Goal: Information Seeking & Learning: Learn about a topic

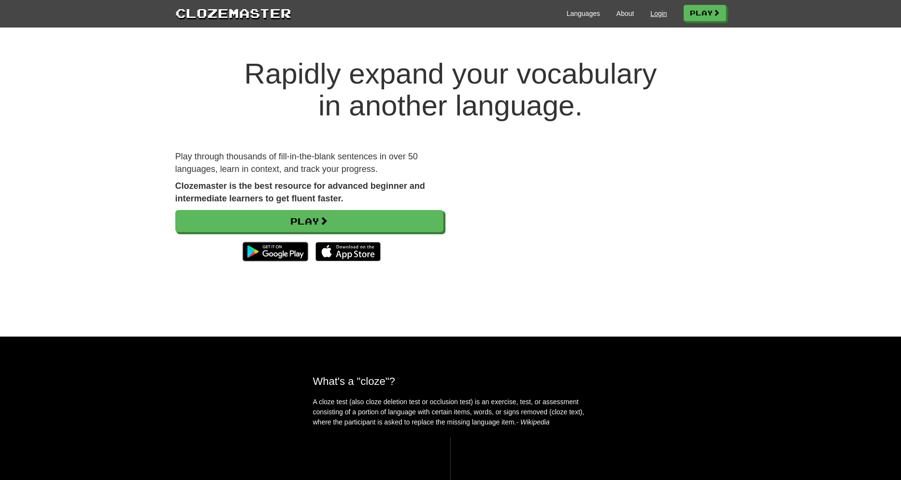
click at [652, 13] on link "Login" at bounding box center [659, 14] width 16 height 10
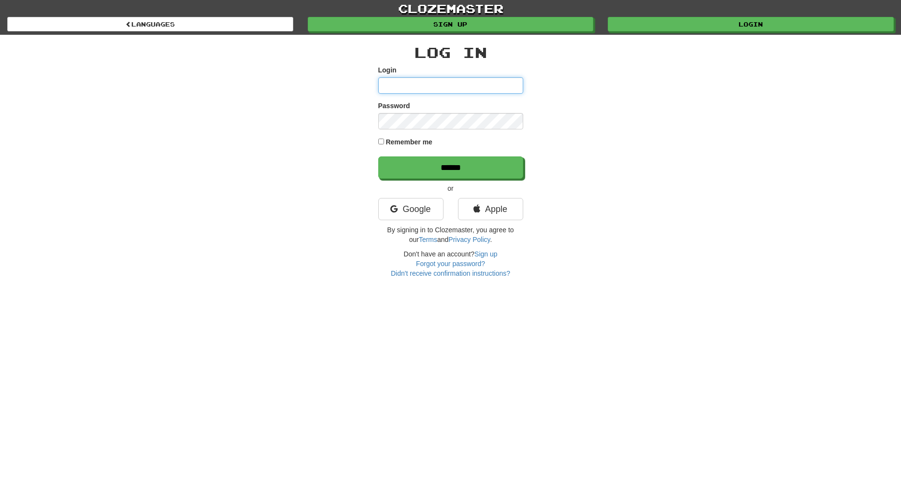
type input "**********"
click at [441, 164] on input "******" at bounding box center [451, 168] width 145 height 22
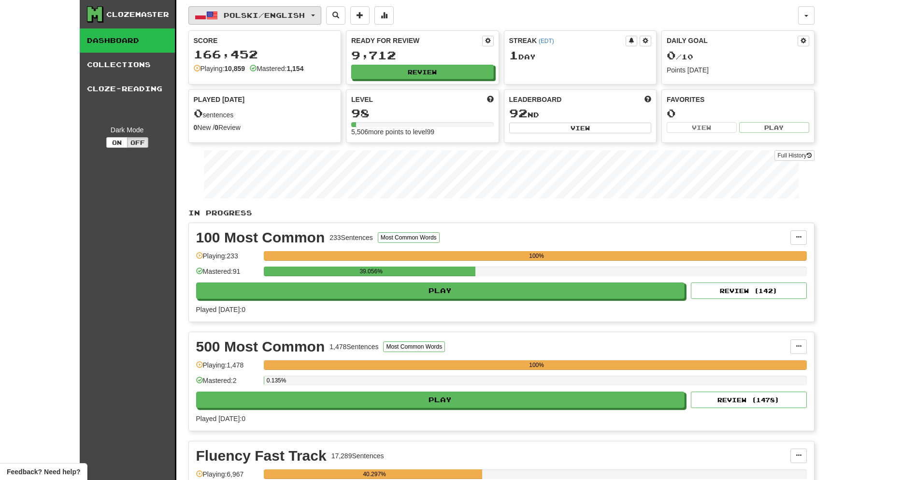
click at [315, 15] on span "button" at bounding box center [313, 16] width 4 height 2
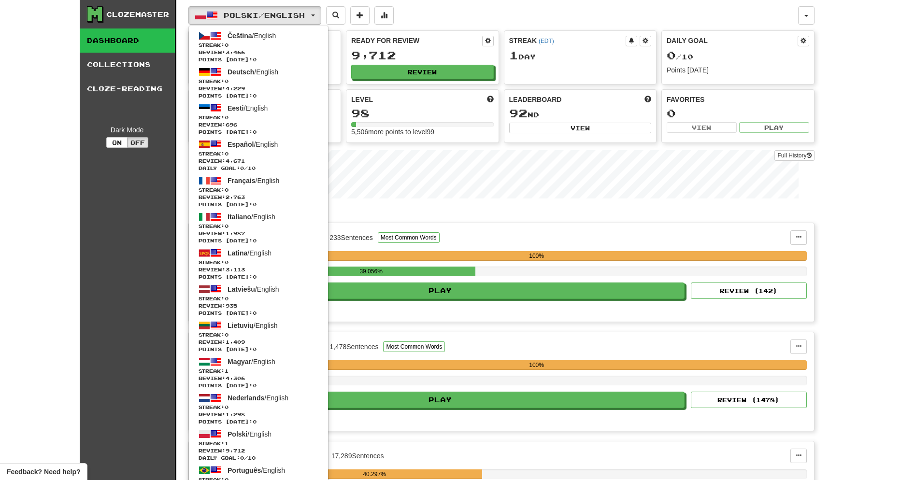
click at [262, 361] on span "Magyar / English" at bounding box center [252, 362] width 48 height 8
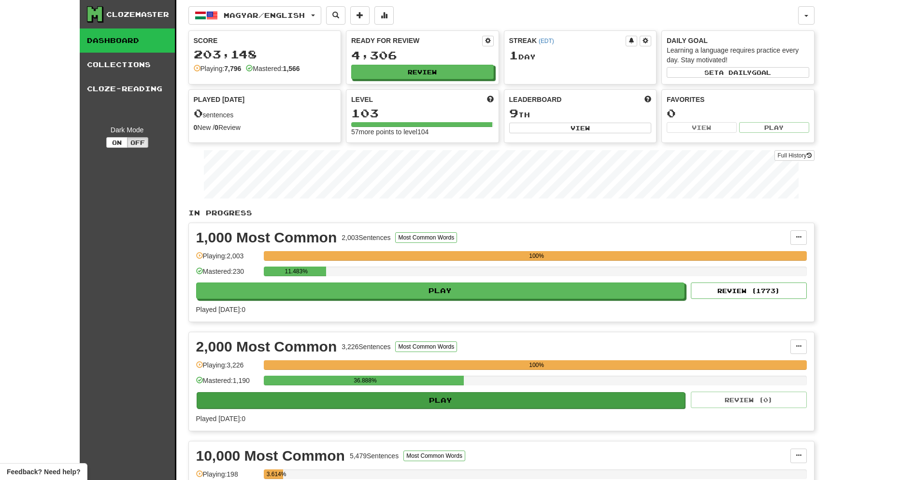
click at [457, 398] on button "Play" at bounding box center [441, 400] width 489 height 16
select select "**"
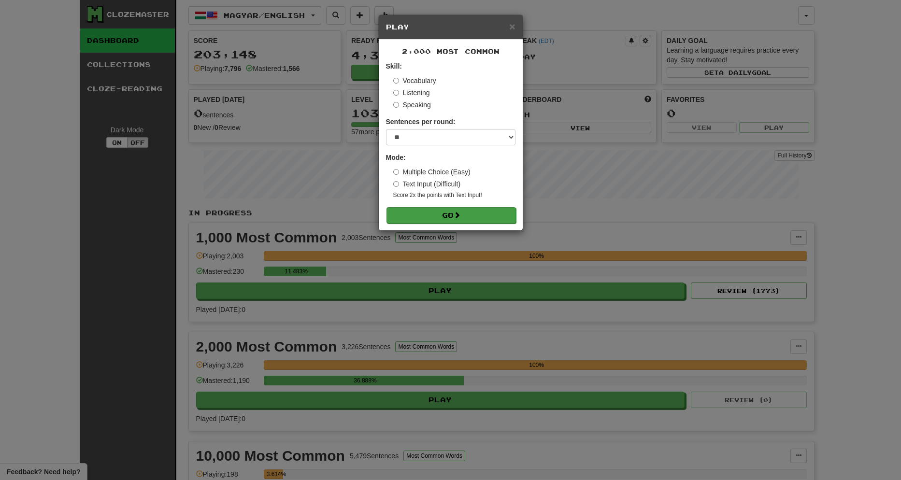
click at [454, 216] on button "Go" at bounding box center [452, 215] width 130 height 16
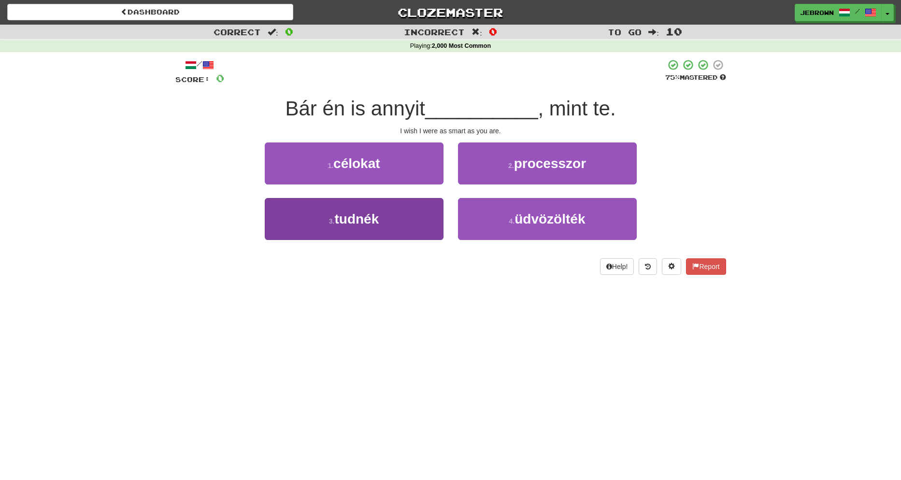
scroll to position [0, 0]
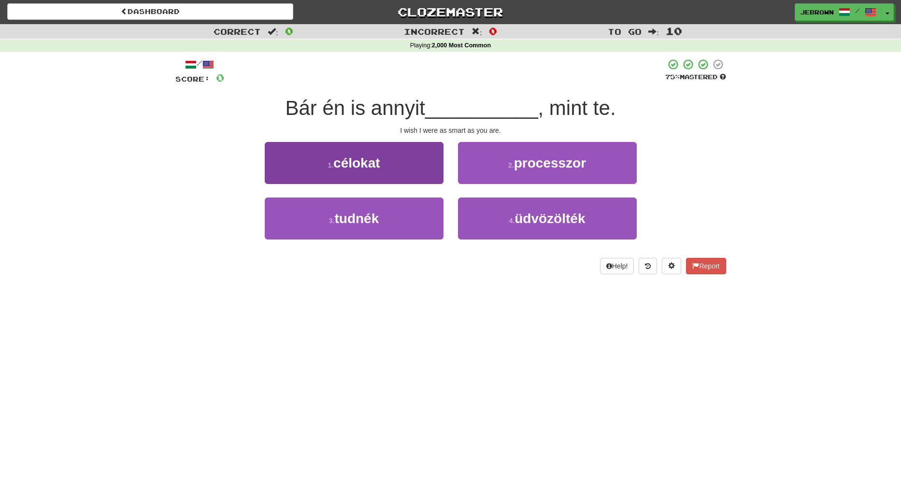
click at [399, 219] on button "3 . tudnék" at bounding box center [354, 219] width 179 height 42
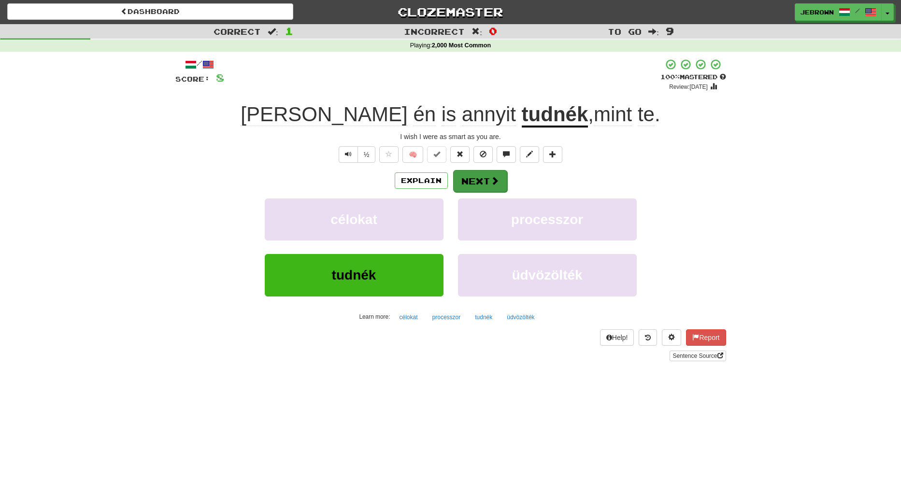
click at [482, 179] on button "Next" at bounding box center [480, 181] width 54 height 22
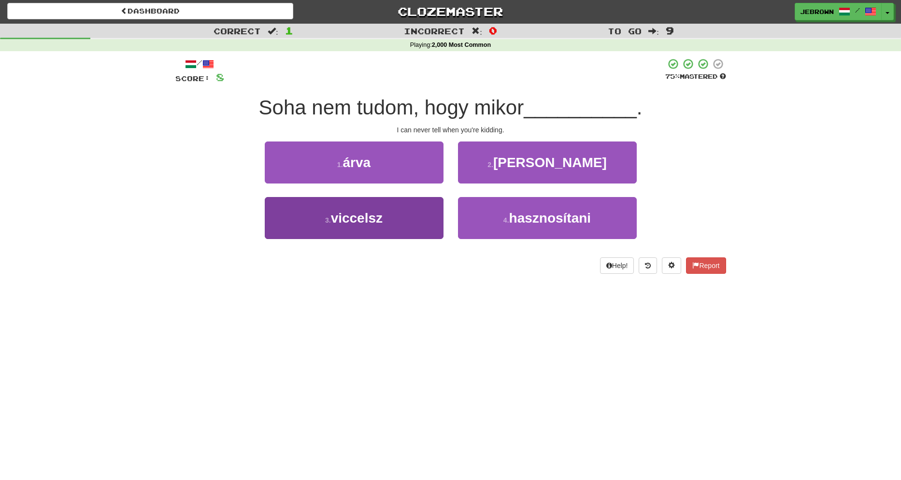
scroll to position [1, 0]
click at [391, 221] on button "3 . viccelsz" at bounding box center [354, 218] width 179 height 42
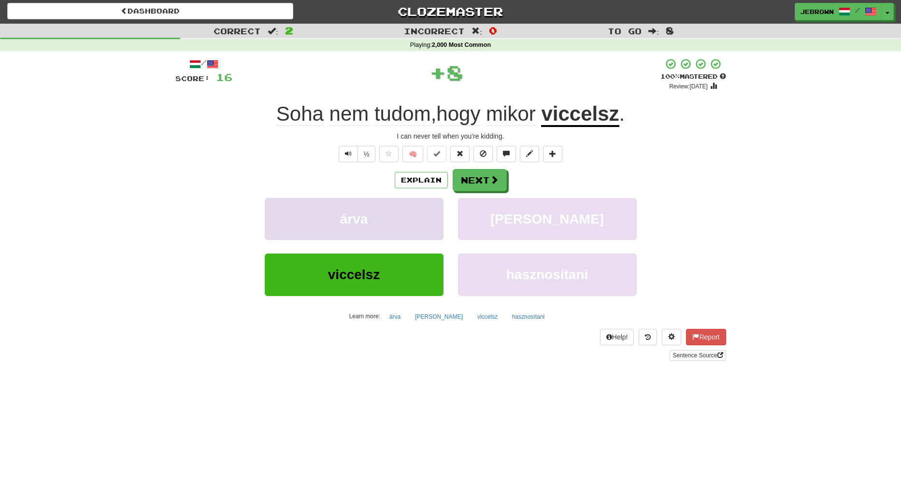
scroll to position [1, 0]
click at [474, 180] on button "Next" at bounding box center [480, 181] width 54 height 22
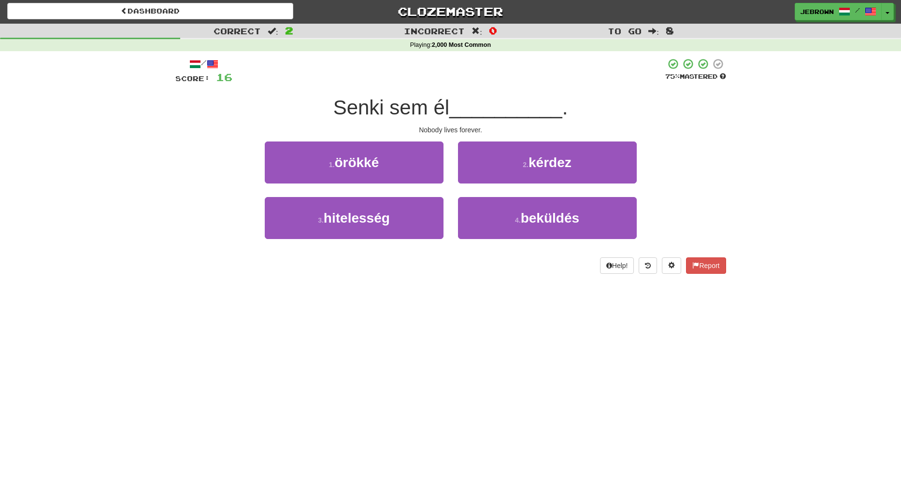
click at [398, 163] on button "1 . örökké" at bounding box center [354, 163] width 179 height 42
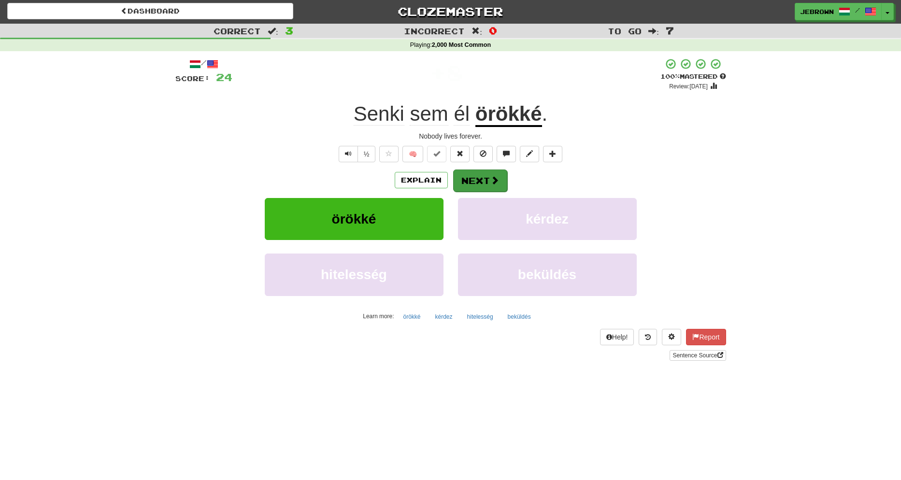
click at [477, 180] on button "Next" at bounding box center [480, 181] width 54 height 22
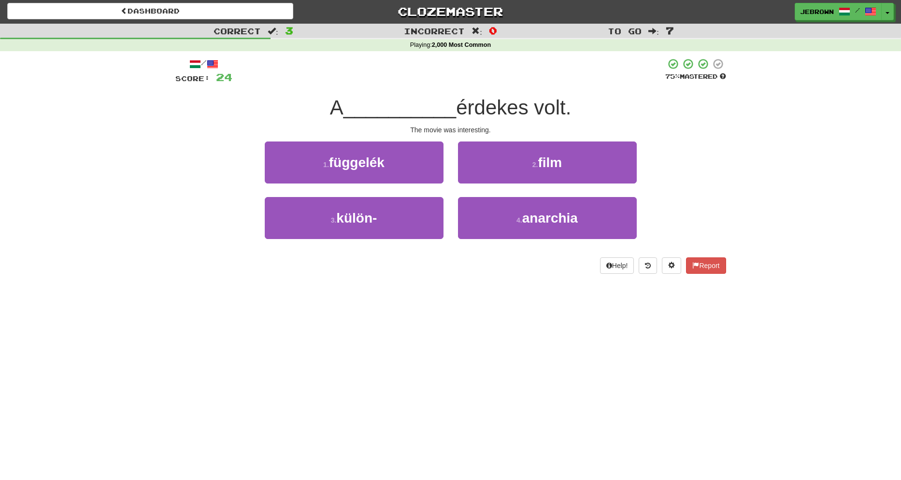
click at [509, 163] on button "2 . film" at bounding box center [547, 163] width 179 height 42
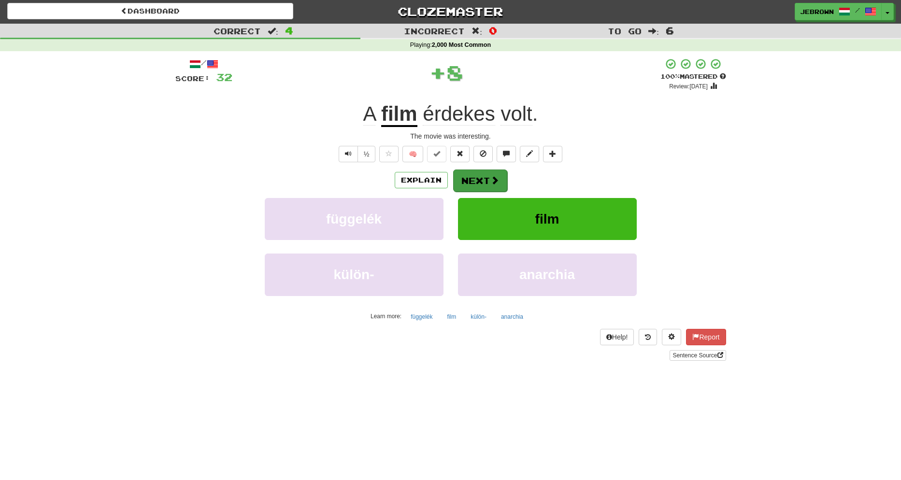
click at [483, 178] on button "Next" at bounding box center [480, 181] width 54 height 22
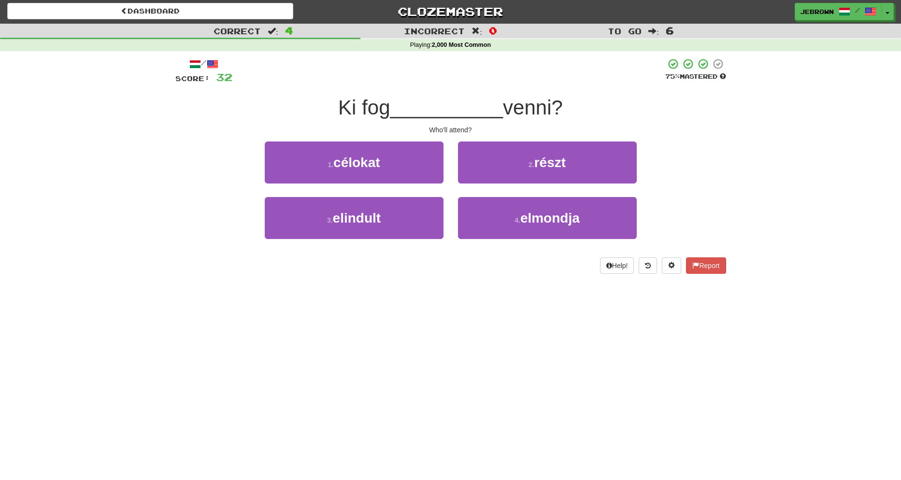
click at [519, 164] on button "2 . részt" at bounding box center [547, 163] width 179 height 42
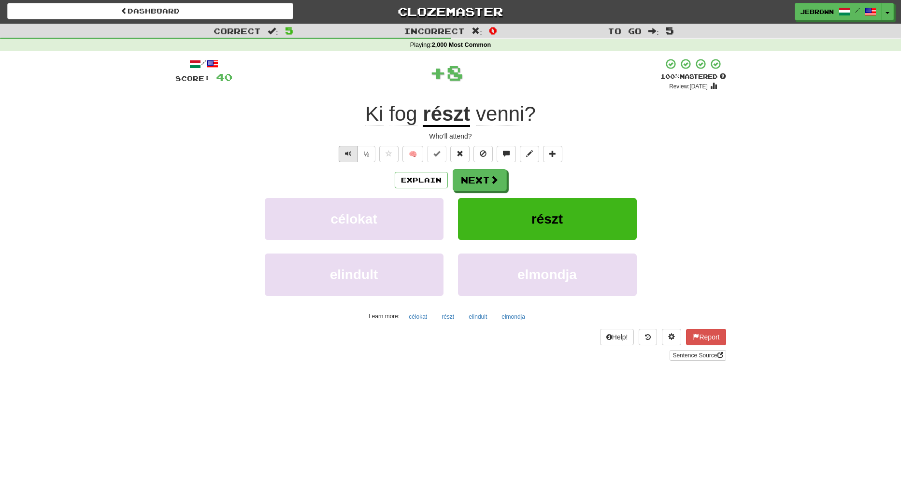
click at [343, 154] on button "Text-to-speech controls" at bounding box center [348, 154] width 19 height 16
click at [481, 179] on button "Next" at bounding box center [480, 181] width 54 height 22
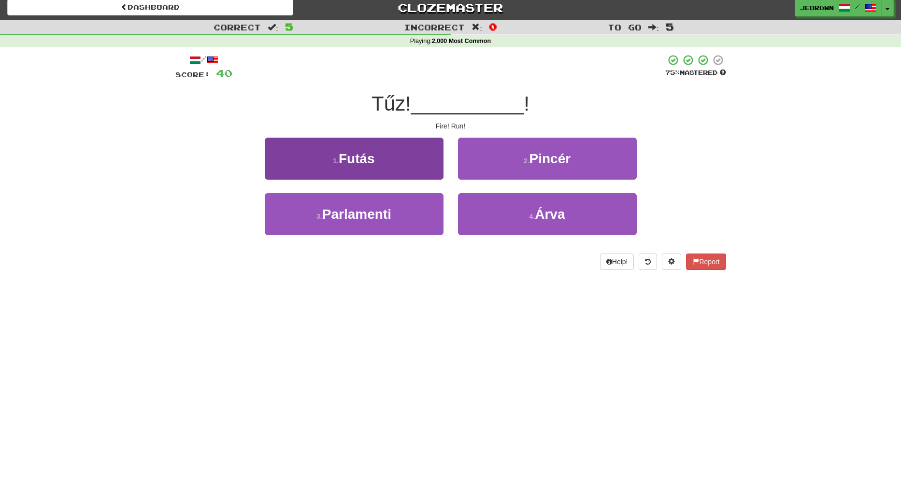
scroll to position [5, 0]
click at [389, 163] on button "1 . Futás" at bounding box center [354, 159] width 179 height 42
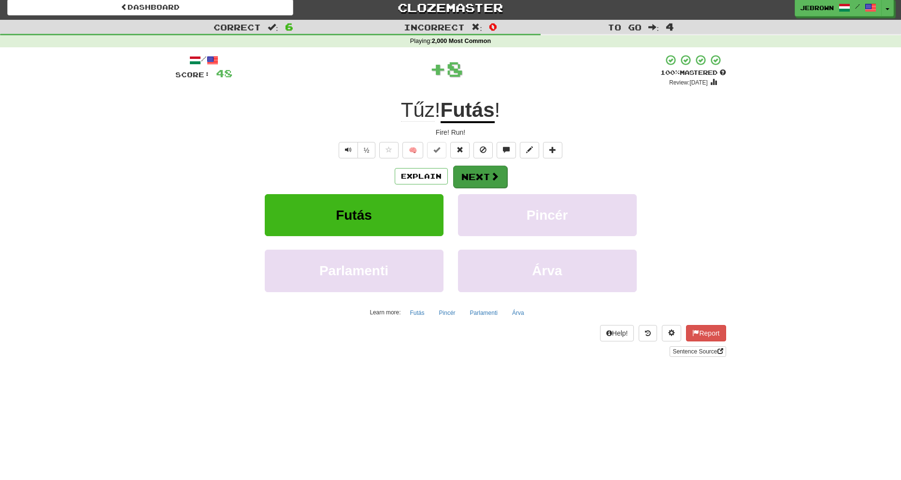
click at [484, 175] on button "Next" at bounding box center [480, 177] width 54 height 22
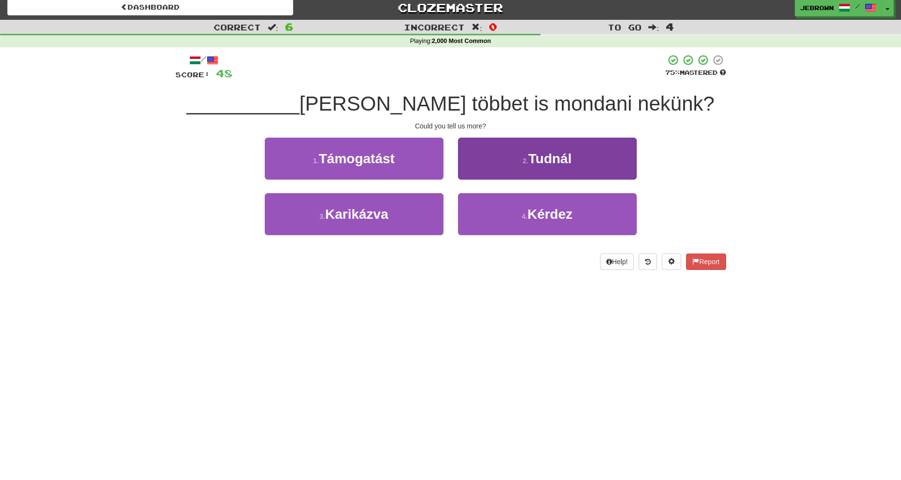
click at [525, 167] on button "2 . Tudnál" at bounding box center [547, 159] width 179 height 42
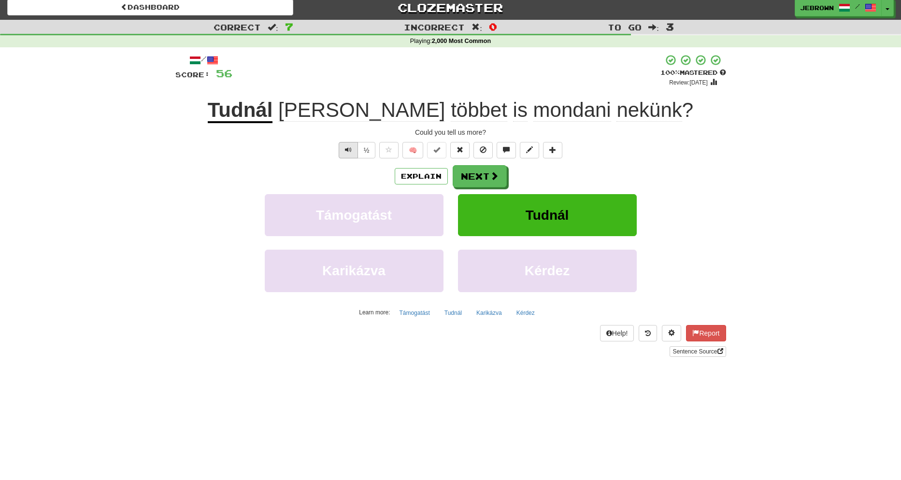
click at [347, 149] on span "Text-to-speech controls" at bounding box center [348, 149] width 7 height 7
click at [481, 174] on button "Next" at bounding box center [480, 177] width 54 height 22
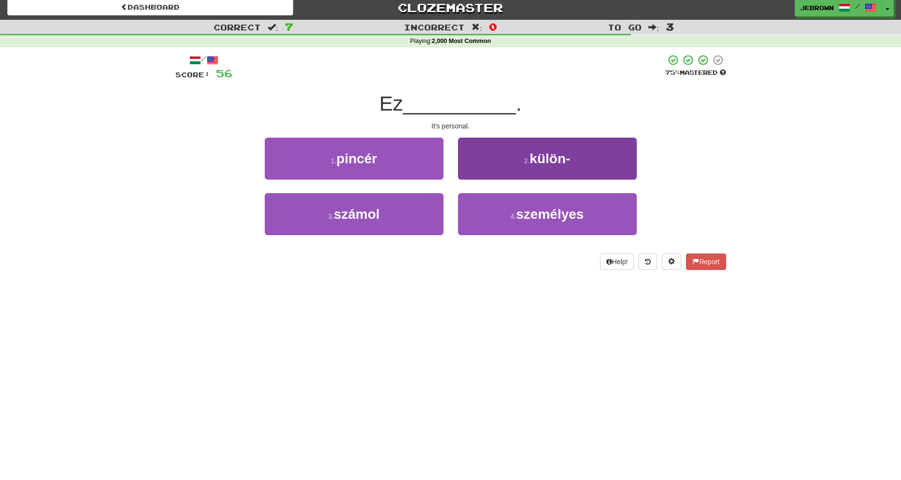
click at [550, 215] on span "személyes" at bounding box center [550, 214] width 68 height 15
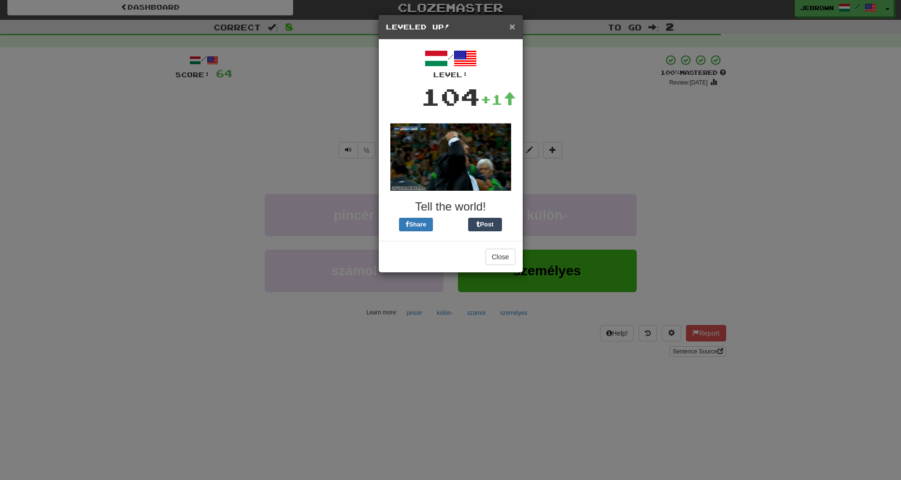
click at [513, 28] on span "×" at bounding box center [512, 26] width 6 height 11
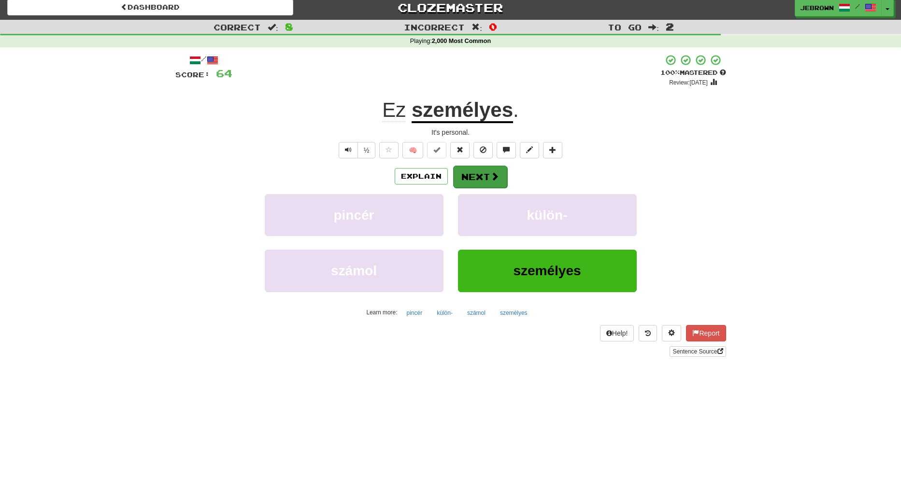
click at [477, 174] on button "Next" at bounding box center [480, 177] width 54 height 22
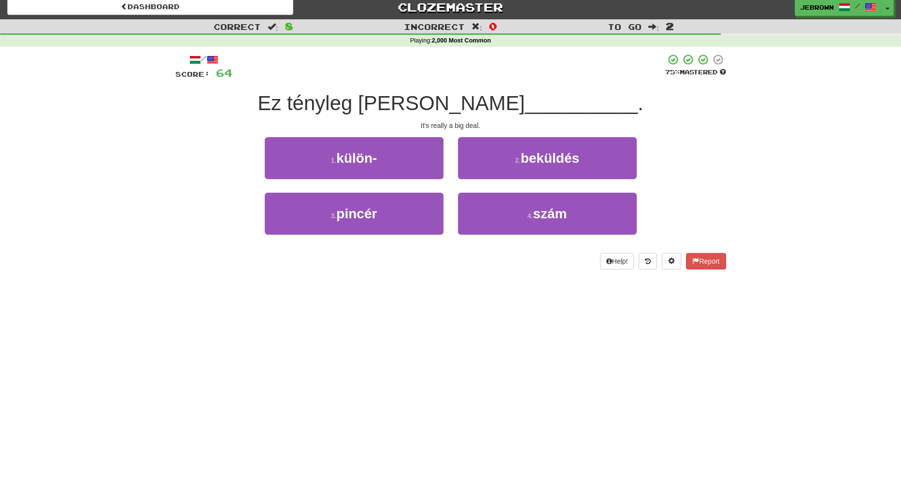
scroll to position [7, 0]
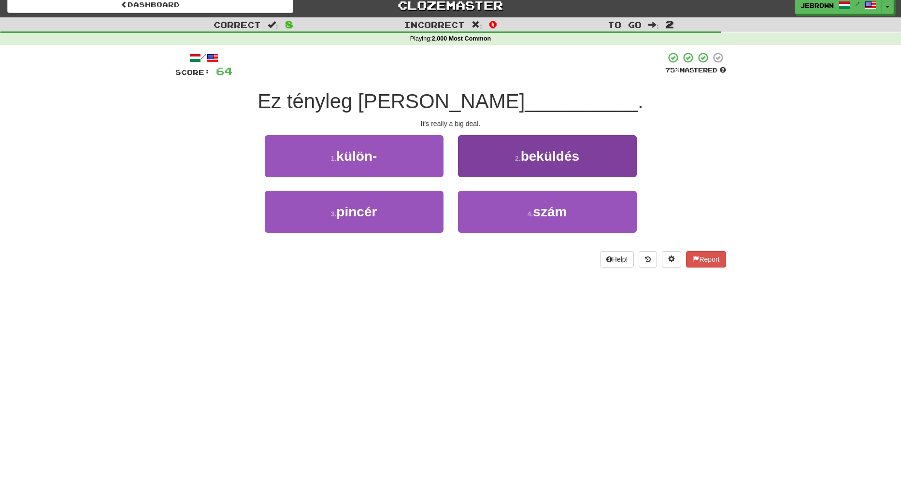
click at [547, 212] on span "szám" at bounding box center [550, 211] width 34 height 15
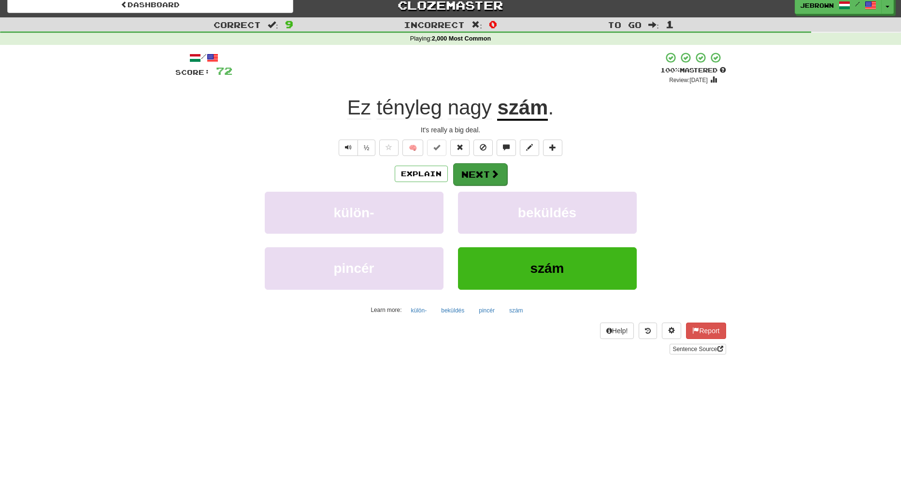
click at [471, 172] on button "Next" at bounding box center [480, 174] width 54 height 22
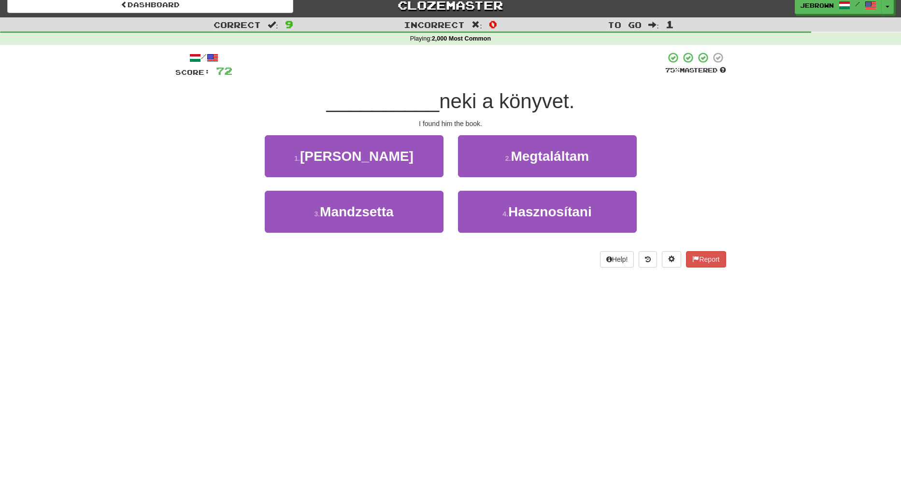
click at [524, 160] on span "Megtaláltam" at bounding box center [550, 156] width 78 height 15
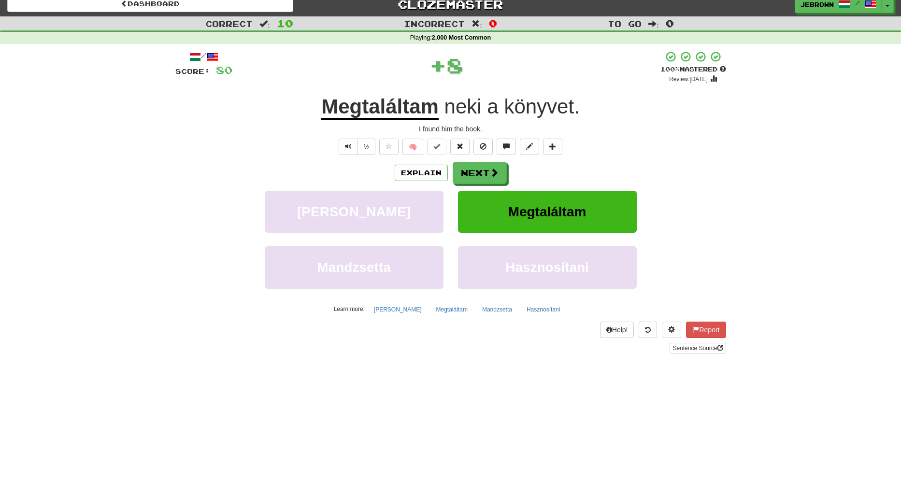
scroll to position [8, 0]
click at [485, 172] on button "Next" at bounding box center [480, 173] width 54 height 22
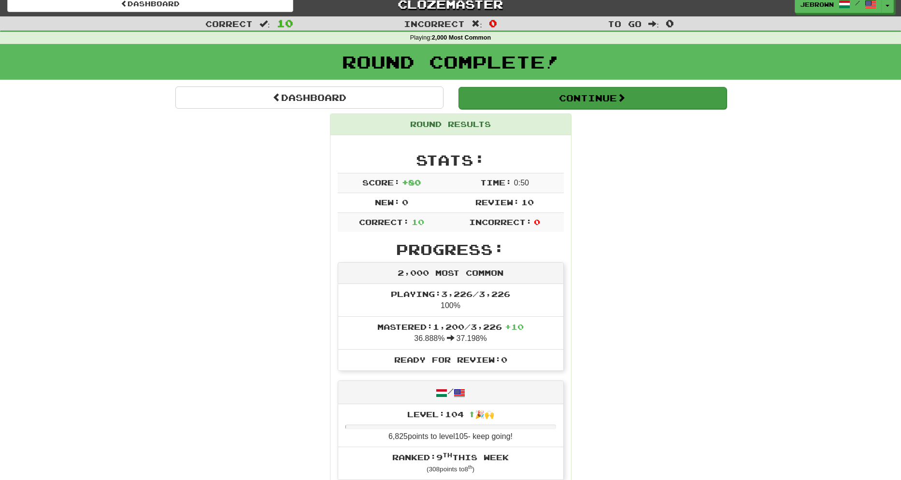
click at [495, 99] on button "Continue" at bounding box center [593, 98] width 268 height 22
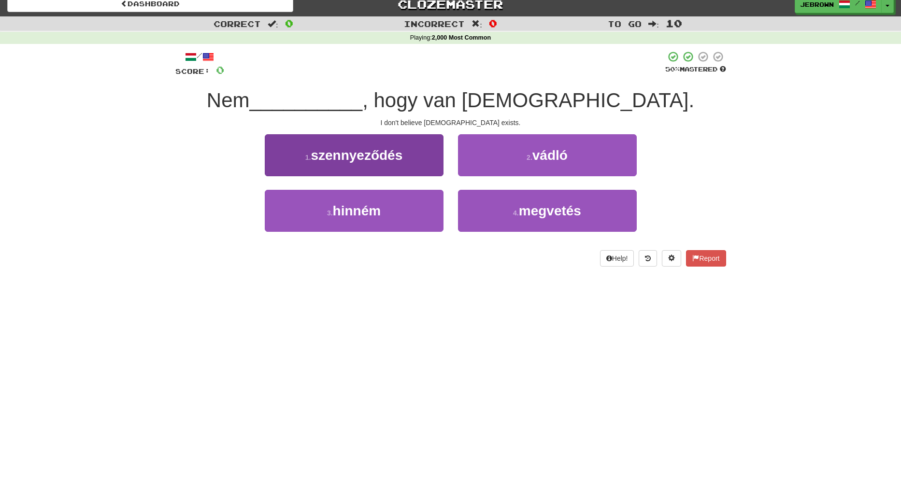
click at [367, 210] on span "hinném" at bounding box center [357, 210] width 48 height 15
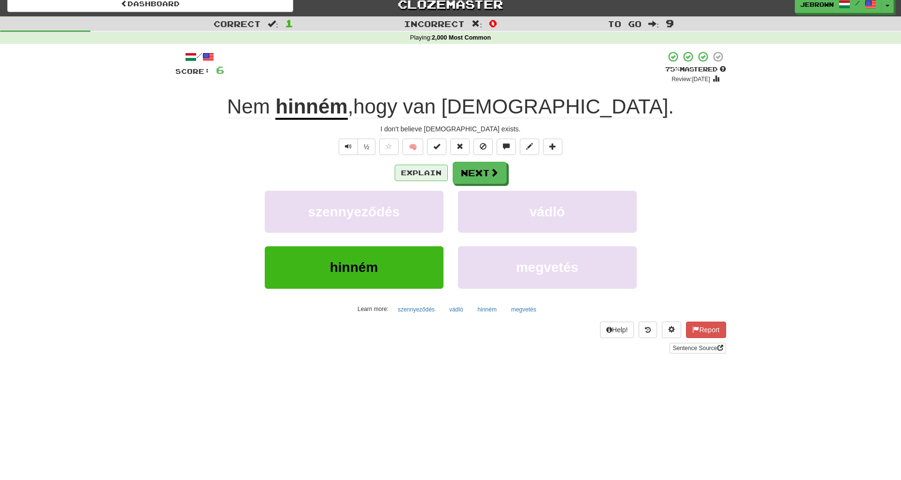
click at [429, 173] on button "Explain" at bounding box center [421, 173] width 53 height 16
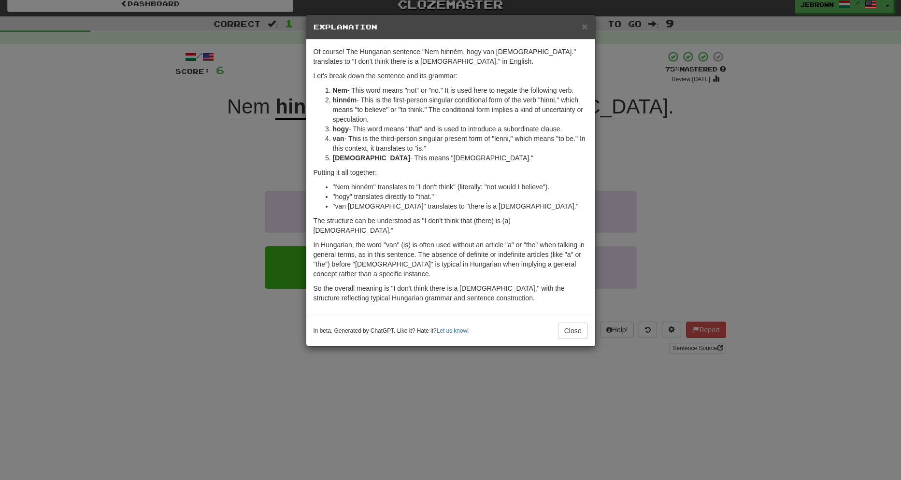
click at [585, 28] on span "×" at bounding box center [585, 26] width 6 height 11
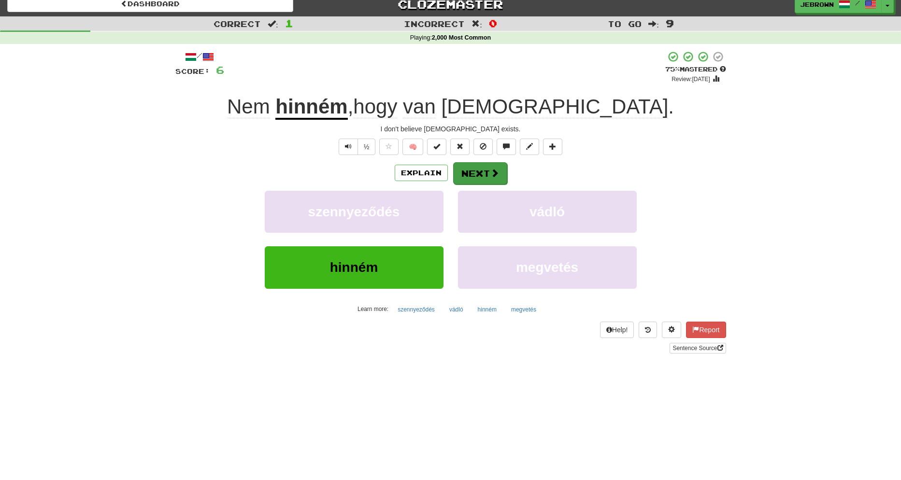
click at [485, 176] on button "Next" at bounding box center [480, 173] width 54 height 22
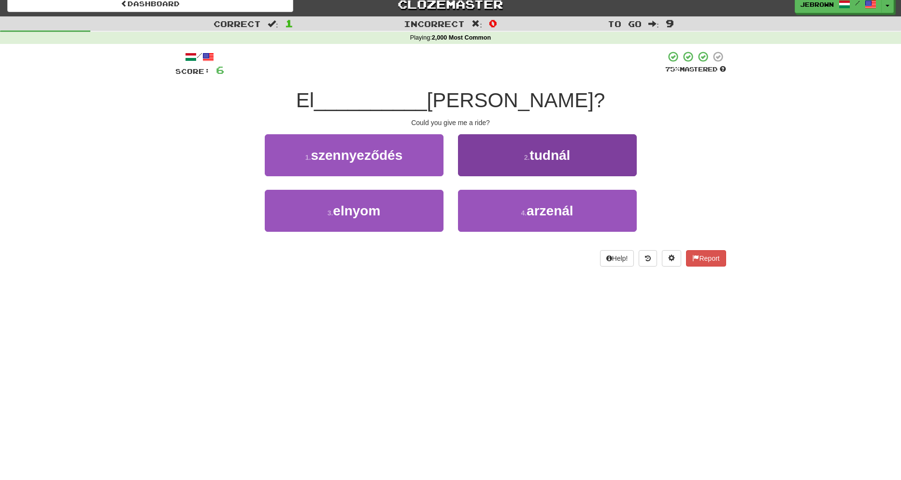
click at [522, 165] on button "2 . tudnál" at bounding box center [547, 155] width 179 height 42
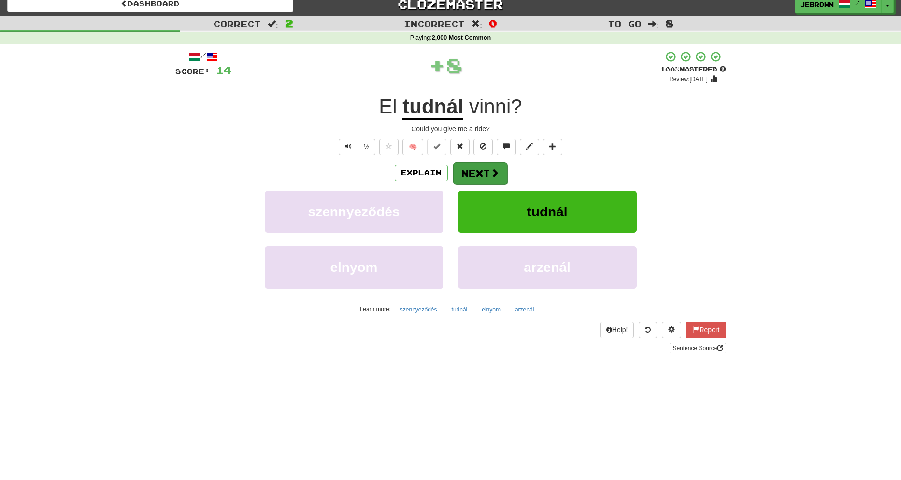
click at [483, 174] on button "Next" at bounding box center [480, 173] width 54 height 22
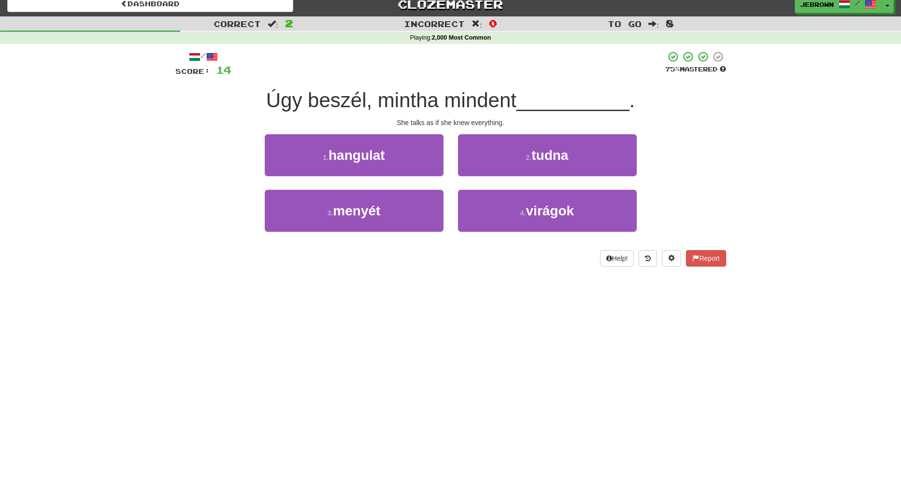
click at [568, 159] on span "tudna" at bounding box center [550, 155] width 37 height 15
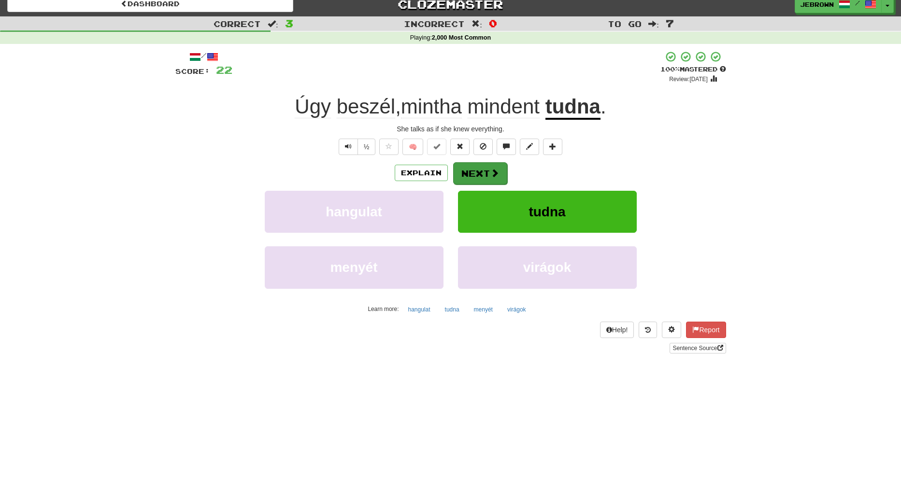
click at [494, 174] on span at bounding box center [495, 173] width 9 height 9
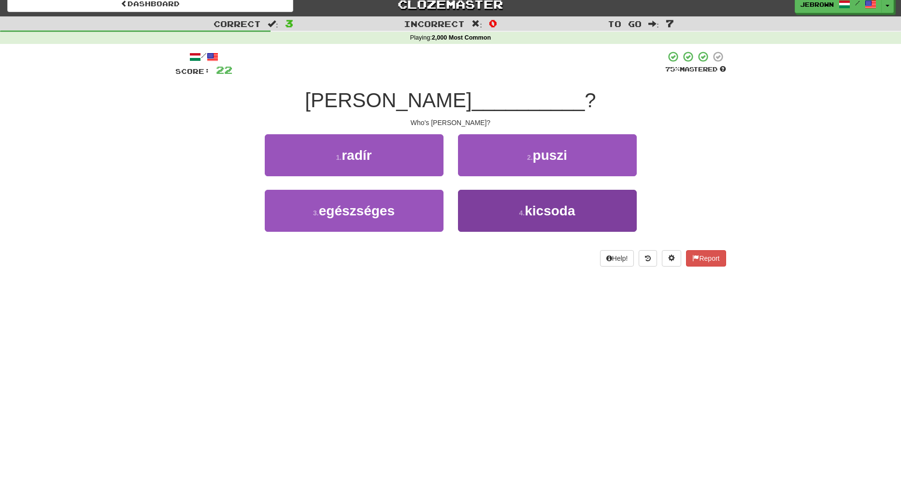
click at [525, 213] on button "4 . kicsoda" at bounding box center [547, 211] width 179 height 42
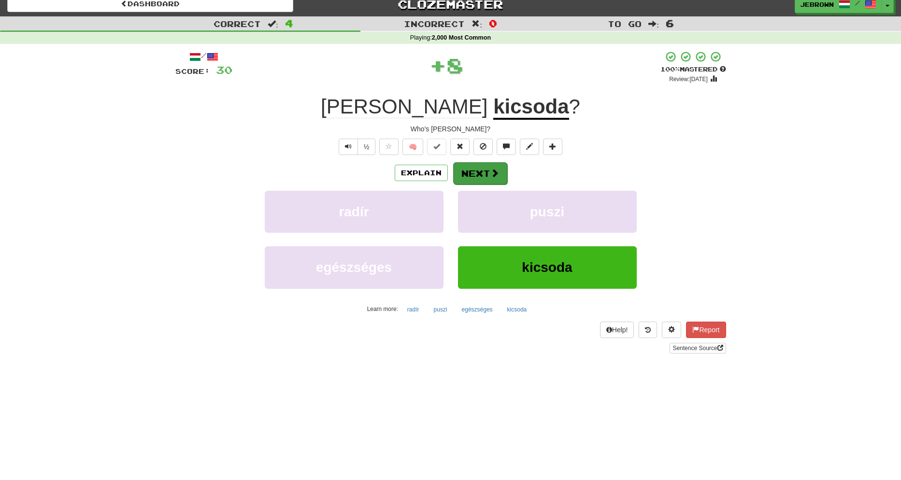
click at [474, 173] on button "Next" at bounding box center [480, 173] width 54 height 22
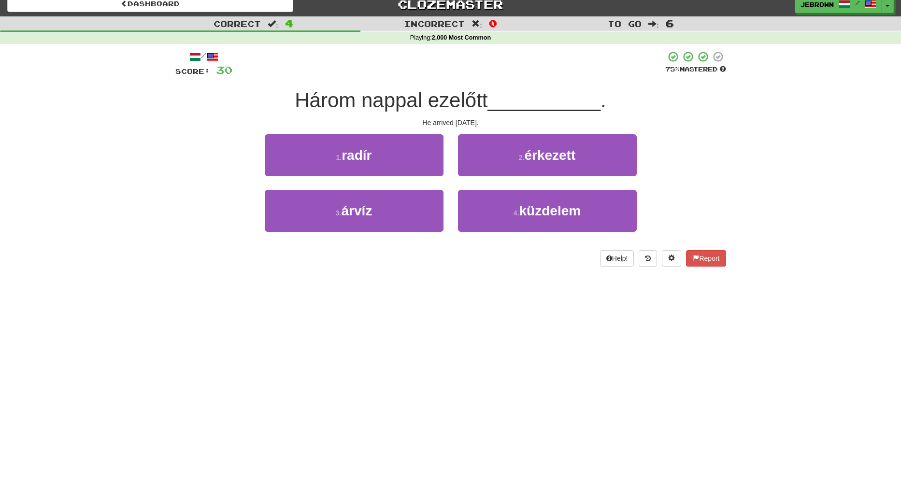
scroll to position [7, 0]
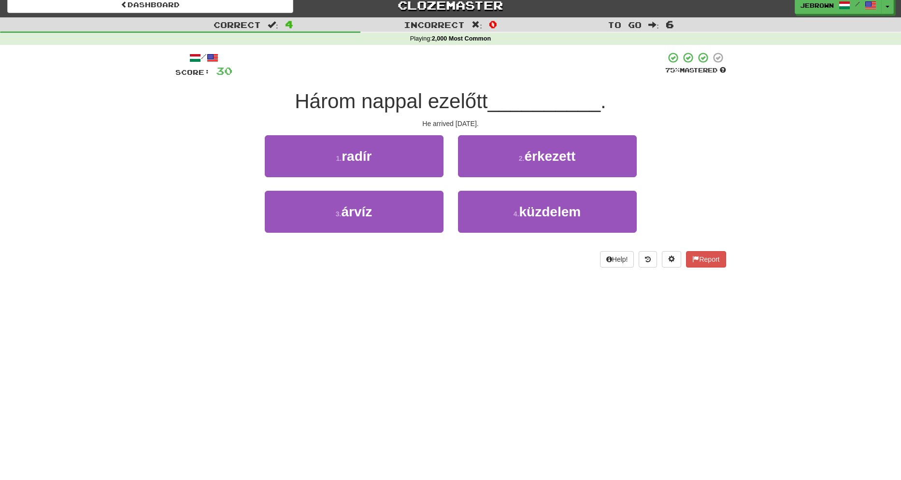
click at [557, 156] on span "érkezett" at bounding box center [549, 156] width 51 height 15
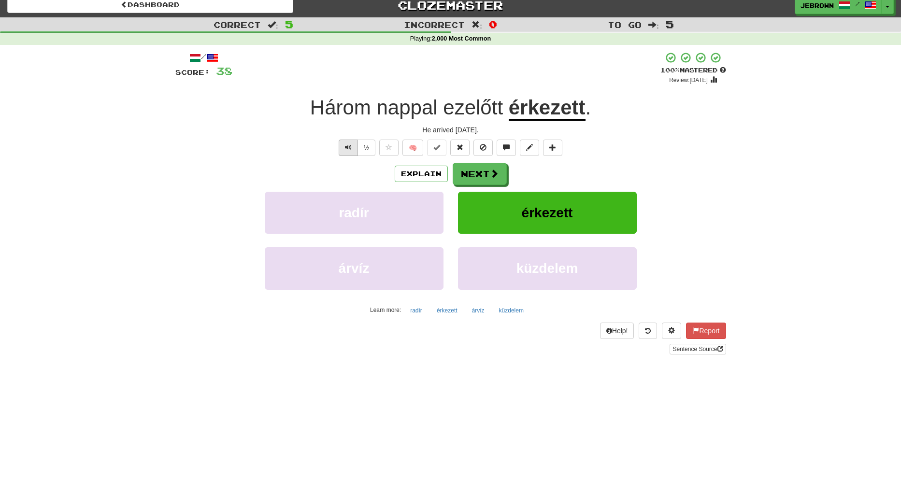
click at [350, 145] on span "Text-to-speech controls" at bounding box center [348, 147] width 7 height 7
click at [480, 174] on button "Next" at bounding box center [480, 174] width 54 height 22
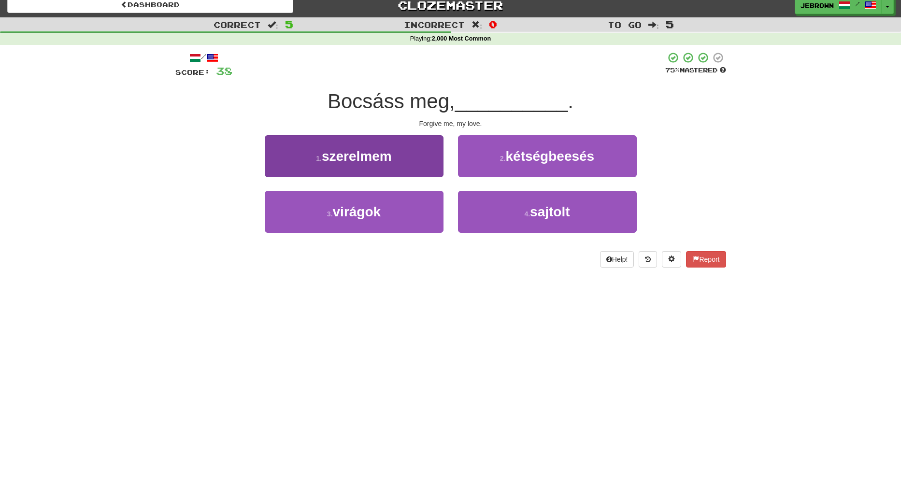
click at [364, 153] on span "szerelmem" at bounding box center [357, 156] width 70 height 15
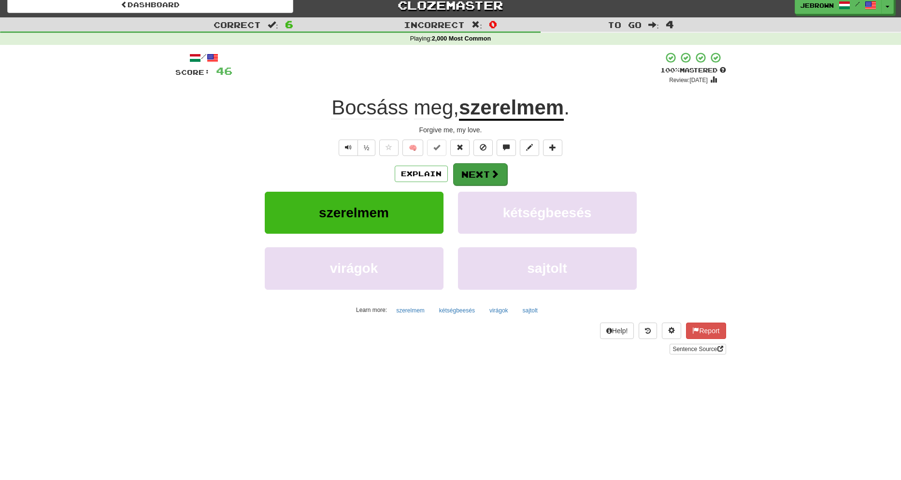
click at [485, 171] on button "Next" at bounding box center [480, 174] width 54 height 22
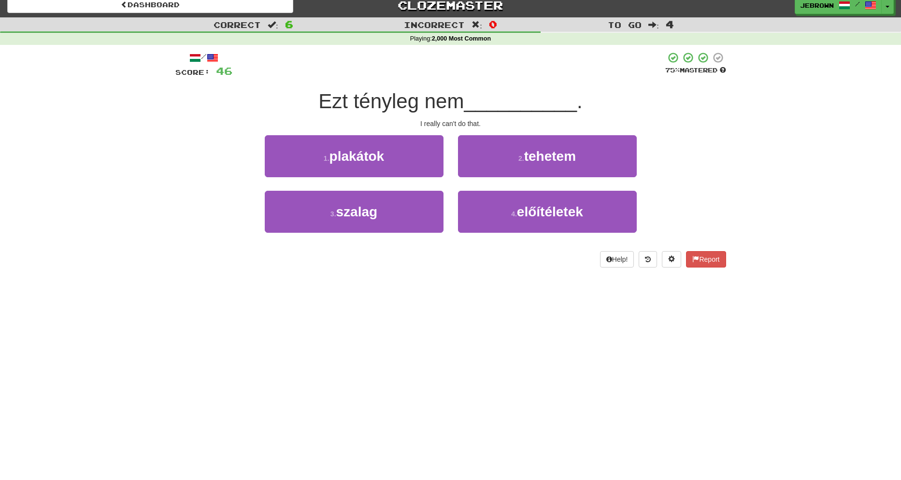
click at [575, 160] on span "tehetem" at bounding box center [550, 156] width 52 height 15
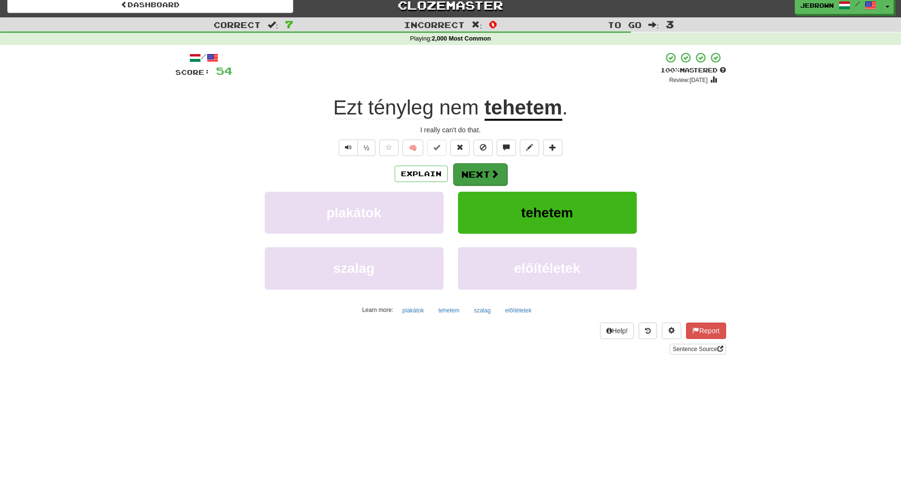
click at [471, 171] on button "Next" at bounding box center [480, 174] width 54 height 22
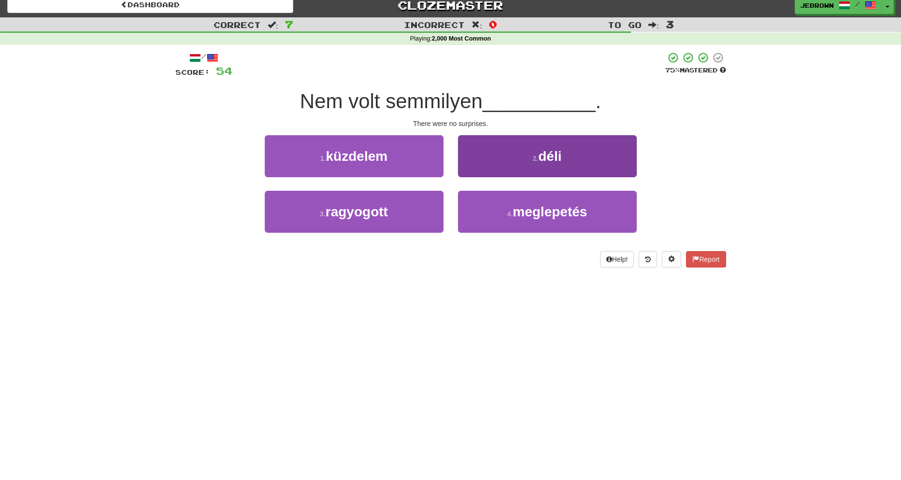
click at [555, 215] on span "meglepetés" at bounding box center [550, 211] width 74 height 15
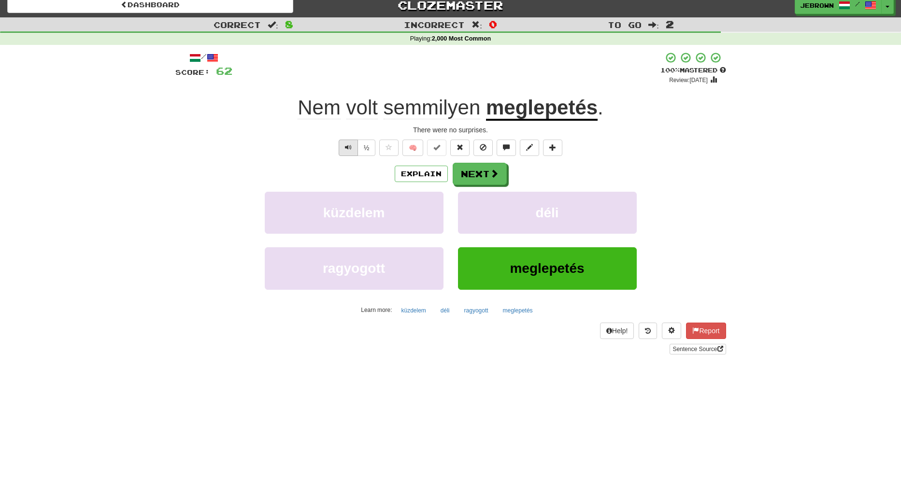
click at [345, 146] on span "Text-to-speech controls" at bounding box center [348, 147] width 7 height 7
click at [476, 173] on button "Next" at bounding box center [480, 174] width 54 height 22
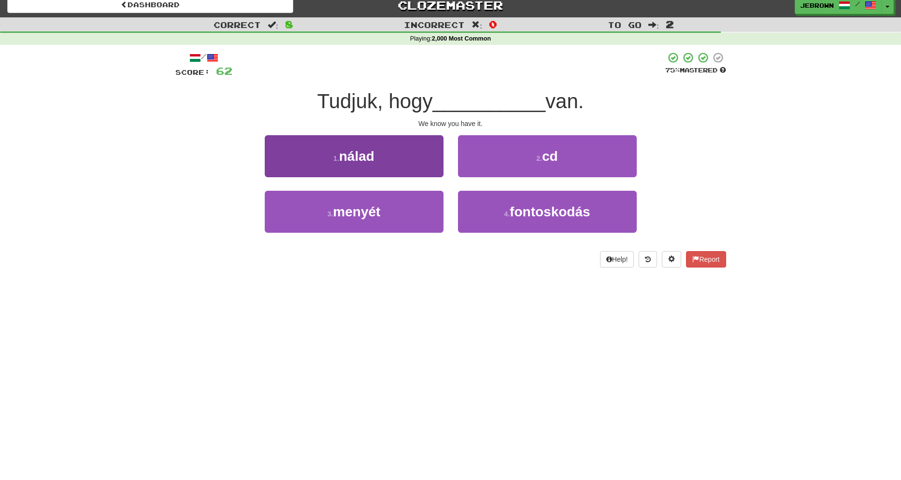
click at [393, 164] on button "1 . nálad" at bounding box center [354, 156] width 179 height 42
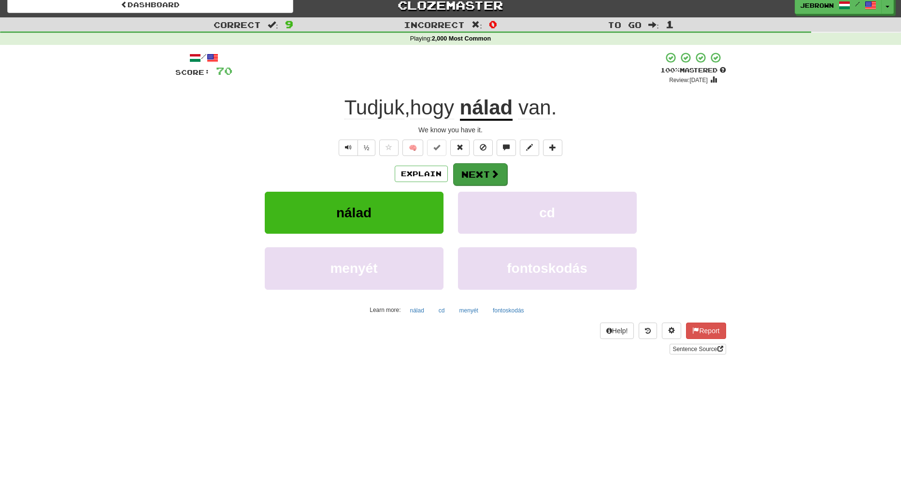
click at [483, 173] on button "Next" at bounding box center [480, 174] width 54 height 22
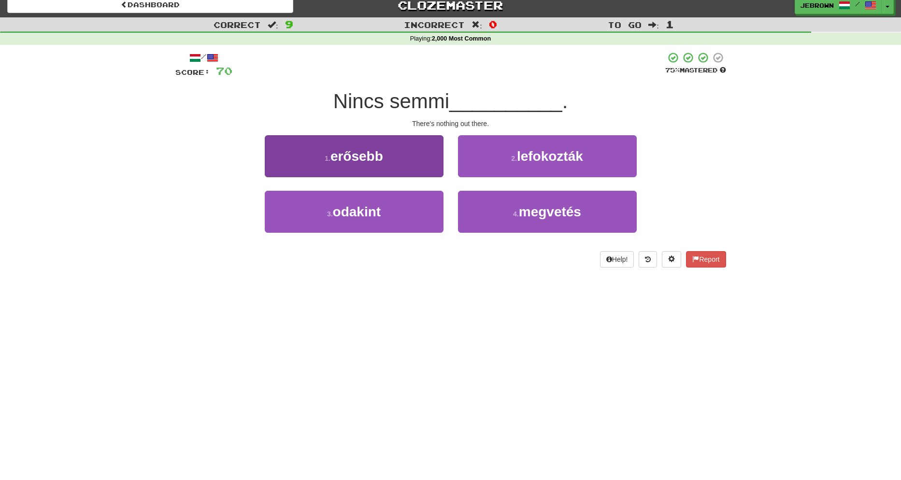
click at [375, 211] on span "odakint" at bounding box center [357, 211] width 48 height 15
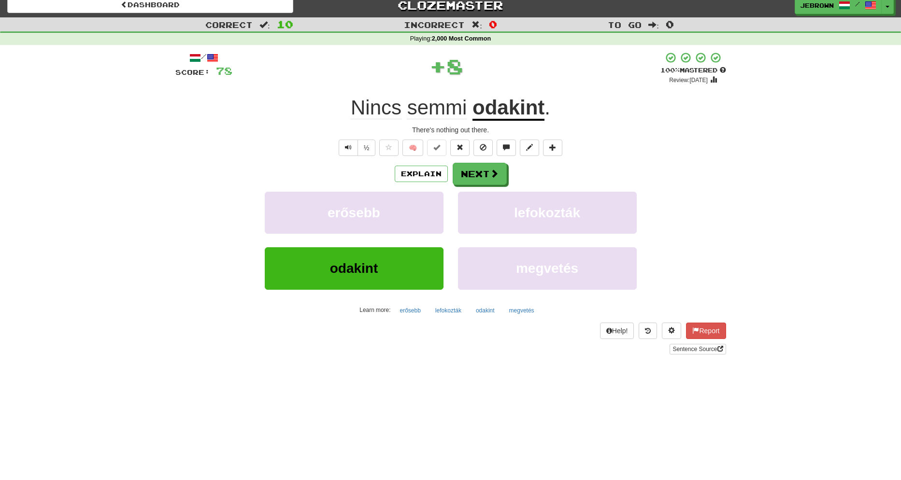
click at [478, 174] on button "Next" at bounding box center [480, 174] width 54 height 22
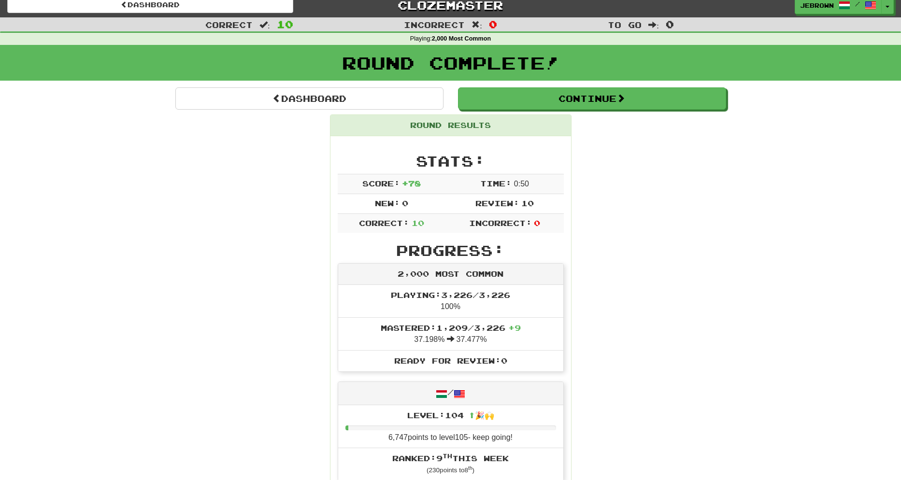
click at [487, 103] on button "Continue" at bounding box center [592, 98] width 268 height 22
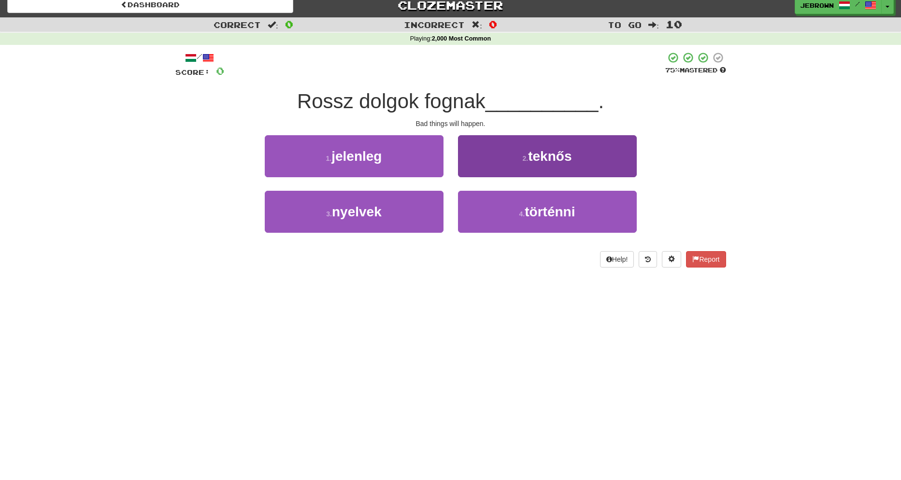
click at [545, 204] on span "történni" at bounding box center [550, 211] width 50 height 15
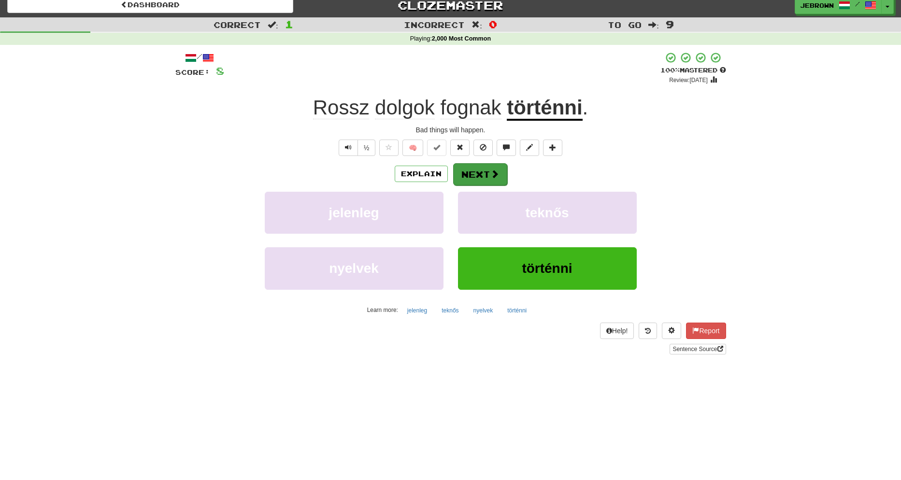
click at [487, 174] on button "Next" at bounding box center [480, 174] width 54 height 22
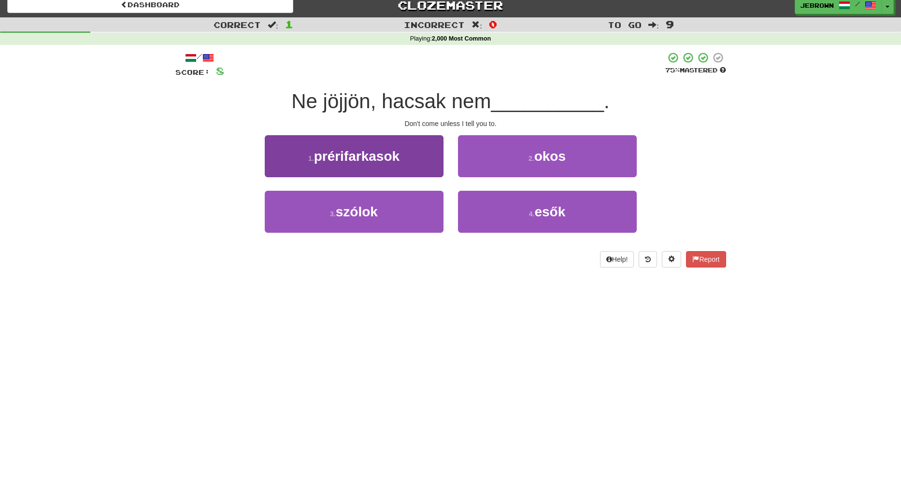
click at [393, 208] on button "3 . szólok" at bounding box center [354, 212] width 179 height 42
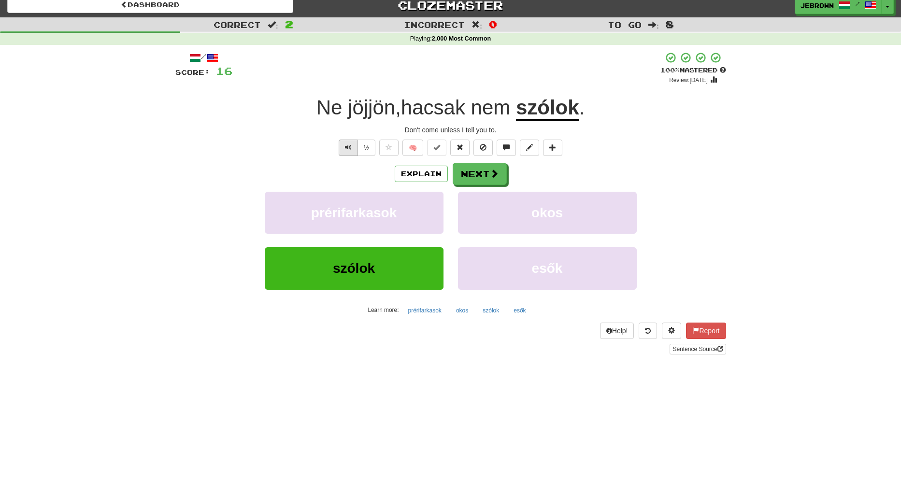
click at [348, 142] on button "Text-to-speech controls" at bounding box center [348, 148] width 19 height 16
click at [480, 172] on button "Next" at bounding box center [480, 174] width 54 height 22
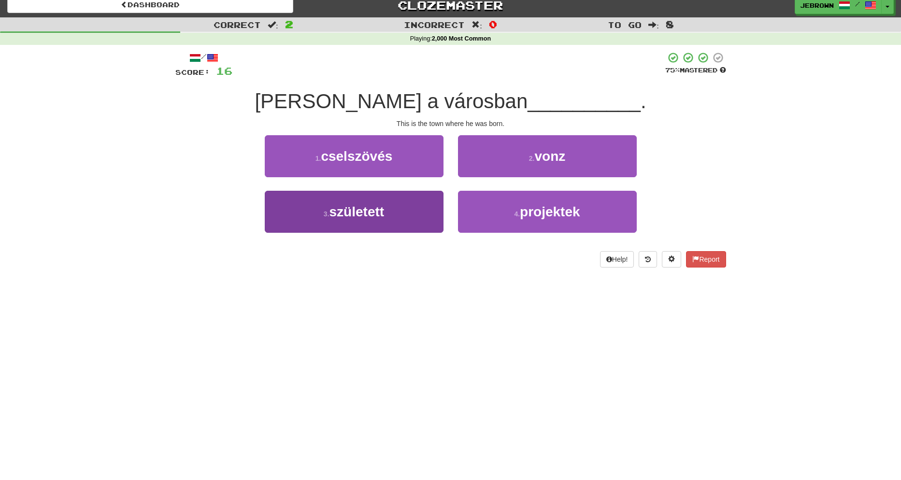
click at [390, 208] on button "3 . született" at bounding box center [354, 212] width 179 height 42
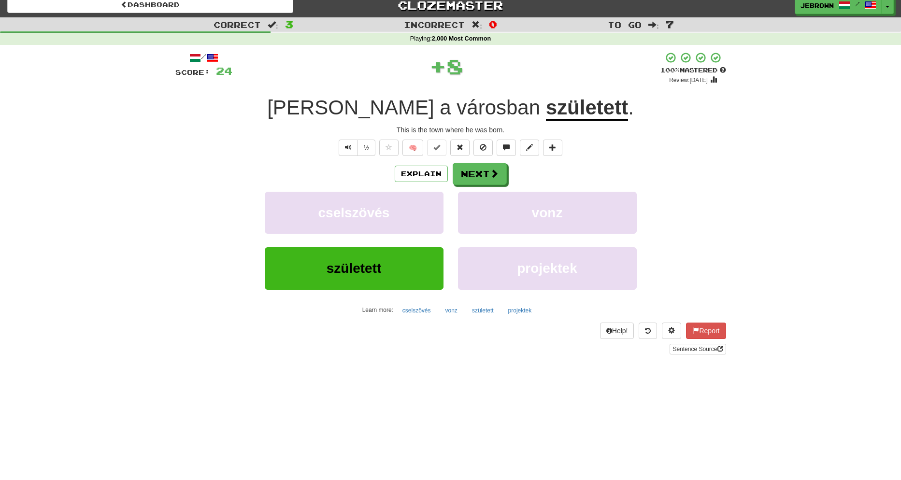
scroll to position [7, 0]
click at [482, 178] on button "Next" at bounding box center [480, 175] width 54 height 22
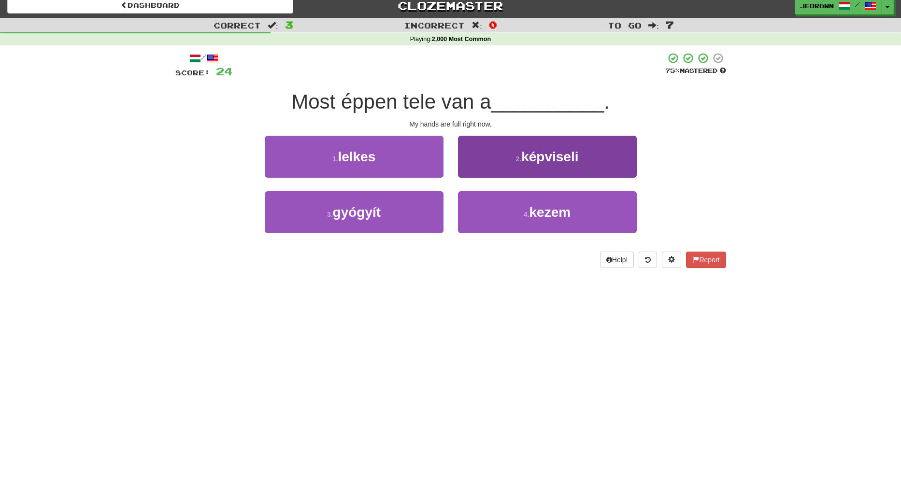
click at [549, 210] on span "kezem" at bounding box center [551, 212] width 42 height 15
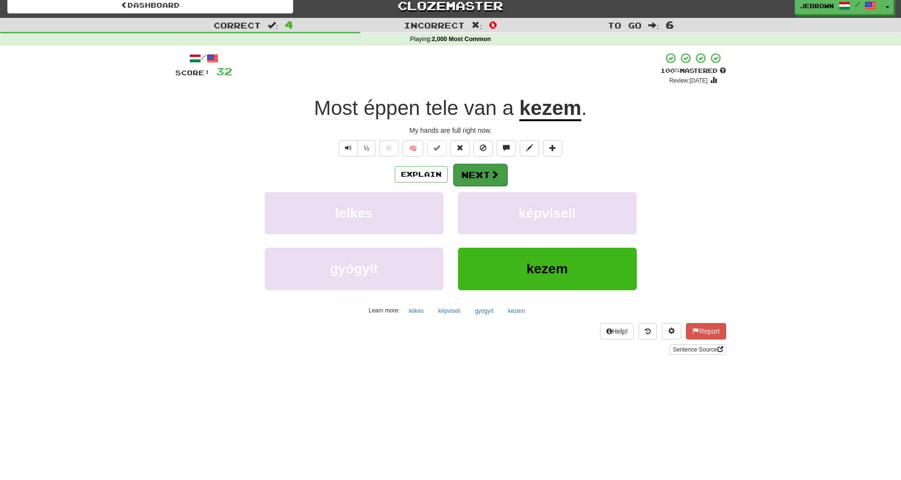
click at [477, 174] on button "Next" at bounding box center [480, 175] width 54 height 22
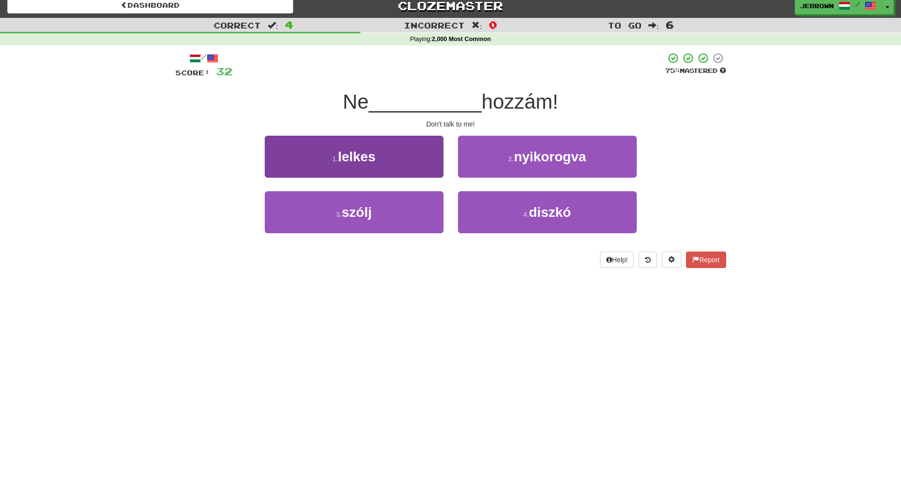
click at [392, 215] on button "3 . szólj" at bounding box center [354, 212] width 179 height 42
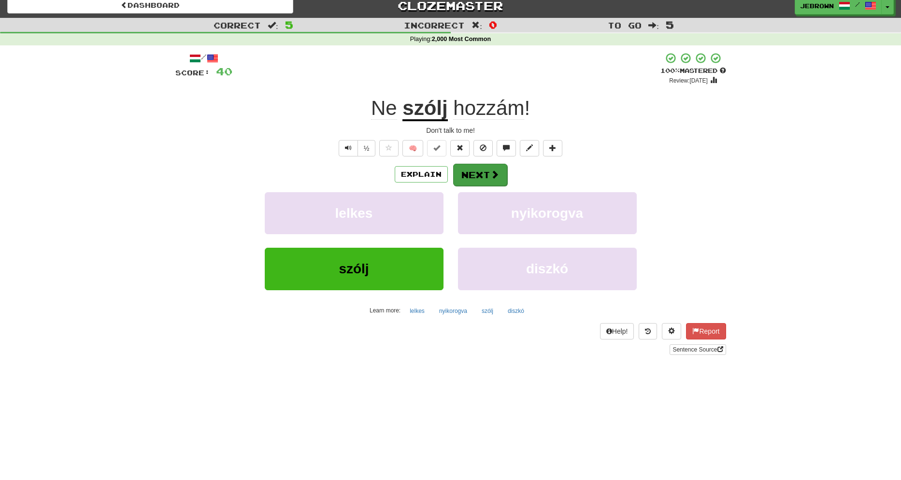
click at [480, 173] on button "Next" at bounding box center [480, 175] width 54 height 22
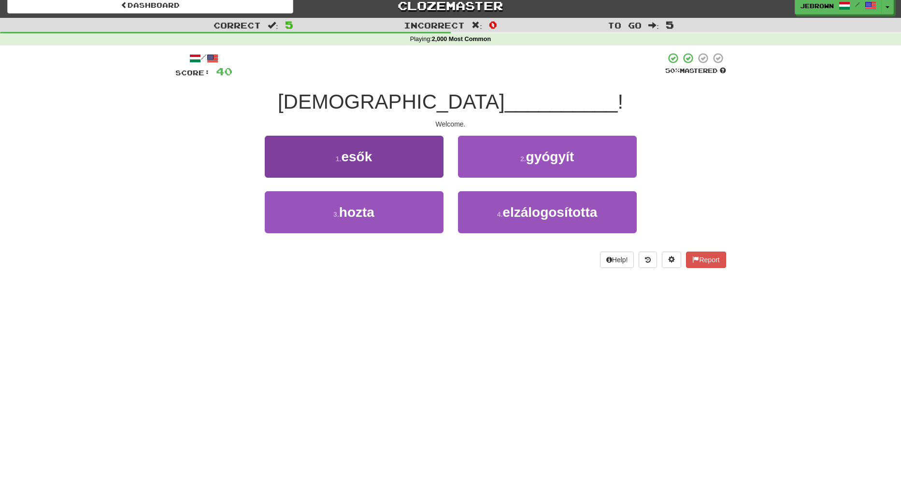
click at [398, 217] on button "3 . hozta" at bounding box center [354, 212] width 179 height 42
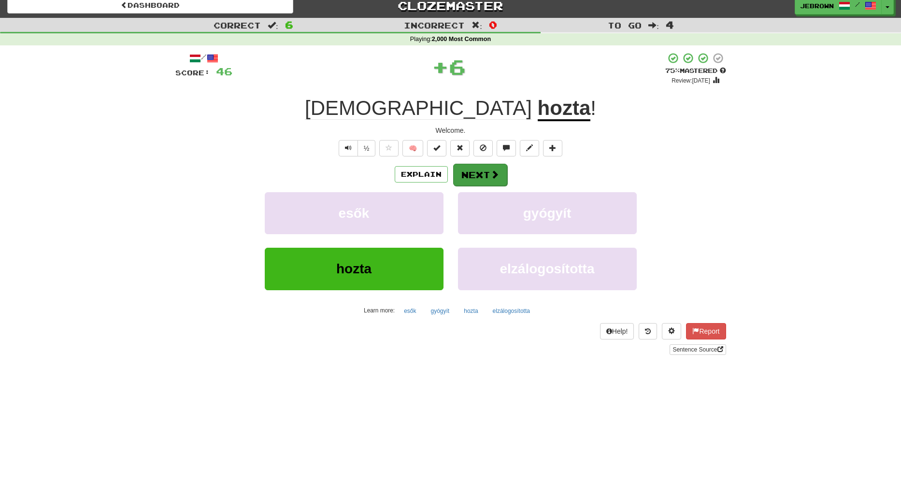
click at [479, 173] on button "Next" at bounding box center [480, 175] width 54 height 22
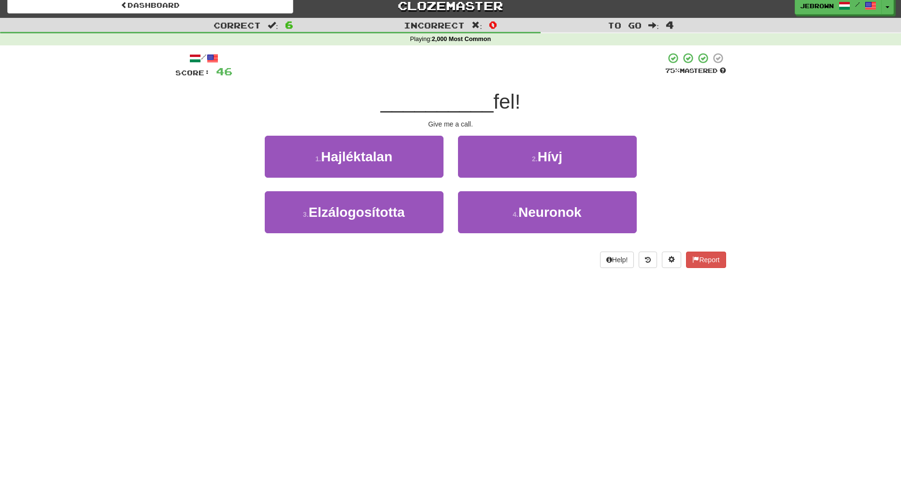
click at [516, 162] on button "2 . Hívj" at bounding box center [547, 157] width 179 height 42
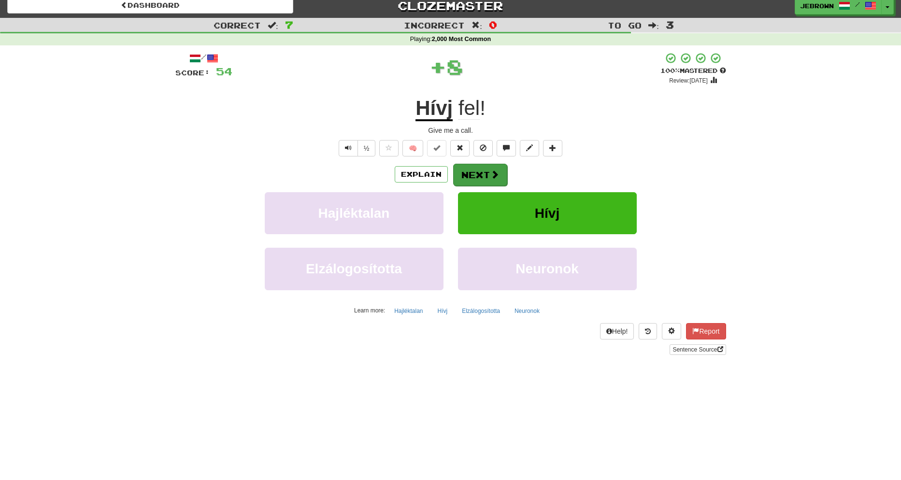
click at [481, 175] on button "Next" at bounding box center [480, 175] width 54 height 22
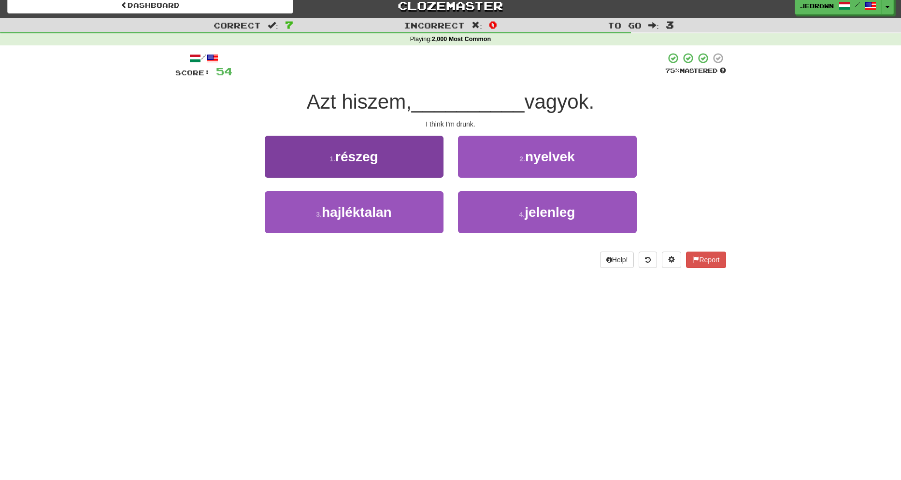
click at [387, 156] on button "1 . részeg" at bounding box center [354, 157] width 179 height 42
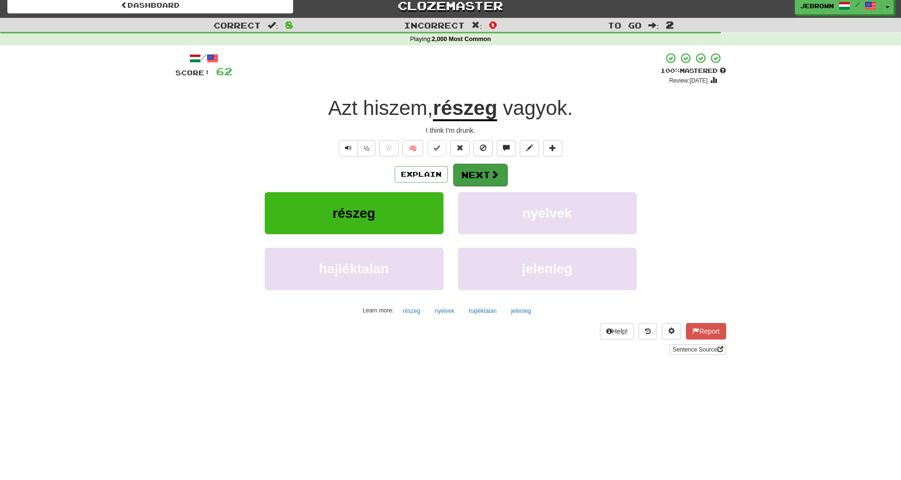
click at [489, 174] on button "Next" at bounding box center [480, 175] width 54 height 22
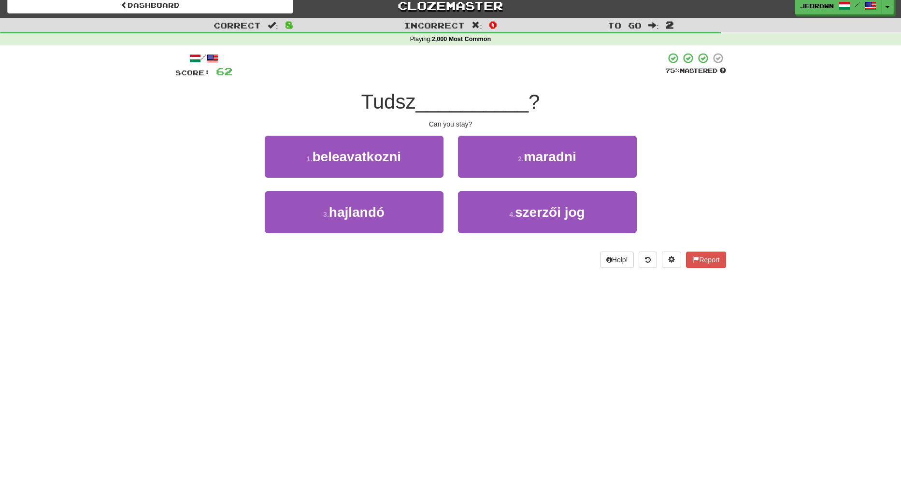
click at [522, 159] on small "2 ." at bounding box center [521, 159] width 6 height 8
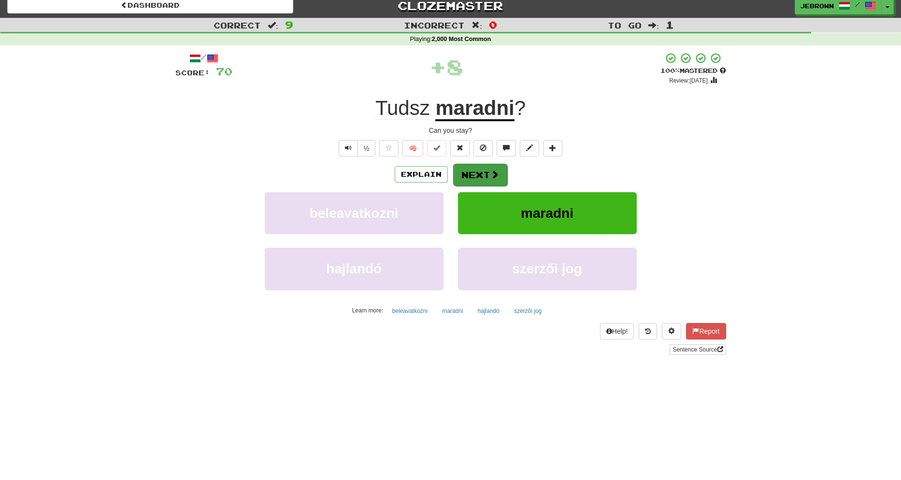
click at [483, 173] on button "Next" at bounding box center [480, 175] width 54 height 22
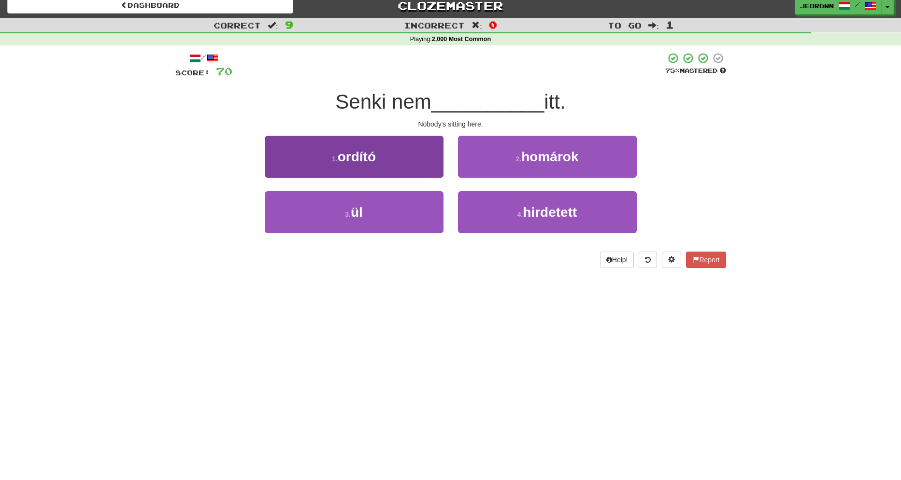
click at [373, 205] on button "3 . ül" at bounding box center [354, 212] width 179 height 42
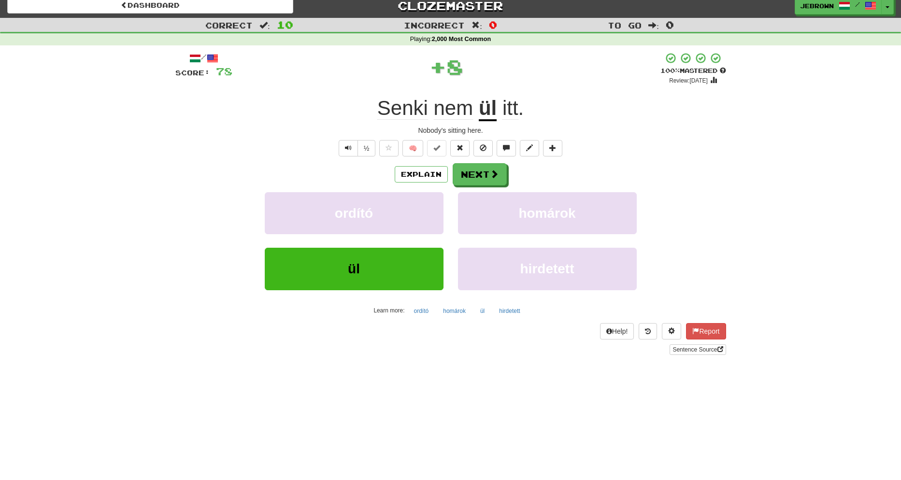
click at [479, 171] on button "Next" at bounding box center [480, 174] width 54 height 22
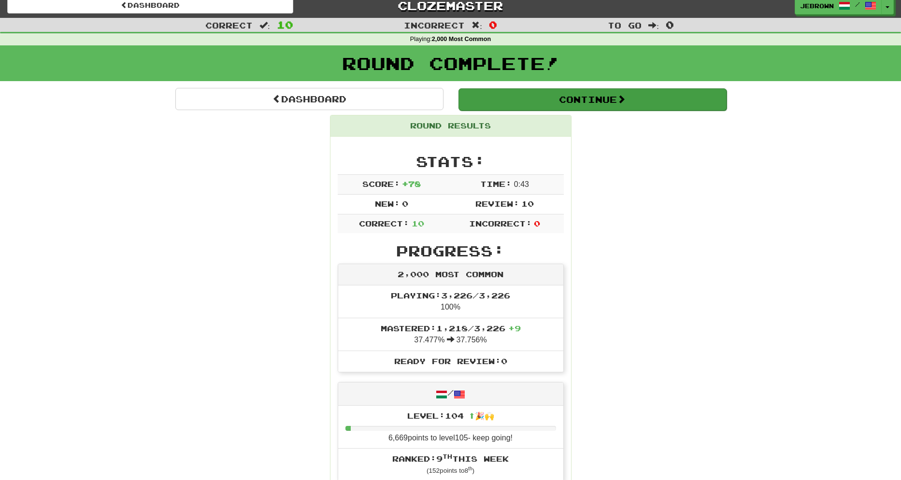
click at [484, 98] on button "Continue" at bounding box center [593, 99] width 268 height 22
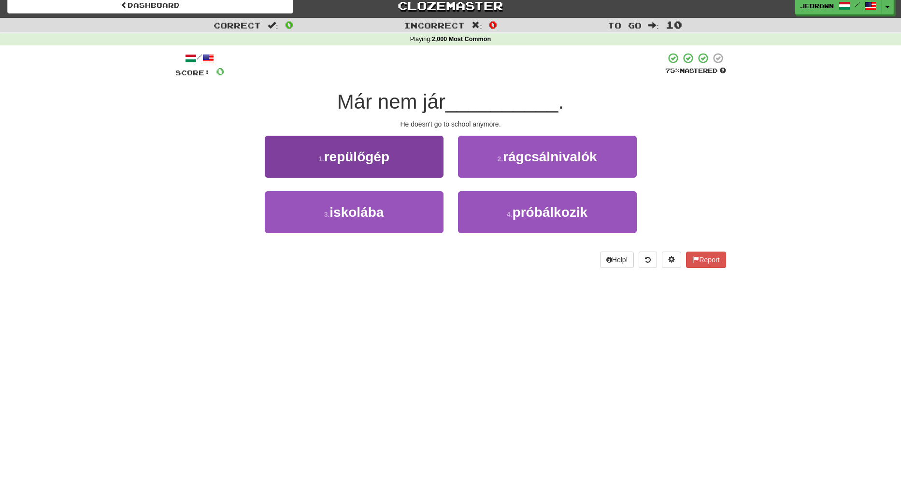
click at [393, 210] on button "3 . iskolába" at bounding box center [354, 212] width 179 height 42
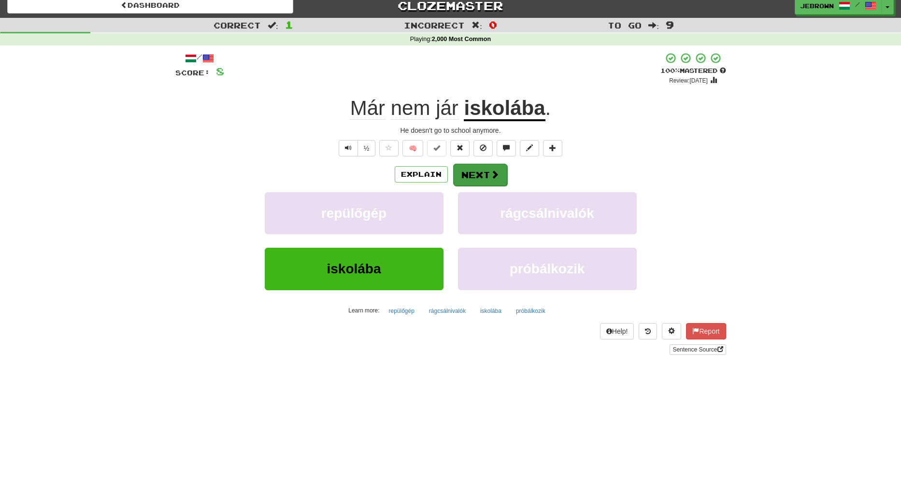
click at [486, 174] on button "Next" at bounding box center [480, 175] width 54 height 22
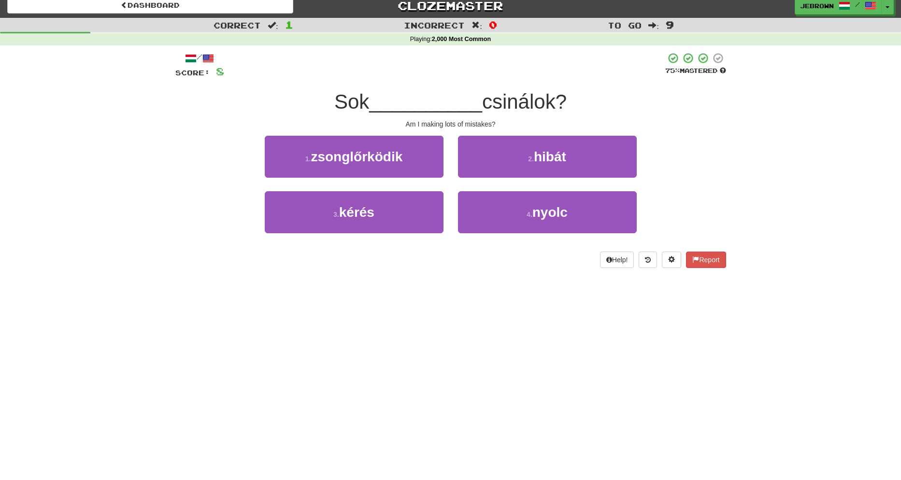
click at [525, 159] on button "2 . hibát" at bounding box center [547, 157] width 179 height 42
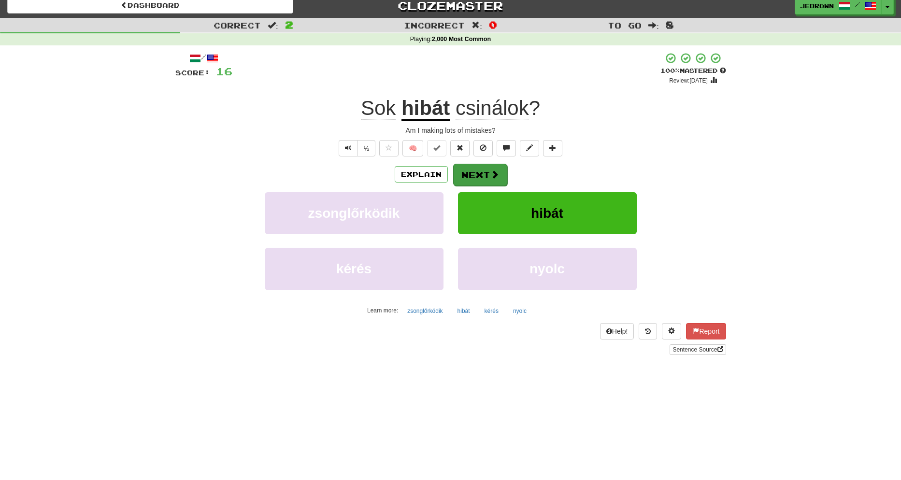
click at [483, 175] on button "Next" at bounding box center [480, 175] width 54 height 22
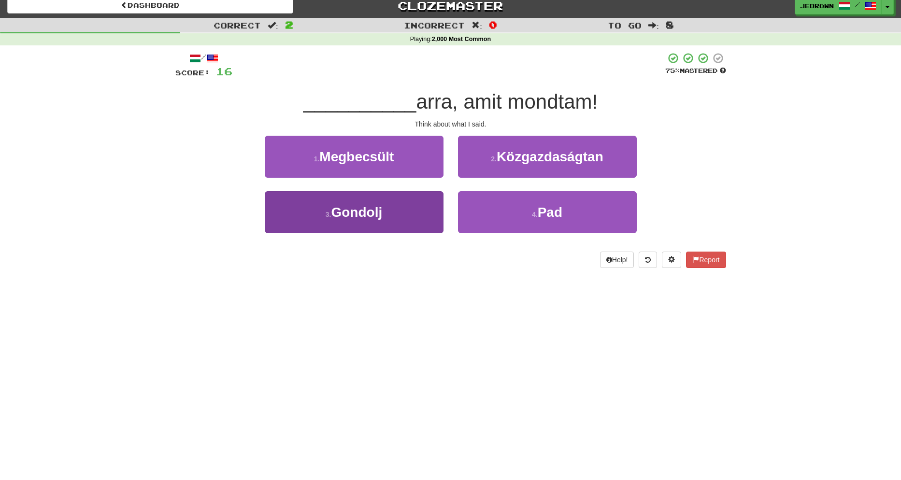
click at [391, 209] on button "3 . Gondolj" at bounding box center [354, 212] width 179 height 42
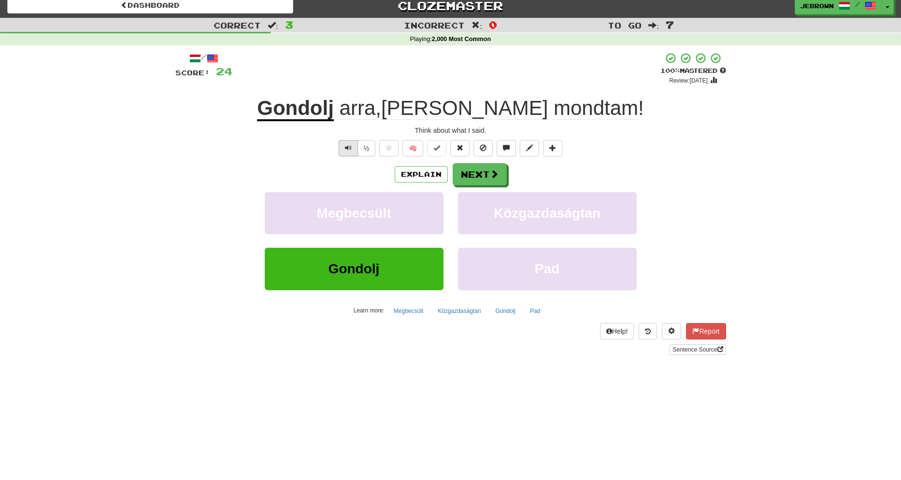
click at [345, 146] on span "Text-to-speech controls" at bounding box center [348, 148] width 7 height 7
click at [481, 175] on button "Next" at bounding box center [480, 175] width 54 height 22
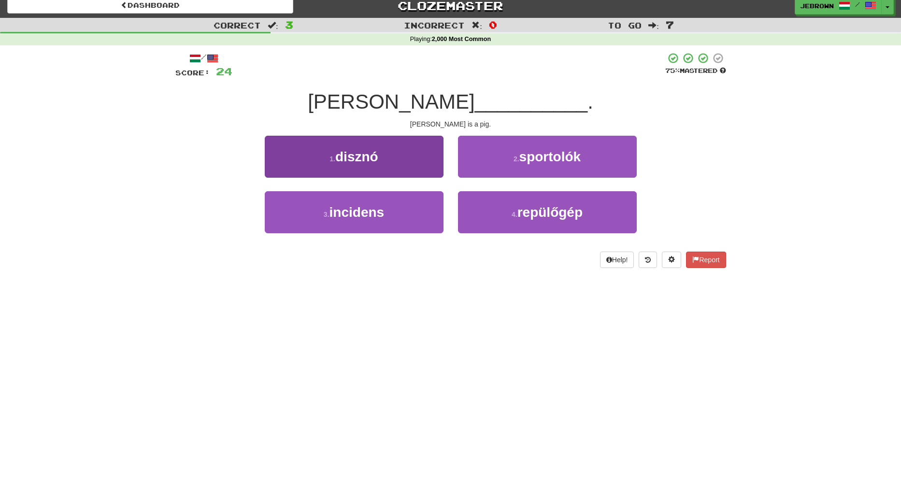
click at [376, 161] on span "disznó" at bounding box center [356, 156] width 43 height 15
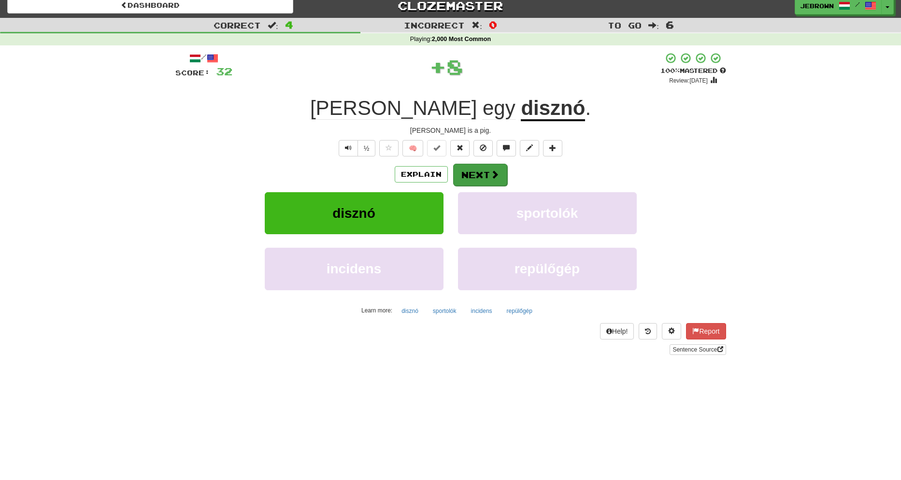
click at [480, 174] on button "Next" at bounding box center [480, 175] width 54 height 22
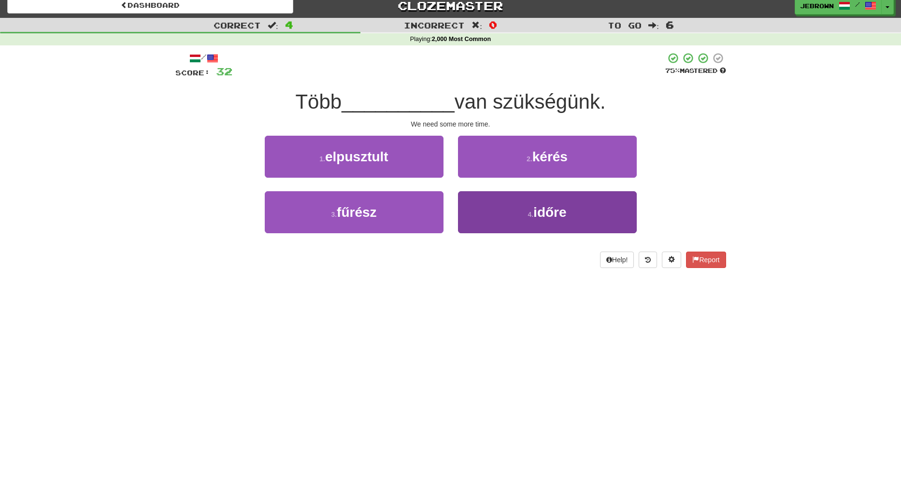
click at [543, 213] on span "időre" at bounding box center [550, 212] width 33 height 15
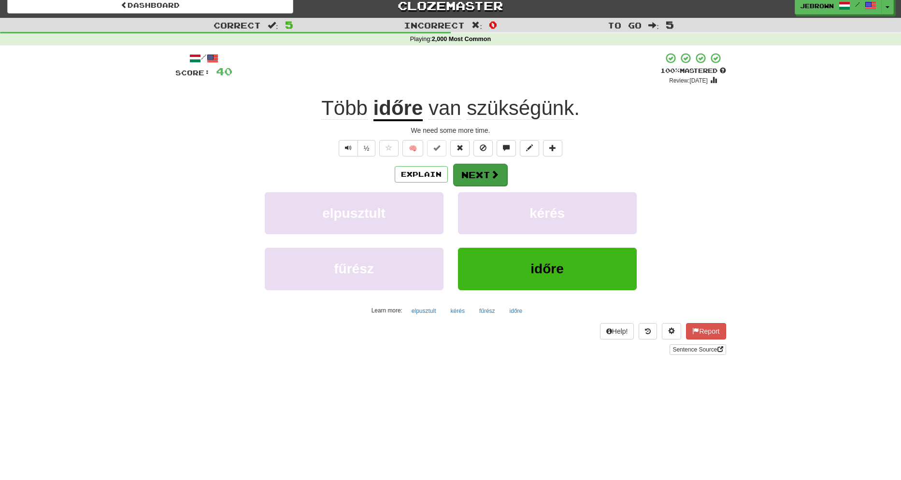
click at [484, 174] on button "Next" at bounding box center [480, 175] width 54 height 22
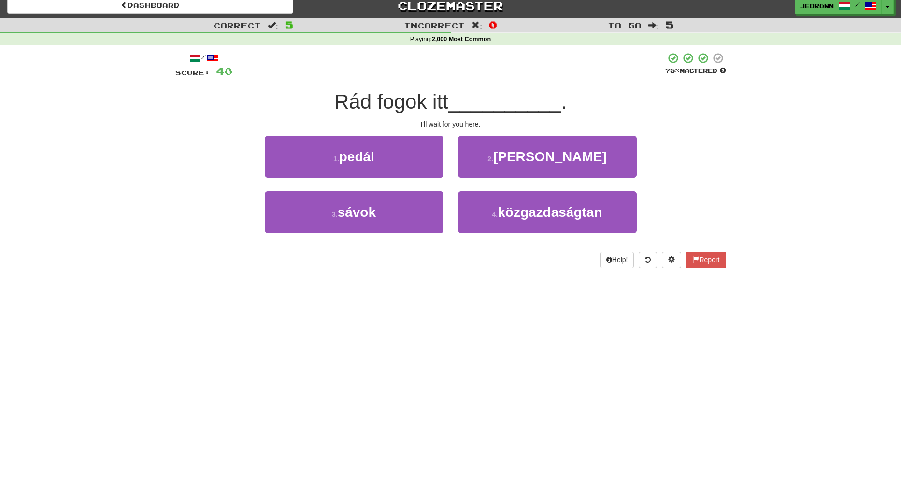
click at [504, 159] on button "2 . várni" at bounding box center [547, 157] width 179 height 42
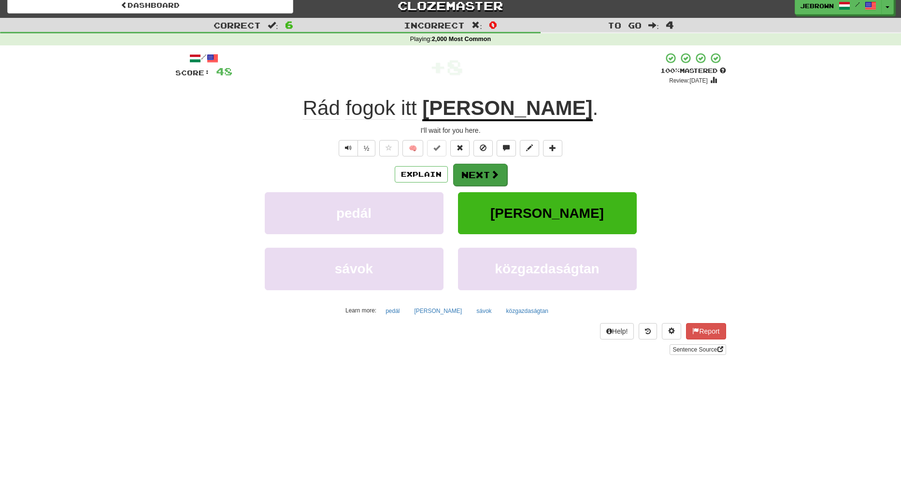
click at [476, 171] on button "Next" at bounding box center [480, 175] width 54 height 22
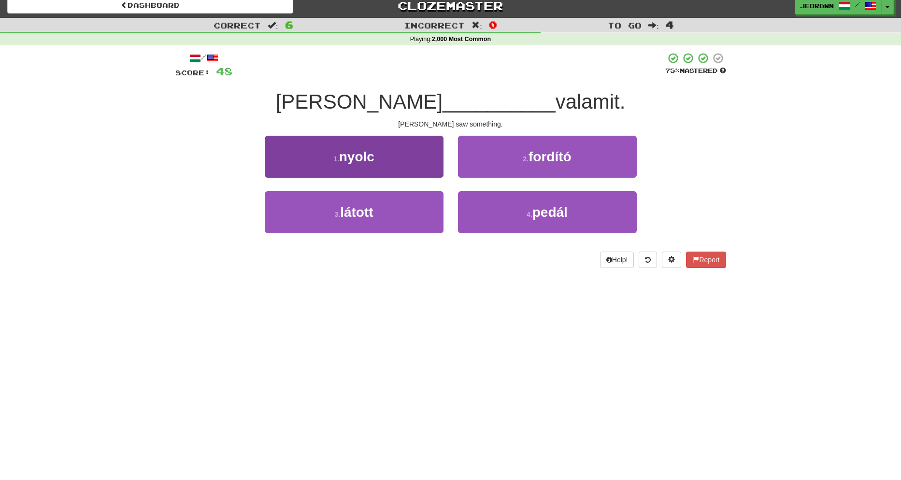
click at [414, 209] on button "3 . látott" at bounding box center [354, 212] width 179 height 42
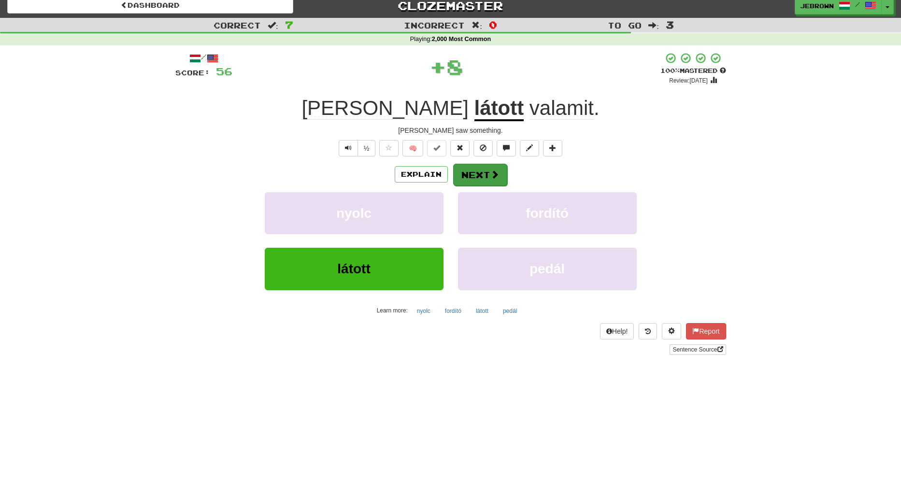
click at [486, 175] on button "Next" at bounding box center [480, 175] width 54 height 22
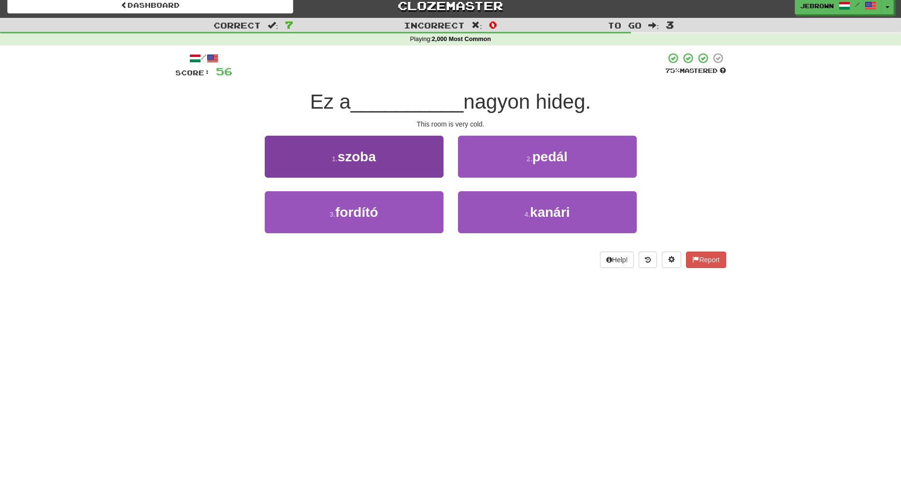
click at [409, 163] on button "1 . szoba" at bounding box center [354, 157] width 179 height 42
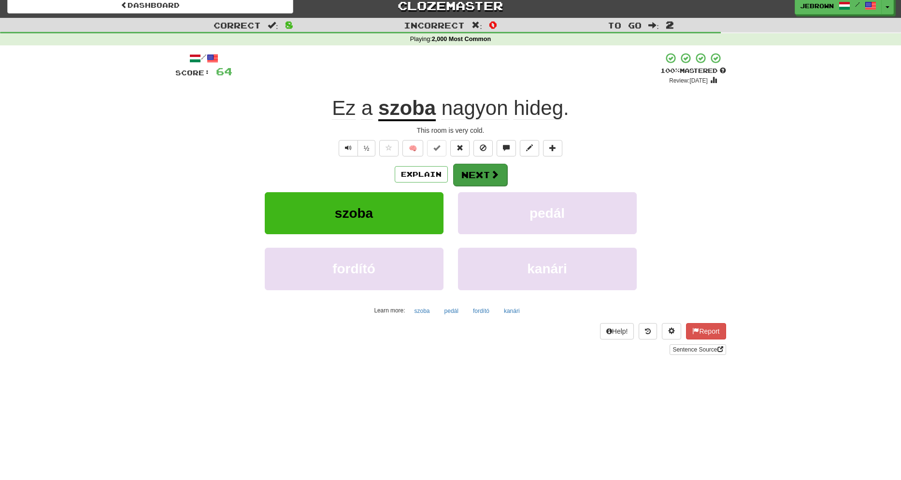
click at [479, 175] on button "Next" at bounding box center [480, 175] width 54 height 22
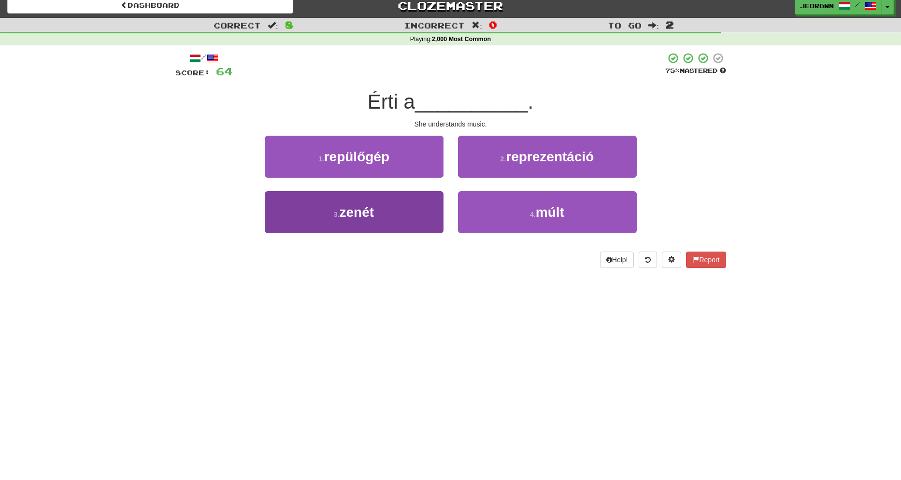
click at [408, 214] on button "3 . zenét" at bounding box center [354, 212] width 179 height 42
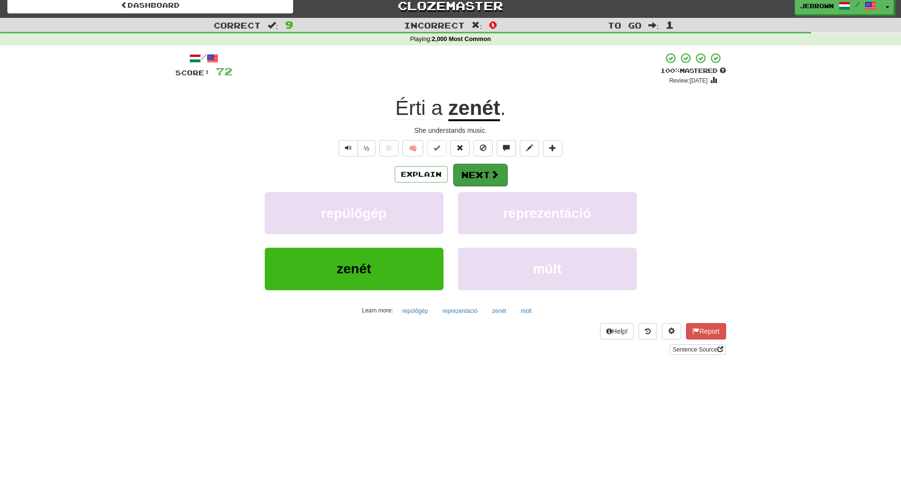
click at [480, 173] on button "Next" at bounding box center [480, 175] width 54 height 22
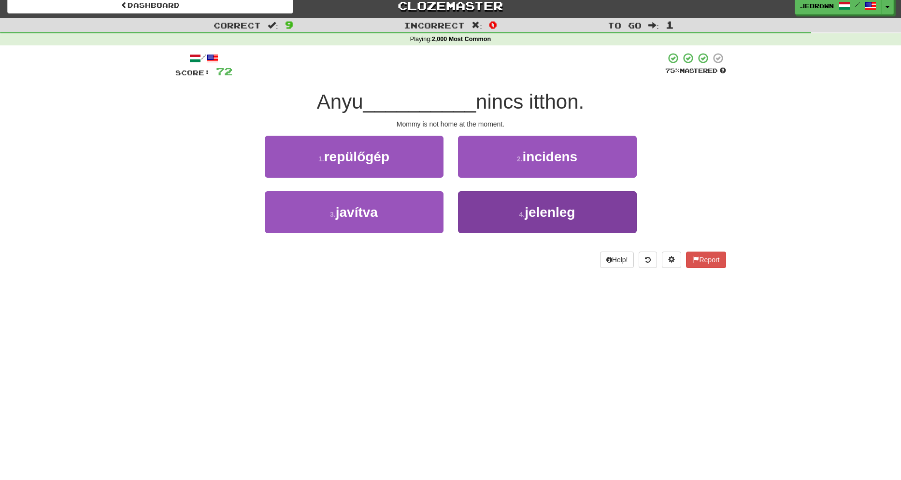
click at [532, 214] on span "jelenleg" at bounding box center [550, 212] width 50 height 15
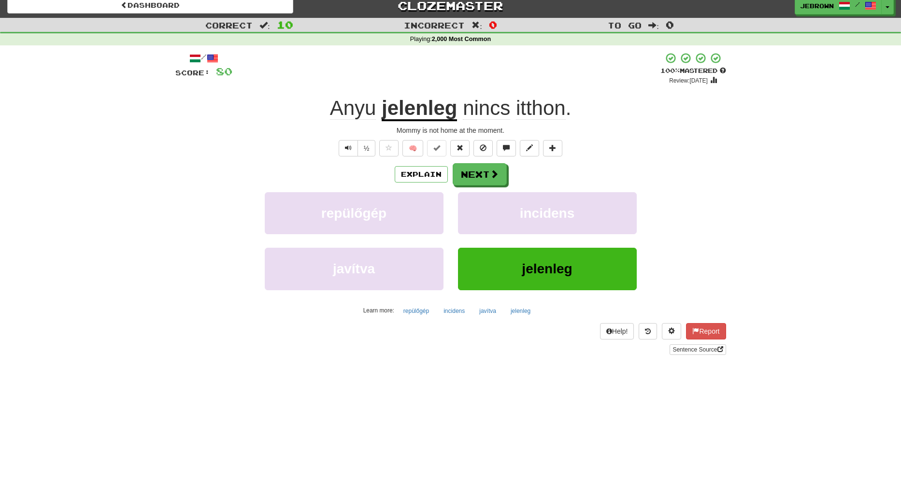
scroll to position [7, 0]
click at [348, 145] on span "Text-to-speech controls" at bounding box center [348, 147] width 7 height 7
click at [480, 170] on button "Next" at bounding box center [480, 174] width 54 height 22
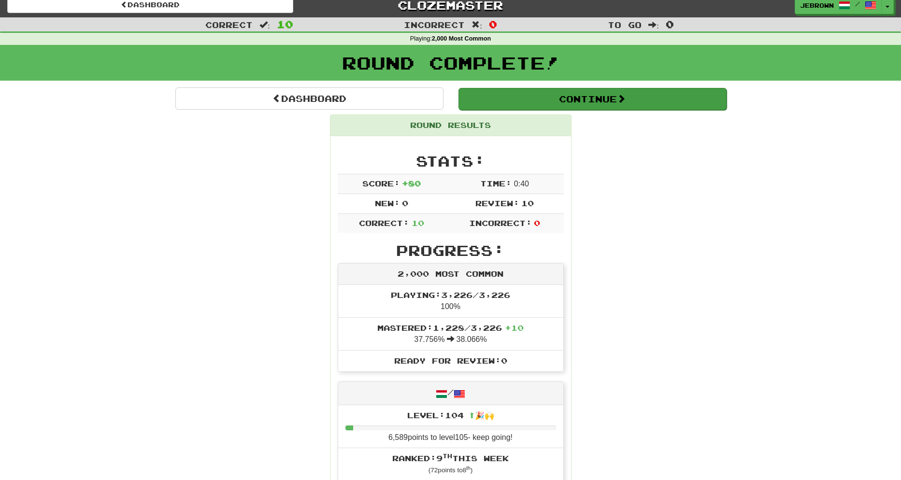
click at [490, 99] on button "Continue" at bounding box center [593, 99] width 268 height 22
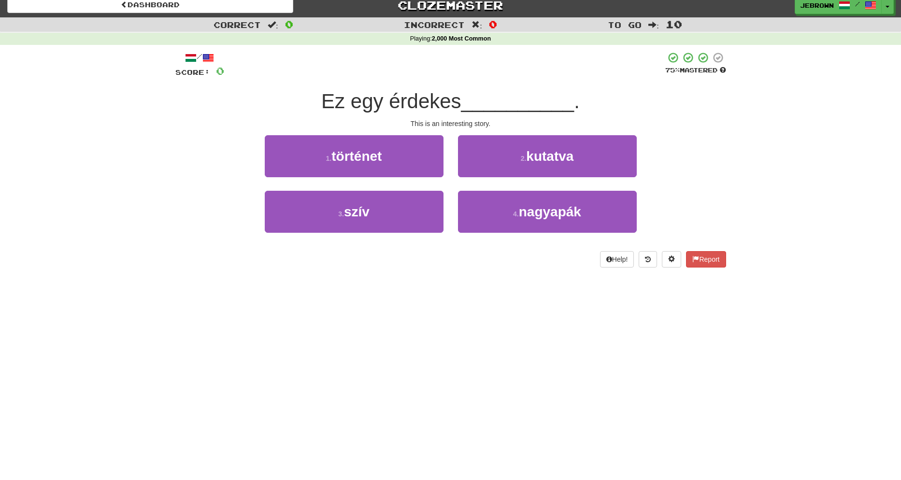
click at [385, 158] on button "1 . történet" at bounding box center [354, 156] width 179 height 42
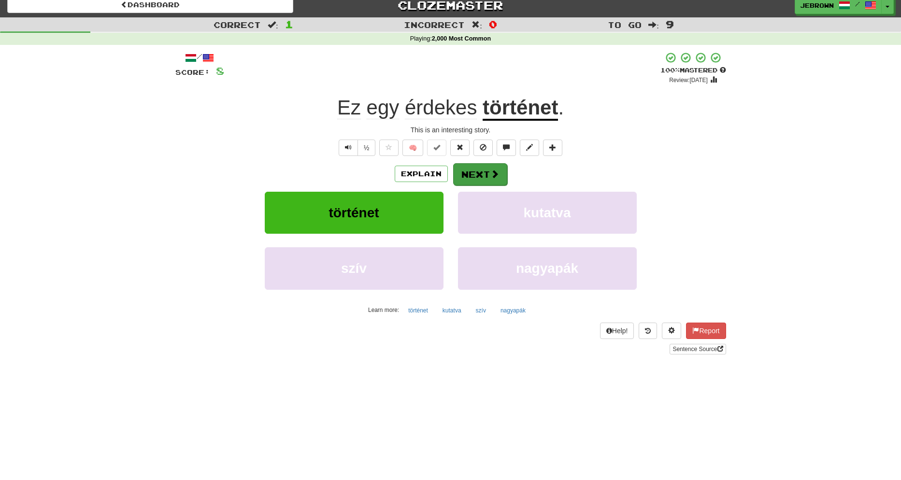
click at [480, 173] on button "Next" at bounding box center [480, 174] width 54 height 22
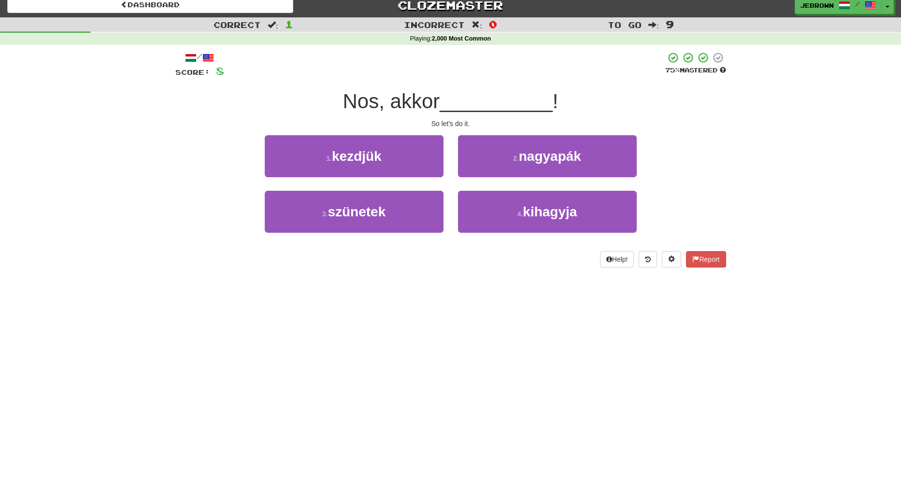
click at [406, 160] on button "1 . kezdjük" at bounding box center [354, 156] width 179 height 42
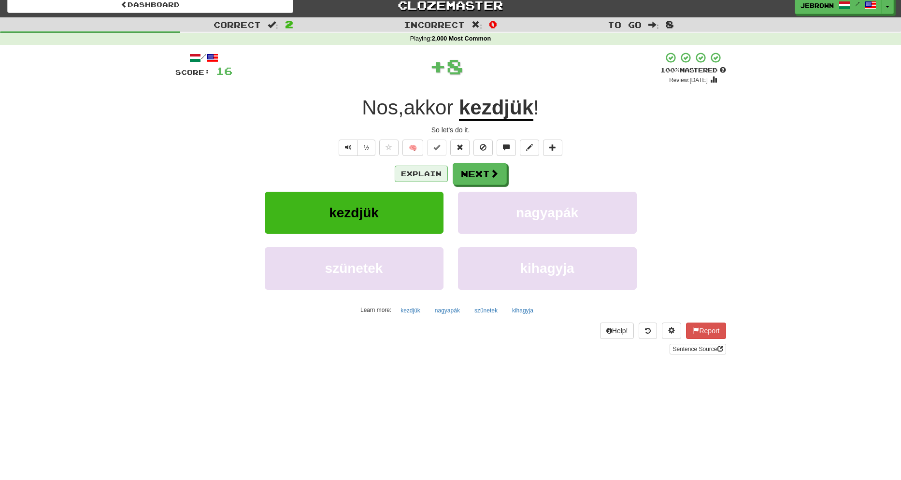
click at [430, 175] on button "Explain" at bounding box center [421, 174] width 53 height 16
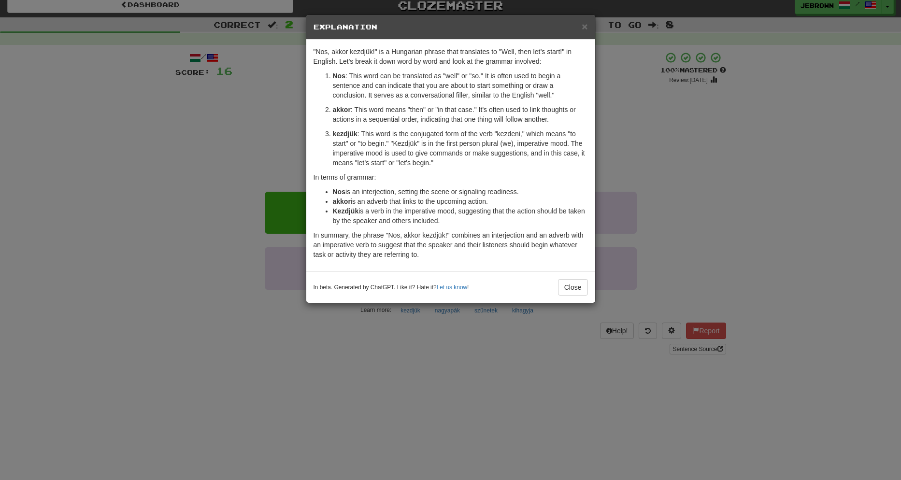
click at [584, 27] on span "×" at bounding box center [585, 26] width 6 height 11
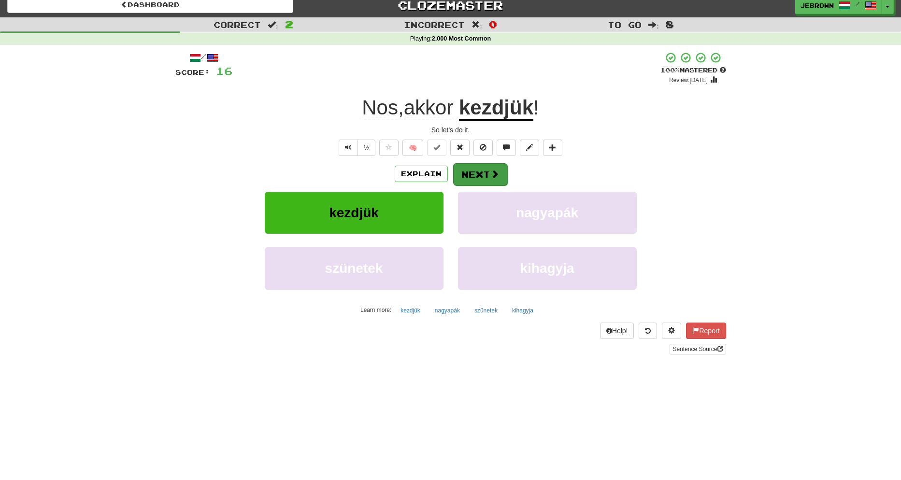
click at [479, 173] on button "Next" at bounding box center [480, 174] width 54 height 22
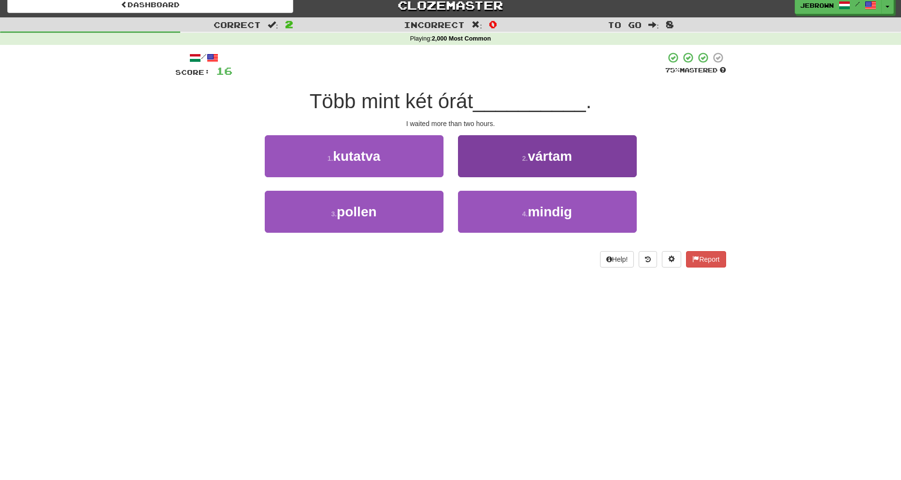
click at [537, 152] on span "vártam" at bounding box center [550, 156] width 44 height 15
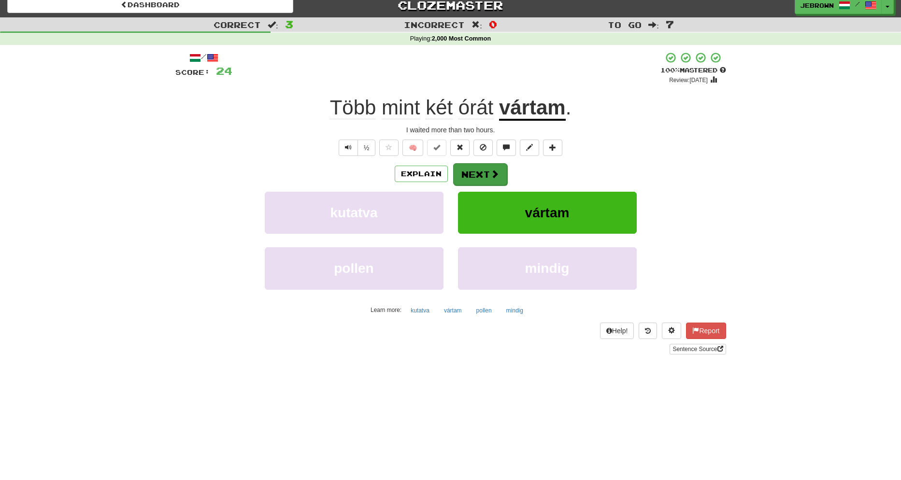
click at [479, 170] on button "Next" at bounding box center [480, 174] width 54 height 22
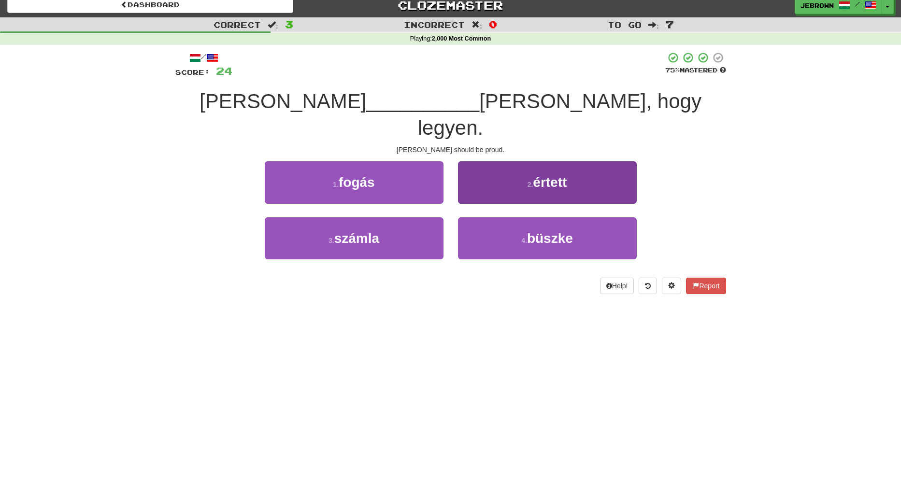
click at [566, 231] on span "büszke" at bounding box center [550, 238] width 46 height 15
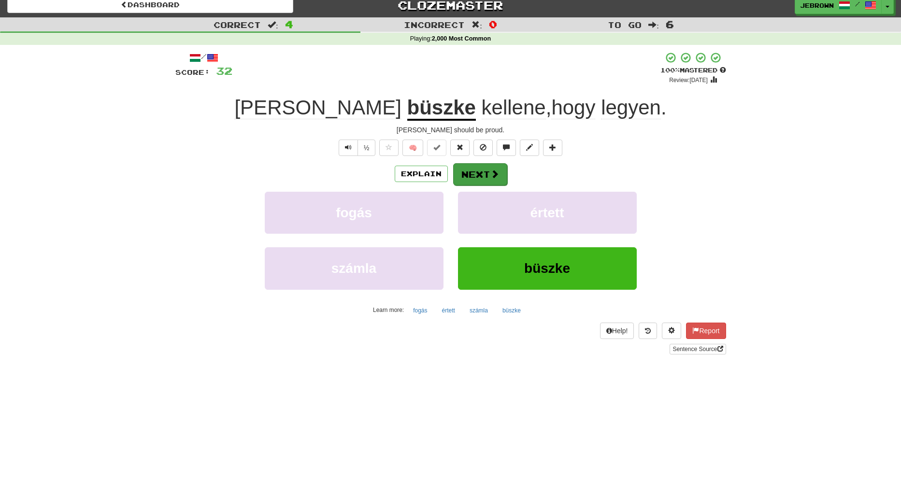
click at [478, 176] on button "Next" at bounding box center [480, 174] width 54 height 22
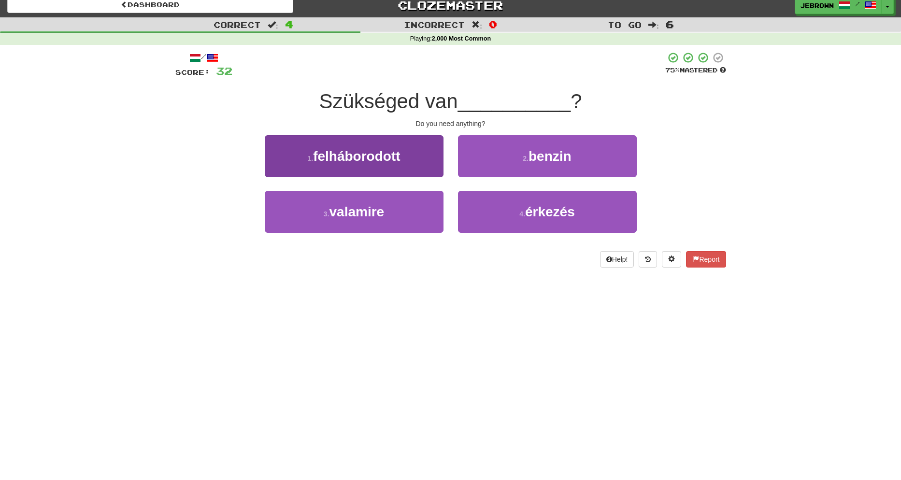
click at [376, 214] on span "valamire" at bounding box center [357, 211] width 55 height 15
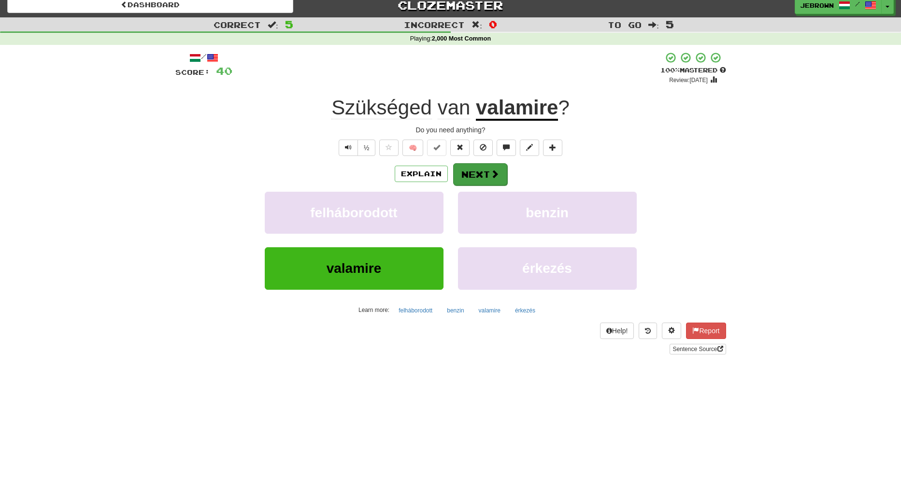
click at [480, 174] on button "Next" at bounding box center [480, 174] width 54 height 22
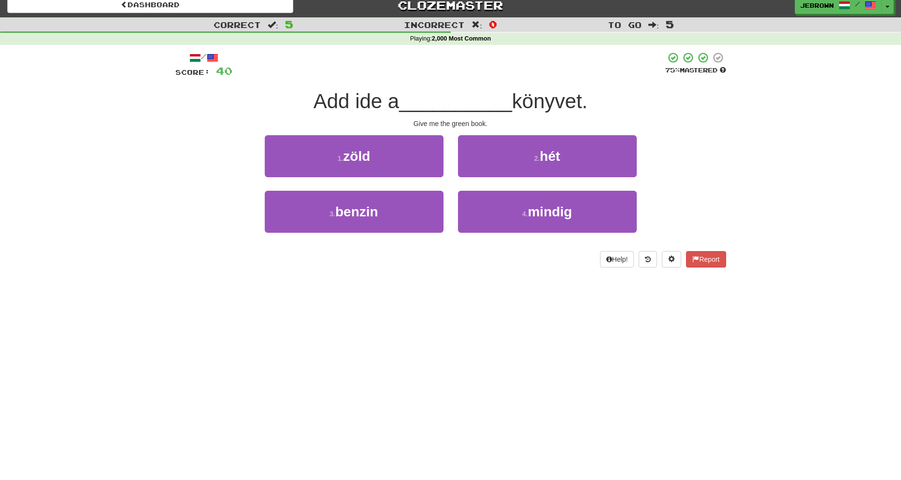
click at [380, 158] on button "1 . zöld" at bounding box center [354, 156] width 179 height 42
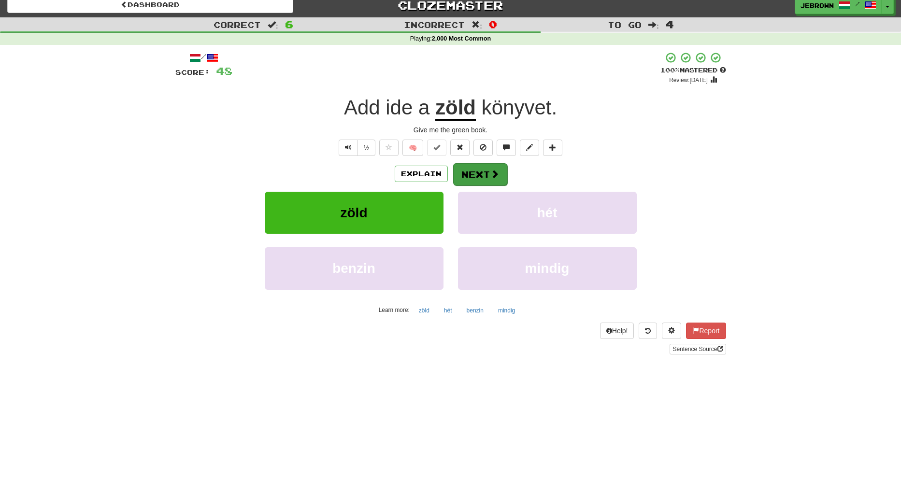
click at [479, 173] on button "Next" at bounding box center [480, 174] width 54 height 22
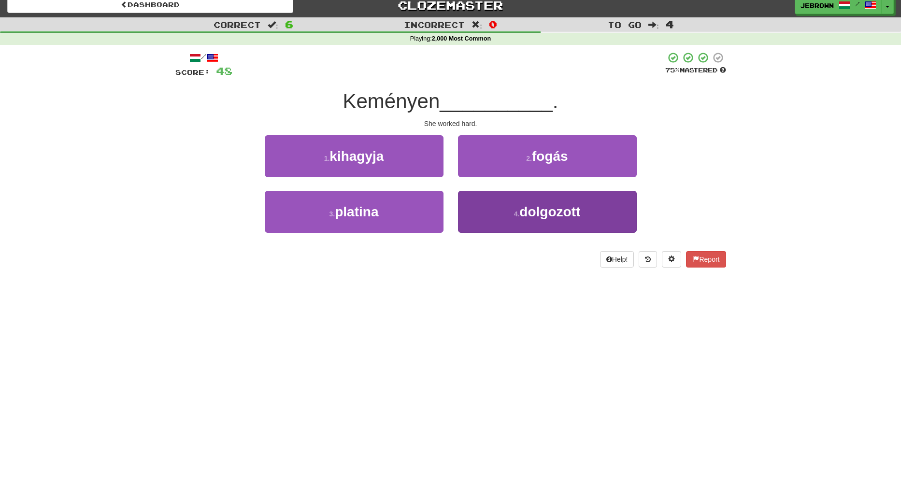
click at [534, 206] on span "dolgozott" at bounding box center [550, 211] width 61 height 15
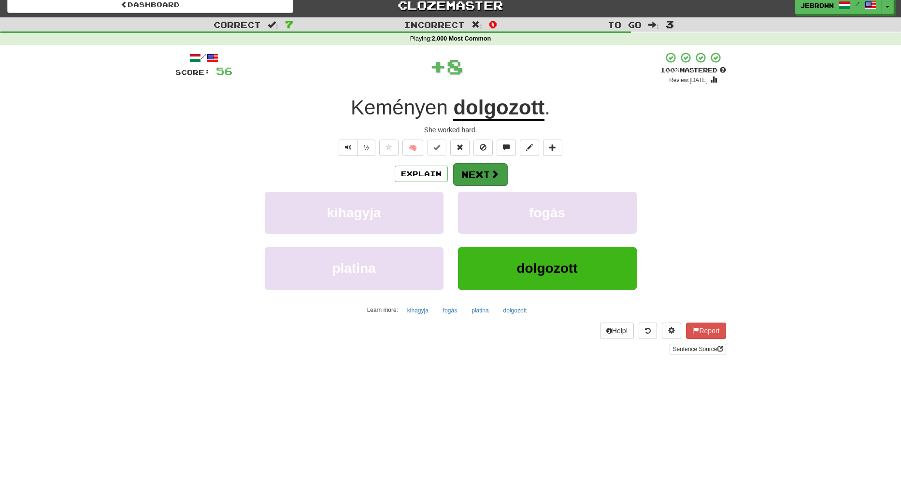
click at [480, 174] on button "Next" at bounding box center [480, 174] width 54 height 22
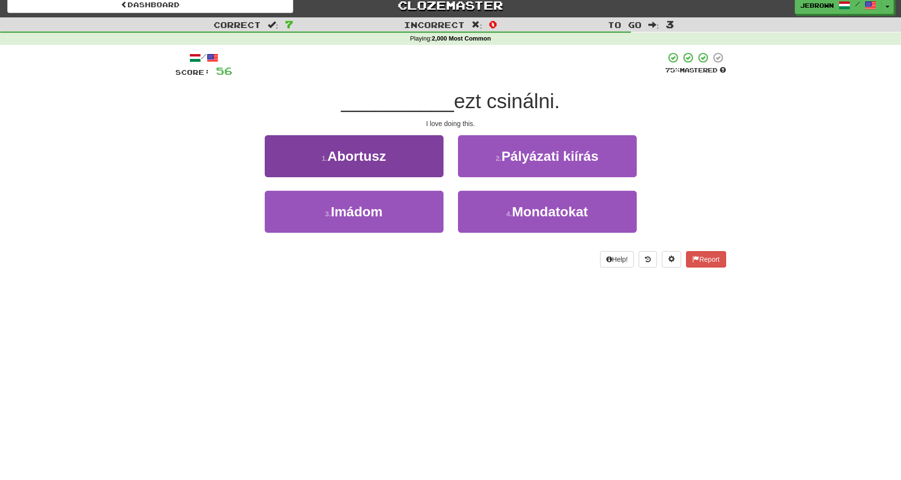
click at [392, 206] on button "3 . Imádom" at bounding box center [354, 212] width 179 height 42
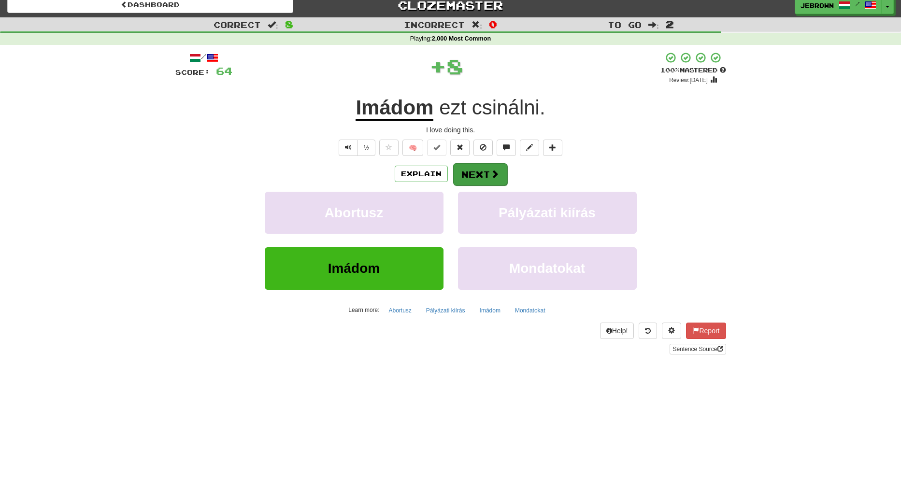
click at [480, 169] on button "Next" at bounding box center [480, 174] width 54 height 22
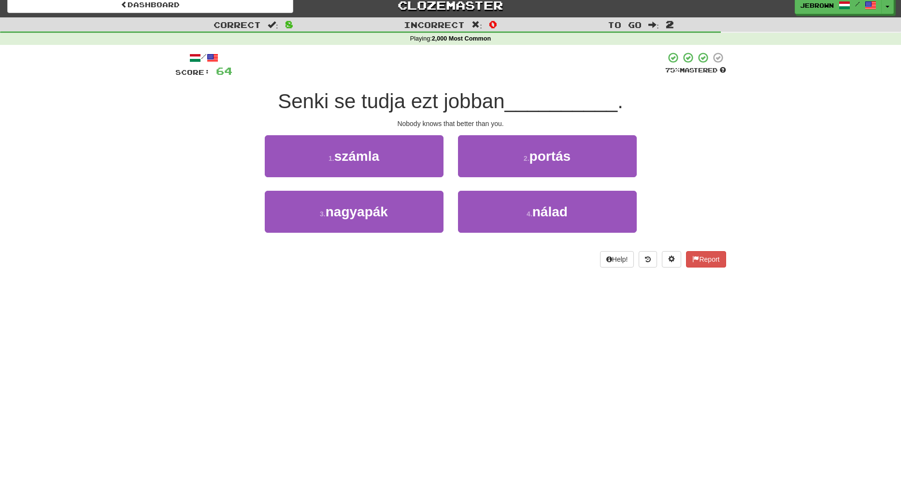
click at [395, 157] on button "1 . számla" at bounding box center [354, 156] width 179 height 42
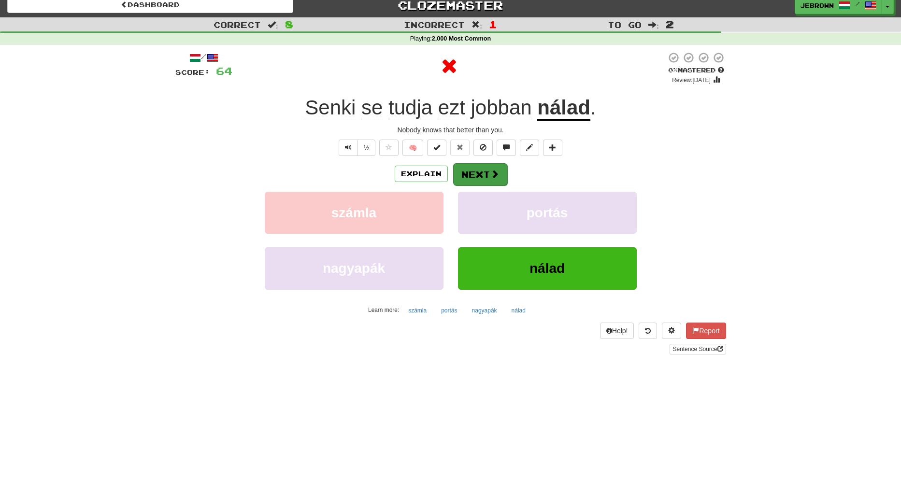
click at [485, 175] on button "Next" at bounding box center [480, 174] width 54 height 22
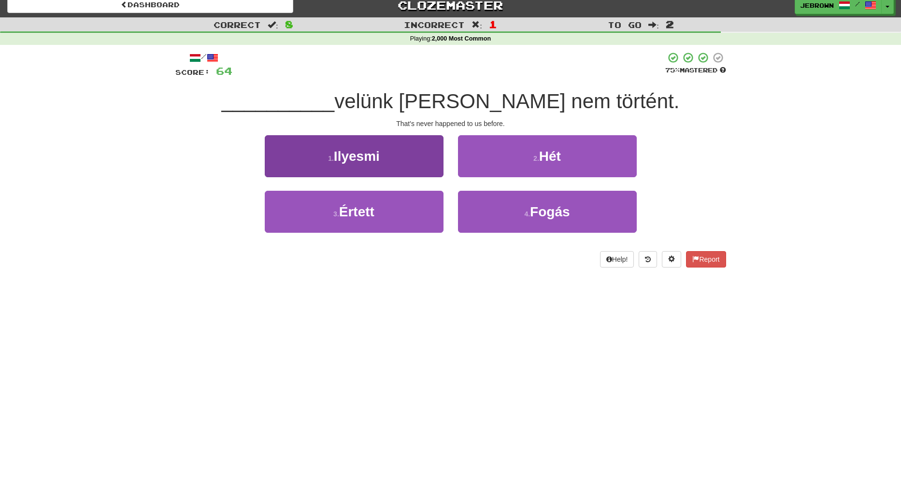
click at [396, 163] on button "1 . Ilyesmi" at bounding box center [354, 156] width 179 height 42
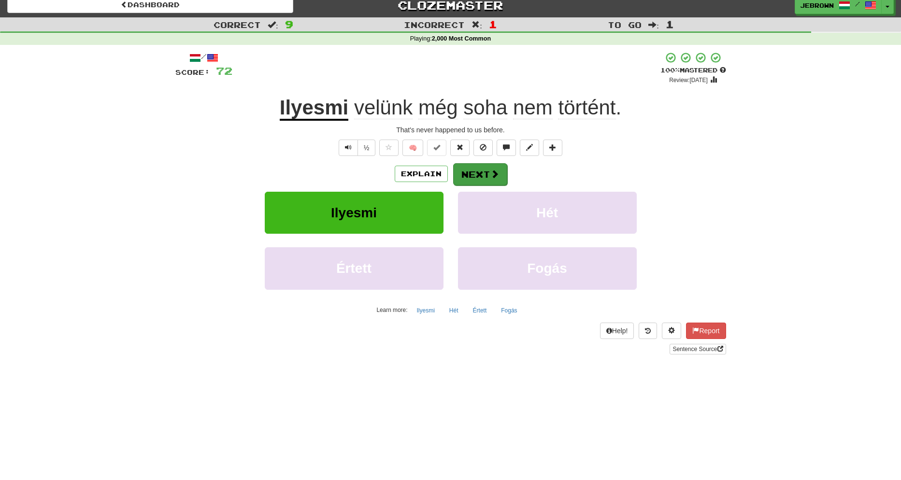
click at [489, 175] on button "Next" at bounding box center [480, 174] width 54 height 22
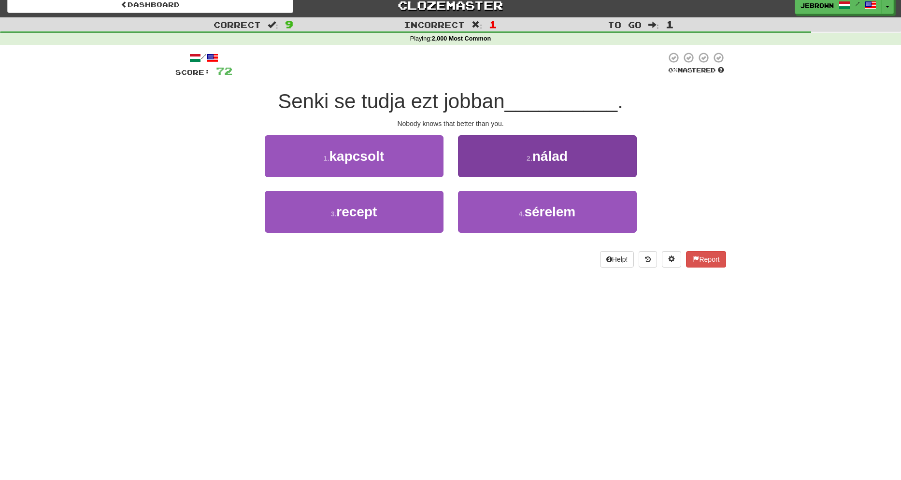
click at [561, 150] on span "nálad" at bounding box center [550, 156] width 35 height 15
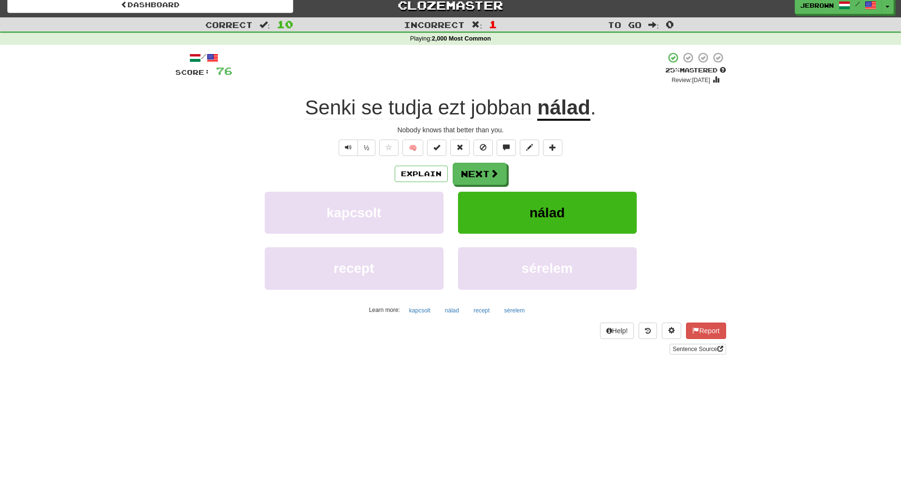
click at [482, 170] on button "Next" at bounding box center [480, 174] width 54 height 22
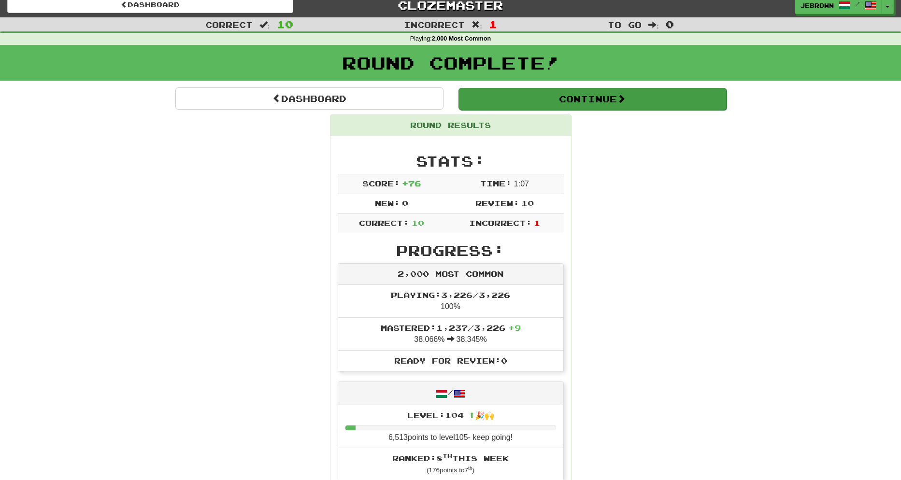
click at [483, 89] on button "Continue" at bounding box center [593, 99] width 268 height 22
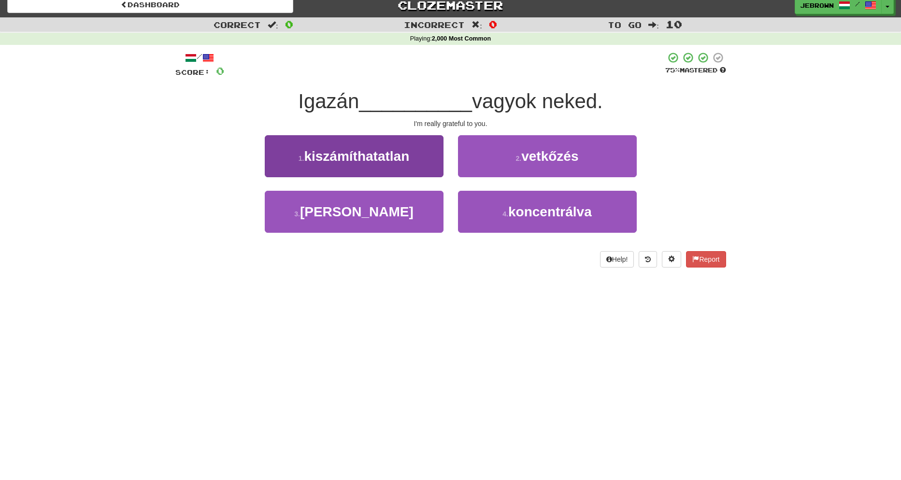
click at [388, 214] on button "3 . hálás" at bounding box center [354, 212] width 179 height 42
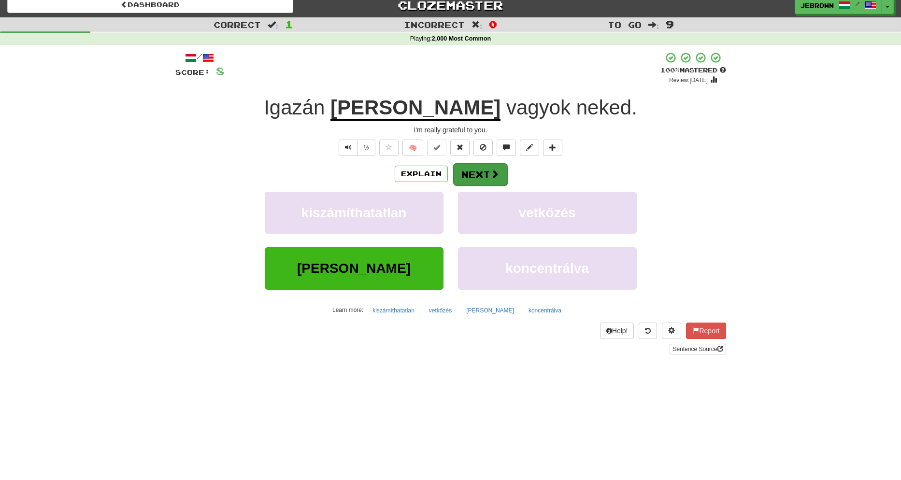
click at [486, 174] on button "Next" at bounding box center [480, 174] width 54 height 22
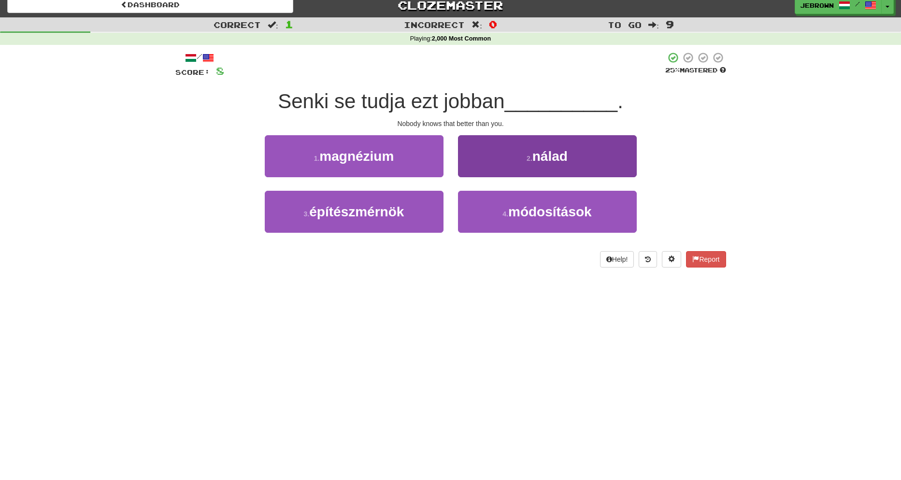
click at [551, 155] on span "nálad" at bounding box center [550, 156] width 35 height 15
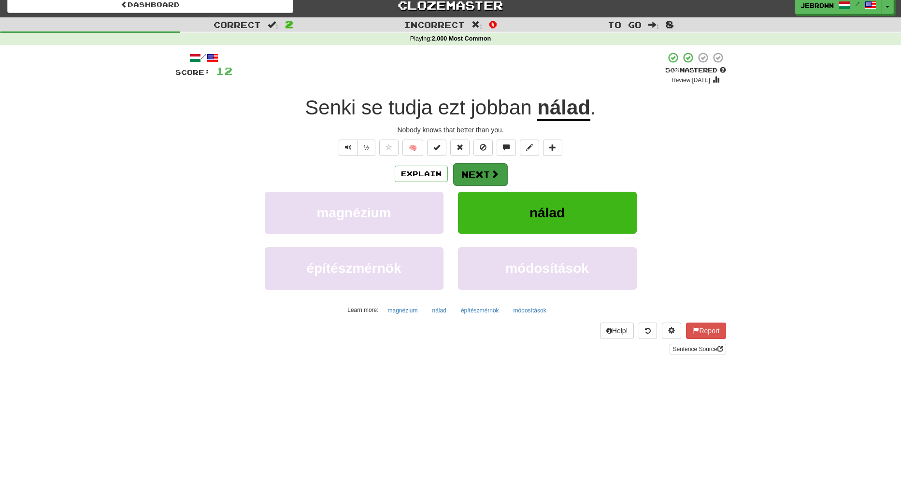
click at [481, 169] on button "Next" at bounding box center [480, 174] width 54 height 22
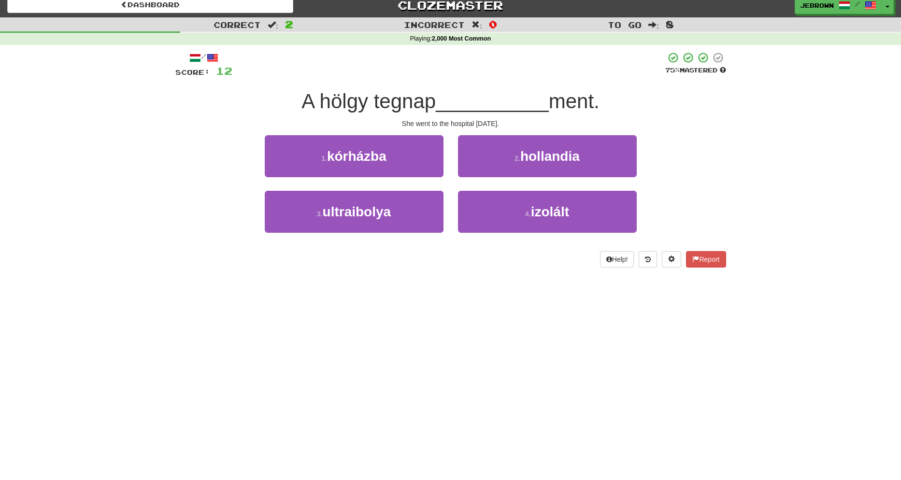
click at [409, 158] on button "1 . kórházba" at bounding box center [354, 156] width 179 height 42
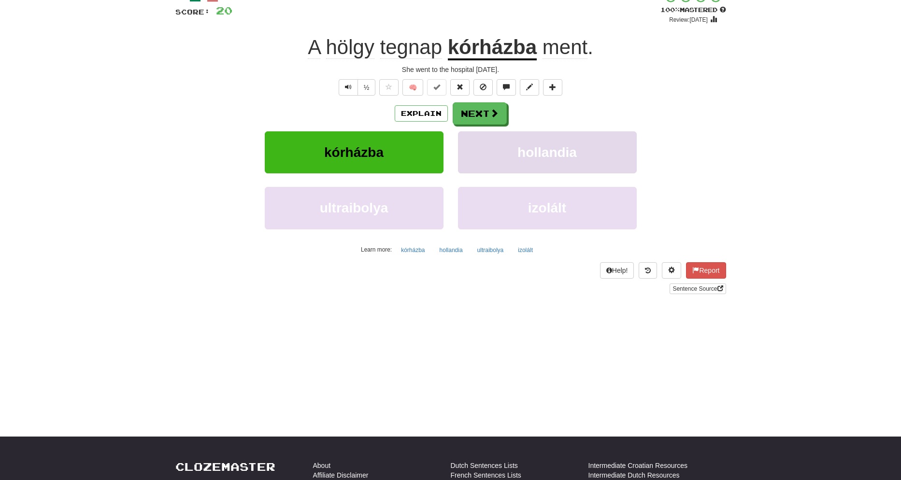
scroll to position [70, 0]
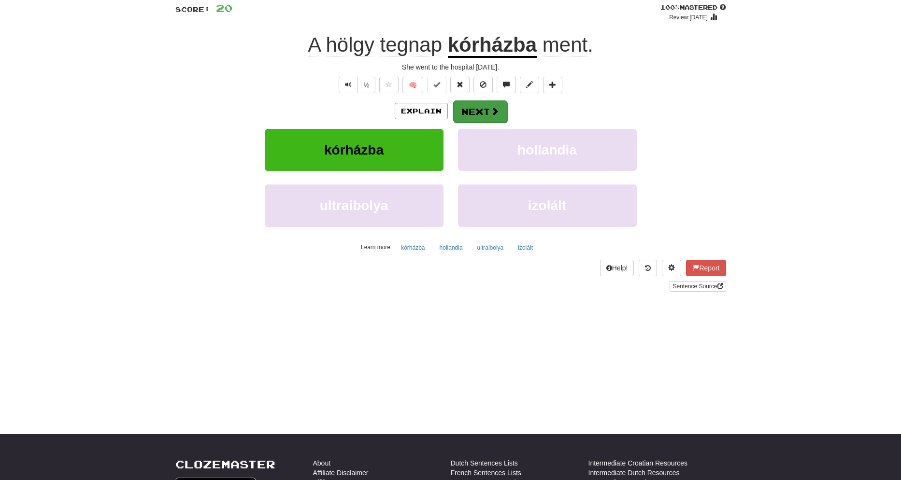
click at [485, 110] on button "Next" at bounding box center [480, 112] width 54 height 22
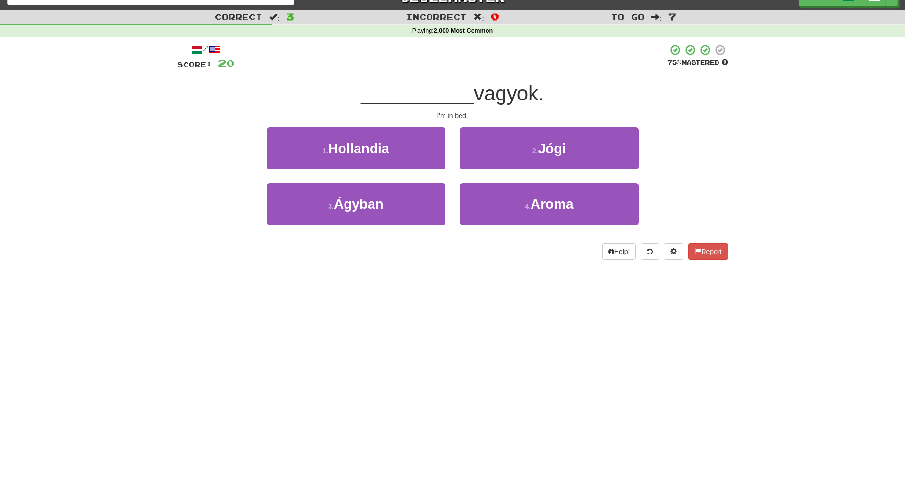
scroll to position [0, 0]
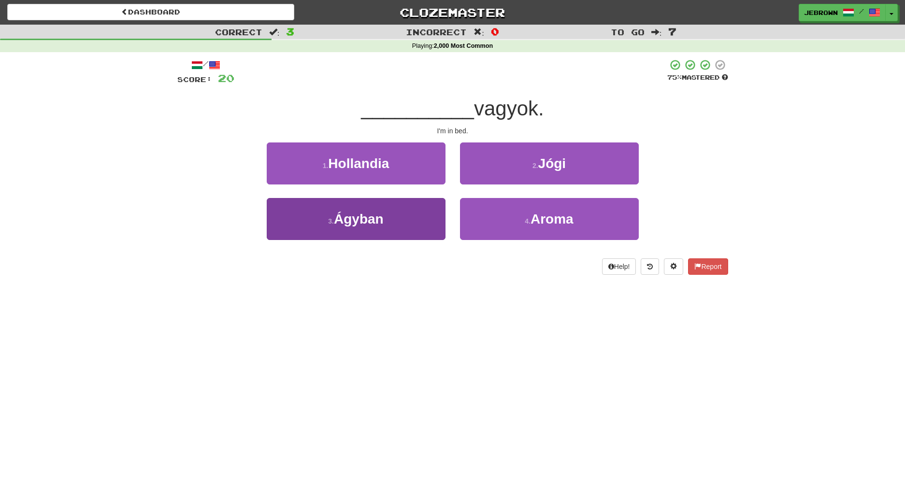
click at [354, 218] on span "Ágyban" at bounding box center [359, 219] width 50 height 15
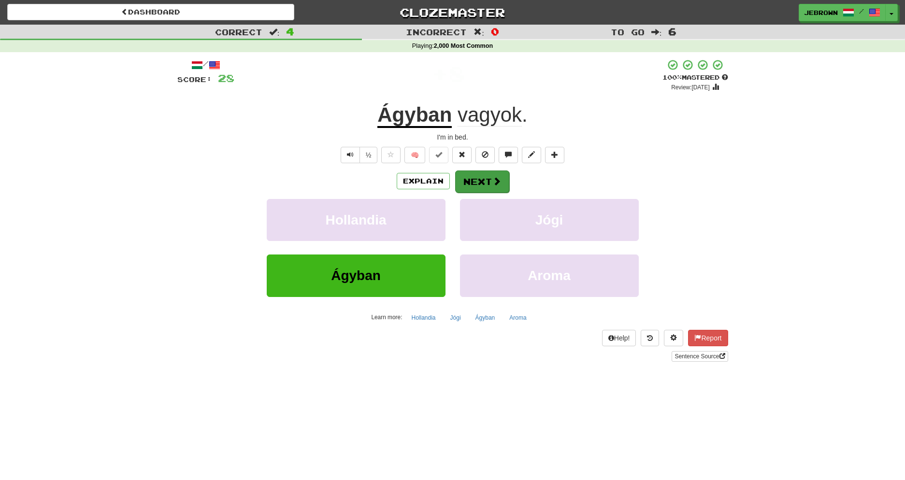
click at [480, 180] on button "Next" at bounding box center [482, 182] width 54 height 22
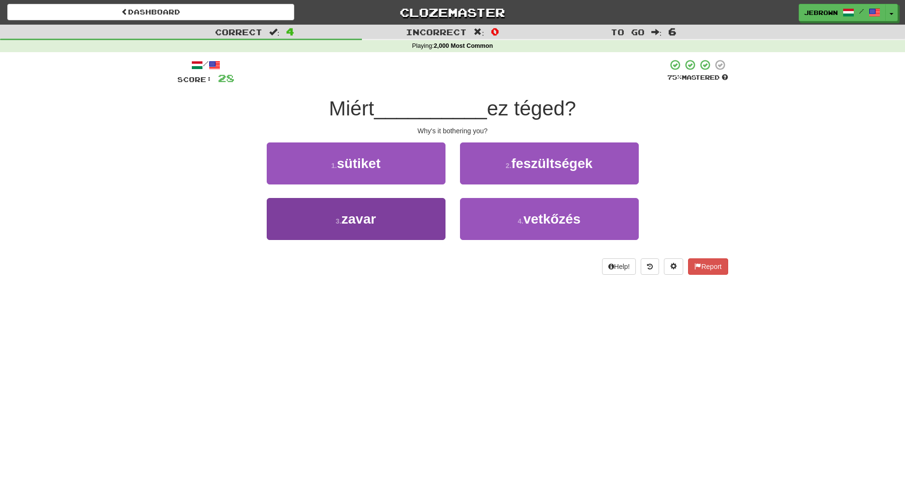
click at [384, 229] on button "3 . zavar" at bounding box center [356, 219] width 179 height 42
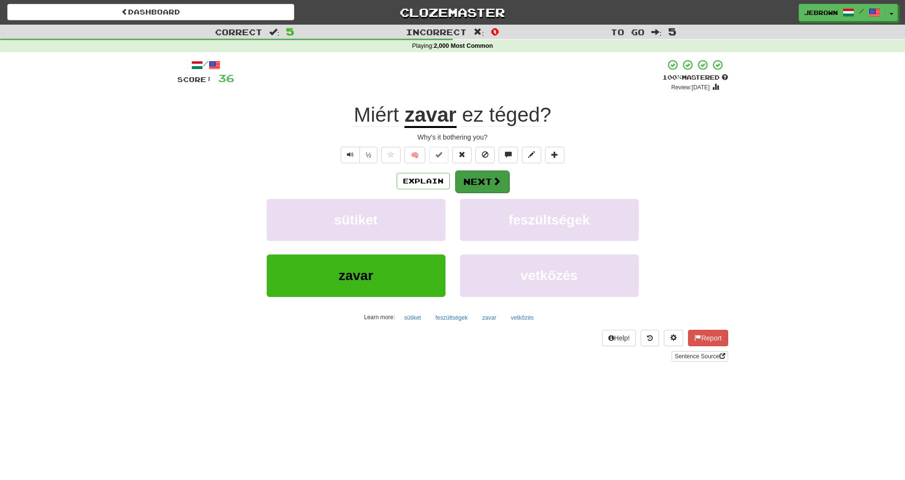
click at [486, 185] on button "Next" at bounding box center [482, 182] width 54 height 22
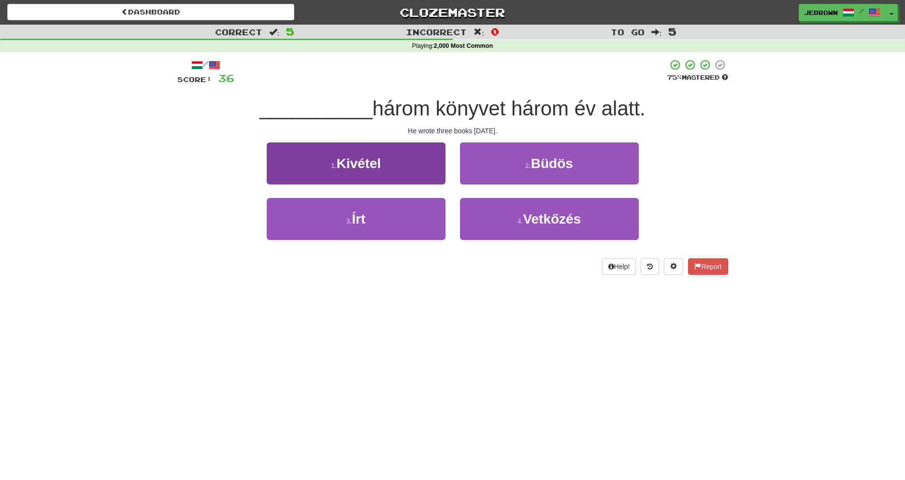
click at [392, 218] on button "3 . Írt" at bounding box center [356, 219] width 179 height 42
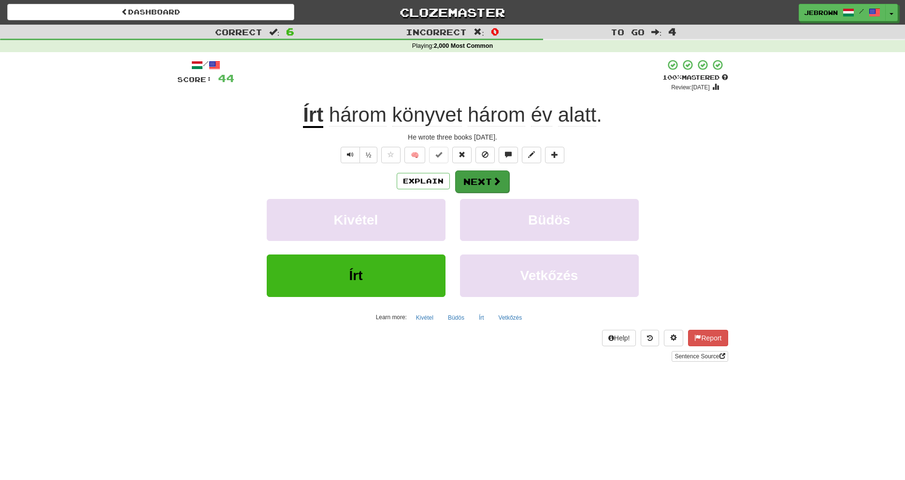
scroll to position [0, 0]
click at [476, 180] on button "Next" at bounding box center [482, 182] width 54 height 22
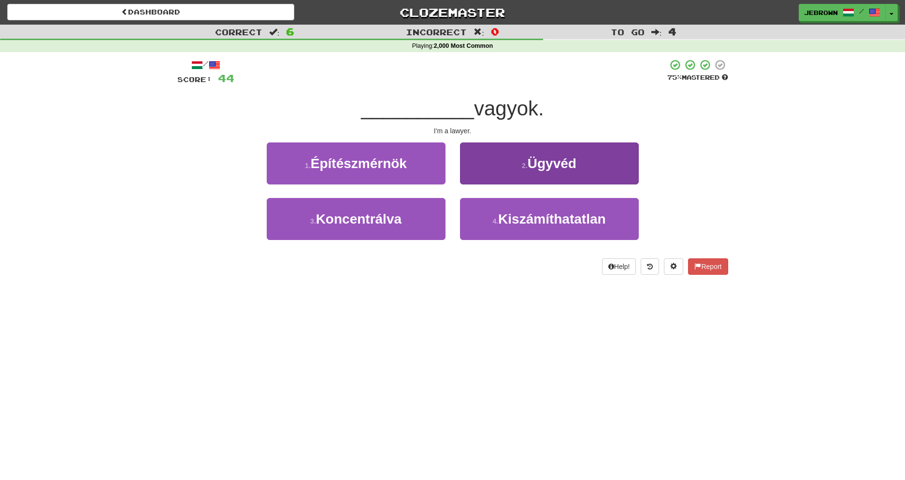
click at [508, 165] on button "2 . Ügyvéd" at bounding box center [549, 164] width 179 height 42
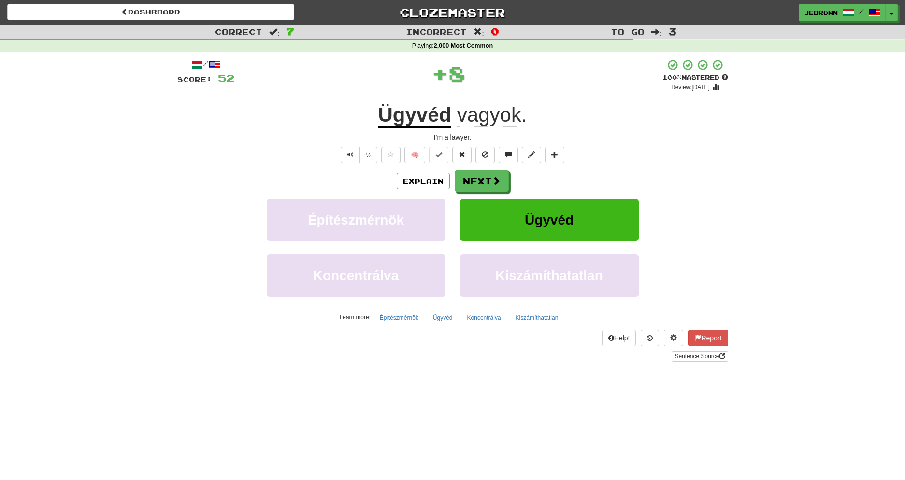
scroll to position [0, 0]
click at [479, 180] on button "Next" at bounding box center [482, 182] width 54 height 22
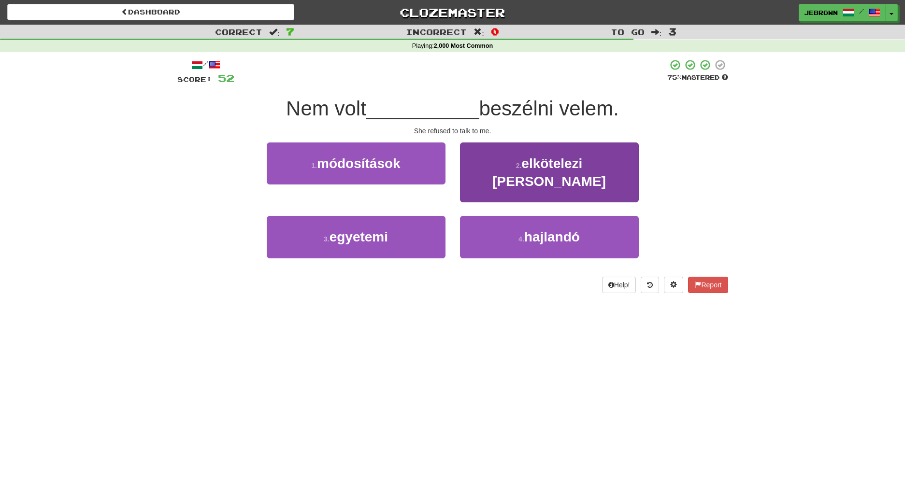
click at [566, 230] on span "hajlandó" at bounding box center [552, 237] width 56 height 15
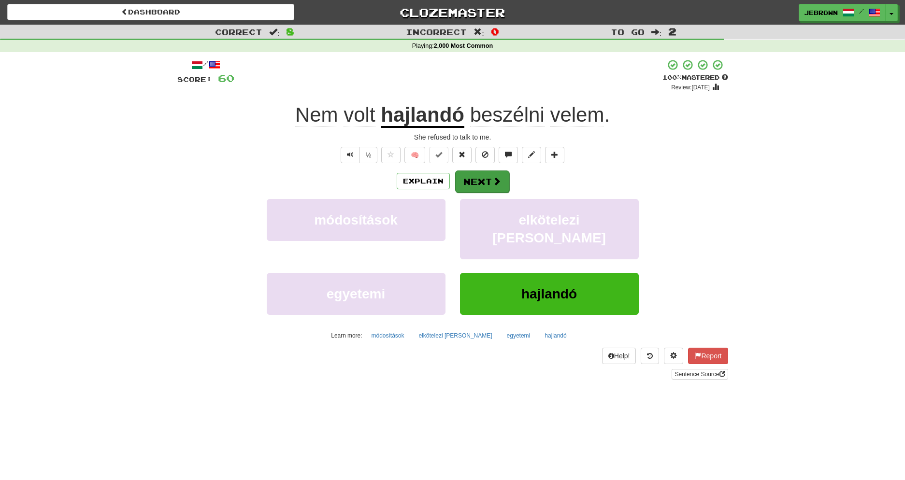
click at [483, 181] on button "Next" at bounding box center [482, 182] width 54 height 22
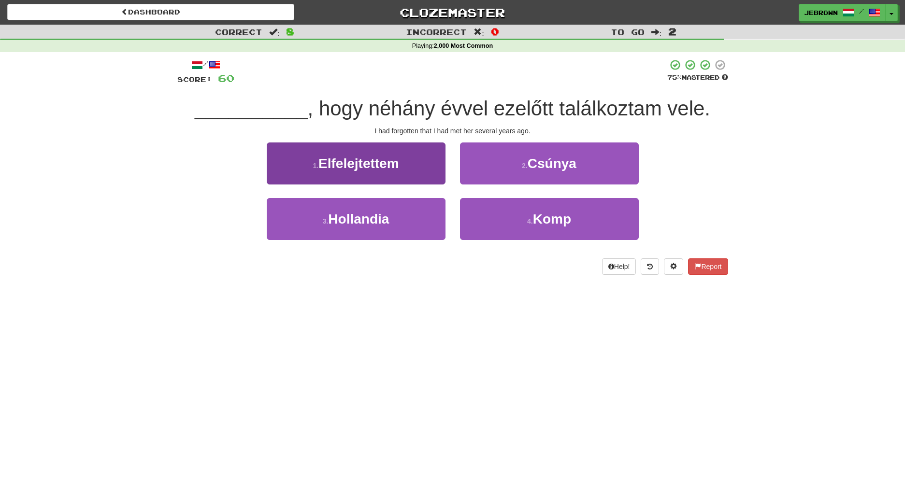
click at [362, 166] on span "Elfelejtettem" at bounding box center [359, 163] width 81 height 15
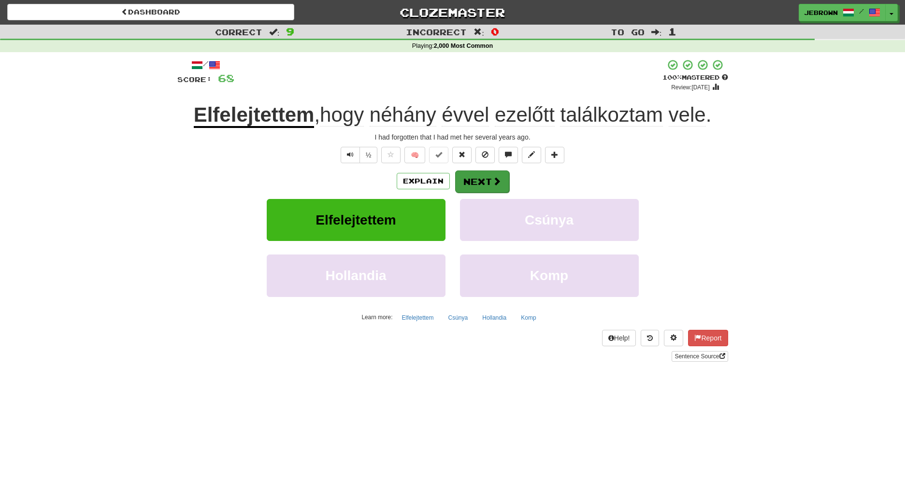
click at [476, 181] on button "Next" at bounding box center [482, 182] width 54 height 22
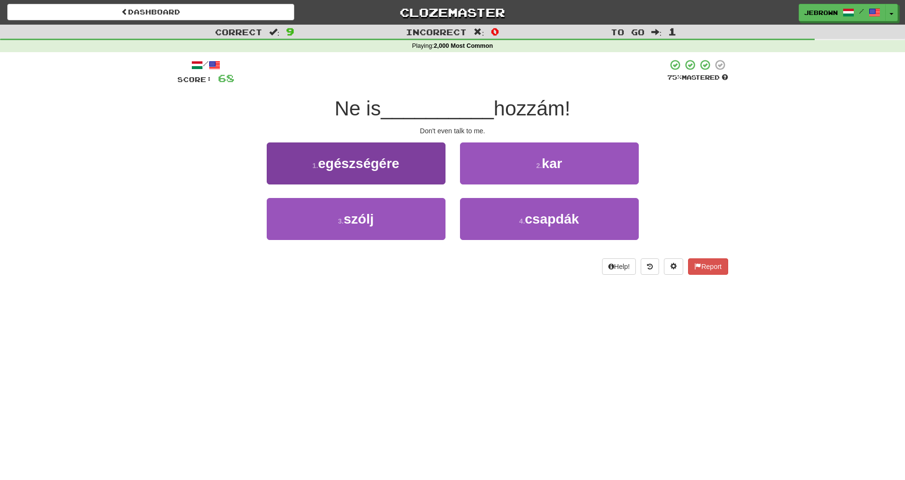
click at [403, 219] on button "3 . szólj" at bounding box center [356, 219] width 179 height 42
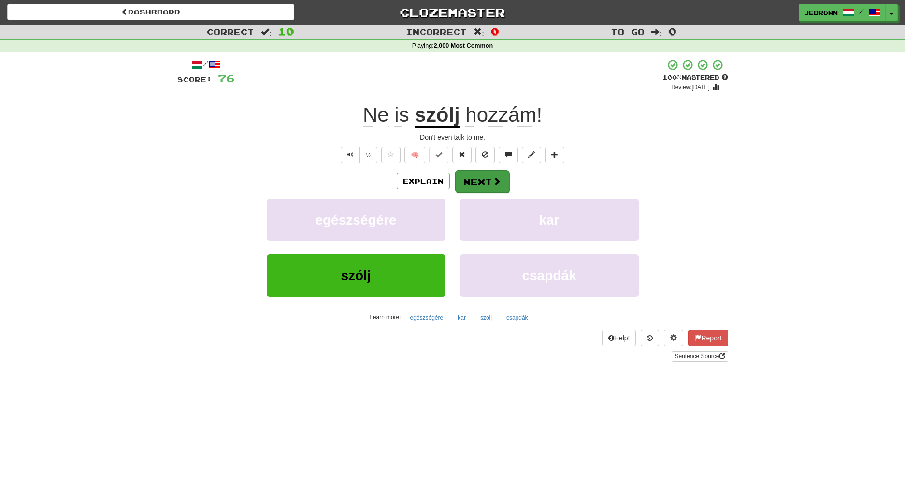
click at [481, 182] on button "Next" at bounding box center [482, 182] width 54 height 22
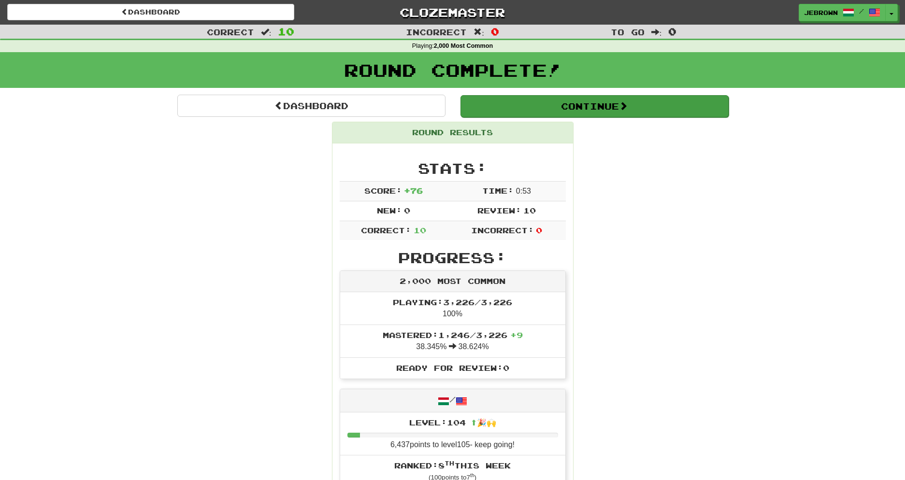
click at [502, 104] on button "Continue" at bounding box center [595, 106] width 268 height 22
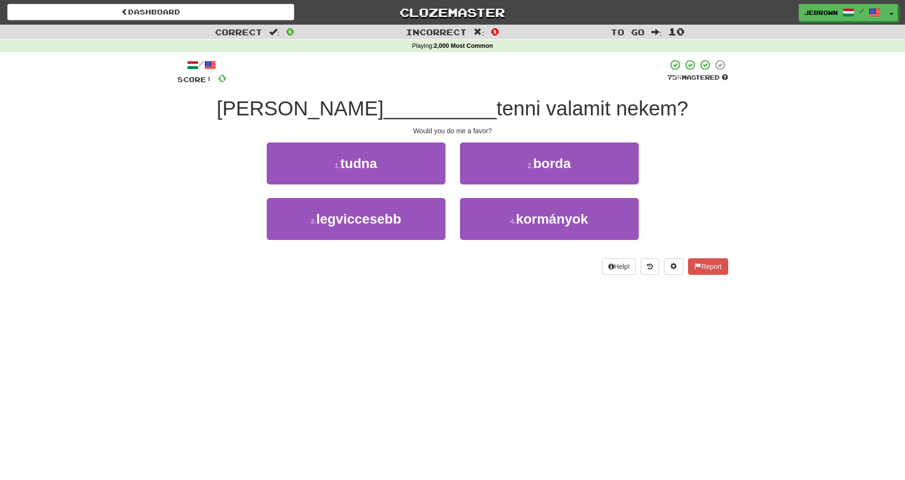
click at [386, 168] on button "1 . tudna" at bounding box center [356, 164] width 179 height 42
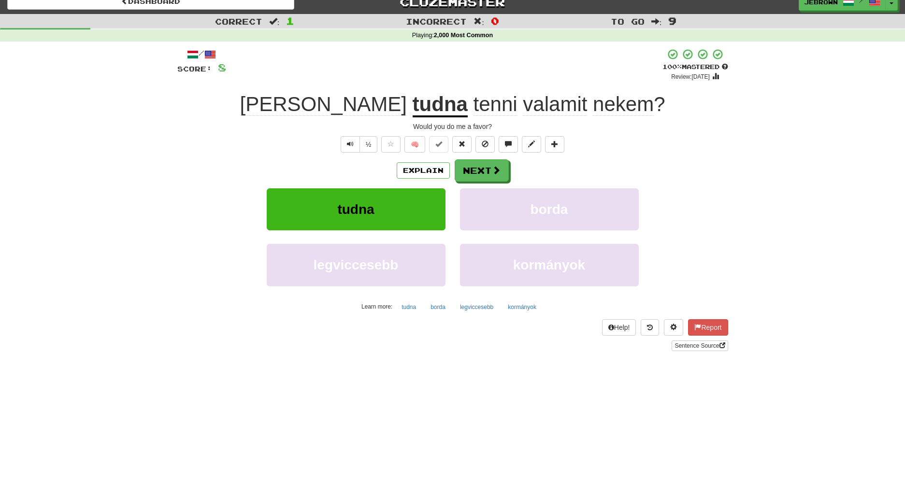
scroll to position [13, 0]
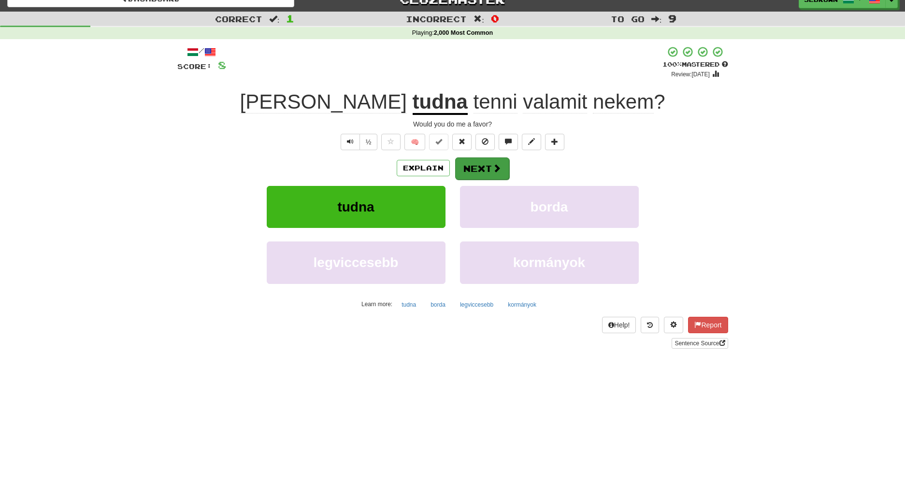
click at [478, 169] on button "Next" at bounding box center [482, 169] width 54 height 22
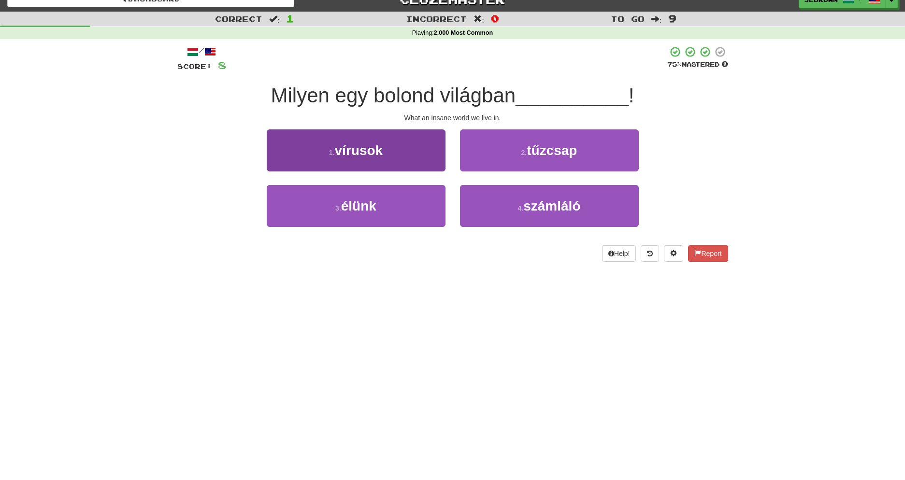
click at [398, 205] on button "3 . élünk" at bounding box center [356, 206] width 179 height 42
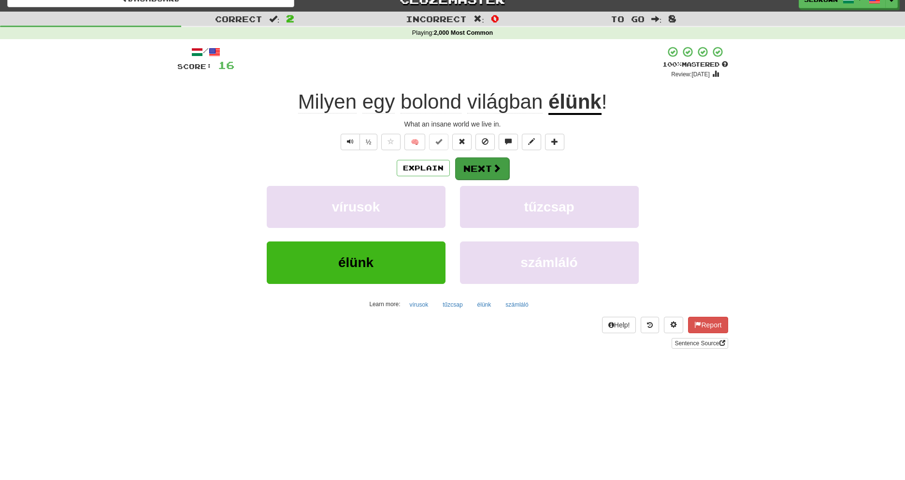
click at [482, 169] on button "Next" at bounding box center [482, 169] width 54 height 22
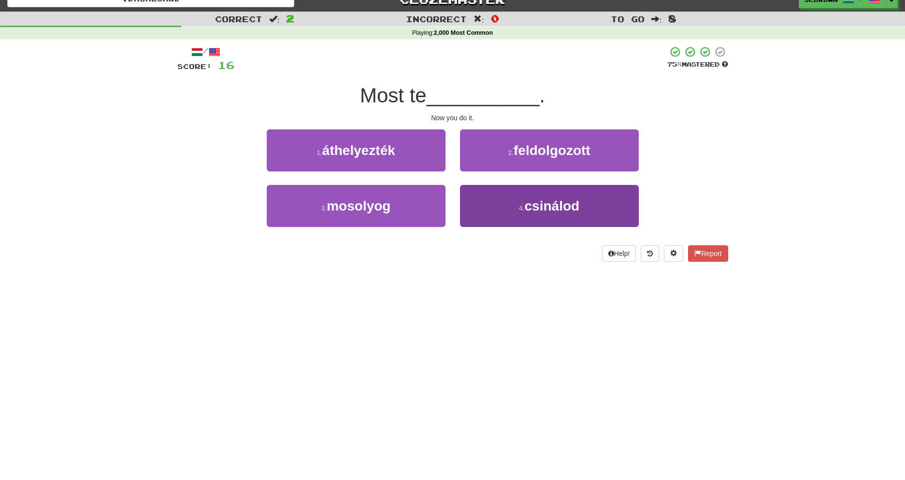
click at [522, 206] on small "4 ." at bounding box center [522, 208] width 6 height 8
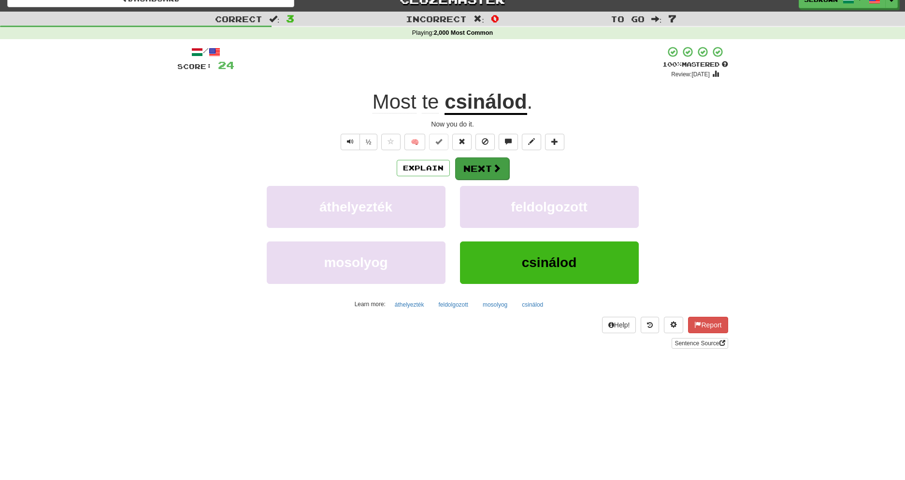
click at [485, 169] on button "Next" at bounding box center [482, 169] width 54 height 22
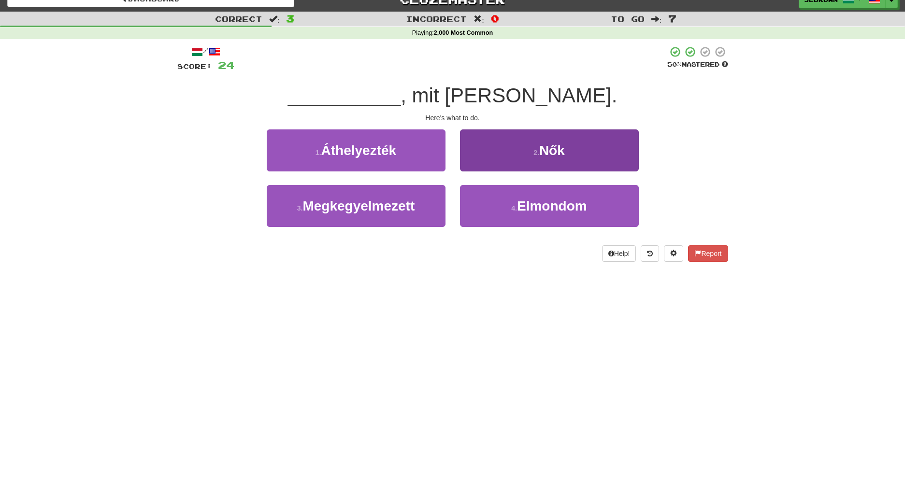
click at [523, 211] on span "Elmondom" at bounding box center [552, 206] width 70 height 15
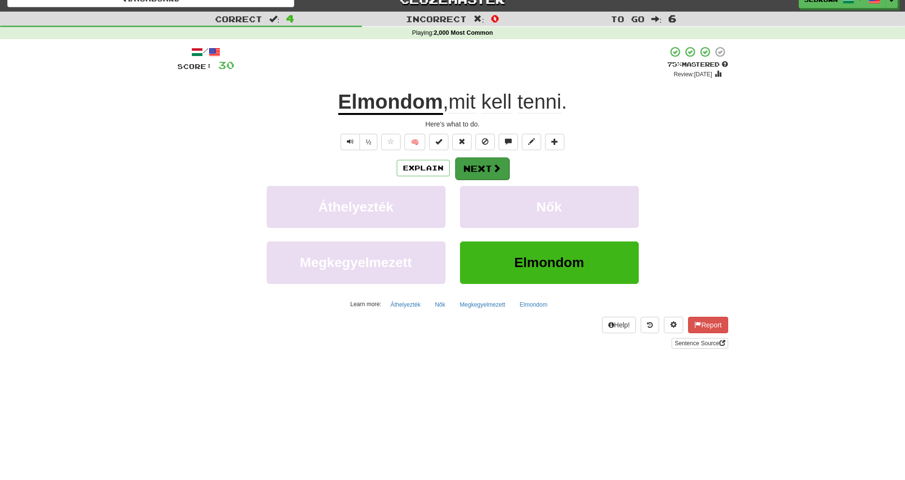
click at [476, 167] on button "Next" at bounding box center [482, 169] width 54 height 22
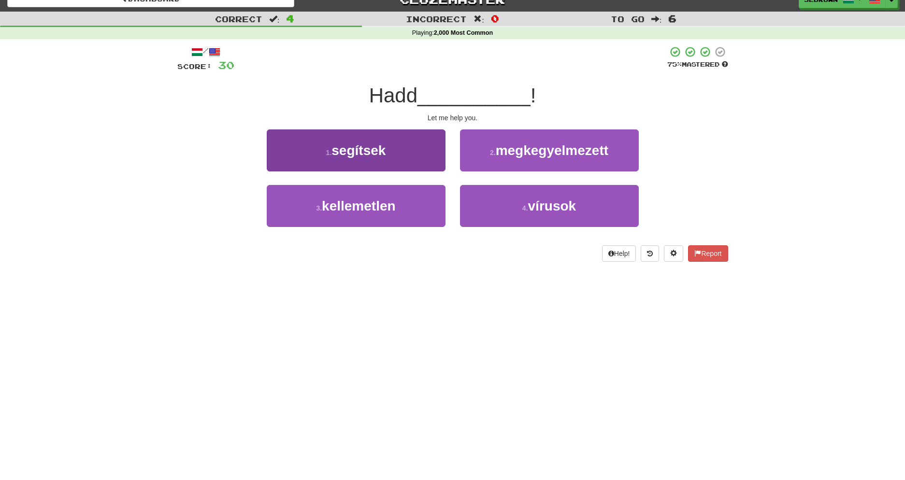
click at [400, 156] on button "1 . segítsek" at bounding box center [356, 151] width 179 height 42
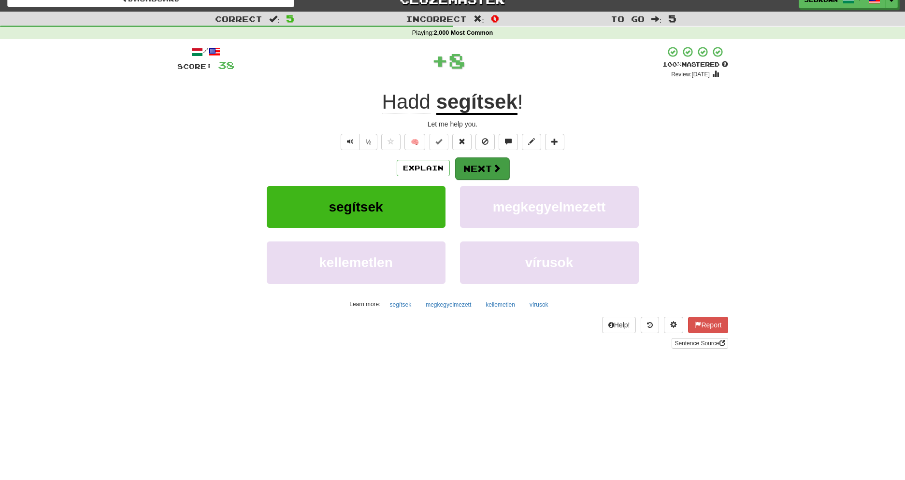
click at [487, 169] on button "Next" at bounding box center [482, 169] width 54 height 22
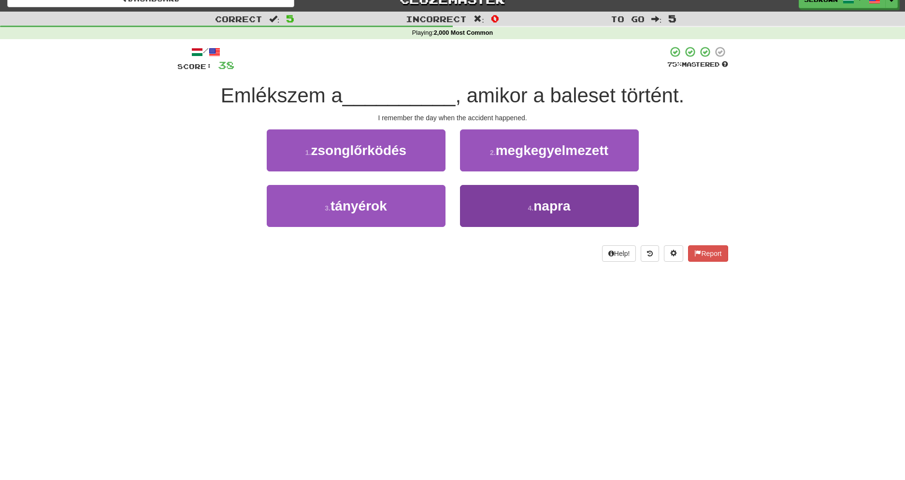
click at [541, 209] on span "napra" at bounding box center [552, 206] width 37 height 15
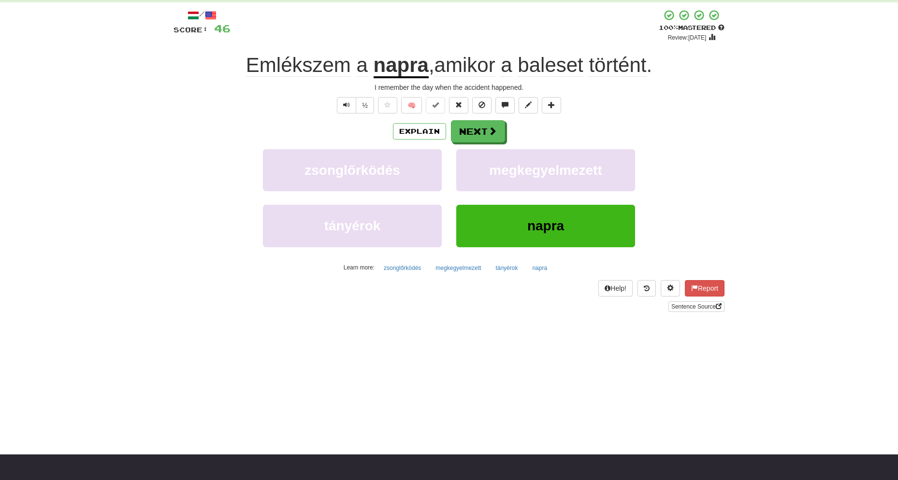
scroll to position [0, 0]
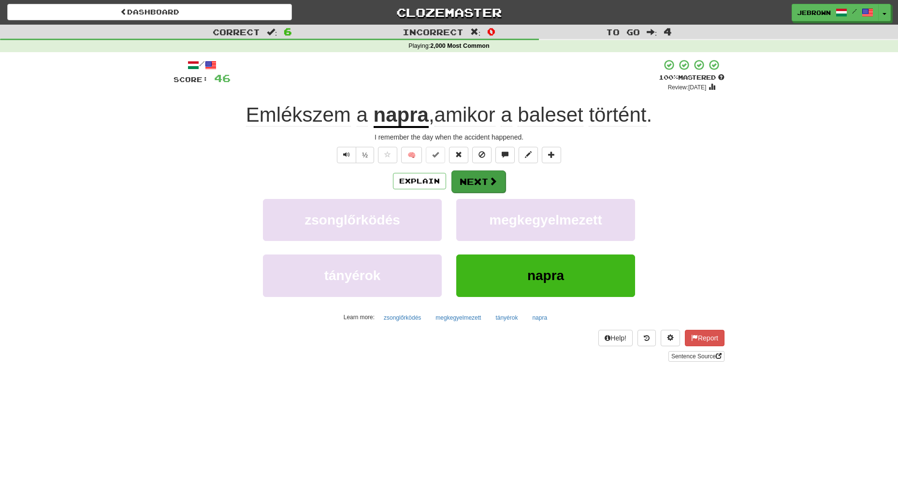
click at [480, 183] on button "Next" at bounding box center [478, 182] width 54 height 22
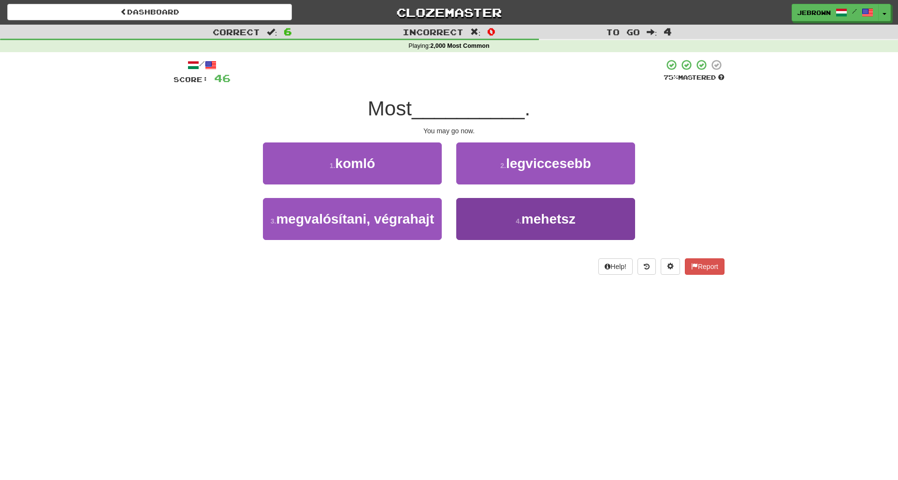
click at [565, 223] on span "mehetsz" at bounding box center [549, 219] width 54 height 15
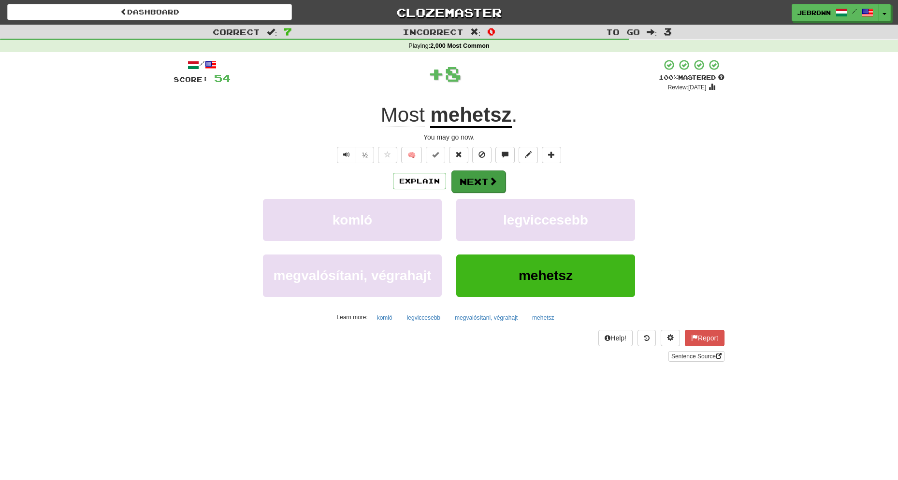
click at [472, 182] on button "Next" at bounding box center [478, 182] width 54 height 22
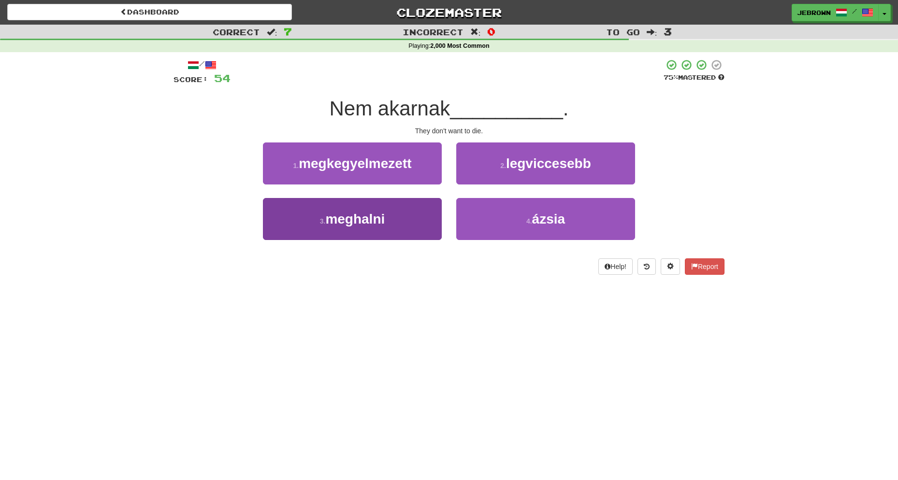
click at [401, 216] on button "3 . meghalni" at bounding box center [352, 219] width 179 height 42
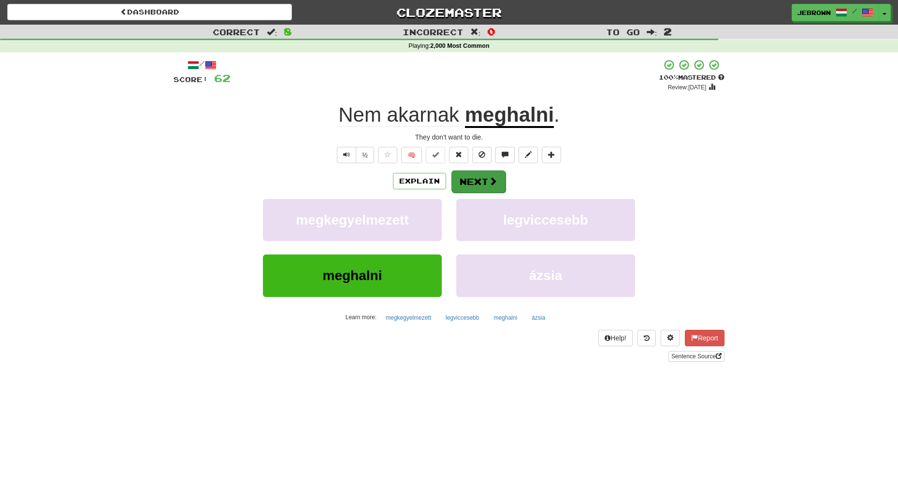
scroll to position [0, 0]
click at [486, 184] on button "Next" at bounding box center [478, 182] width 54 height 22
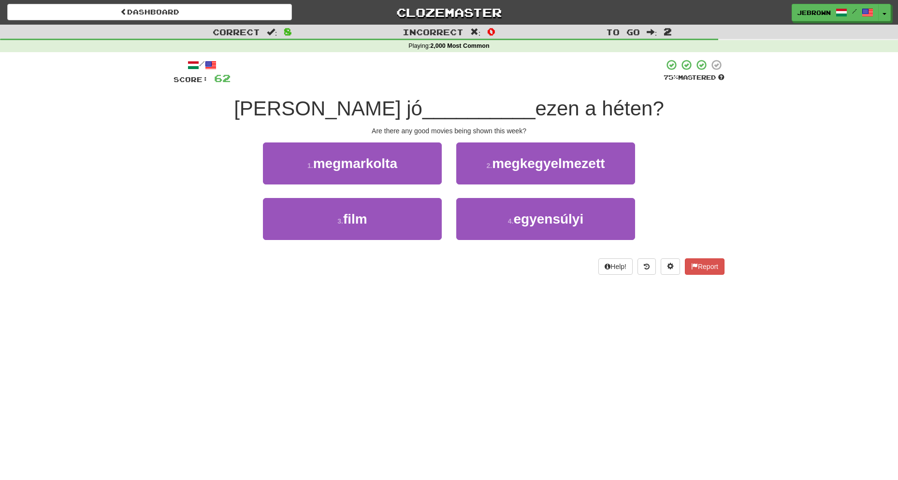
scroll to position [0, 0]
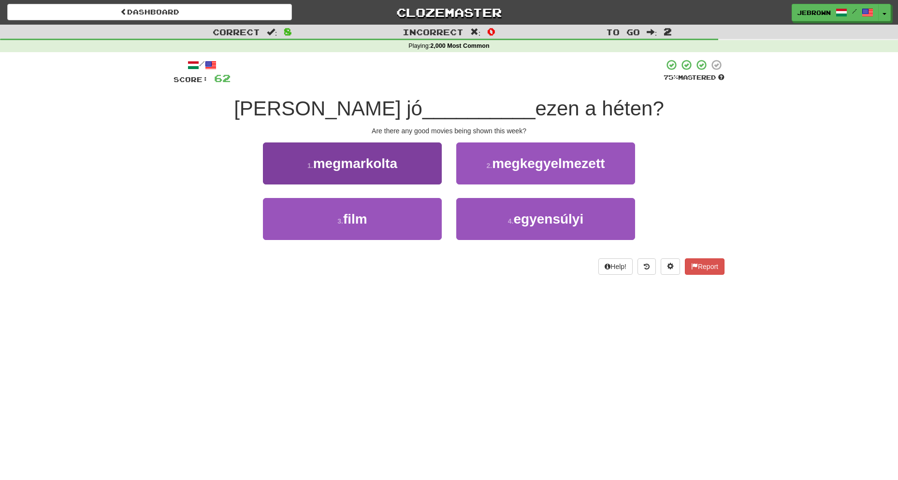
click at [371, 221] on button "3 . film" at bounding box center [352, 219] width 179 height 42
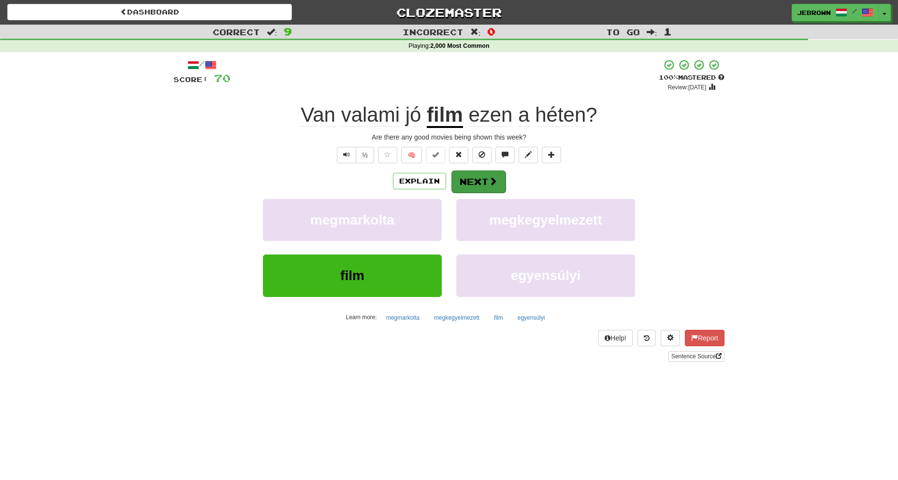
click at [478, 178] on button "Next" at bounding box center [478, 182] width 54 height 22
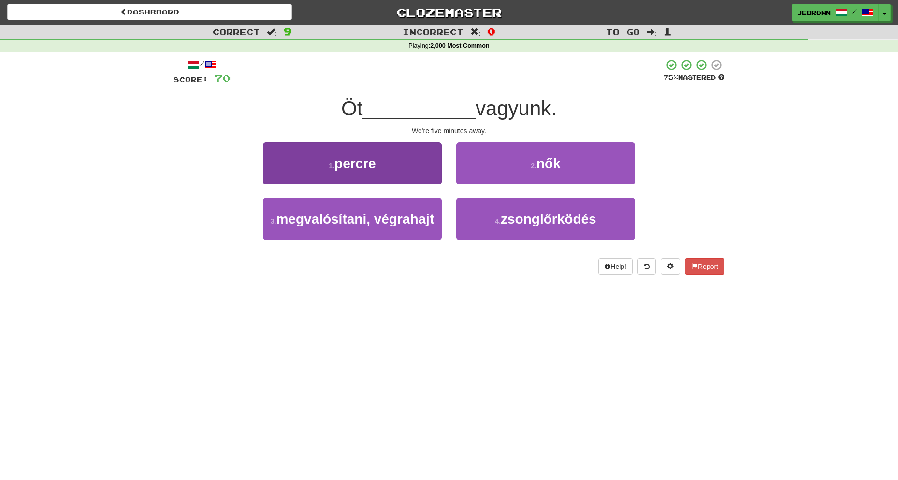
click at [401, 173] on button "1 . percre" at bounding box center [352, 164] width 179 height 42
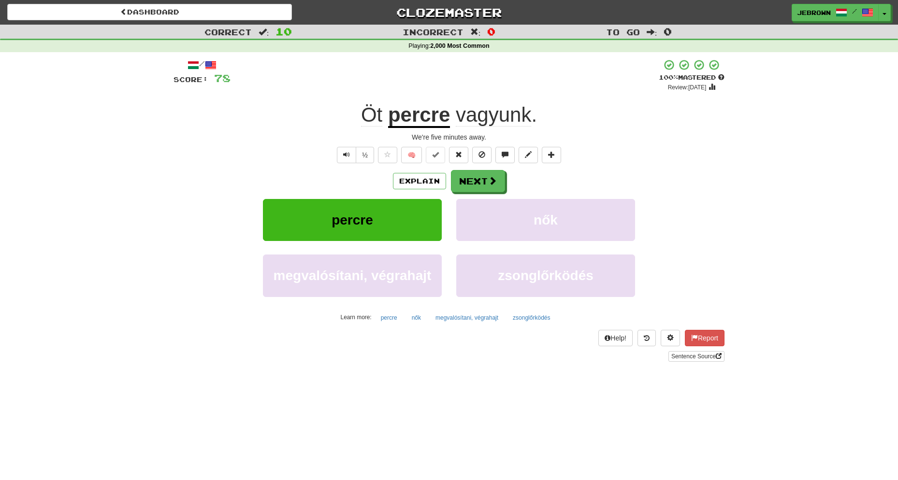
click at [485, 183] on button "Next" at bounding box center [478, 181] width 54 height 22
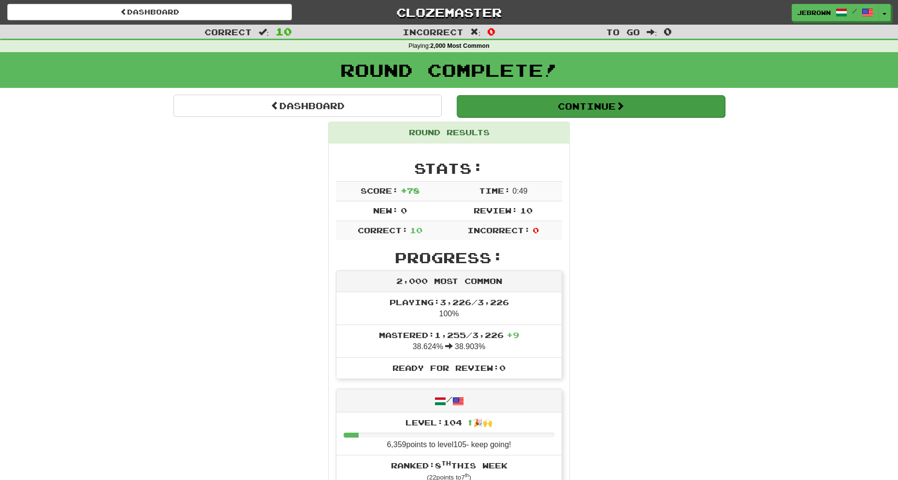
click at [488, 107] on button "Continue" at bounding box center [591, 106] width 268 height 22
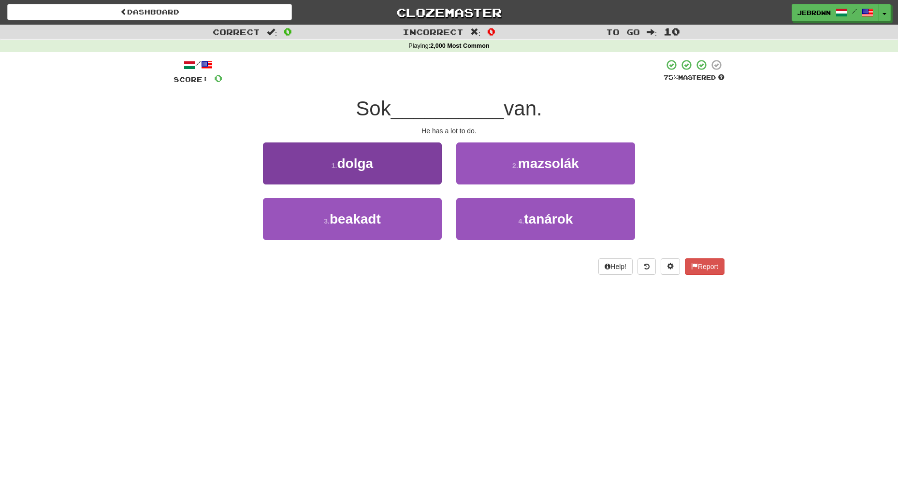
click at [375, 168] on button "1 . dolga" at bounding box center [352, 164] width 179 height 42
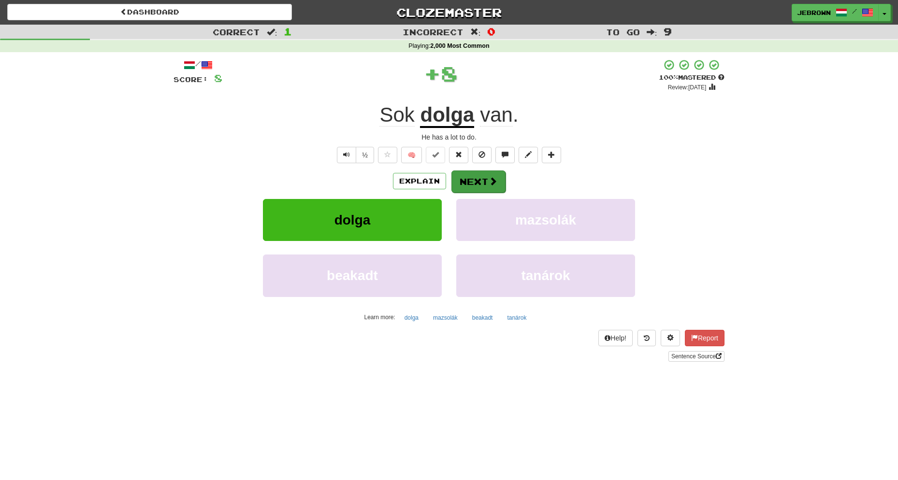
click at [478, 180] on button "Next" at bounding box center [478, 182] width 54 height 22
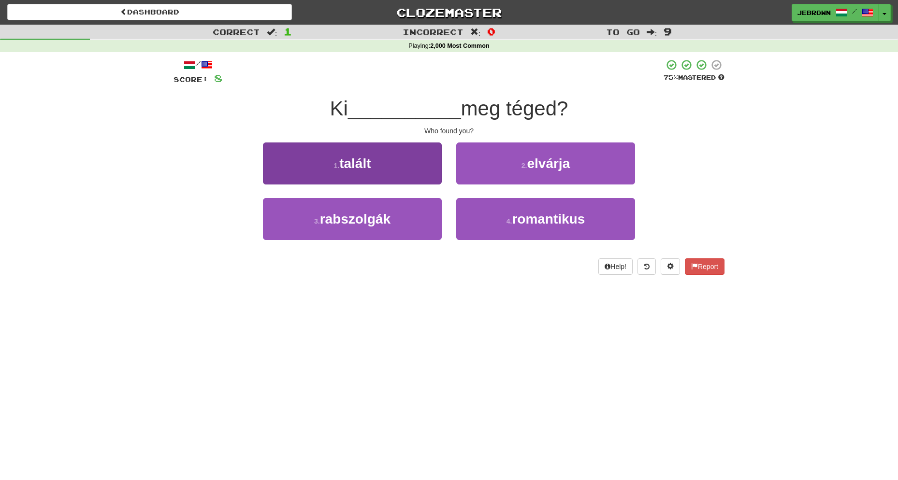
click at [408, 166] on button "1 . talált" at bounding box center [352, 164] width 179 height 42
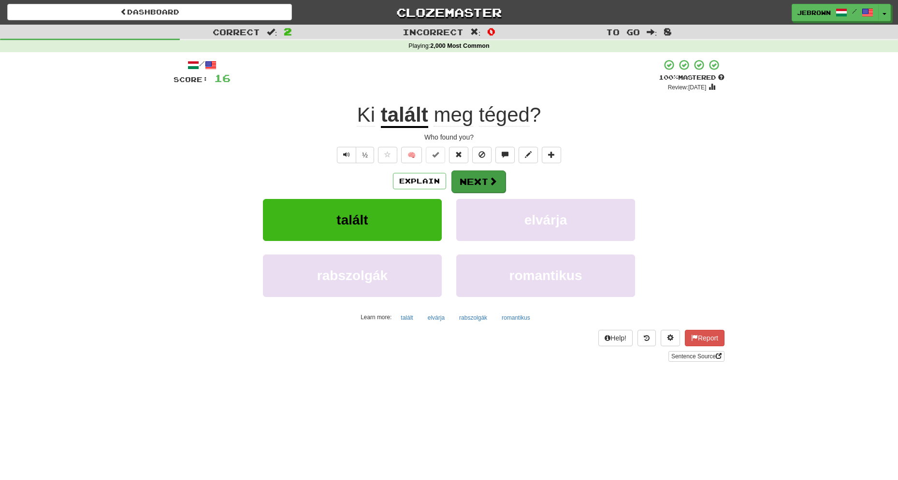
click at [479, 181] on button "Next" at bounding box center [478, 182] width 54 height 22
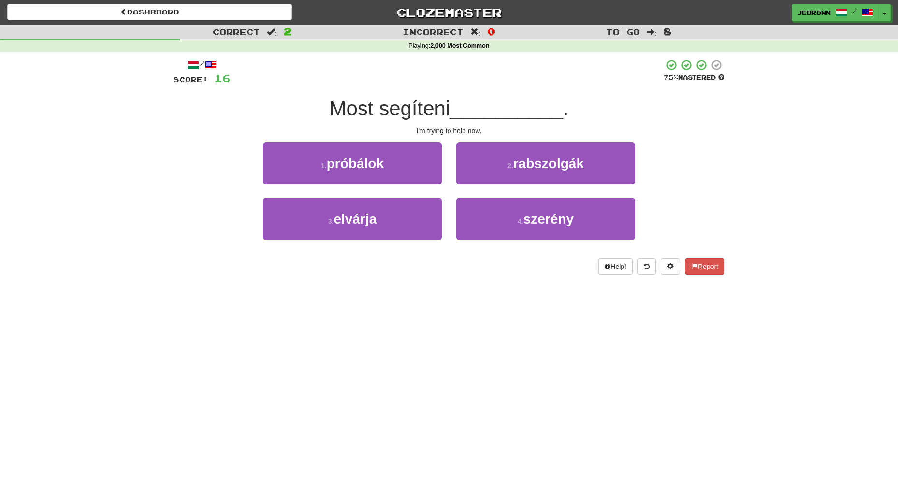
click at [395, 166] on button "1 . próbálok" at bounding box center [352, 164] width 179 height 42
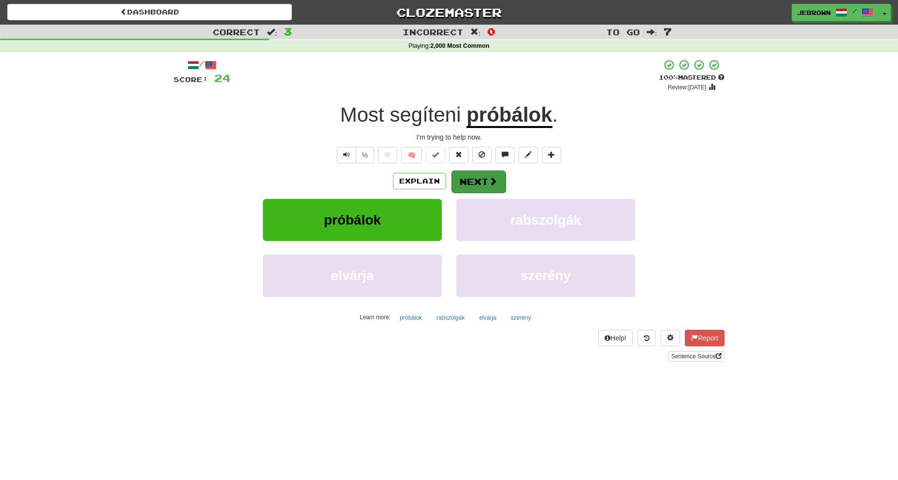
click at [479, 179] on button "Next" at bounding box center [478, 182] width 54 height 22
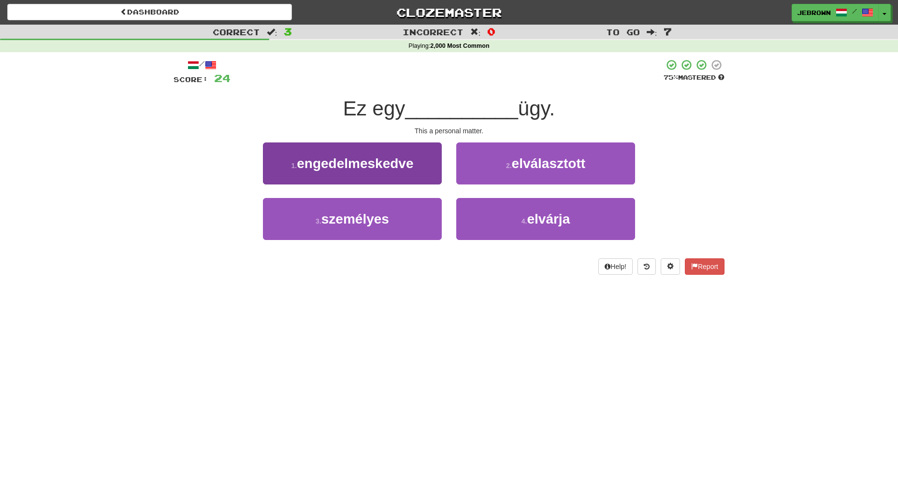
click at [390, 218] on button "3 . személyes" at bounding box center [352, 219] width 179 height 42
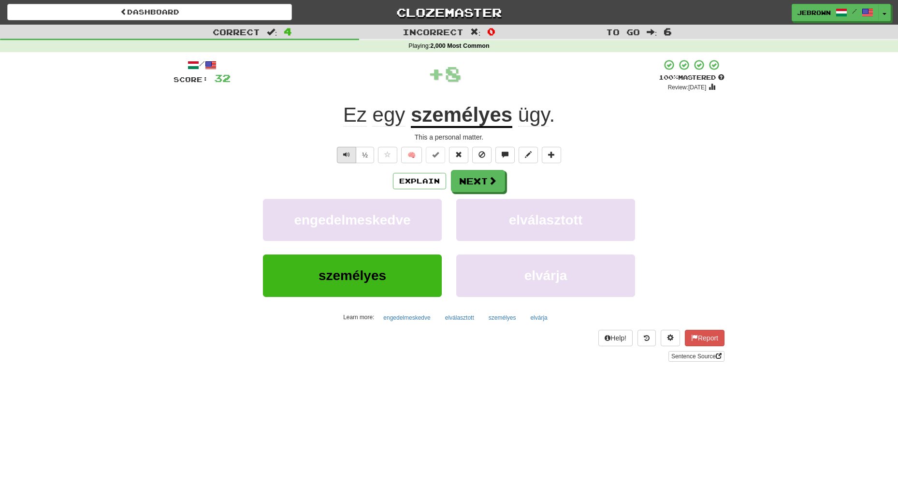
click at [344, 154] on span "Text-to-speech controls" at bounding box center [346, 154] width 7 height 7
click at [340, 154] on button "Text-to-speech controls" at bounding box center [346, 155] width 19 height 16
click at [344, 153] on span "Text-to-speech controls" at bounding box center [346, 154] width 7 height 7
click at [348, 155] on span "Text-to-speech controls" at bounding box center [346, 154] width 7 height 7
click at [478, 181] on button "Next" at bounding box center [478, 182] width 54 height 22
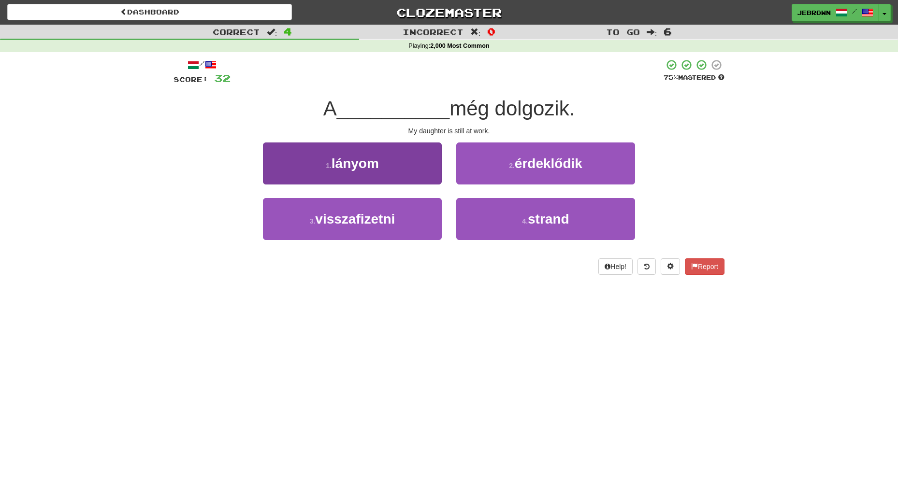
click at [379, 168] on span "lányom" at bounding box center [355, 163] width 47 height 15
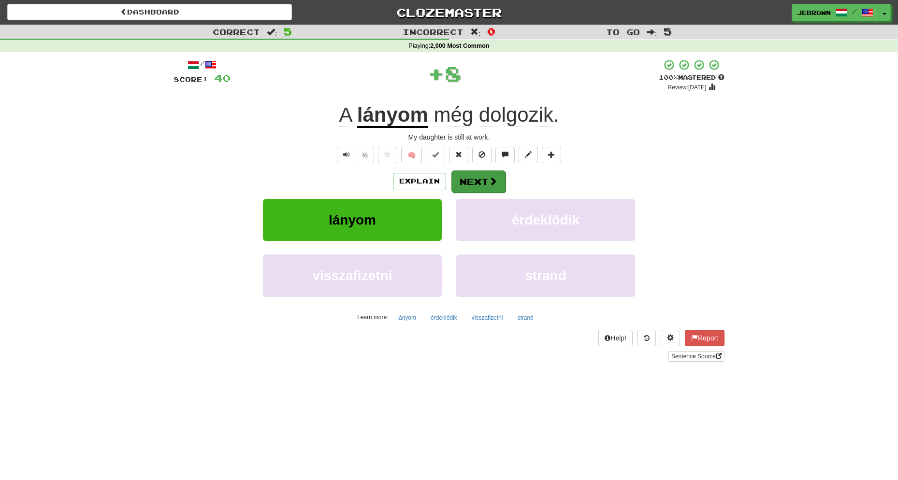
click at [481, 184] on button "Next" at bounding box center [478, 182] width 54 height 22
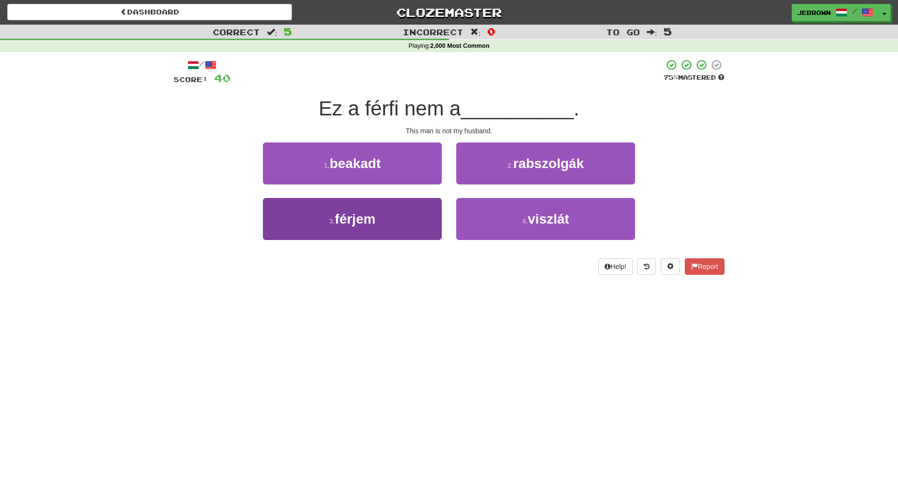
click at [393, 219] on button "3 . férjem" at bounding box center [352, 219] width 179 height 42
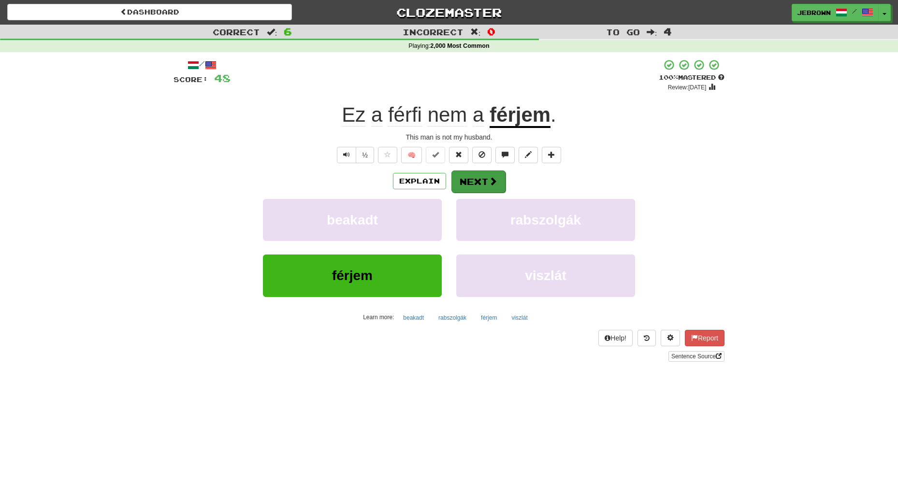
click at [473, 180] on button "Next" at bounding box center [478, 182] width 54 height 22
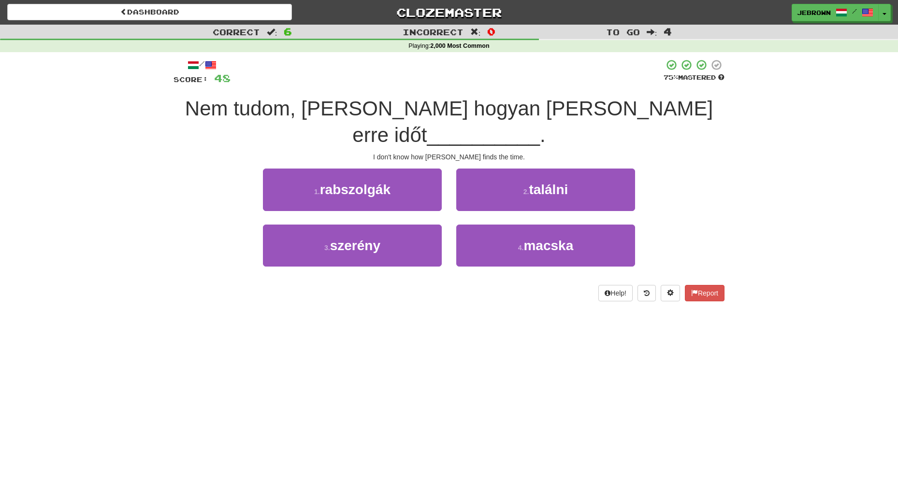
click at [562, 182] on span "találni" at bounding box center [548, 189] width 39 height 15
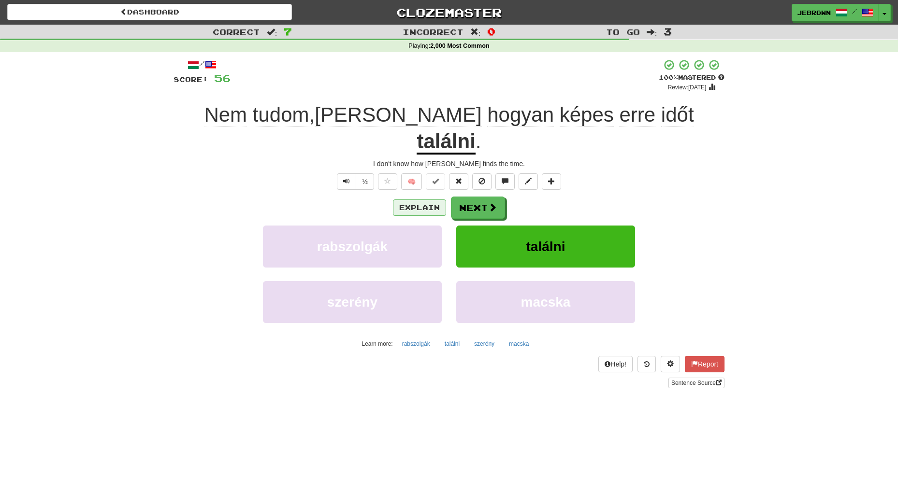
click at [422, 200] on button "Explain" at bounding box center [419, 208] width 53 height 16
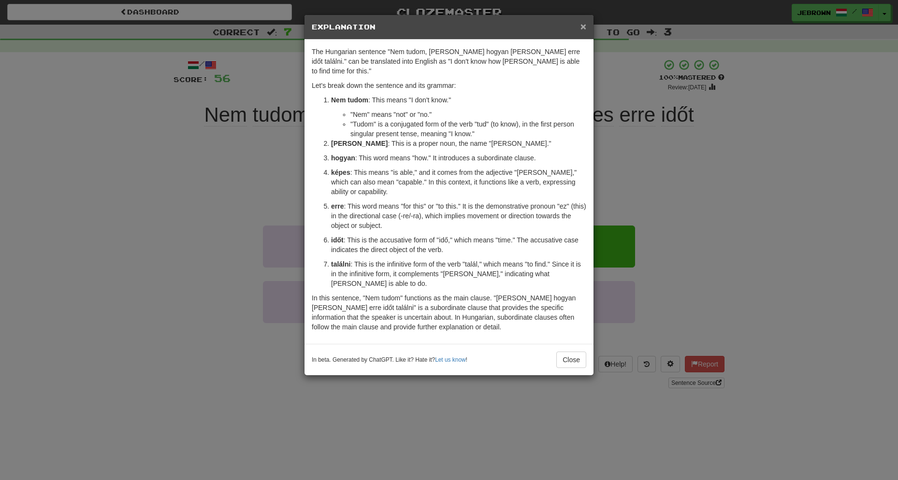
click at [581, 26] on span "×" at bounding box center [583, 26] width 6 height 11
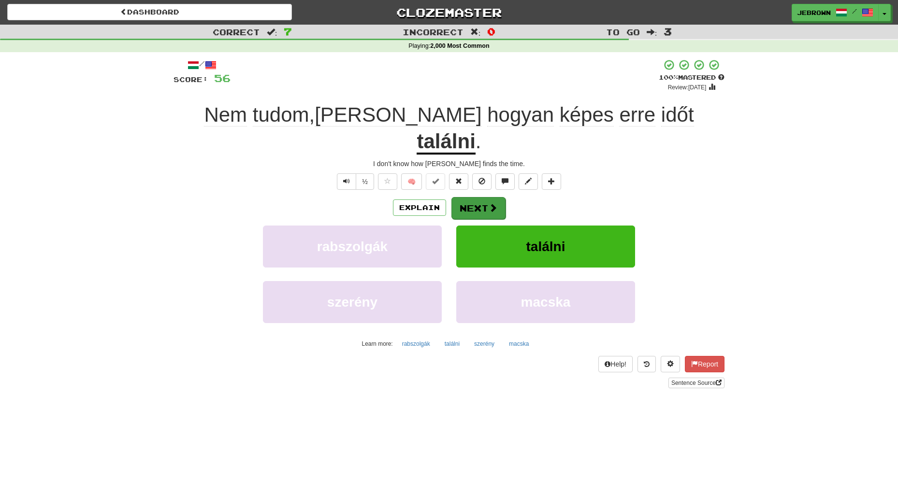
click at [482, 197] on button "Next" at bounding box center [478, 208] width 54 height 22
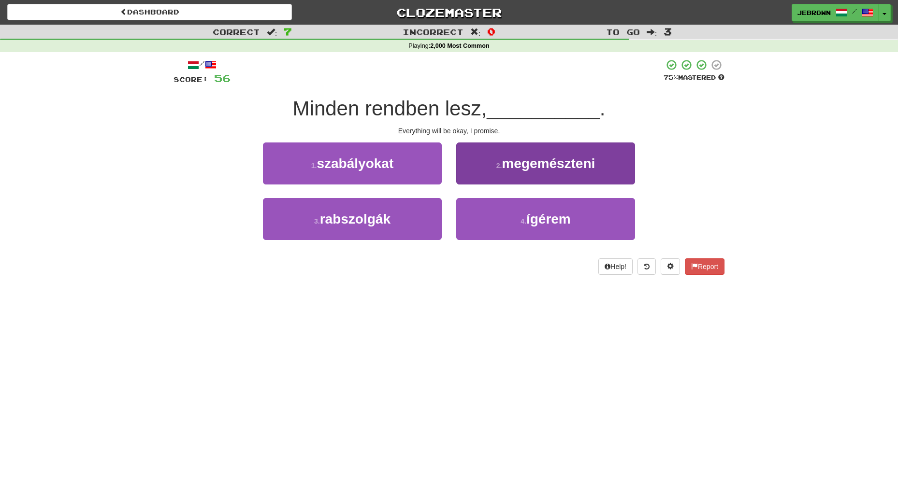
click at [516, 219] on button "4 . ígérem" at bounding box center [545, 219] width 179 height 42
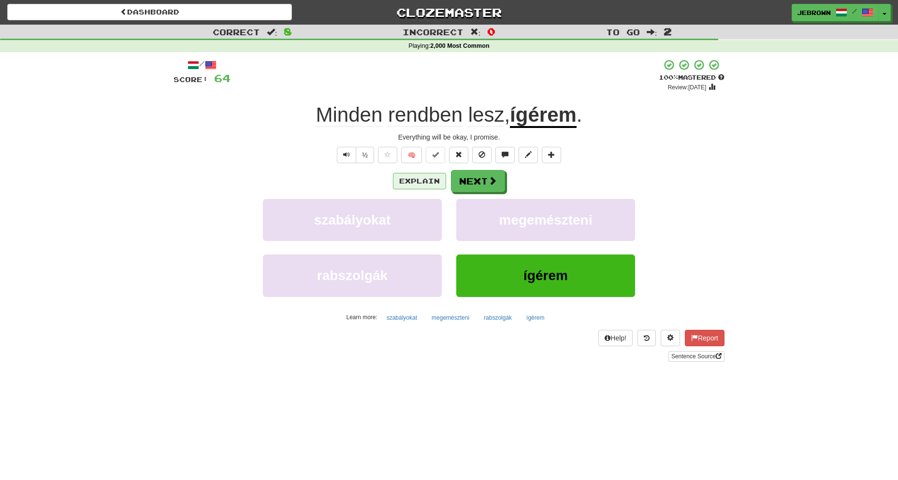
click at [412, 180] on button "Explain" at bounding box center [419, 181] width 53 height 16
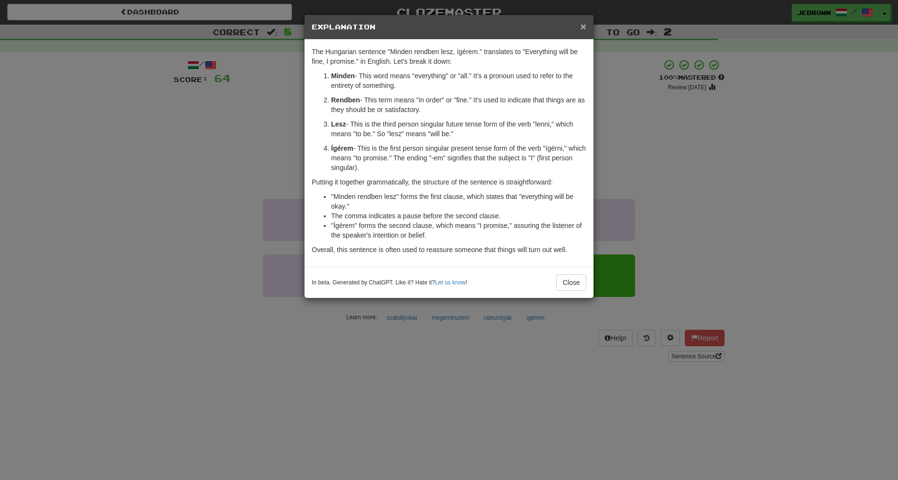
click at [583, 27] on span "×" at bounding box center [583, 26] width 6 height 11
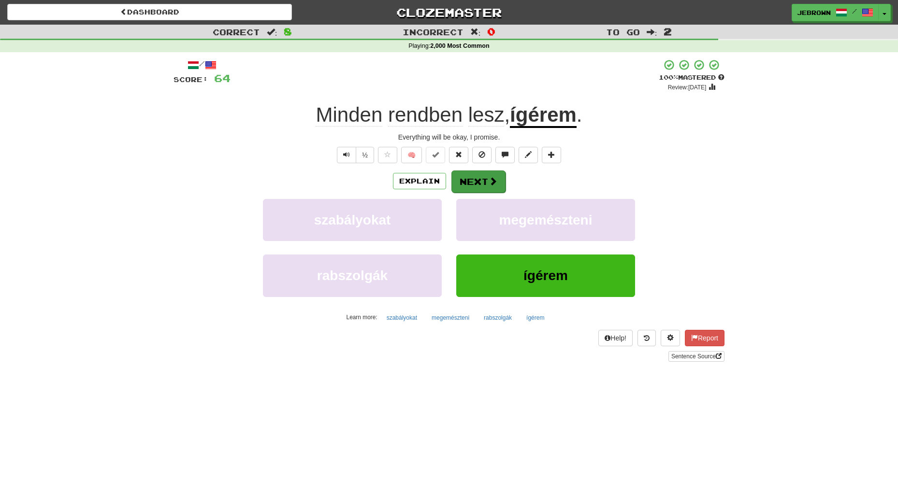
click at [472, 183] on button "Next" at bounding box center [478, 182] width 54 height 22
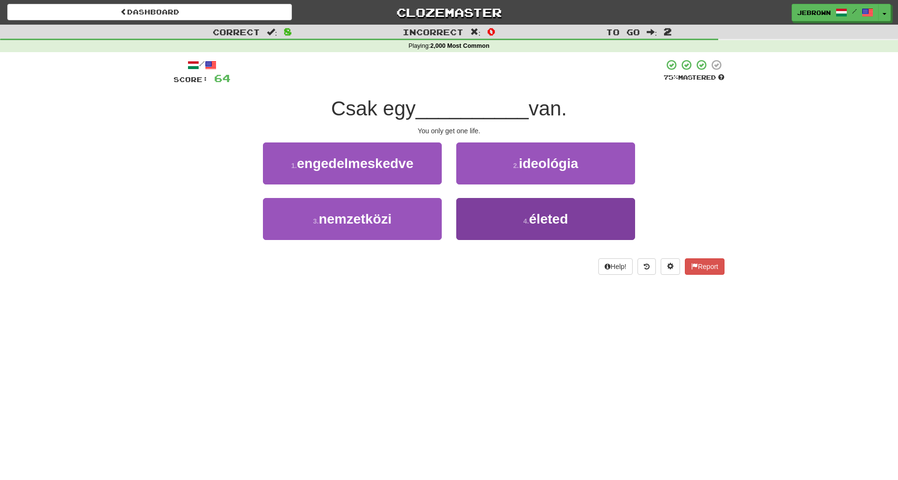
click at [510, 224] on button "4 . életed" at bounding box center [545, 219] width 179 height 42
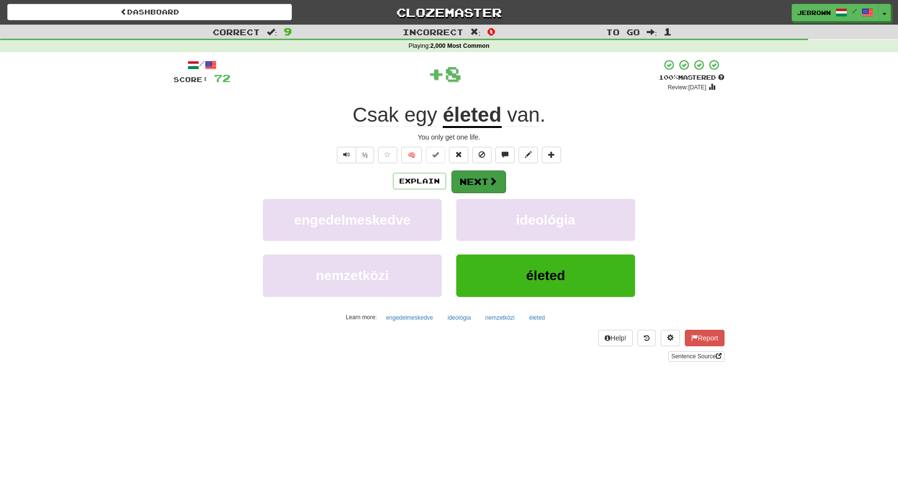
scroll to position [0, 0]
click at [480, 184] on button "Next" at bounding box center [478, 182] width 54 height 22
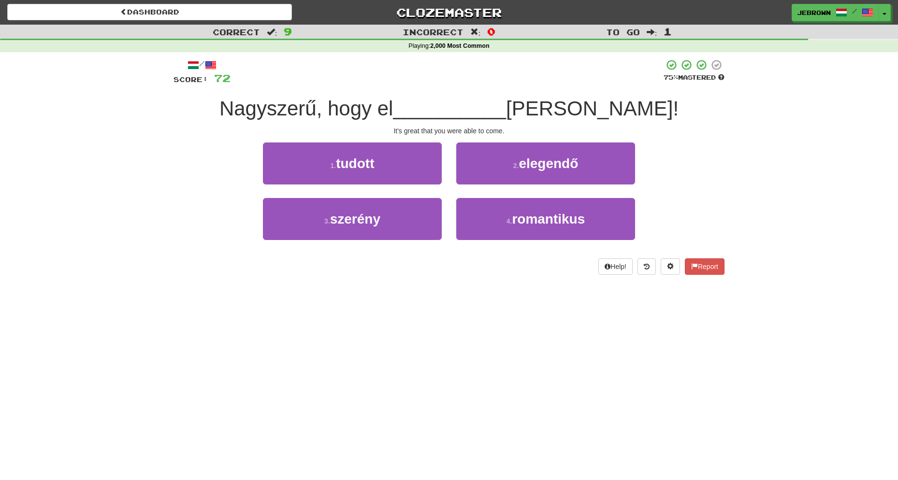
scroll to position [0, 0]
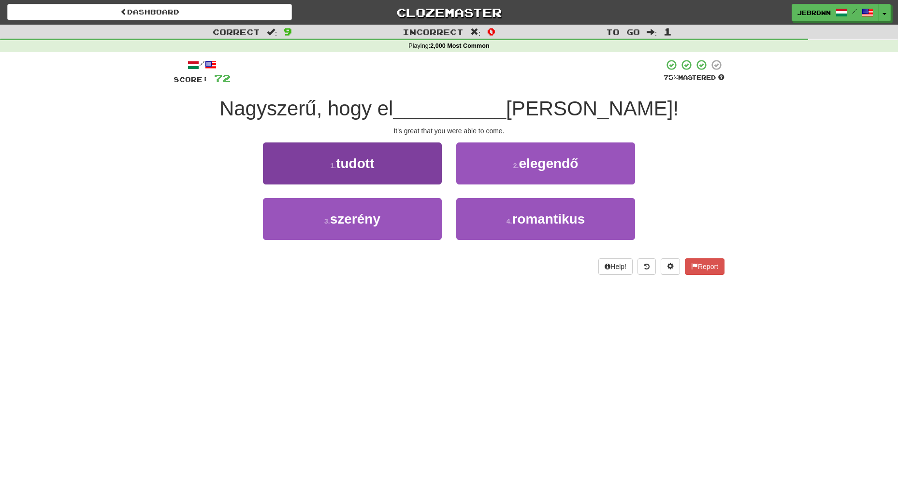
click at [401, 162] on button "1 . tudott" at bounding box center [352, 164] width 179 height 42
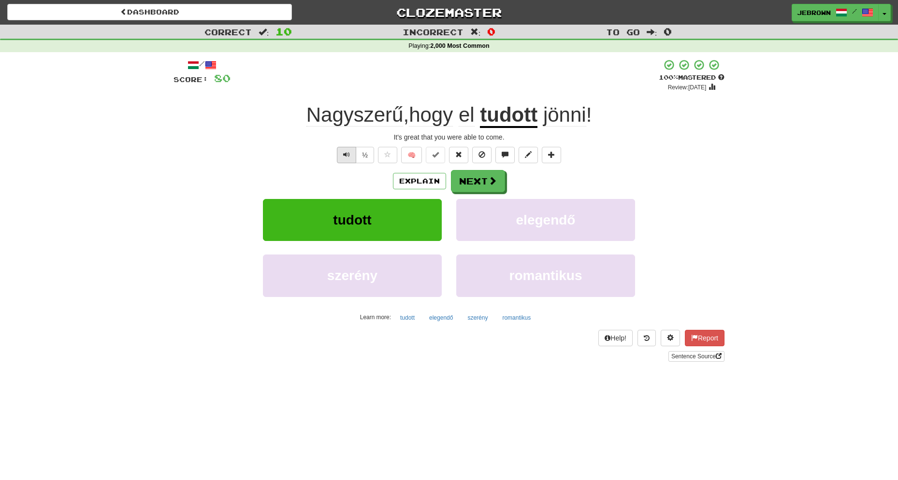
click at [343, 151] on span "Text-to-speech controls" at bounding box center [346, 154] width 7 height 7
click at [477, 178] on button "Next" at bounding box center [478, 182] width 54 height 22
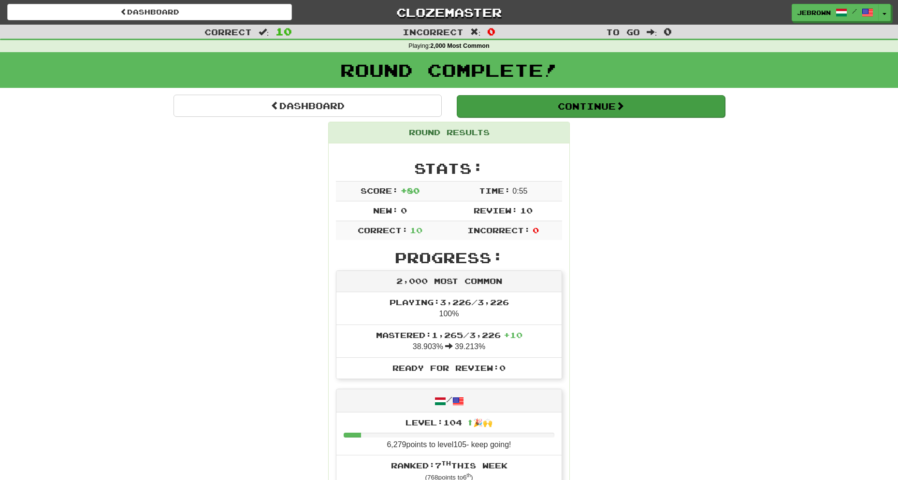
click at [493, 102] on button "Continue" at bounding box center [591, 106] width 268 height 22
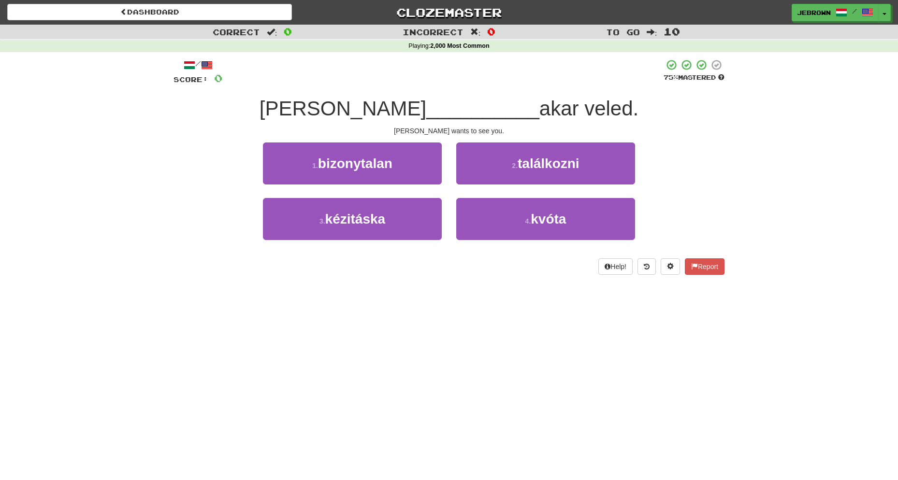
click at [512, 164] on small "2 ." at bounding box center [515, 166] width 6 height 8
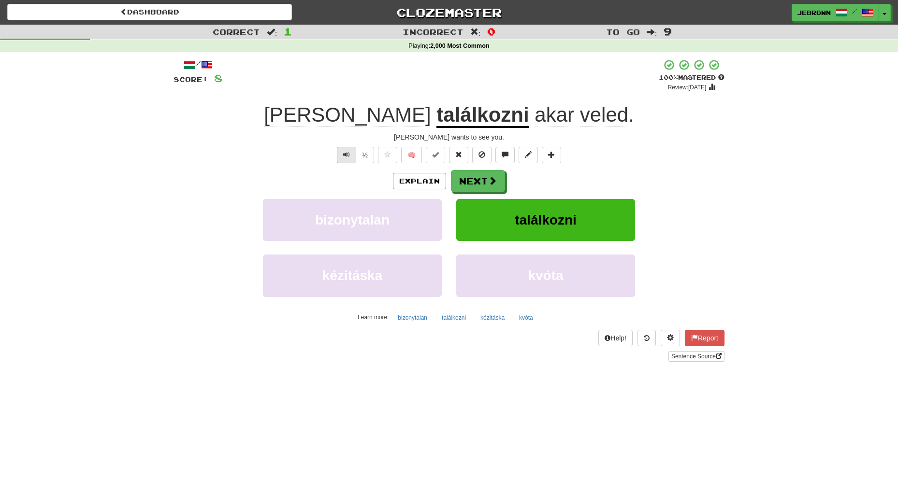
click at [348, 155] on span "Text-to-speech controls" at bounding box center [346, 154] width 7 height 7
click at [345, 154] on span "Text-to-speech controls" at bounding box center [346, 154] width 7 height 7
click at [486, 179] on button "Next" at bounding box center [478, 182] width 54 height 22
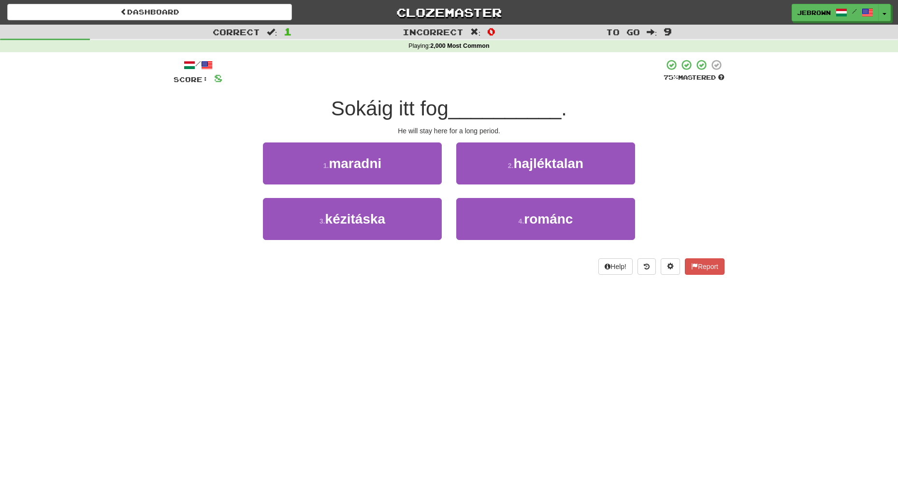
click at [381, 162] on span "maradni" at bounding box center [355, 163] width 53 height 15
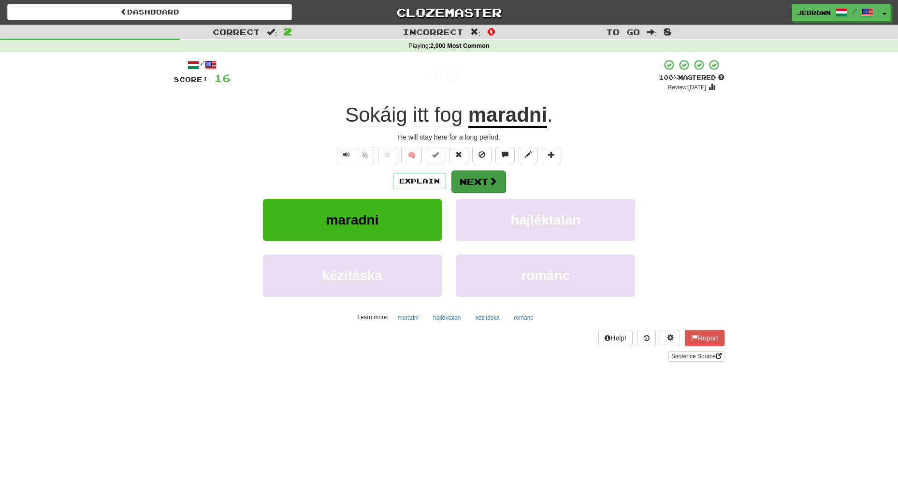
click at [490, 180] on span at bounding box center [493, 181] width 9 height 9
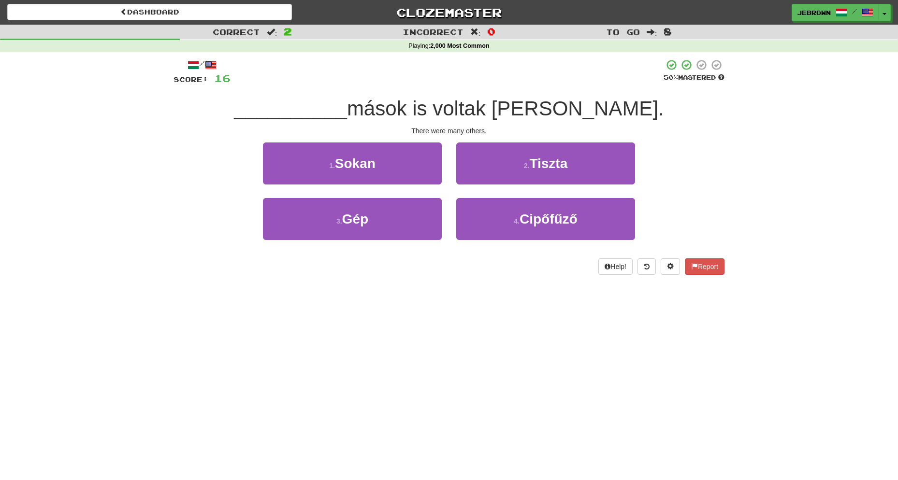
click at [395, 163] on button "1 . Sokan" at bounding box center [352, 164] width 179 height 42
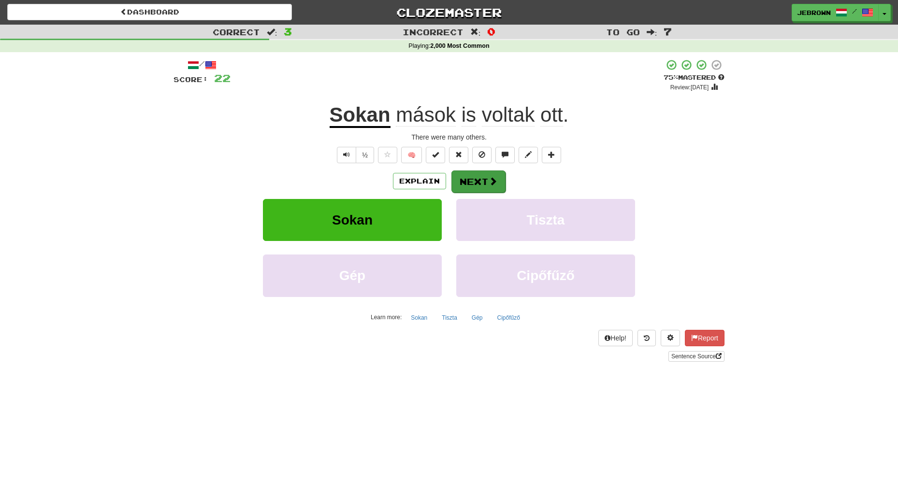
click at [487, 178] on button "Next" at bounding box center [478, 182] width 54 height 22
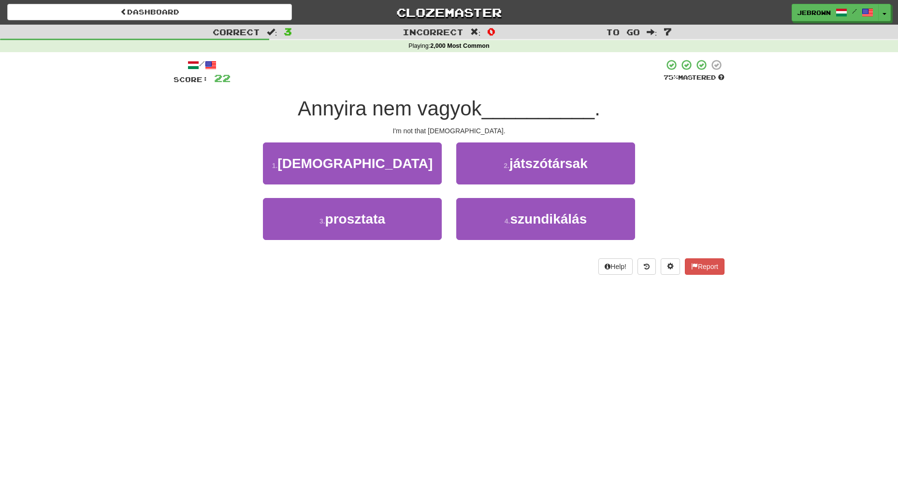
click at [390, 163] on button "1 . zsidó" at bounding box center [352, 164] width 179 height 42
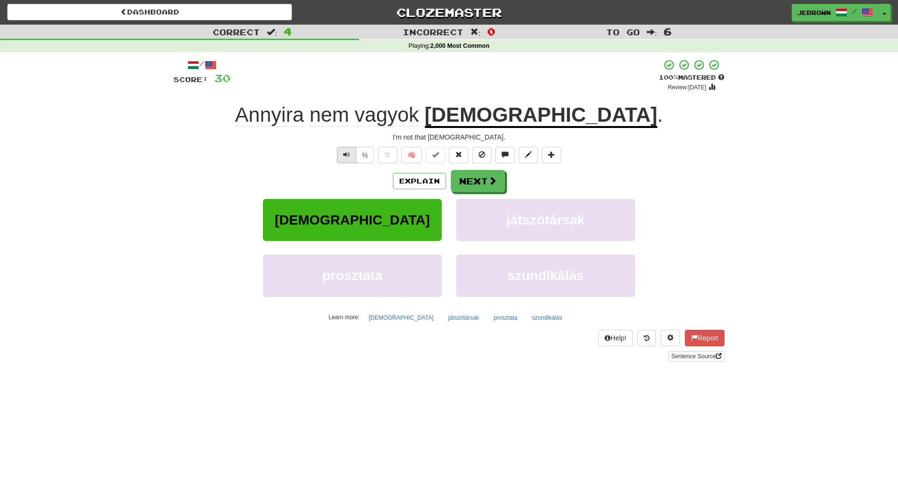
click at [345, 154] on span "Text-to-speech controls" at bounding box center [346, 154] width 7 height 7
click at [484, 182] on button "Next" at bounding box center [478, 182] width 54 height 22
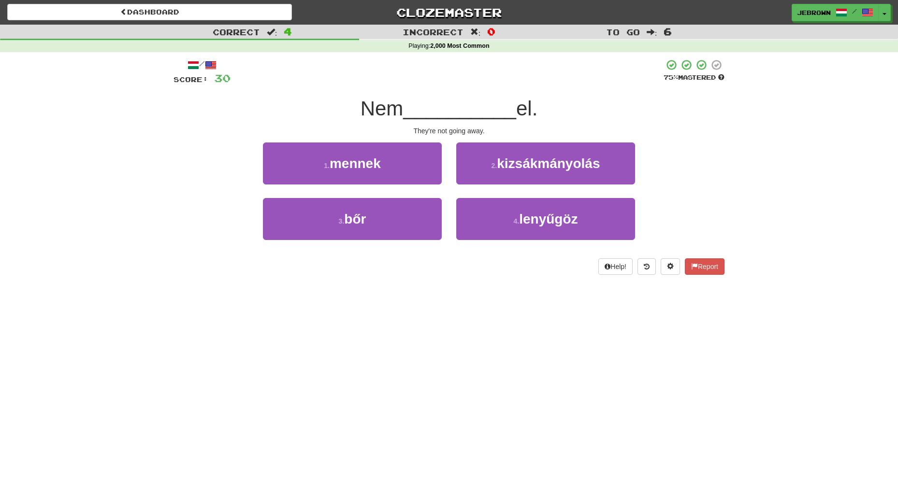
click at [388, 164] on button "1 . mennek" at bounding box center [352, 164] width 179 height 42
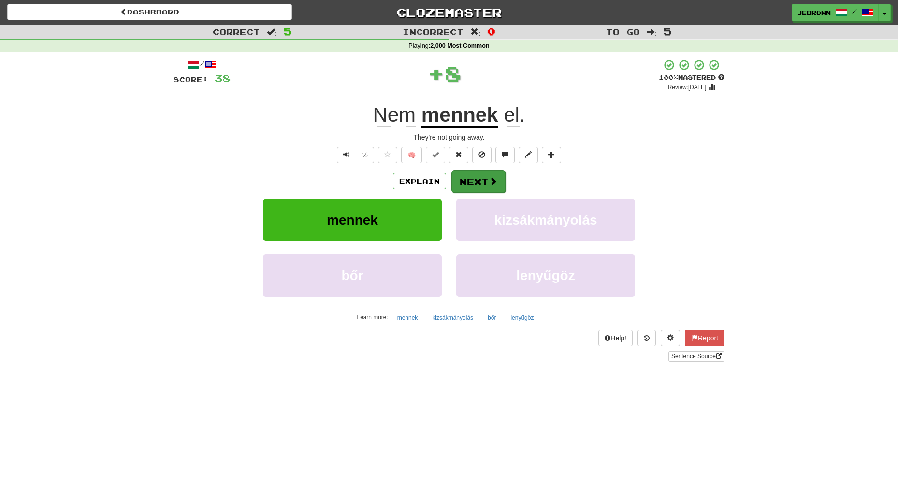
click at [479, 180] on button "Next" at bounding box center [478, 182] width 54 height 22
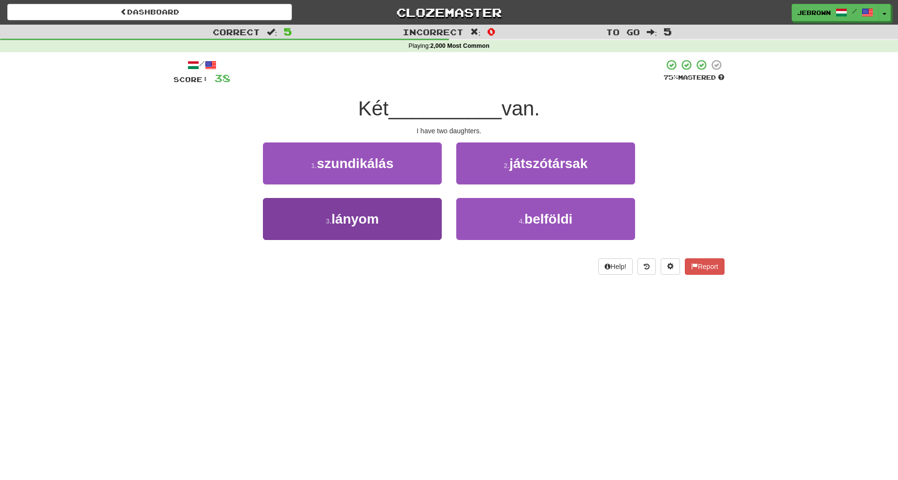
click at [366, 218] on span "lányom" at bounding box center [355, 219] width 47 height 15
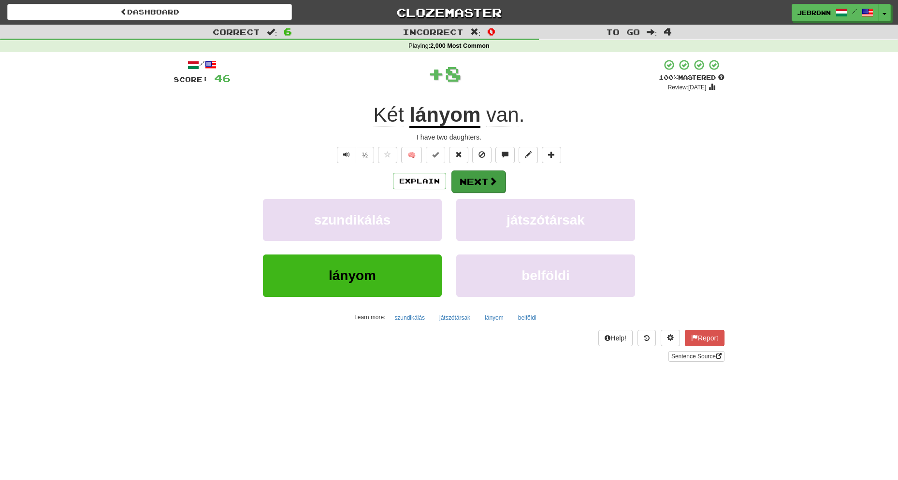
click at [481, 179] on button "Next" at bounding box center [478, 182] width 54 height 22
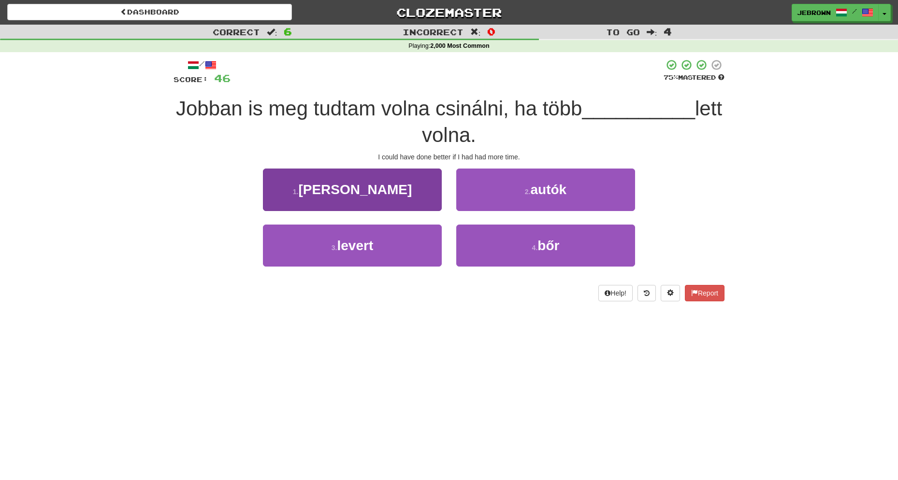
click at [371, 187] on span "időm" at bounding box center [355, 189] width 114 height 15
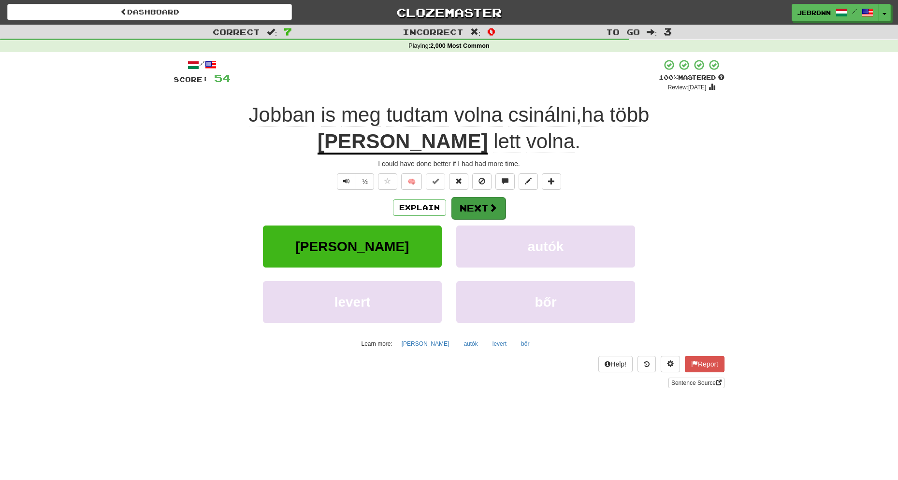
click at [475, 207] on button "Next" at bounding box center [478, 208] width 54 height 22
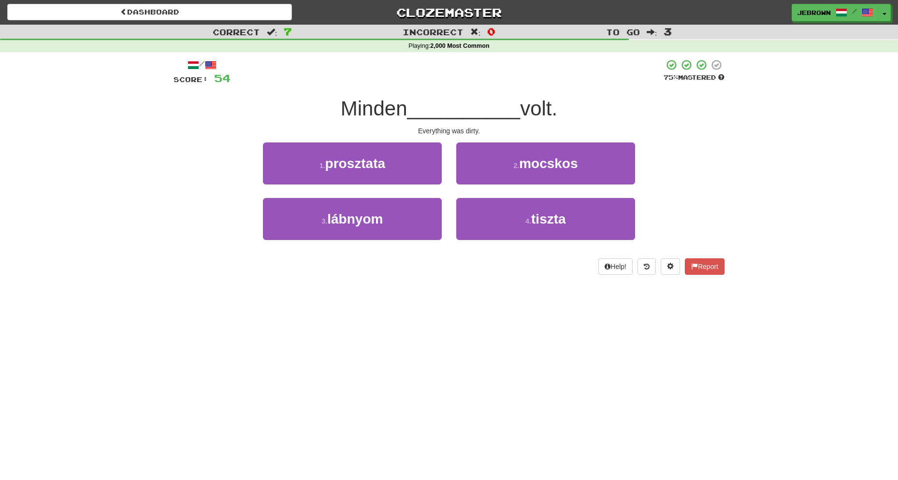
click at [522, 165] on span "mocskos" at bounding box center [548, 163] width 58 height 15
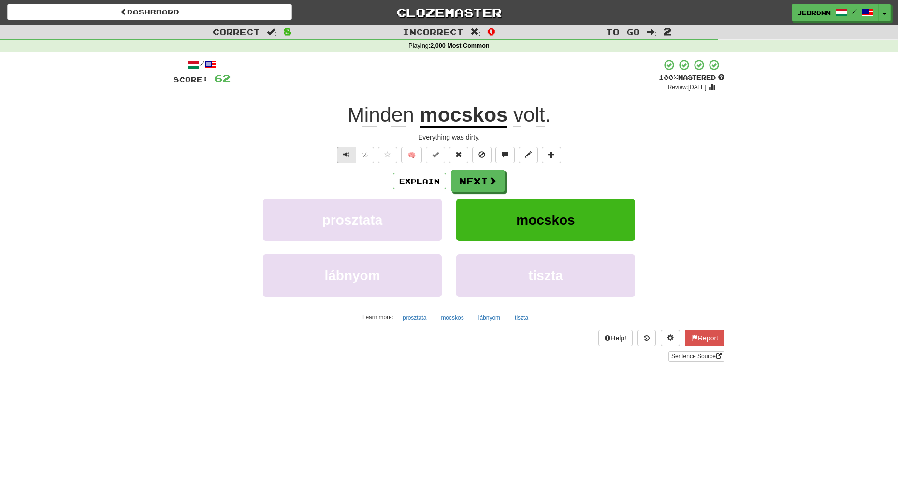
click at [345, 154] on span "Text-to-speech controls" at bounding box center [346, 154] width 7 height 7
click at [476, 177] on button "Next" at bounding box center [478, 182] width 54 height 22
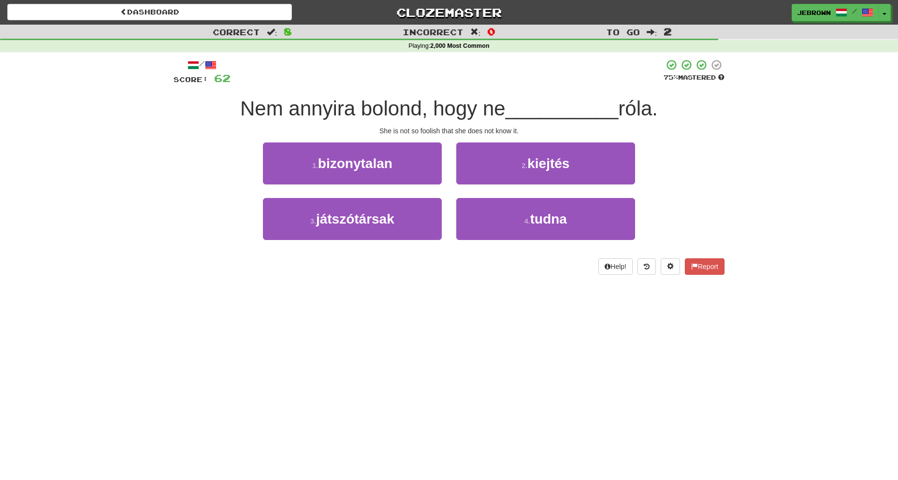
scroll to position [1, 0]
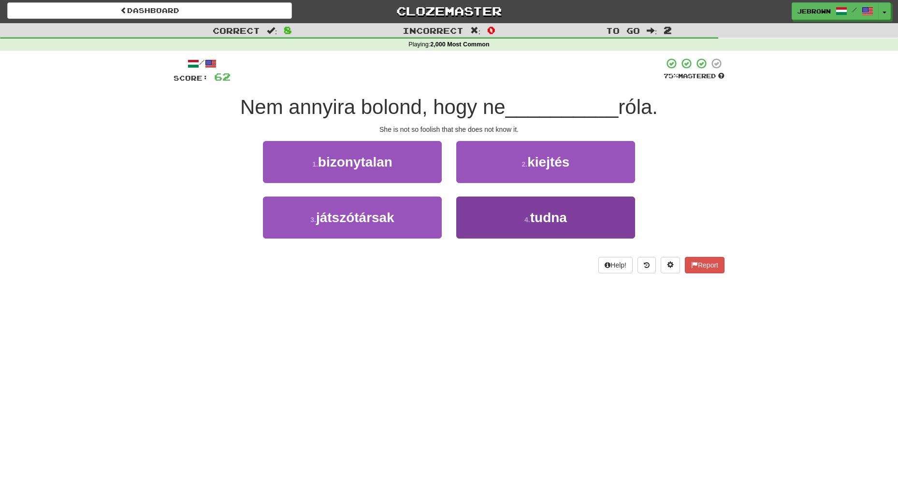
click at [544, 219] on span "tudna" at bounding box center [548, 217] width 37 height 15
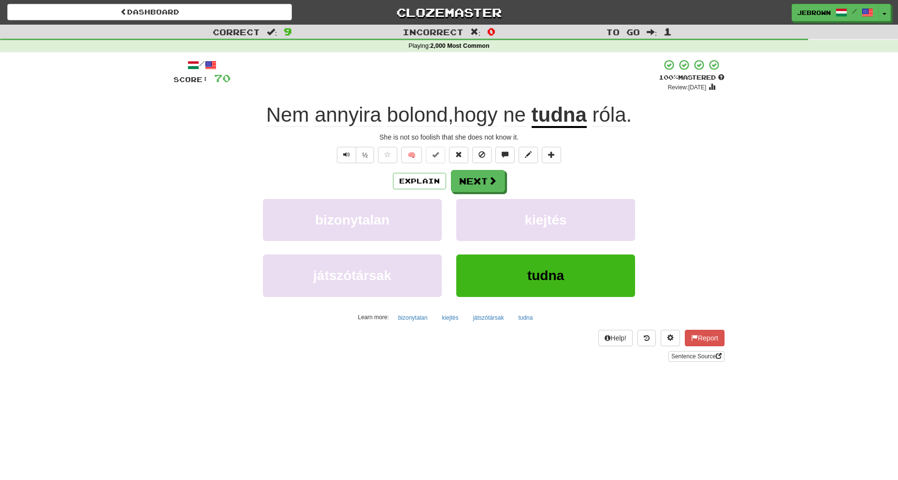
scroll to position [0, 0]
click at [481, 178] on button "Next" at bounding box center [478, 182] width 54 height 22
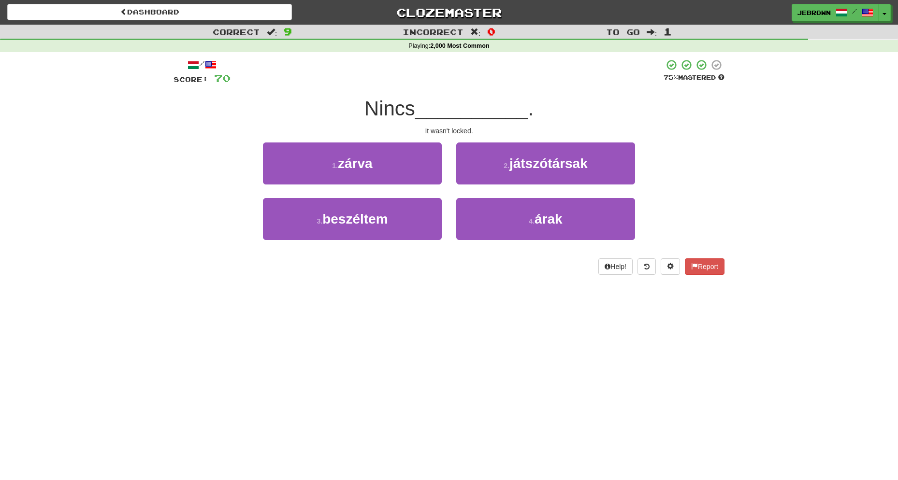
click at [388, 165] on button "1 . zárva" at bounding box center [352, 164] width 179 height 42
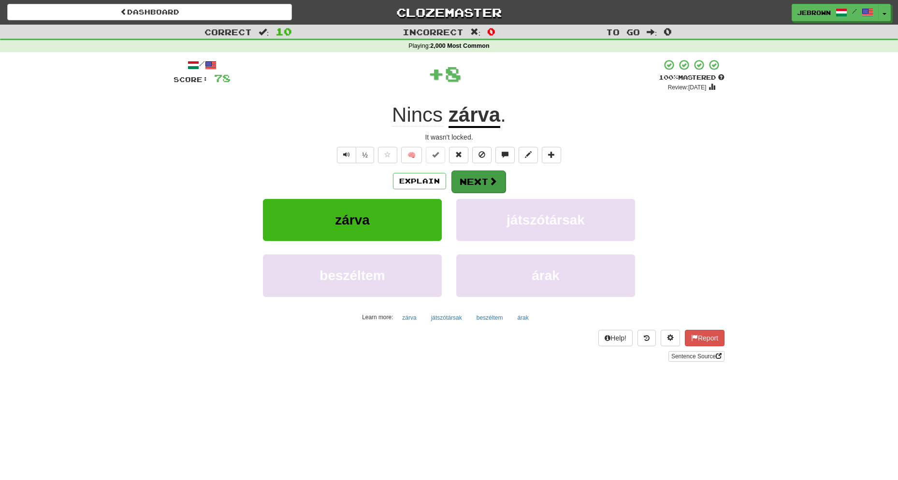
click at [481, 179] on button "Next" at bounding box center [478, 182] width 54 height 22
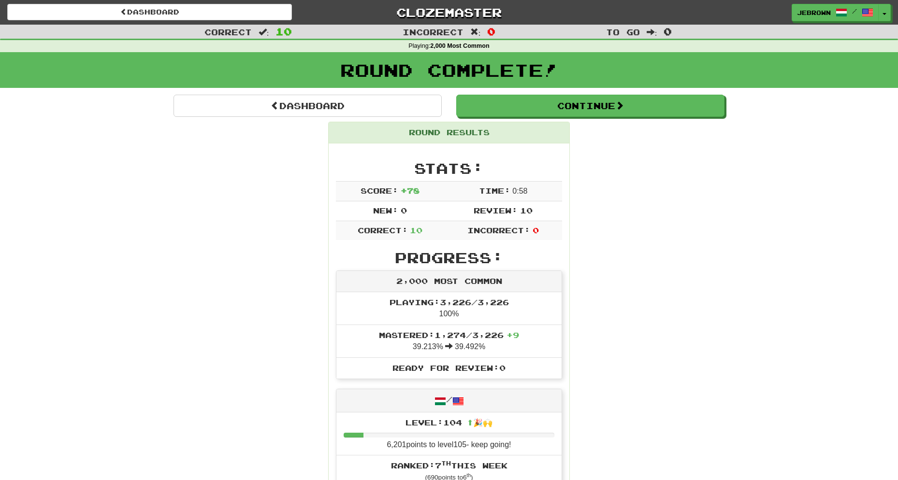
click at [483, 108] on button "Continue" at bounding box center [590, 106] width 268 height 22
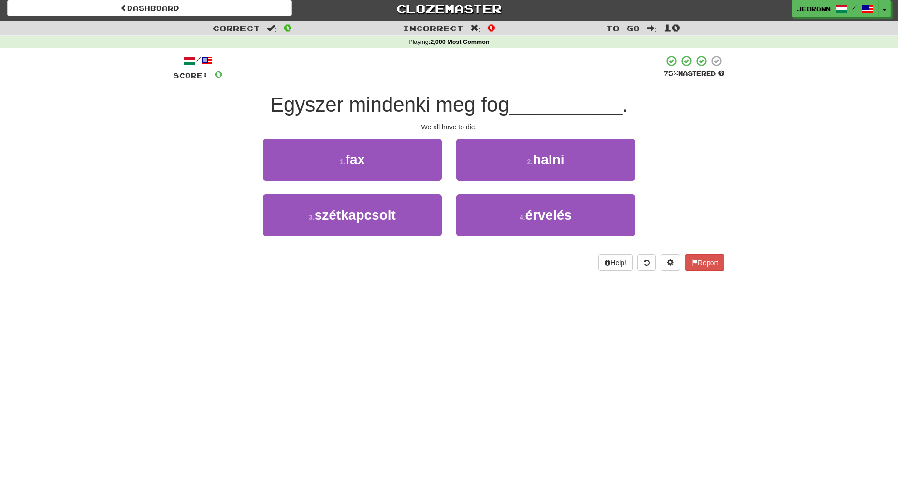
scroll to position [4, 0]
click at [541, 163] on span "halni" at bounding box center [548, 159] width 31 height 15
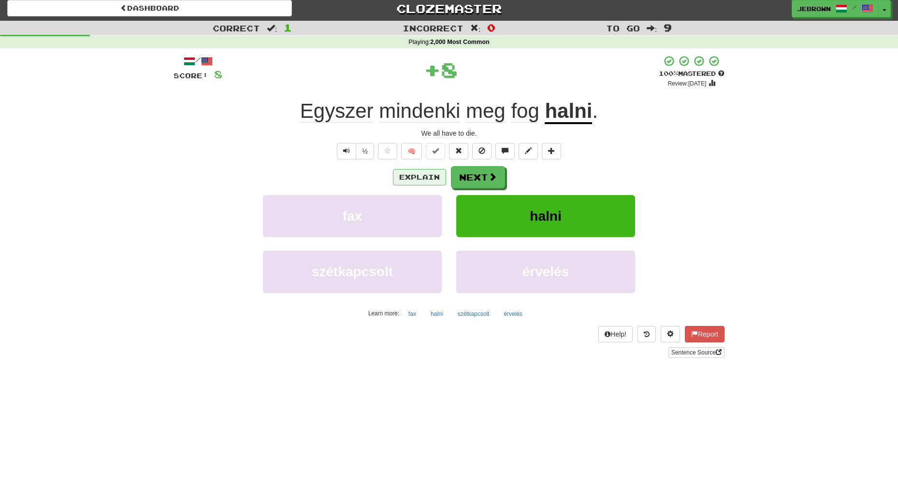
click at [413, 176] on button "Explain" at bounding box center [419, 177] width 53 height 16
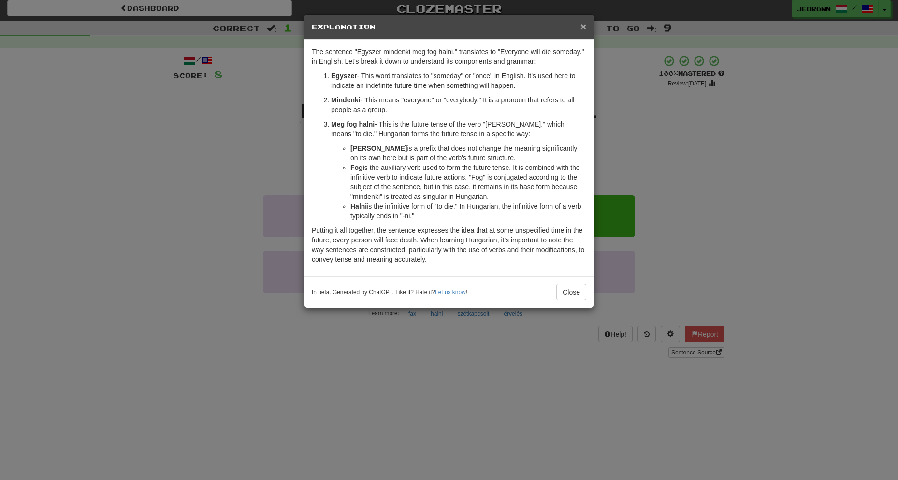
click at [583, 26] on span "×" at bounding box center [583, 26] width 6 height 11
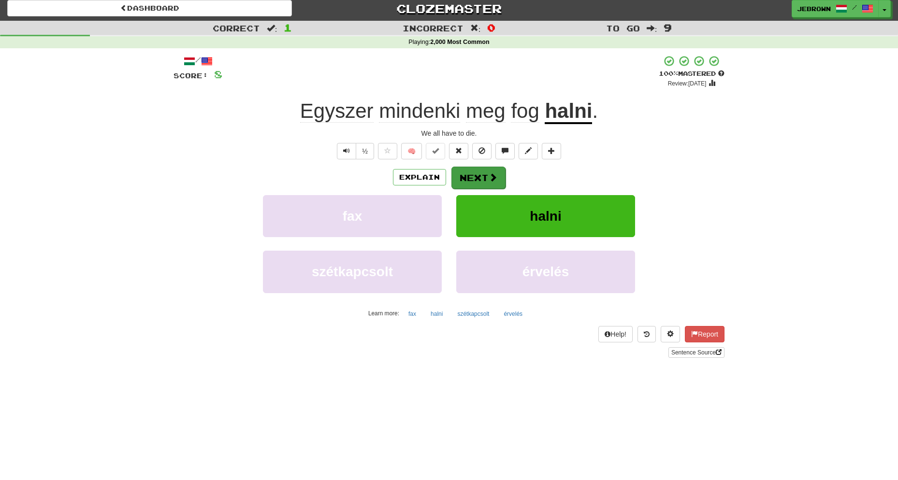
click at [481, 176] on button "Next" at bounding box center [478, 178] width 54 height 22
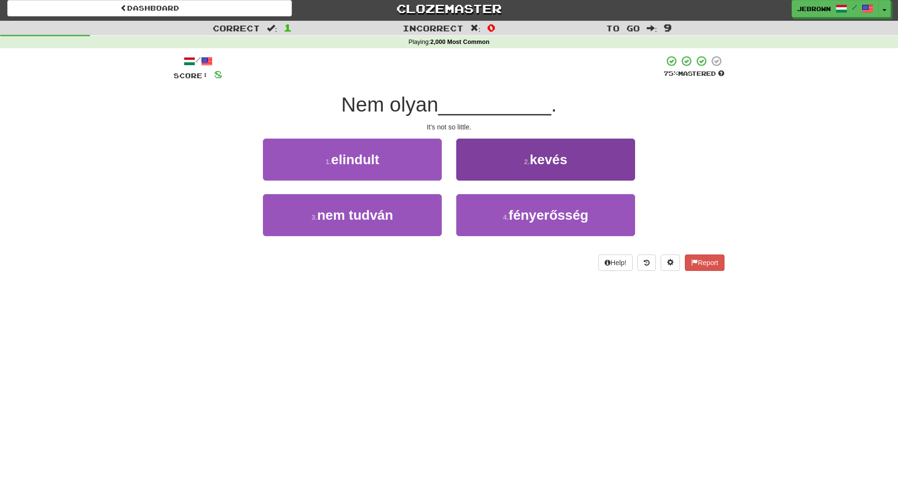
click at [520, 167] on button "2 . kevés" at bounding box center [545, 160] width 179 height 42
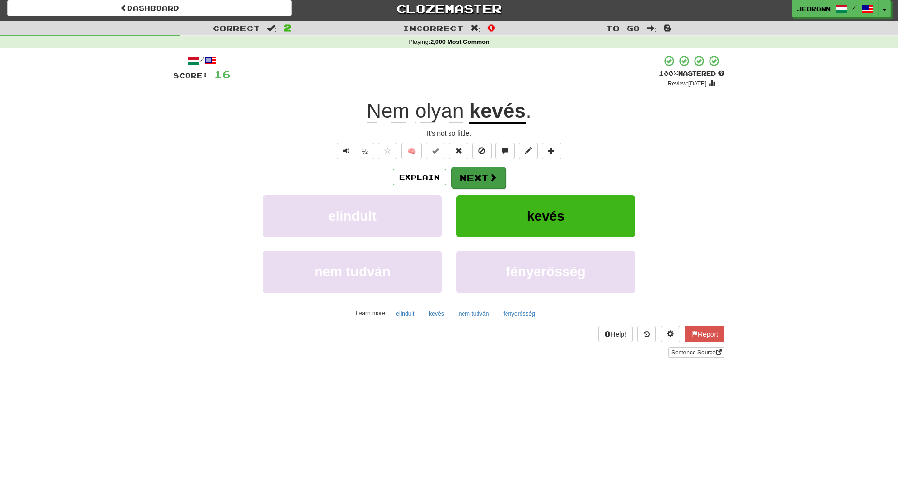
click at [481, 177] on button "Next" at bounding box center [478, 178] width 54 height 22
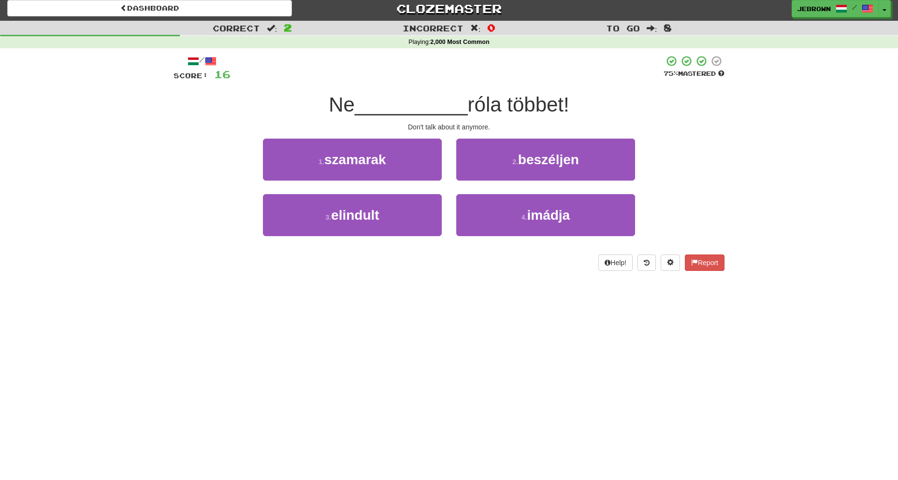
click at [508, 163] on button "2 . beszéljen" at bounding box center [545, 160] width 179 height 42
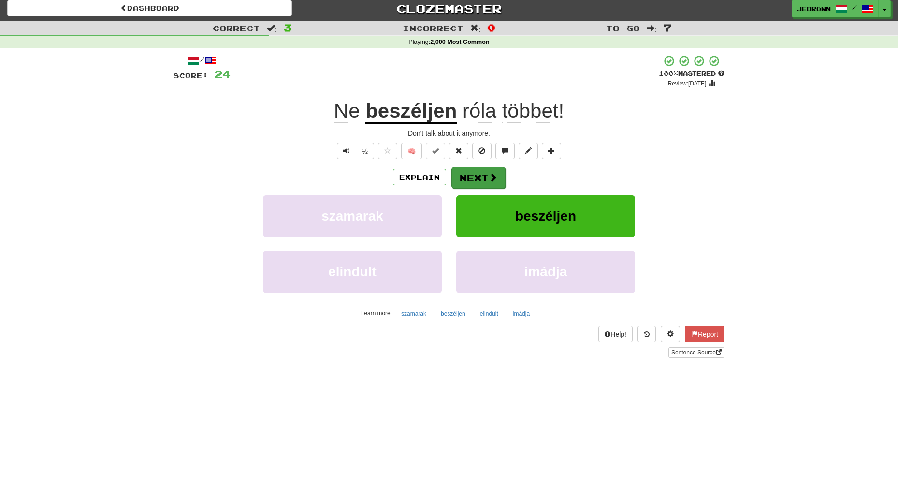
click at [480, 178] on button "Next" at bounding box center [478, 178] width 54 height 22
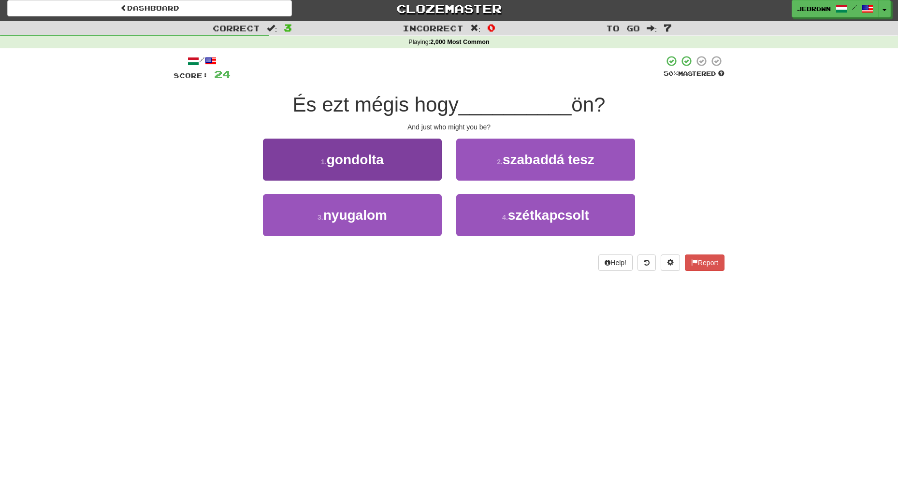
scroll to position [5, 0]
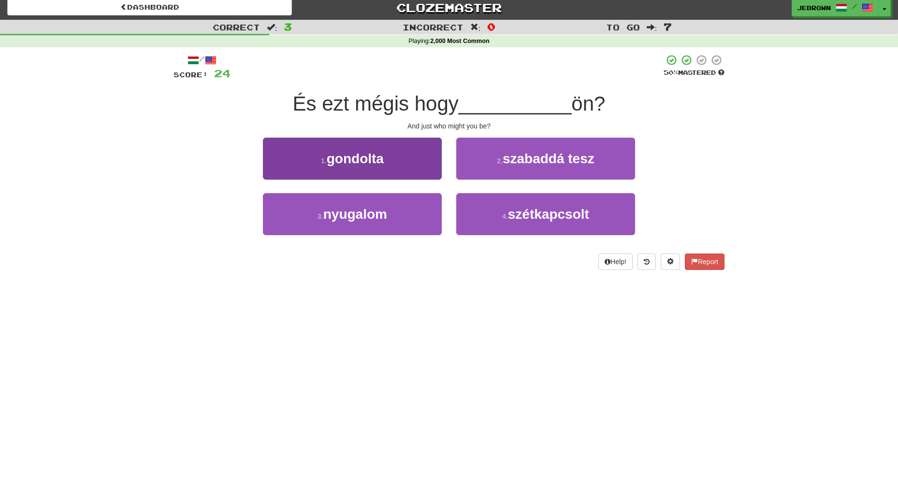
click at [368, 165] on button "1 . gondolta" at bounding box center [352, 159] width 179 height 42
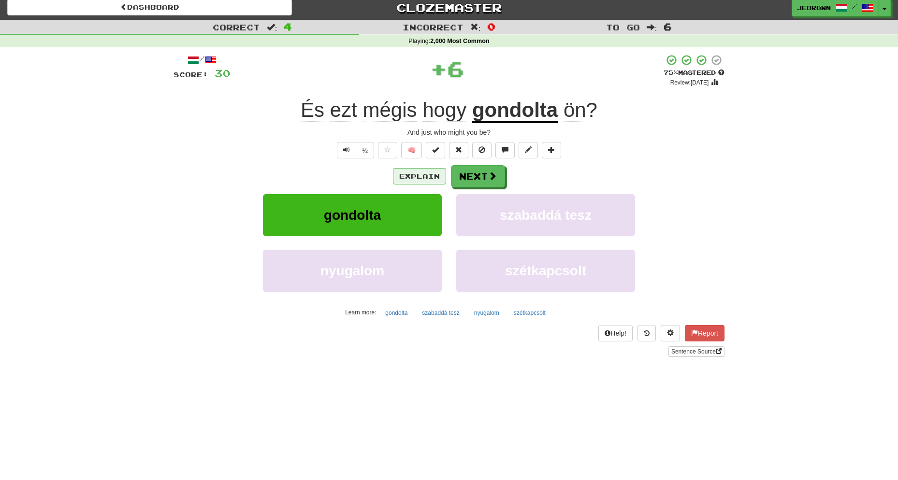
click at [424, 174] on button "Explain" at bounding box center [419, 176] width 53 height 16
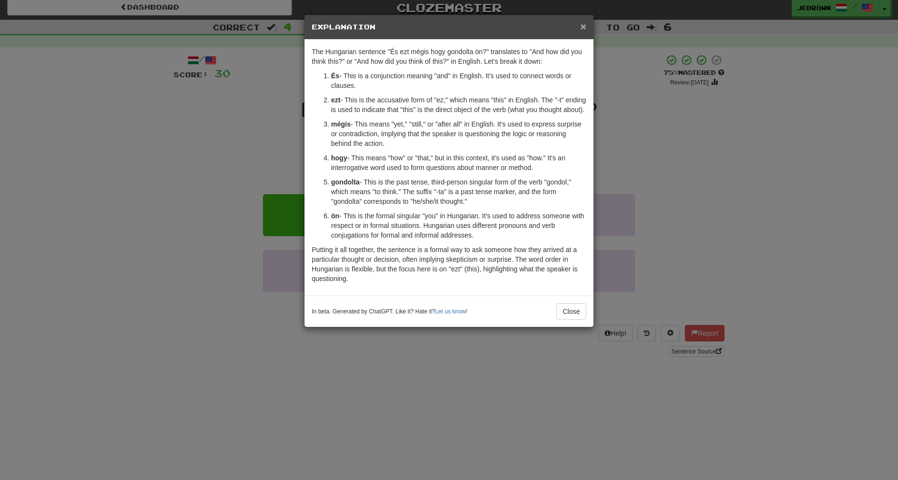
click at [583, 28] on span "×" at bounding box center [583, 26] width 6 height 11
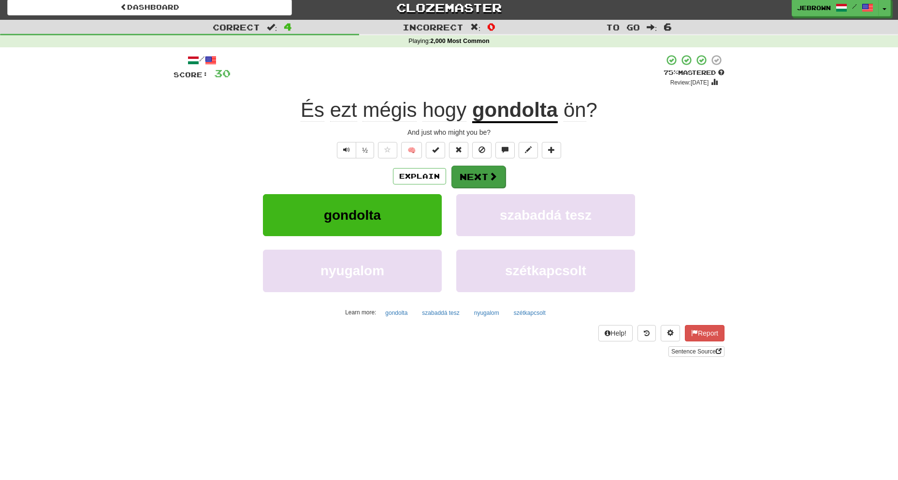
click at [475, 175] on button "Next" at bounding box center [478, 177] width 54 height 22
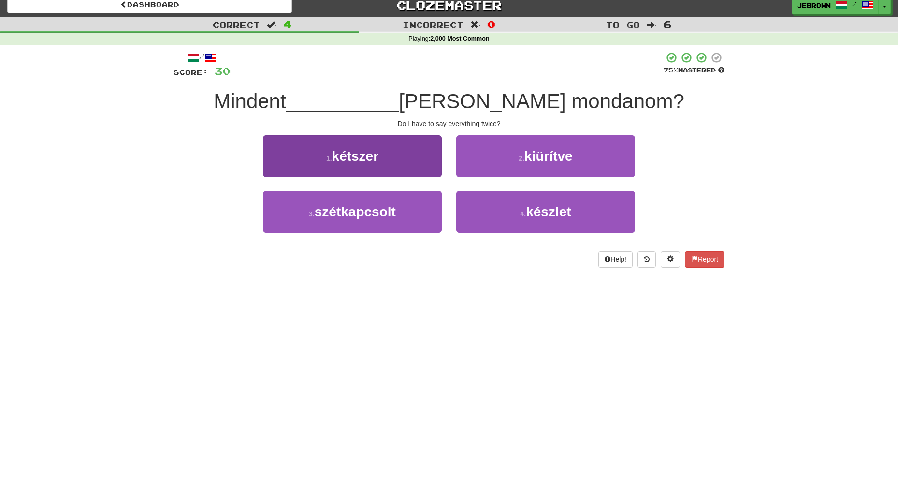
scroll to position [7, 0]
click at [389, 165] on button "1 . kétszer" at bounding box center [352, 156] width 179 height 42
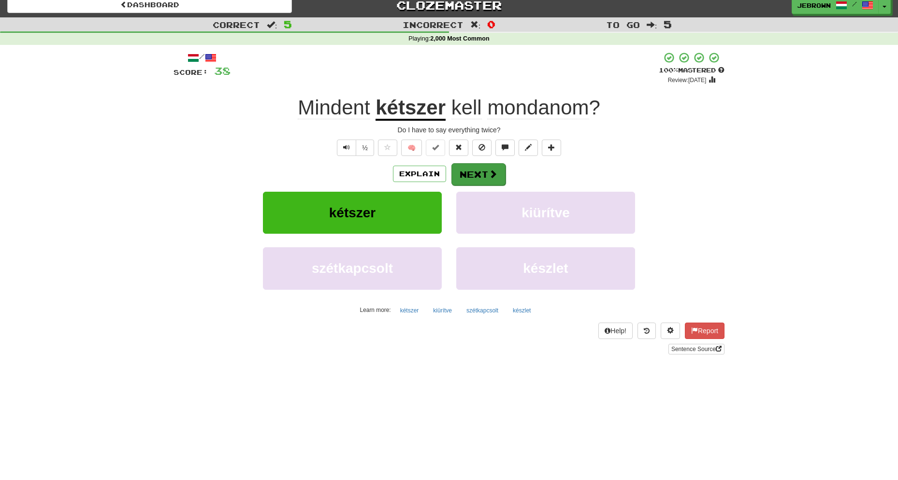
click at [475, 172] on button "Next" at bounding box center [478, 174] width 54 height 22
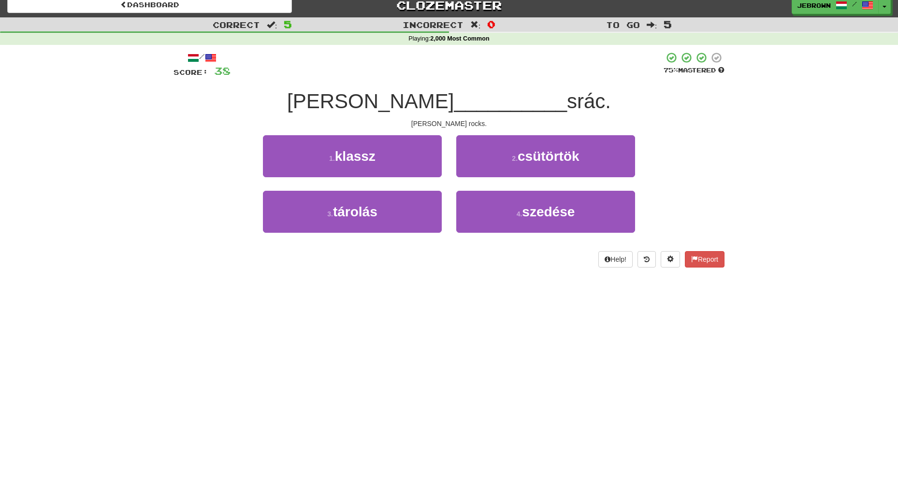
click at [361, 156] on span "klassz" at bounding box center [355, 156] width 41 height 15
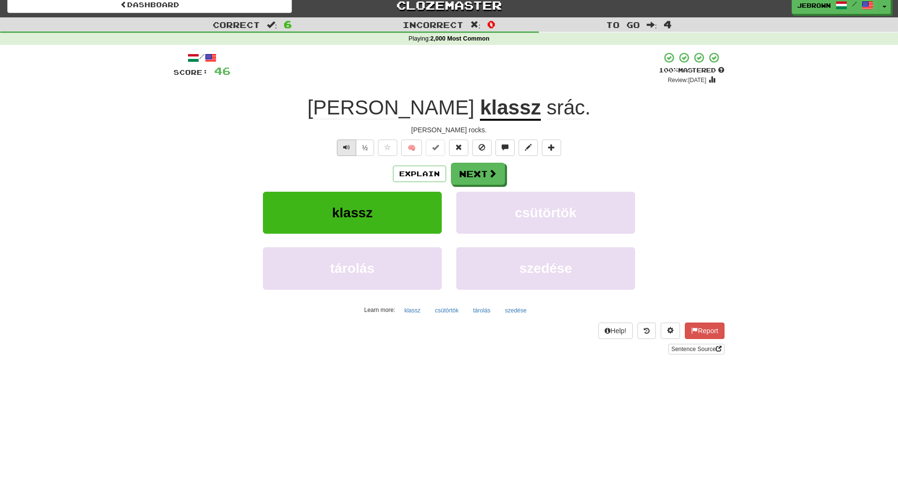
click at [345, 148] on span "Text-to-speech controls" at bounding box center [346, 147] width 7 height 7
click at [485, 175] on button "Next" at bounding box center [478, 174] width 54 height 22
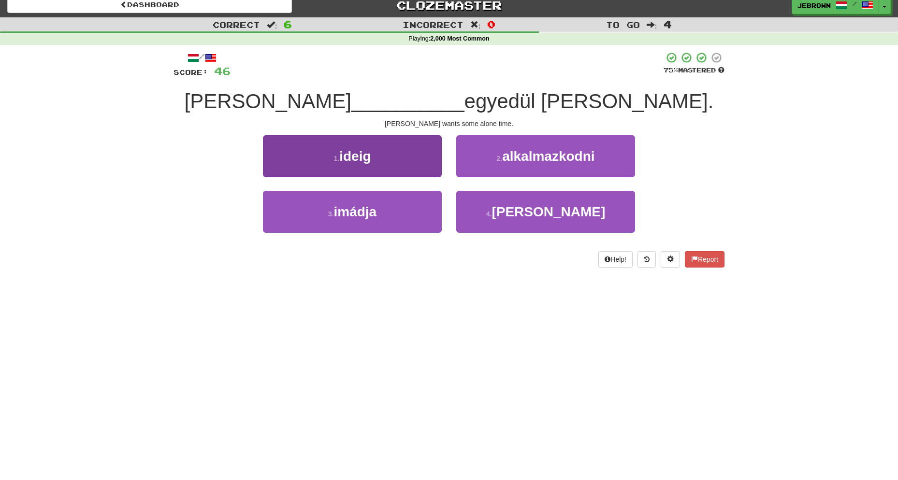
click at [399, 166] on button "1 . ideig" at bounding box center [352, 156] width 179 height 42
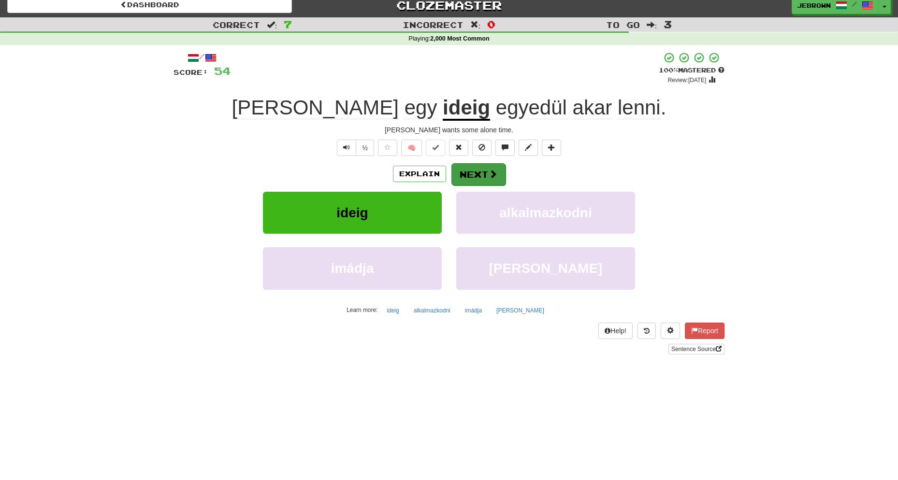
click at [475, 173] on button "Next" at bounding box center [478, 174] width 54 height 22
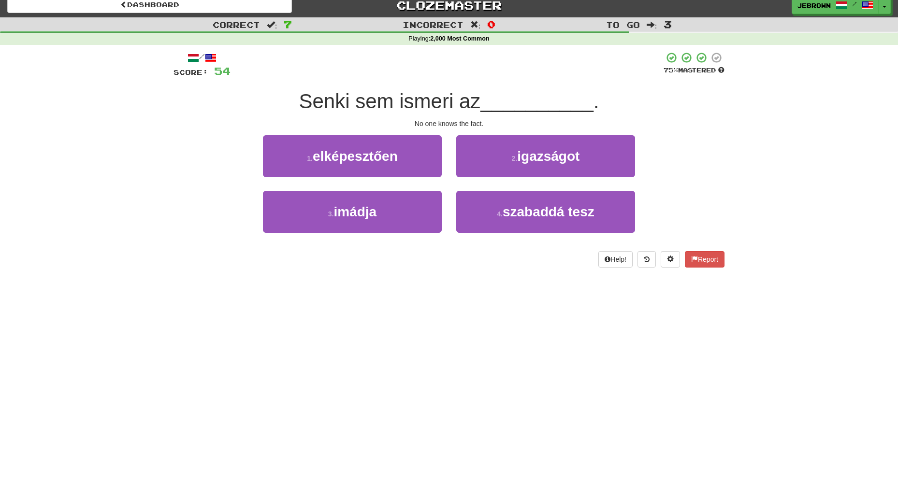
click at [522, 157] on span "igazságot" at bounding box center [548, 156] width 62 height 15
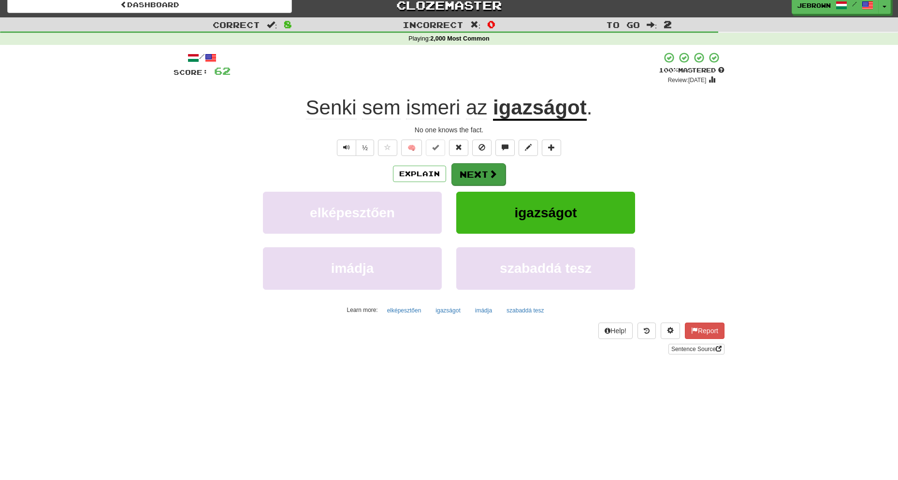
click at [482, 173] on button "Next" at bounding box center [478, 174] width 54 height 22
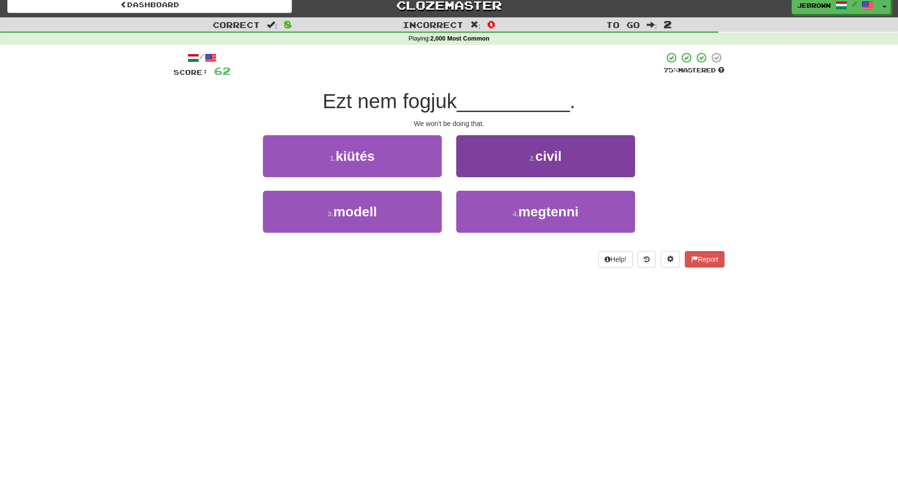
click at [544, 213] on span "megtenni" at bounding box center [549, 211] width 60 height 15
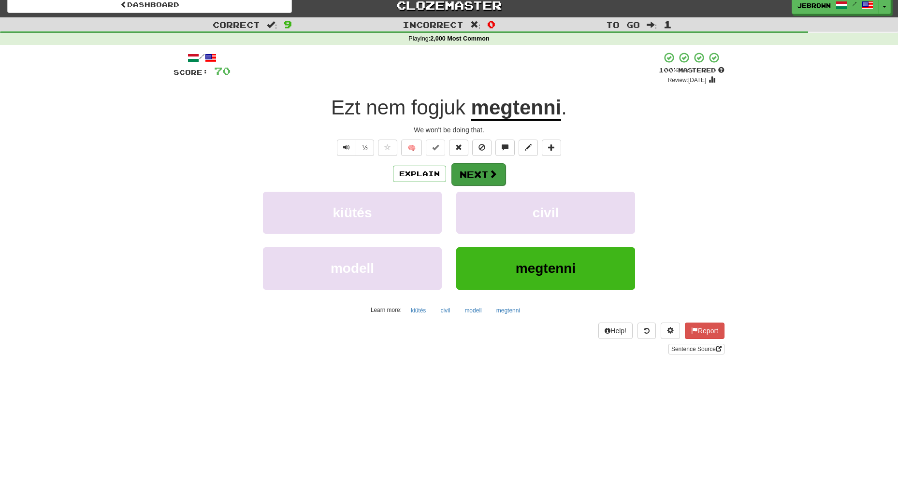
click at [482, 170] on button "Next" at bounding box center [478, 174] width 54 height 22
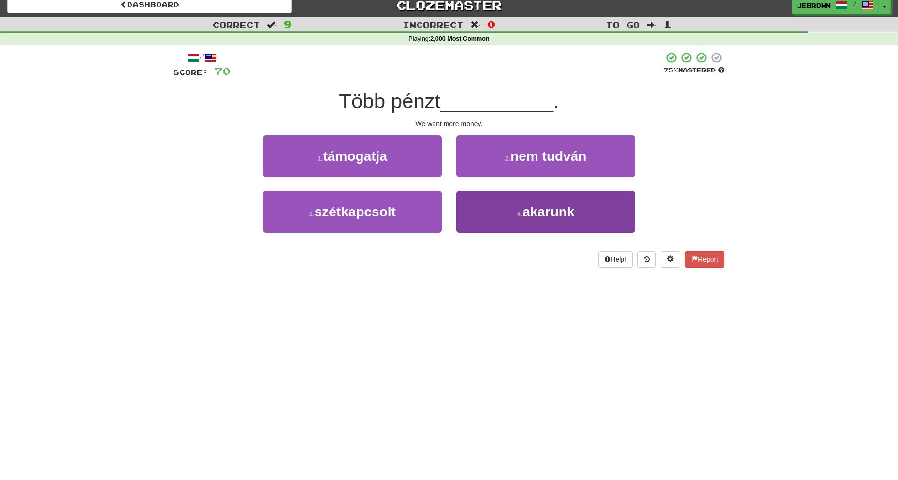
click at [533, 211] on span "akarunk" at bounding box center [548, 211] width 52 height 15
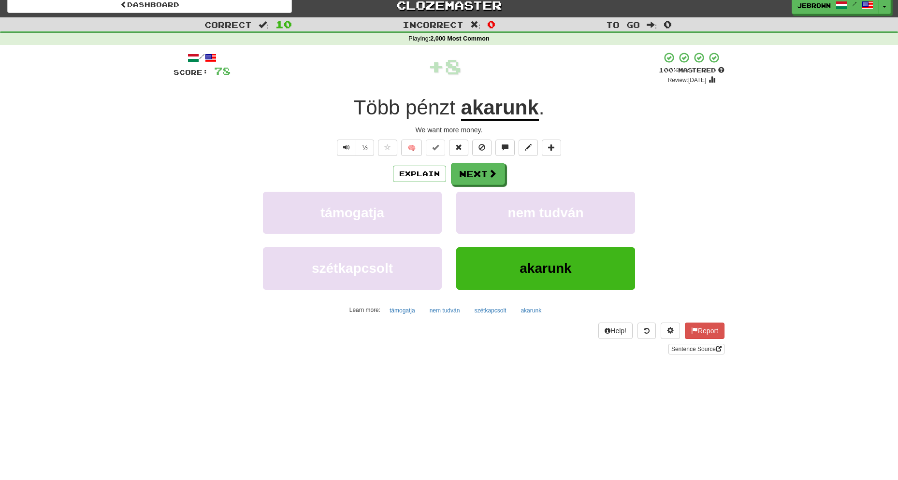
click at [481, 174] on button "Next" at bounding box center [478, 174] width 54 height 22
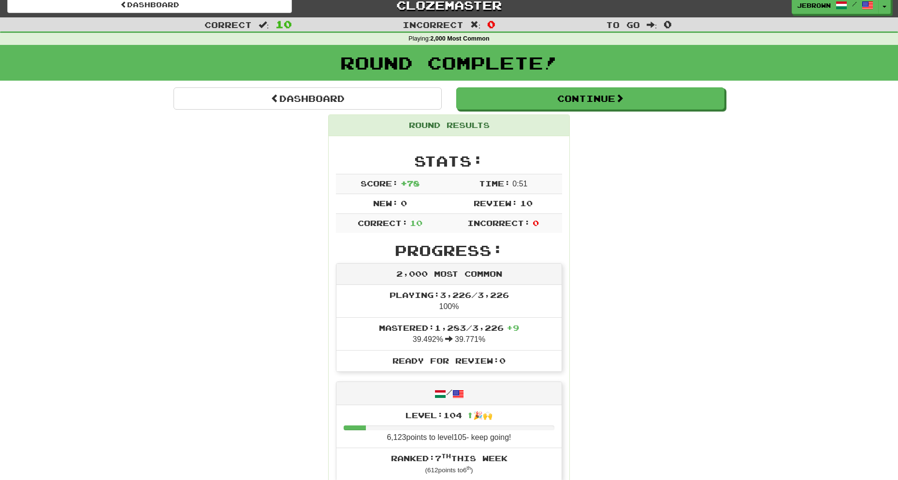
click at [491, 103] on button "Continue" at bounding box center [590, 98] width 268 height 22
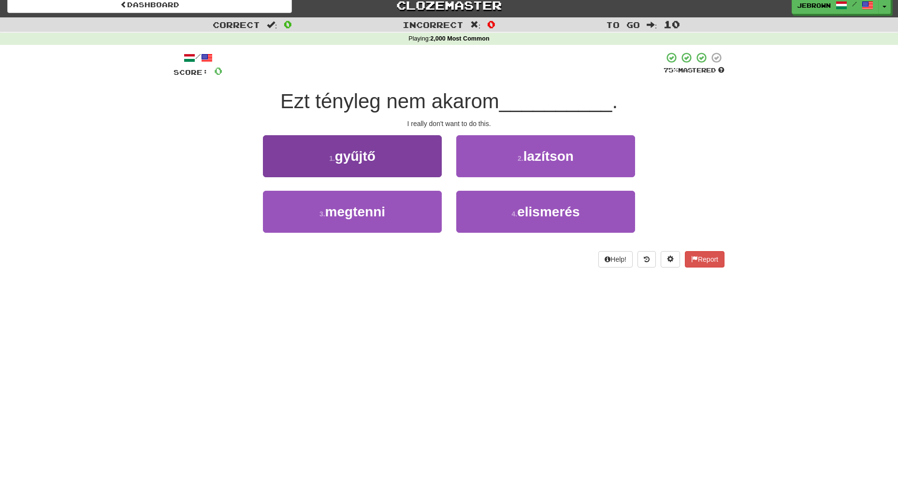
click at [388, 208] on button "3 . megtenni" at bounding box center [352, 212] width 179 height 42
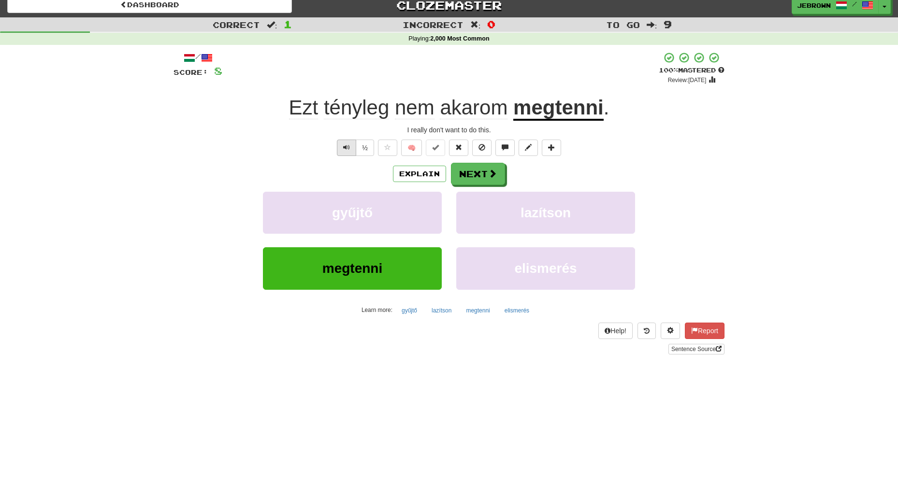
click at [342, 145] on button "Text-to-speech controls" at bounding box center [346, 148] width 19 height 16
click at [485, 172] on button "Next" at bounding box center [478, 174] width 54 height 22
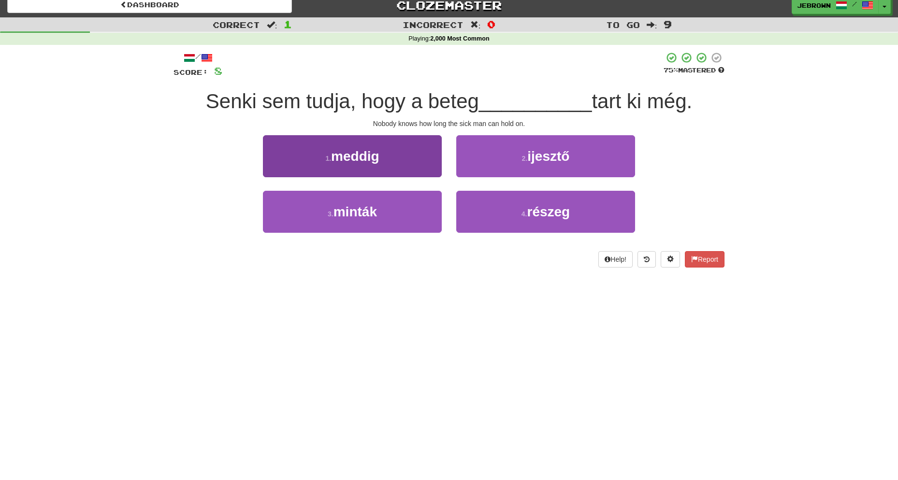
click at [407, 155] on button "1 . meddig" at bounding box center [352, 156] width 179 height 42
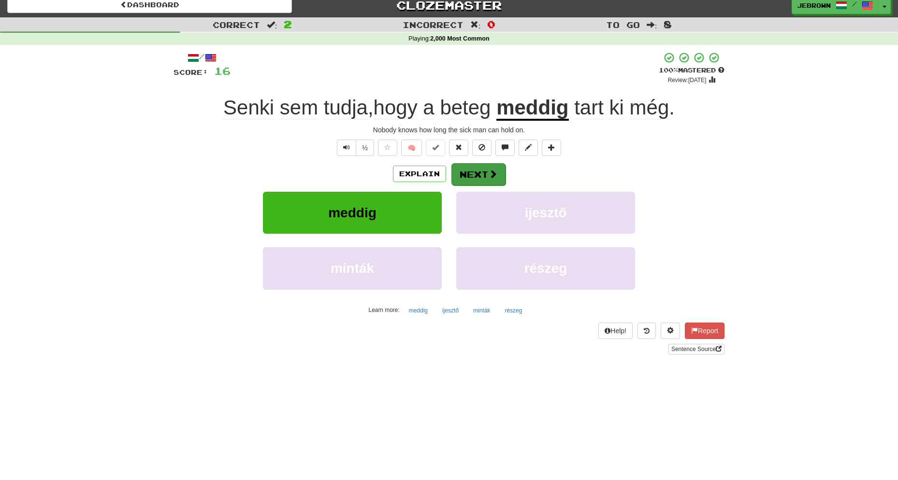
click at [481, 172] on button "Next" at bounding box center [478, 174] width 54 height 22
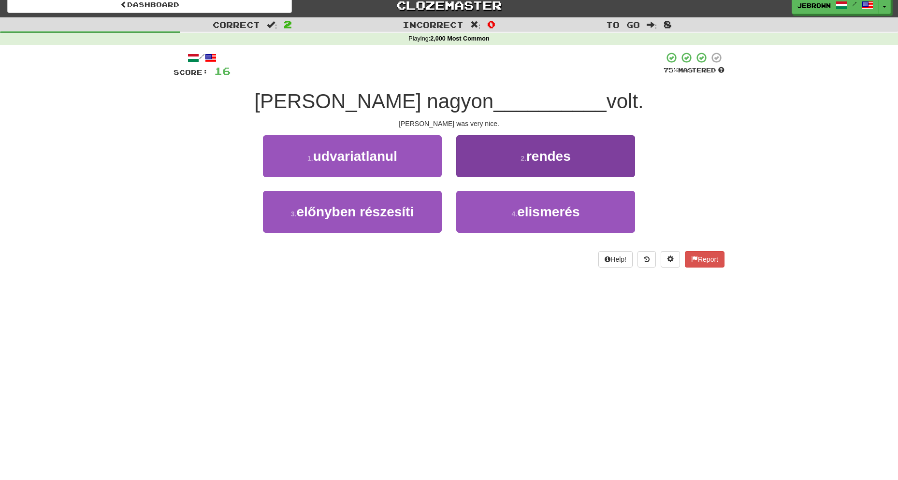
click at [507, 158] on button "2 . rendes" at bounding box center [545, 156] width 179 height 42
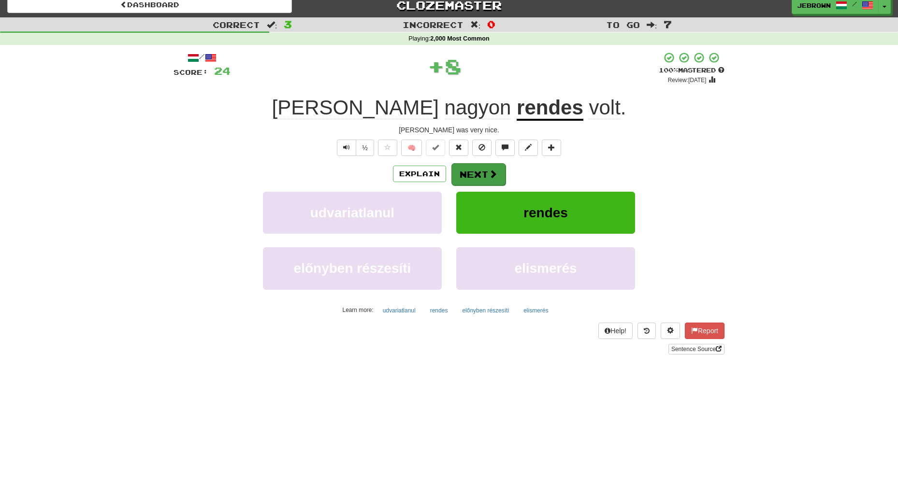
click at [477, 174] on button "Next" at bounding box center [478, 174] width 54 height 22
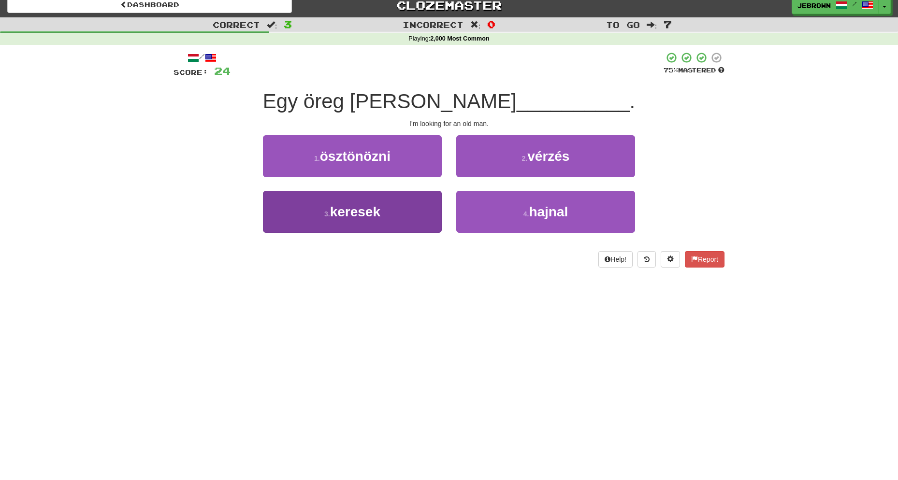
click at [379, 211] on span "keresek" at bounding box center [355, 211] width 50 height 15
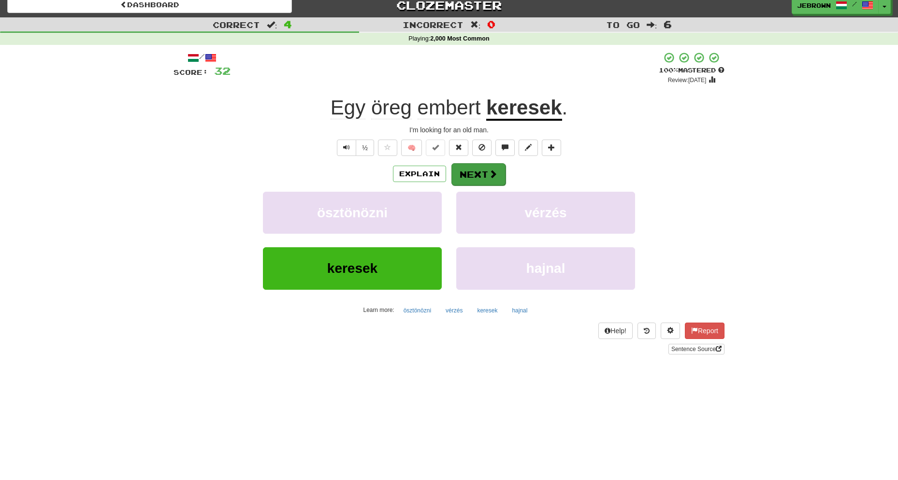
click at [483, 173] on button "Next" at bounding box center [478, 174] width 54 height 22
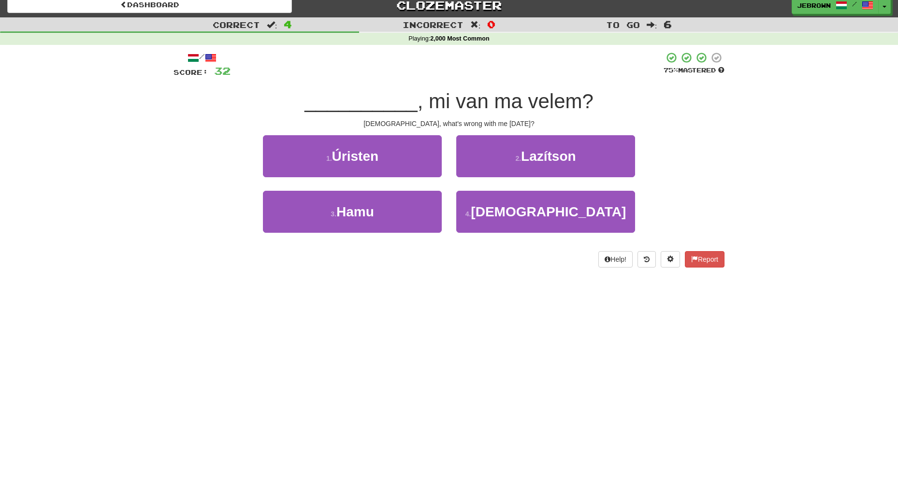
click at [395, 158] on button "1 . Úristen" at bounding box center [352, 156] width 179 height 42
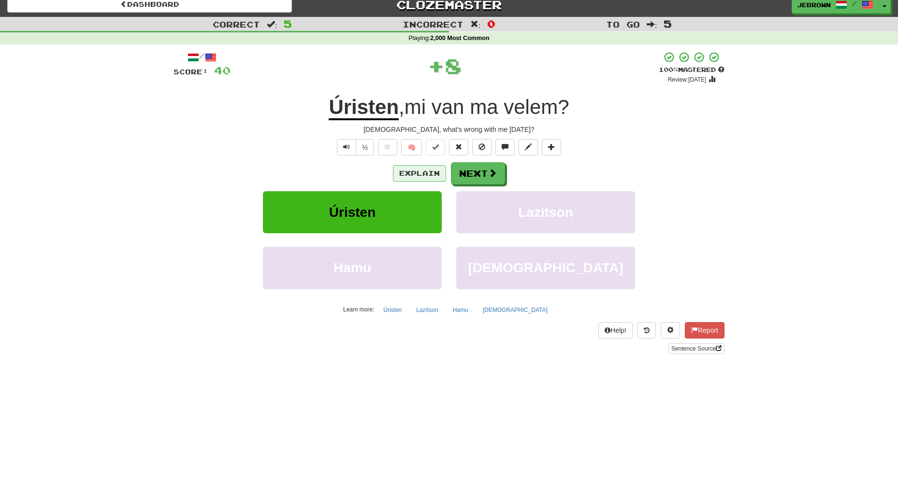
scroll to position [7, 0]
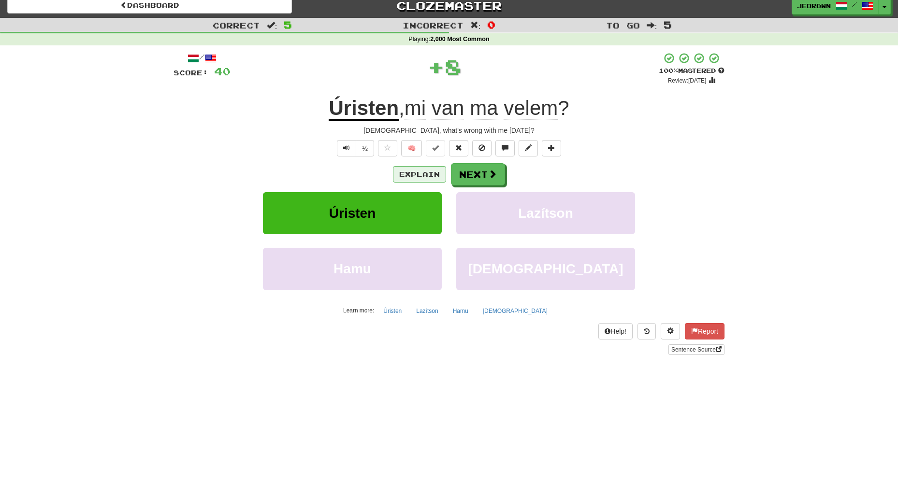
click at [421, 172] on button "Explain" at bounding box center [419, 174] width 53 height 16
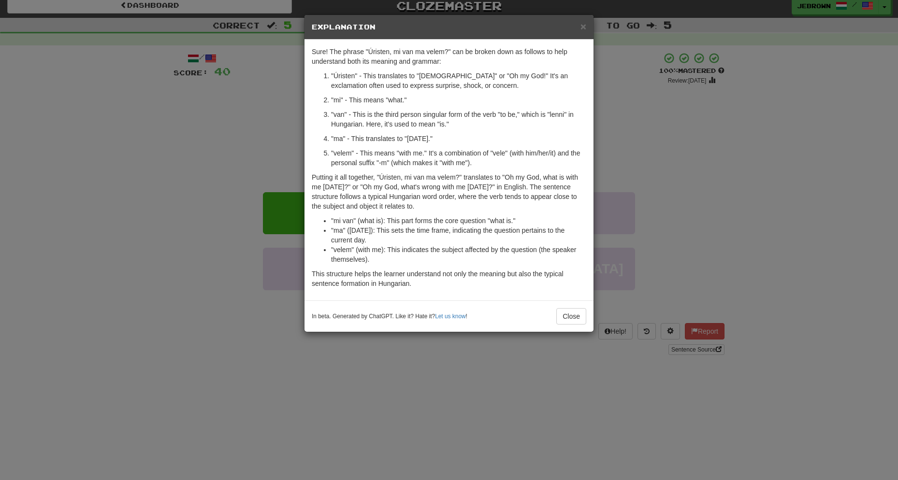
click at [582, 27] on span "×" at bounding box center [583, 26] width 6 height 11
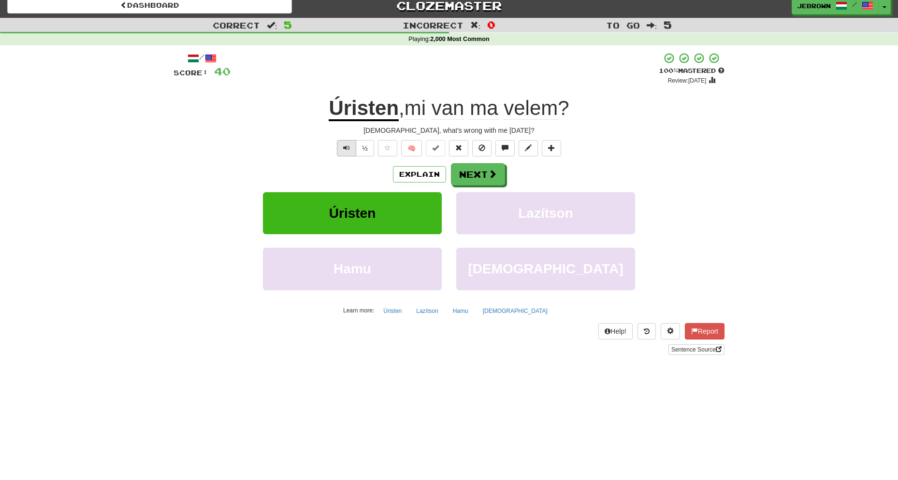
click at [341, 147] on button "Text-to-speech controls" at bounding box center [346, 148] width 19 height 16
click at [479, 169] on button "Next" at bounding box center [478, 175] width 54 height 22
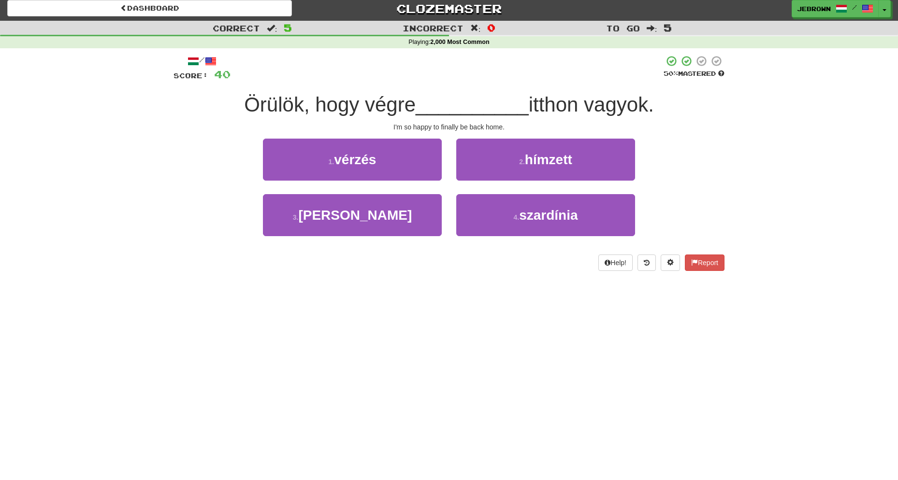
scroll to position [4, 0]
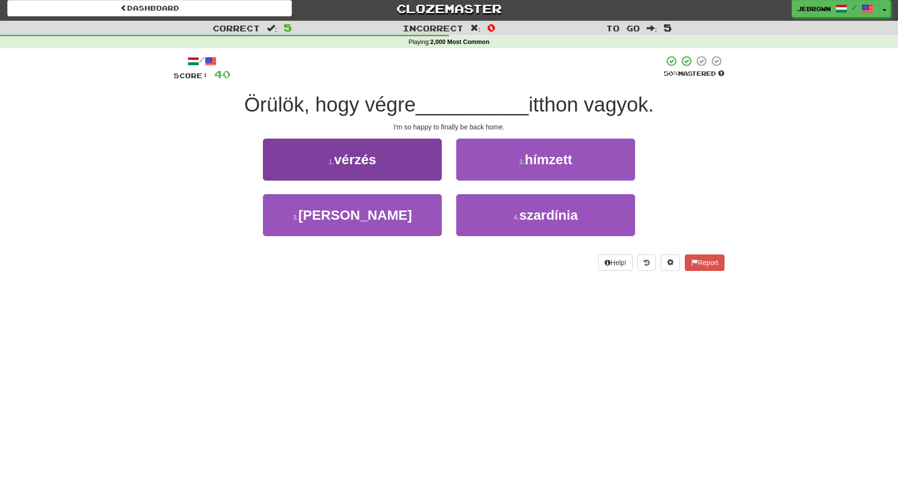
click at [380, 213] on button "3 . ismét" at bounding box center [352, 215] width 179 height 42
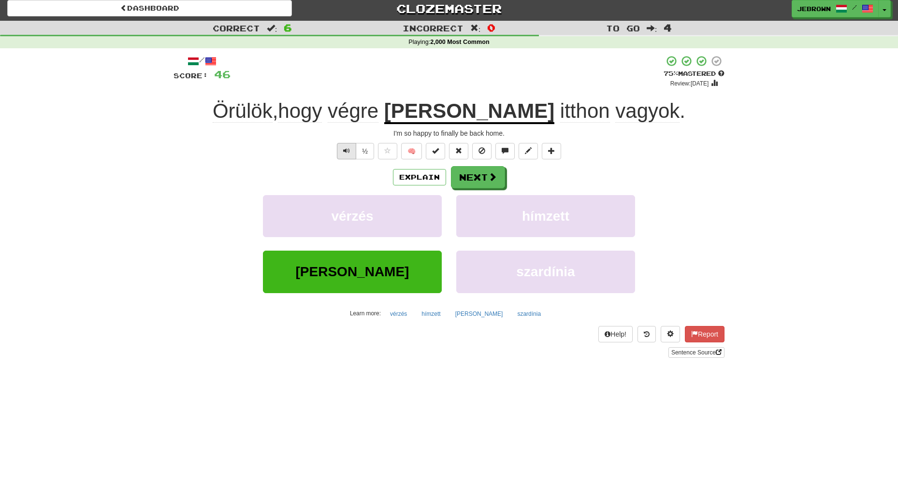
click at [347, 151] on span "Text-to-speech controls" at bounding box center [346, 150] width 7 height 7
click at [483, 177] on button "Next" at bounding box center [478, 178] width 54 height 22
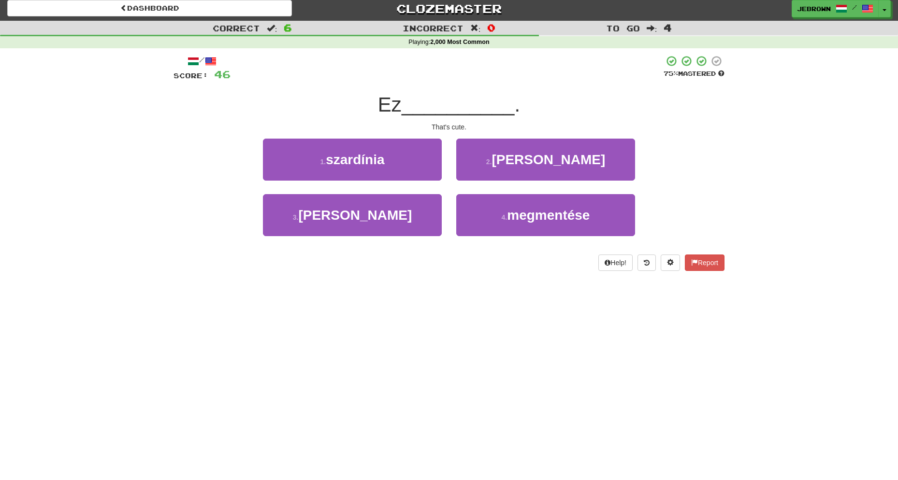
click at [492, 159] on small "2 ." at bounding box center [489, 162] width 6 height 8
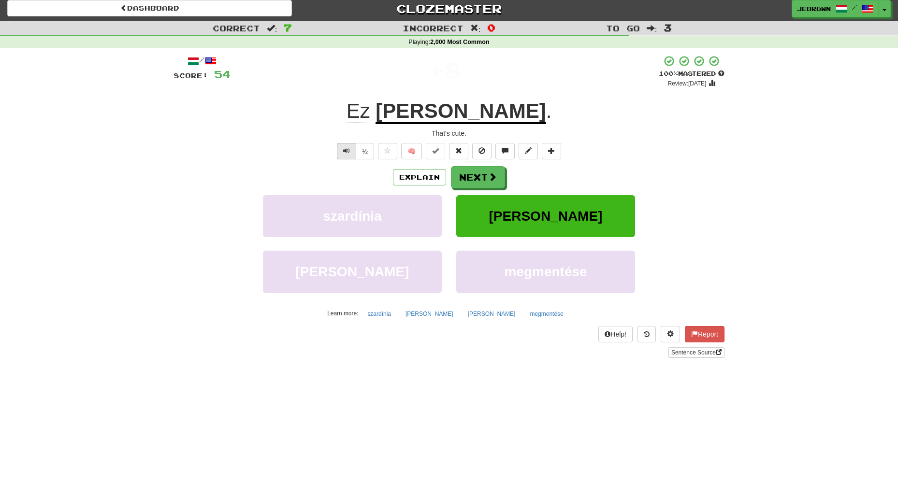
click at [346, 150] on span "Text-to-speech controls" at bounding box center [346, 150] width 7 height 7
click at [482, 174] on button "Next" at bounding box center [478, 178] width 54 height 22
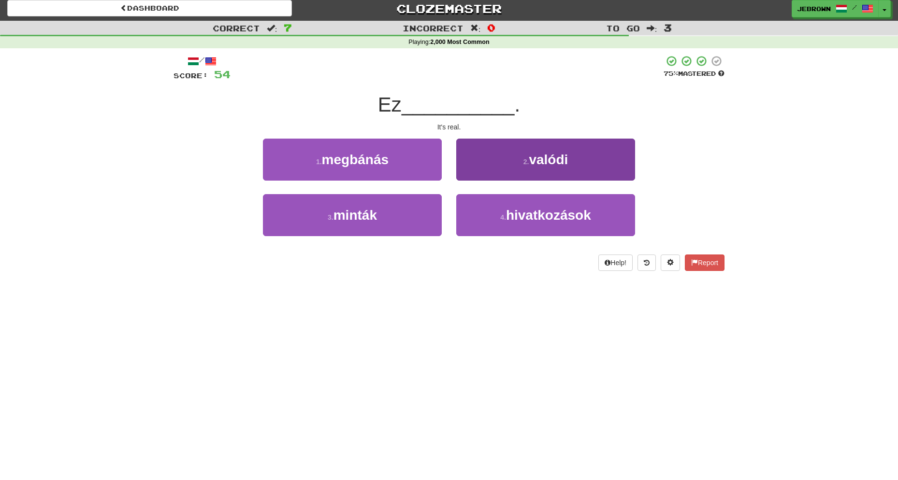
click at [508, 166] on button "2 . valódi" at bounding box center [545, 160] width 179 height 42
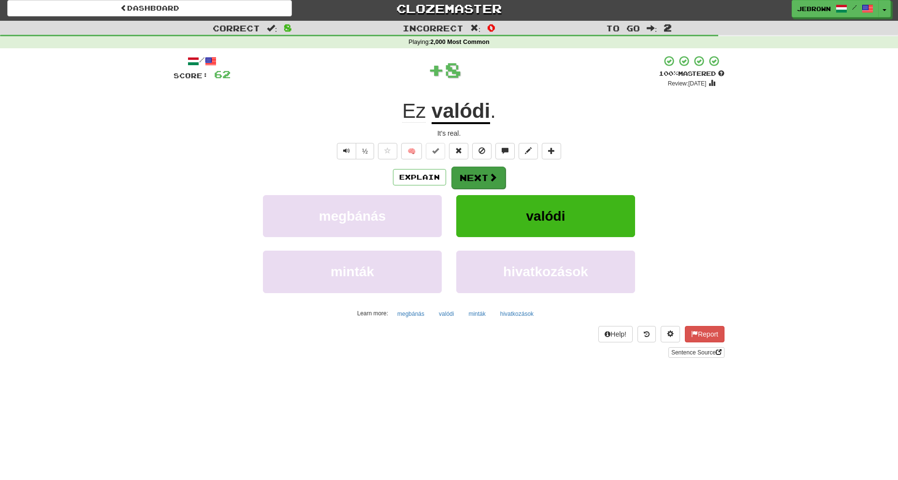
click at [474, 175] on button "Next" at bounding box center [478, 178] width 54 height 22
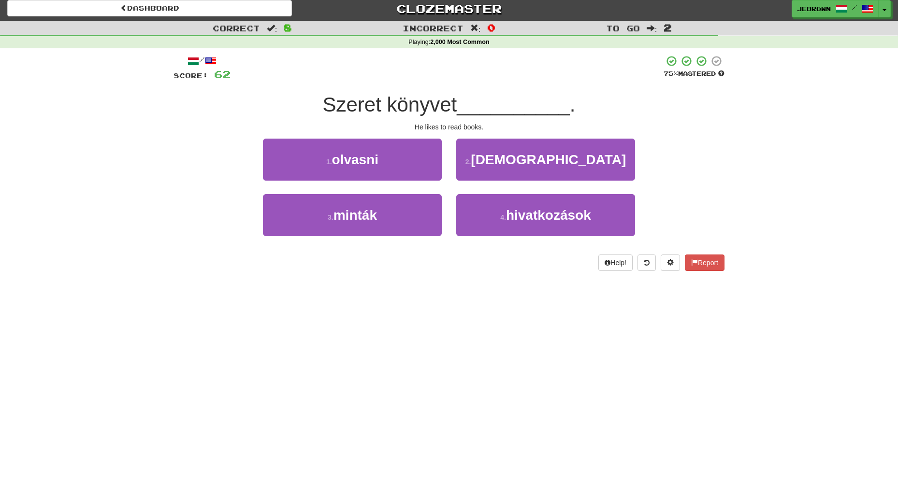
click at [401, 158] on button "1 . olvasni" at bounding box center [352, 160] width 179 height 42
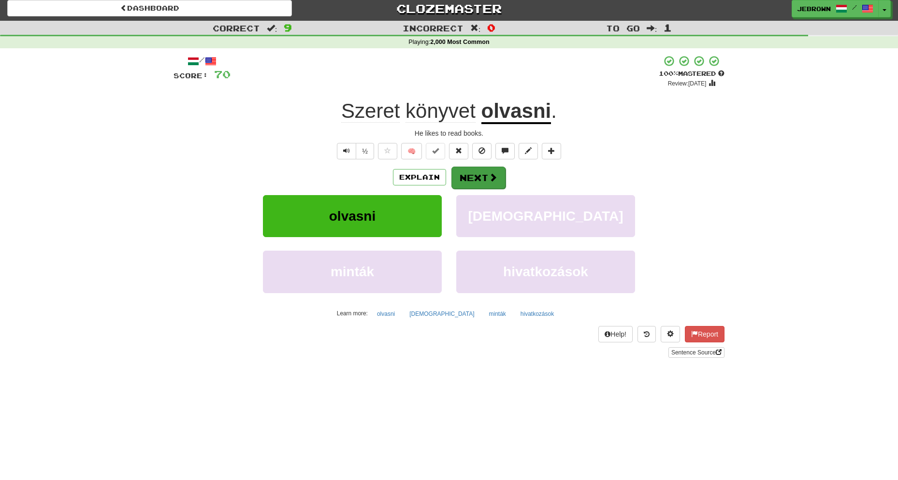
click at [486, 174] on button "Next" at bounding box center [478, 178] width 54 height 22
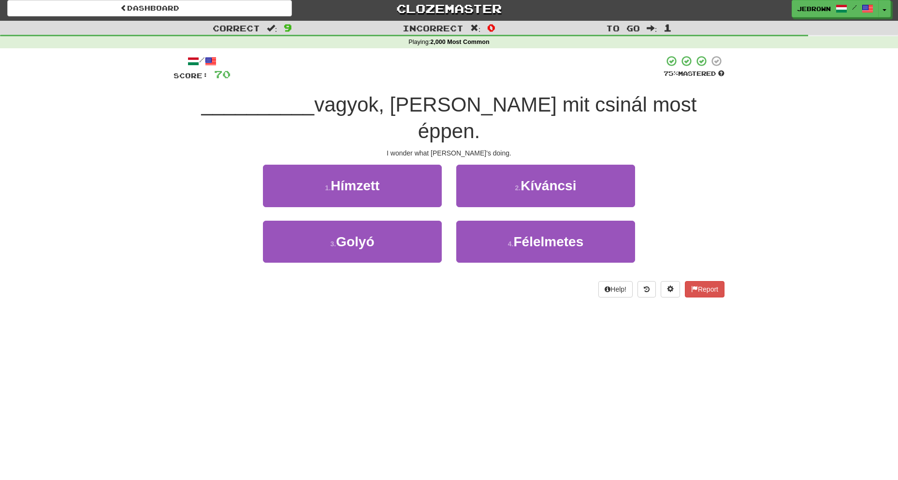
click at [510, 165] on button "2 . Kíváncsi" at bounding box center [545, 186] width 179 height 42
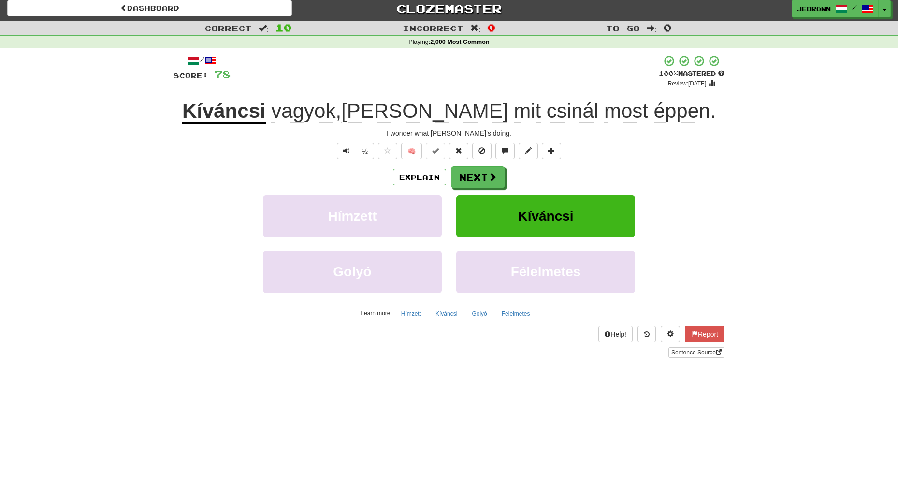
click at [483, 176] on button "Next" at bounding box center [478, 177] width 54 height 22
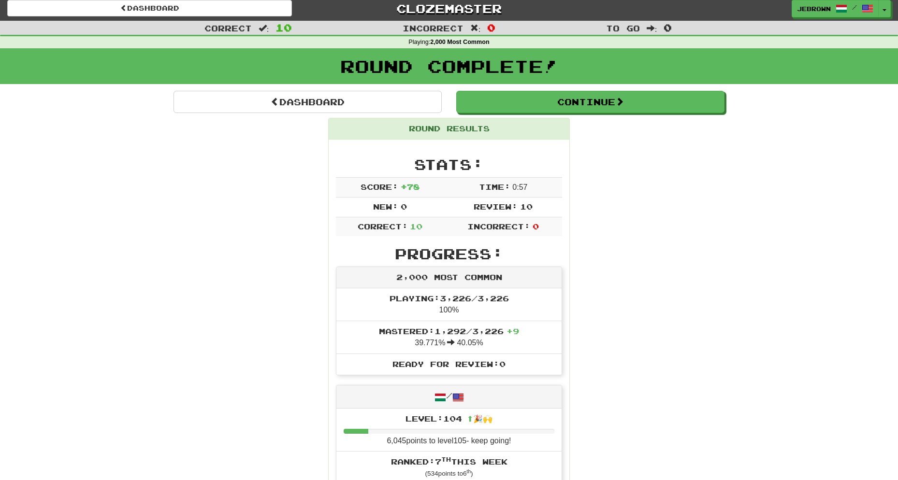
click at [494, 105] on button "Continue" at bounding box center [590, 102] width 268 height 22
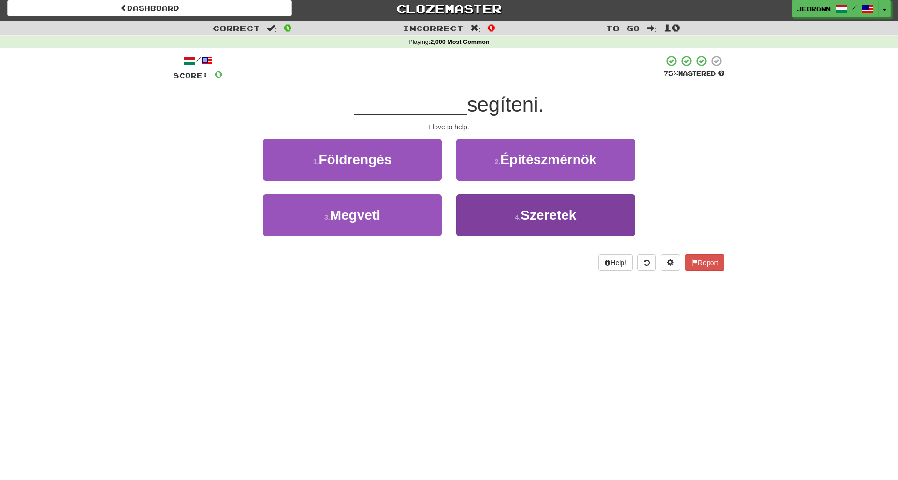
click at [544, 216] on span "Szeretek" at bounding box center [549, 215] width 56 height 15
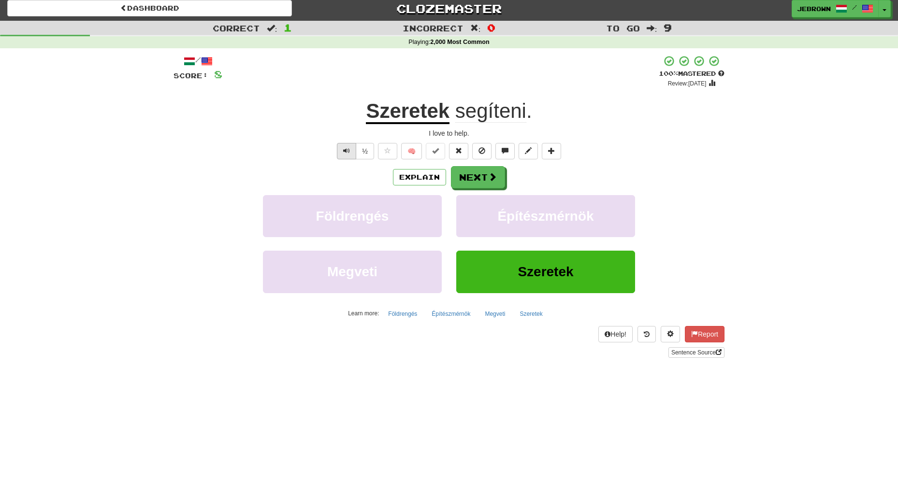
click at [348, 151] on span "Text-to-speech controls" at bounding box center [346, 150] width 7 height 7
click at [481, 174] on button "Next" at bounding box center [478, 178] width 54 height 22
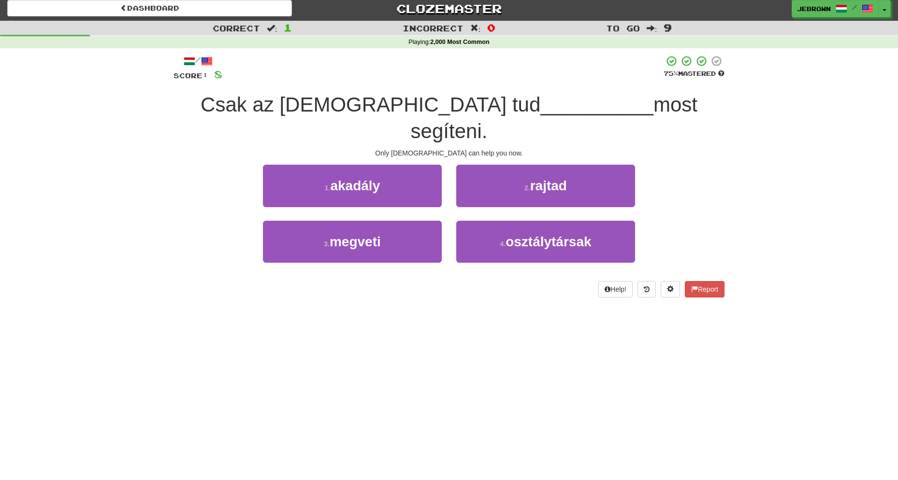
click at [561, 178] on span "rajtad" at bounding box center [548, 185] width 37 height 15
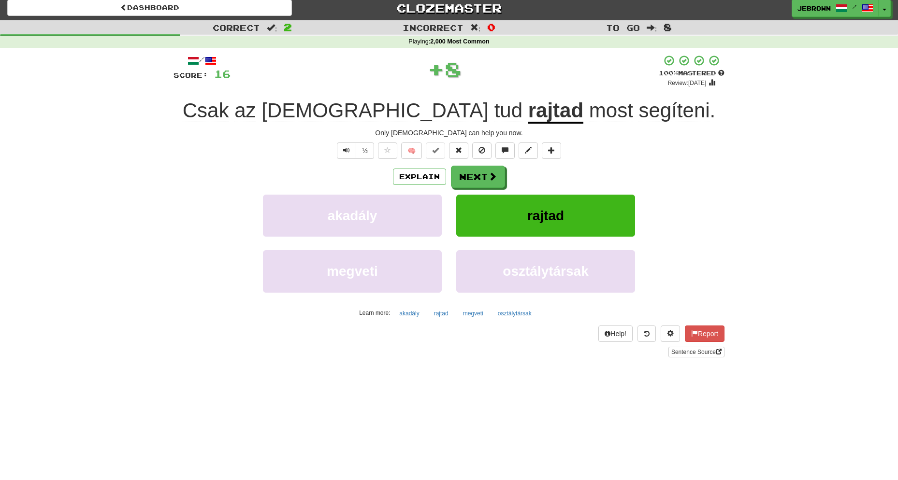
scroll to position [0, 0]
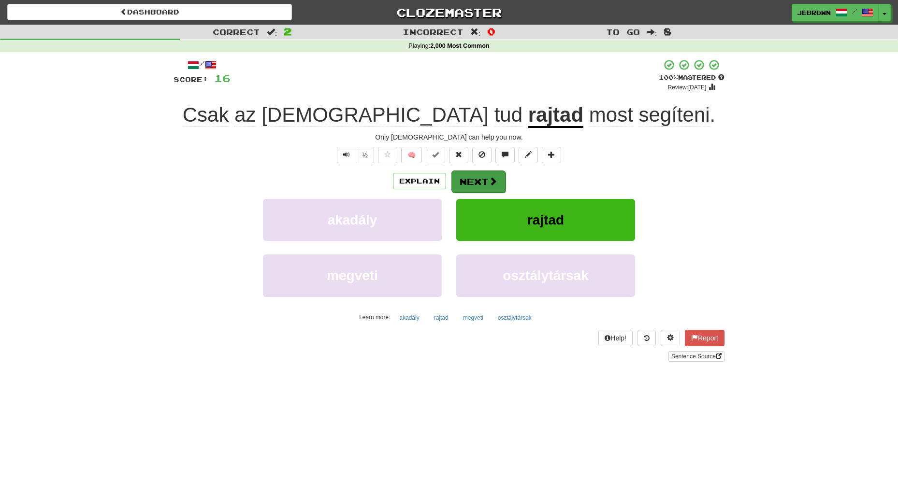
click at [475, 179] on button "Next" at bounding box center [478, 182] width 54 height 22
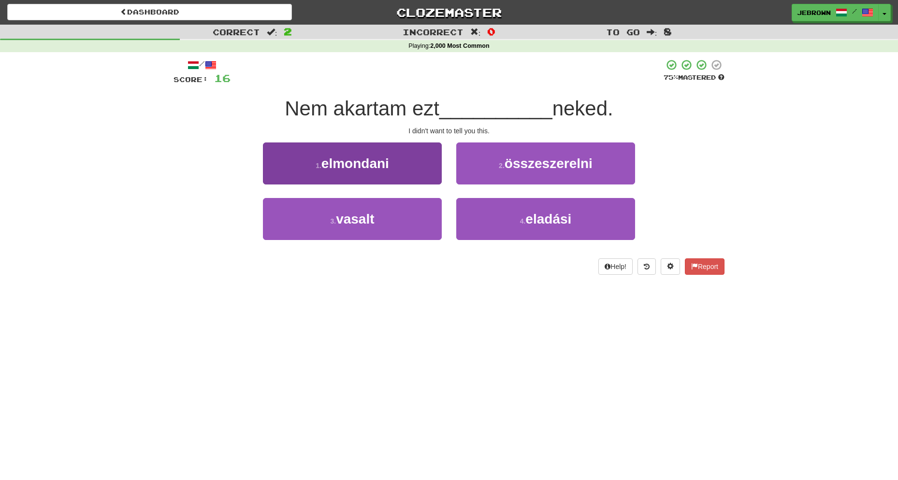
click at [403, 161] on button "1 . elmondani" at bounding box center [352, 164] width 179 height 42
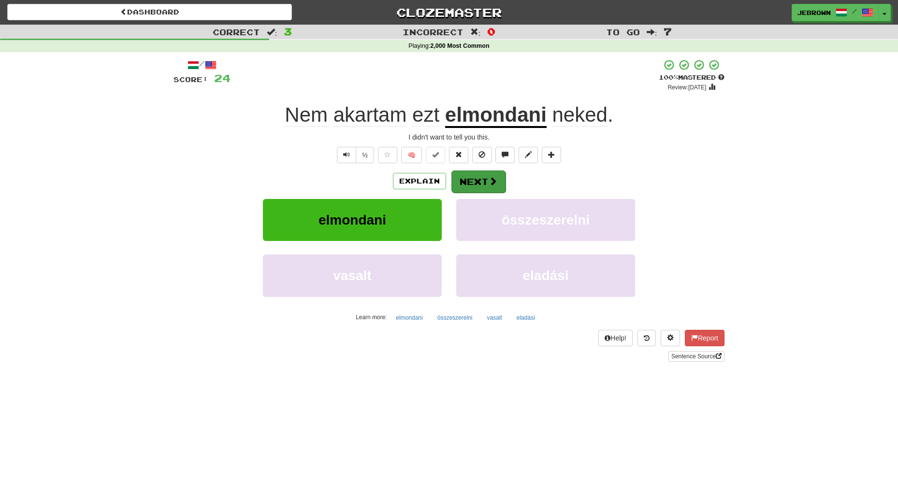
click at [479, 182] on button "Next" at bounding box center [478, 182] width 54 height 22
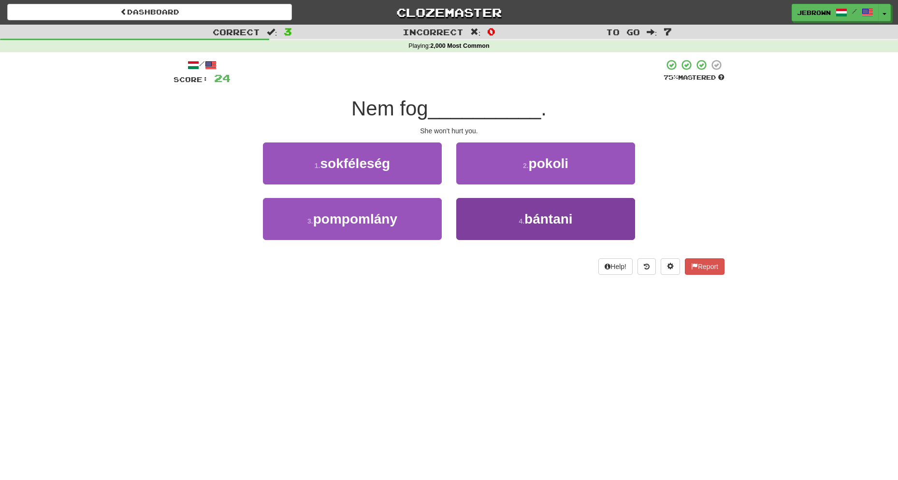
click at [535, 221] on span "bántani" at bounding box center [548, 219] width 48 height 15
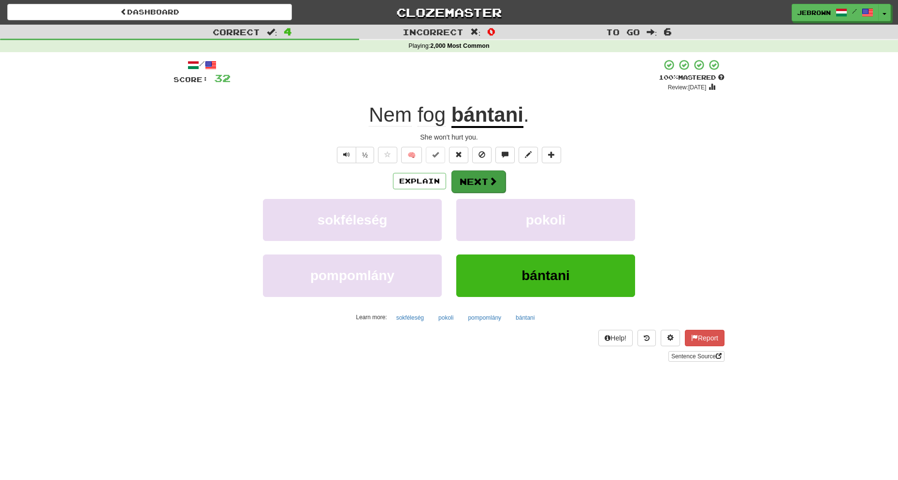
click at [472, 177] on button "Next" at bounding box center [478, 182] width 54 height 22
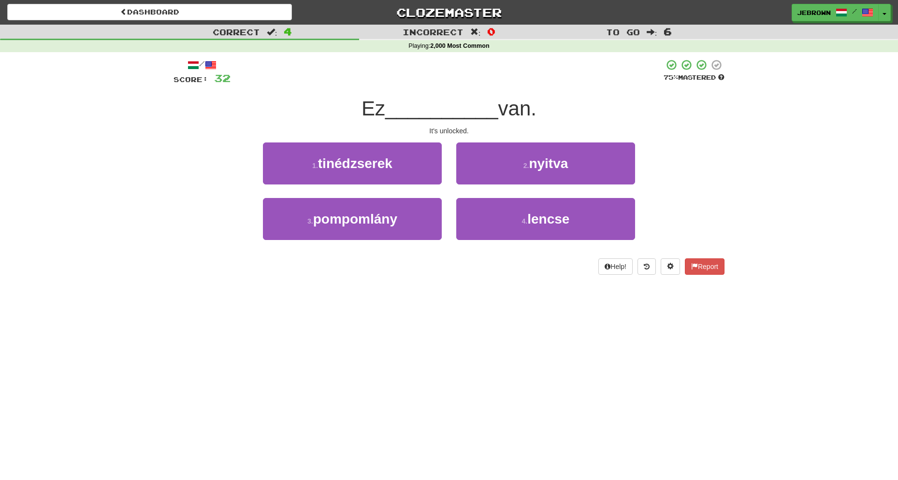
click at [498, 166] on button "2 . nyitva" at bounding box center [545, 164] width 179 height 42
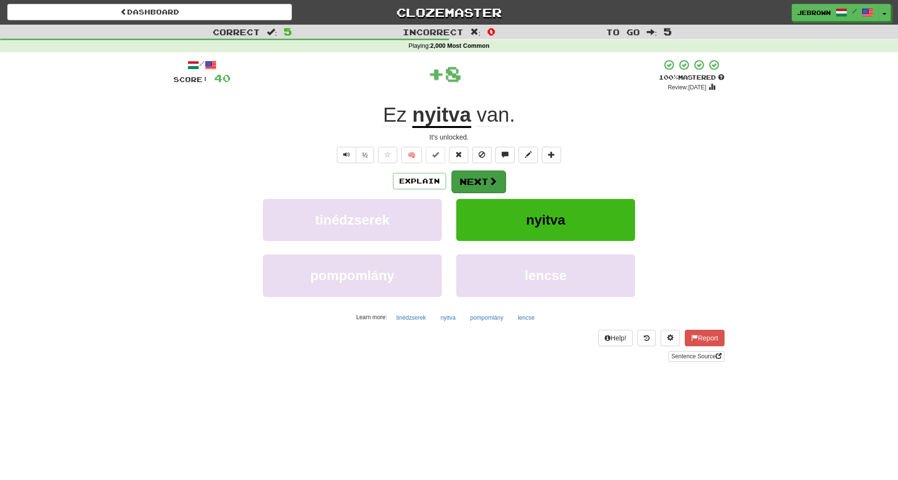
click at [475, 180] on button "Next" at bounding box center [478, 182] width 54 height 22
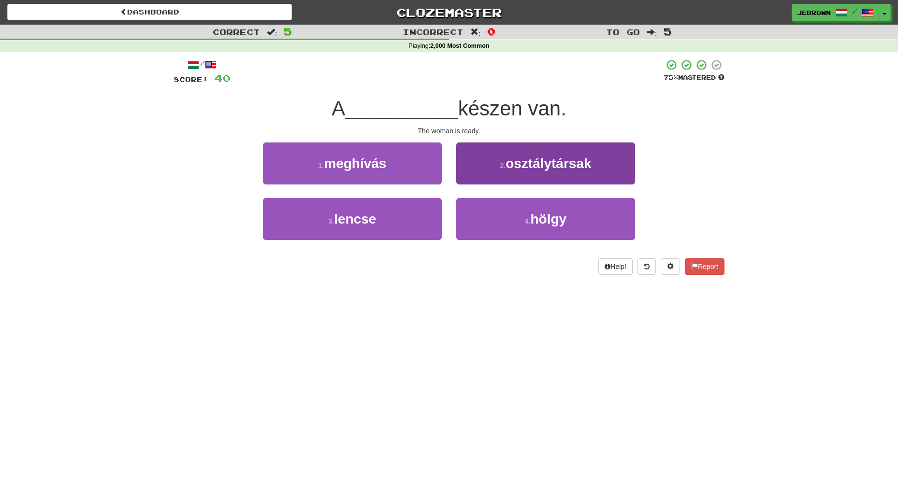
click at [536, 220] on span "hölgy" at bounding box center [549, 219] width 36 height 15
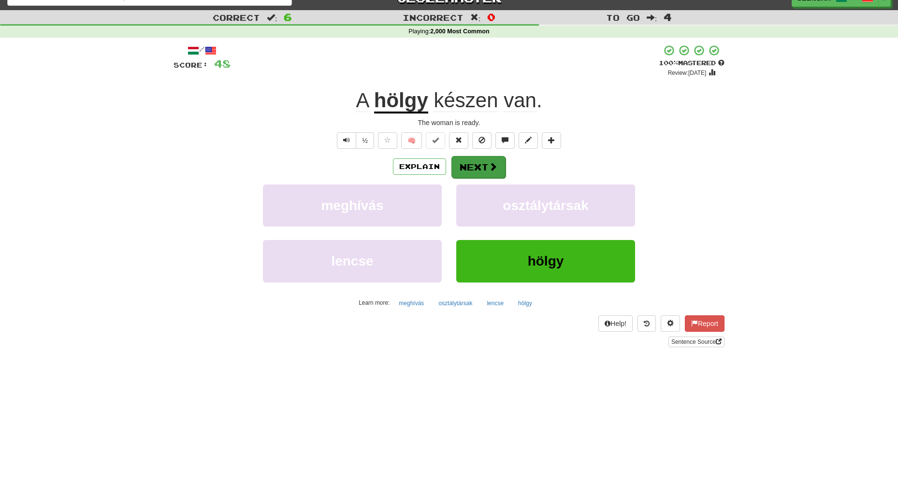
scroll to position [15, 0]
click at [476, 163] on button "Next" at bounding box center [478, 167] width 54 height 22
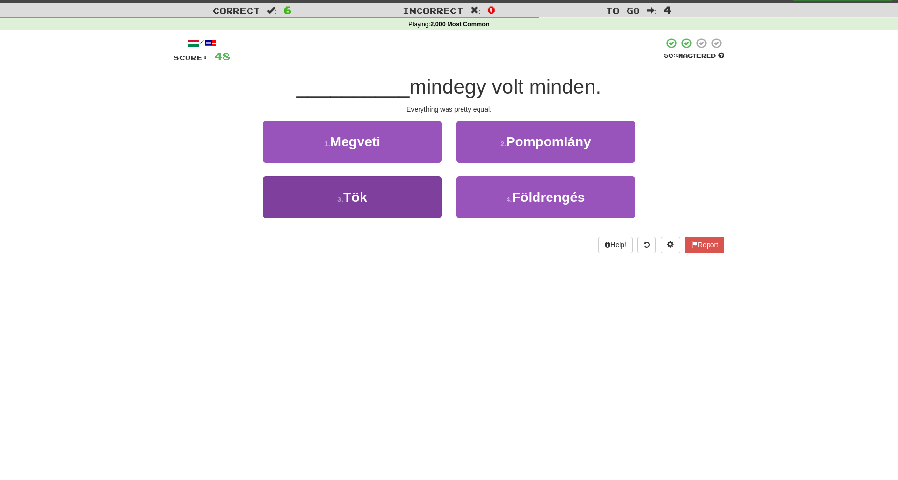
scroll to position [25, 0]
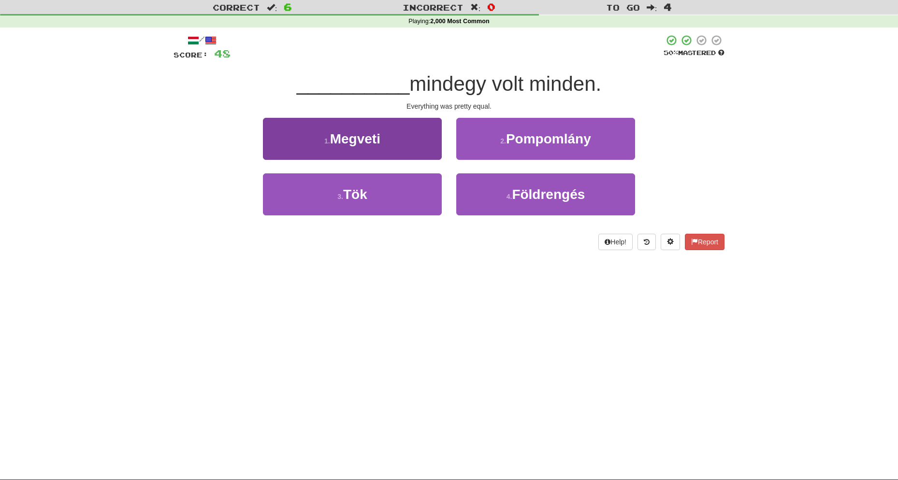
click at [382, 196] on button "3 . Tök" at bounding box center [352, 195] width 179 height 42
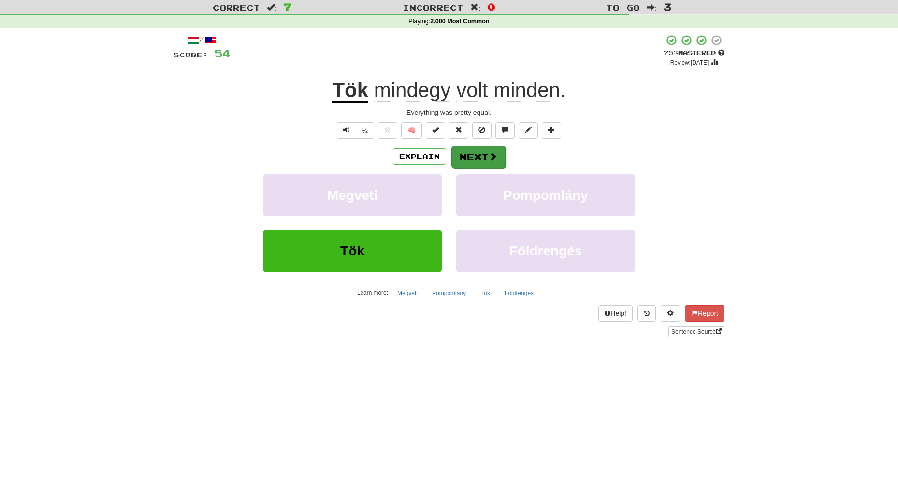
click at [481, 157] on button "Next" at bounding box center [478, 157] width 54 height 22
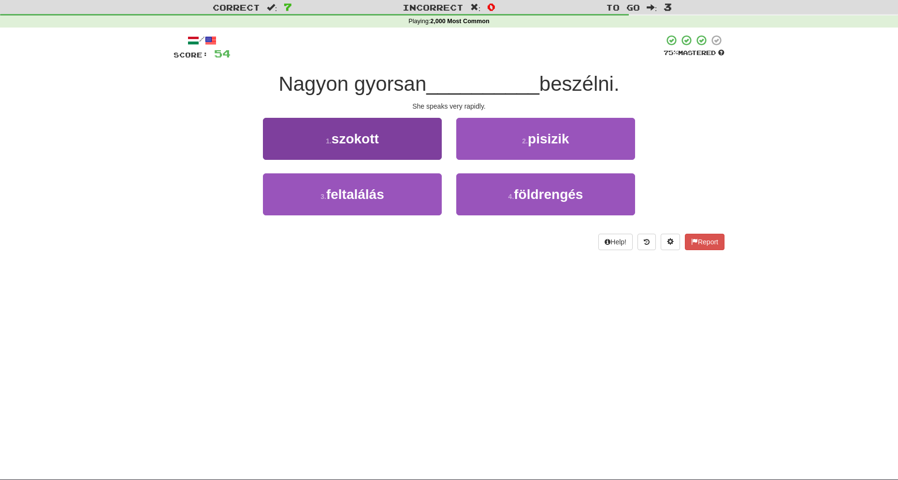
click at [389, 141] on button "1 . szokott" at bounding box center [352, 139] width 179 height 42
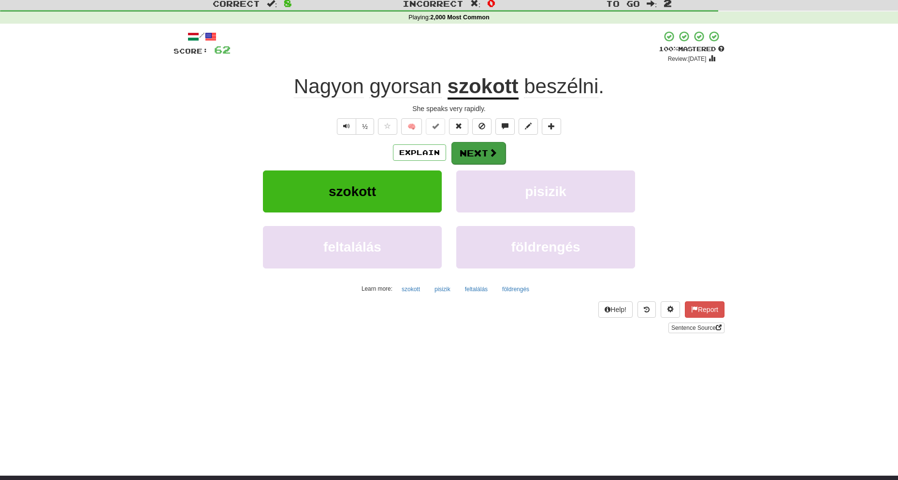
scroll to position [33, 0]
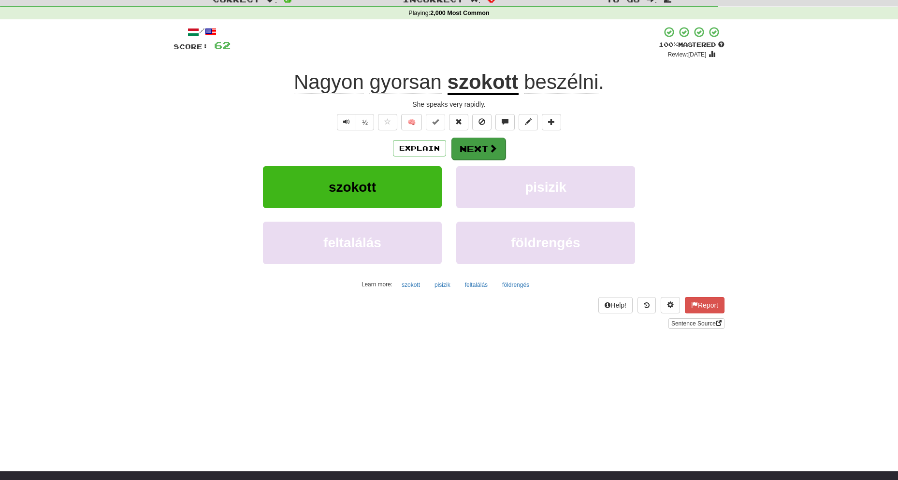
click at [484, 154] on button "Next" at bounding box center [478, 149] width 54 height 22
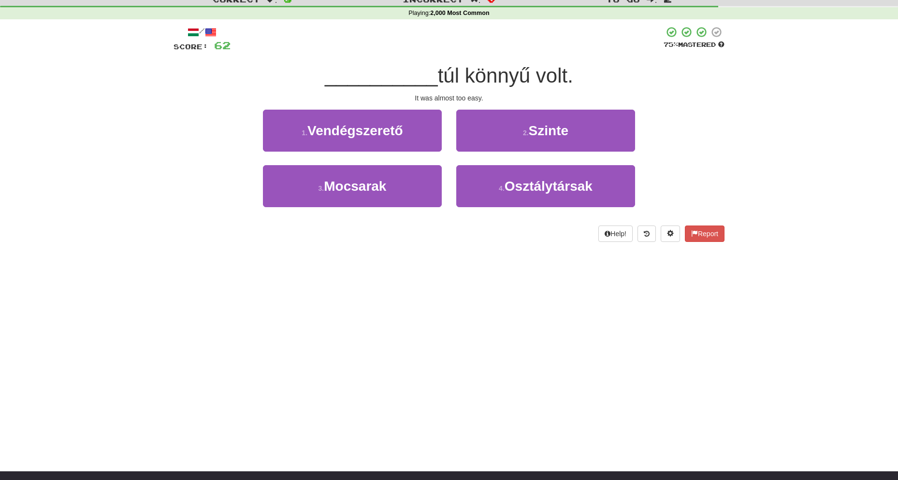
click at [535, 131] on span "Szinte" at bounding box center [549, 130] width 40 height 15
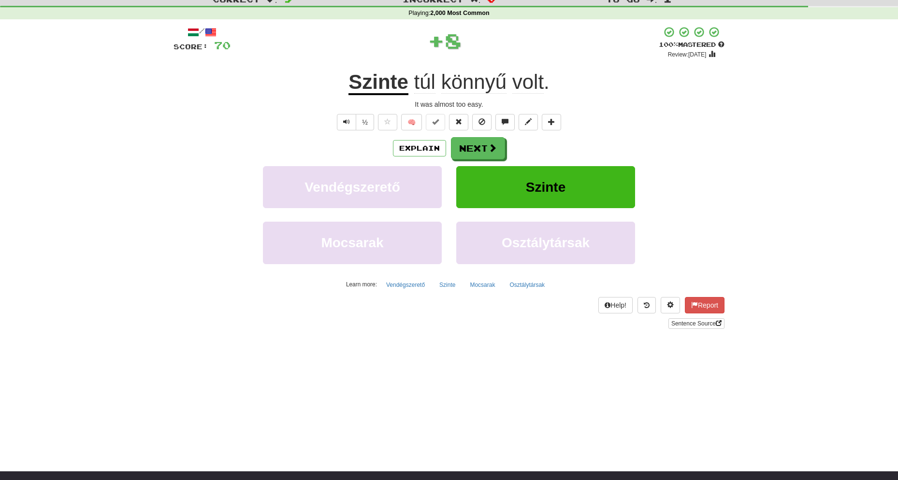
scroll to position [34, 0]
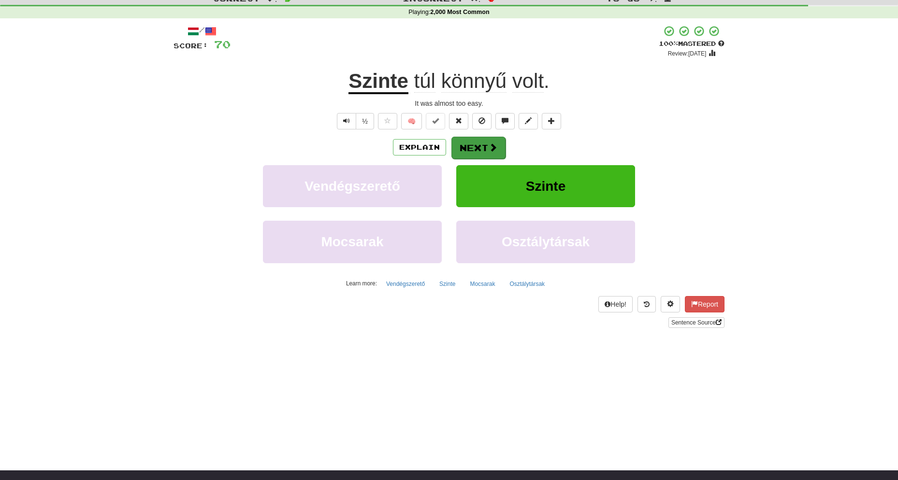
click at [478, 146] on button "Next" at bounding box center [478, 148] width 54 height 22
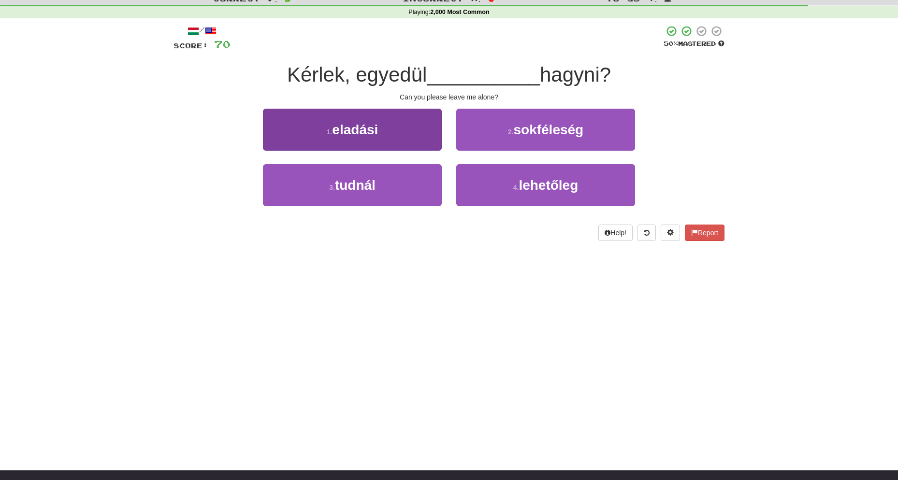
click at [396, 186] on button "3 . tudnál" at bounding box center [352, 185] width 179 height 42
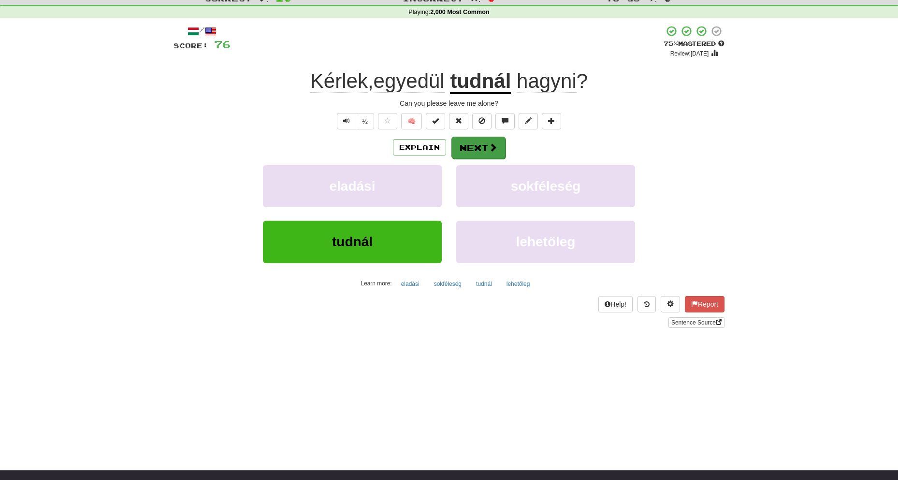
click at [479, 146] on button "Next" at bounding box center [478, 148] width 54 height 22
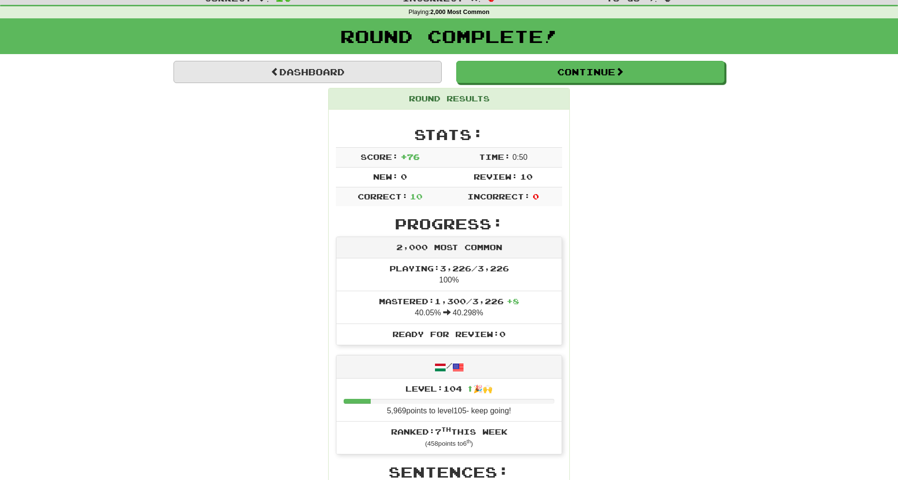
click at [346, 76] on link "Dashboard" at bounding box center [308, 72] width 268 height 22
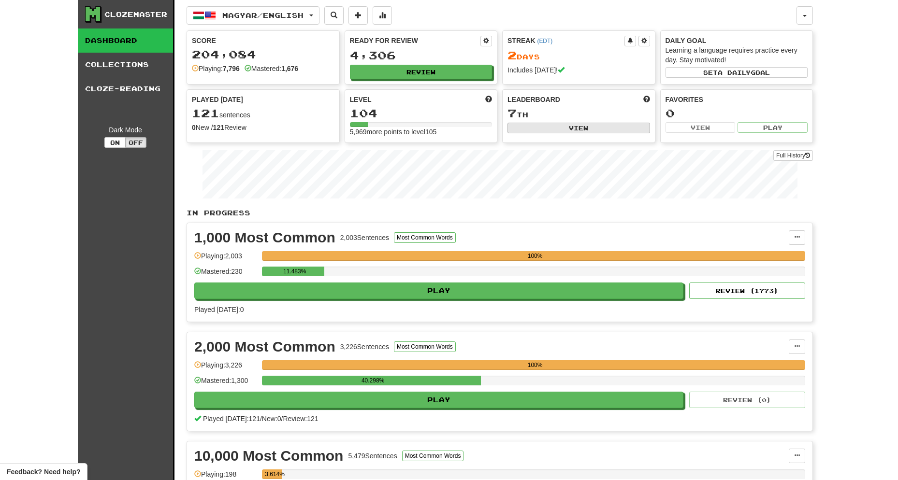
click at [556, 127] on button "View" at bounding box center [579, 128] width 143 height 11
select select "**********"
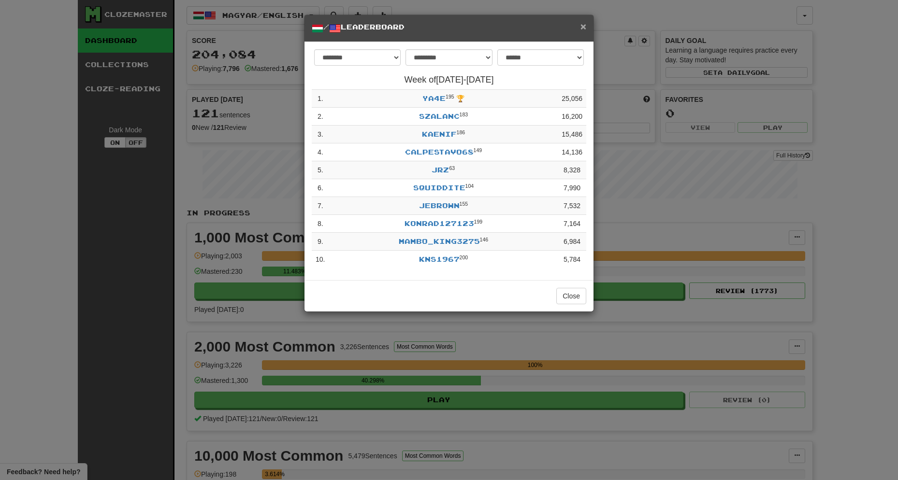
click at [582, 26] on span "×" at bounding box center [583, 26] width 6 height 11
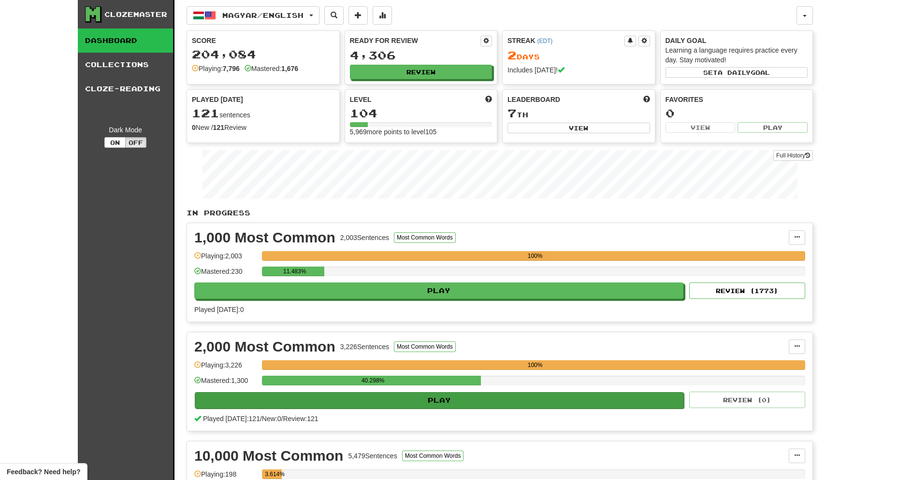
click at [412, 400] on button "Play" at bounding box center [439, 400] width 489 height 16
select select "**"
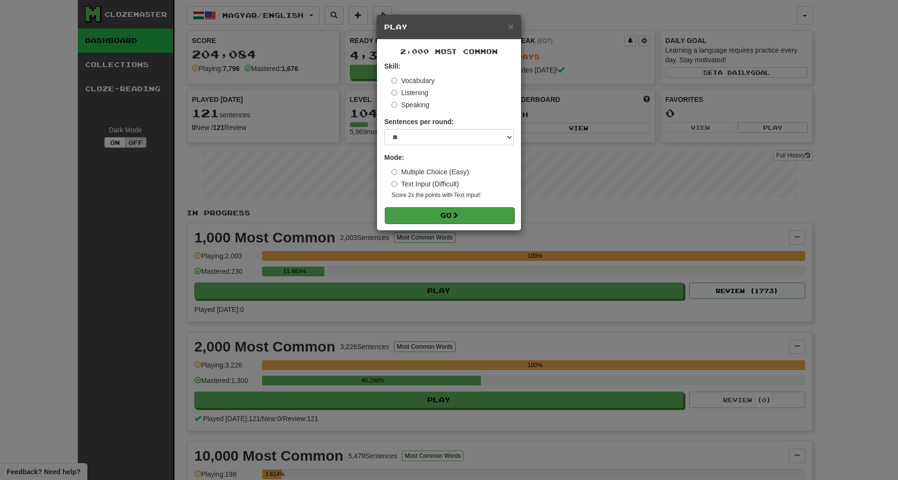
click at [429, 214] on button "Go" at bounding box center [450, 215] width 130 height 16
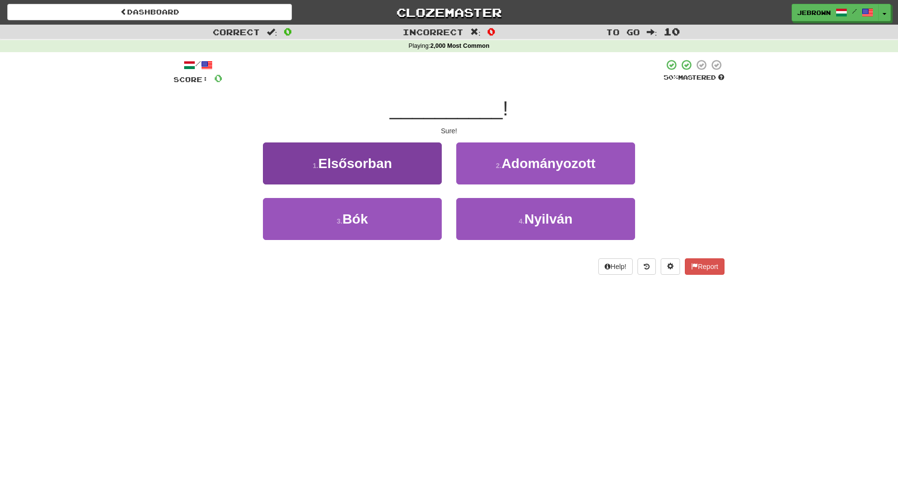
click at [416, 225] on button "3 . Bók" at bounding box center [352, 219] width 179 height 42
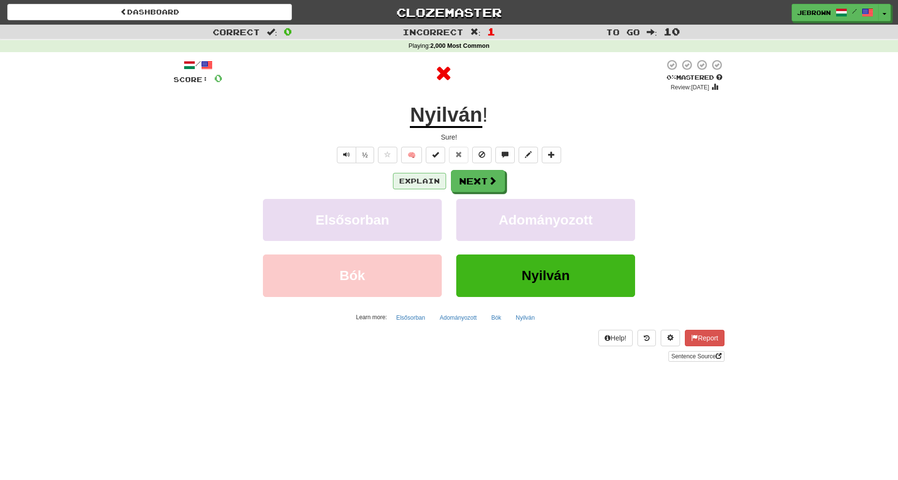
click at [423, 182] on button "Explain" at bounding box center [419, 181] width 53 height 16
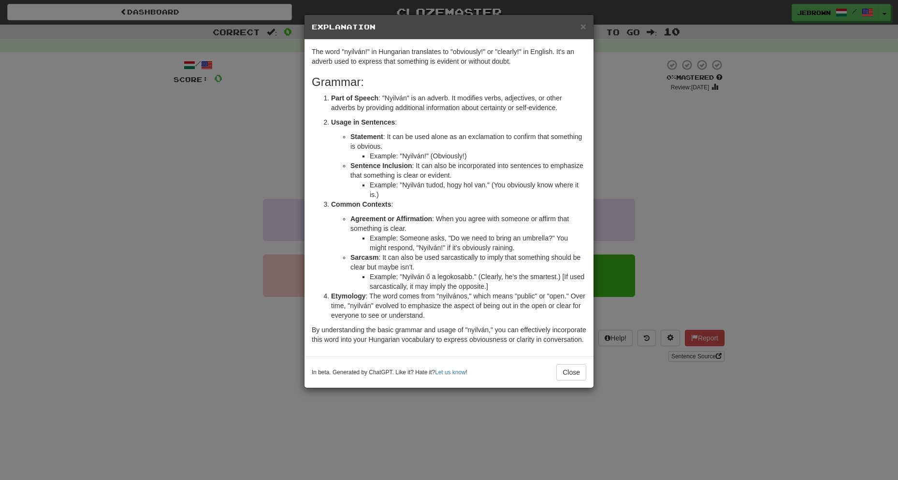
click at [583, 25] on span "×" at bounding box center [583, 26] width 6 height 11
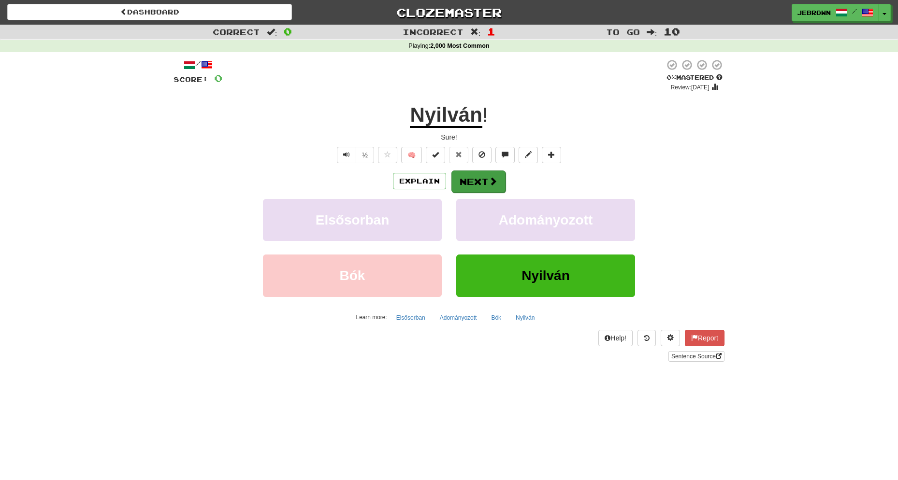
click at [482, 177] on button "Next" at bounding box center [478, 182] width 54 height 22
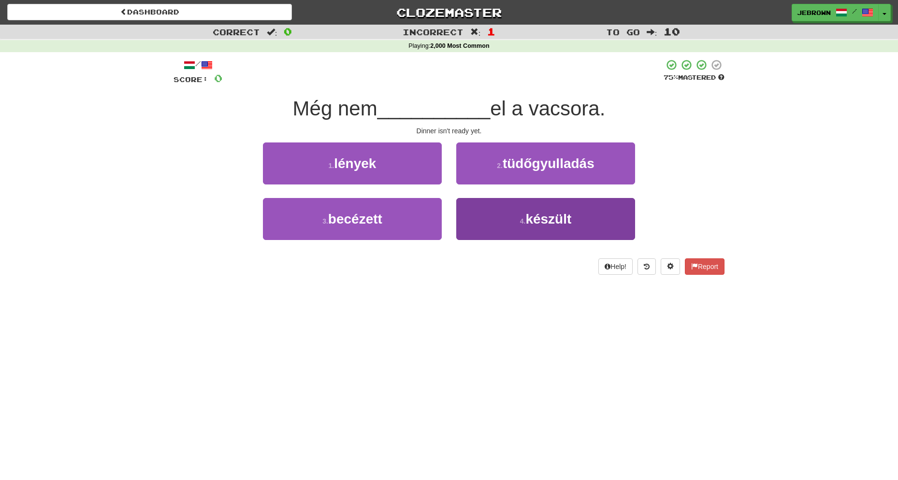
click at [507, 221] on button "4 . készült" at bounding box center [545, 219] width 179 height 42
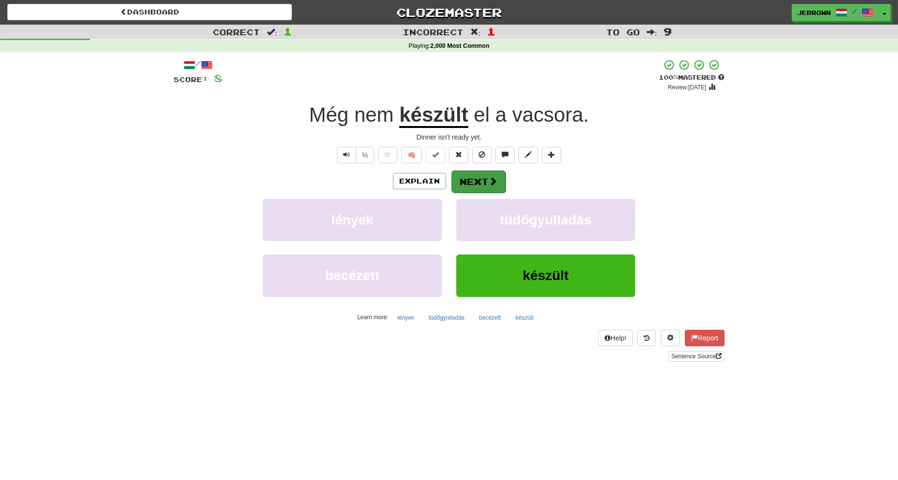
click at [481, 182] on button "Next" at bounding box center [478, 182] width 54 height 22
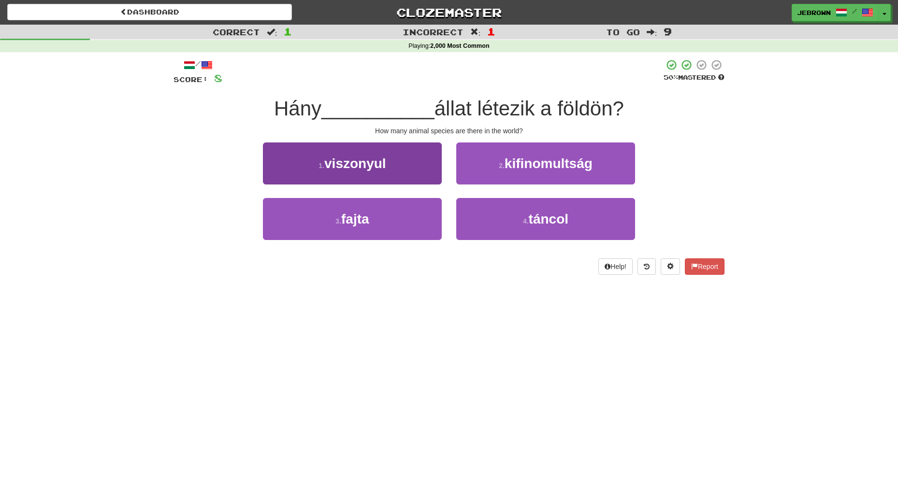
click at [396, 218] on button "3 . fajta" at bounding box center [352, 219] width 179 height 42
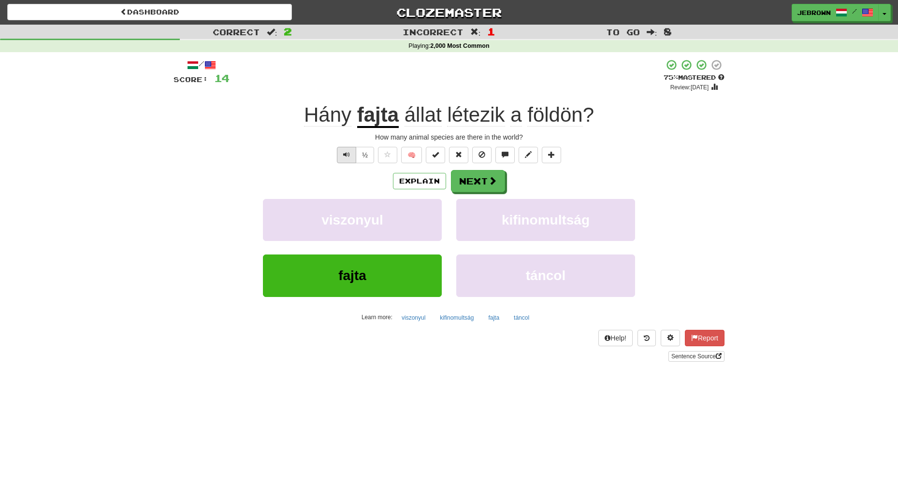
click at [349, 154] on span "Text-to-speech controls" at bounding box center [346, 154] width 7 height 7
click at [481, 181] on button "Next" at bounding box center [478, 182] width 54 height 22
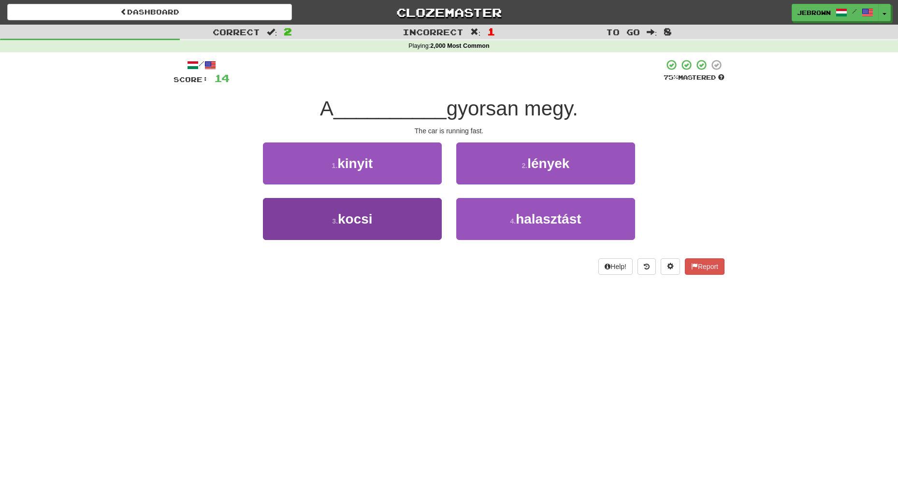
click at [398, 213] on button "3 . kocsi" at bounding box center [352, 219] width 179 height 42
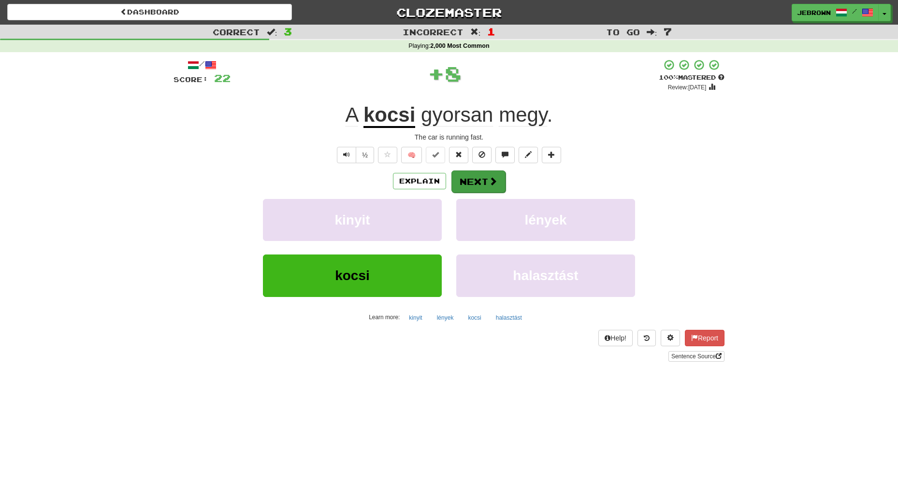
click at [486, 181] on button "Next" at bounding box center [478, 182] width 54 height 22
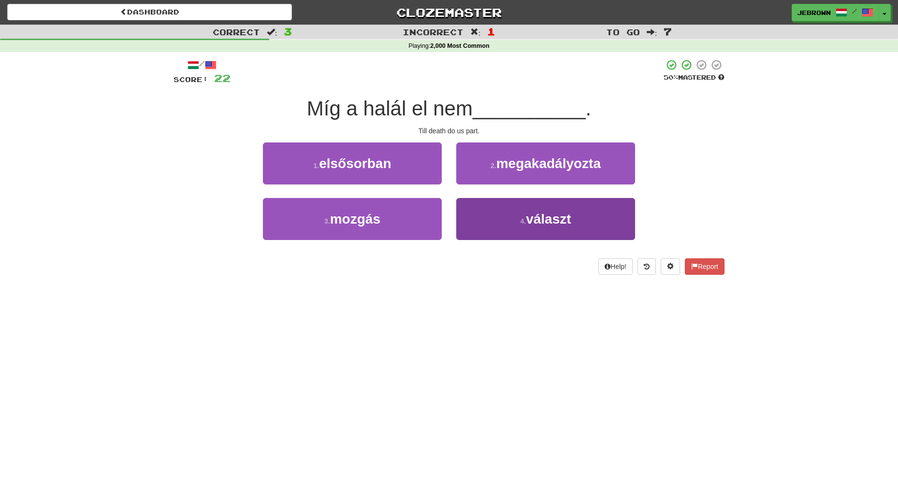
click at [561, 219] on span "választ" at bounding box center [548, 219] width 45 height 15
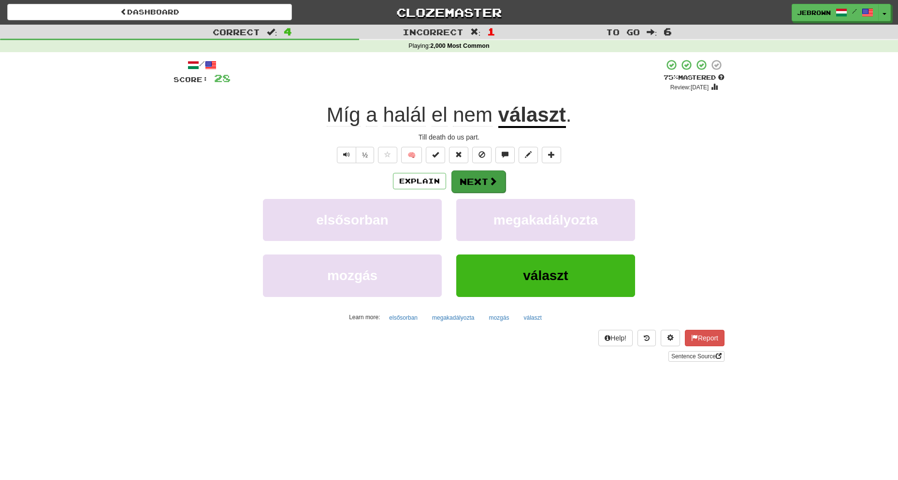
click at [477, 183] on button "Next" at bounding box center [478, 182] width 54 height 22
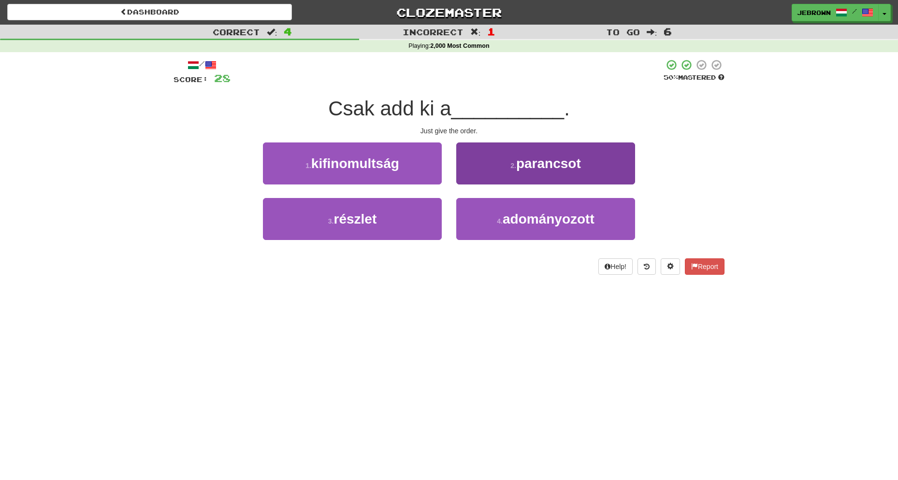
click at [558, 156] on span "parancsot" at bounding box center [548, 163] width 65 height 15
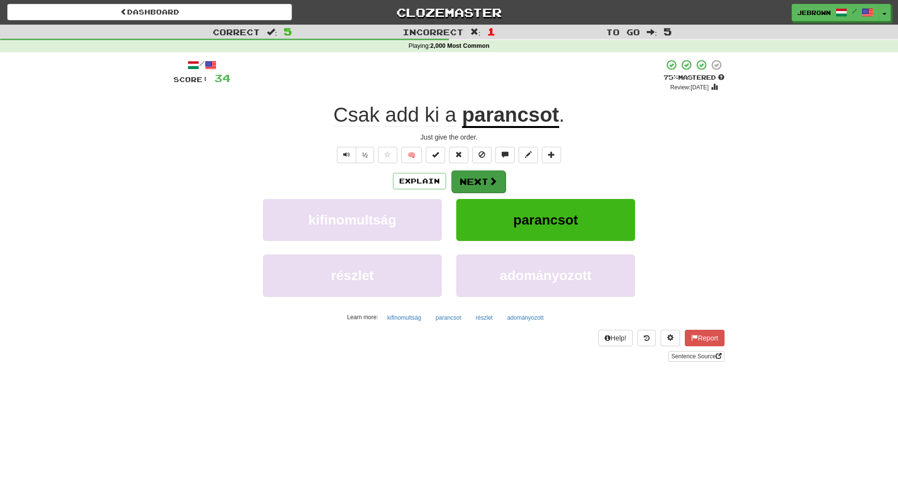
click at [483, 182] on button "Next" at bounding box center [478, 182] width 54 height 22
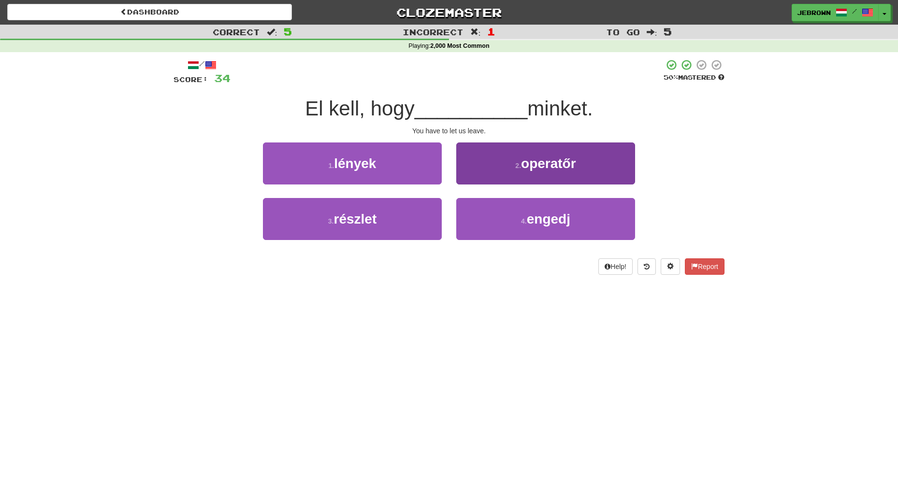
click at [528, 212] on span "engedj" at bounding box center [549, 219] width 44 height 15
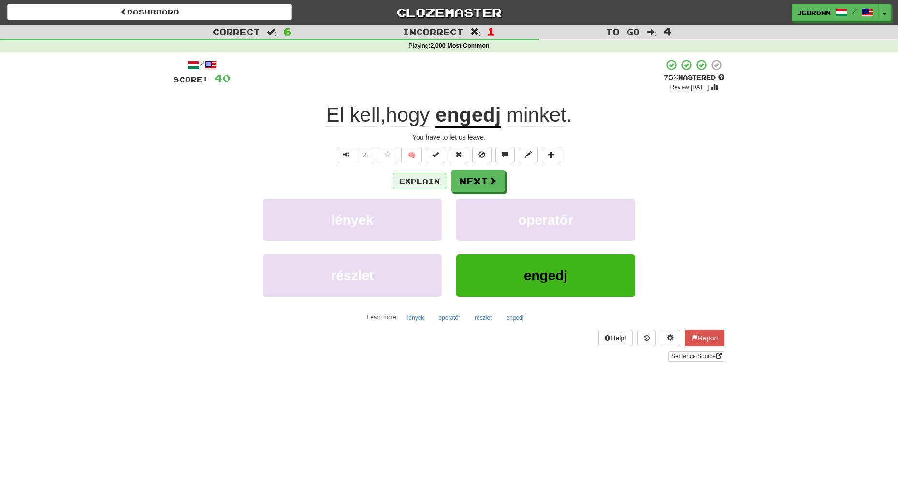
click at [411, 180] on button "Explain" at bounding box center [419, 181] width 53 height 16
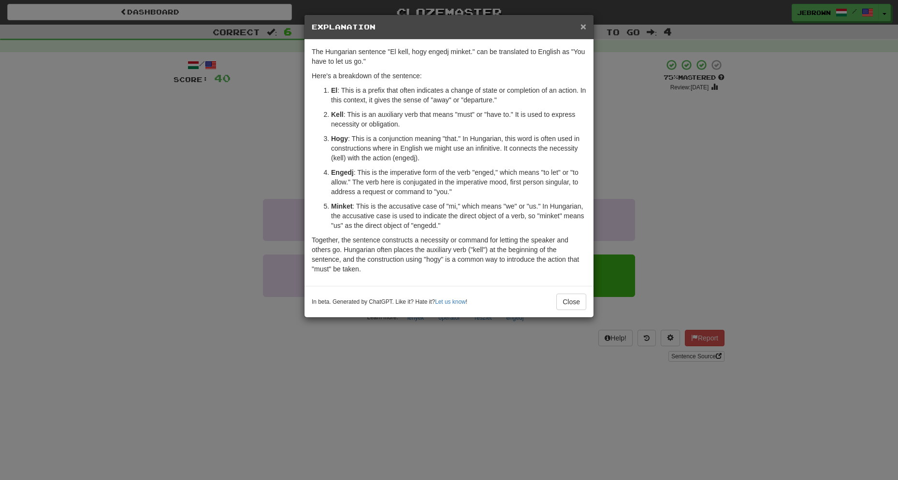
click at [582, 26] on span "×" at bounding box center [583, 26] width 6 height 11
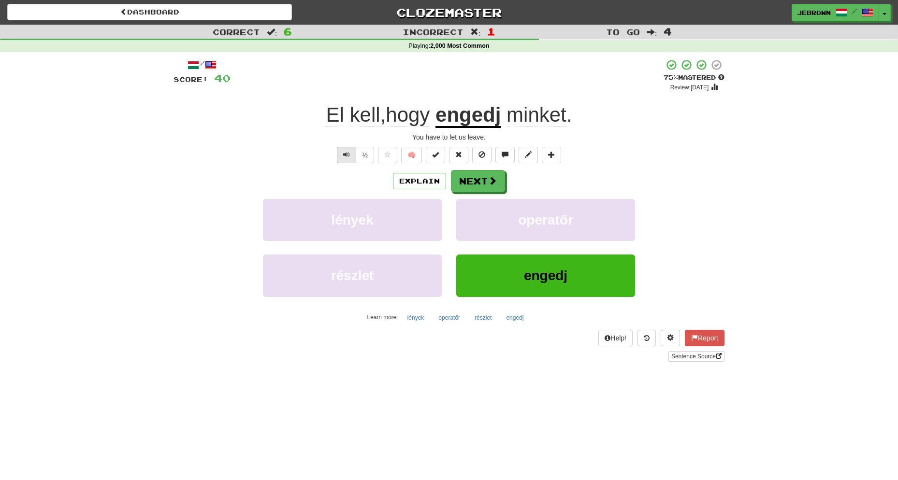
click at [347, 155] on span "Text-to-speech controls" at bounding box center [346, 154] width 7 height 7
click at [478, 182] on button "Next" at bounding box center [478, 182] width 54 height 22
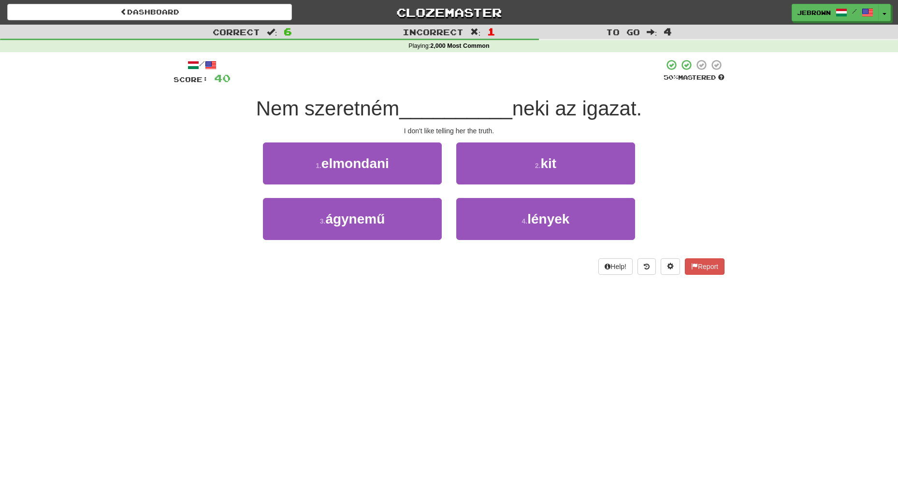
click at [374, 163] on span "elmondani" at bounding box center [355, 163] width 68 height 15
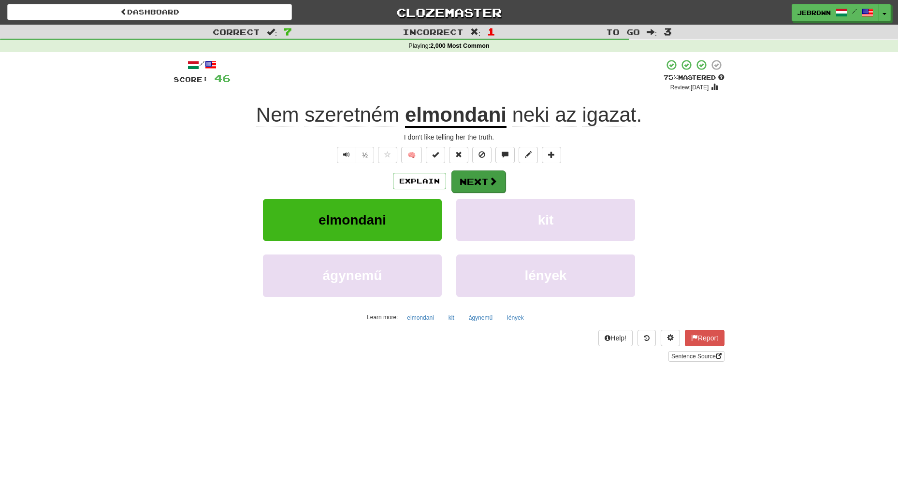
click at [485, 182] on button "Next" at bounding box center [478, 182] width 54 height 22
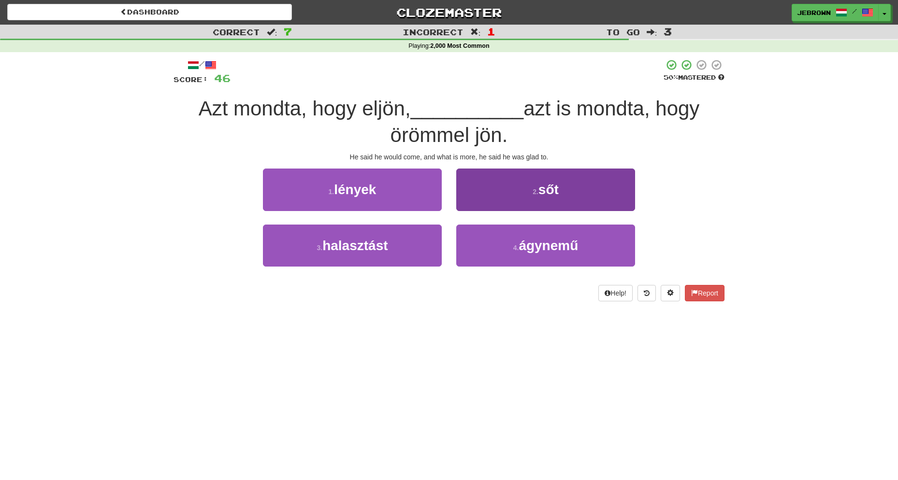
click at [528, 194] on button "2 . sőt" at bounding box center [545, 190] width 179 height 42
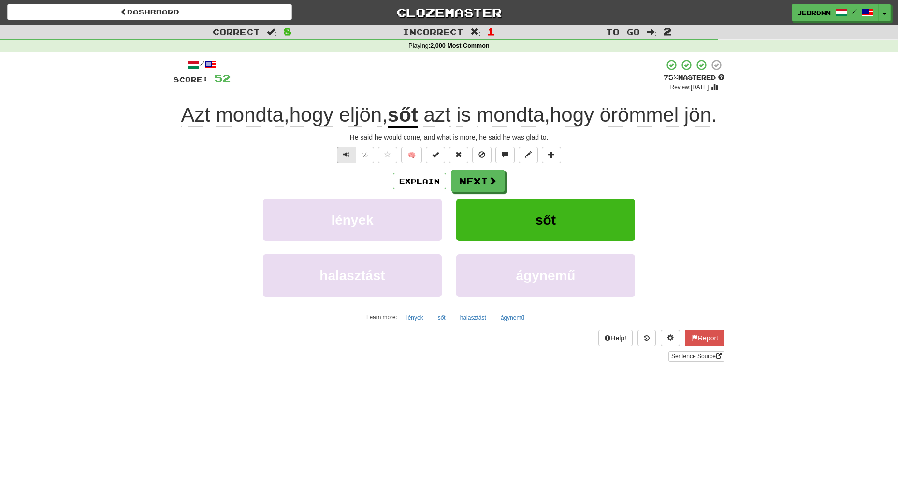
click at [347, 158] on span "Text-to-speech controls" at bounding box center [346, 154] width 7 height 7
click at [479, 193] on button "Next" at bounding box center [478, 182] width 54 height 22
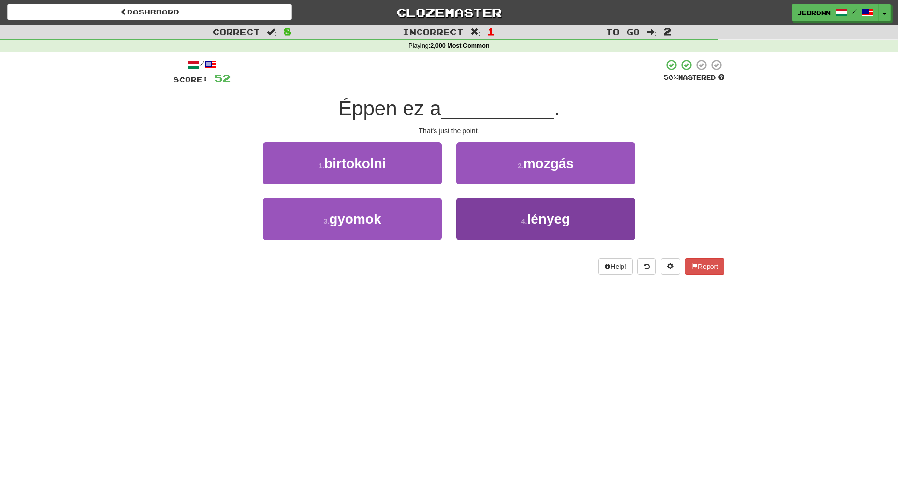
click at [517, 221] on button "4 . lényeg" at bounding box center [545, 219] width 179 height 42
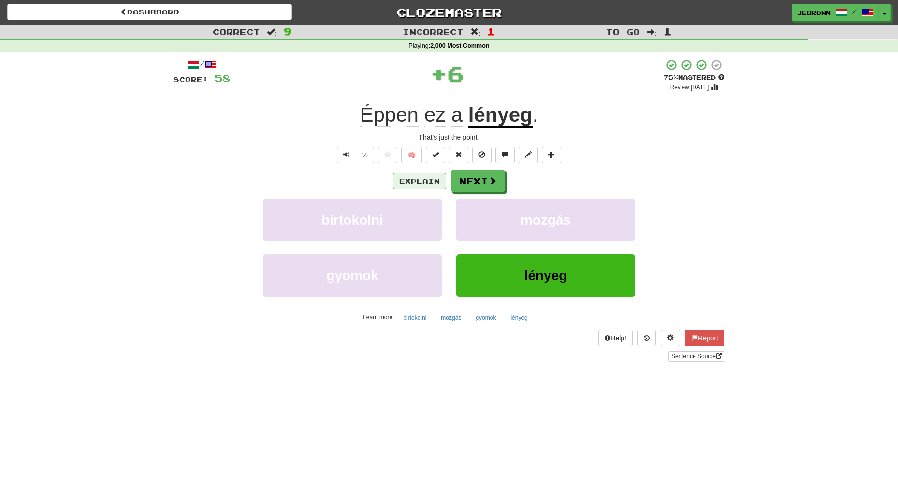
click at [422, 178] on button "Explain" at bounding box center [419, 181] width 53 height 16
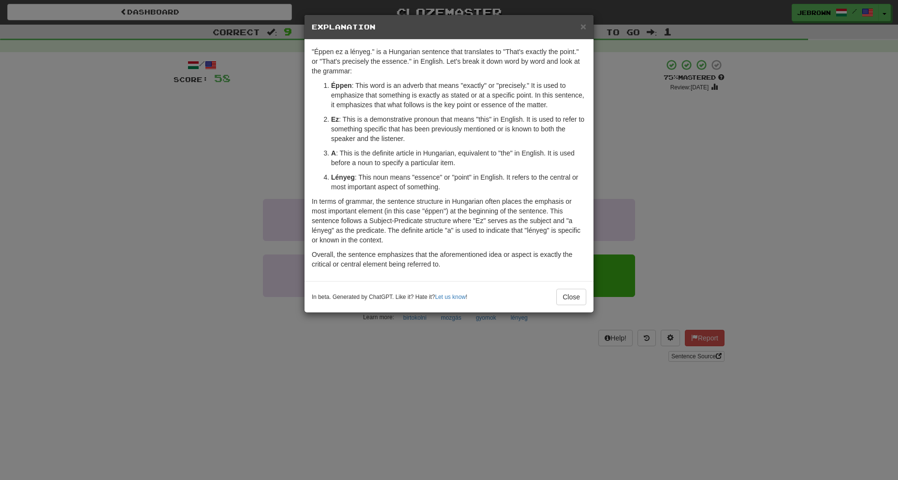
click at [585, 29] on span "×" at bounding box center [583, 26] width 6 height 11
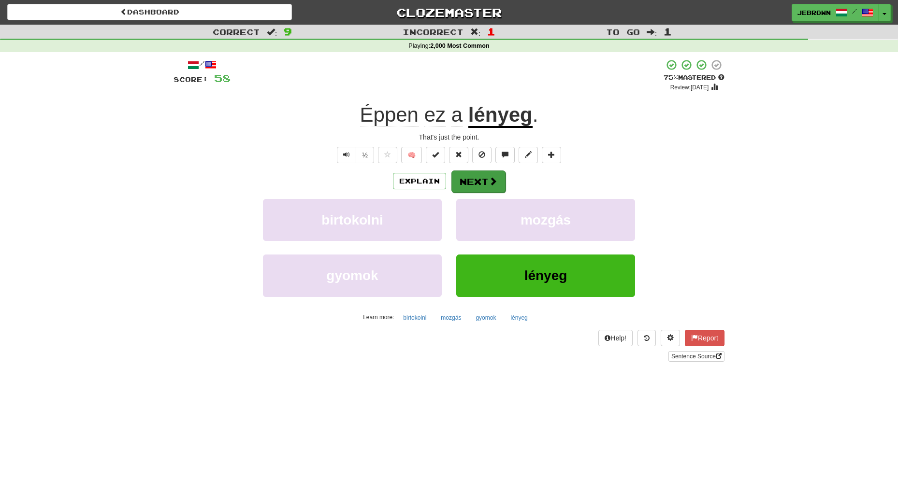
click at [484, 180] on button "Next" at bounding box center [478, 182] width 54 height 22
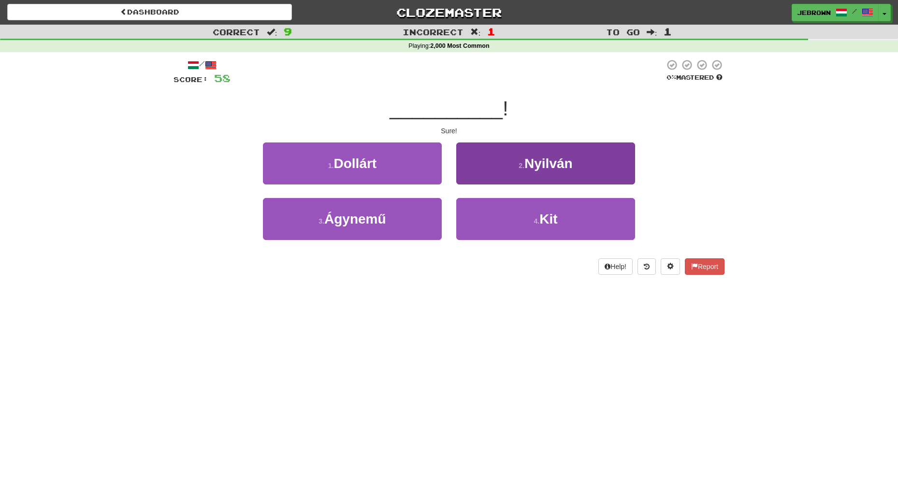
click at [531, 168] on span "Nyilván" at bounding box center [548, 163] width 48 height 15
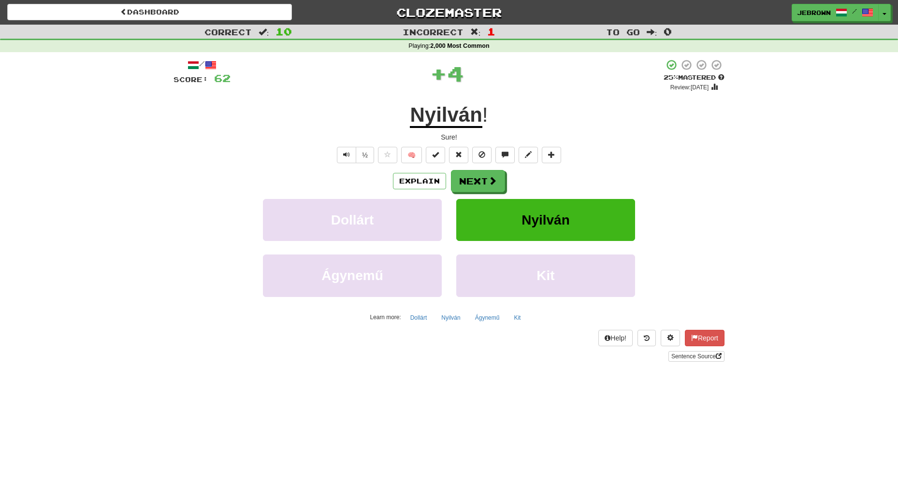
click at [481, 179] on button "Next" at bounding box center [478, 181] width 54 height 22
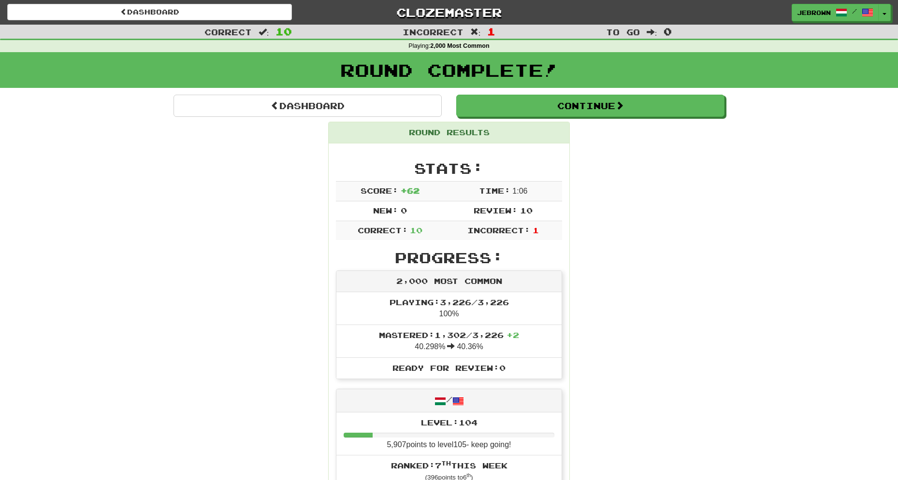
click at [495, 108] on button "Continue" at bounding box center [590, 106] width 268 height 22
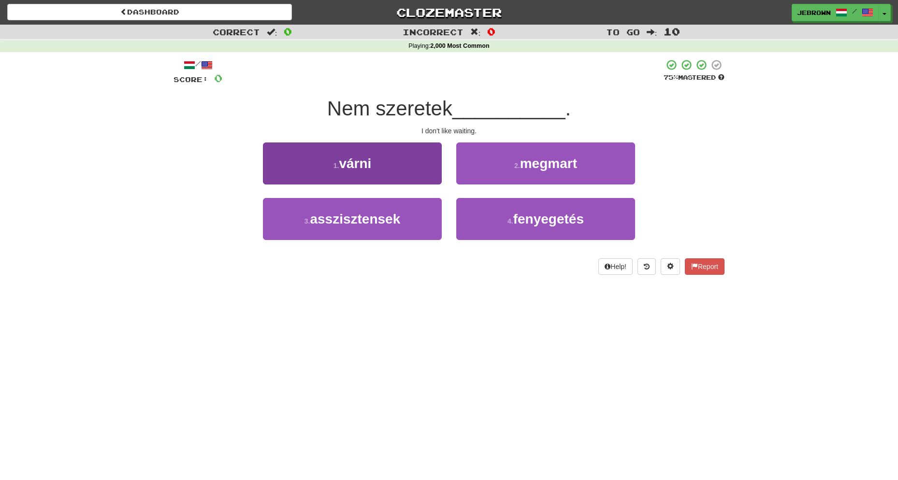
click at [379, 163] on button "1 . várni" at bounding box center [352, 164] width 179 height 42
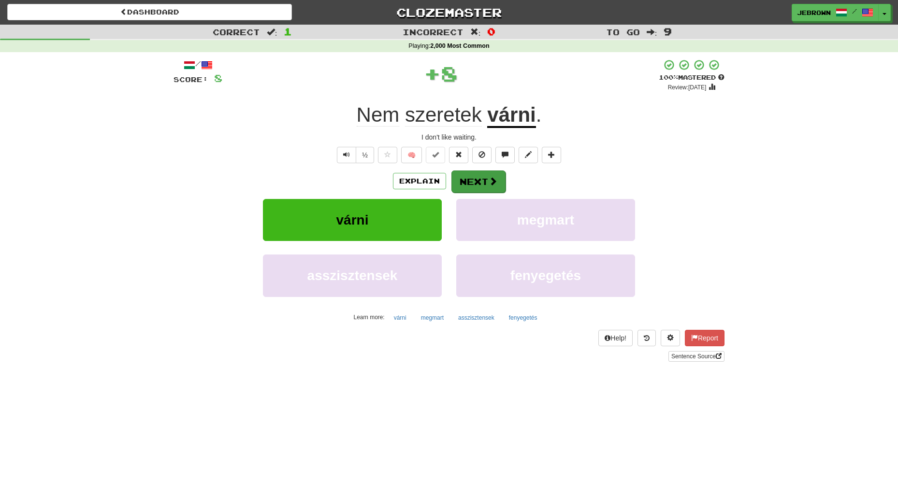
click at [485, 179] on button "Next" at bounding box center [478, 182] width 54 height 22
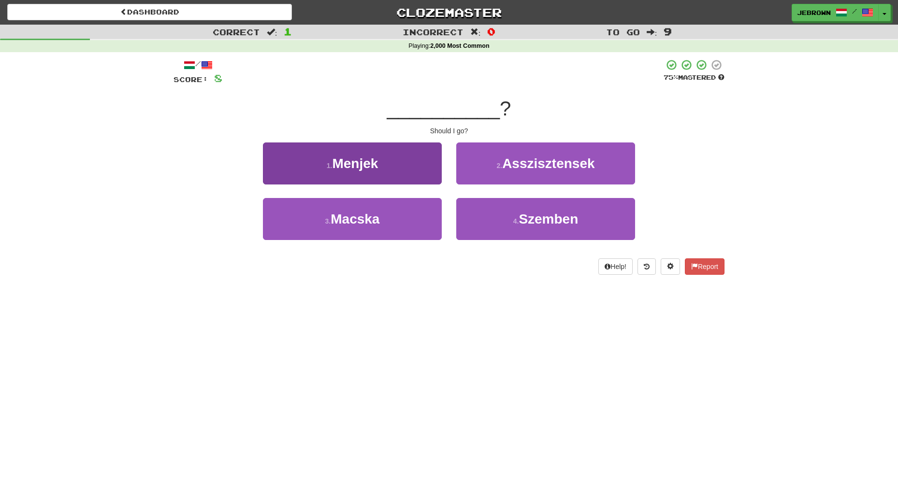
click at [423, 171] on button "1 . Menjek" at bounding box center [352, 164] width 179 height 42
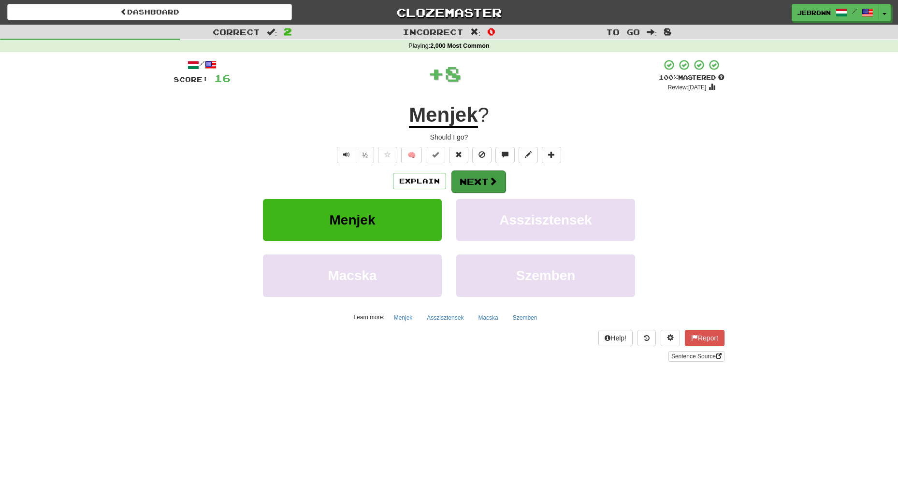
click at [490, 179] on span at bounding box center [493, 181] width 9 height 9
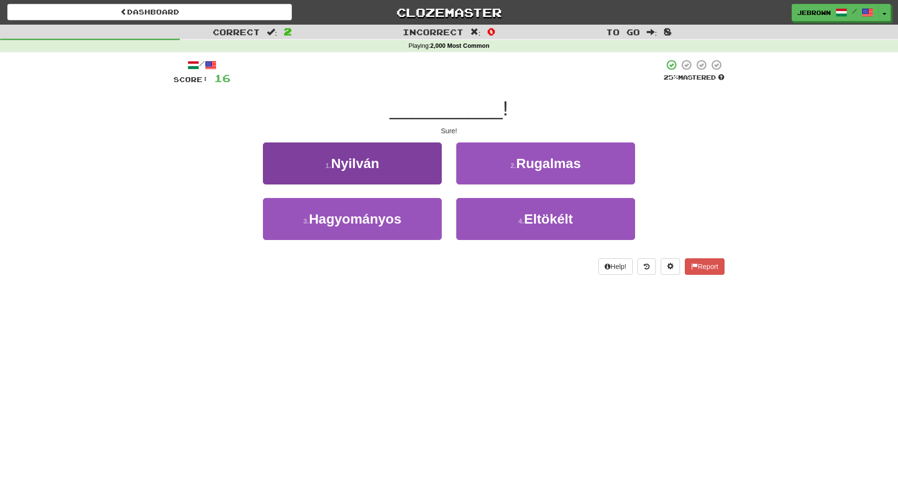
click at [409, 171] on button "1 . Nyilván" at bounding box center [352, 164] width 179 height 42
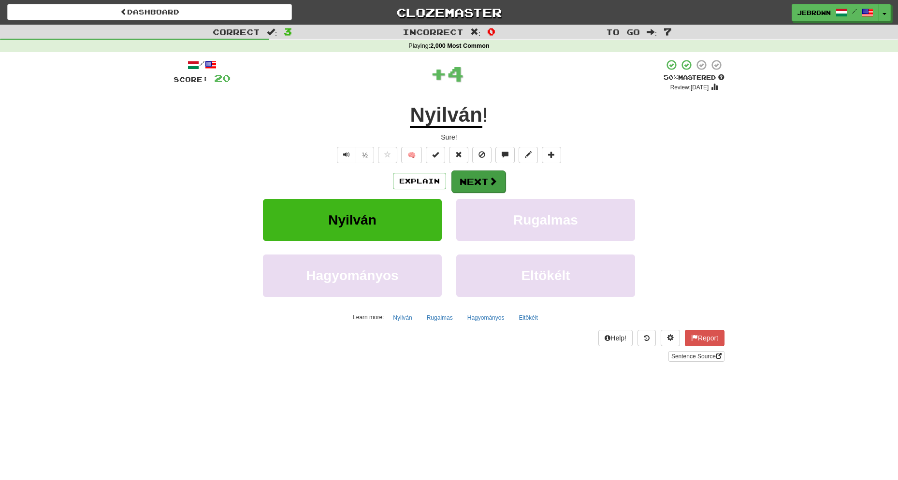
click at [474, 177] on button "Next" at bounding box center [478, 182] width 54 height 22
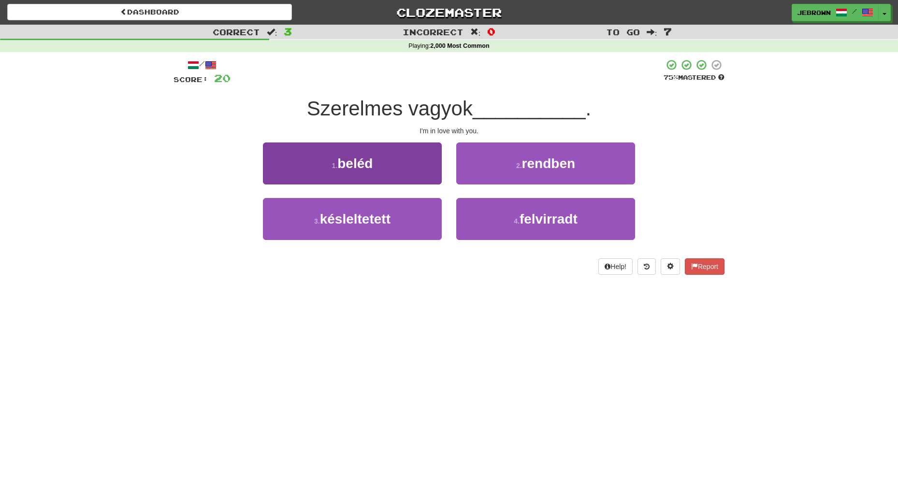
click at [392, 165] on button "1 . beléd" at bounding box center [352, 164] width 179 height 42
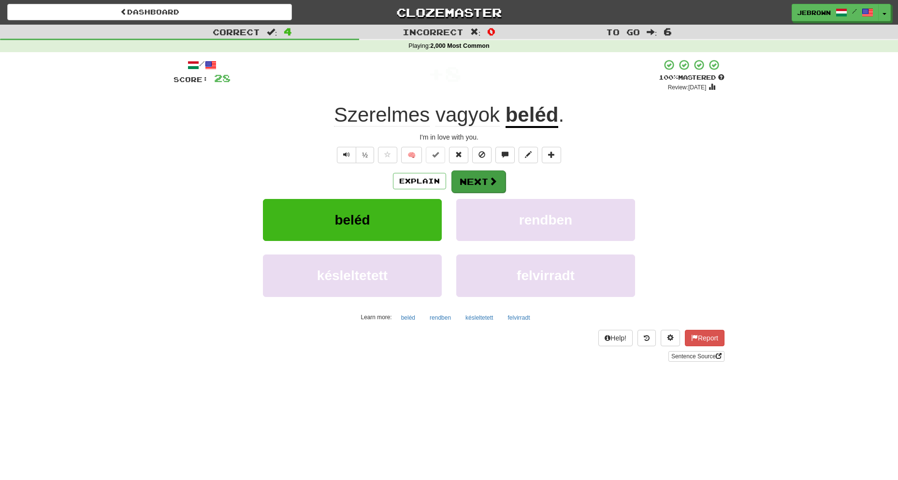
click at [485, 182] on button "Next" at bounding box center [478, 182] width 54 height 22
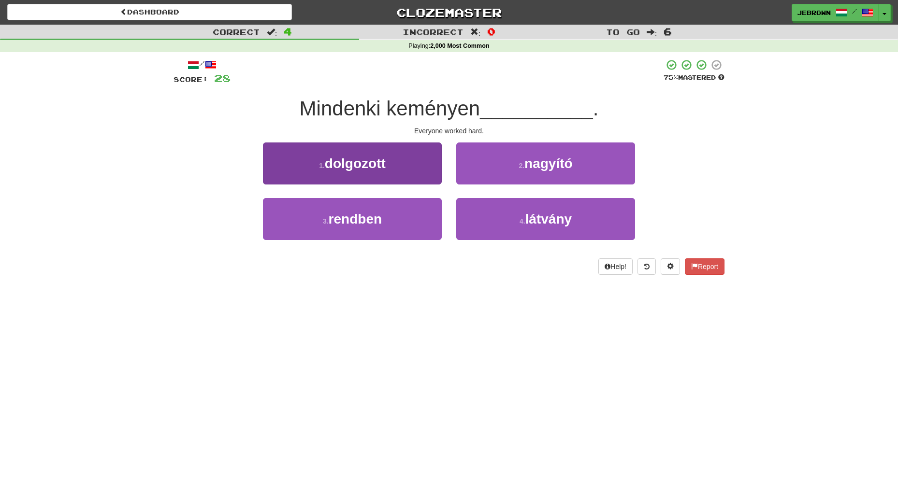
click at [386, 166] on span "dolgozott" at bounding box center [355, 163] width 61 height 15
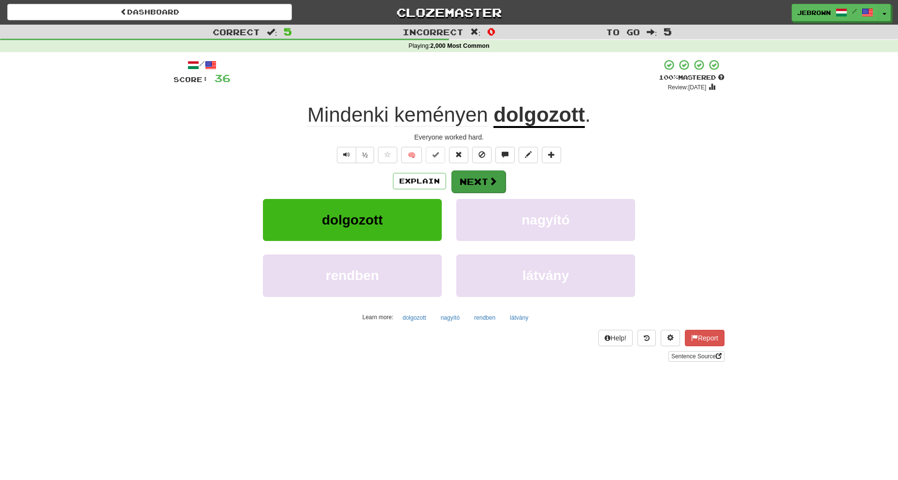
click at [486, 181] on button "Next" at bounding box center [478, 182] width 54 height 22
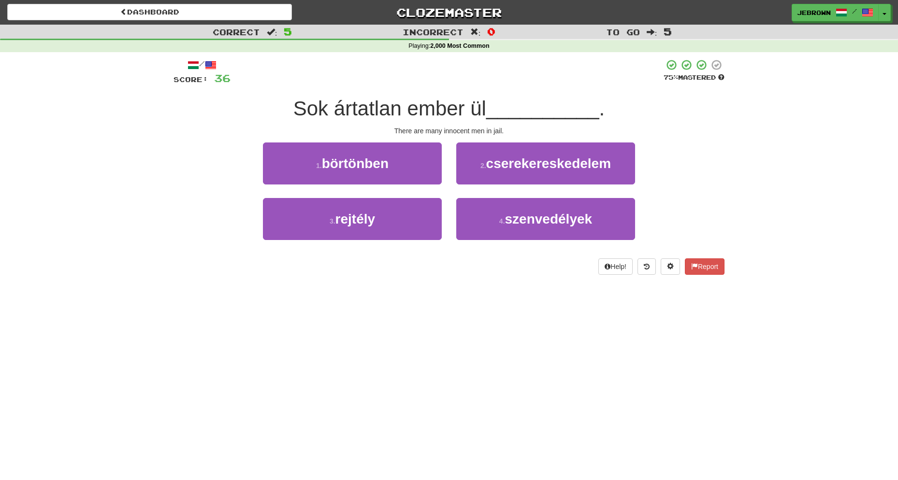
click at [406, 163] on button "1 . börtönben" at bounding box center [352, 164] width 179 height 42
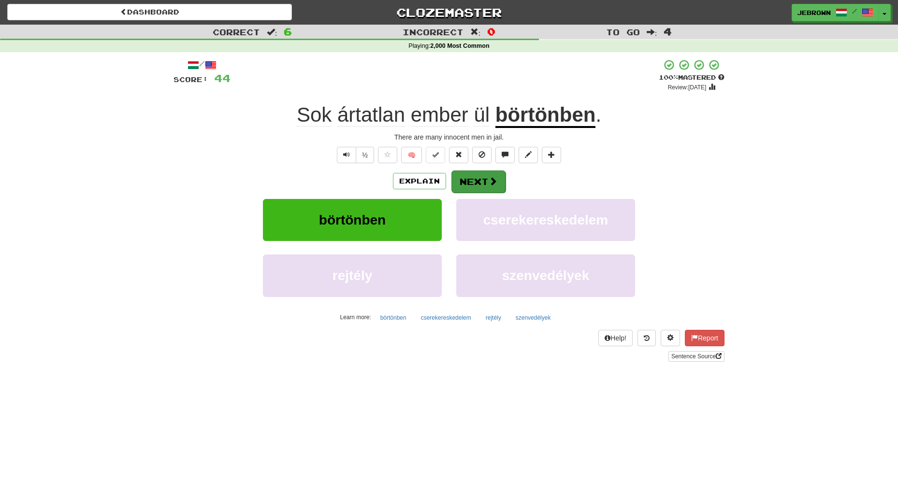
click at [483, 175] on button "Next" at bounding box center [478, 182] width 54 height 22
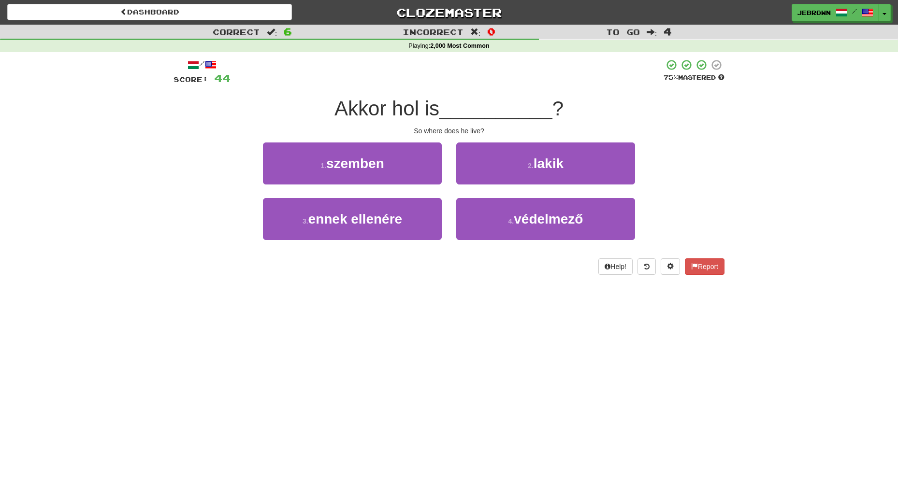
click at [520, 167] on button "2 . lakik" at bounding box center [545, 164] width 179 height 42
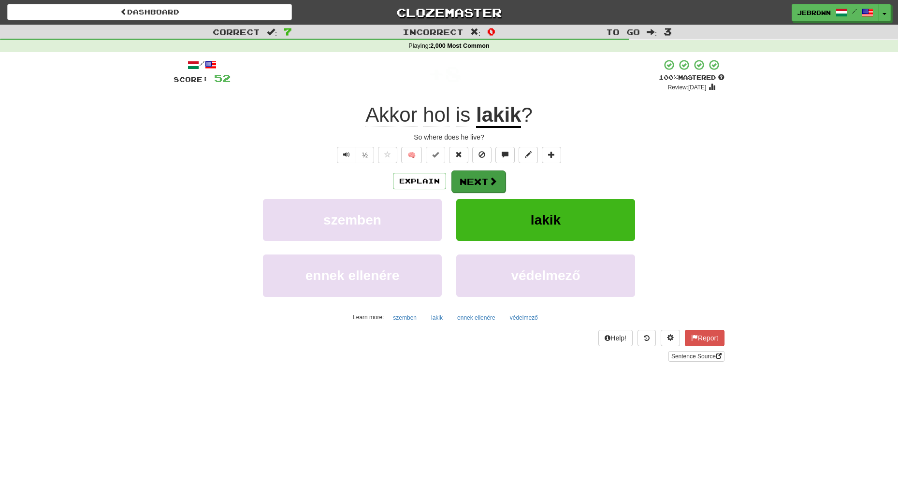
click at [482, 182] on button "Next" at bounding box center [478, 182] width 54 height 22
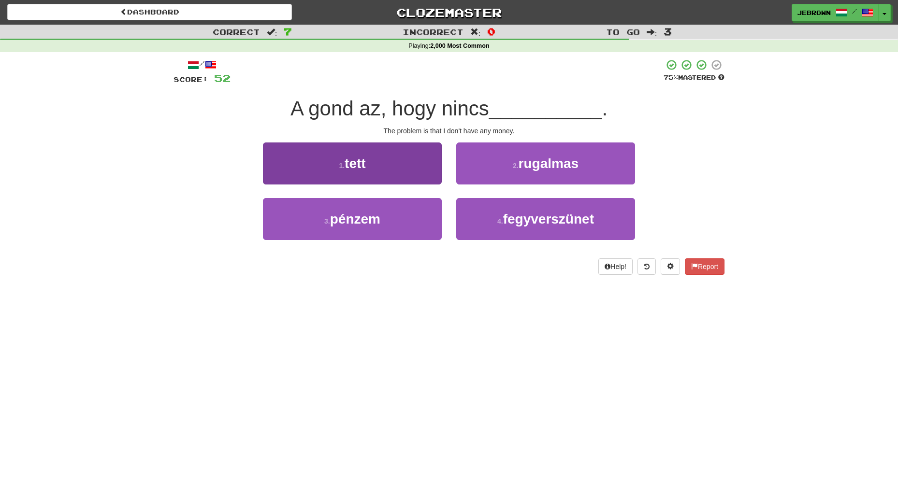
click at [383, 222] on button "3 . pénzem" at bounding box center [352, 219] width 179 height 42
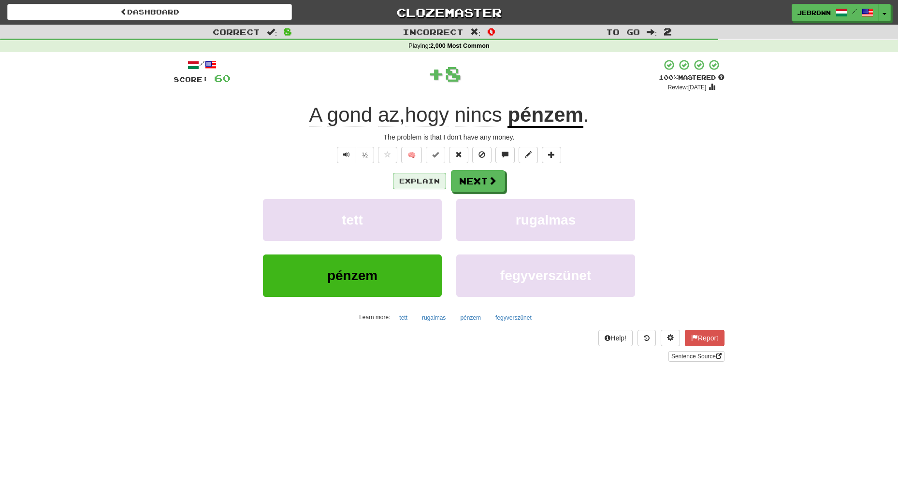
click at [414, 180] on button "Explain" at bounding box center [419, 181] width 53 height 16
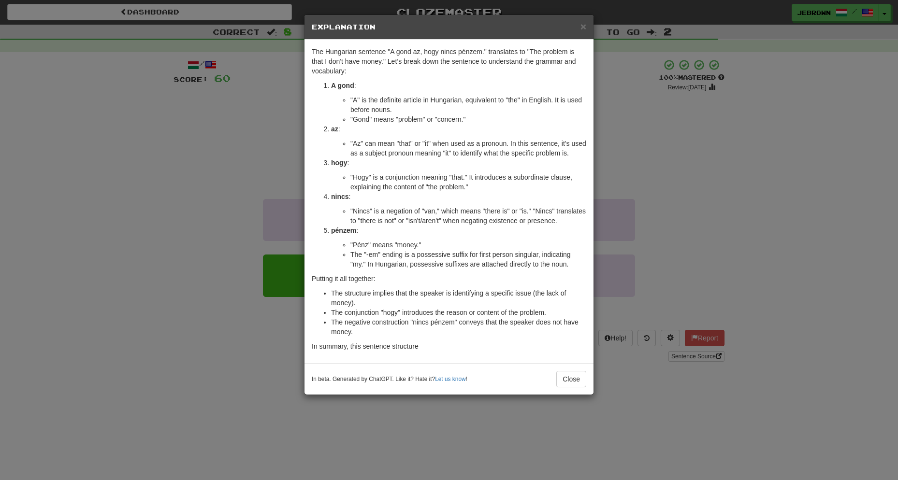
click at [583, 29] on span "×" at bounding box center [583, 26] width 6 height 11
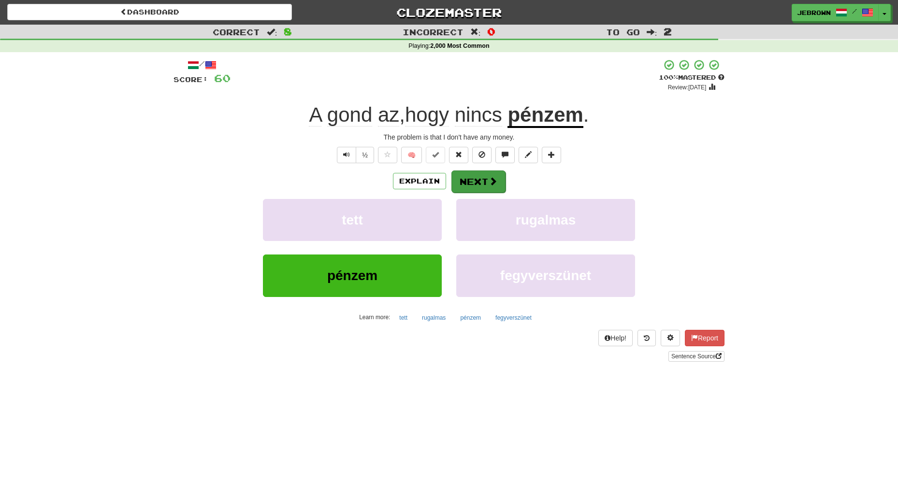
click at [479, 181] on button "Next" at bounding box center [478, 182] width 54 height 22
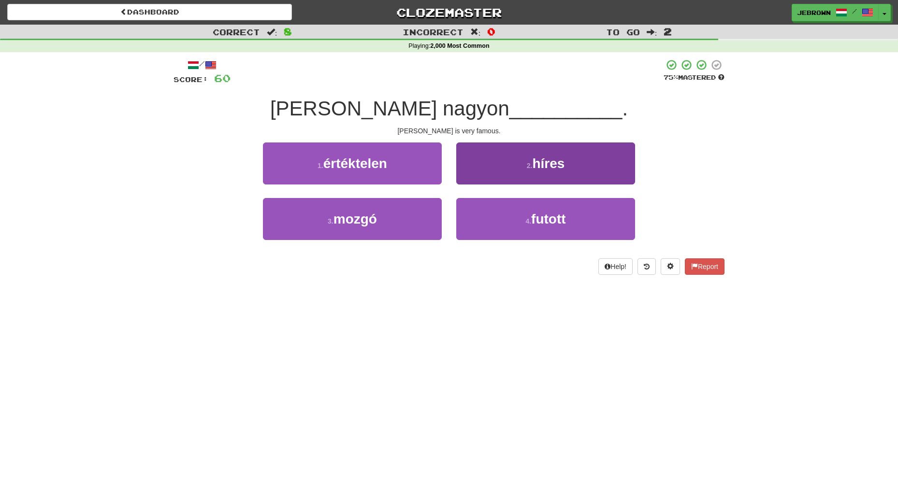
click at [499, 171] on button "2 . híres" at bounding box center [545, 164] width 179 height 42
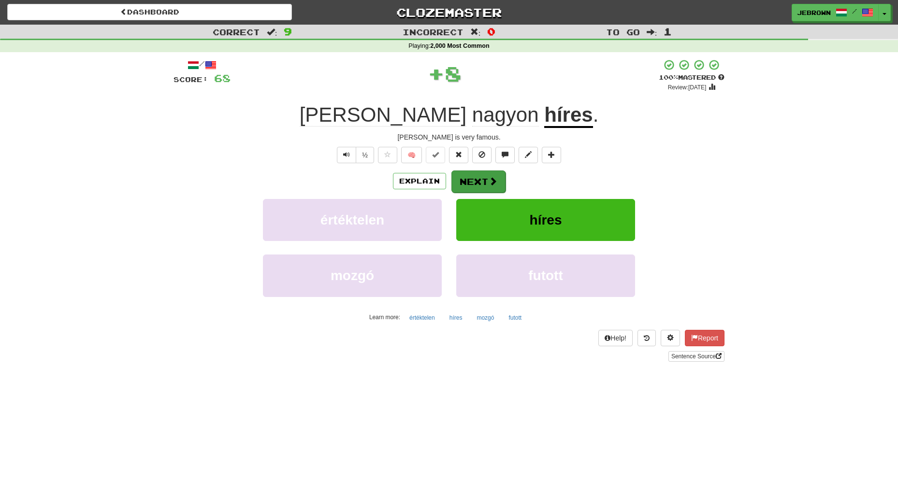
click at [483, 183] on button "Next" at bounding box center [478, 182] width 54 height 22
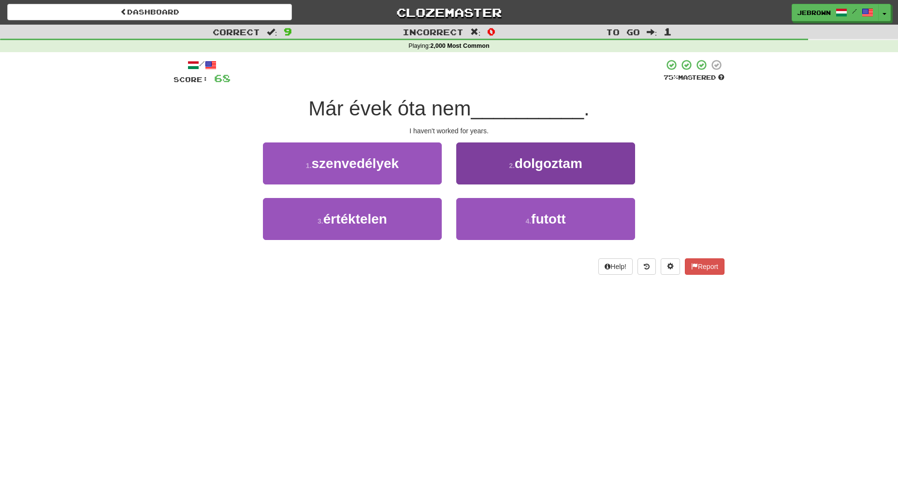
click at [553, 167] on span "dolgoztam" at bounding box center [549, 163] width 68 height 15
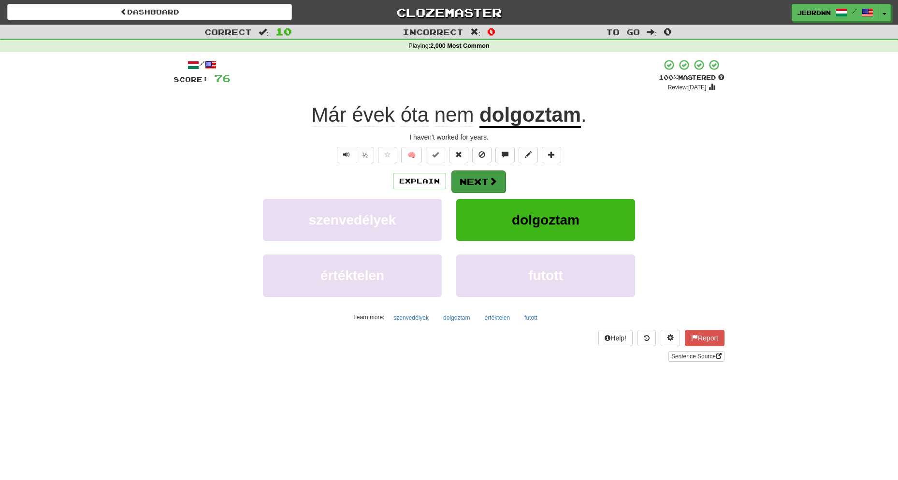
click at [473, 180] on button "Next" at bounding box center [478, 182] width 54 height 22
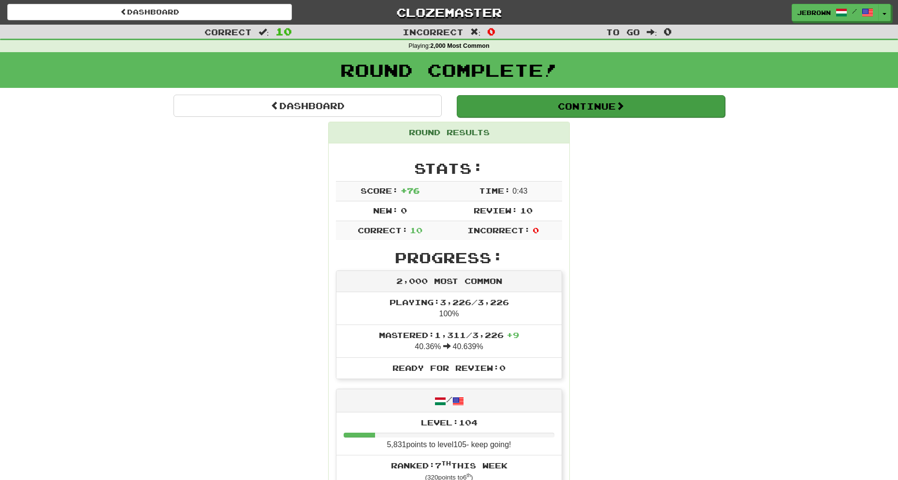
click at [492, 100] on button "Continue" at bounding box center [591, 106] width 268 height 22
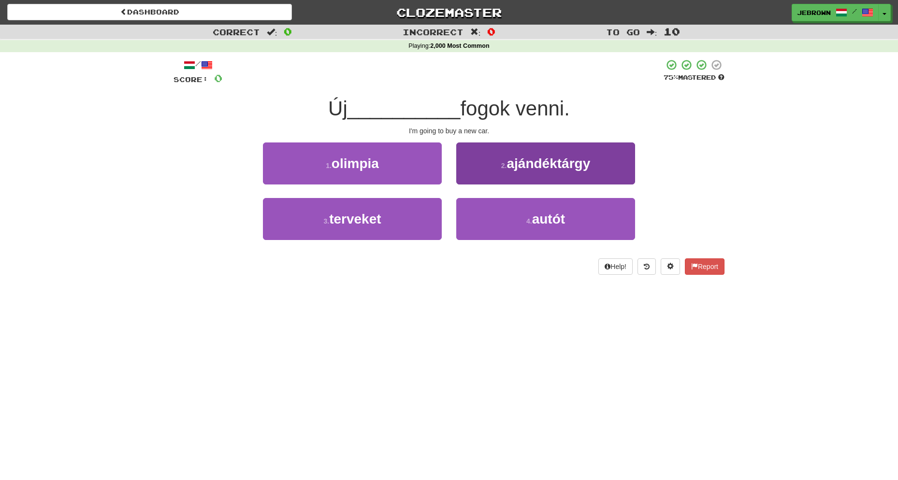
click at [558, 218] on span "autót" at bounding box center [548, 219] width 33 height 15
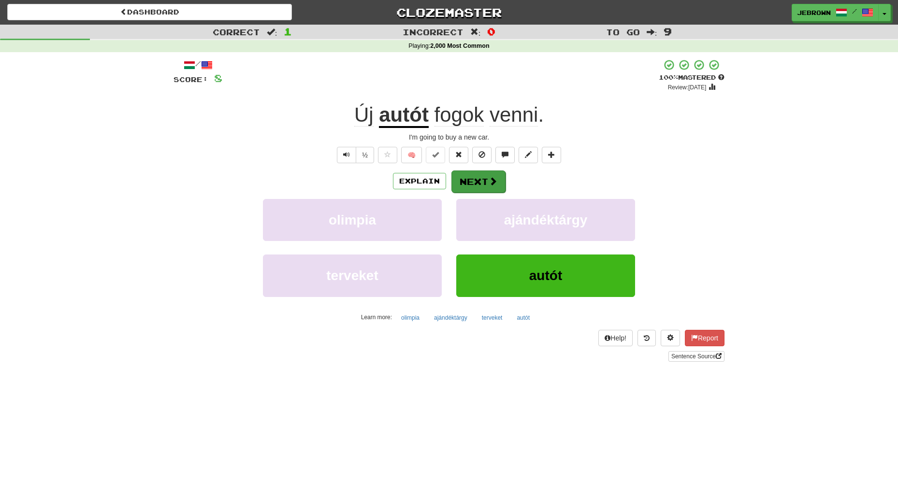
click at [479, 184] on button "Next" at bounding box center [478, 182] width 54 height 22
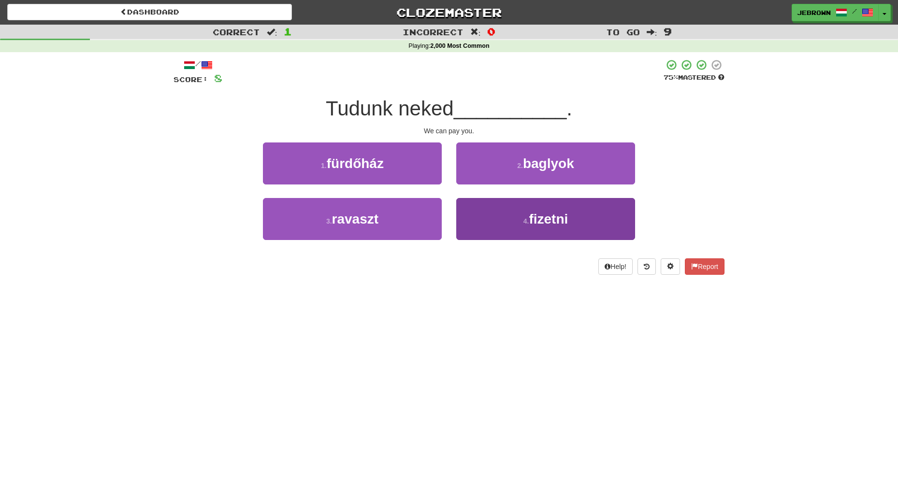
click at [518, 222] on button "4 . fizetni" at bounding box center [545, 219] width 179 height 42
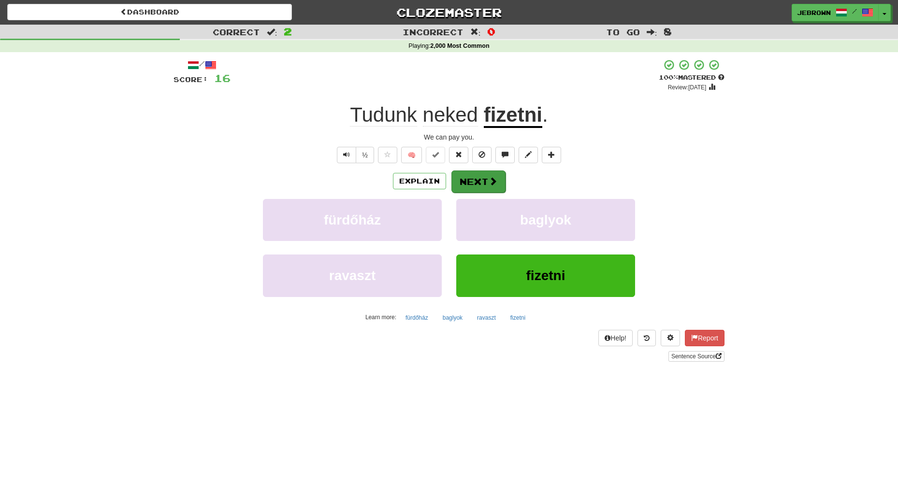
click at [489, 182] on span at bounding box center [493, 181] width 9 height 9
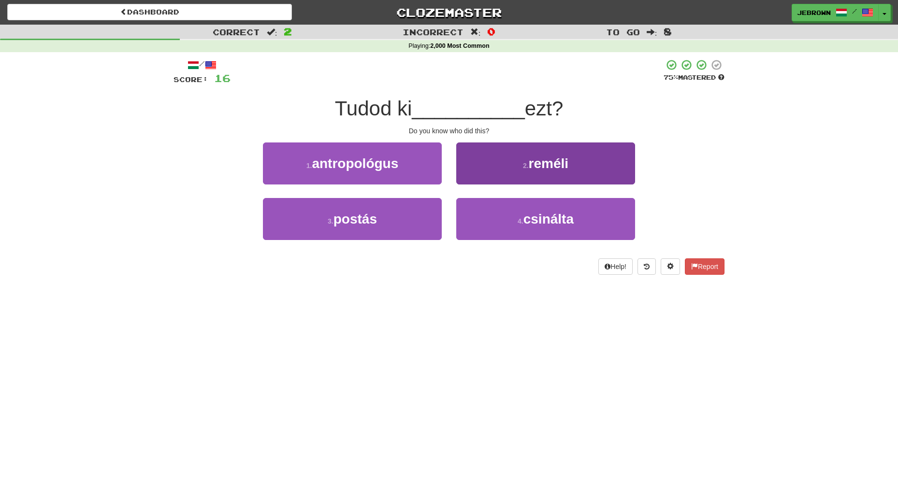
click at [547, 222] on span "csinálta" at bounding box center [548, 219] width 50 height 15
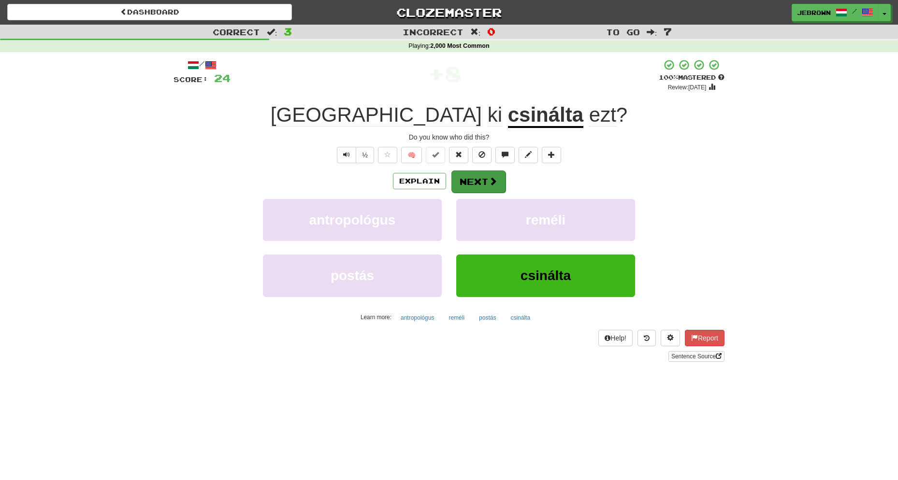
click at [479, 178] on button "Next" at bounding box center [478, 182] width 54 height 22
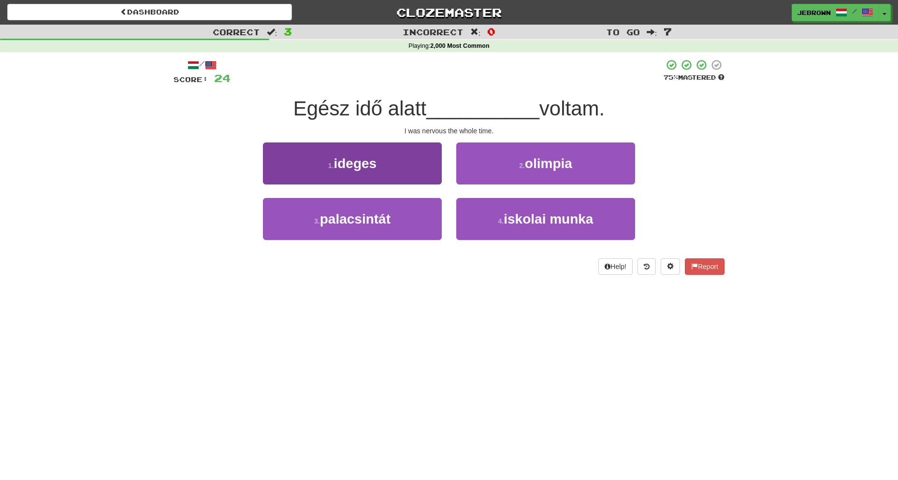
click at [389, 166] on button "1 . ideges" at bounding box center [352, 164] width 179 height 42
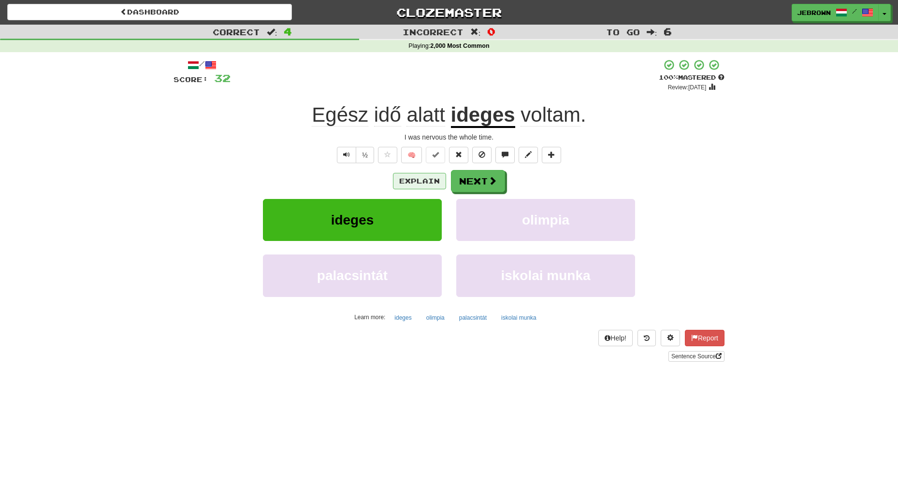
click at [419, 181] on button "Explain" at bounding box center [419, 181] width 53 height 16
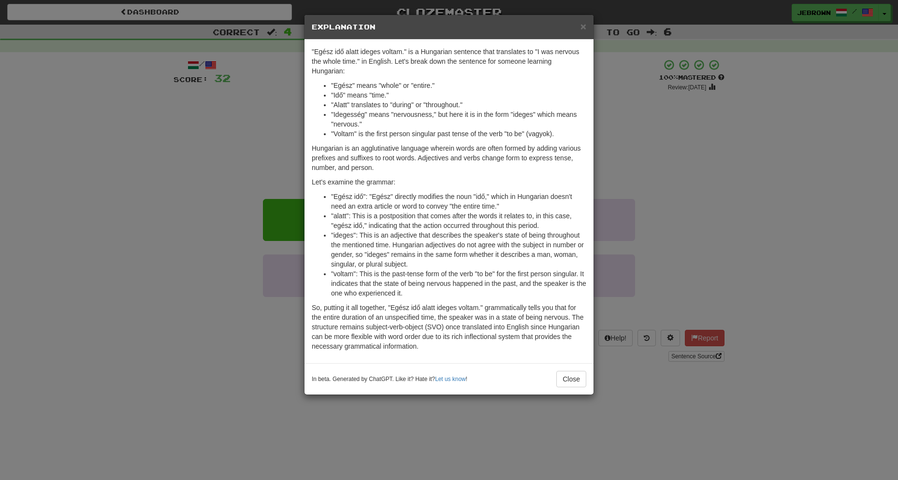
click at [583, 27] on span "×" at bounding box center [583, 26] width 6 height 11
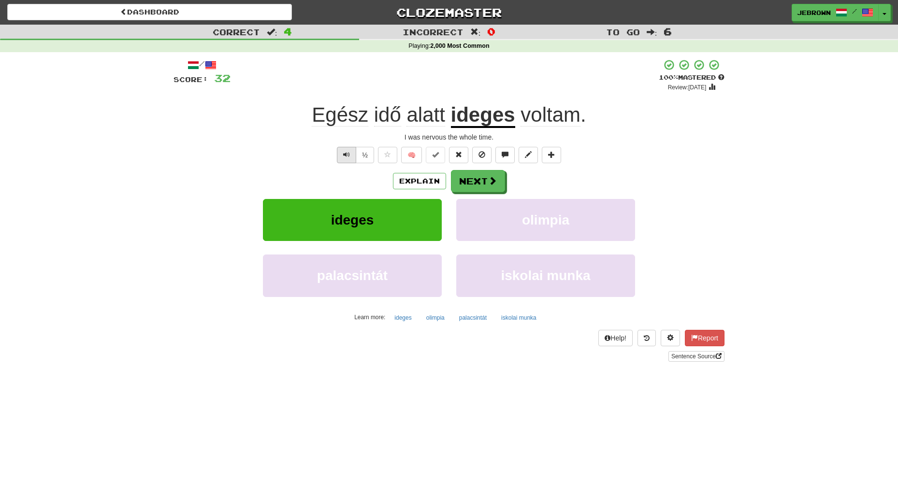
click at [342, 152] on button "Text-to-speech controls" at bounding box center [346, 155] width 19 height 16
click at [475, 180] on button "Next" at bounding box center [478, 182] width 54 height 22
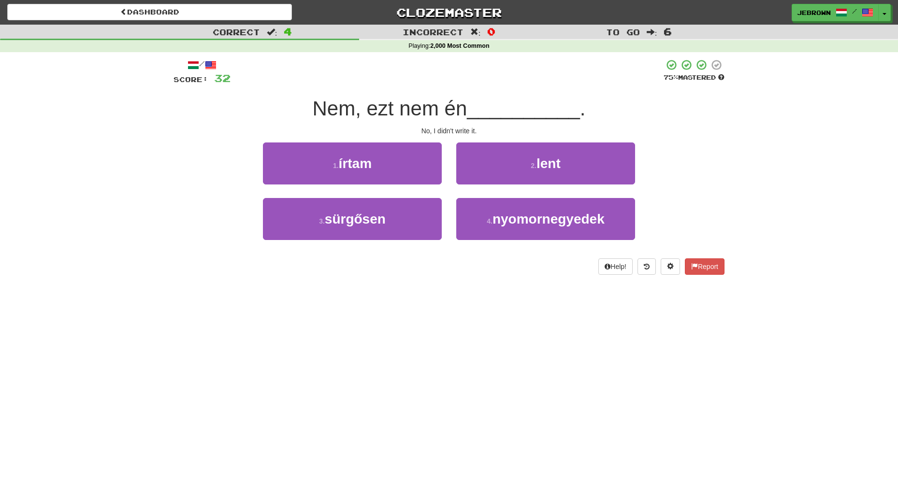
click at [405, 165] on button "1 . írtam" at bounding box center [352, 164] width 179 height 42
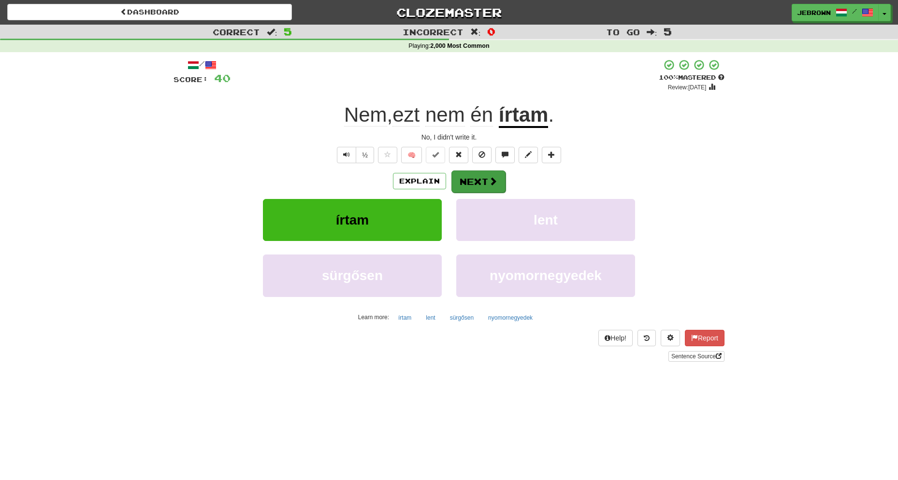
click at [479, 180] on button "Next" at bounding box center [478, 182] width 54 height 22
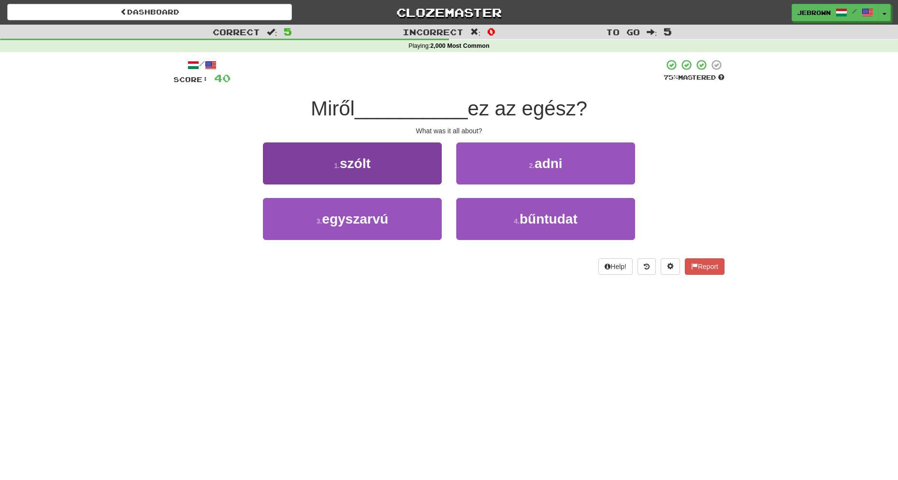
click at [408, 169] on button "1 . szólt" at bounding box center [352, 164] width 179 height 42
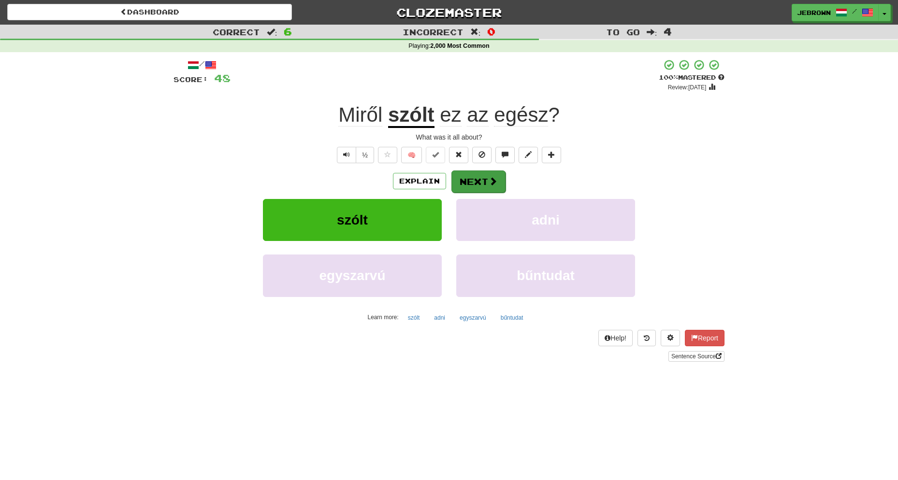
click at [479, 182] on button "Next" at bounding box center [478, 182] width 54 height 22
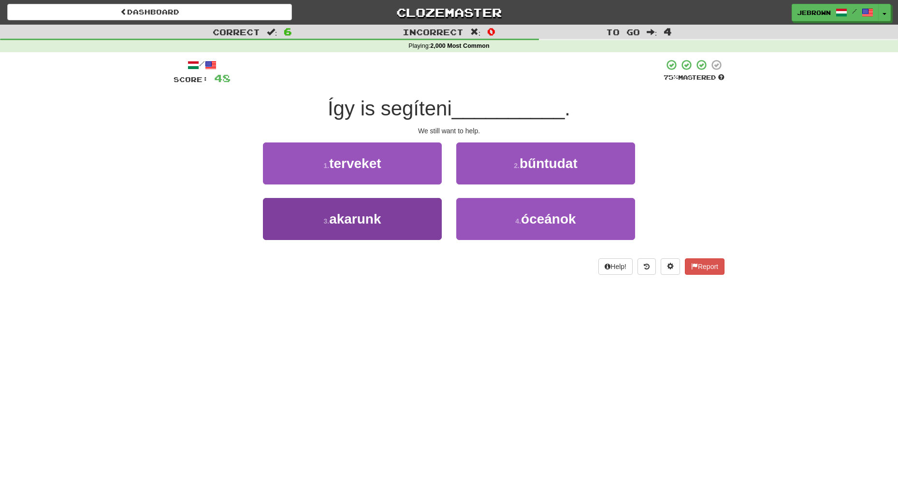
click at [395, 212] on button "3 . akarunk" at bounding box center [352, 219] width 179 height 42
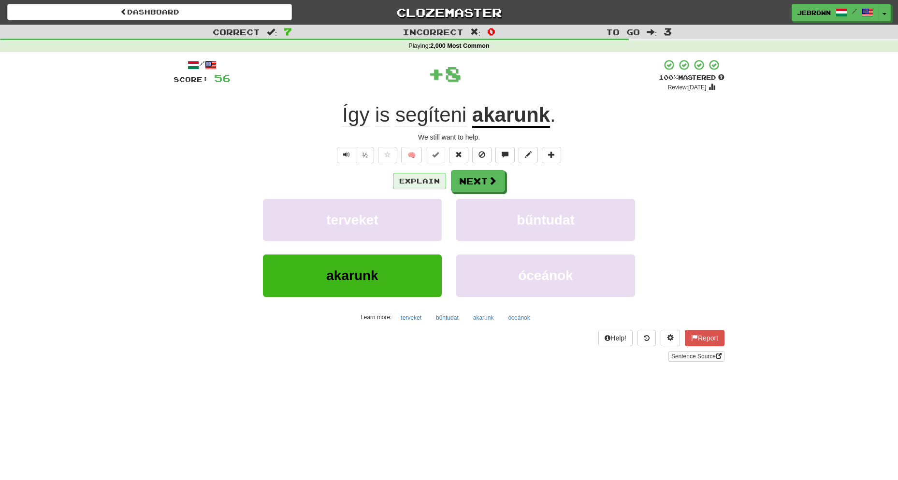
click at [424, 178] on button "Explain" at bounding box center [419, 181] width 53 height 16
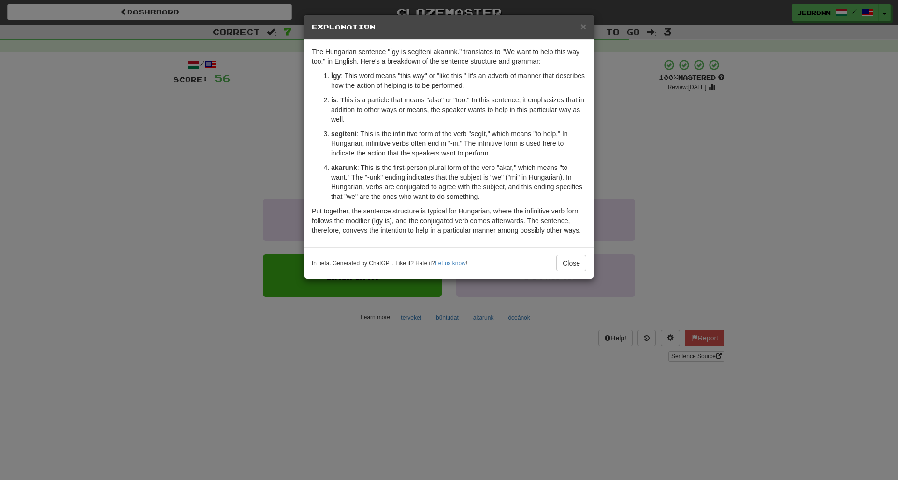
click at [583, 26] on span "×" at bounding box center [583, 26] width 6 height 11
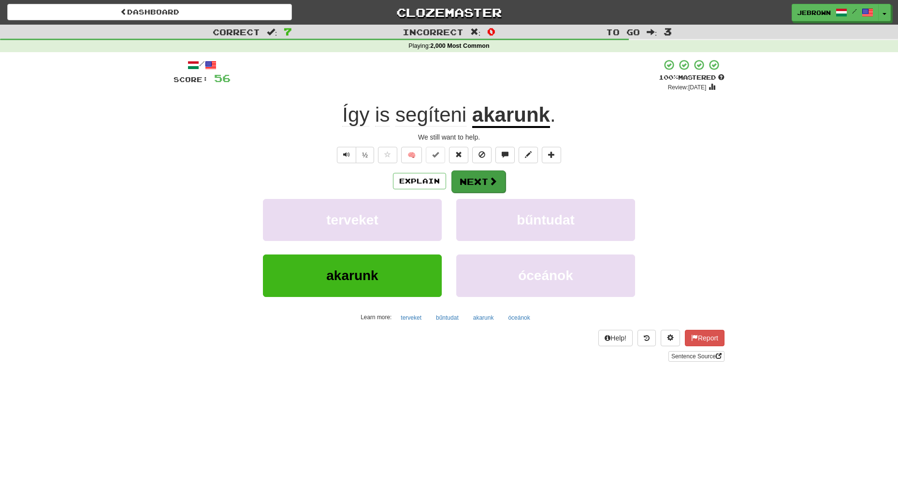
click at [486, 182] on button "Next" at bounding box center [478, 182] width 54 height 22
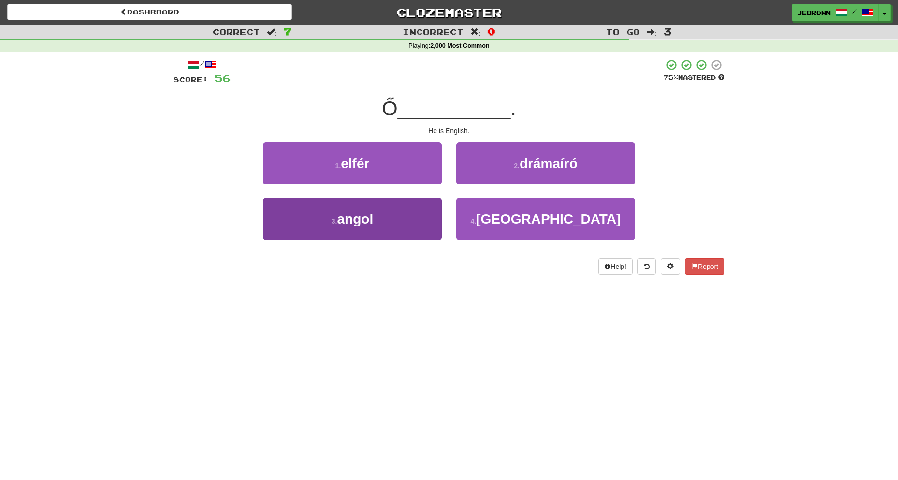
click at [386, 217] on button "3 . angol" at bounding box center [352, 219] width 179 height 42
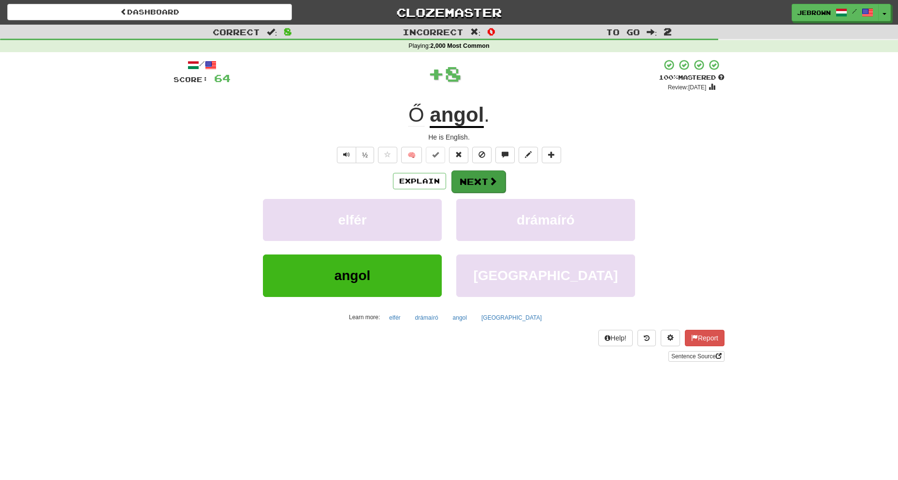
click at [481, 175] on button "Next" at bounding box center [478, 182] width 54 height 22
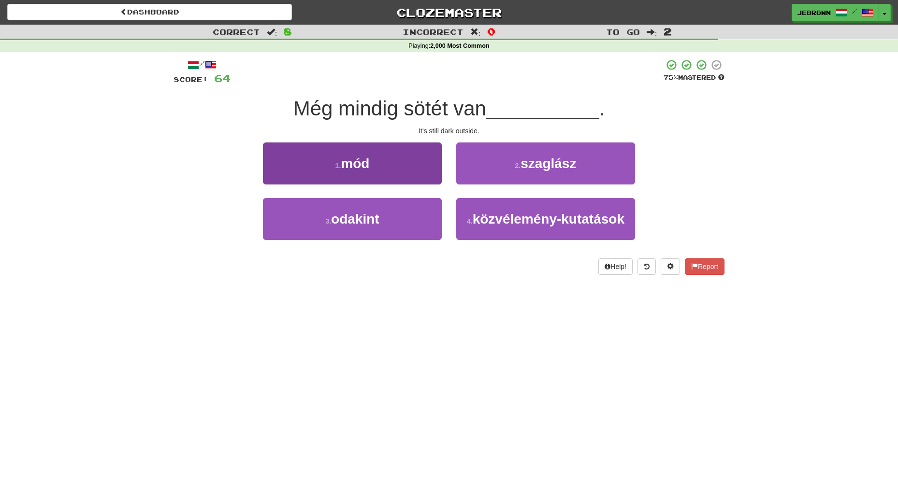
click at [367, 218] on span "odakint" at bounding box center [355, 219] width 48 height 15
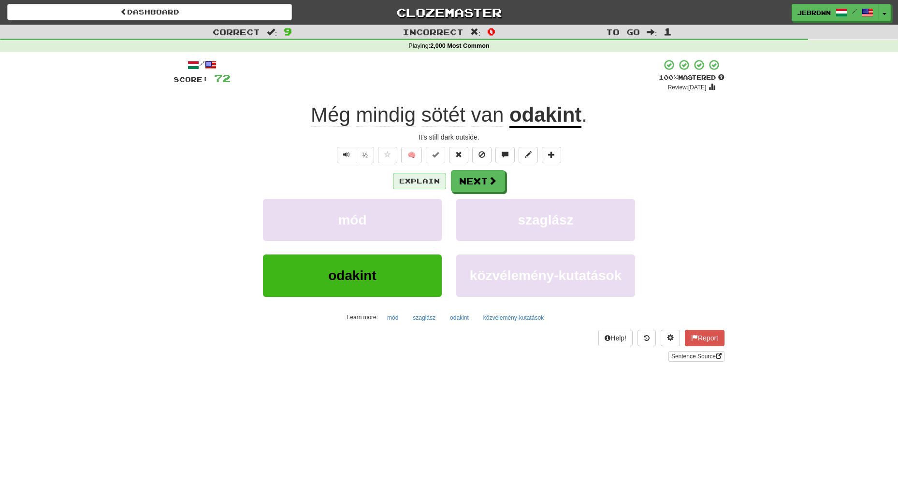
click at [415, 179] on button "Explain" at bounding box center [419, 181] width 53 height 16
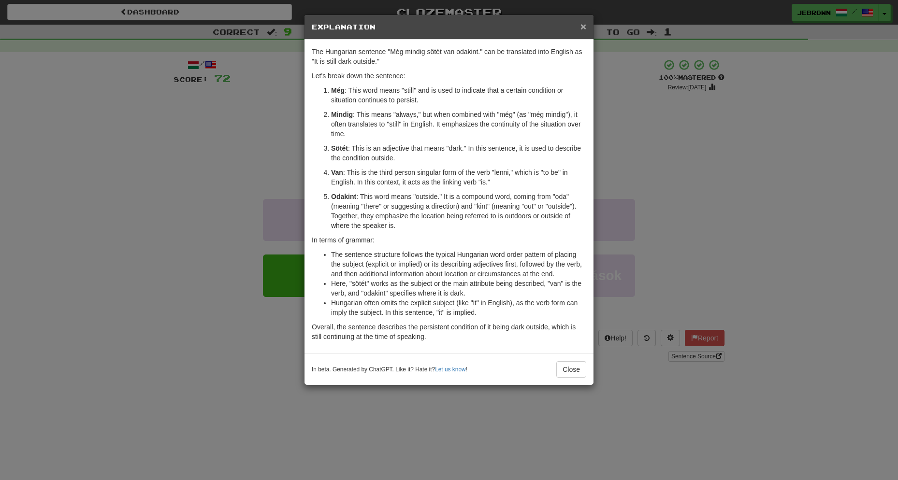
click at [583, 28] on span "×" at bounding box center [583, 26] width 6 height 11
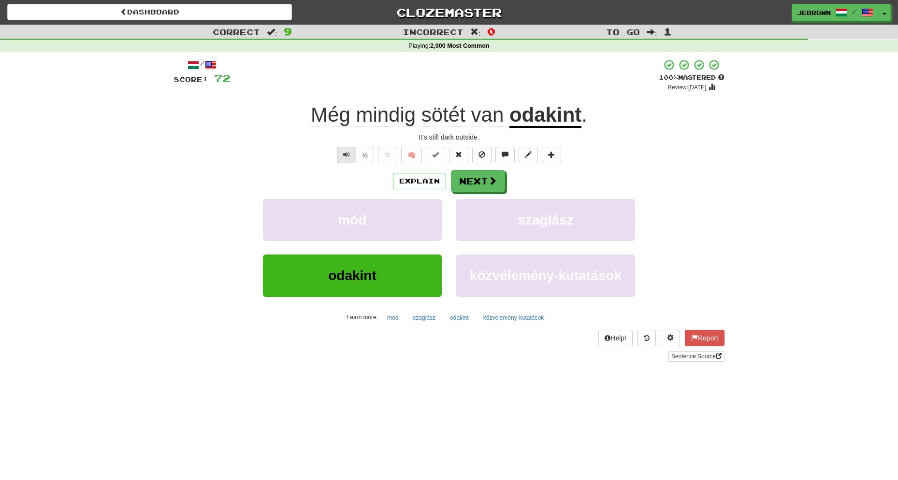
click at [348, 154] on span "Text-to-speech controls" at bounding box center [346, 154] width 7 height 7
click at [491, 180] on span at bounding box center [493, 181] width 9 height 9
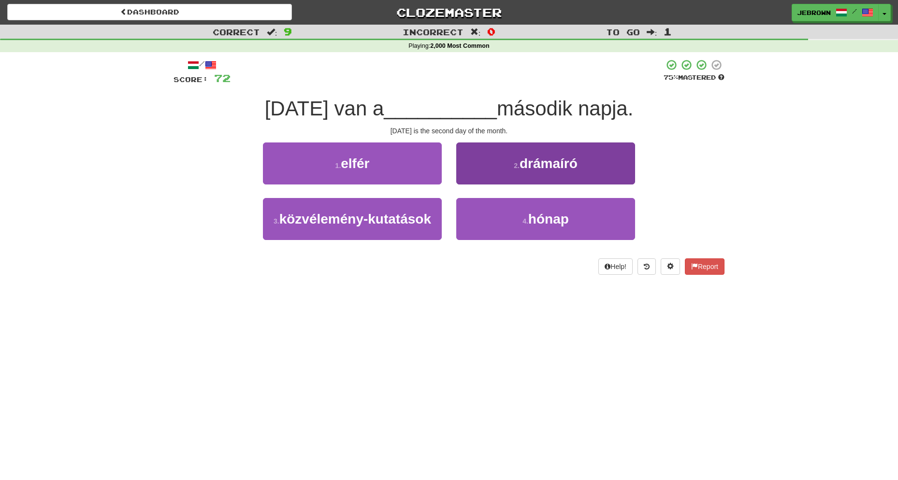
click at [579, 216] on button "4 . hónap" at bounding box center [545, 219] width 179 height 42
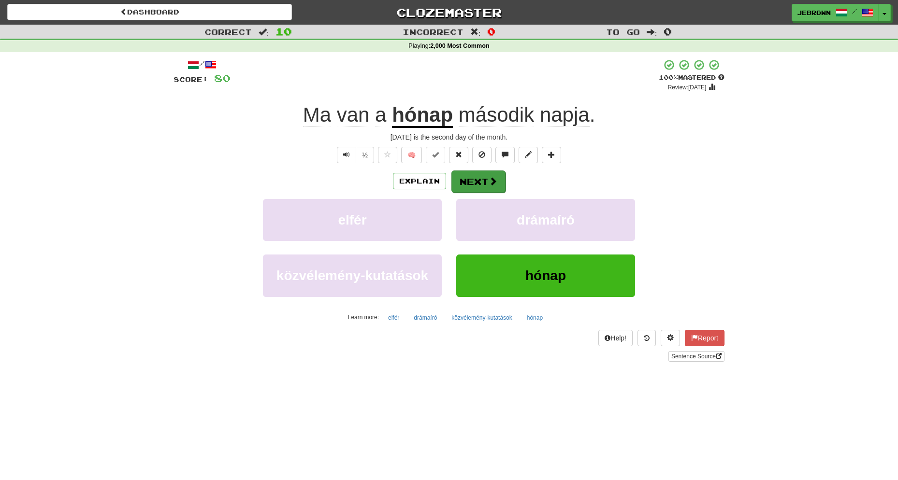
click at [478, 178] on button "Next" at bounding box center [478, 182] width 54 height 22
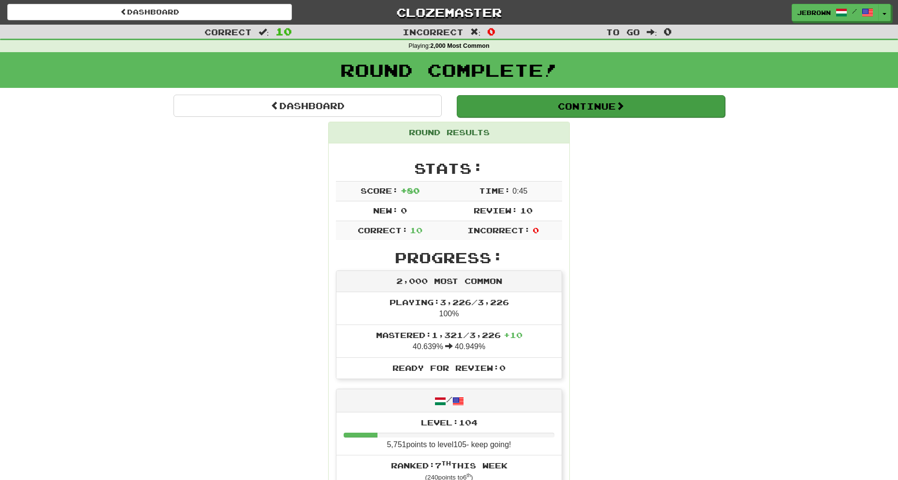
click at [482, 100] on button "Continue" at bounding box center [591, 106] width 268 height 22
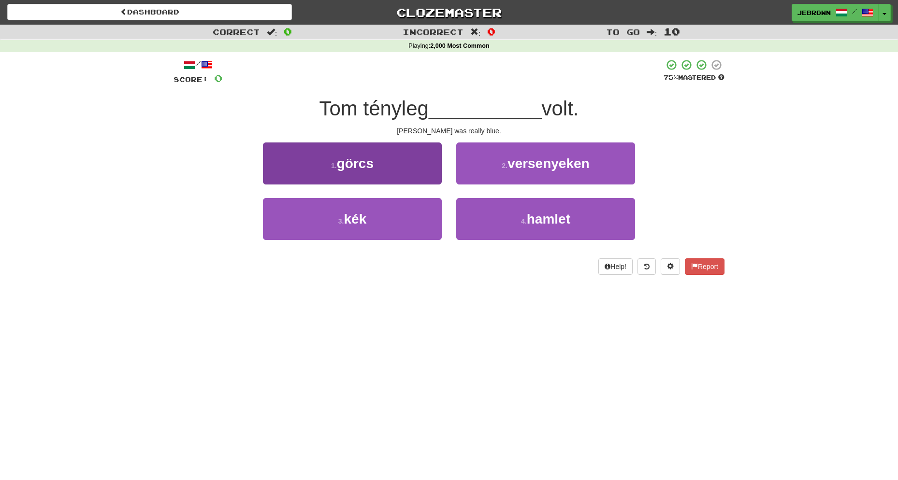
click at [379, 211] on button "3 . kék" at bounding box center [352, 219] width 179 height 42
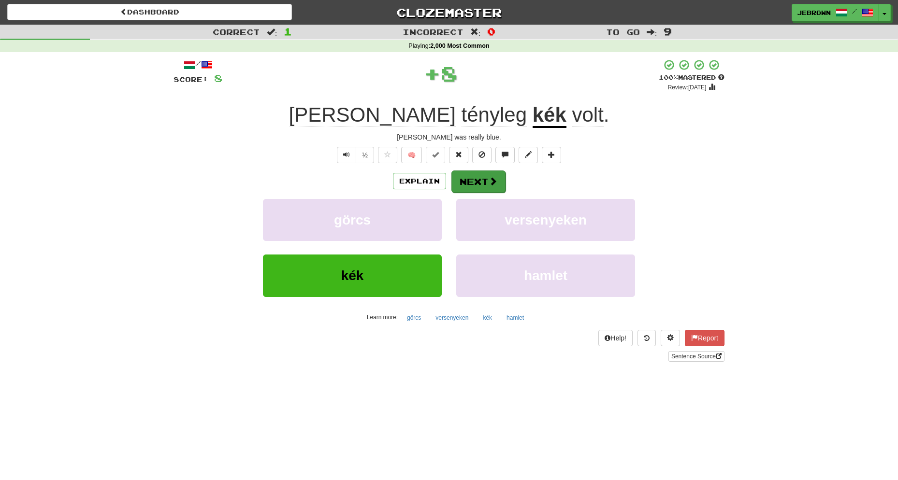
click at [478, 179] on button "Next" at bounding box center [478, 182] width 54 height 22
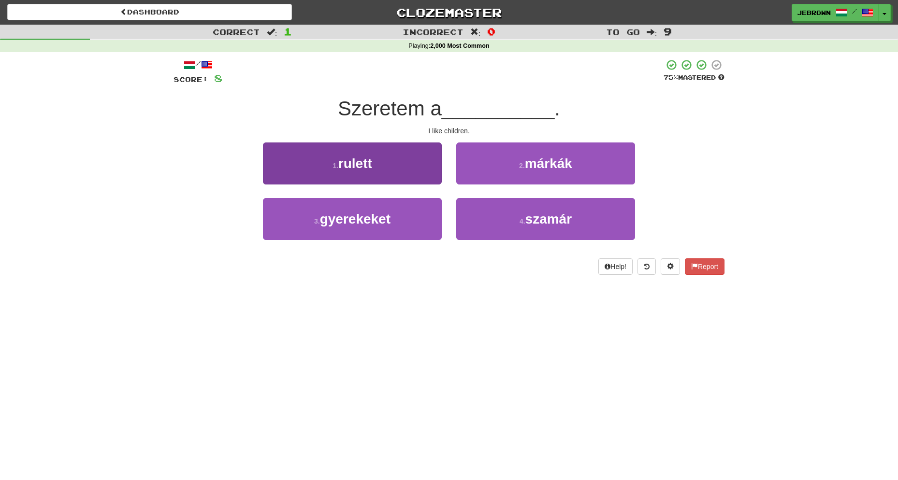
click at [406, 218] on button "3 . gyerekeket" at bounding box center [352, 219] width 179 height 42
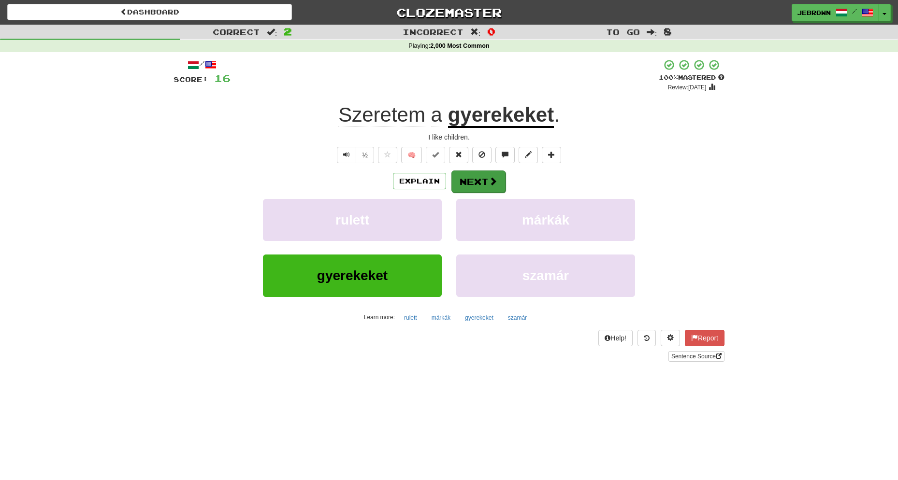
click at [479, 172] on button "Next" at bounding box center [478, 182] width 54 height 22
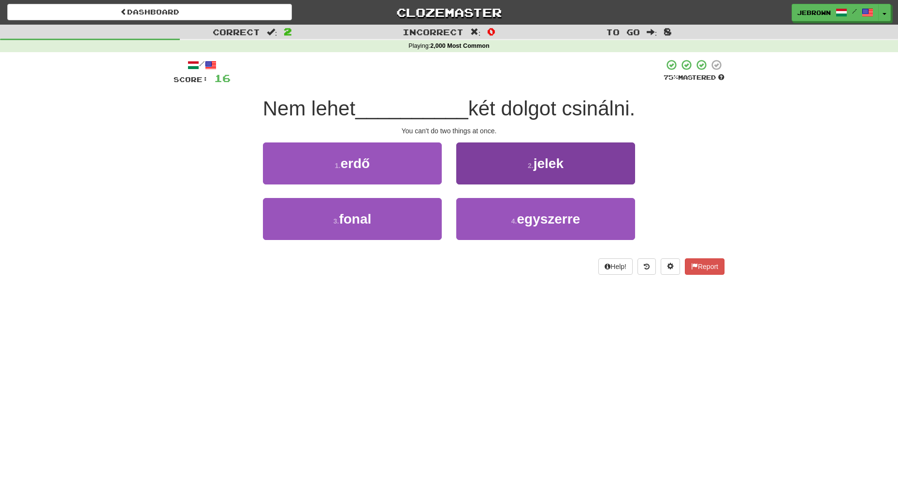
click at [562, 223] on span "egyszerre" at bounding box center [548, 219] width 63 height 15
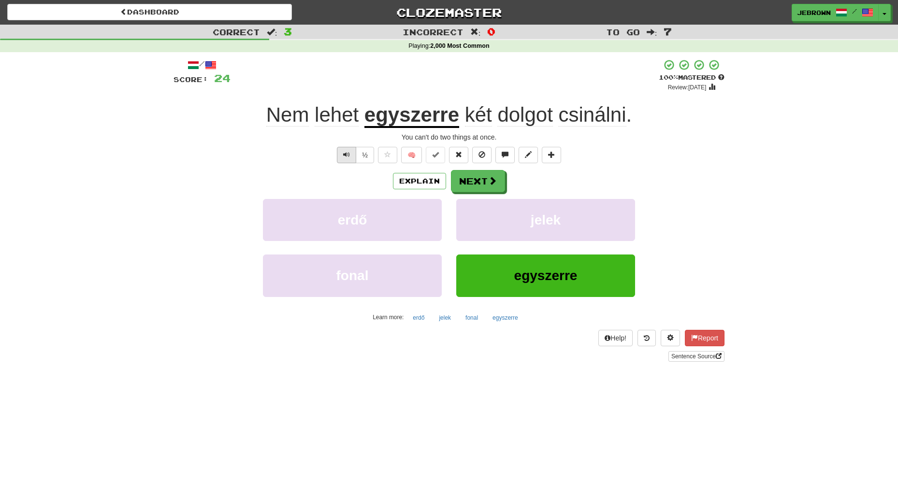
click at [342, 152] on button "Text-to-speech controls" at bounding box center [346, 155] width 19 height 16
click at [473, 177] on button "Next" at bounding box center [478, 182] width 54 height 22
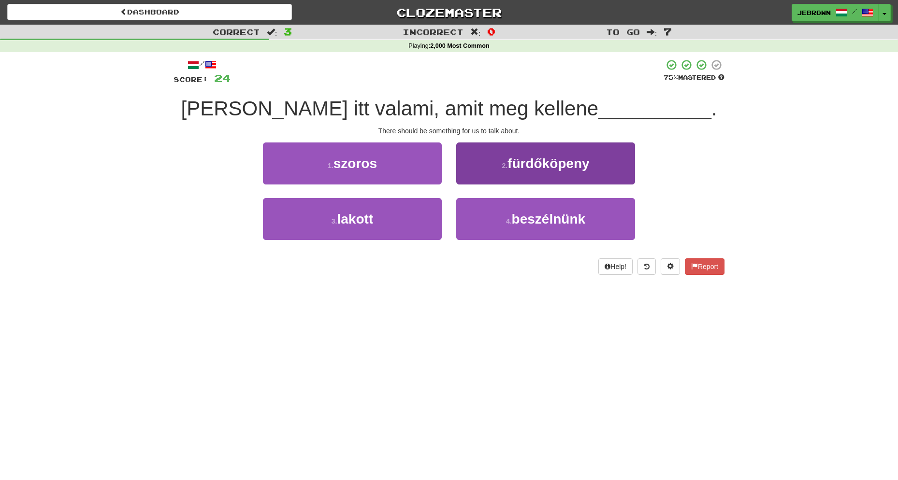
click at [523, 217] on span "beszélnünk" at bounding box center [548, 219] width 73 height 15
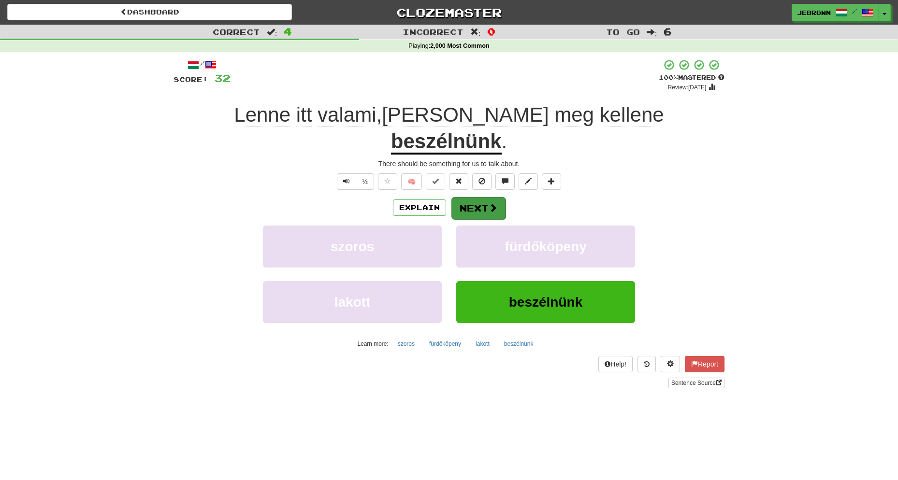
click at [481, 197] on button "Next" at bounding box center [478, 208] width 54 height 22
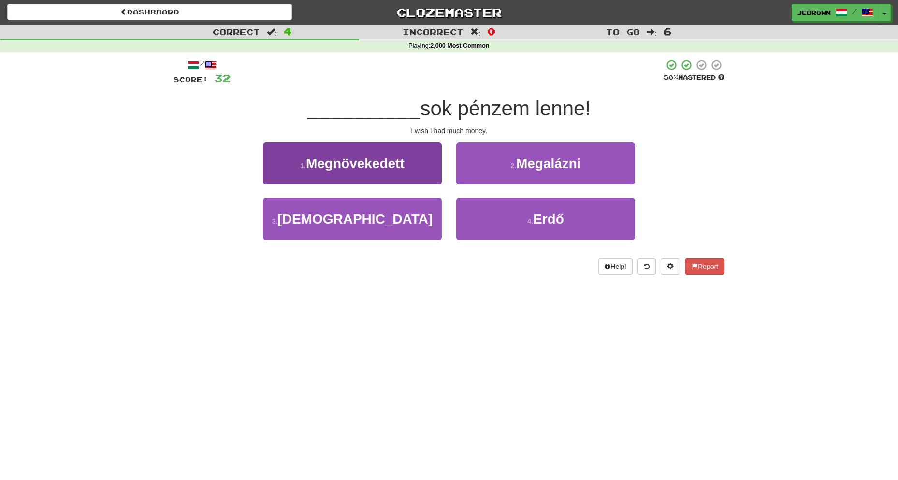
click at [383, 218] on button "3 . Hacsak" at bounding box center [352, 219] width 179 height 42
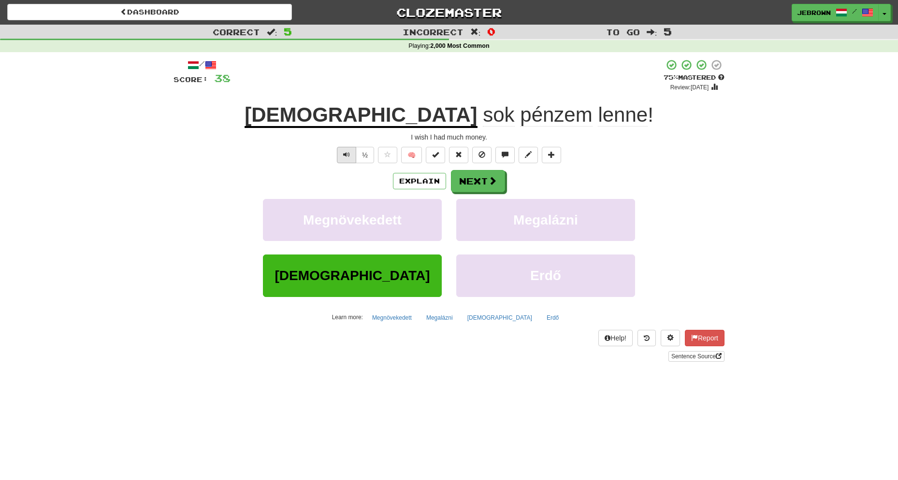
click at [344, 154] on span "Text-to-speech controls" at bounding box center [346, 154] width 7 height 7
click at [481, 174] on button "Next" at bounding box center [478, 182] width 54 height 22
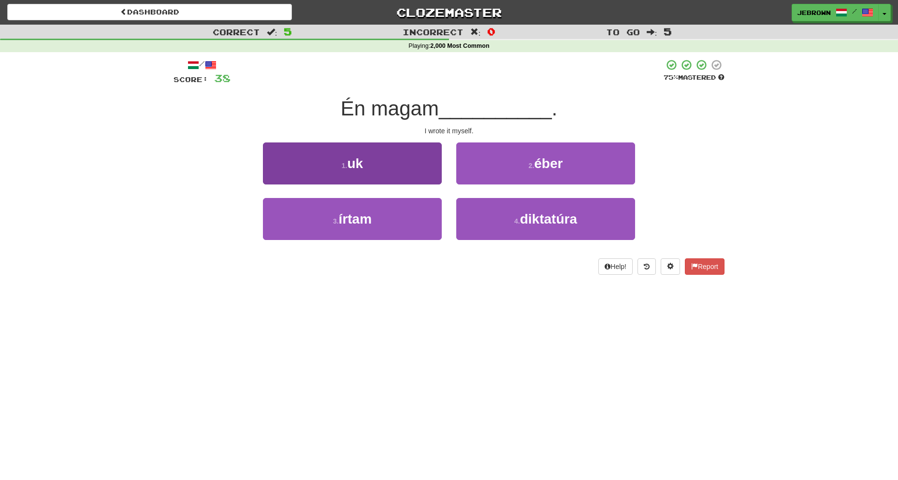
click at [374, 213] on button "3 . írtam" at bounding box center [352, 219] width 179 height 42
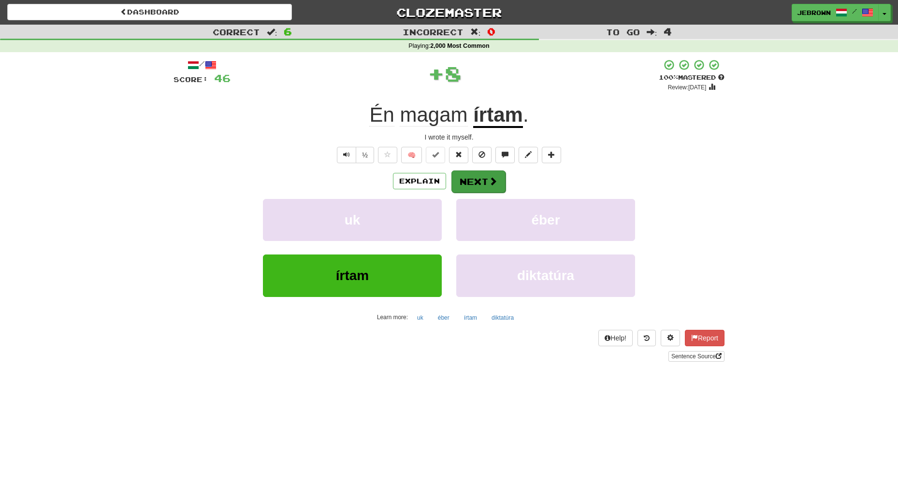
click at [487, 180] on button "Next" at bounding box center [478, 182] width 54 height 22
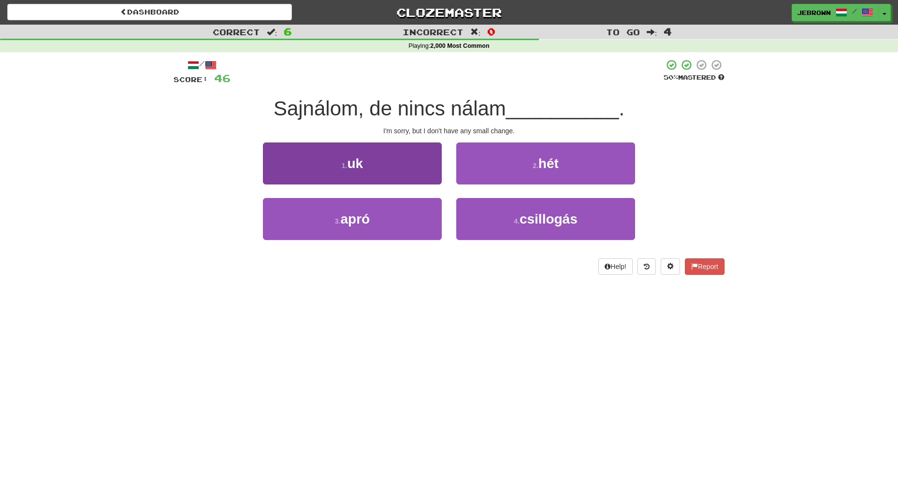
click at [370, 216] on span "apró" at bounding box center [355, 219] width 29 height 15
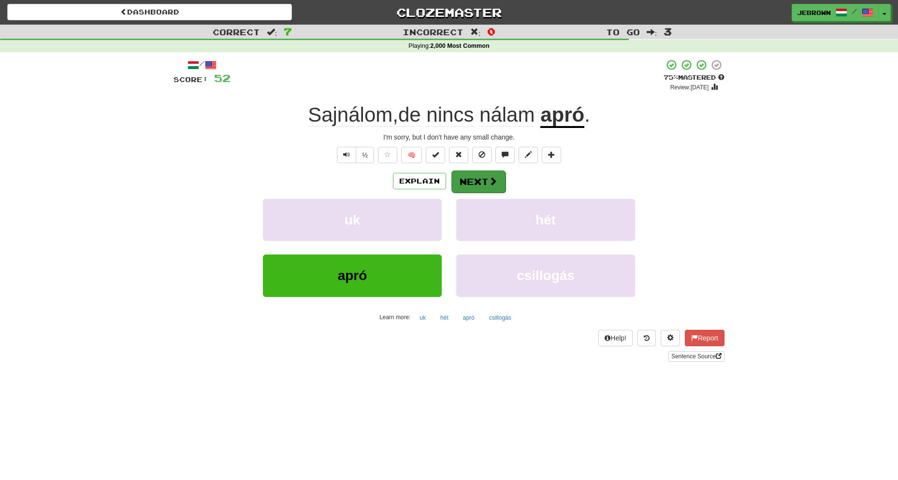
click at [483, 179] on button "Next" at bounding box center [478, 182] width 54 height 22
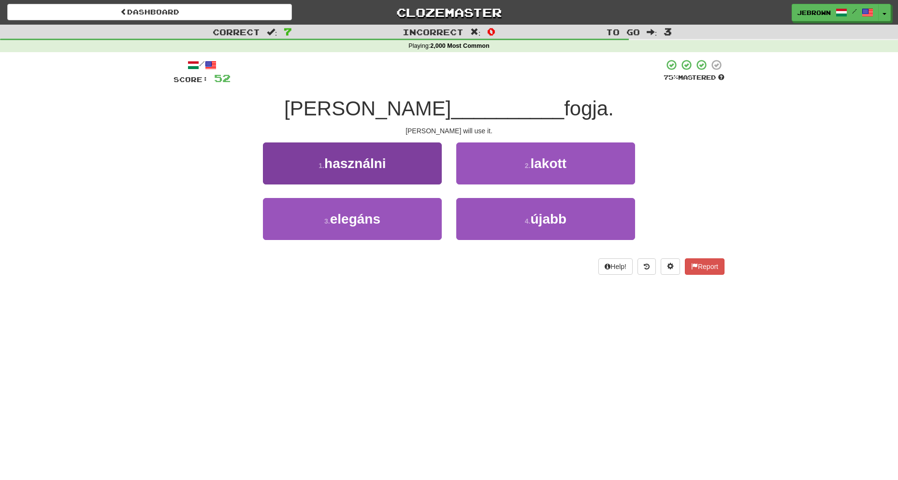
click at [385, 172] on button "1 . használni" at bounding box center [352, 164] width 179 height 42
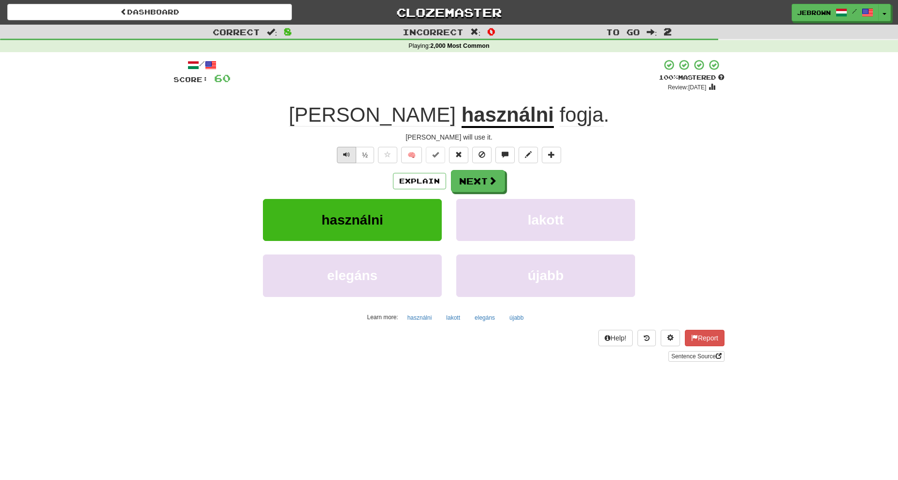
click at [347, 154] on span "Text-to-speech controls" at bounding box center [346, 154] width 7 height 7
click at [481, 179] on button "Next" at bounding box center [478, 182] width 54 height 22
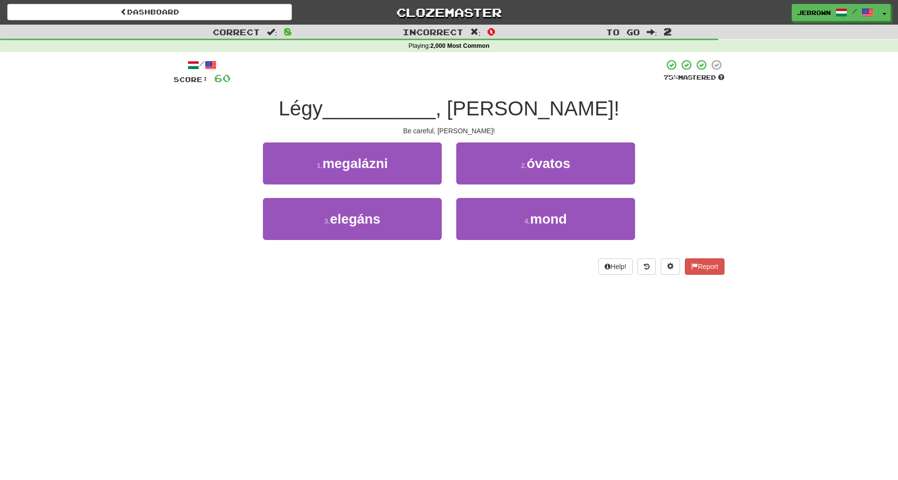
click at [518, 166] on button "2 . óvatos" at bounding box center [545, 164] width 179 height 42
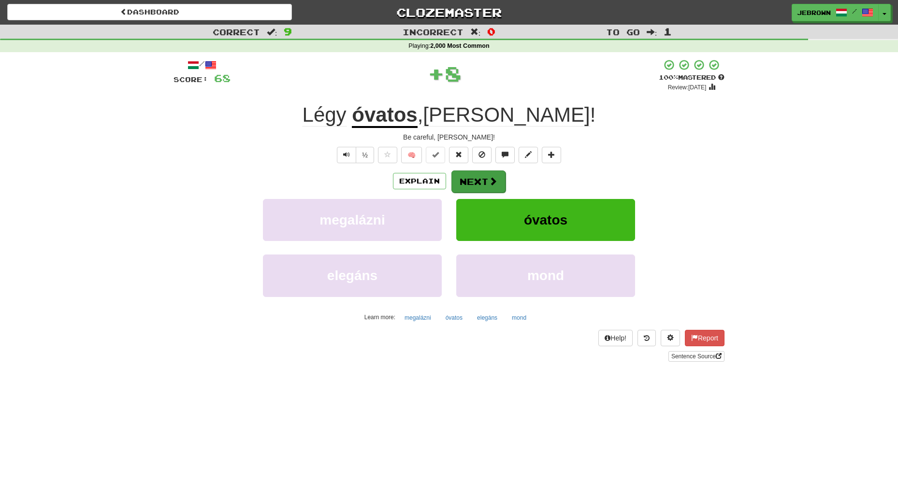
click at [475, 180] on button "Next" at bounding box center [478, 182] width 54 height 22
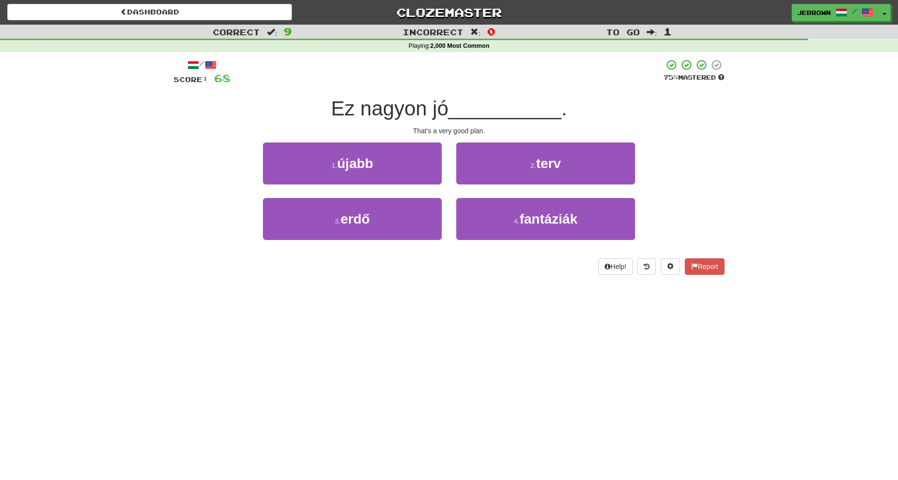
click at [574, 168] on button "2 . terv" at bounding box center [545, 164] width 179 height 42
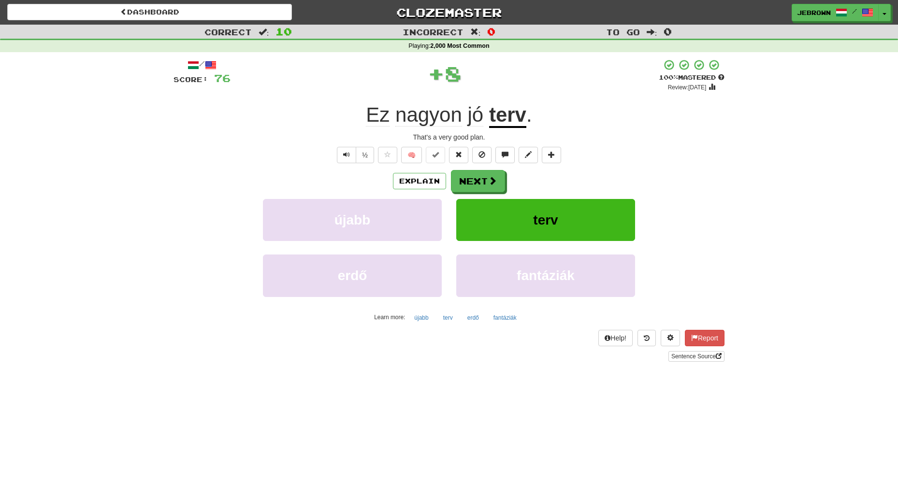
click at [487, 183] on button "Next" at bounding box center [478, 181] width 54 height 22
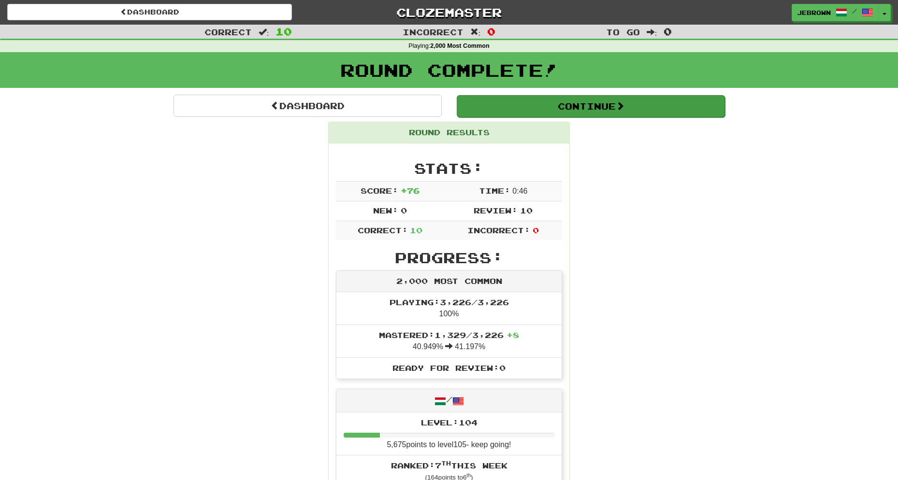
click at [487, 105] on button "Continue" at bounding box center [591, 106] width 268 height 22
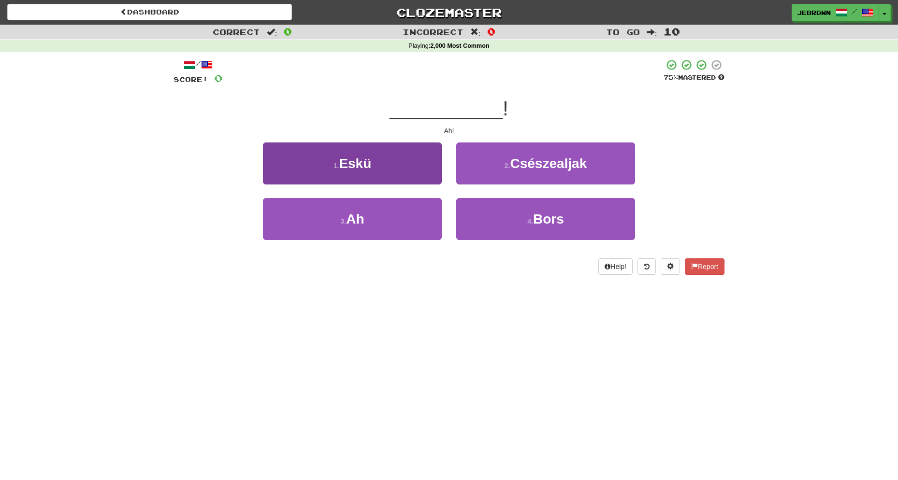
click at [372, 215] on button "3 . Ah" at bounding box center [352, 219] width 179 height 42
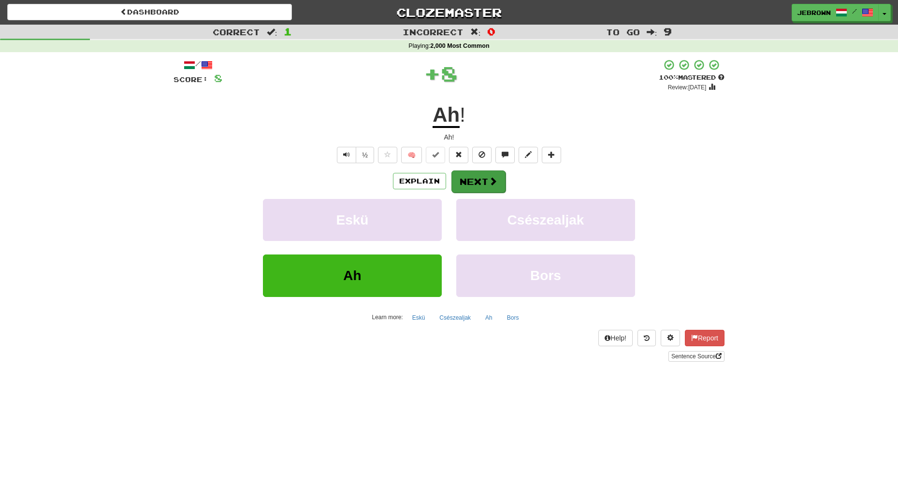
click at [464, 175] on button "Next" at bounding box center [478, 182] width 54 height 22
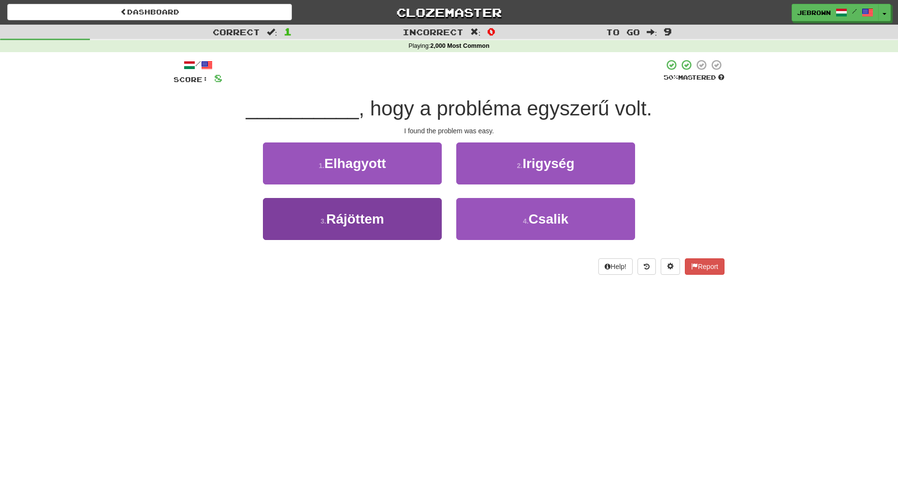
click at [377, 221] on span "Rájöttem" at bounding box center [355, 219] width 58 height 15
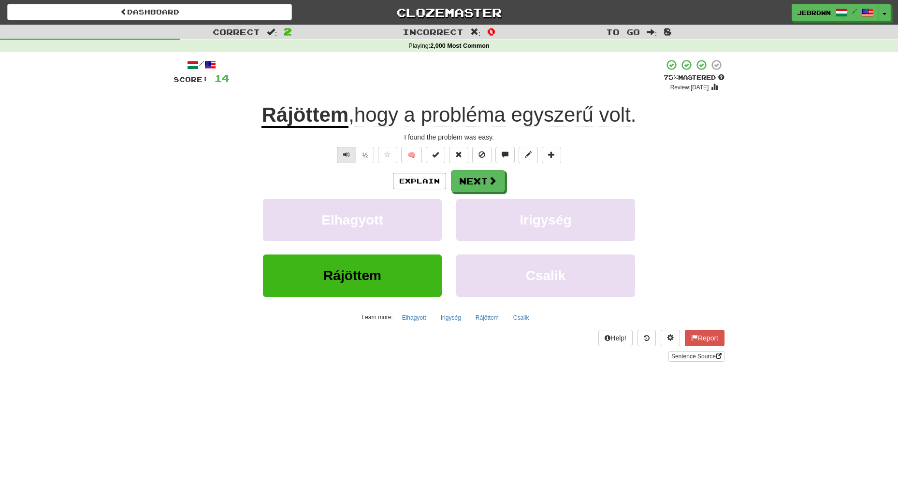
click at [345, 152] on span "Text-to-speech controls" at bounding box center [346, 154] width 7 height 7
click at [482, 177] on button "Next" at bounding box center [478, 182] width 54 height 22
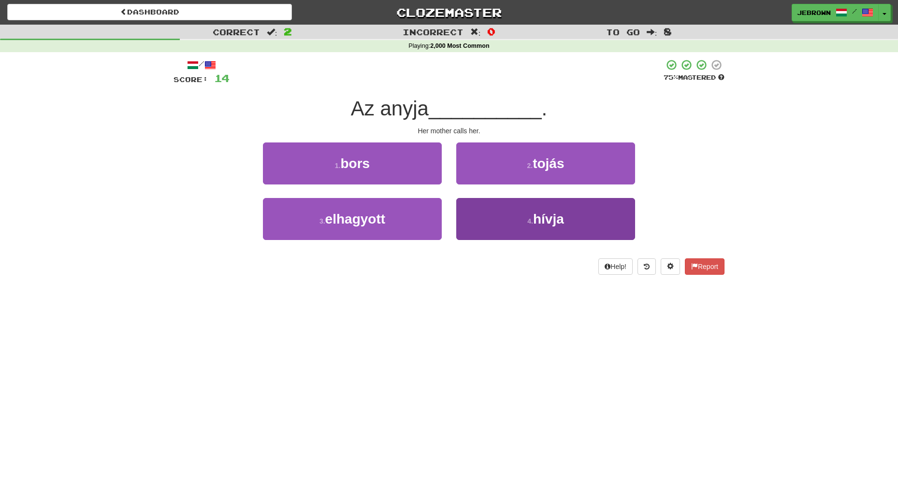
click at [549, 218] on span "hívja" at bounding box center [548, 219] width 31 height 15
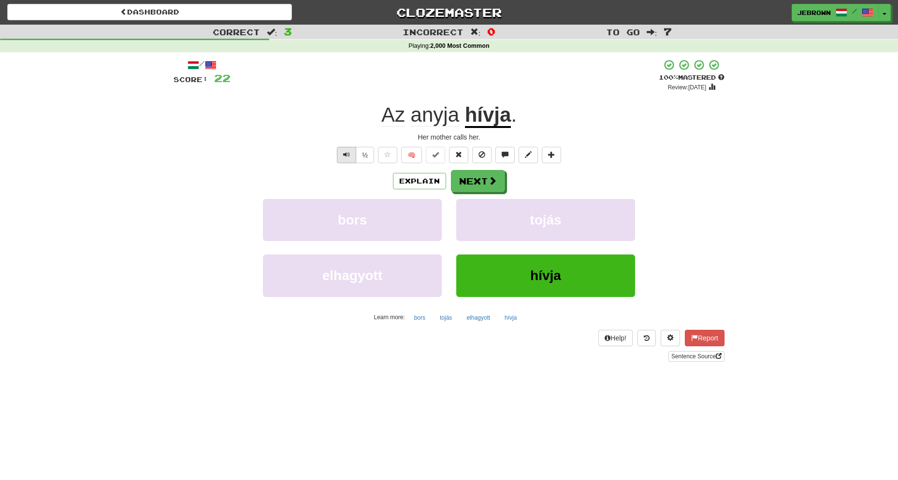
click at [343, 153] on span "Text-to-speech controls" at bounding box center [346, 154] width 7 height 7
click at [482, 177] on button "Next" at bounding box center [478, 182] width 54 height 22
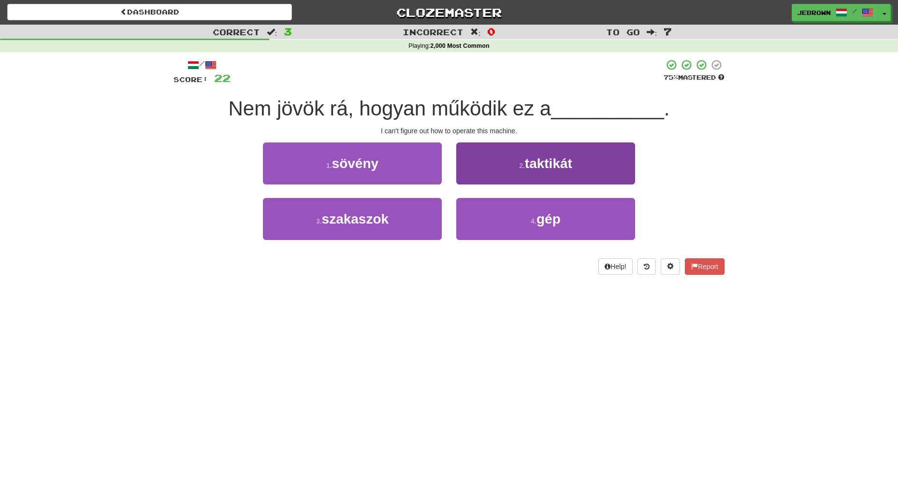
click at [560, 214] on span "gép" at bounding box center [549, 219] width 24 height 15
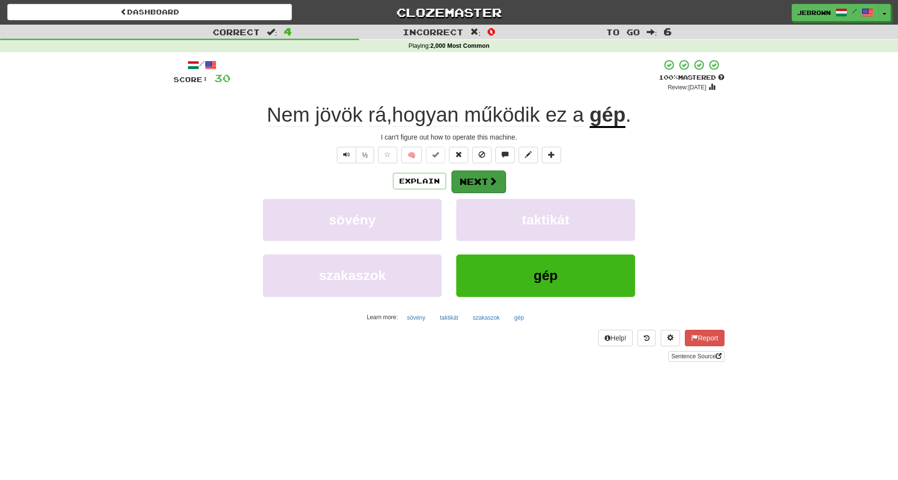
click at [484, 178] on button "Next" at bounding box center [478, 182] width 54 height 22
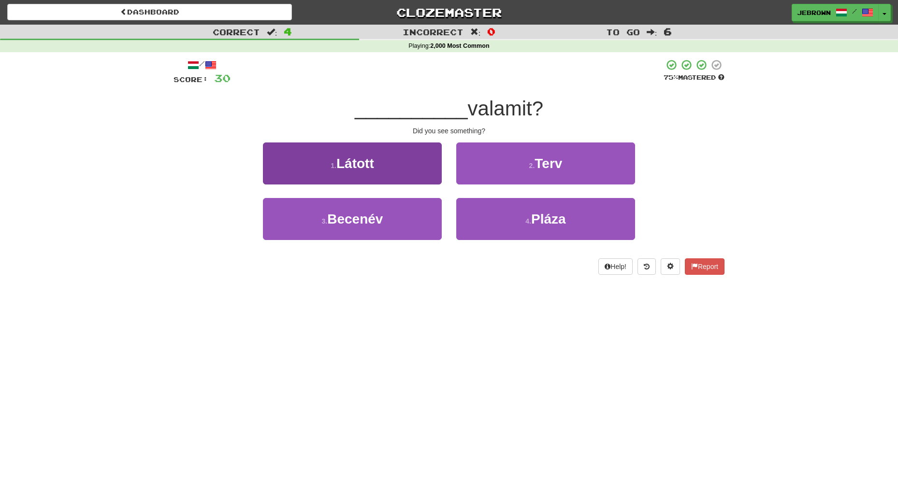
click at [422, 169] on button "1 . Látott" at bounding box center [352, 164] width 179 height 42
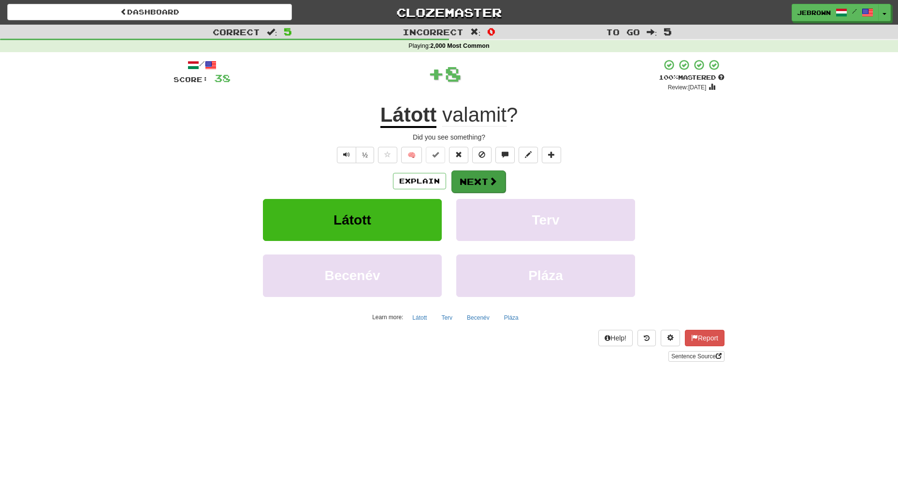
click at [482, 184] on button "Next" at bounding box center [478, 182] width 54 height 22
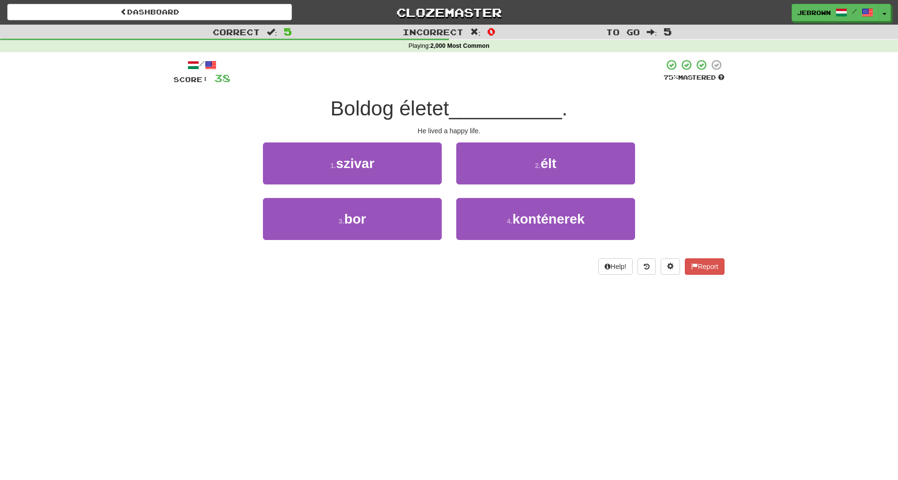
click at [571, 165] on button "2 . élt" at bounding box center [545, 164] width 179 height 42
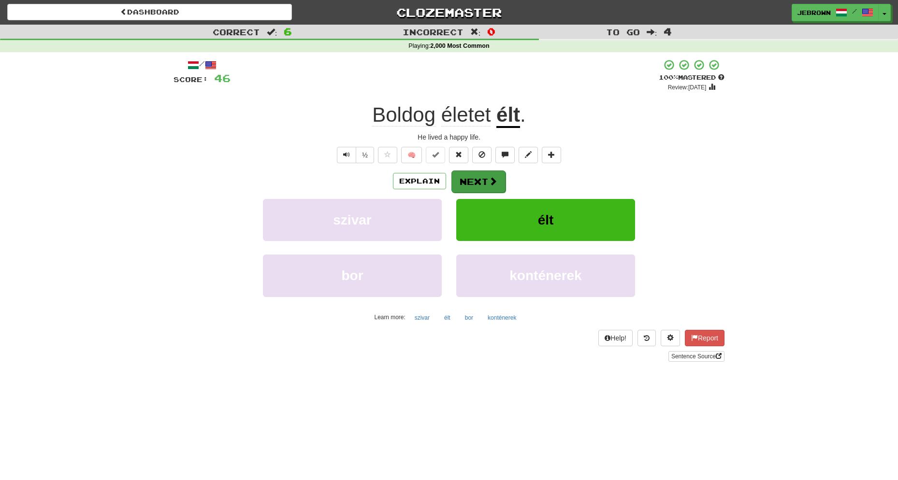
click at [479, 181] on button "Next" at bounding box center [478, 182] width 54 height 22
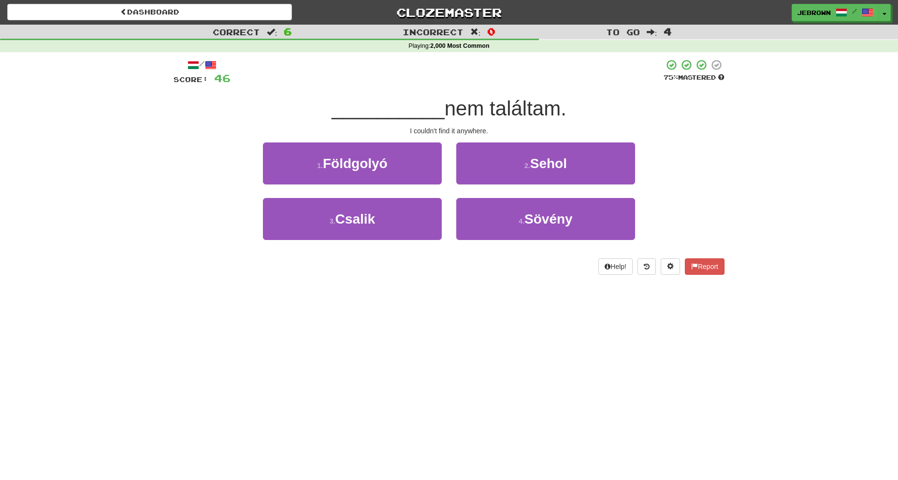
click at [506, 167] on button "2 . Sehol" at bounding box center [545, 164] width 179 height 42
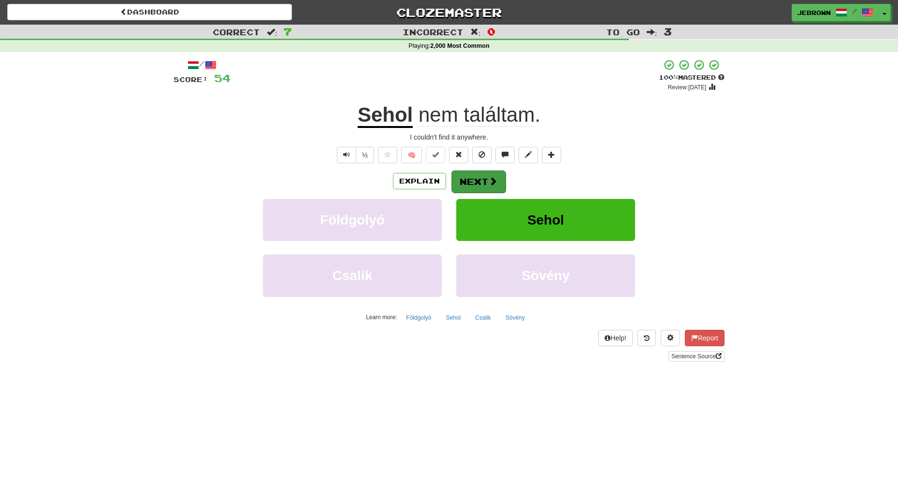
click at [487, 179] on button "Next" at bounding box center [478, 182] width 54 height 22
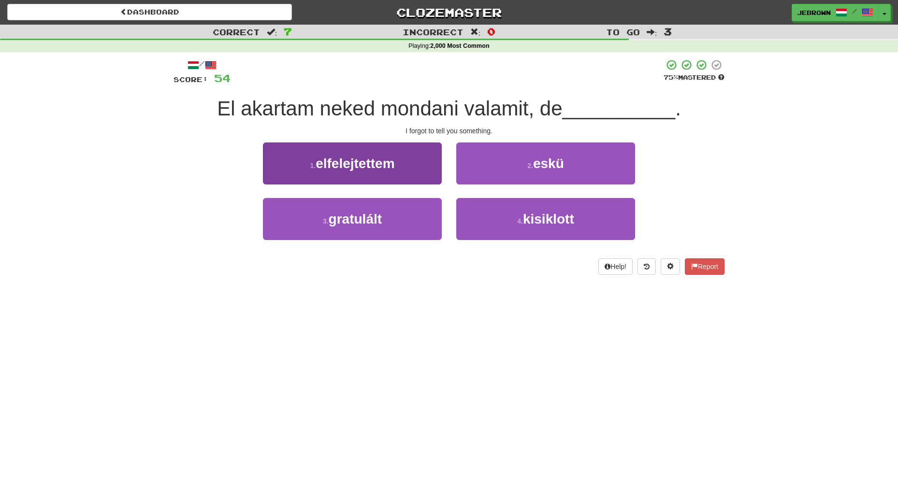
click at [406, 165] on button "1 . elfelejtettem" at bounding box center [352, 164] width 179 height 42
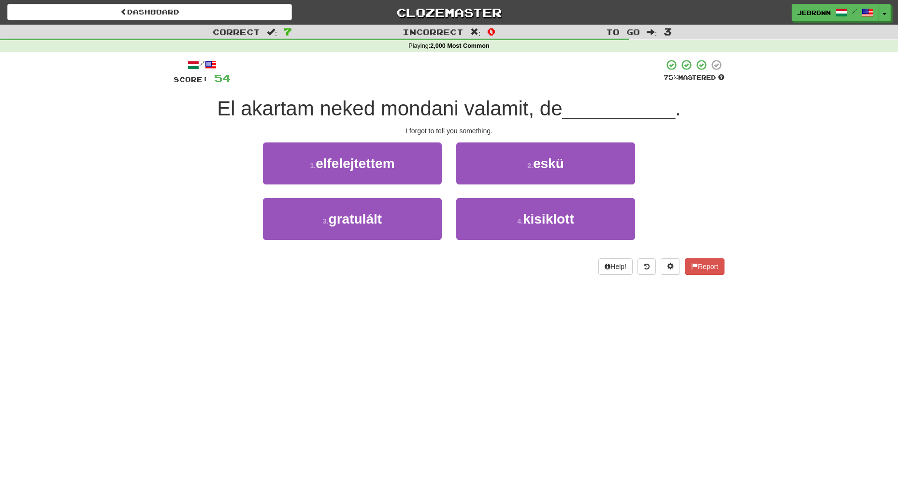
click at [404, 166] on div "/ Score: 54 75 % Mastered El akartam neked mondani valamit, de __________ . I f…" at bounding box center [449, 167] width 551 height 216
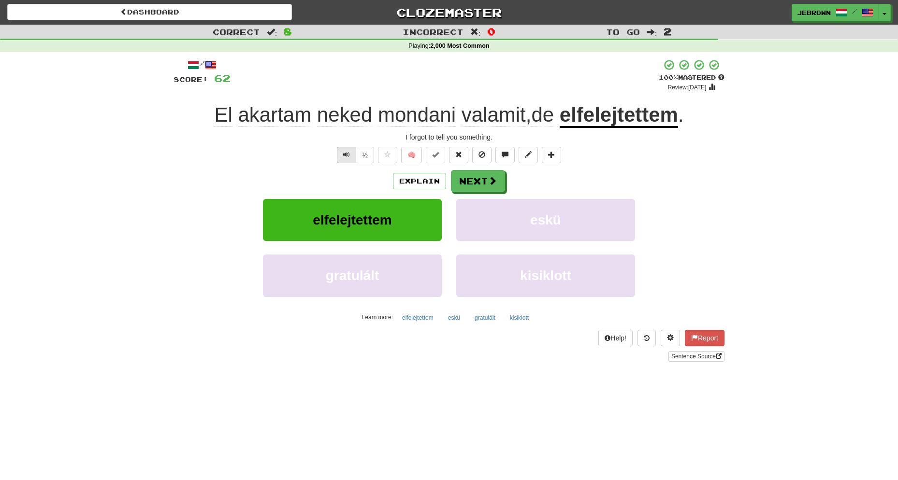
click at [346, 153] on span "Text-to-speech controls" at bounding box center [346, 154] width 7 height 7
click at [344, 153] on span "Text-to-speech controls" at bounding box center [346, 154] width 7 height 7
click at [480, 180] on button "Next" at bounding box center [478, 182] width 54 height 22
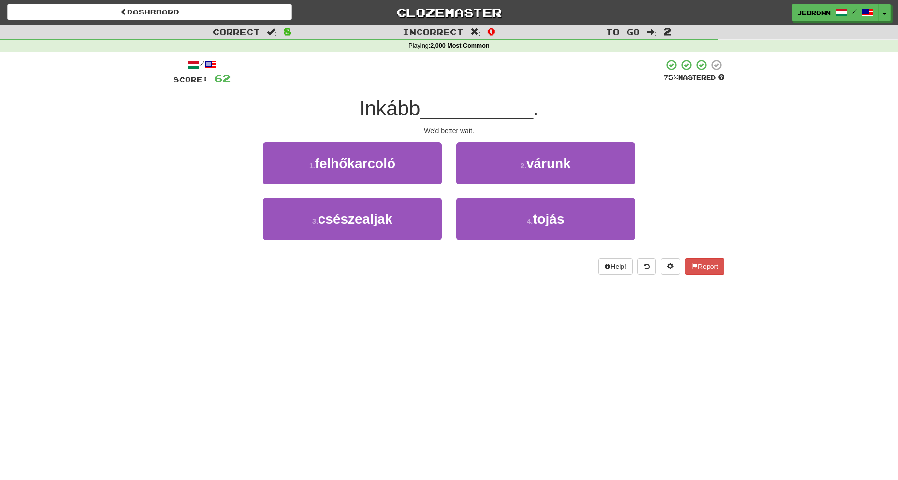
click at [532, 163] on span "várunk" at bounding box center [548, 163] width 44 height 15
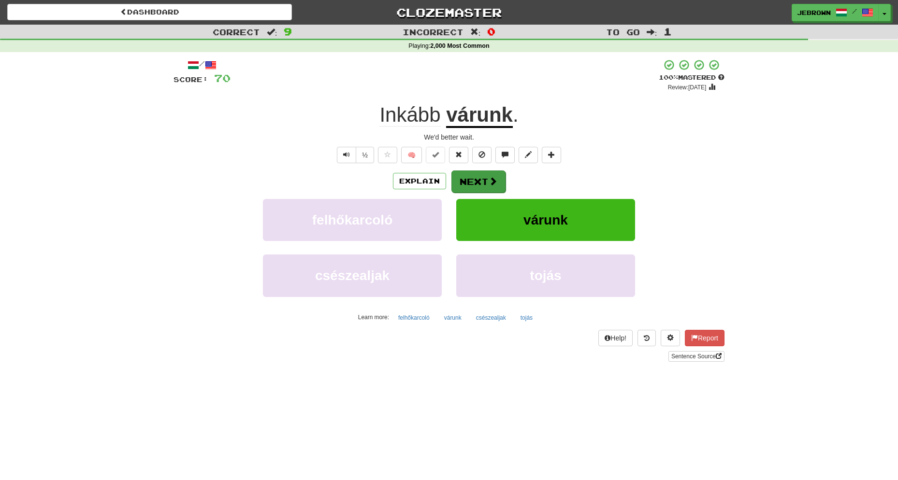
click at [473, 178] on button "Next" at bounding box center [478, 182] width 54 height 22
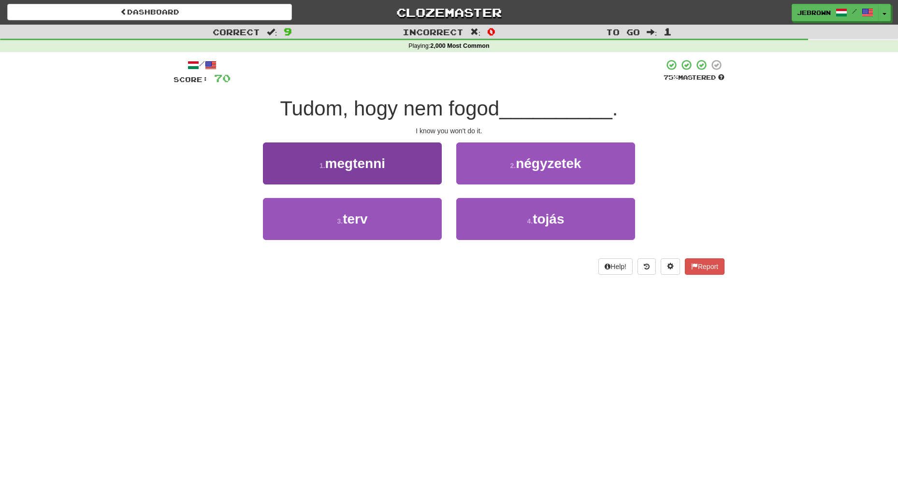
click at [344, 170] on button "1 . megtenni" at bounding box center [352, 164] width 179 height 42
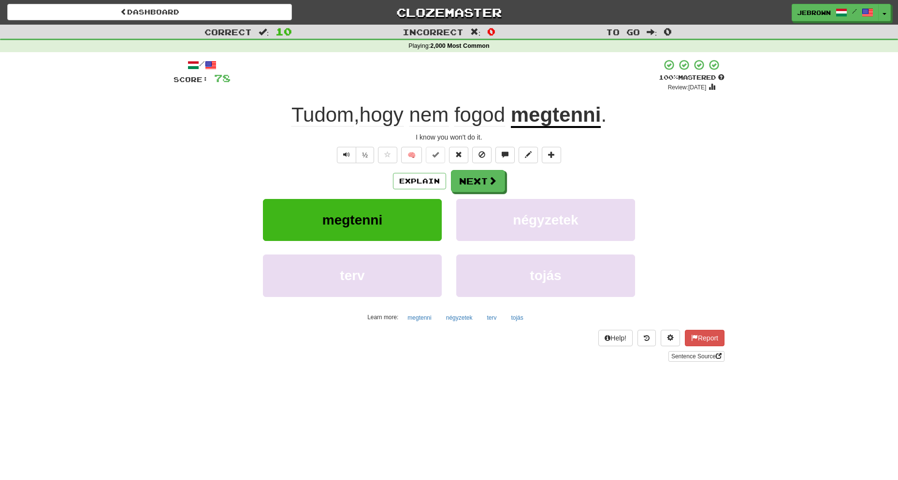
click at [475, 177] on button "Next" at bounding box center [478, 181] width 54 height 22
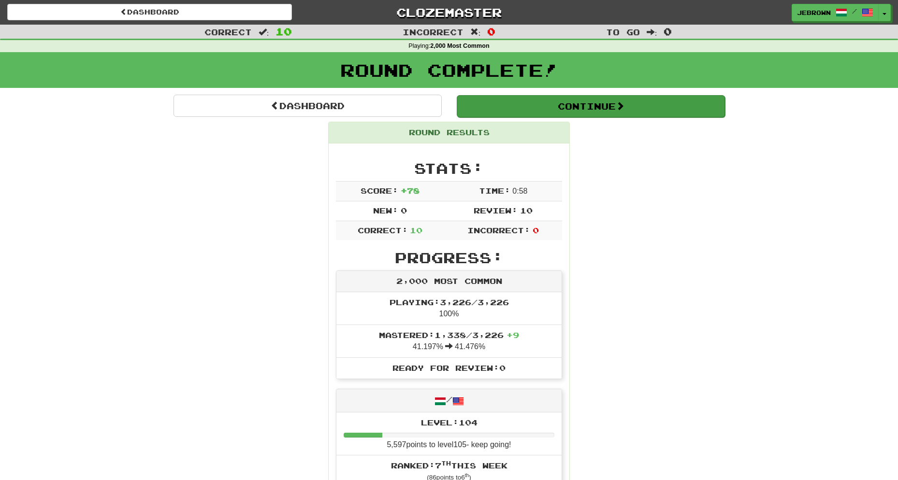
click at [481, 102] on button "Continue" at bounding box center [591, 106] width 268 height 22
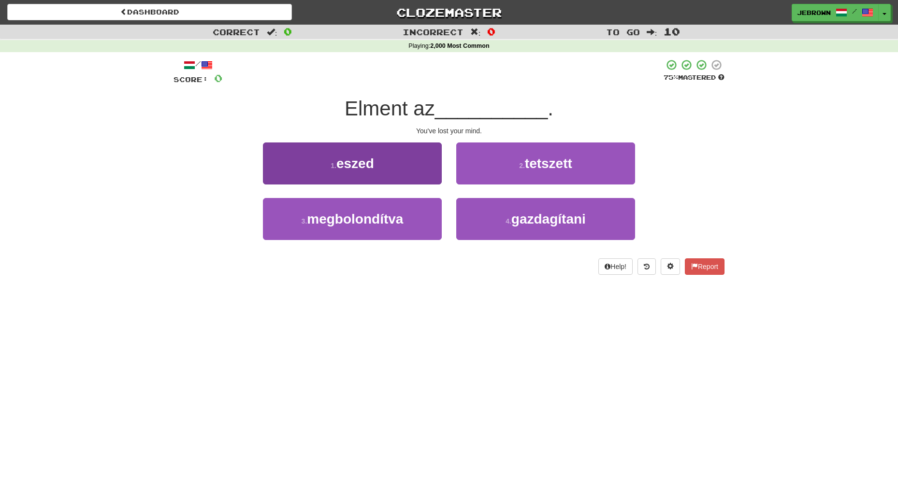
click at [383, 164] on button "1 . eszed" at bounding box center [352, 164] width 179 height 42
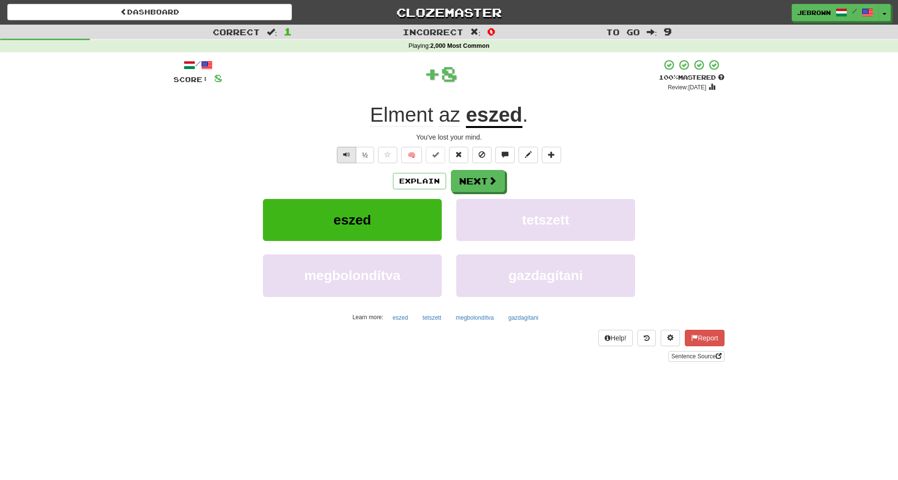
click at [344, 151] on span "Text-to-speech controls" at bounding box center [346, 154] width 7 height 7
click at [483, 178] on button "Next" at bounding box center [478, 182] width 54 height 22
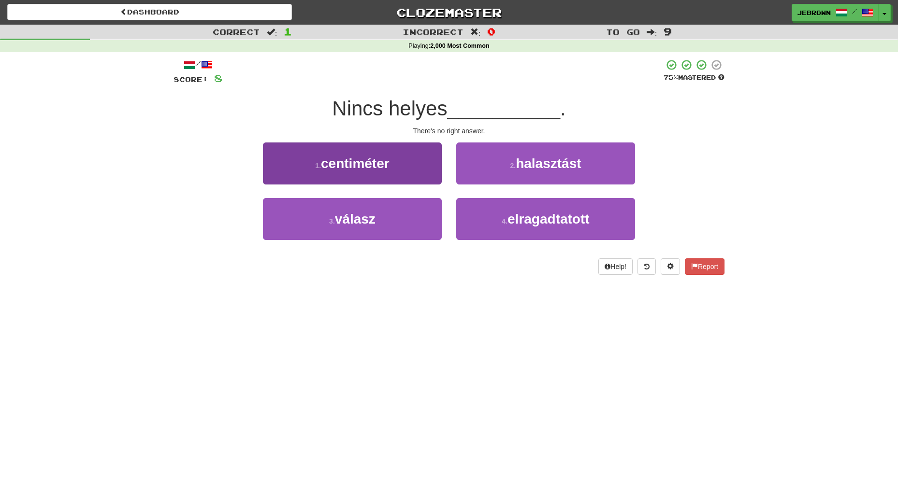
click at [397, 215] on button "3 . válasz" at bounding box center [352, 219] width 179 height 42
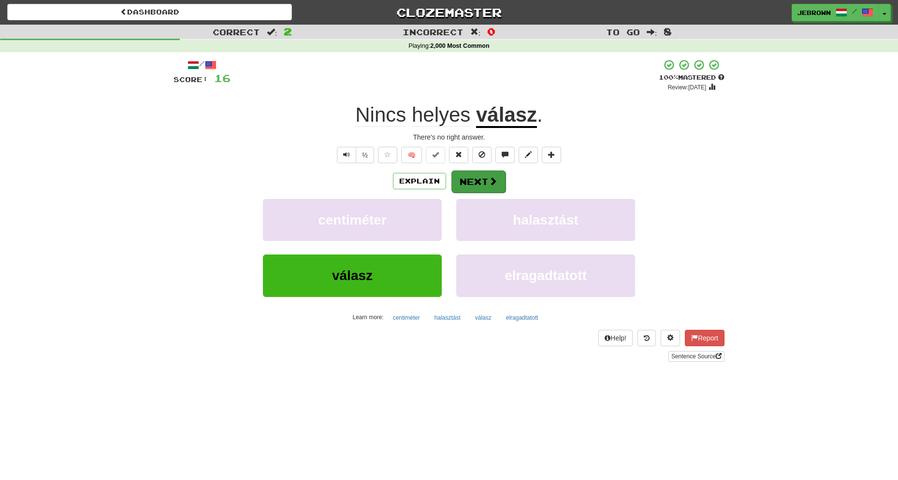
click at [481, 177] on button "Next" at bounding box center [478, 182] width 54 height 22
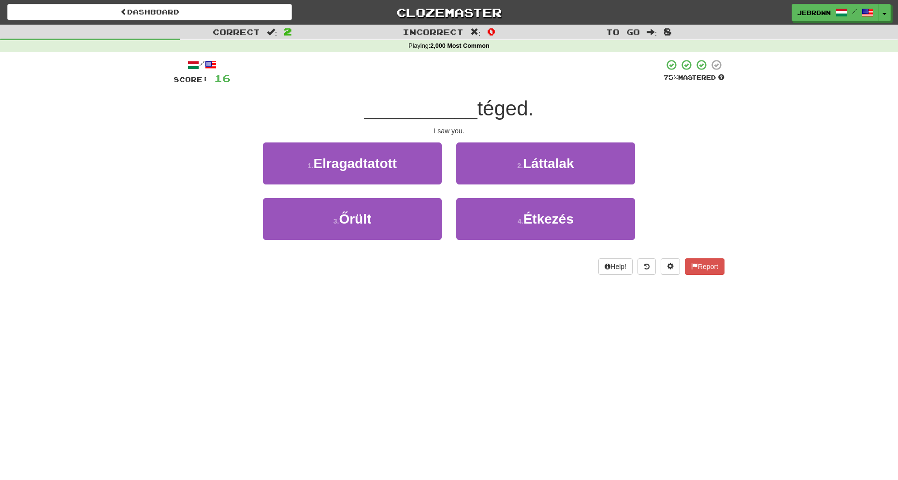
click at [510, 165] on button "2 . Láttalak" at bounding box center [545, 164] width 179 height 42
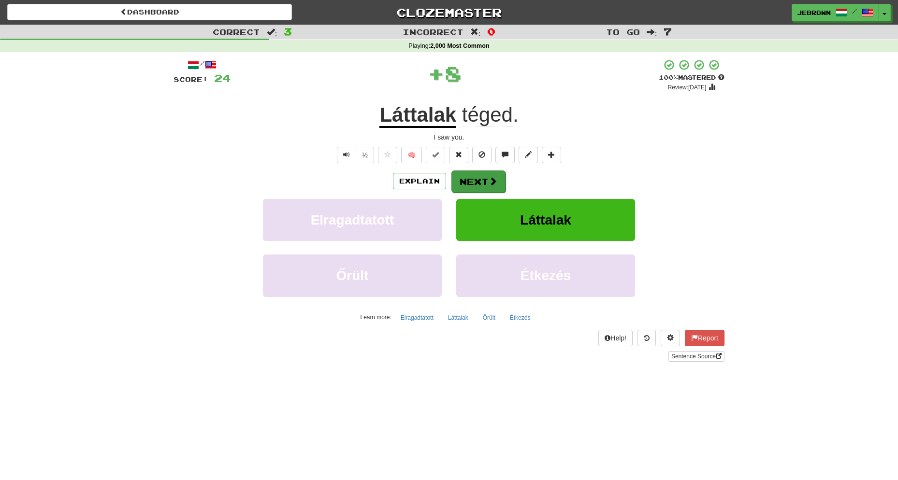
click at [486, 183] on button "Next" at bounding box center [478, 182] width 54 height 22
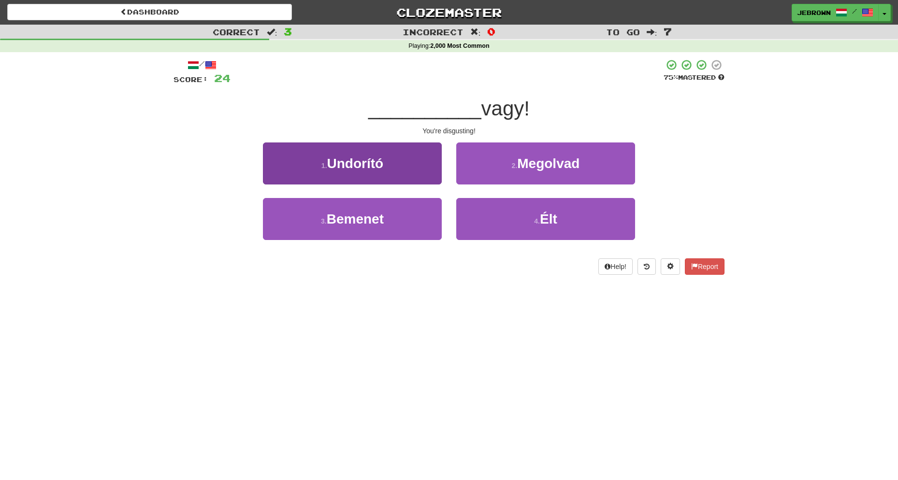
click at [403, 171] on button "1 . Undorító" at bounding box center [352, 164] width 179 height 42
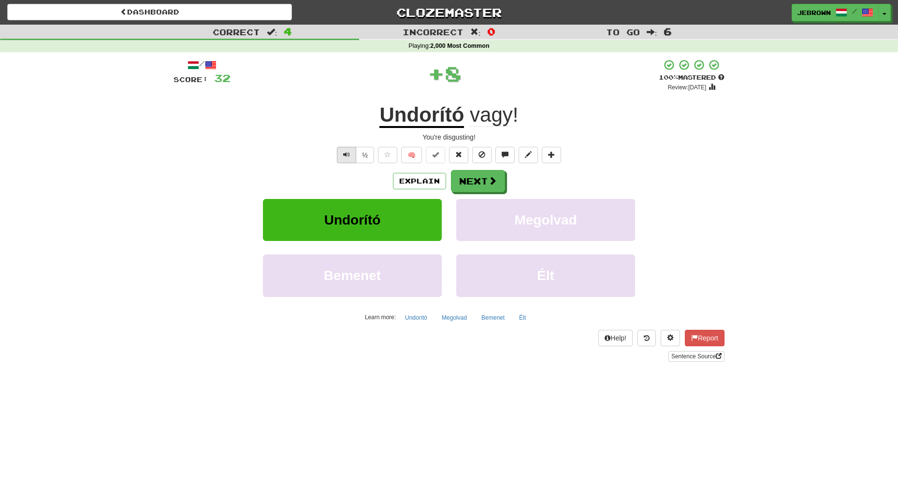
click at [344, 154] on span "Text-to-speech controls" at bounding box center [346, 154] width 7 height 7
click at [479, 178] on button "Next" at bounding box center [478, 182] width 54 height 22
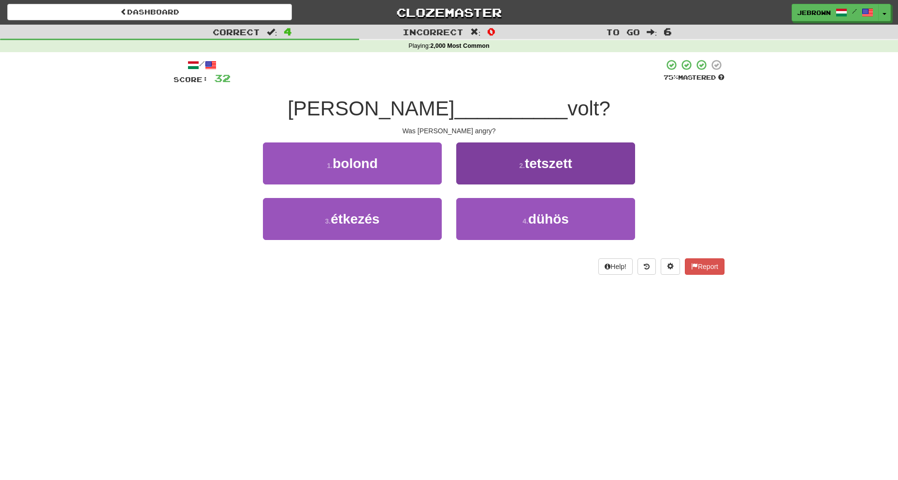
click at [548, 226] on button "4 . dühös" at bounding box center [545, 219] width 179 height 42
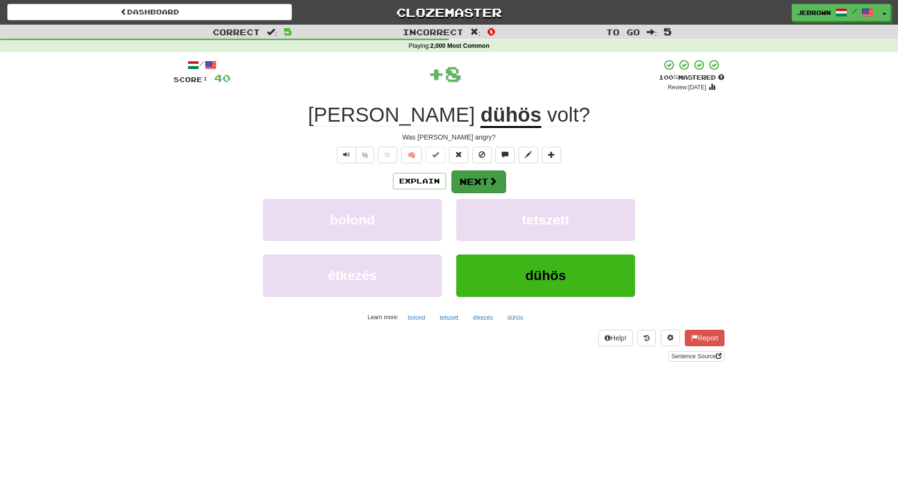
click at [472, 176] on button "Next" at bounding box center [478, 182] width 54 height 22
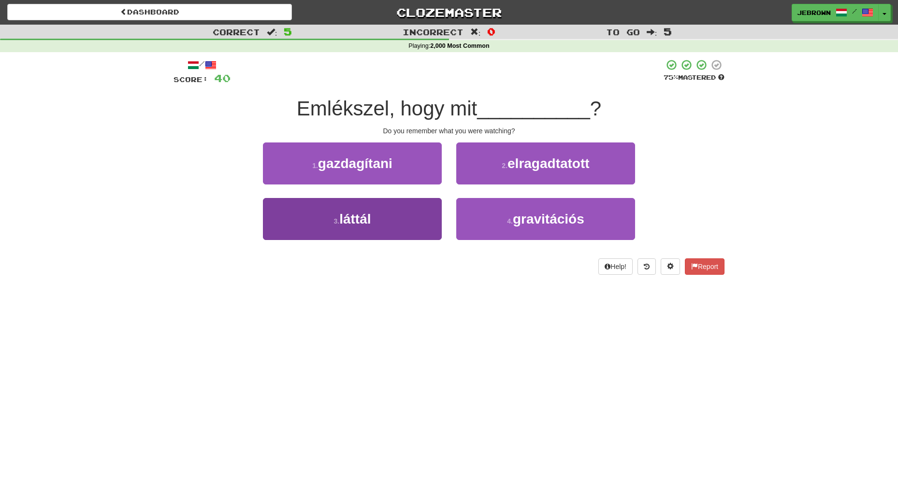
click at [401, 218] on button "3 . láttál" at bounding box center [352, 219] width 179 height 42
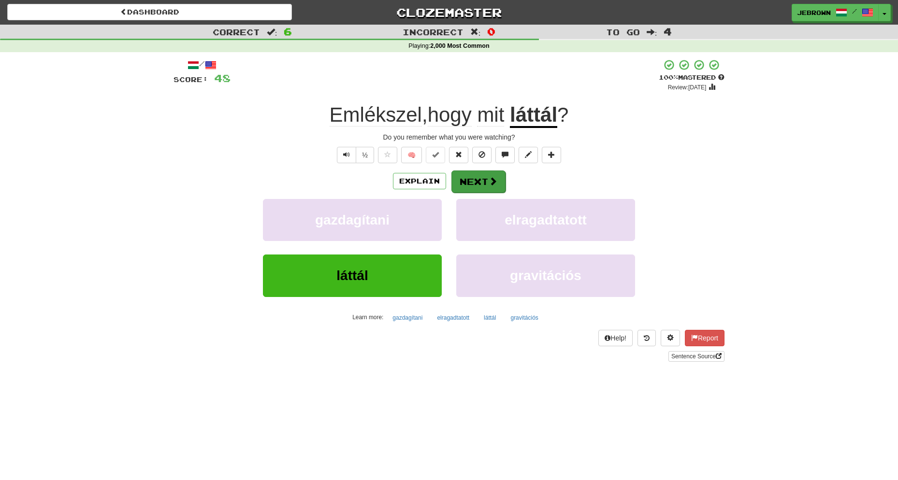
click at [482, 182] on button "Next" at bounding box center [478, 182] width 54 height 22
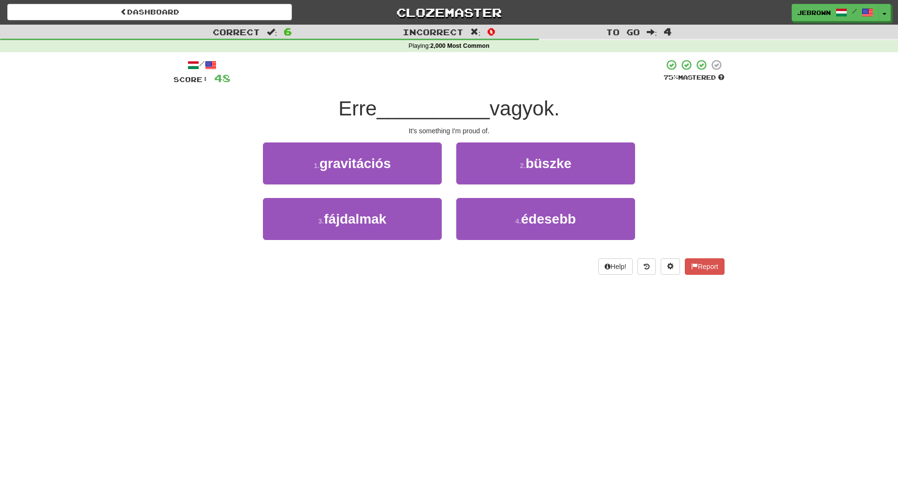
click at [532, 167] on span "büszke" at bounding box center [548, 163] width 46 height 15
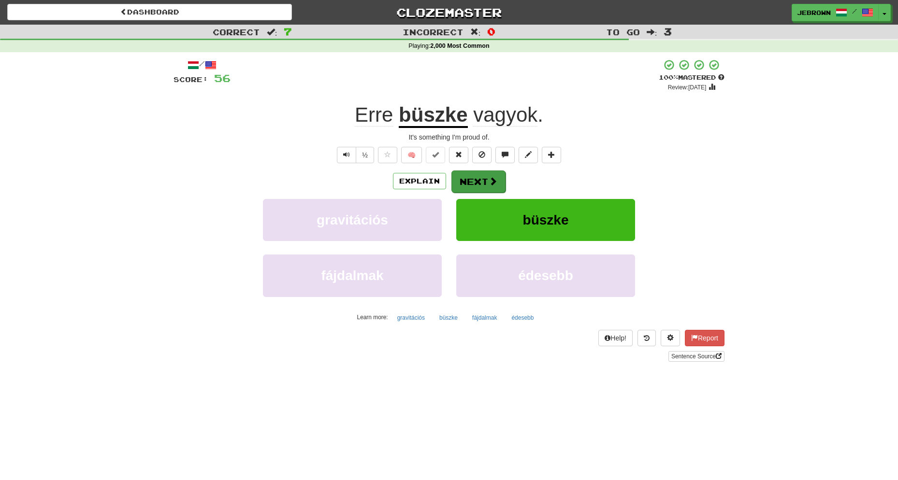
click at [482, 181] on button "Next" at bounding box center [478, 182] width 54 height 22
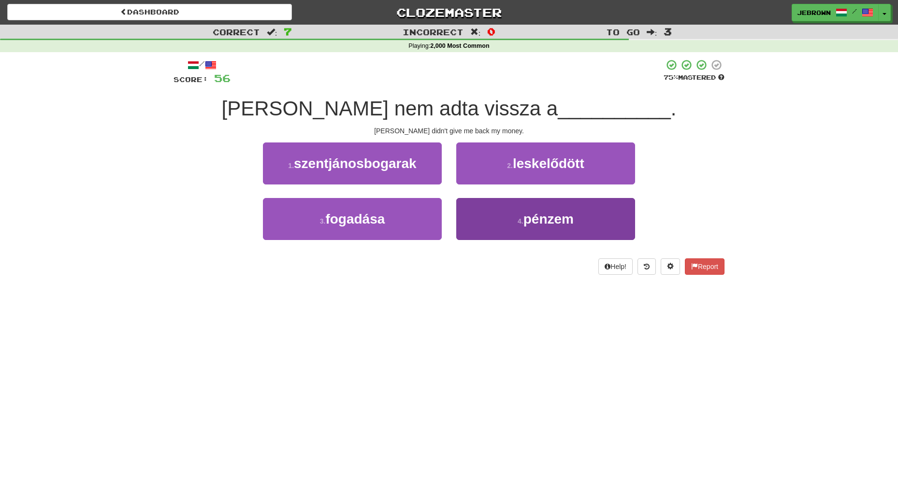
click at [560, 216] on span "pénzem" at bounding box center [548, 219] width 50 height 15
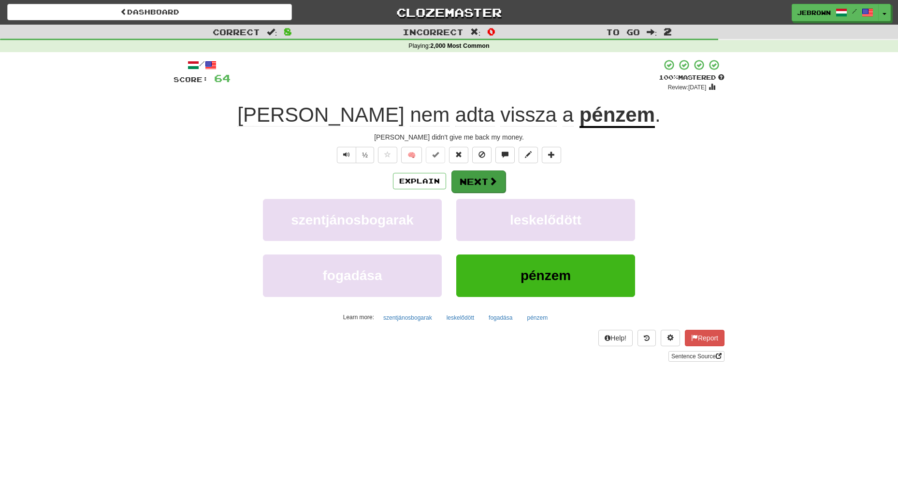
click at [478, 182] on button "Next" at bounding box center [478, 182] width 54 height 22
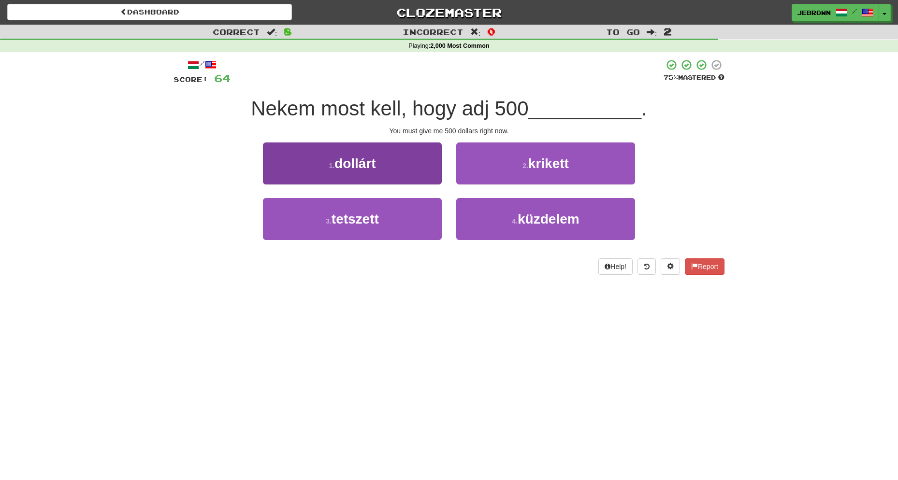
click at [401, 159] on button "1 . dollárt" at bounding box center [352, 164] width 179 height 42
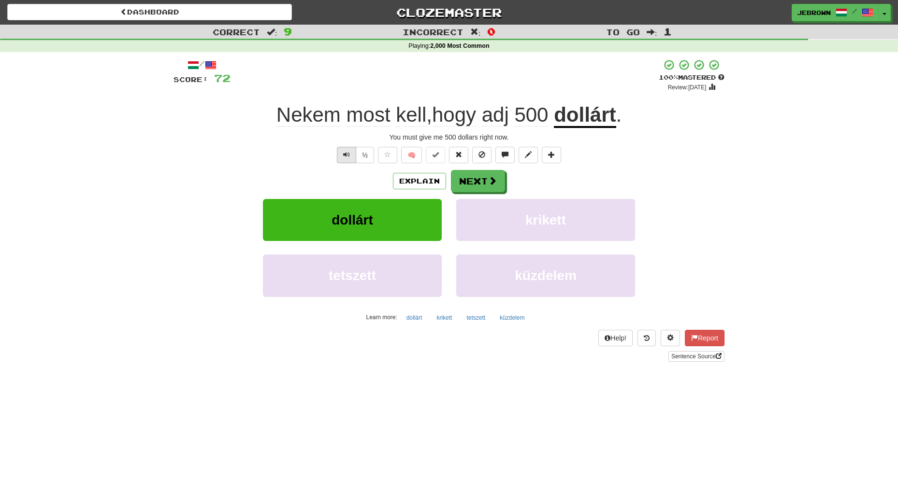
click at [346, 153] on span "Text-to-speech controls" at bounding box center [346, 154] width 7 height 7
click at [366, 155] on button "½" at bounding box center [365, 155] width 18 height 16
click at [485, 179] on button "Next" at bounding box center [478, 182] width 54 height 22
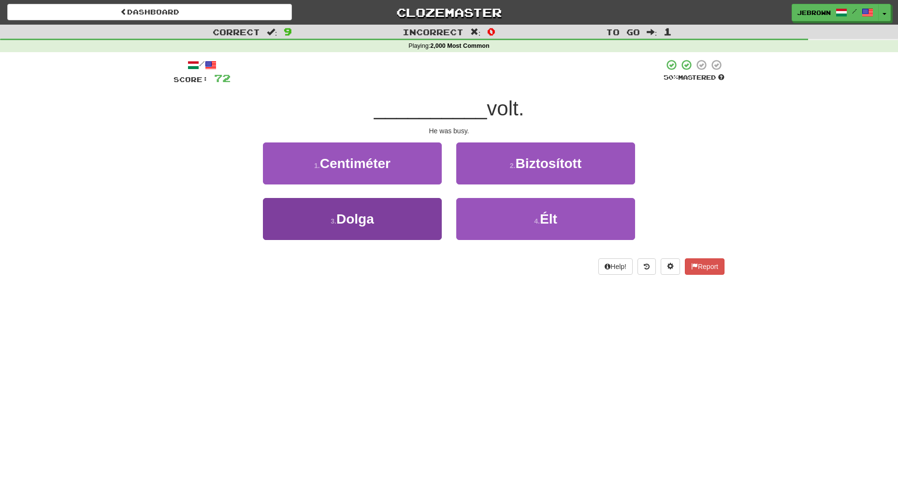
click at [392, 213] on button "3 . Dolga" at bounding box center [352, 219] width 179 height 42
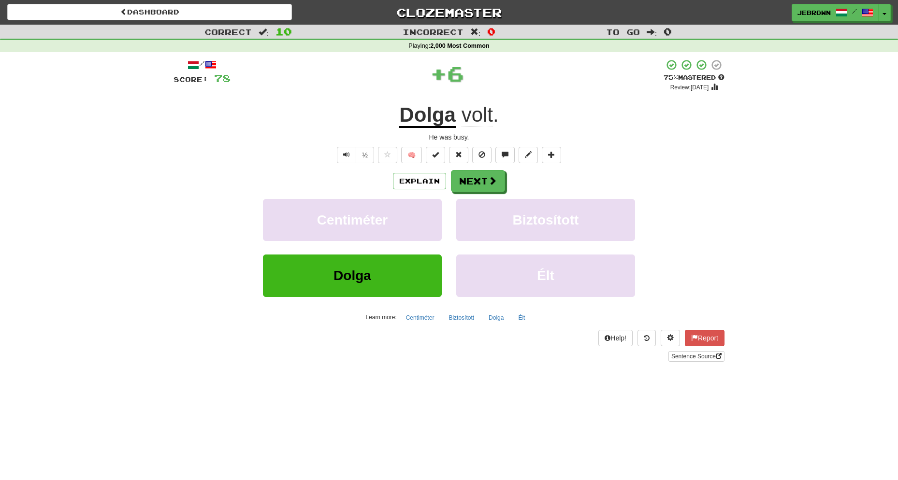
click at [481, 177] on button "Next" at bounding box center [478, 181] width 54 height 22
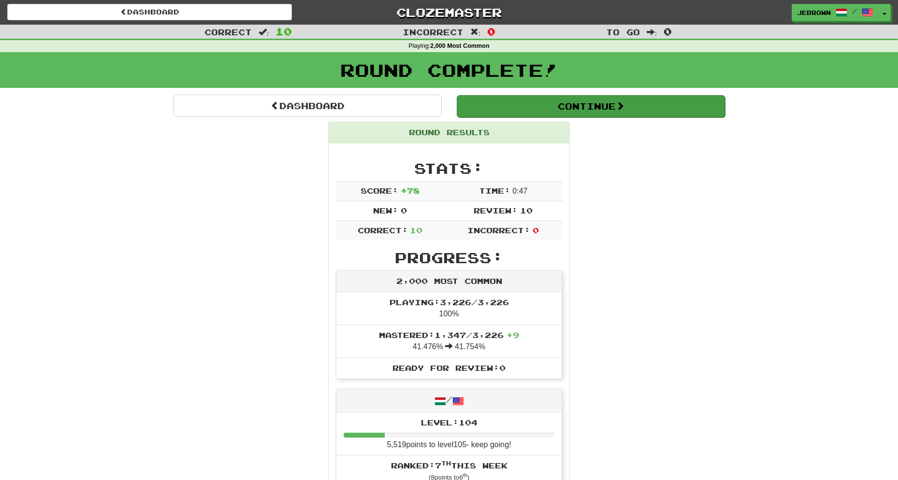
click at [487, 103] on button "Continue" at bounding box center [591, 106] width 268 height 22
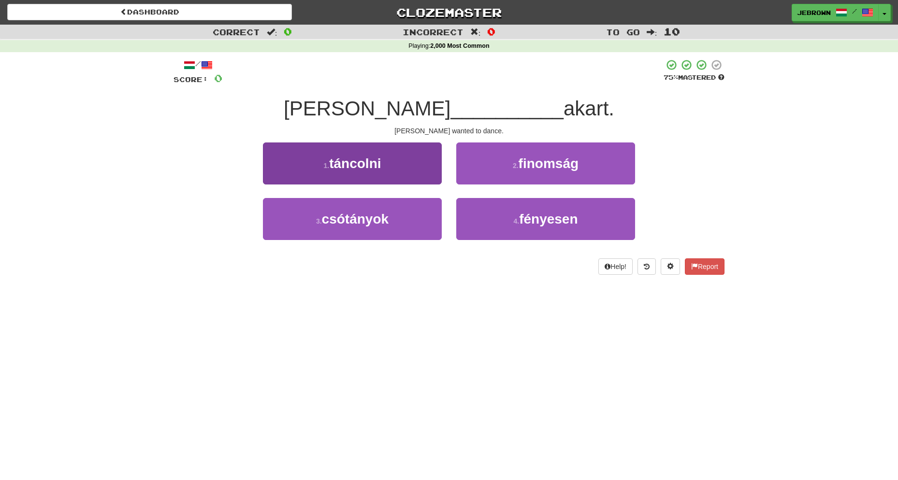
click at [394, 169] on button "1 . táncolni" at bounding box center [352, 164] width 179 height 42
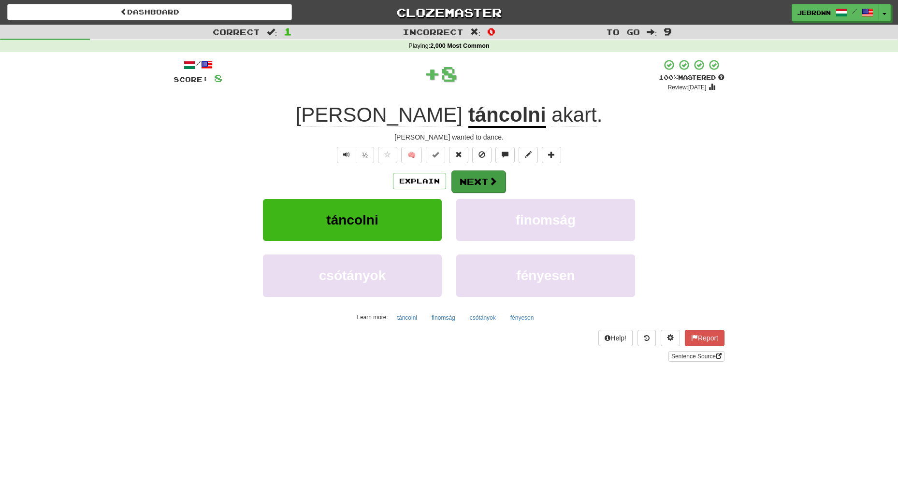
click at [480, 184] on button "Next" at bounding box center [478, 182] width 54 height 22
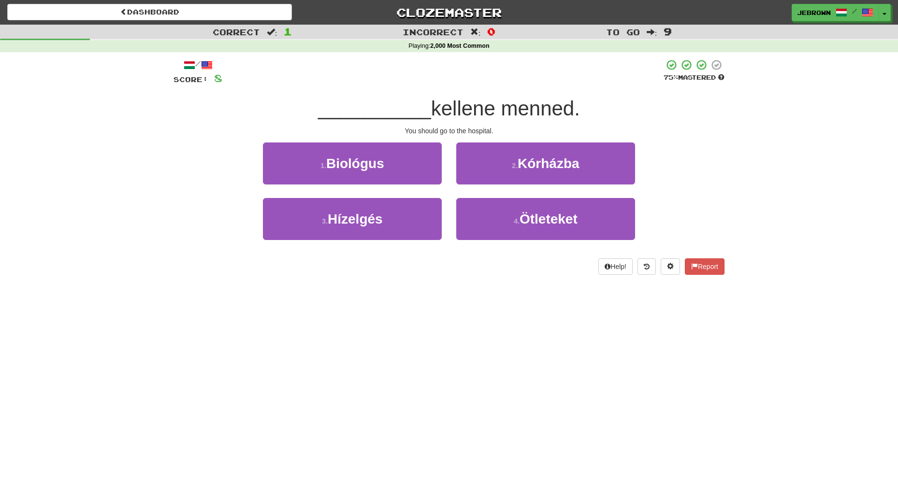
click at [504, 162] on button "2 . Kórházba" at bounding box center [545, 164] width 179 height 42
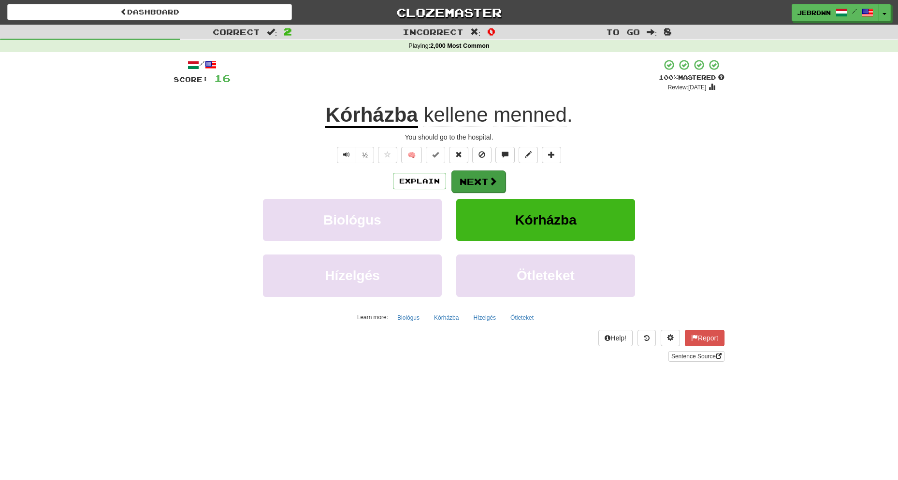
click at [478, 179] on button "Next" at bounding box center [478, 182] width 54 height 22
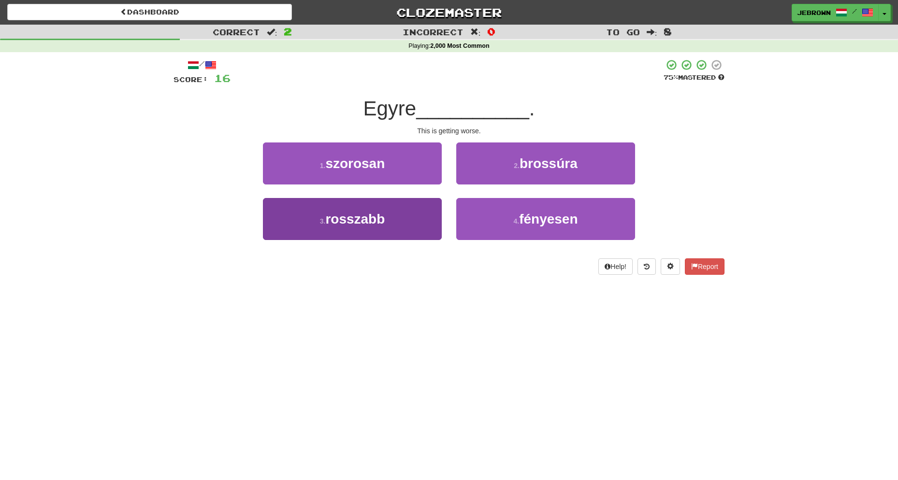
click at [404, 220] on button "3 . rosszabb" at bounding box center [352, 219] width 179 height 42
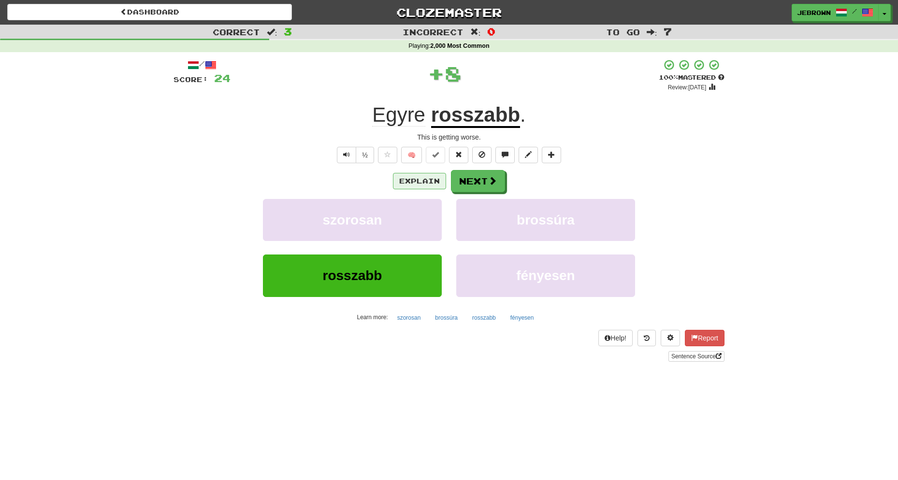
click at [418, 182] on button "Explain" at bounding box center [419, 181] width 53 height 16
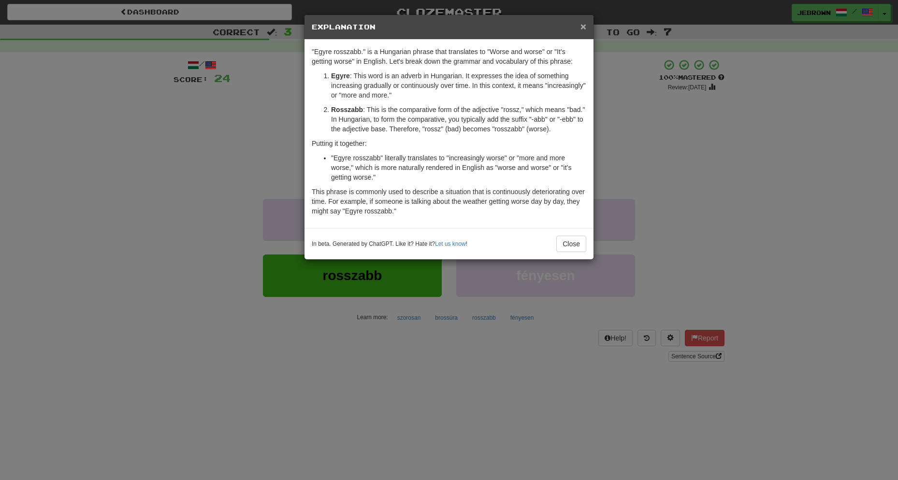
click at [583, 23] on span "×" at bounding box center [583, 26] width 6 height 11
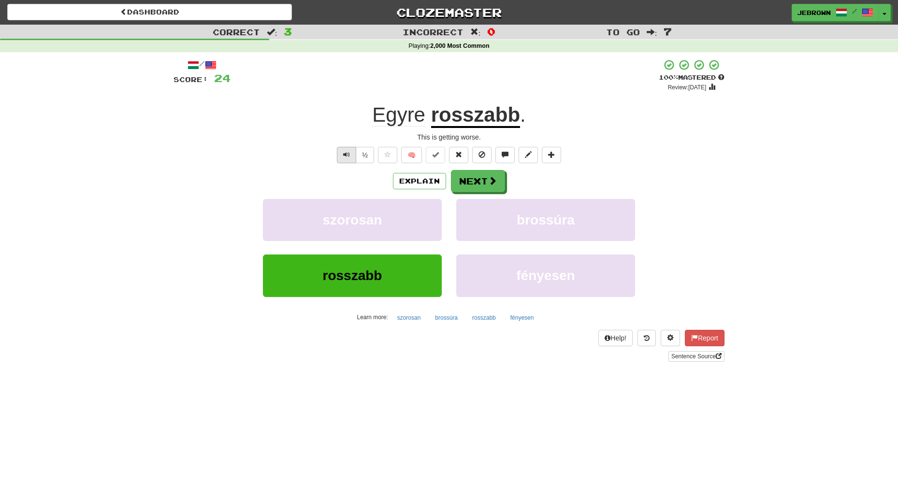
click at [348, 153] on span "Text-to-speech controls" at bounding box center [346, 154] width 7 height 7
click at [482, 183] on button "Next" at bounding box center [478, 182] width 54 height 22
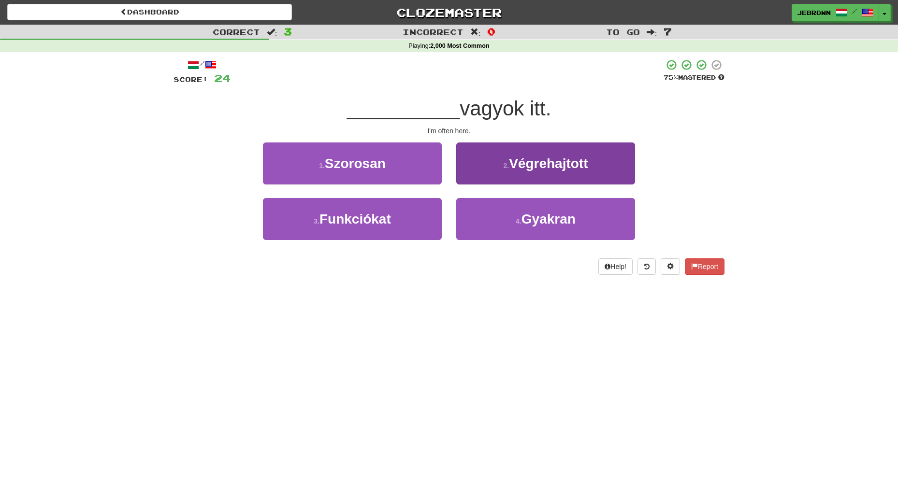
click at [544, 223] on span "Gyakran" at bounding box center [549, 219] width 54 height 15
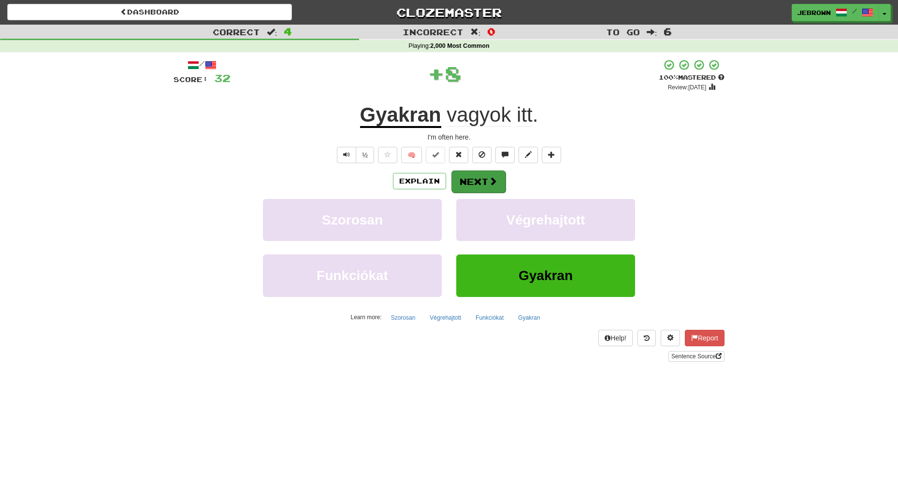
click at [471, 180] on button "Next" at bounding box center [478, 182] width 54 height 22
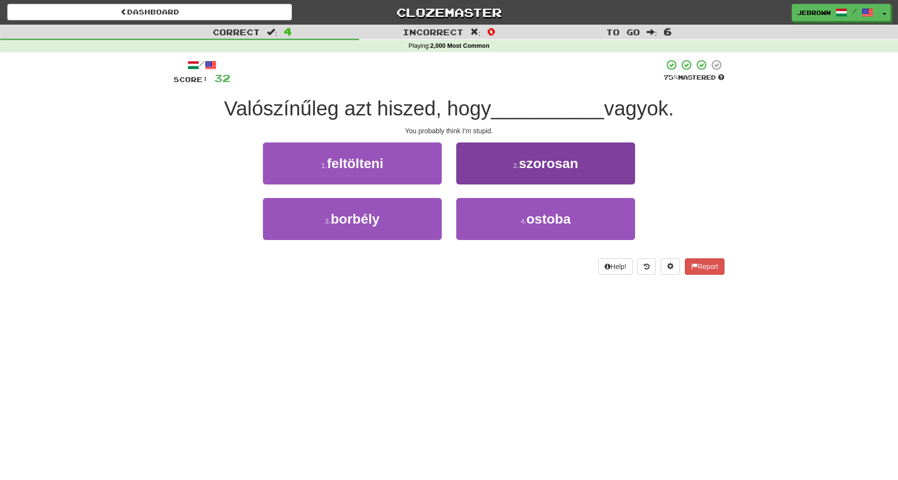
click at [532, 217] on span "ostoba" at bounding box center [548, 219] width 44 height 15
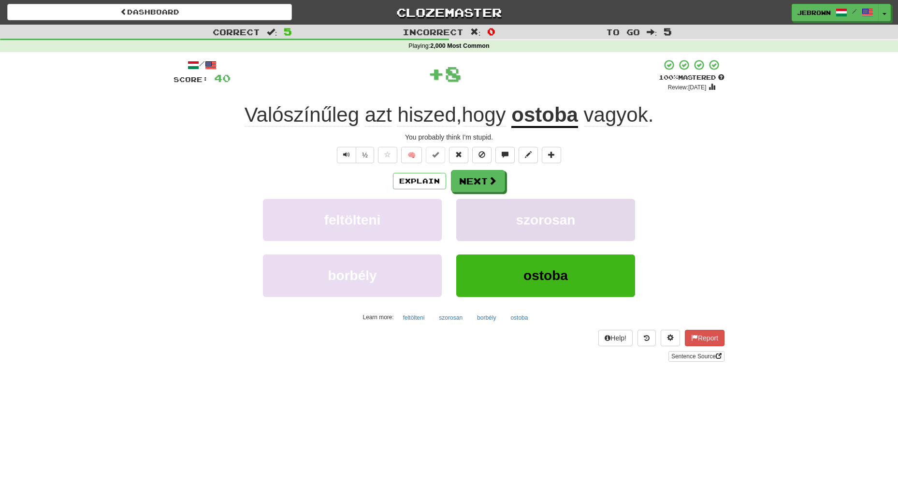
scroll to position [4, 0]
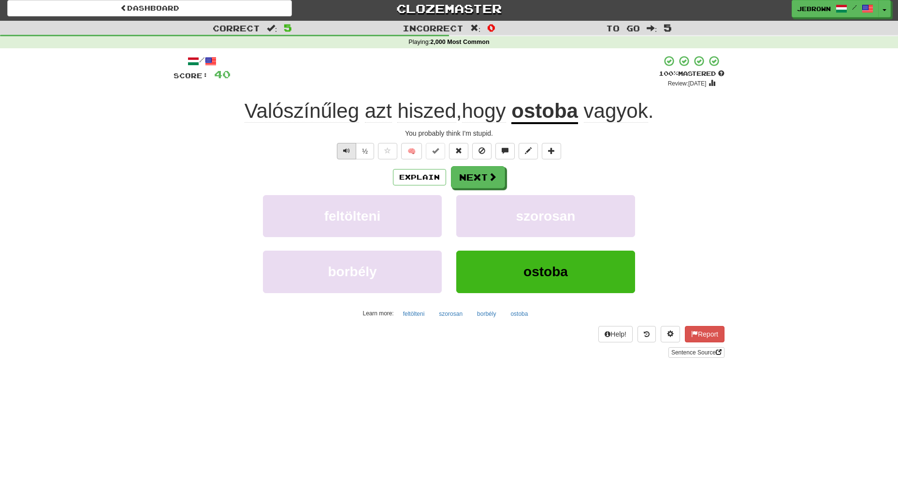
click at [346, 150] on span "Text-to-speech controls" at bounding box center [346, 150] width 7 height 7
click at [345, 151] on span "Text-to-speech controls" at bounding box center [346, 150] width 7 height 7
click at [477, 173] on button "Next" at bounding box center [478, 178] width 54 height 22
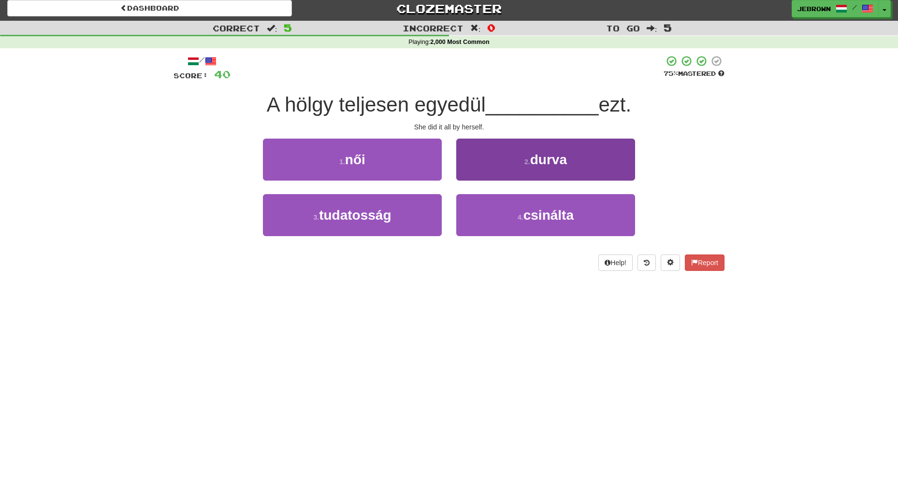
click at [510, 215] on button "4 . csinálta" at bounding box center [545, 215] width 179 height 42
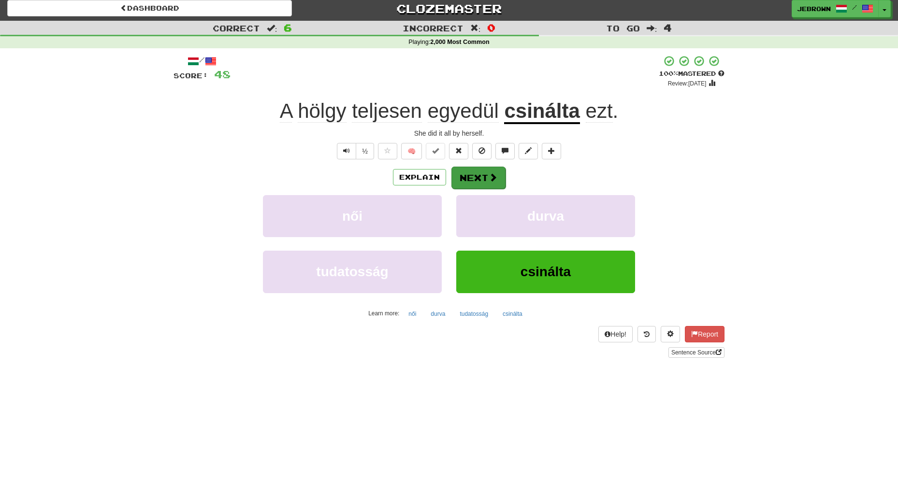
click at [477, 176] on button "Next" at bounding box center [478, 178] width 54 height 22
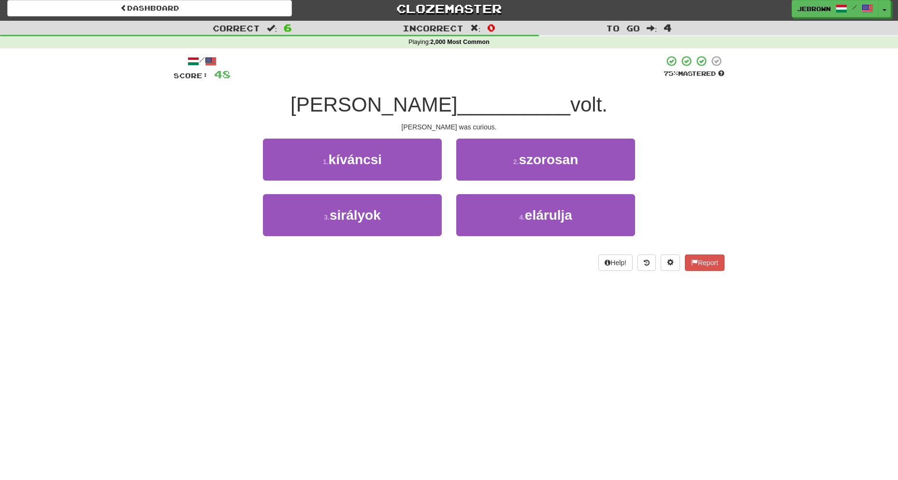
click at [317, 162] on button "1 . kíváncsi" at bounding box center [352, 160] width 179 height 42
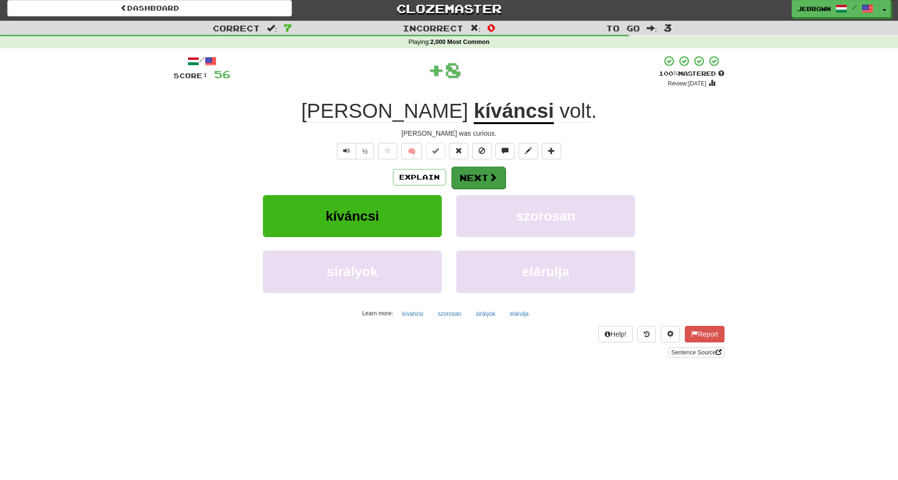
click at [471, 179] on button "Next" at bounding box center [478, 178] width 54 height 22
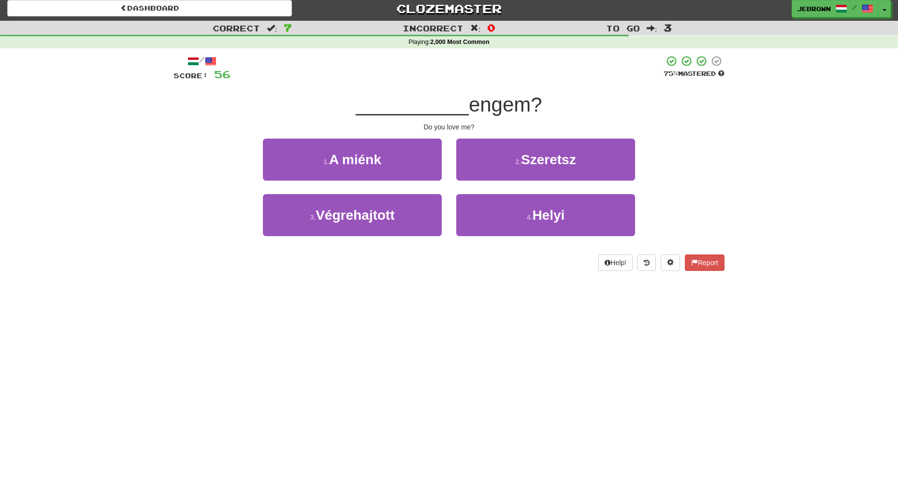
click at [490, 165] on button "2 . Szeretsz" at bounding box center [545, 160] width 179 height 42
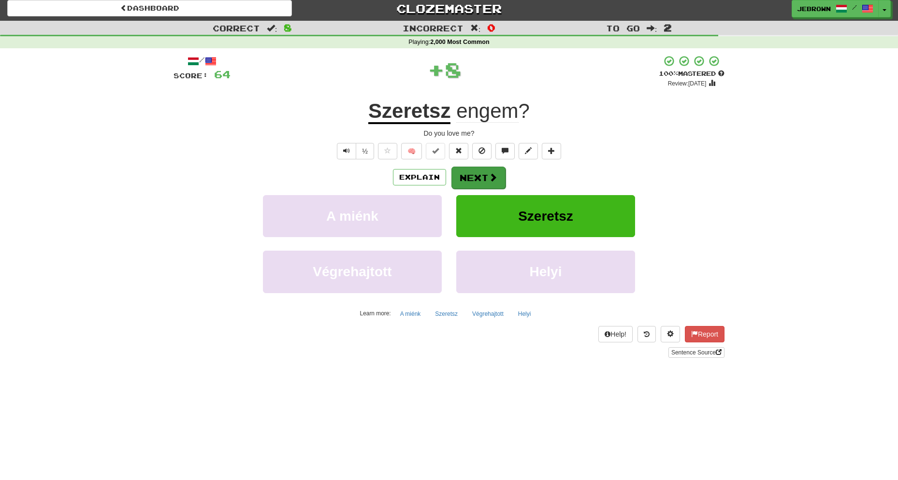
click at [474, 176] on button "Next" at bounding box center [478, 178] width 54 height 22
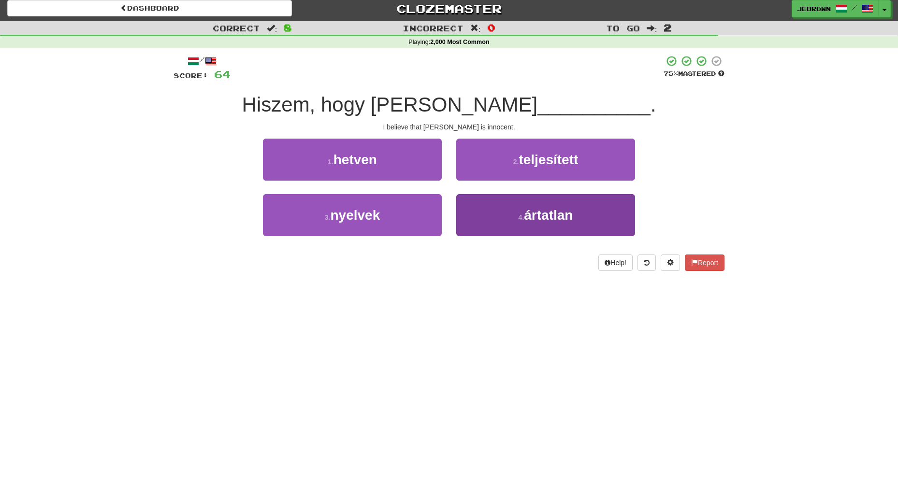
click at [522, 218] on small "4 ." at bounding box center [522, 218] width 6 height 8
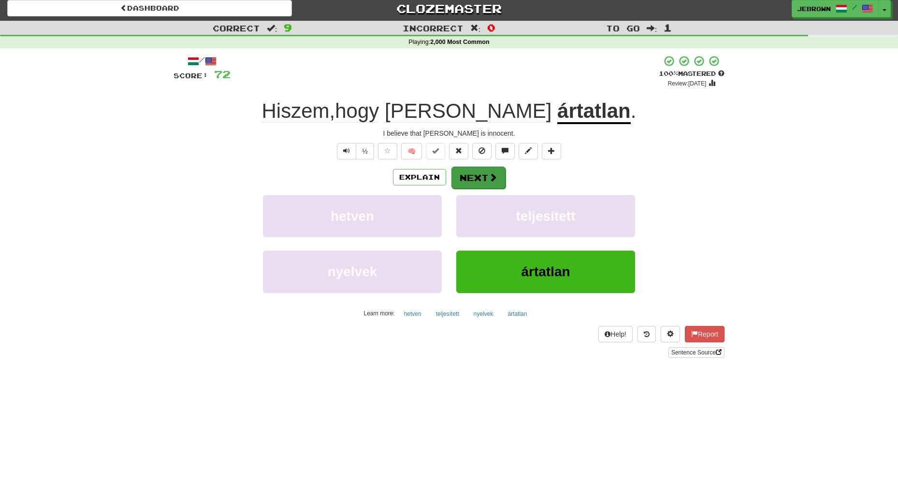
click at [475, 174] on button "Next" at bounding box center [478, 178] width 54 height 22
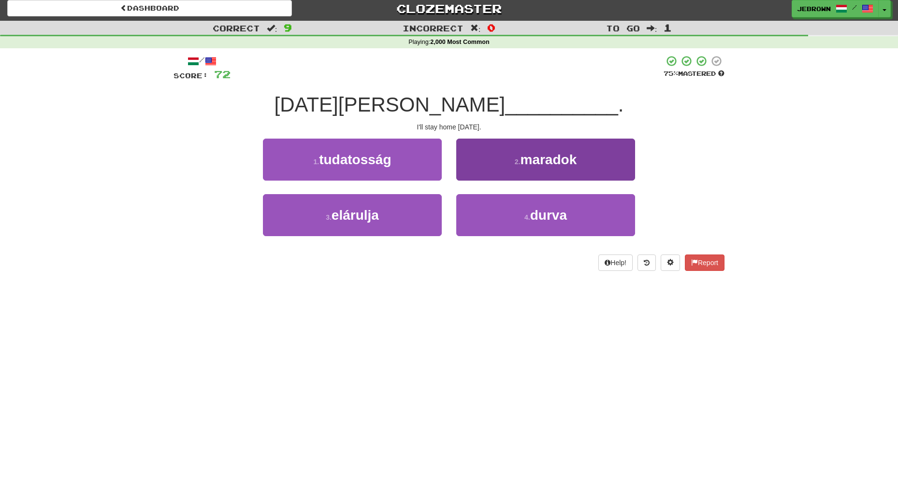
click at [520, 162] on small "2 ." at bounding box center [518, 162] width 6 height 8
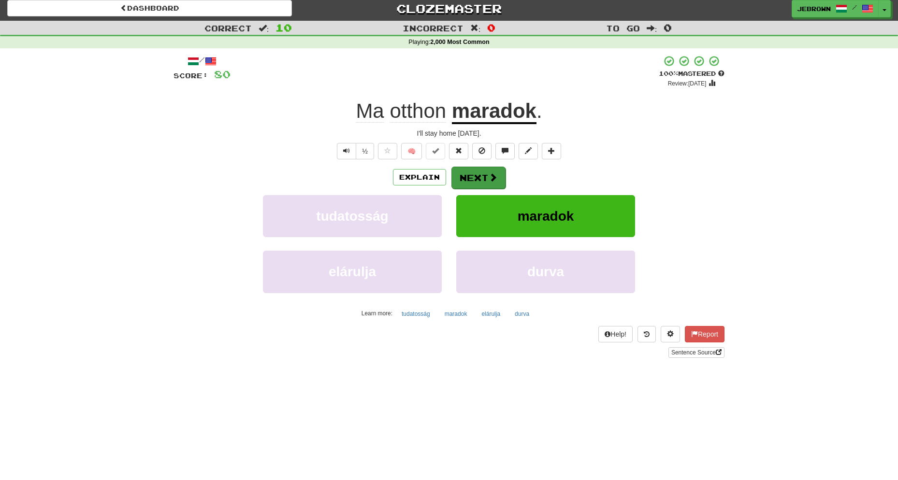
click at [478, 178] on button "Next" at bounding box center [478, 178] width 54 height 22
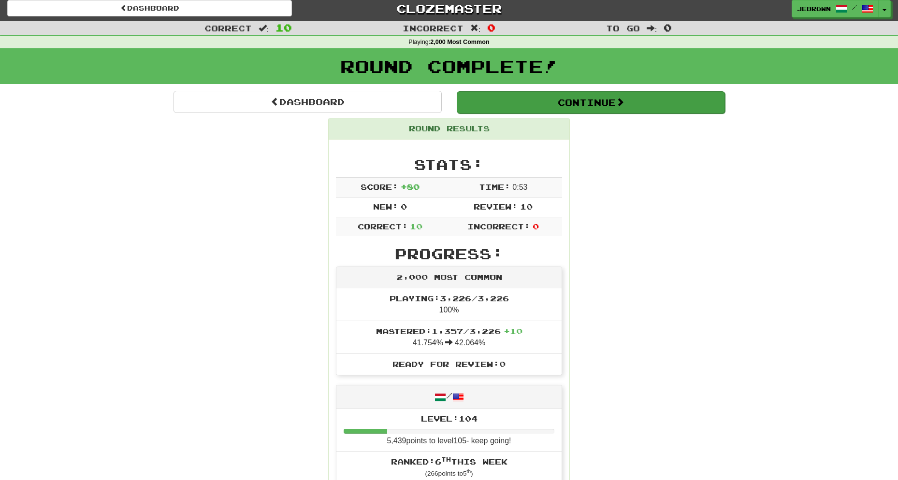
click at [499, 102] on button "Continue" at bounding box center [591, 102] width 268 height 22
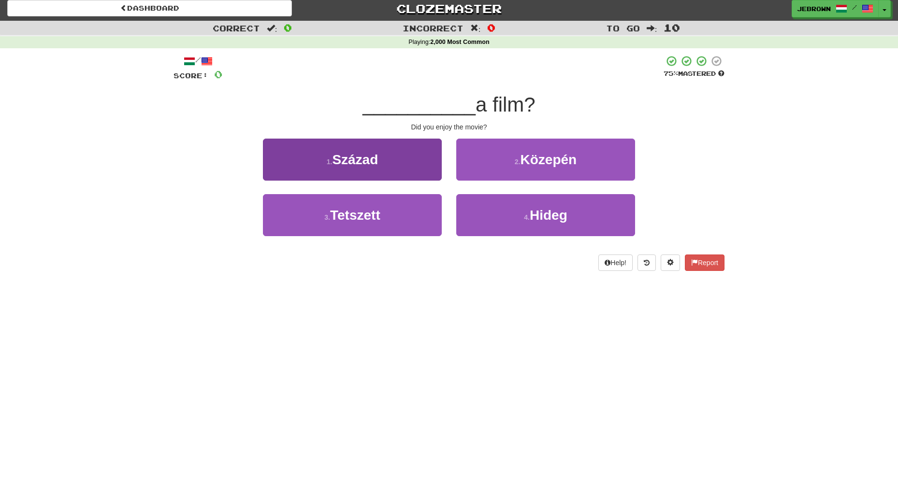
click at [395, 217] on button "3 . Tetszett" at bounding box center [352, 215] width 179 height 42
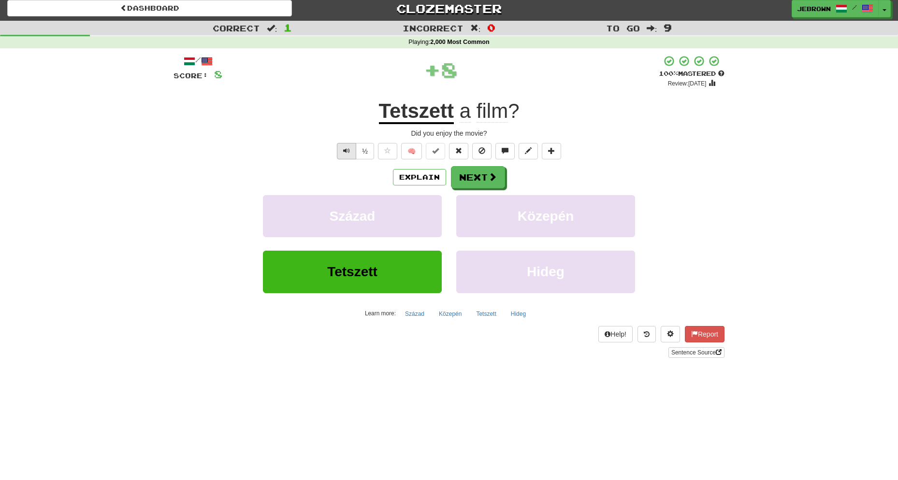
click at [347, 151] on span "Text-to-speech controls" at bounding box center [346, 150] width 7 height 7
click at [489, 178] on span at bounding box center [493, 177] width 9 height 9
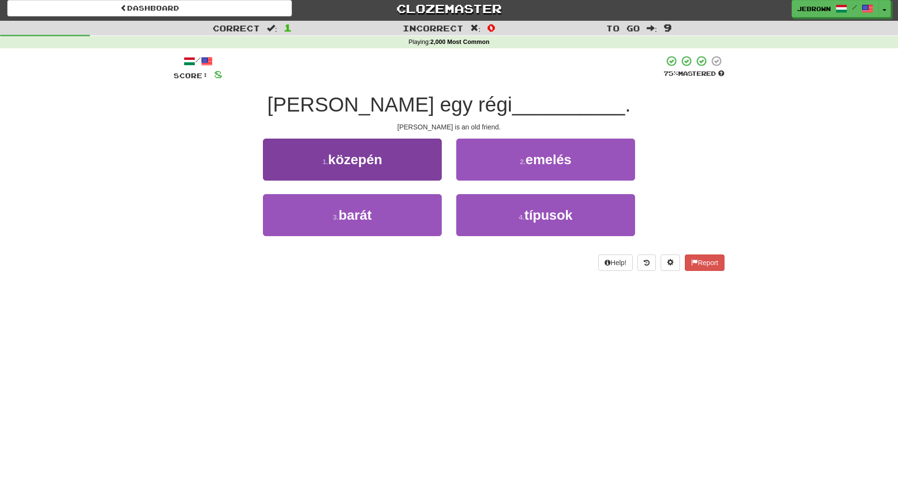
click at [389, 208] on button "3 . barát" at bounding box center [352, 215] width 179 height 42
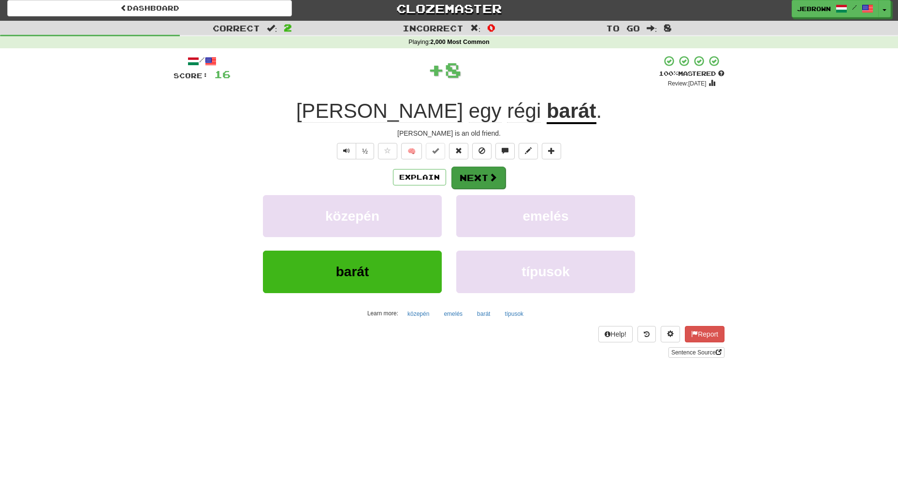
click at [481, 177] on button "Next" at bounding box center [478, 178] width 54 height 22
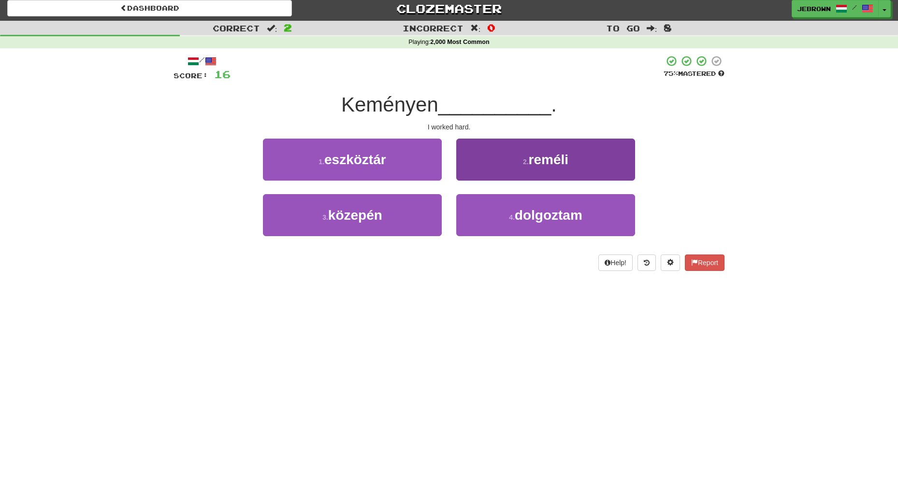
click at [544, 218] on span "dolgoztam" at bounding box center [549, 215] width 68 height 15
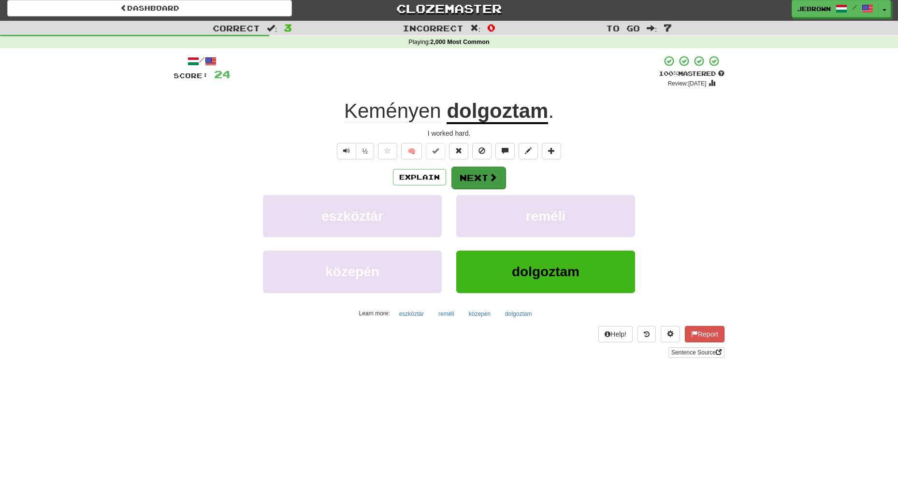
click at [479, 176] on button "Next" at bounding box center [478, 178] width 54 height 22
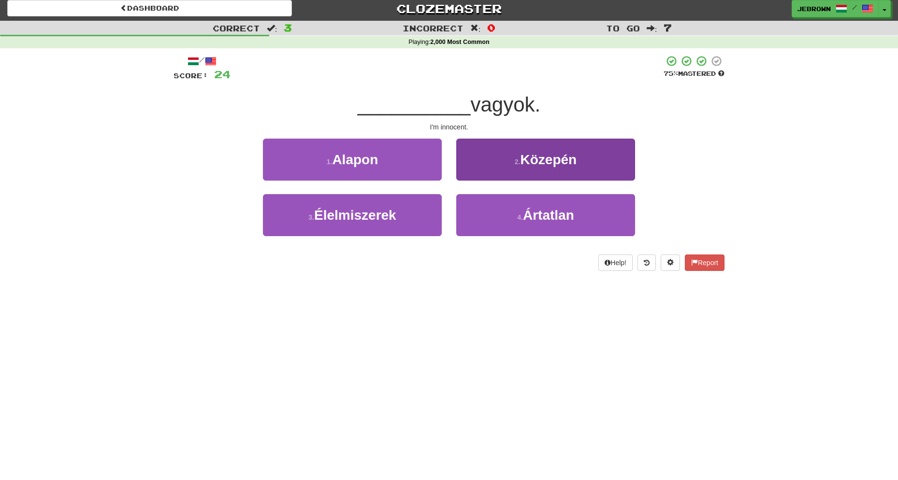
click at [507, 209] on button "4 . Ártatlan" at bounding box center [545, 215] width 179 height 42
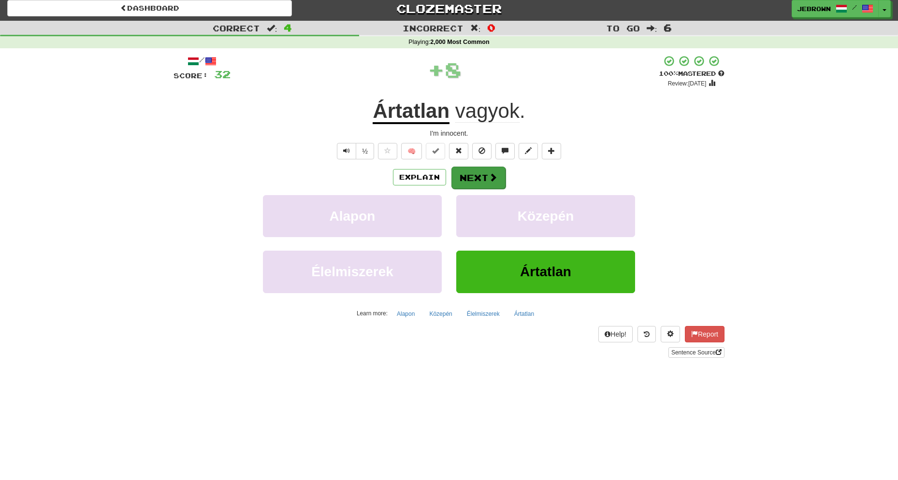
click at [484, 175] on button "Next" at bounding box center [478, 178] width 54 height 22
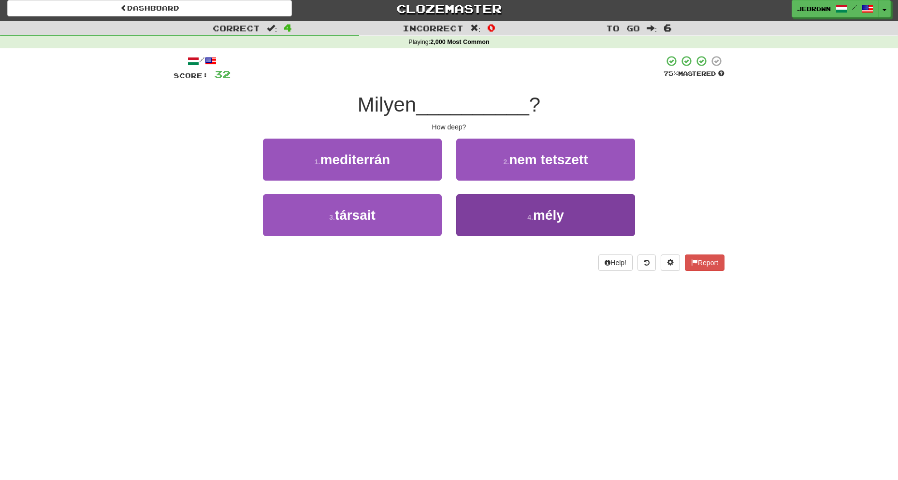
click at [525, 212] on button "4 . mély" at bounding box center [545, 215] width 179 height 42
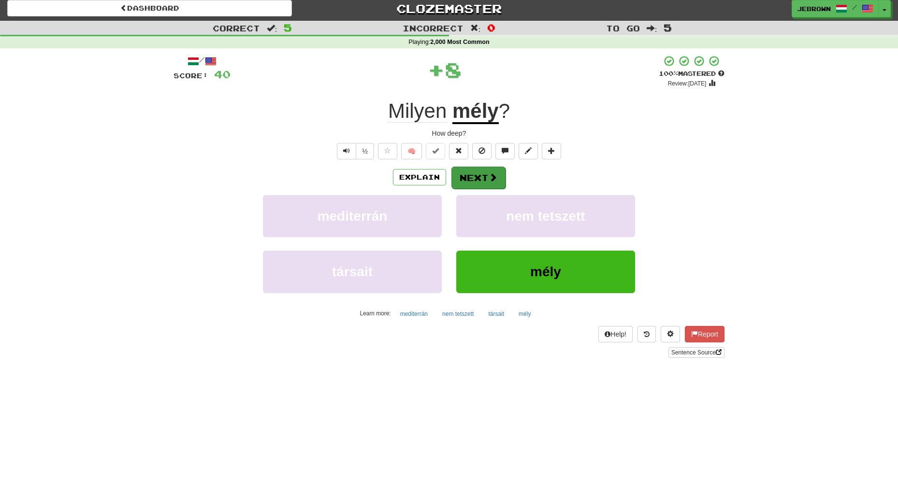
click at [471, 174] on button "Next" at bounding box center [478, 178] width 54 height 22
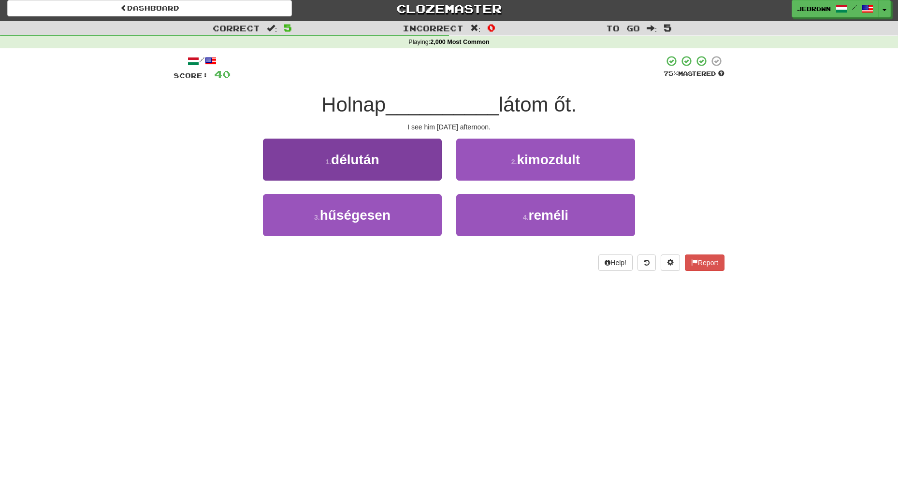
click at [387, 163] on button "1 . délután" at bounding box center [352, 160] width 179 height 42
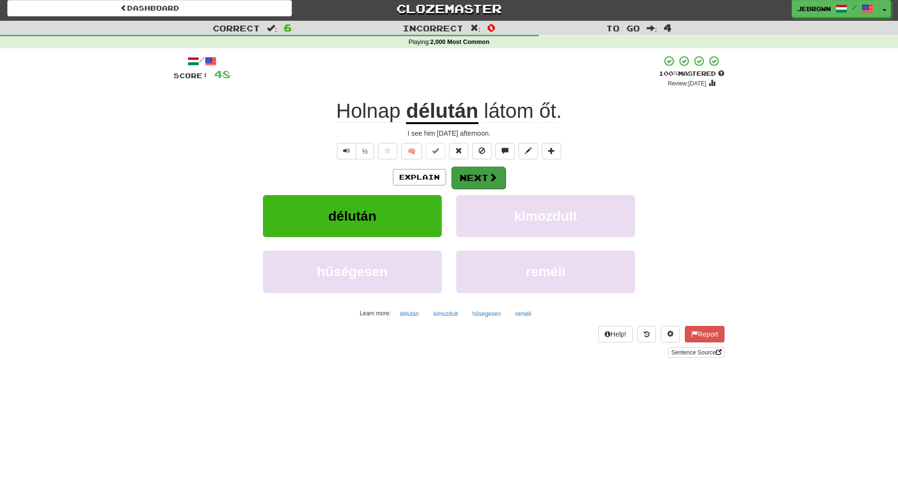
click at [481, 176] on button "Next" at bounding box center [478, 178] width 54 height 22
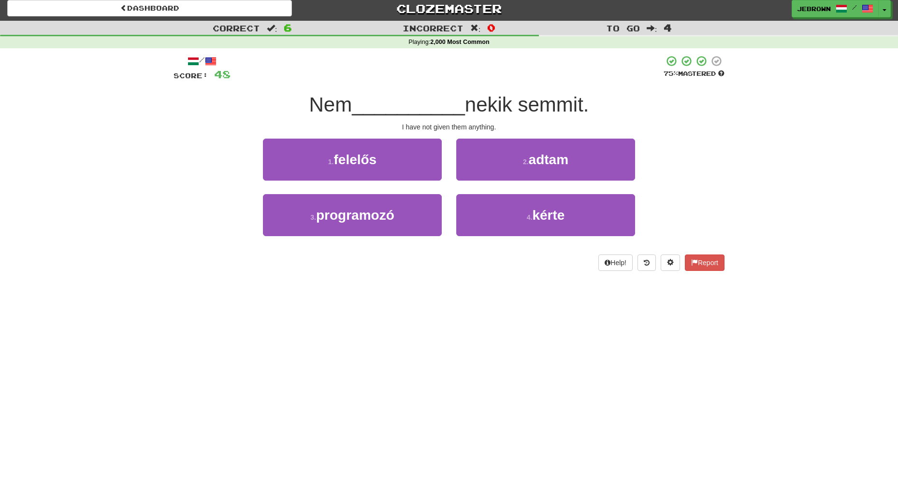
click at [508, 165] on button "2 . adtam" at bounding box center [545, 160] width 179 height 42
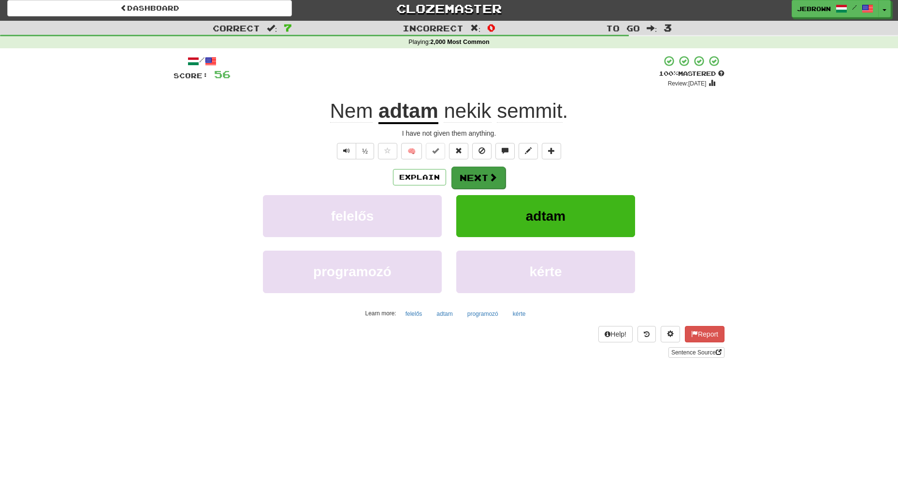
click at [492, 176] on span at bounding box center [493, 177] width 9 height 9
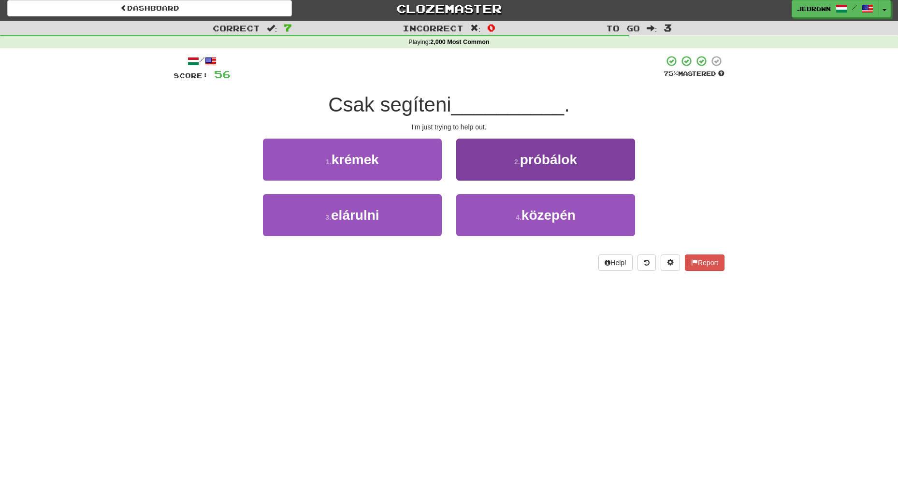
click at [534, 155] on span "próbálok" at bounding box center [548, 159] width 57 height 15
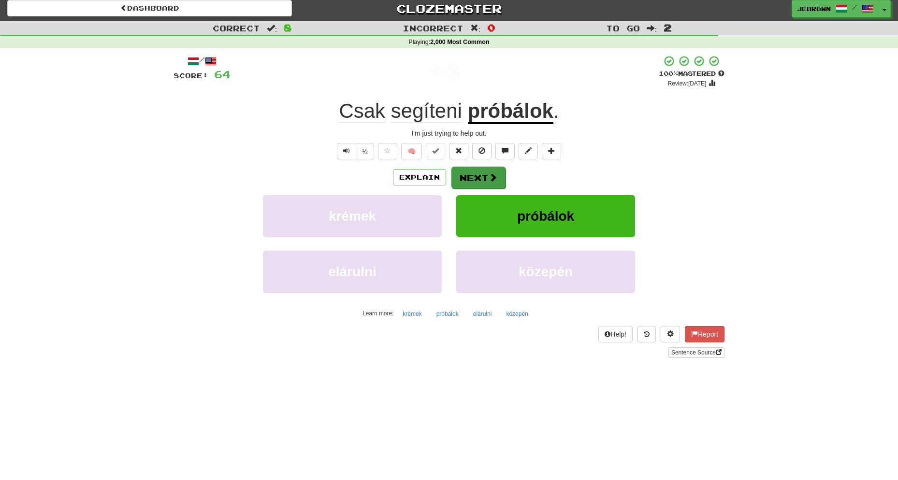
click at [477, 177] on button "Next" at bounding box center [478, 178] width 54 height 22
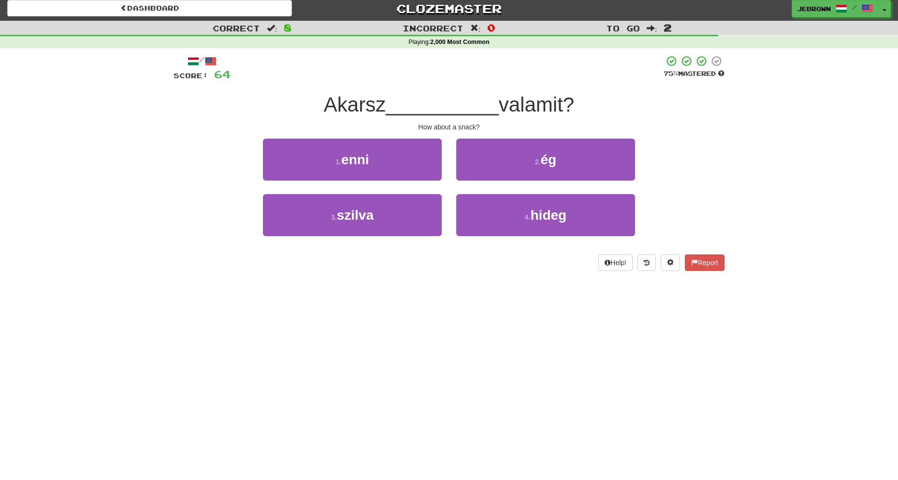
click at [384, 159] on button "1 . enni" at bounding box center [352, 160] width 179 height 42
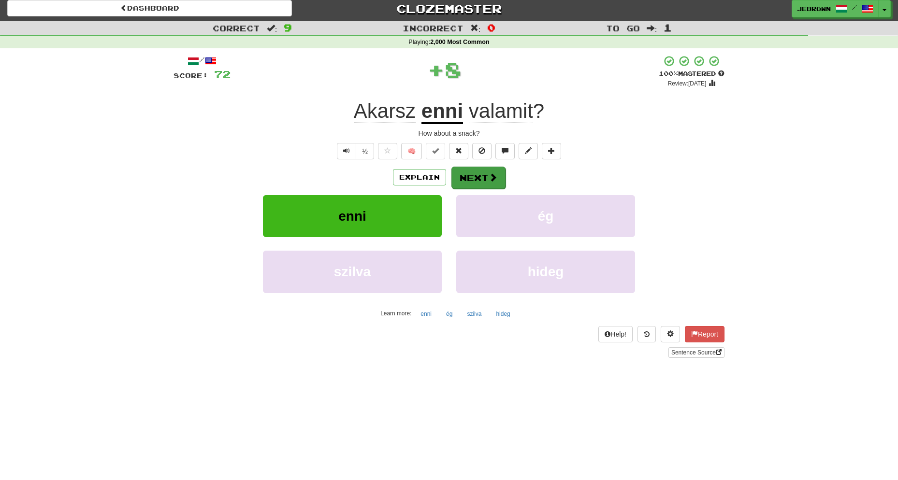
click at [489, 175] on span at bounding box center [493, 177] width 9 height 9
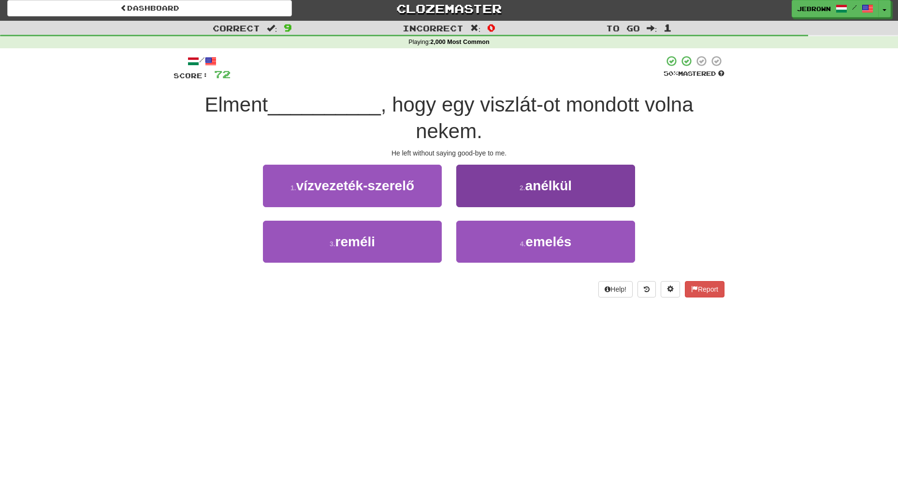
click at [588, 183] on button "2 . anélkül" at bounding box center [545, 186] width 179 height 42
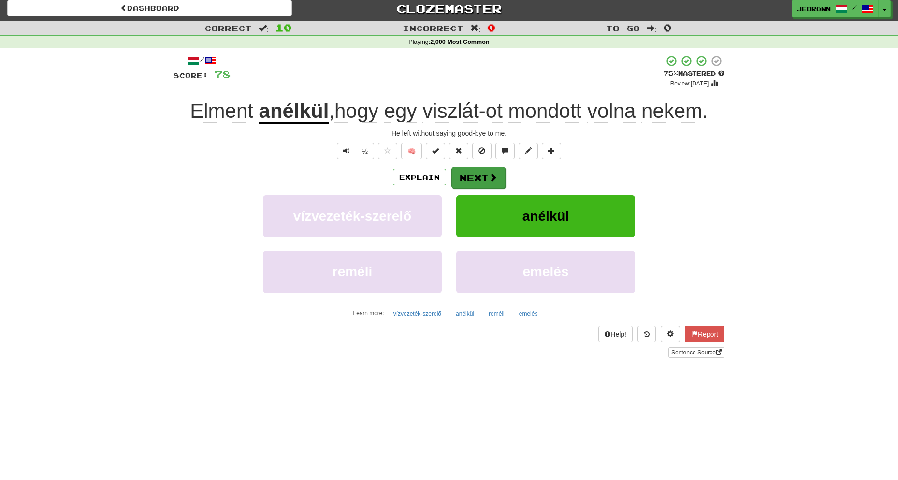
click at [472, 175] on button "Next" at bounding box center [478, 178] width 54 height 22
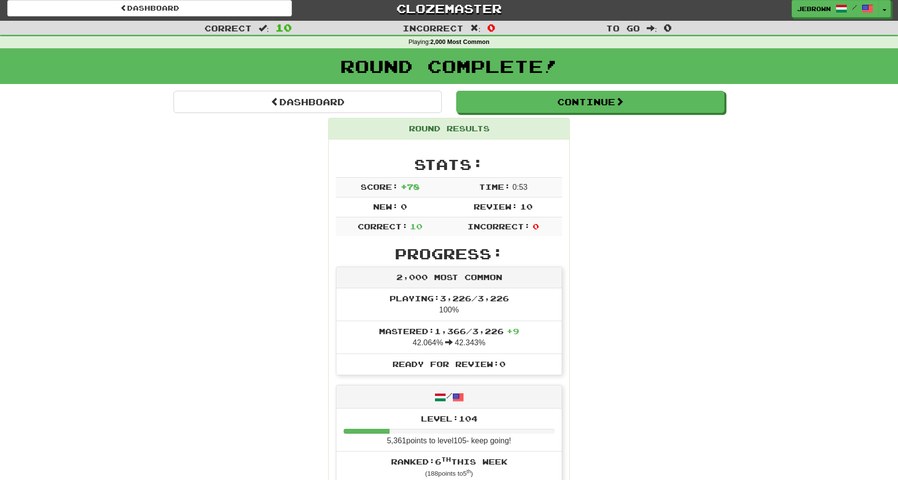
click at [484, 105] on button "Continue" at bounding box center [590, 102] width 268 height 22
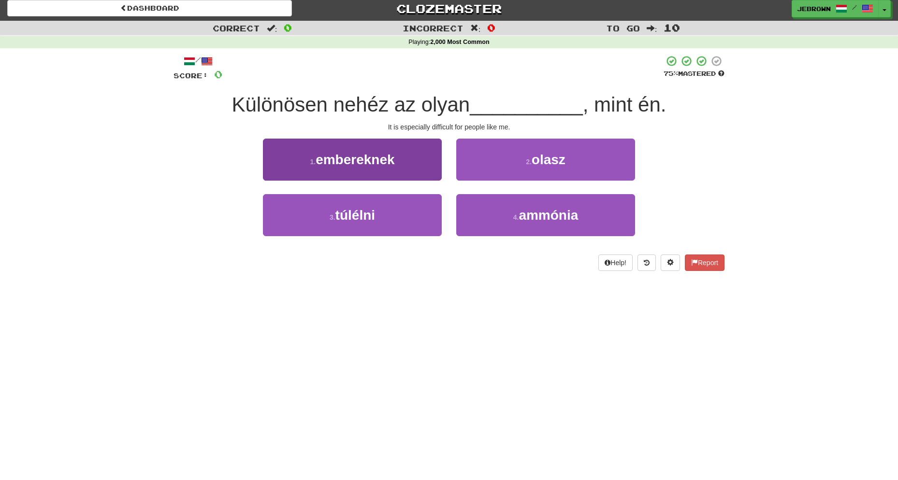
click at [408, 156] on button "1 . embereknek" at bounding box center [352, 160] width 179 height 42
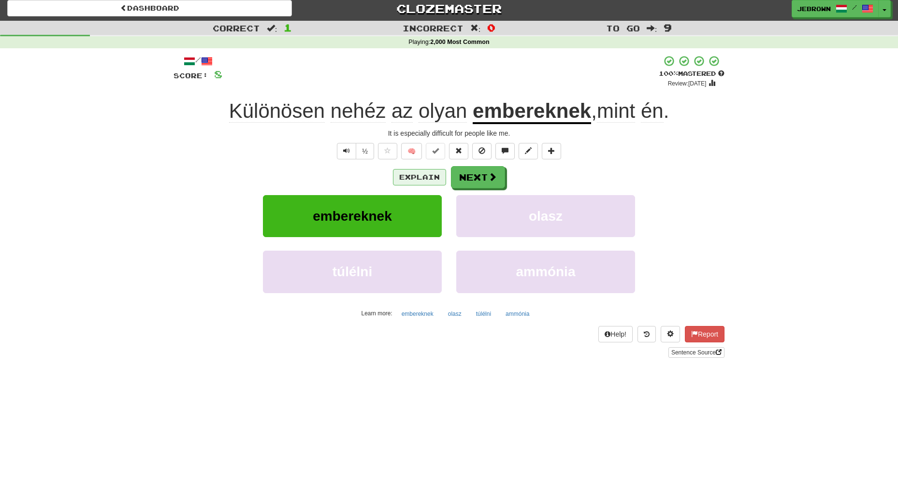
click at [415, 177] on button "Explain" at bounding box center [419, 177] width 53 height 16
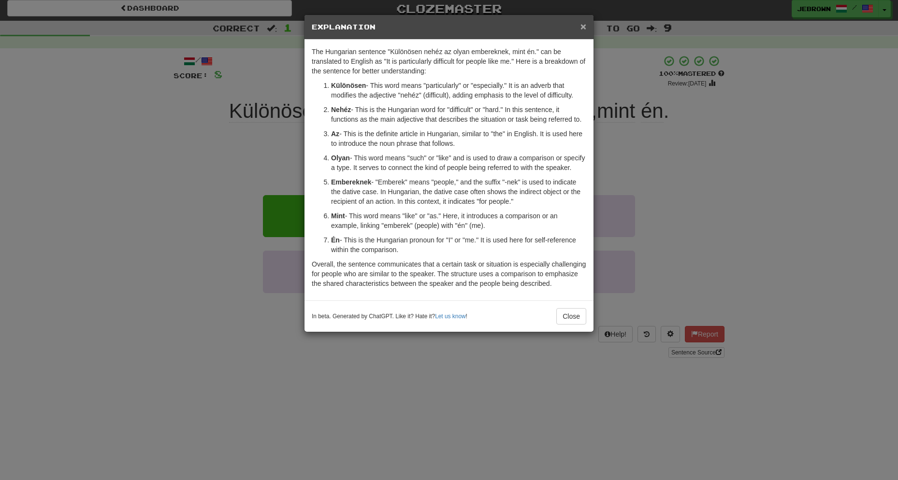
click at [583, 26] on span "×" at bounding box center [583, 26] width 6 height 11
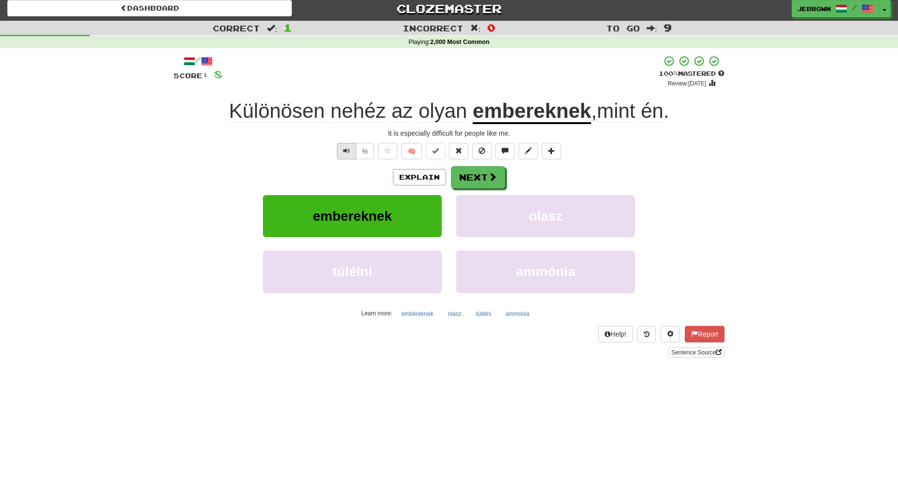
click at [342, 150] on button "Text-to-speech controls" at bounding box center [346, 151] width 19 height 16
click at [491, 176] on span at bounding box center [493, 177] width 9 height 9
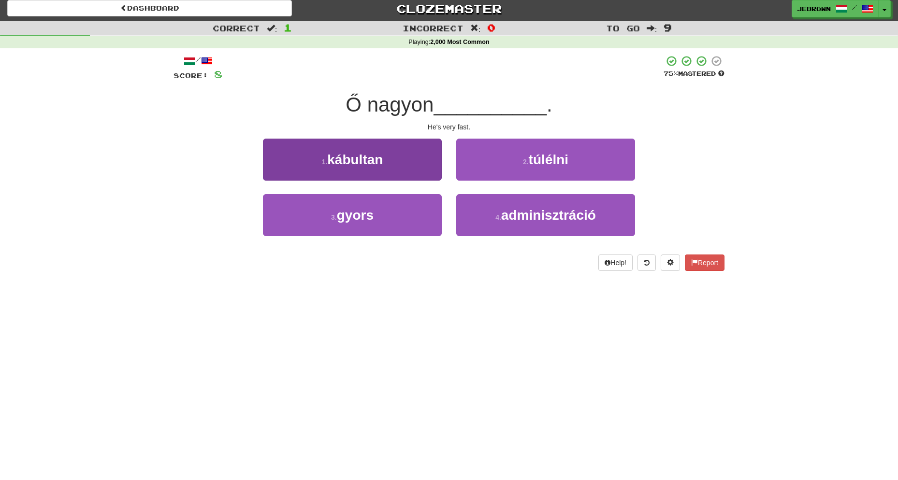
click at [426, 207] on button "3 . gyors" at bounding box center [352, 215] width 179 height 42
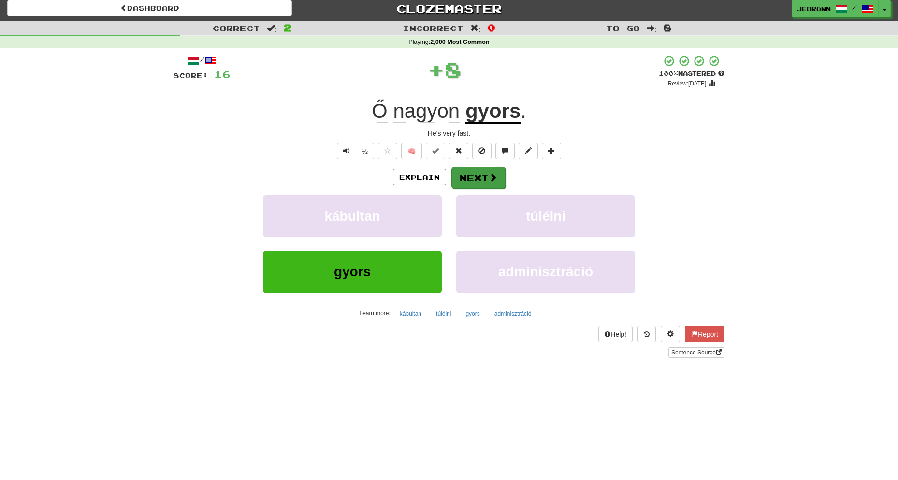
click at [491, 173] on span at bounding box center [493, 177] width 9 height 9
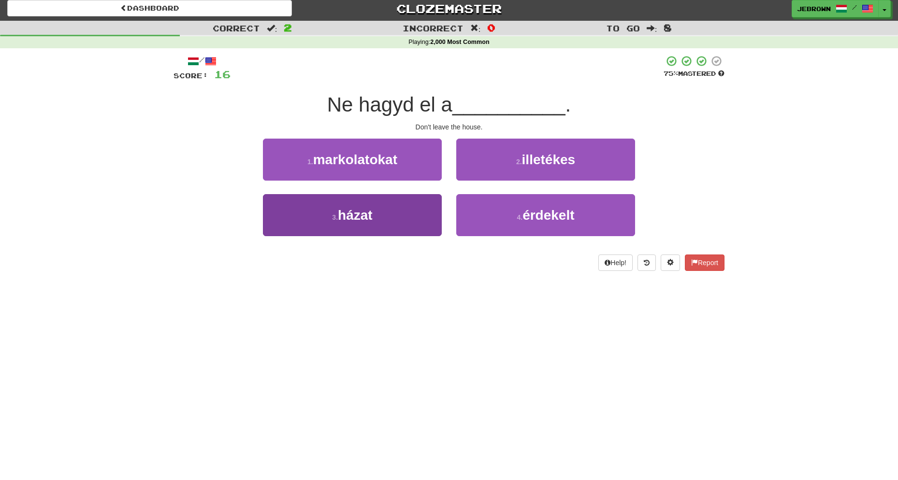
click at [405, 211] on button "3 . házat" at bounding box center [352, 215] width 179 height 42
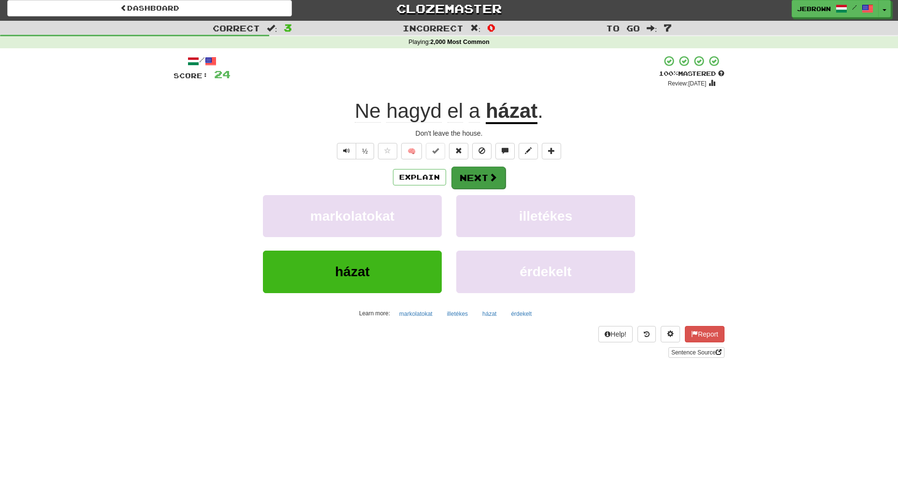
click at [477, 182] on button "Next" at bounding box center [478, 178] width 54 height 22
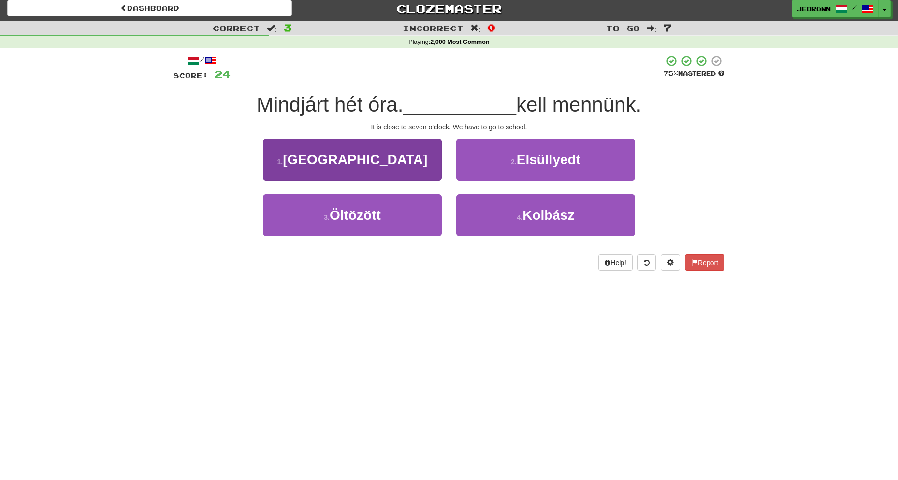
click at [399, 155] on button "1 . Iskolába" at bounding box center [352, 160] width 179 height 42
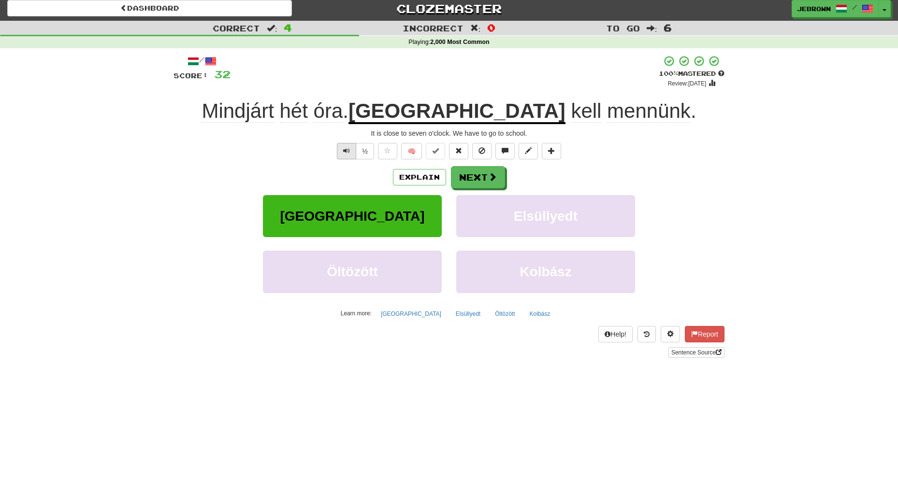
click at [343, 151] on button "Text-to-speech controls" at bounding box center [346, 151] width 19 height 16
click at [484, 171] on button "Next" at bounding box center [478, 178] width 54 height 22
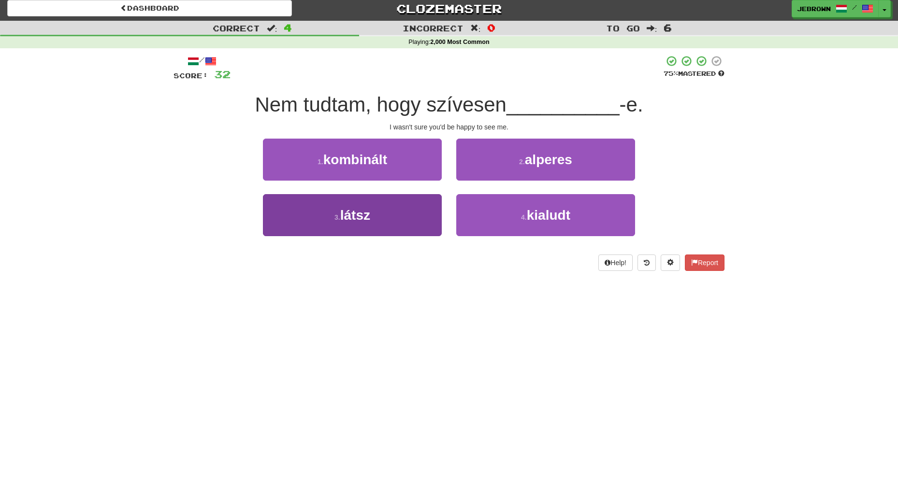
click at [408, 207] on button "3 . látsz" at bounding box center [352, 215] width 179 height 42
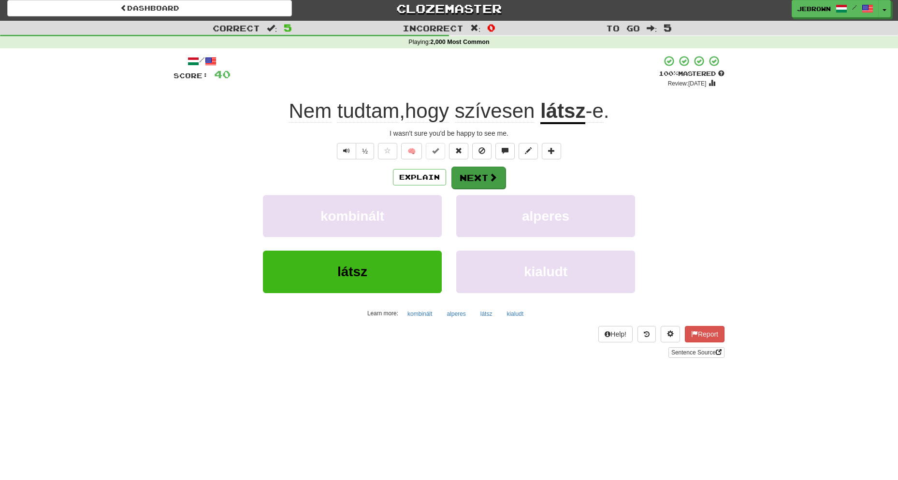
click at [479, 179] on button "Next" at bounding box center [478, 178] width 54 height 22
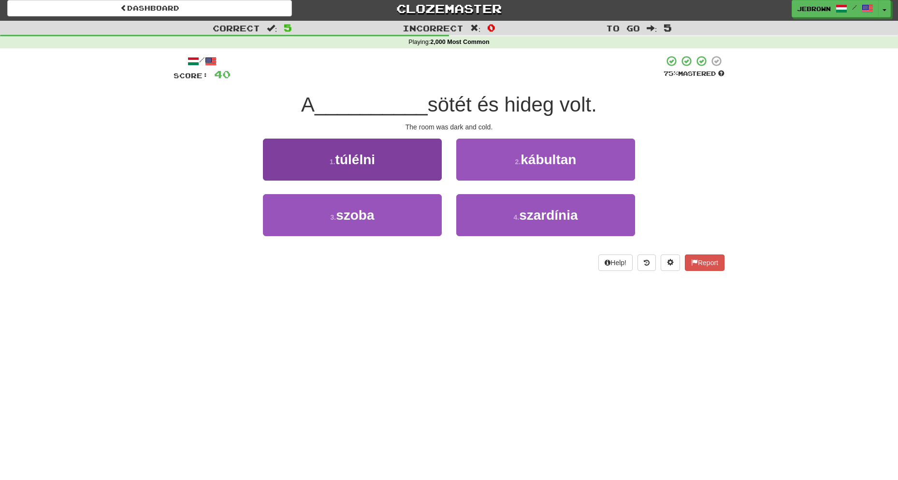
click at [404, 217] on button "3 . szoba" at bounding box center [352, 215] width 179 height 42
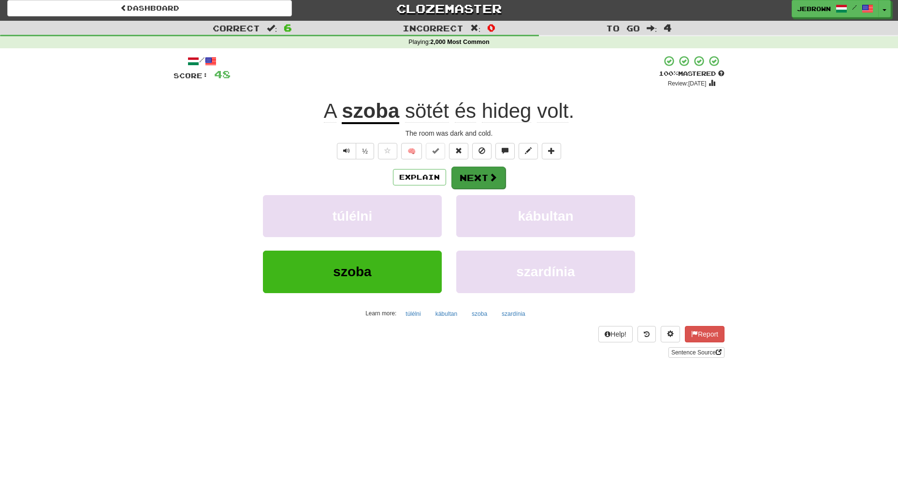
click at [484, 175] on button "Next" at bounding box center [478, 178] width 54 height 22
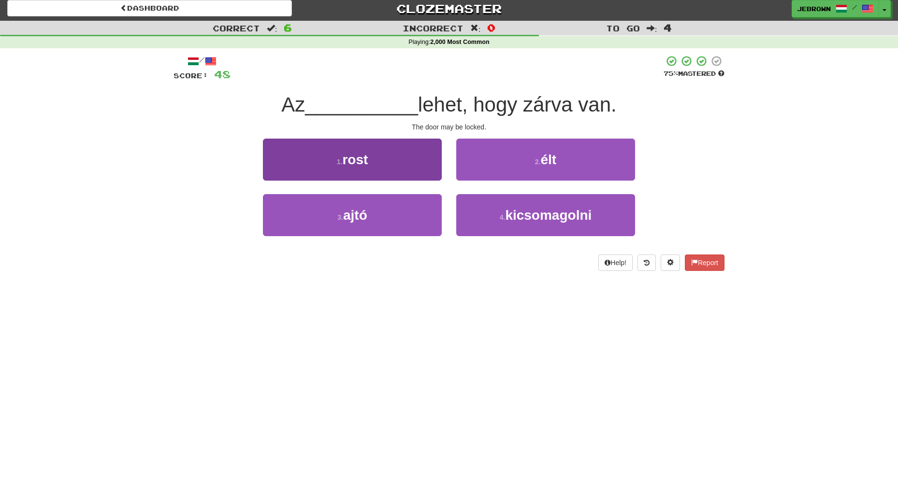
click at [397, 208] on button "3 . ajtó" at bounding box center [352, 215] width 179 height 42
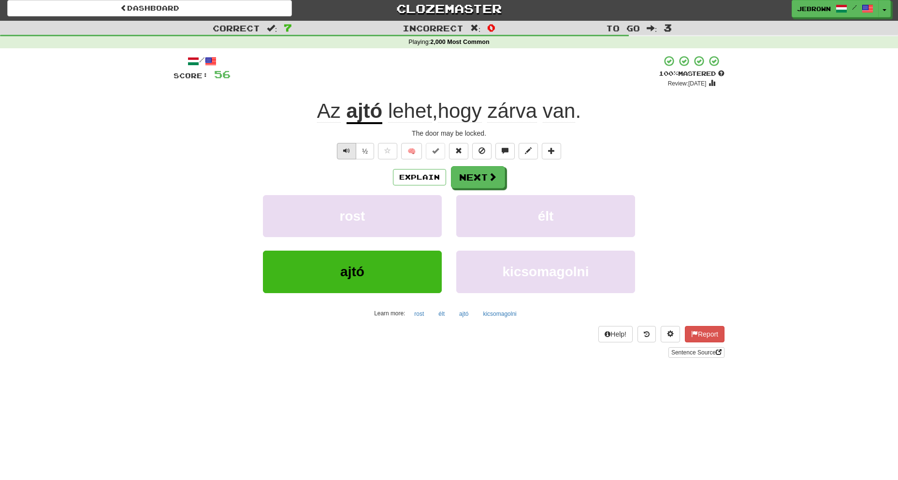
click at [347, 147] on span "Text-to-speech controls" at bounding box center [346, 150] width 7 height 7
click at [481, 172] on button "Next" at bounding box center [478, 178] width 54 height 22
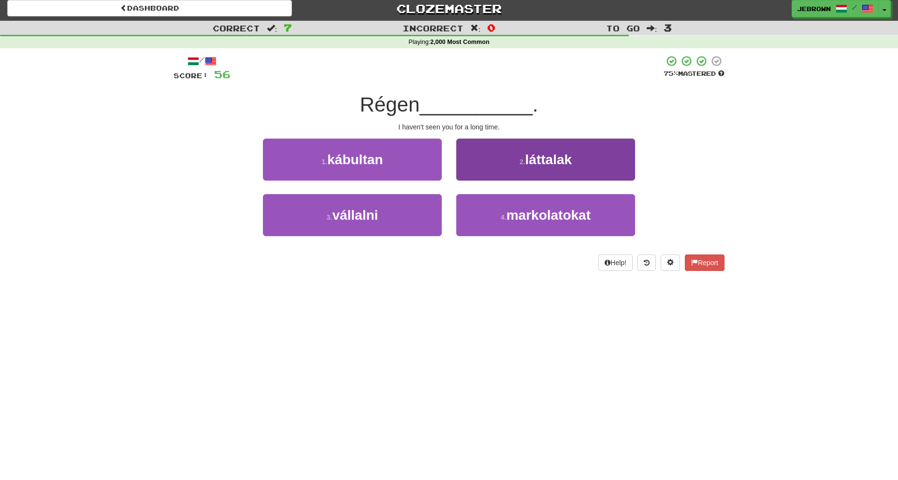
click at [533, 156] on span "láttalak" at bounding box center [548, 159] width 47 height 15
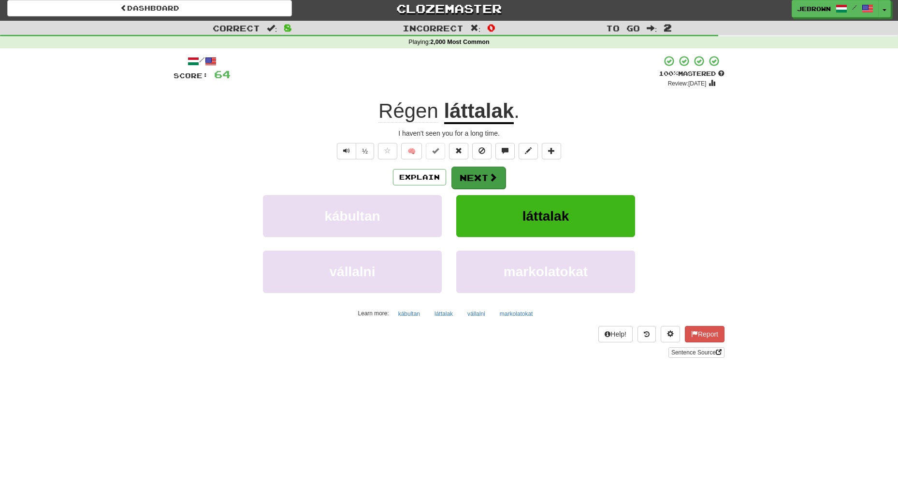
click at [480, 176] on button "Next" at bounding box center [478, 178] width 54 height 22
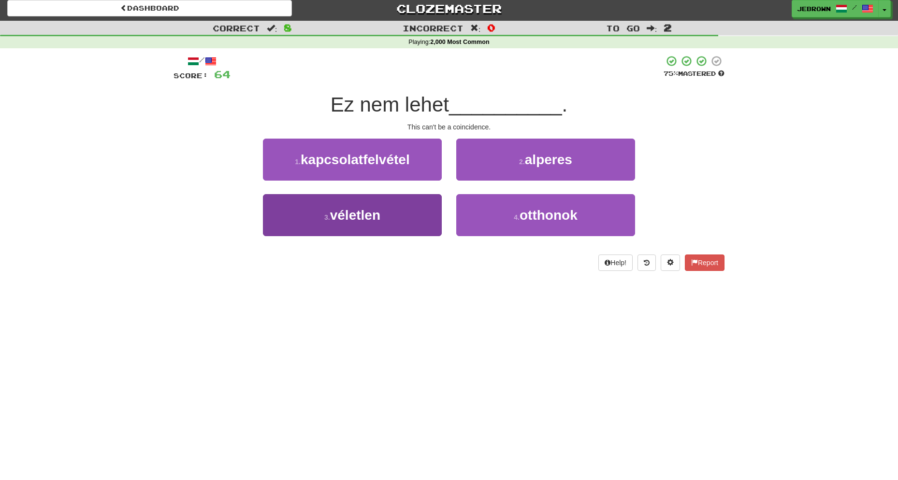
click at [395, 207] on button "3 . véletlen" at bounding box center [352, 215] width 179 height 42
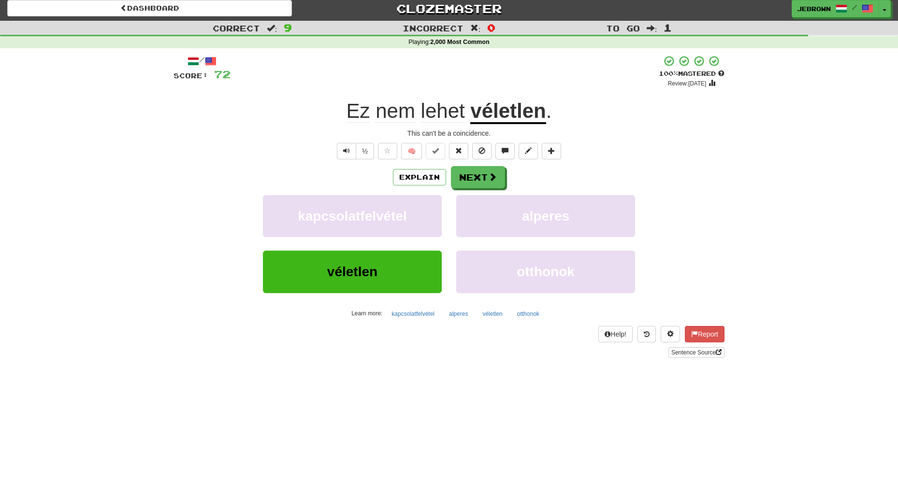
scroll to position [0, 0]
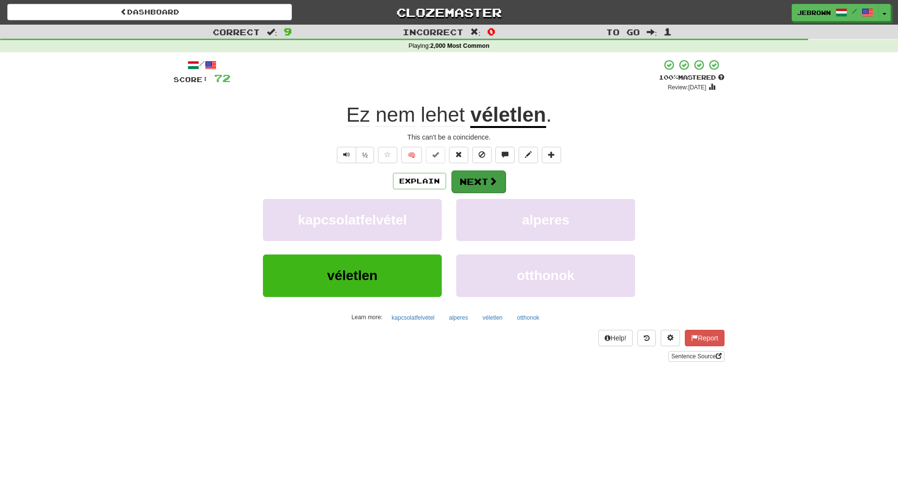
click at [484, 180] on button "Next" at bounding box center [478, 182] width 54 height 22
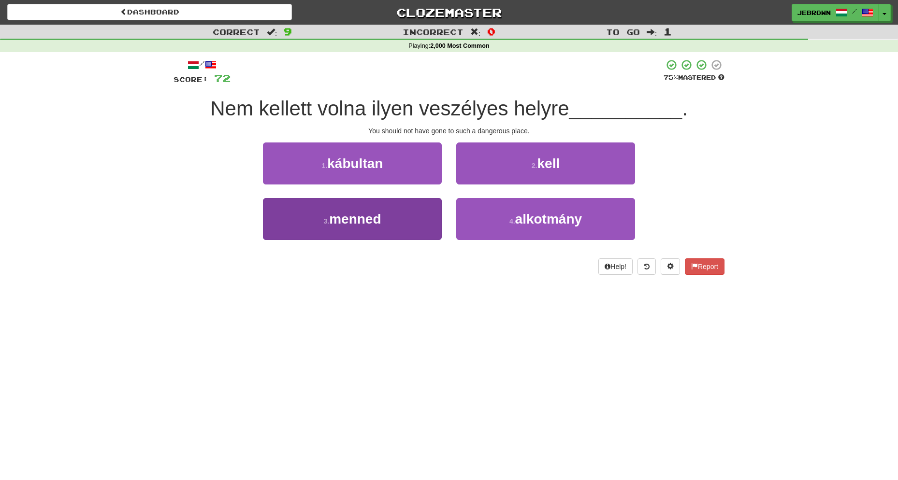
click at [372, 218] on span "menned" at bounding box center [355, 219] width 52 height 15
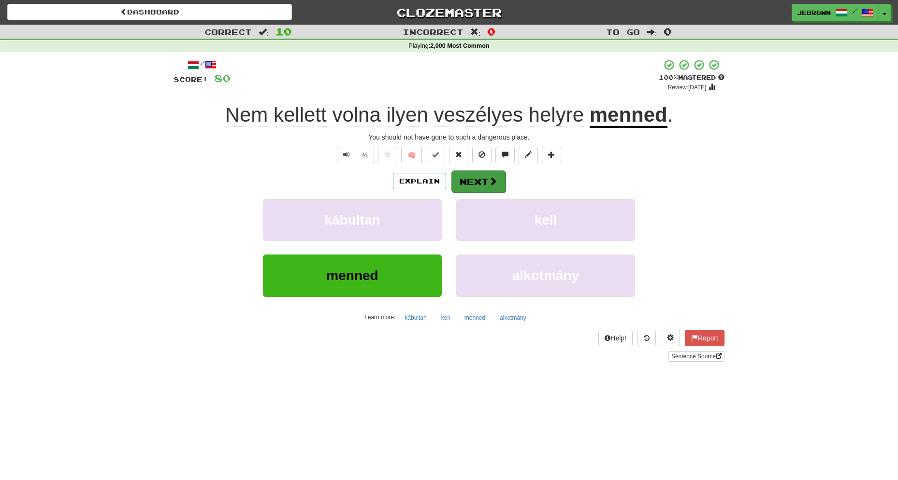
click at [470, 177] on button "Next" at bounding box center [478, 182] width 54 height 22
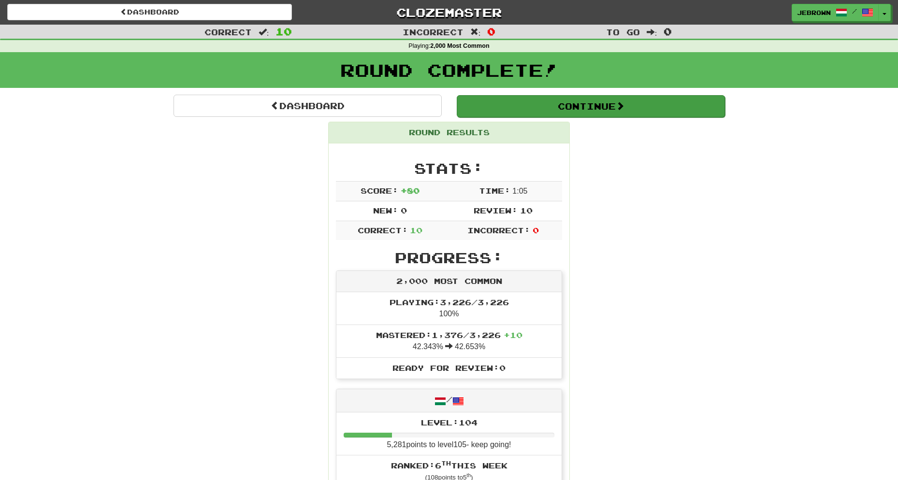
click at [513, 104] on button "Continue" at bounding box center [591, 106] width 268 height 22
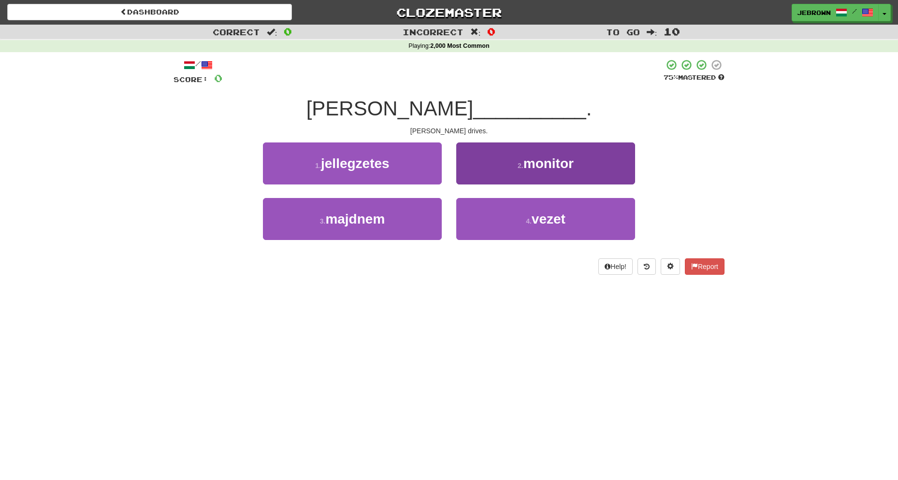
click at [522, 213] on button "4 . vezet" at bounding box center [545, 219] width 179 height 42
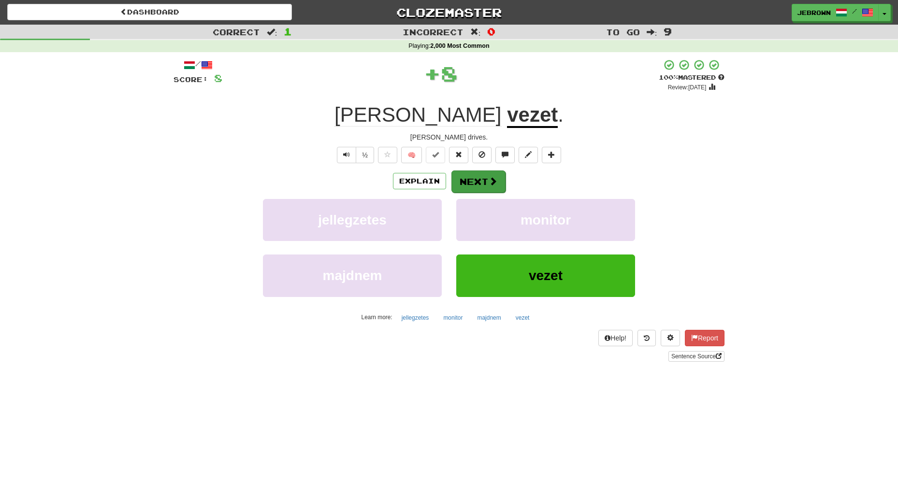
click at [480, 178] on button "Next" at bounding box center [478, 182] width 54 height 22
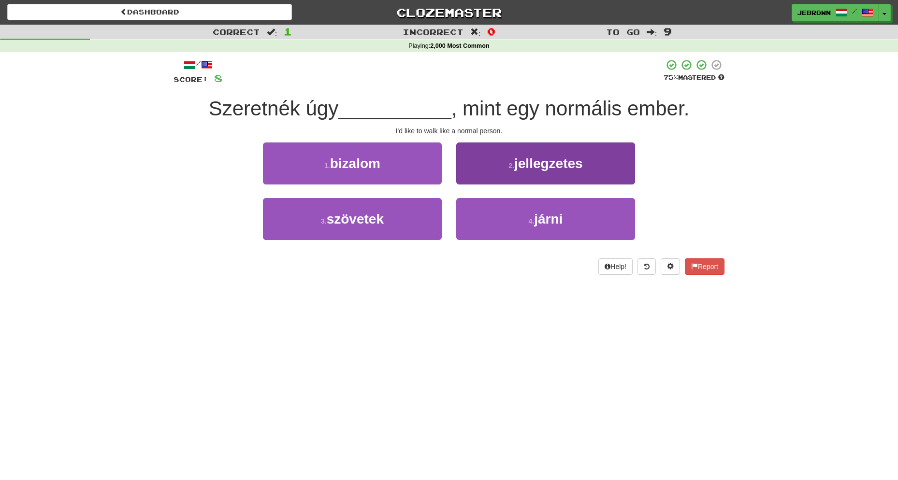
click at [551, 219] on span "járni" at bounding box center [548, 219] width 29 height 15
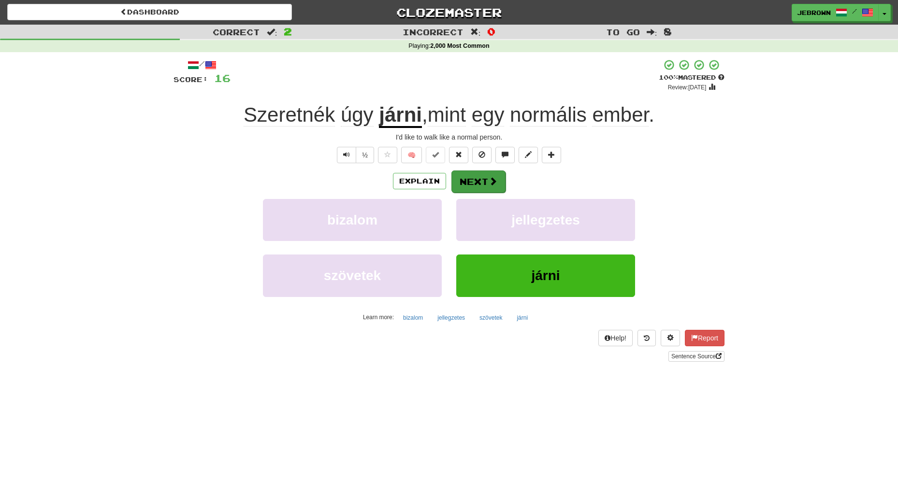
click at [478, 181] on button "Next" at bounding box center [478, 182] width 54 height 22
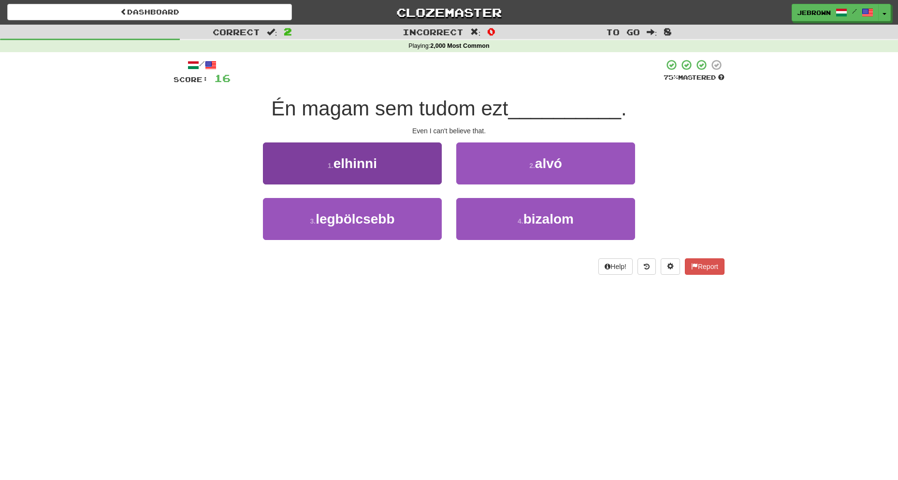
click at [404, 163] on button "1 . elhinni" at bounding box center [352, 164] width 179 height 42
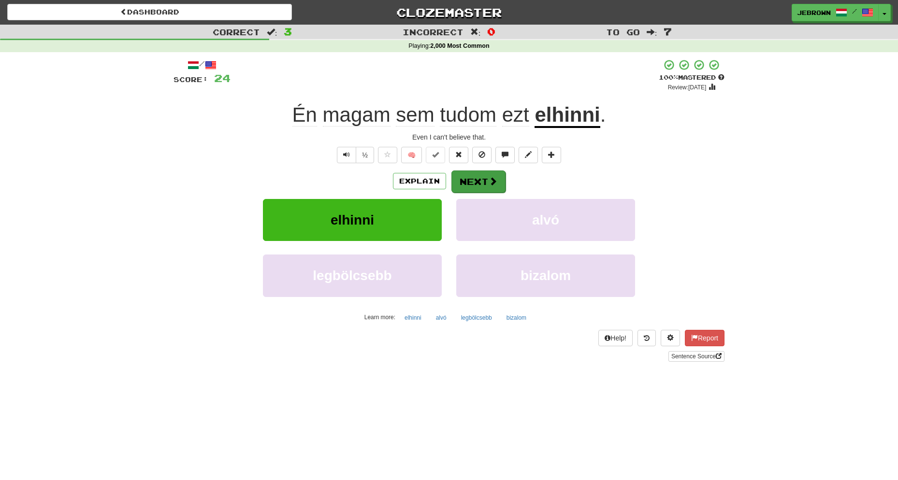
click at [495, 178] on span at bounding box center [493, 181] width 9 height 9
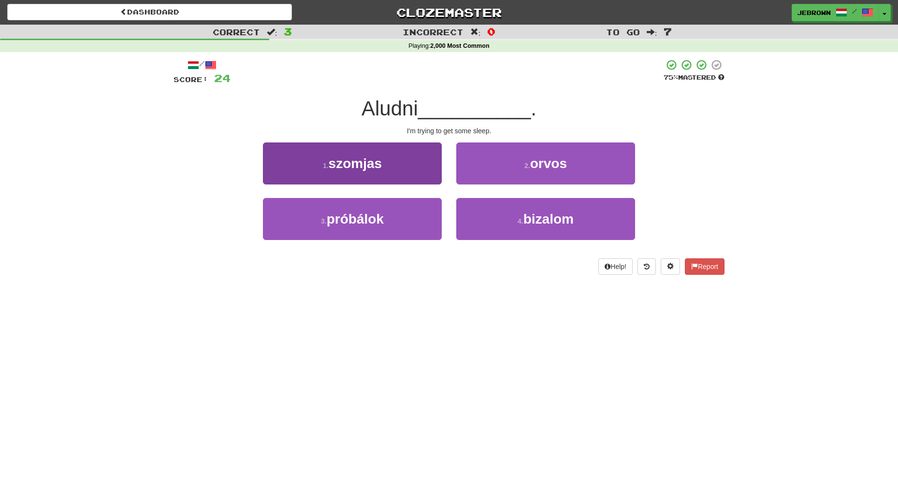
click at [389, 218] on button "3 . próbálok" at bounding box center [352, 219] width 179 height 42
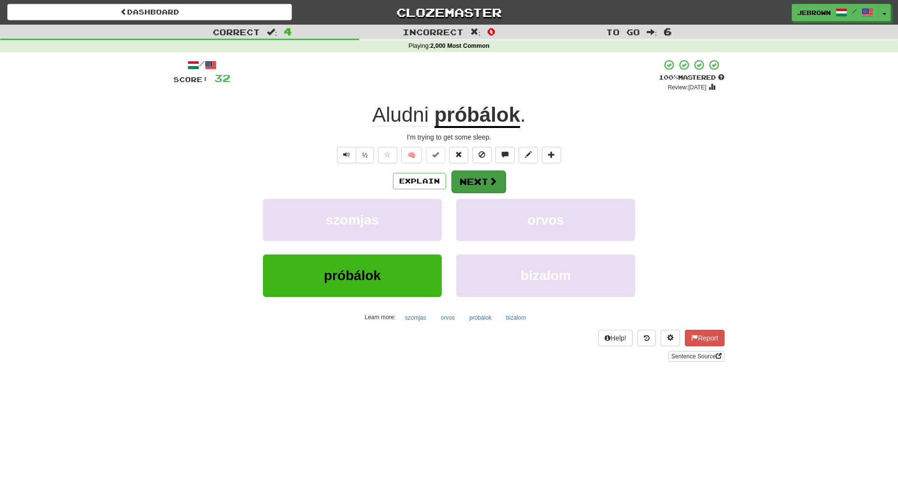
click at [482, 181] on button "Next" at bounding box center [478, 182] width 54 height 22
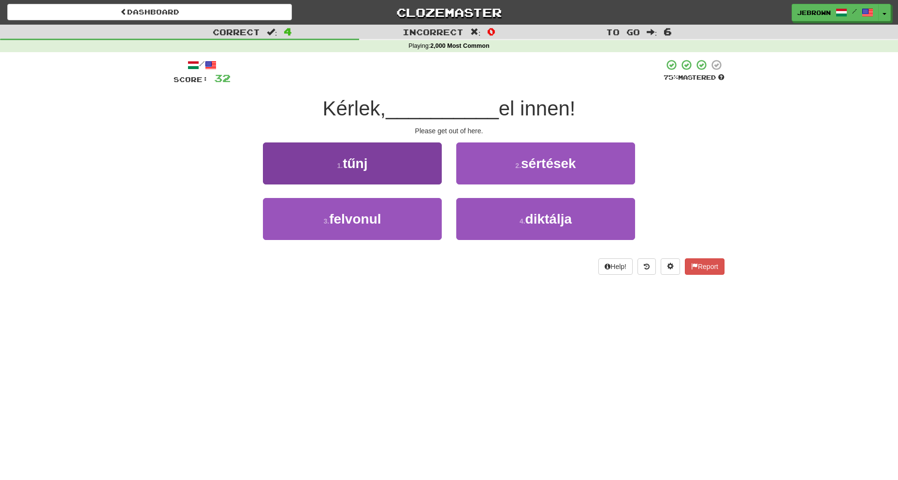
click at [384, 167] on button "1 . tűnj" at bounding box center [352, 164] width 179 height 42
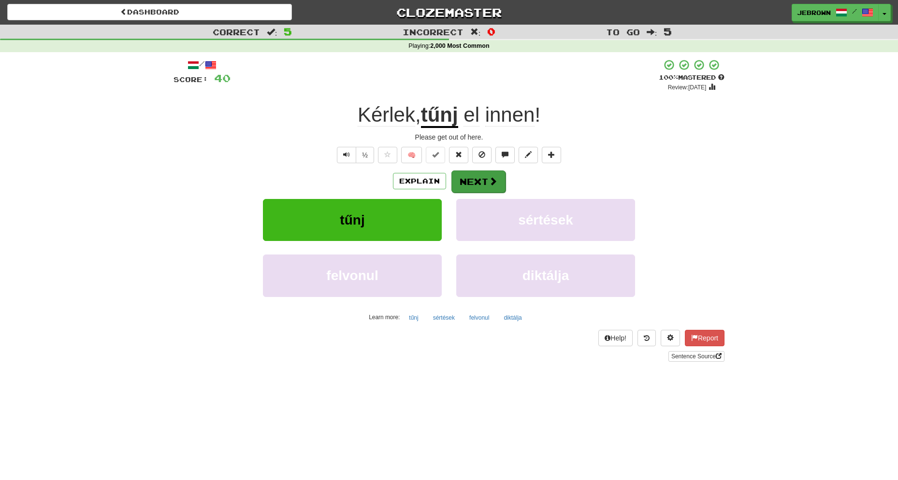
click at [475, 177] on button "Next" at bounding box center [478, 182] width 54 height 22
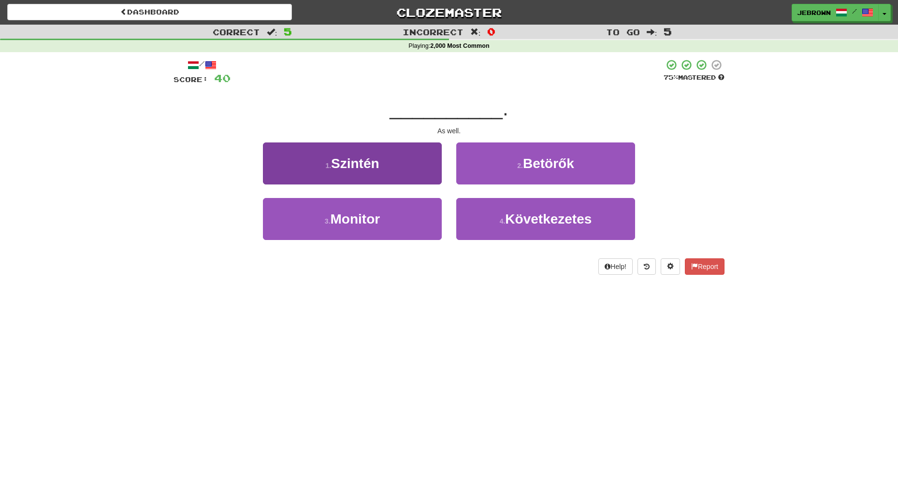
click at [397, 173] on button "1 . Szintén" at bounding box center [352, 164] width 179 height 42
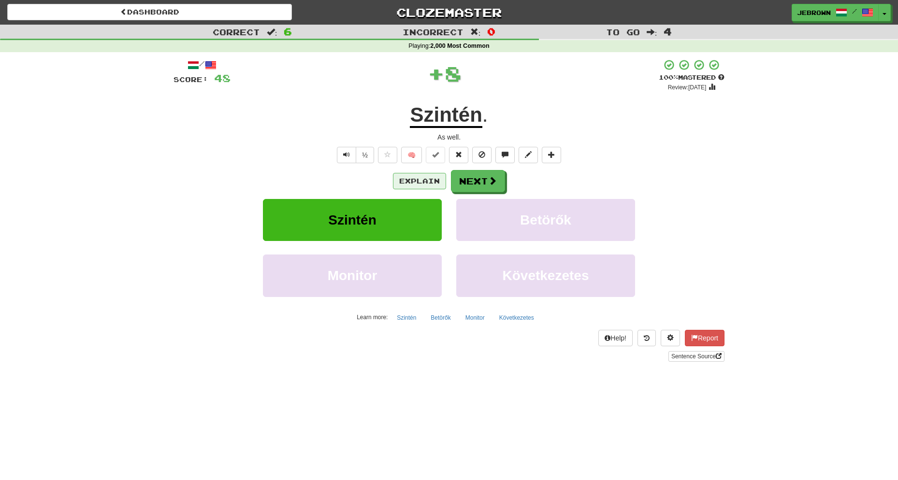
click at [425, 181] on button "Explain" at bounding box center [419, 181] width 53 height 16
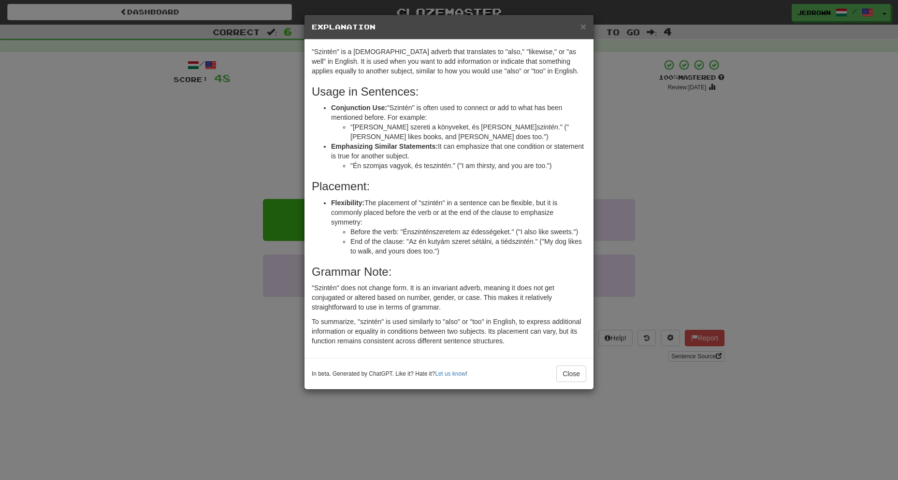
click at [582, 26] on span "×" at bounding box center [583, 26] width 6 height 11
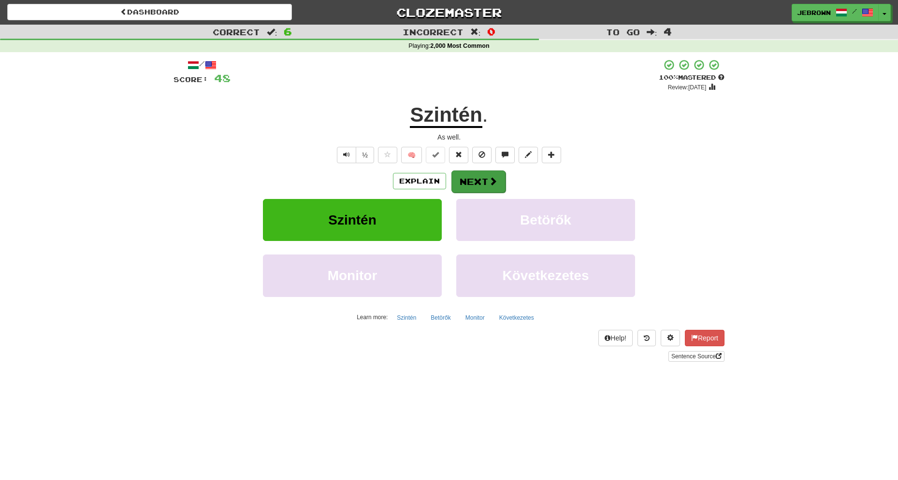
click at [473, 179] on button "Next" at bounding box center [478, 182] width 54 height 22
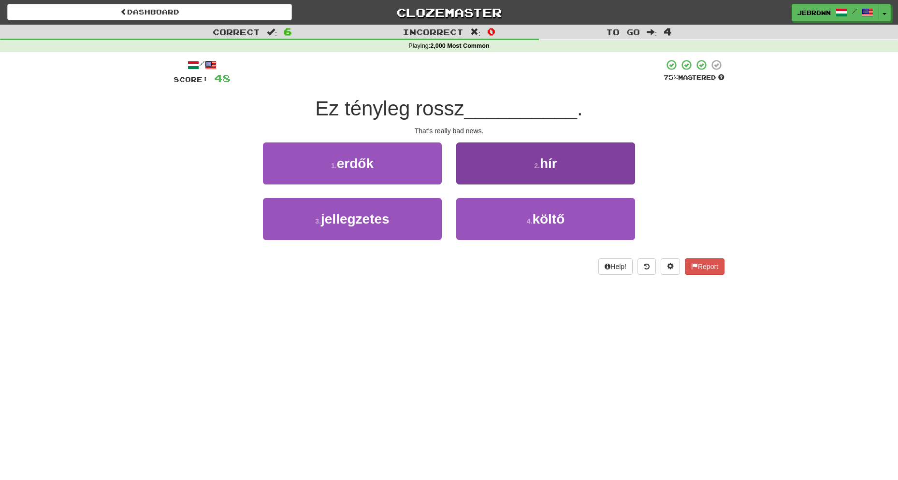
click at [527, 160] on button "2 . hír" at bounding box center [545, 164] width 179 height 42
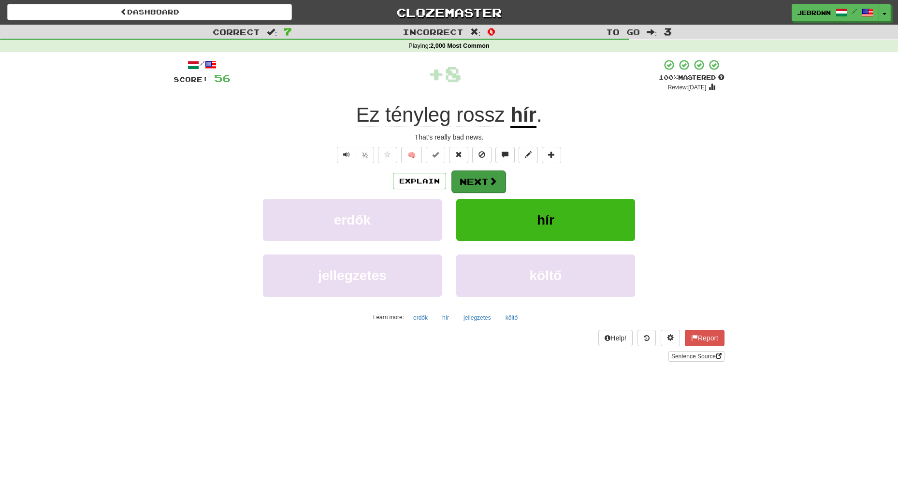
click at [473, 179] on button "Next" at bounding box center [478, 182] width 54 height 22
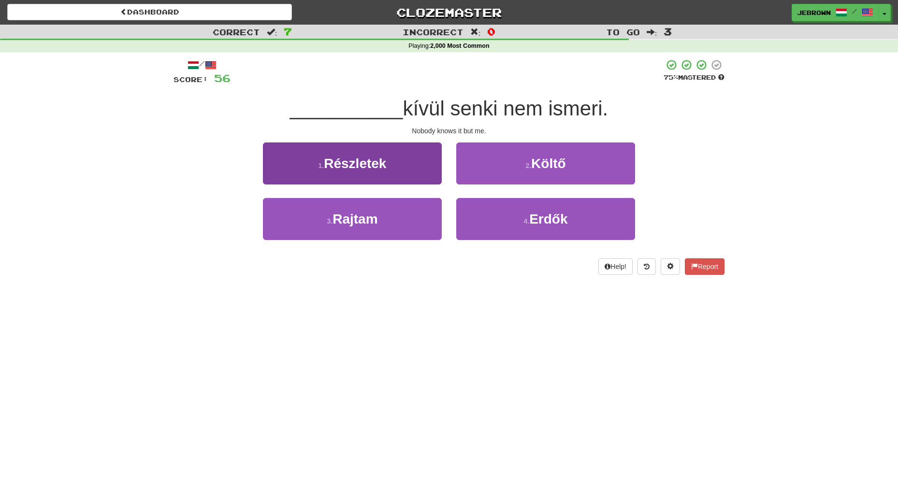
click at [392, 216] on button "3 . Rajtam" at bounding box center [352, 219] width 179 height 42
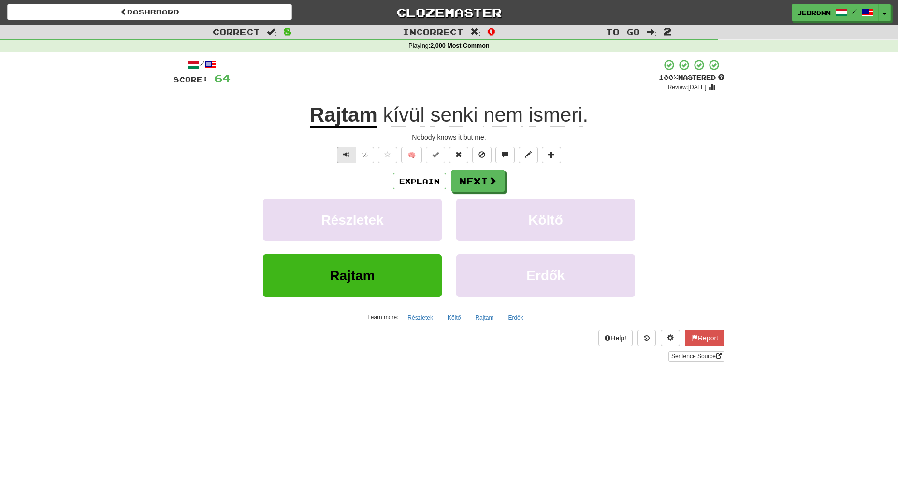
click at [348, 152] on span "Text-to-speech controls" at bounding box center [346, 154] width 7 height 7
click at [483, 182] on button "Next" at bounding box center [478, 182] width 54 height 22
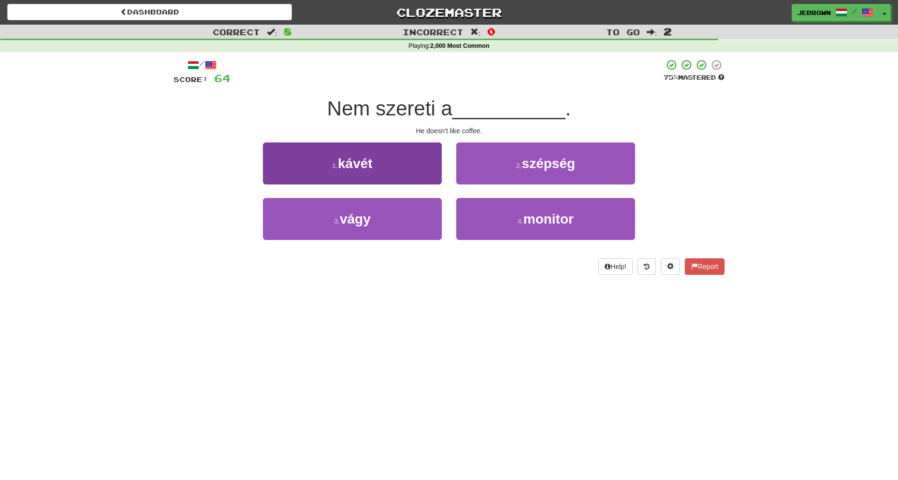
click at [376, 165] on button "1 . kávét" at bounding box center [352, 164] width 179 height 42
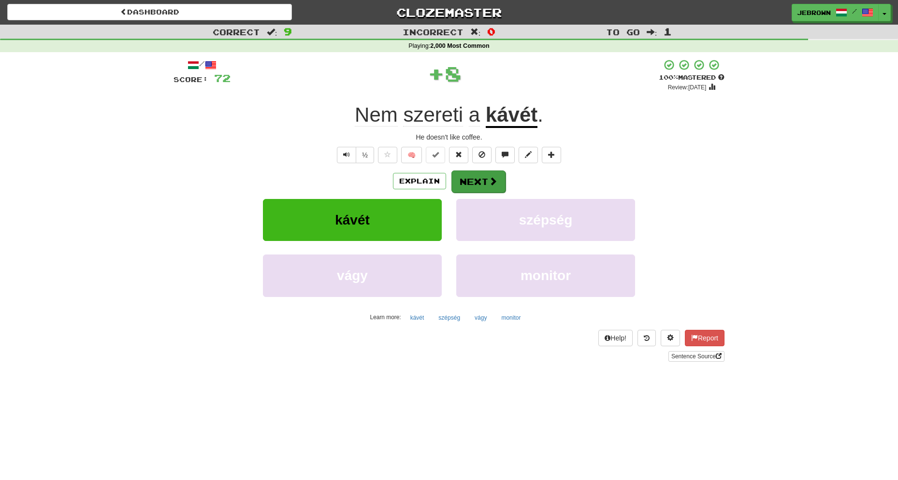
click at [480, 182] on button "Next" at bounding box center [478, 182] width 54 height 22
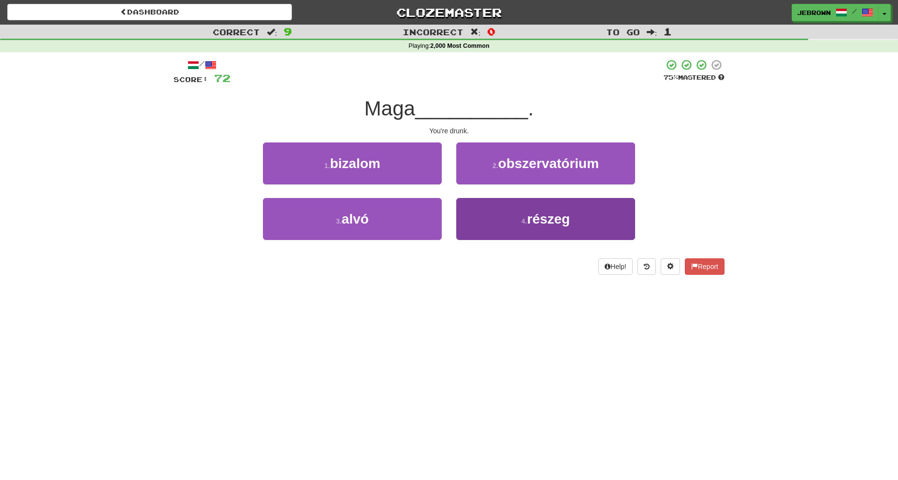
click at [567, 223] on span "részeg" at bounding box center [548, 219] width 43 height 15
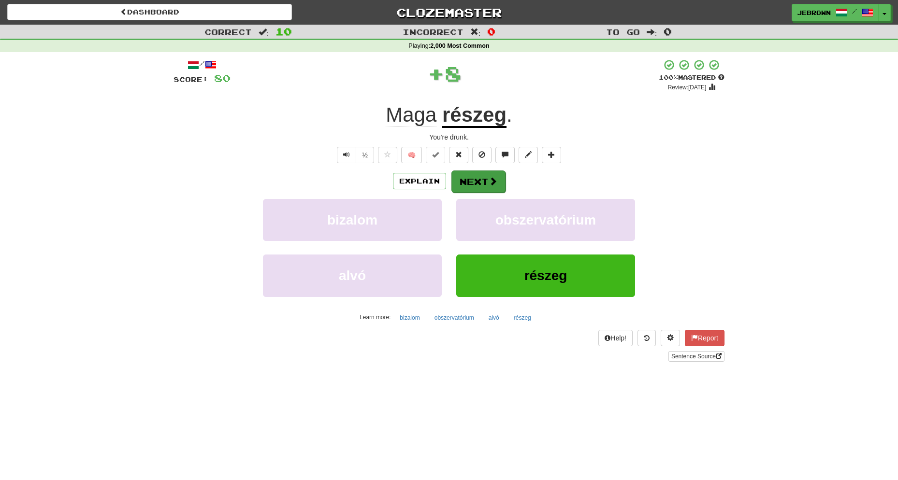
click at [476, 180] on button "Next" at bounding box center [478, 182] width 54 height 22
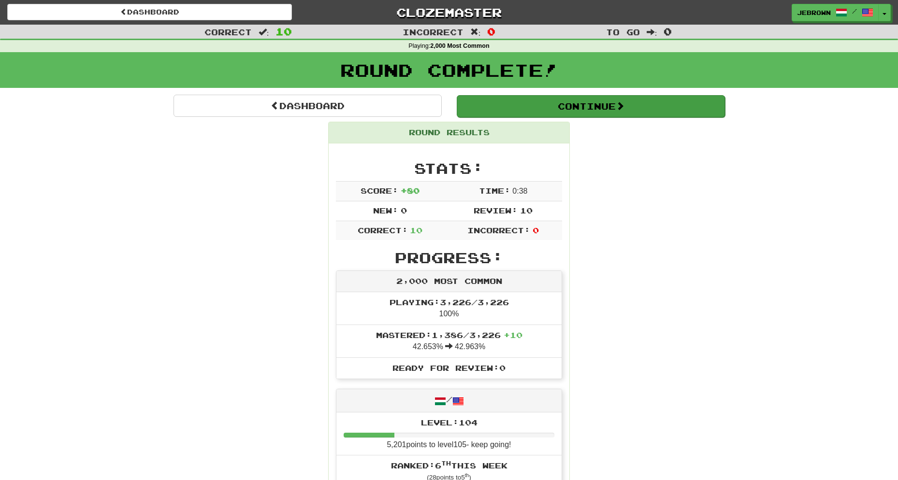
click at [507, 99] on button "Continue" at bounding box center [591, 106] width 268 height 22
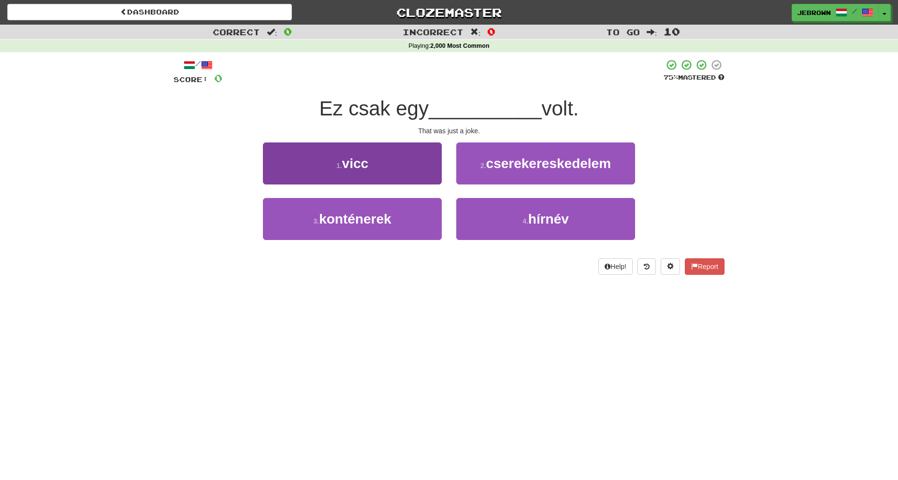
click at [377, 159] on button "1 . vicc" at bounding box center [352, 164] width 179 height 42
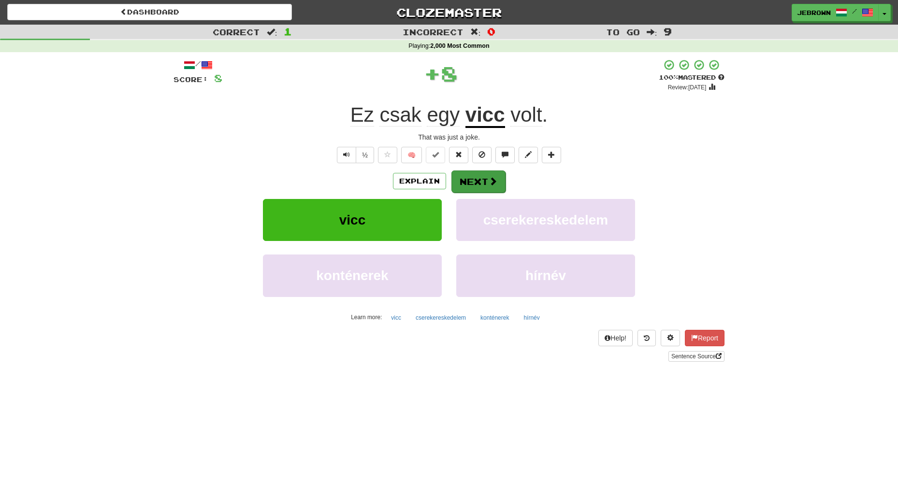
click at [479, 178] on button "Next" at bounding box center [478, 182] width 54 height 22
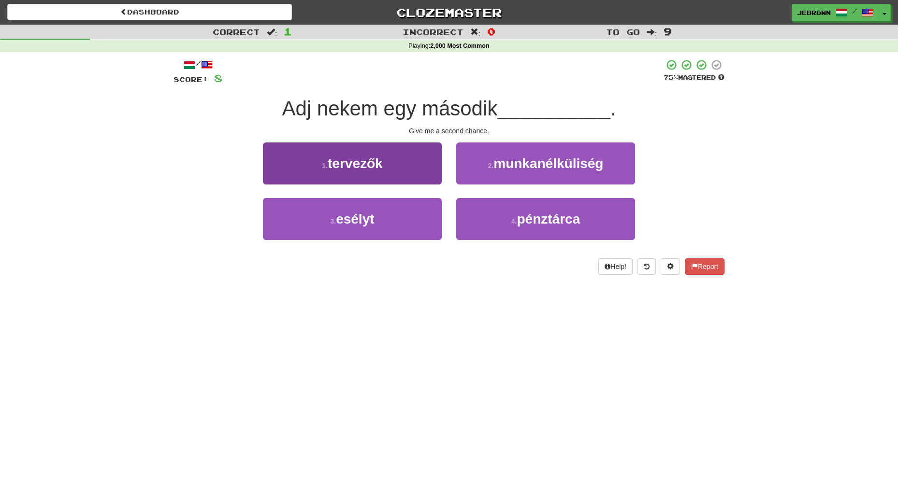
click at [395, 219] on button "3 . esélyt" at bounding box center [352, 219] width 179 height 42
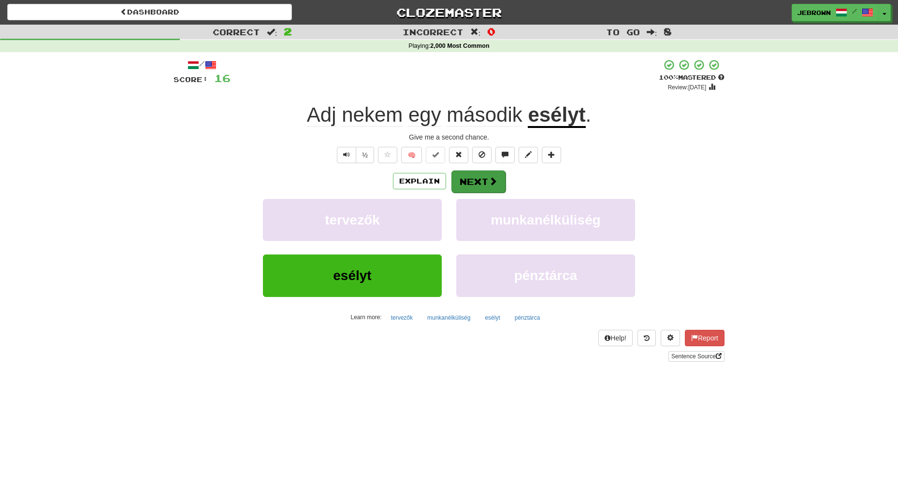
click at [487, 181] on button "Next" at bounding box center [478, 182] width 54 height 22
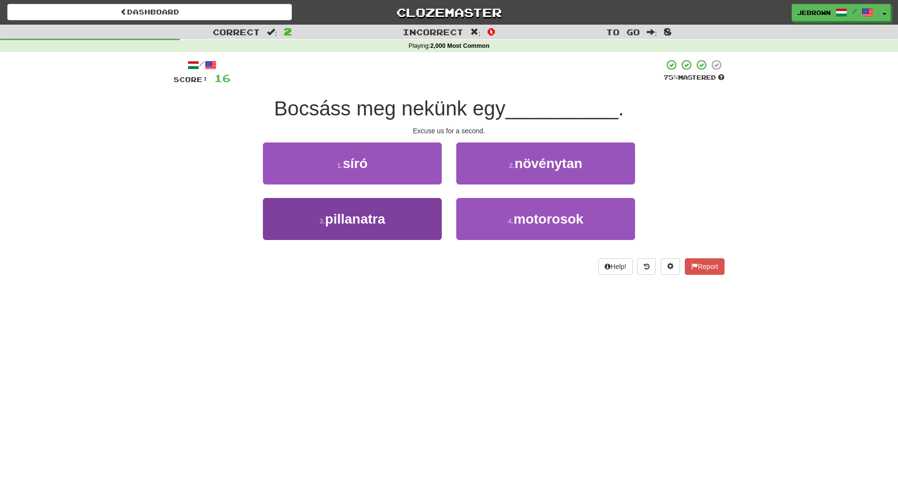
click at [405, 212] on button "3 . pillanatra" at bounding box center [352, 219] width 179 height 42
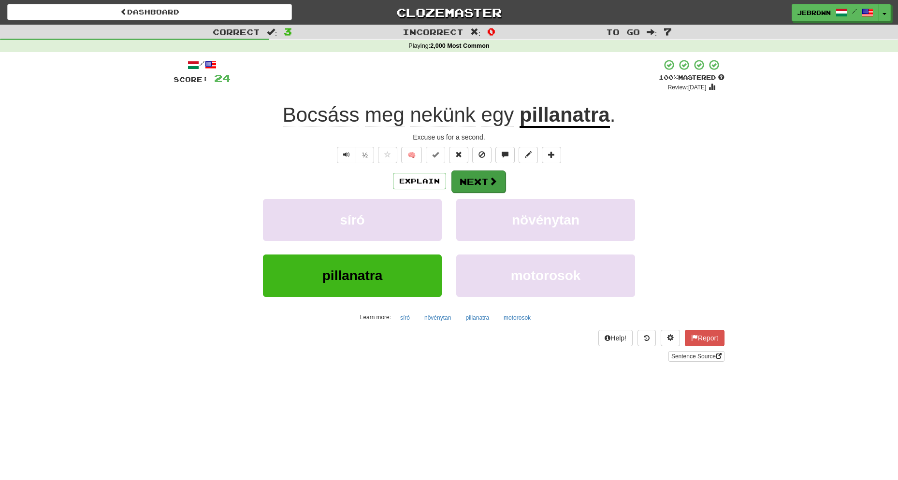
click at [476, 179] on button "Next" at bounding box center [478, 182] width 54 height 22
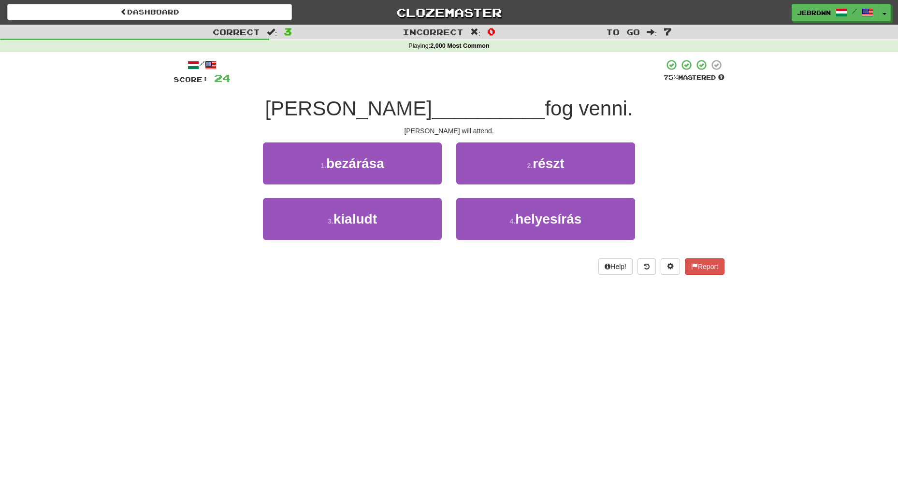
click at [522, 165] on button "2 . részt" at bounding box center [545, 164] width 179 height 42
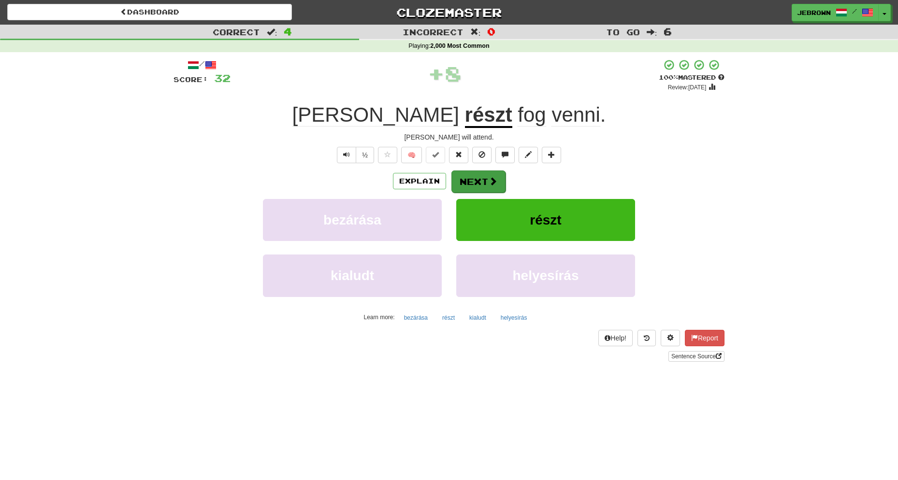
click at [481, 182] on button "Next" at bounding box center [478, 182] width 54 height 22
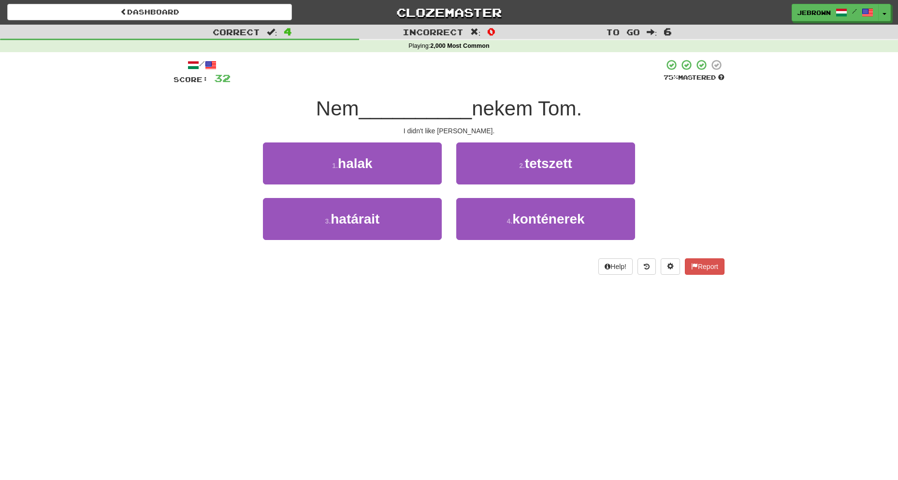
click at [523, 168] on small "2 ." at bounding box center [522, 166] width 6 height 8
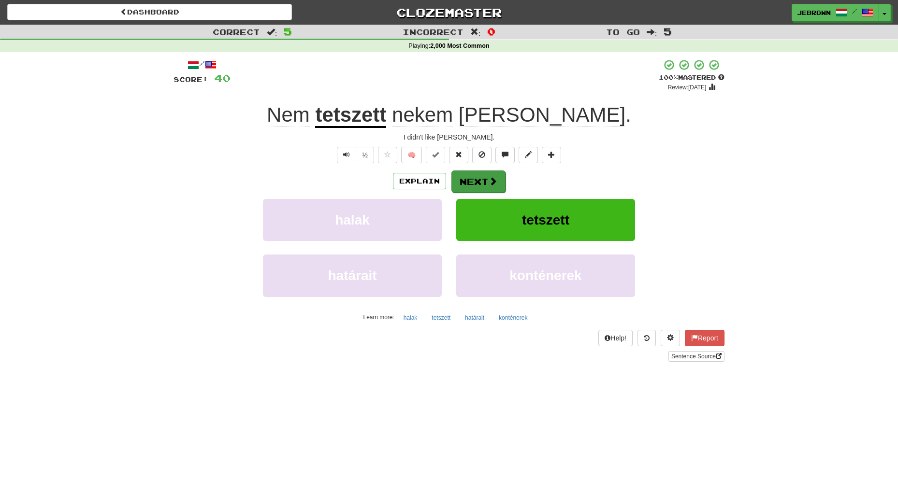
click at [486, 180] on button "Next" at bounding box center [478, 182] width 54 height 22
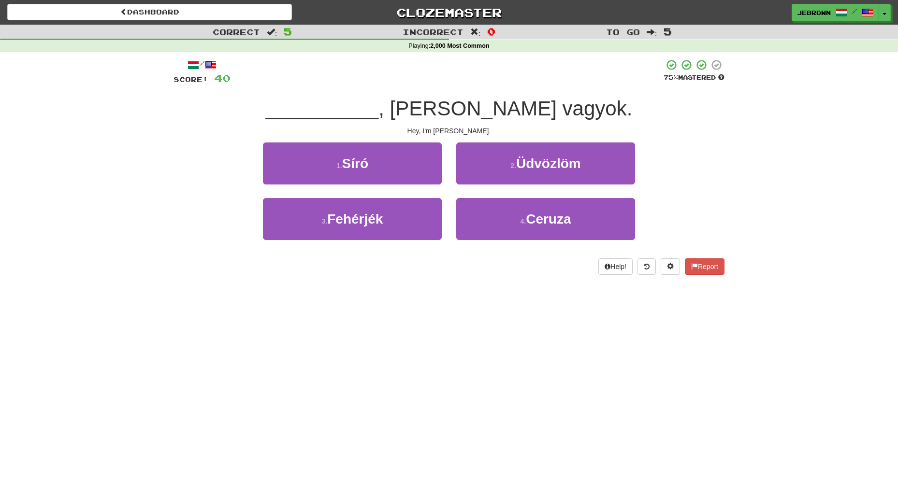
click at [566, 167] on span "Üdvözlöm" at bounding box center [548, 163] width 65 height 15
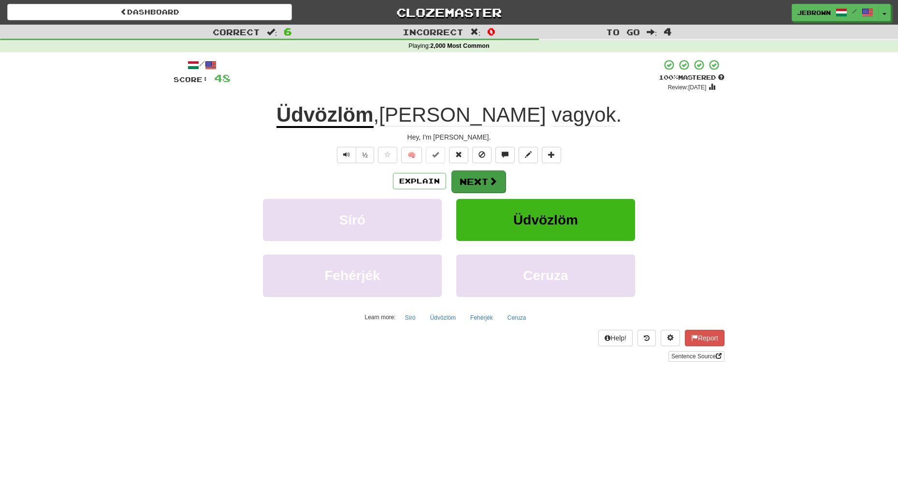
click at [485, 181] on button "Next" at bounding box center [478, 182] width 54 height 22
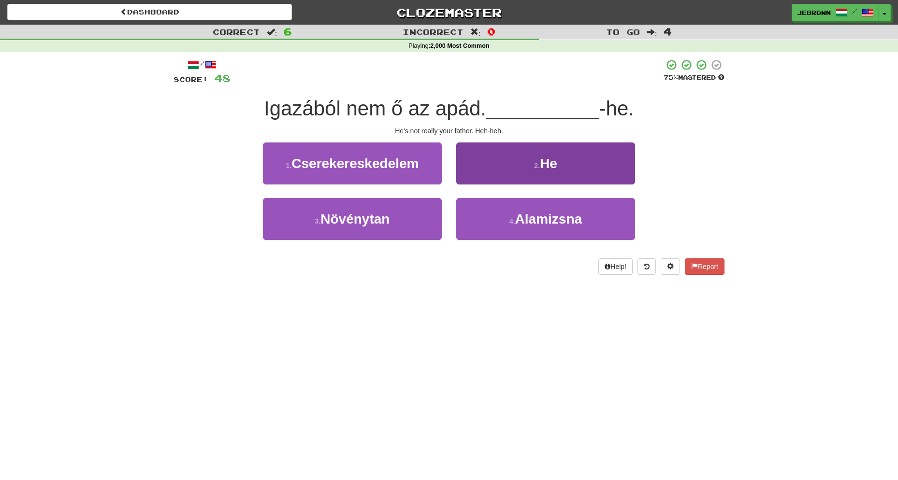
click at [542, 159] on span "He" at bounding box center [548, 163] width 17 height 15
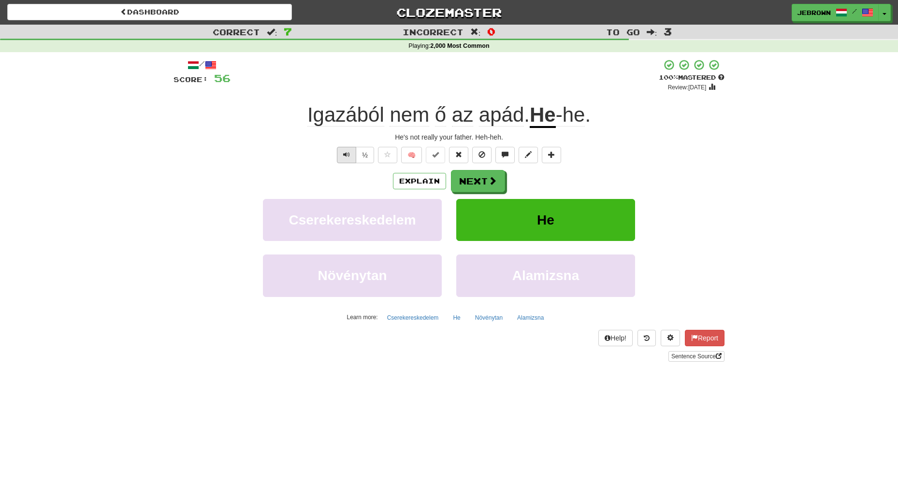
click at [341, 152] on button "Text-to-speech controls" at bounding box center [346, 155] width 19 height 16
click at [475, 181] on button "Next" at bounding box center [478, 182] width 54 height 22
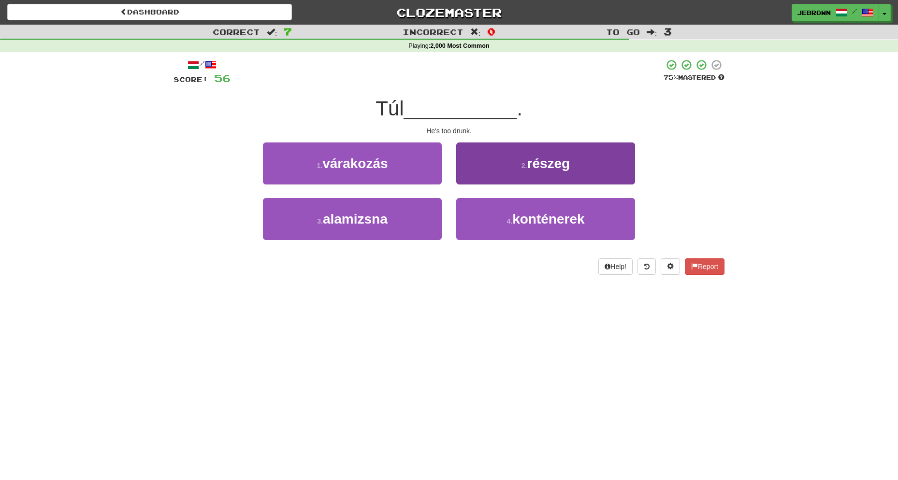
click at [536, 168] on span "részeg" at bounding box center [548, 163] width 43 height 15
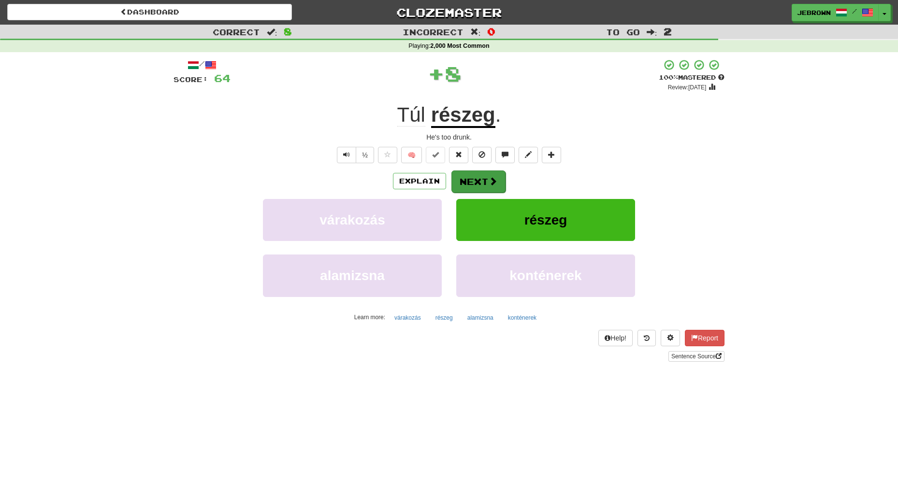
click at [477, 181] on button "Next" at bounding box center [478, 182] width 54 height 22
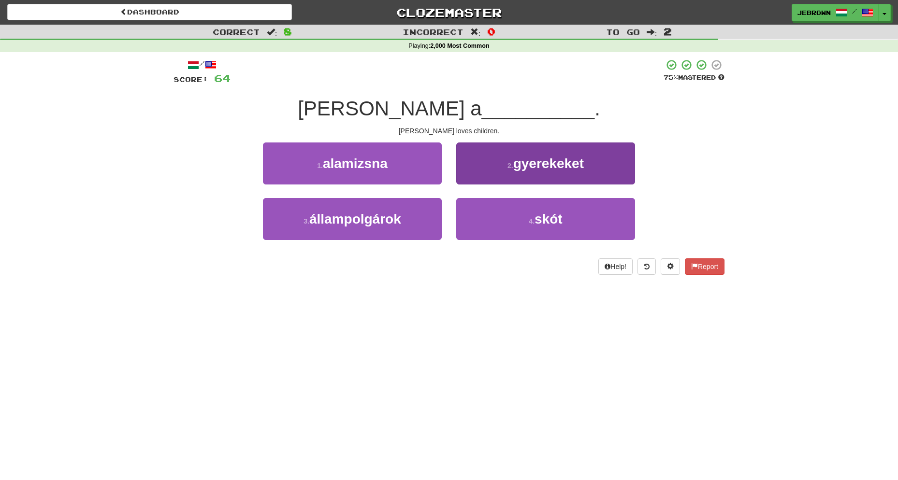
click at [539, 166] on span "gyerekeket" at bounding box center [548, 163] width 71 height 15
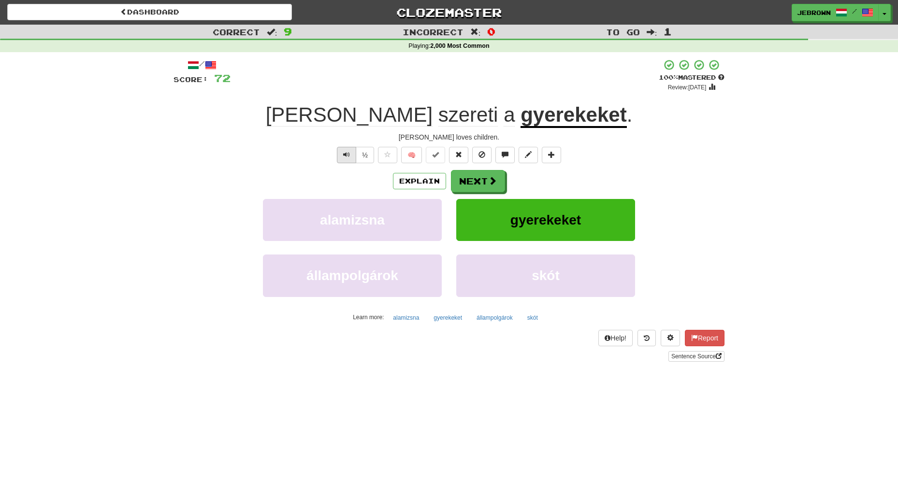
click at [348, 154] on span "Text-to-speech controls" at bounding box center [346, 154] width 7 height 7
click at [474, 176] on button "Next" at bounding box center [478, 182] width 54 height 22
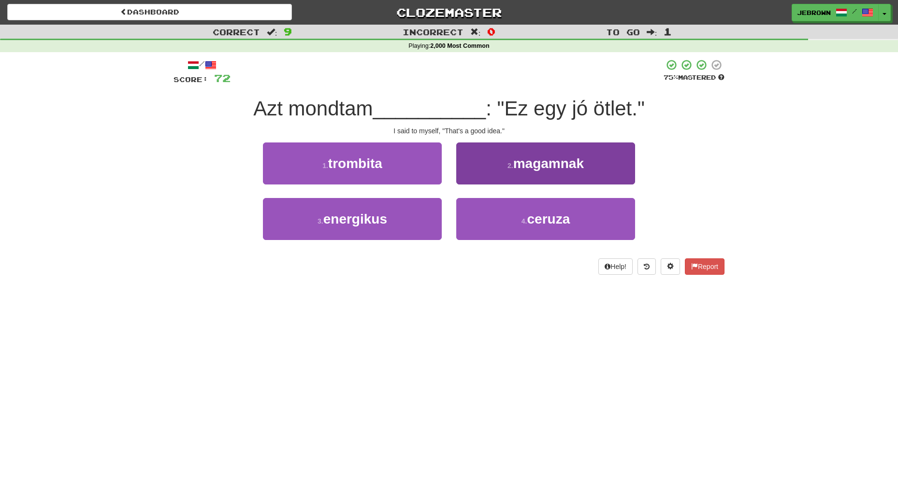
scroll to position [5, 0]
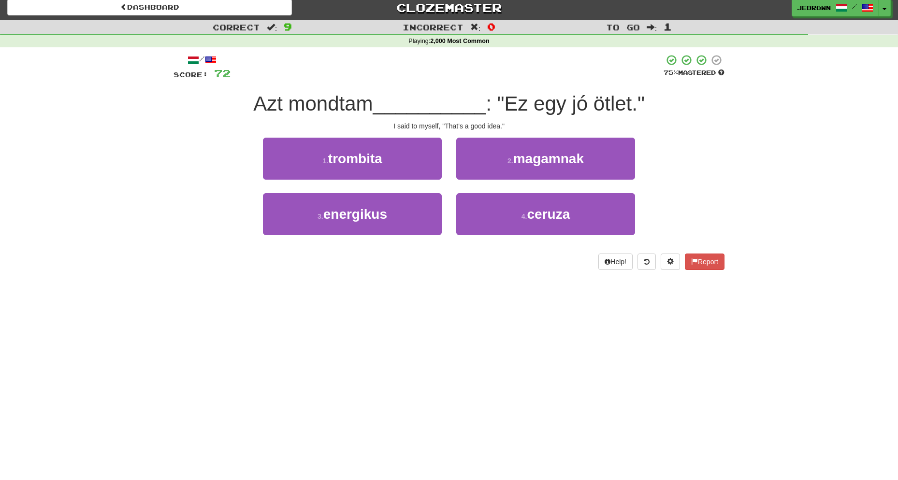
click at [532, 160] on span "magamnak" at bounding box center [548, 158] width 71 height 15
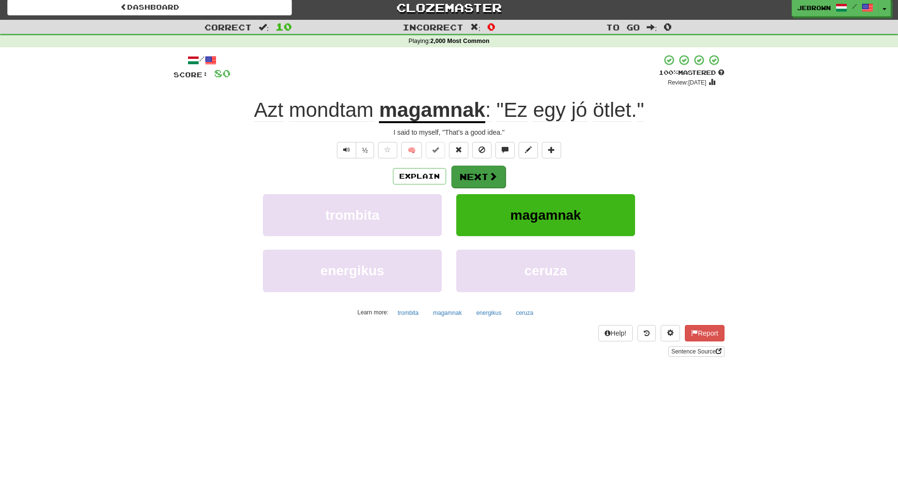
click at [479, 178] on button "Next" at bounding box center [478, 177] width 54 height 22
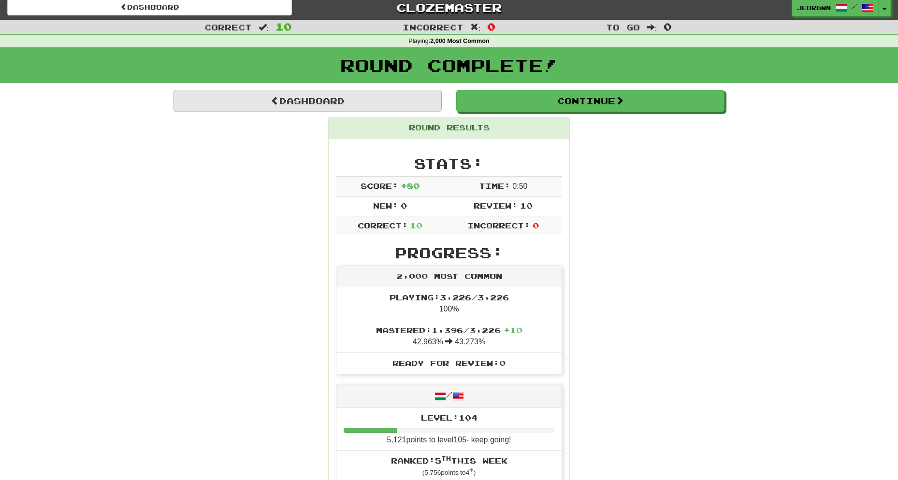
click at [378, 100] on link "Dashboard" at bounding box center [308, 101] width 268 height 22
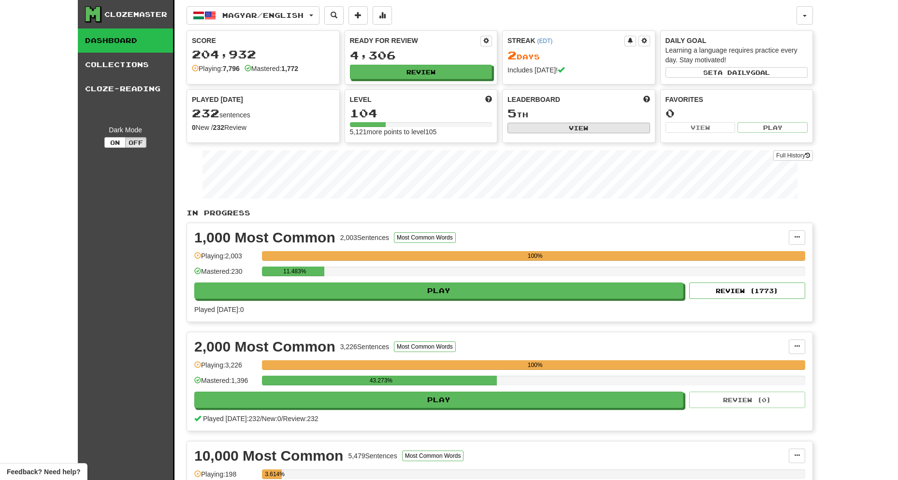
click at [559, 128] on button "View" at bounding box center [579, 128] width 143 height 11
select select "**********"
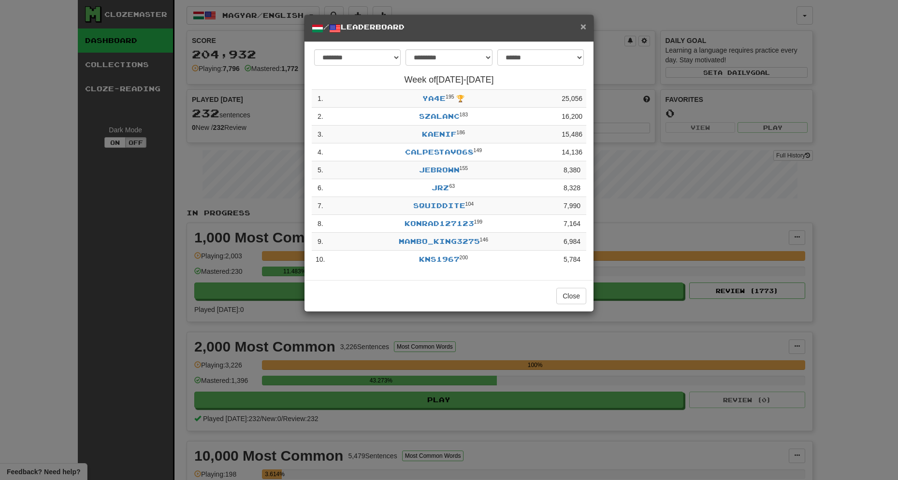
click at [584, 27] on span "×" at bounding box center [583, 26] width 6 height 11
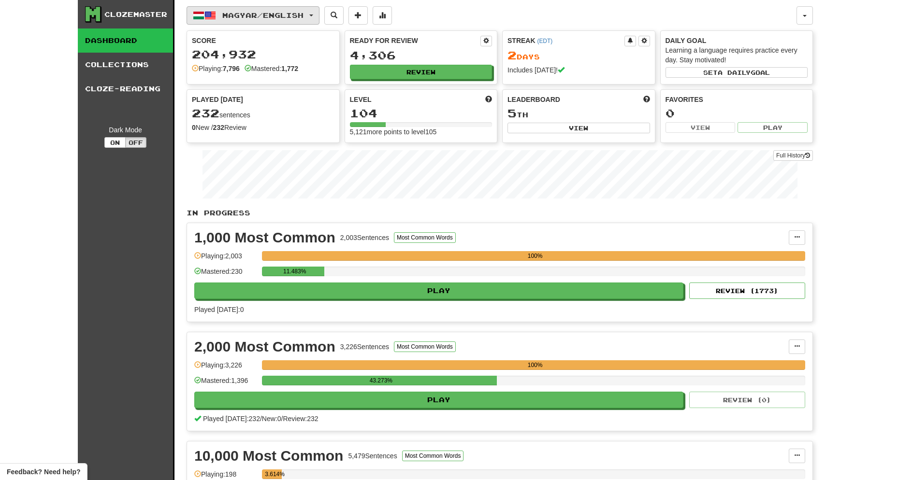
click at [313, 15] on span "button" at bounding box center [311, 16] width 4 height 2
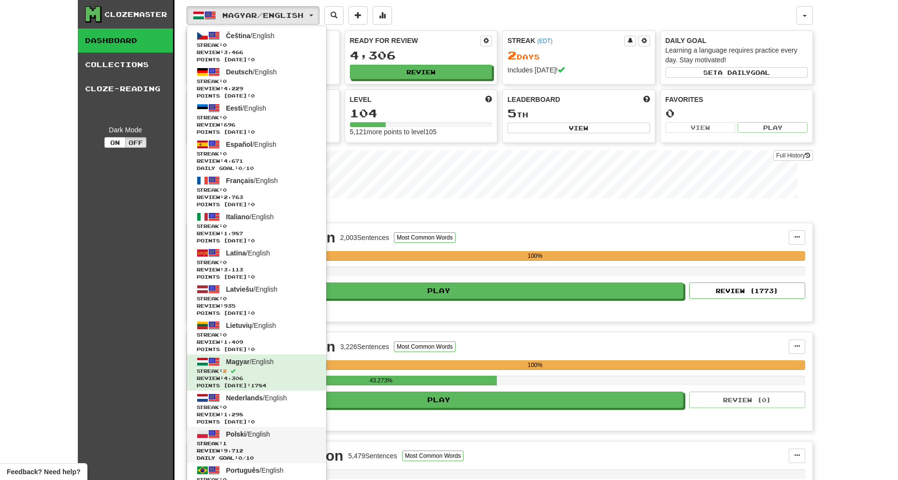
scroll to position [3, 0]
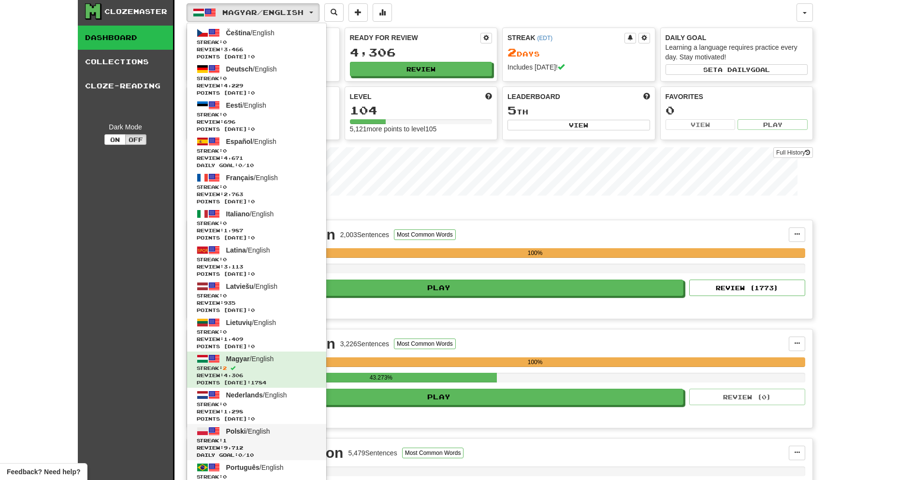
click at [275, 435] on link "Polski / English Streak: 1 Review: 9,712 Daily Goal: 0 / 10" at bounding box center [256, 442] width 139 height 36
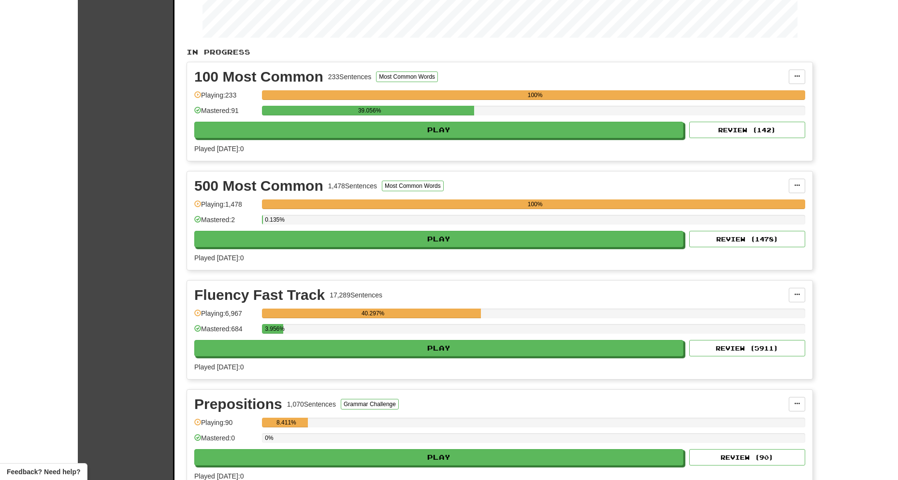
scroll to position [166, 0]
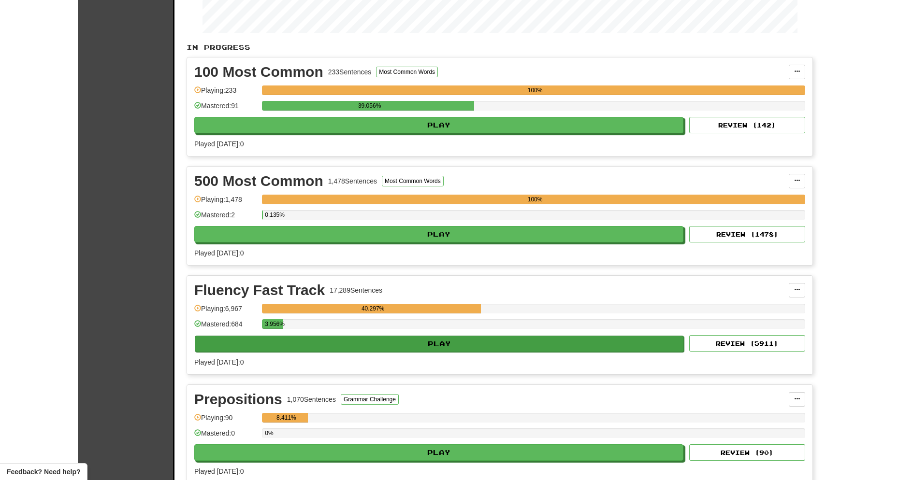
click at [435, 343] on button "Play" at bounding box center [439, 344] width 489 height 16
select select "**"
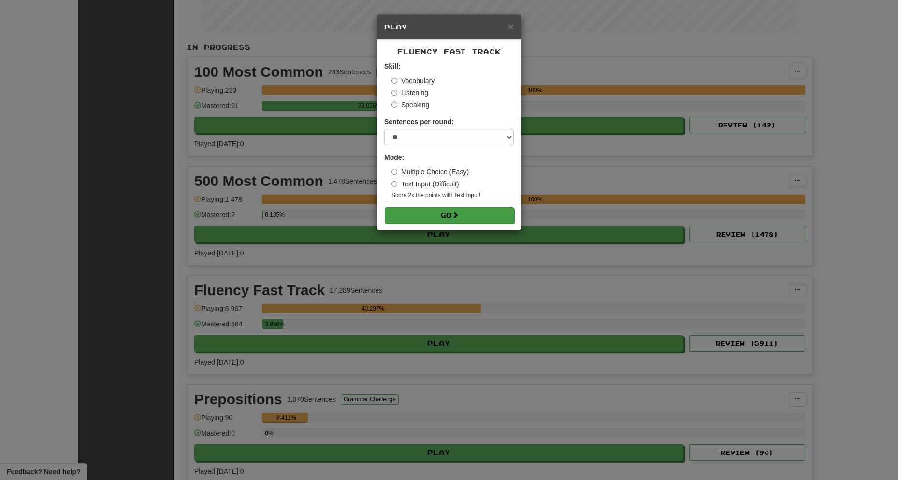
click at [447, 214] on button "Go" at bounding box center [450, 215] width 130 height 16
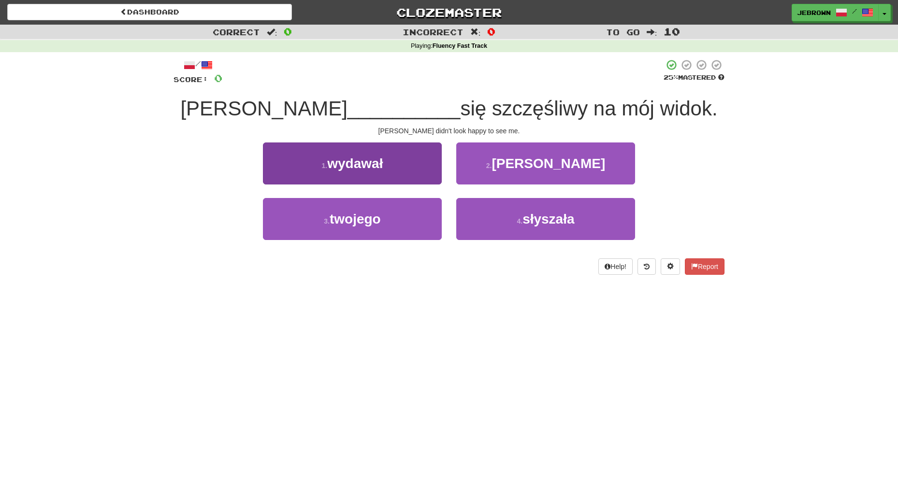
click at [373, 167] on span "wydawał" at bounding box center [355, 163] width 56 height 15
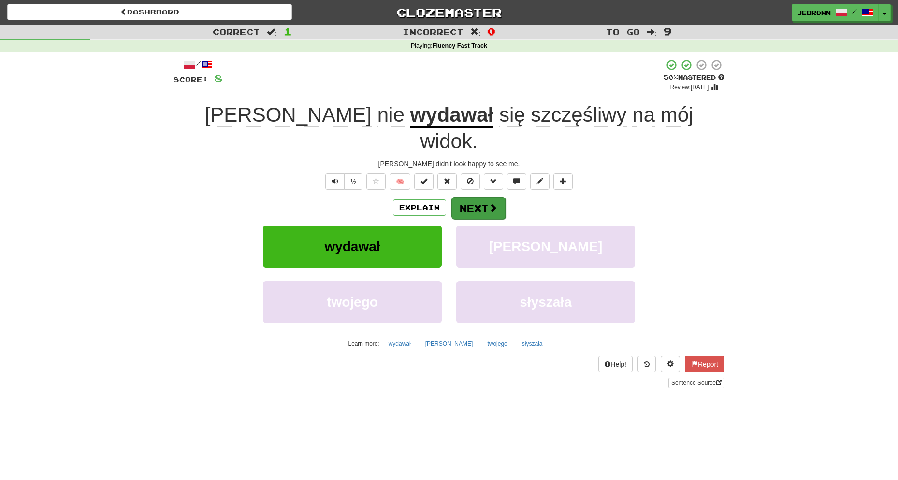
click at [491, 203] on span at bounding box center [493, 207] width 9 height 9
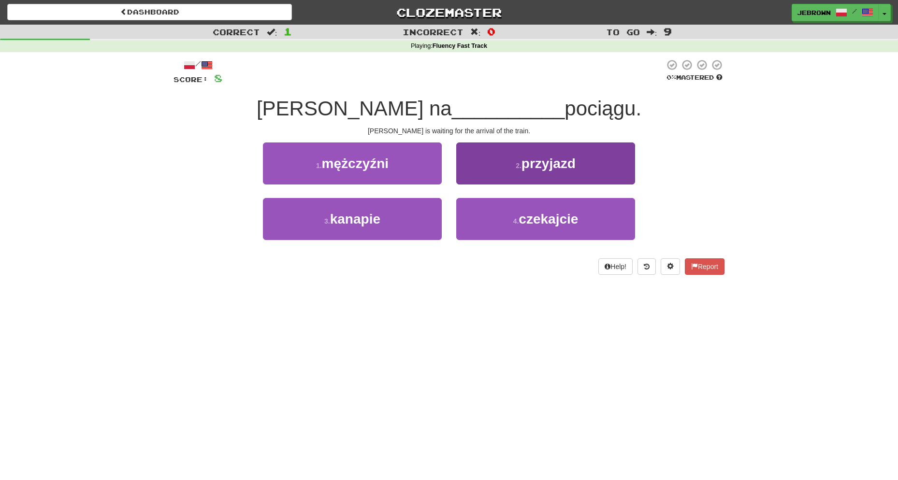
click at [555, 165] on span "przyjazd" at bounding box center [549, 163] width 54 height 15
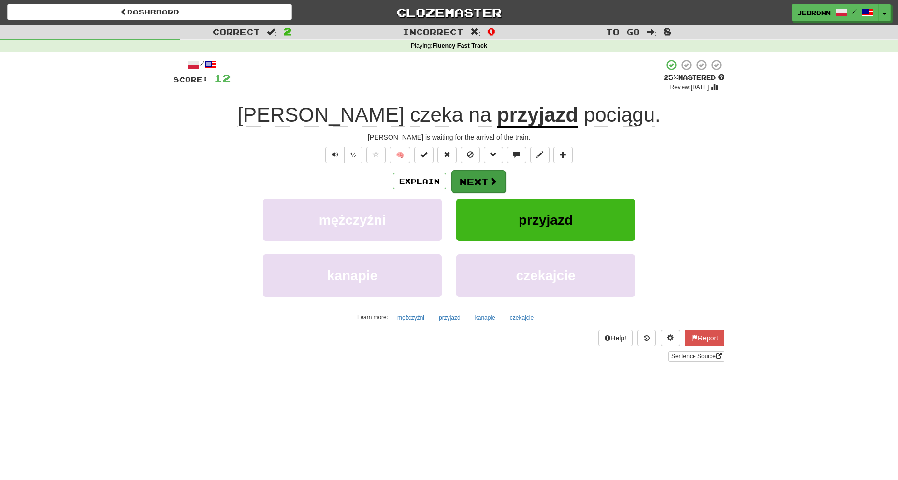
click at [485, 175] on button "Next" at bounding box center [478, 182] width 54 height 22
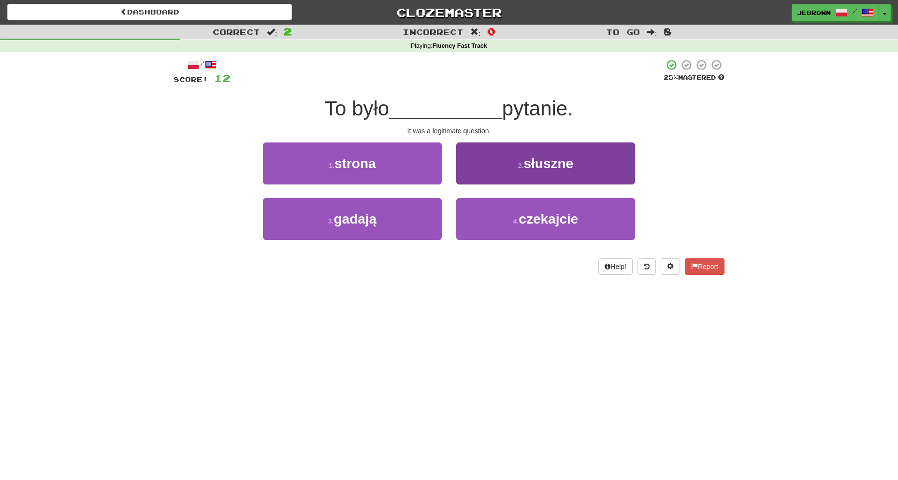
scroll to position [0, 0]
click at [525, 166] on span "słuszne" at bounding box center [548, 163] width 50 height 15
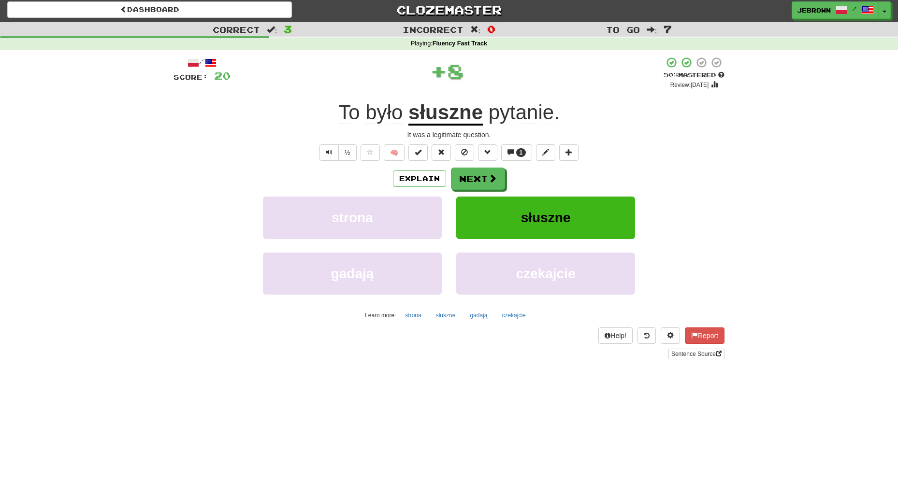
scroll to position [0, 0]
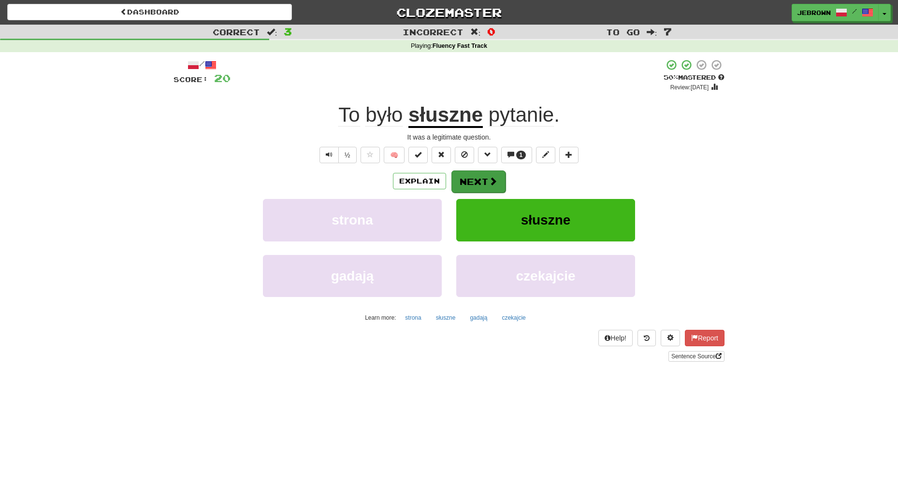
click at [483, 181] on button "Next" at bounding box center [478, 182] width 54 height 22
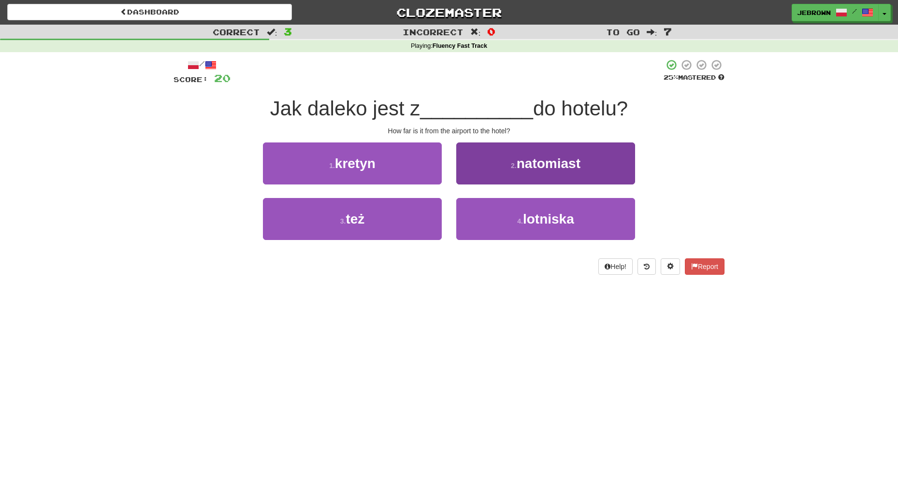
click at [533, 209] on button "4 . lotniska" at bounding box center [545, 219] width 179 height 42
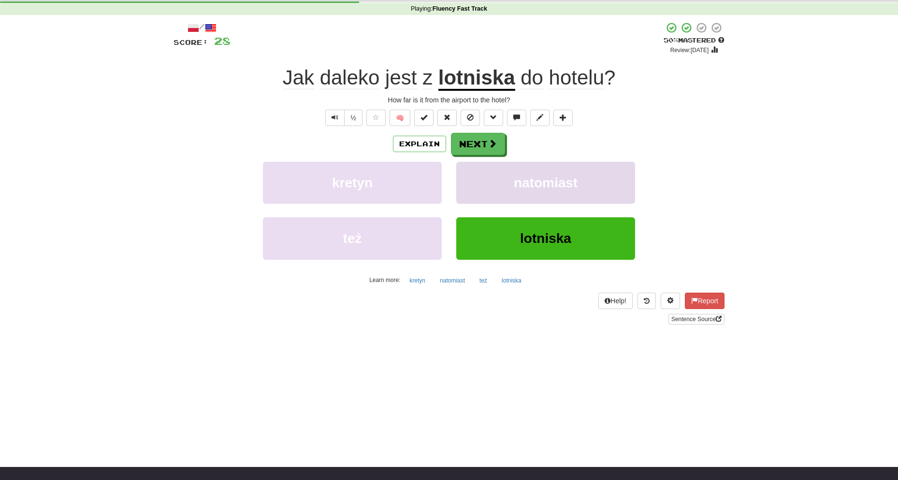
scroll to position [39, 0]
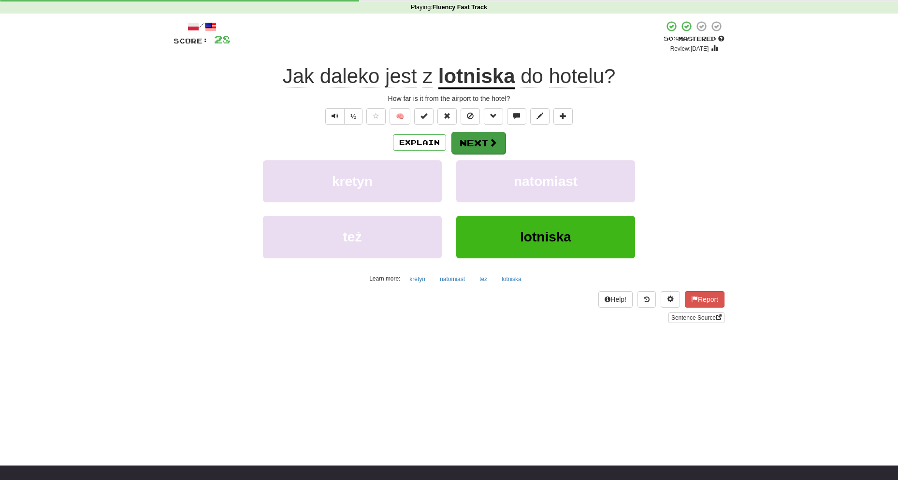
click at [477, 135] on button "Next" at bounding box center [478, 143] width 54 height 22
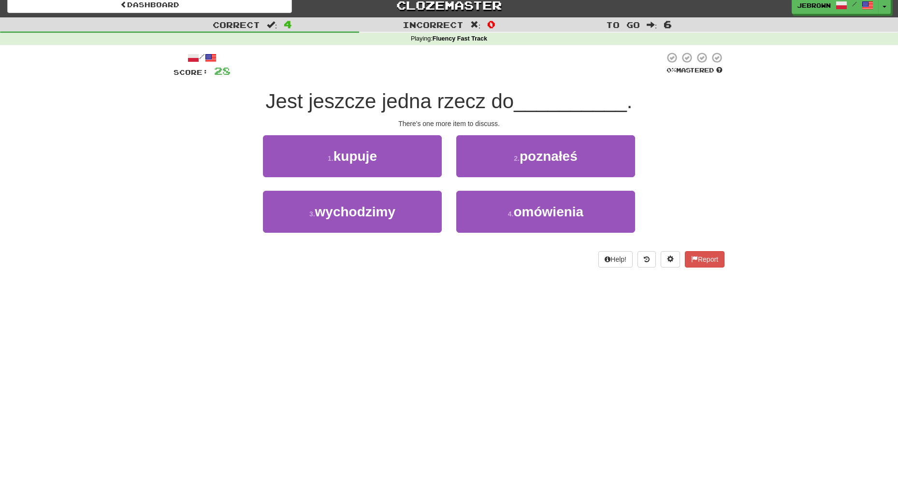
scroll to position [0, 0]
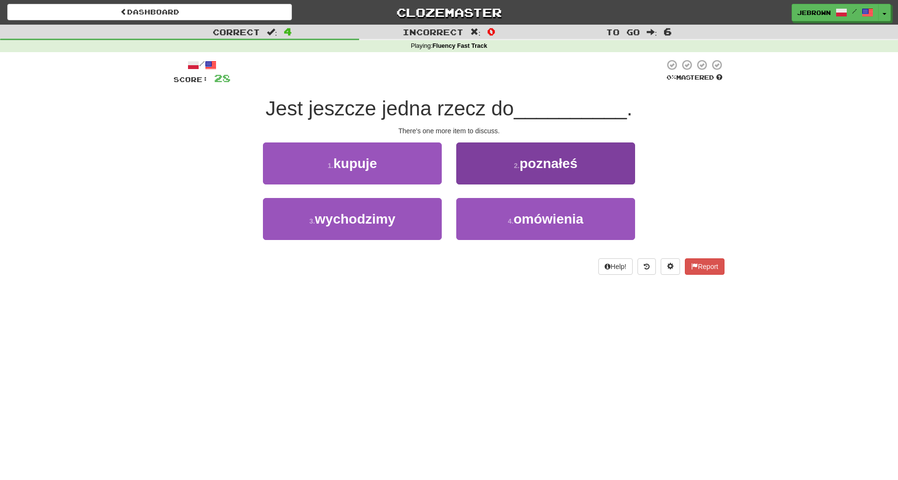
click at [546, 218] on span "omówienia" at bounding box center [548, 219] width 70 height 15
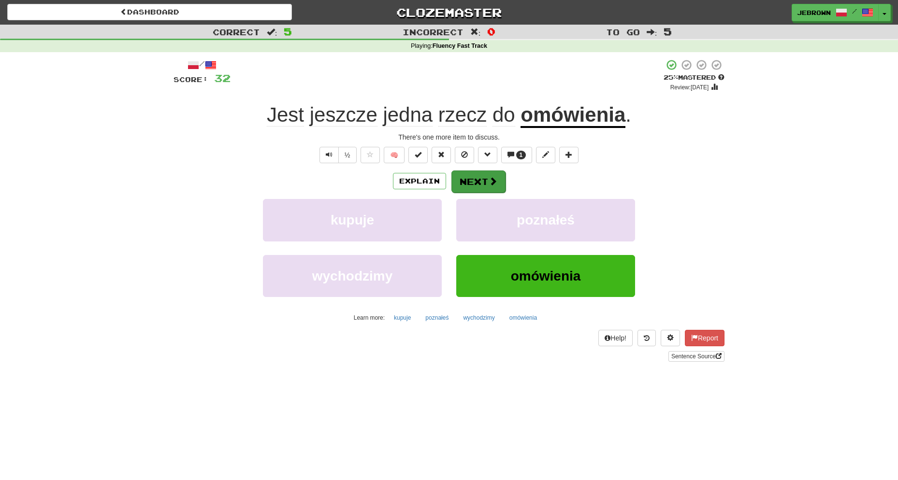
click at [480, 181] on button "Next" at bounding box center [478, 182] width 54 height 22
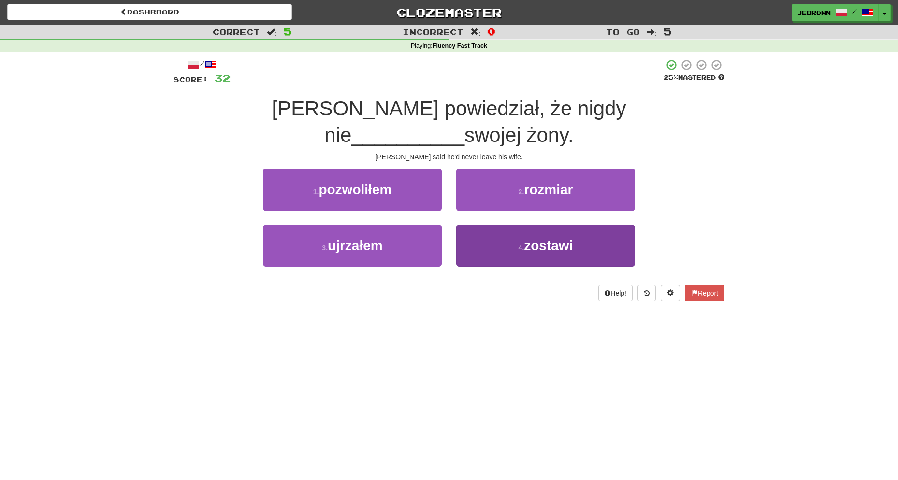
click at [518, 225] on button "4 . zostawi" at bounding box center [545, 246] width 179 height 42
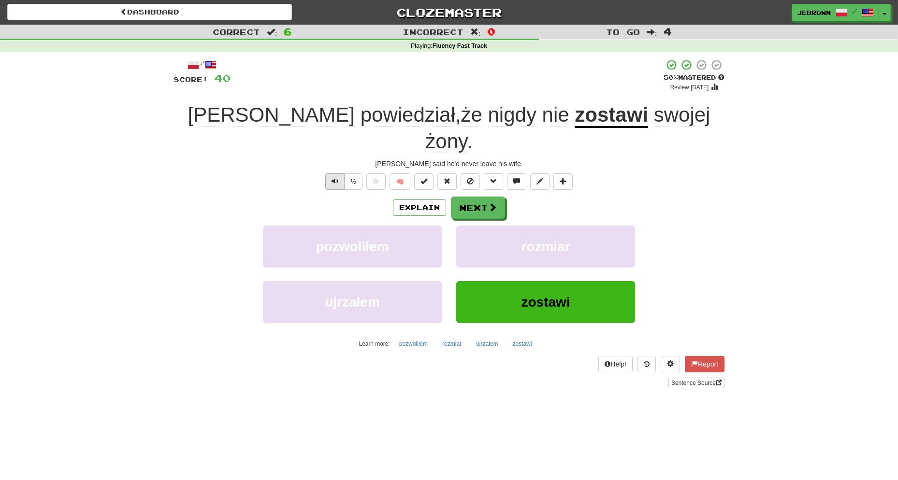
click at [337, 178] on span "Text-to-speech controls" at bounding box center [335, 181] width 7 height 7
click at [478, 197] on button "Next" at bounding box center [478, 208] width 54 height 22
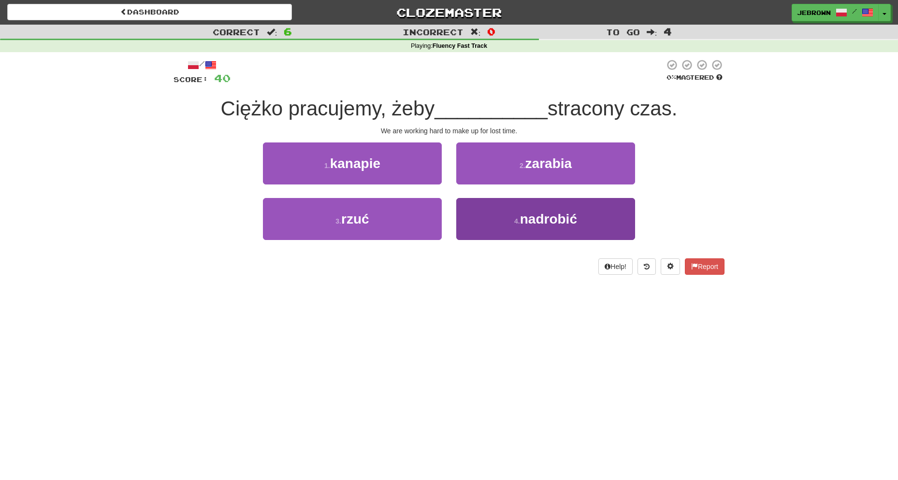
click at [549, 225] on span "nadrobić" at bounding box center [548, 219] width 57 height 15
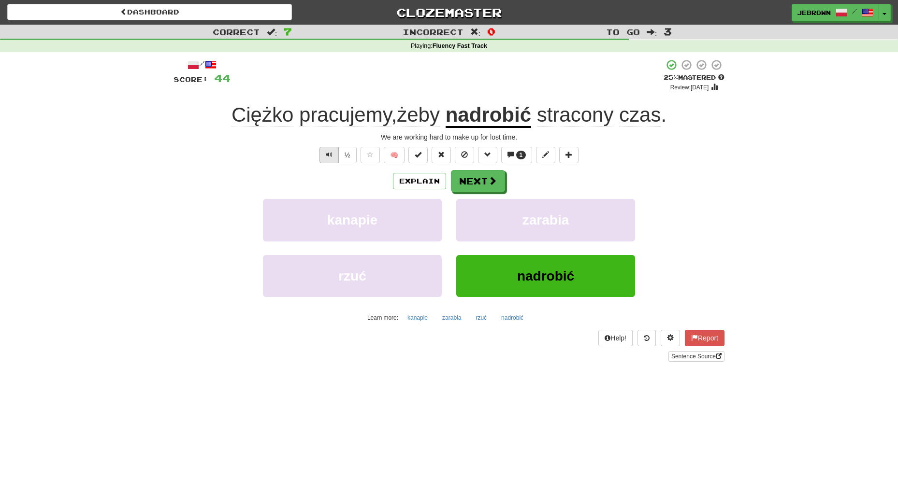
click at [331, 155] on span "Text-to-speech controls" at bounding box center [329, 154] width 7 height 7
click at [478, 178] on button "Next" at bounding box center [478, 182] width 54 height 22
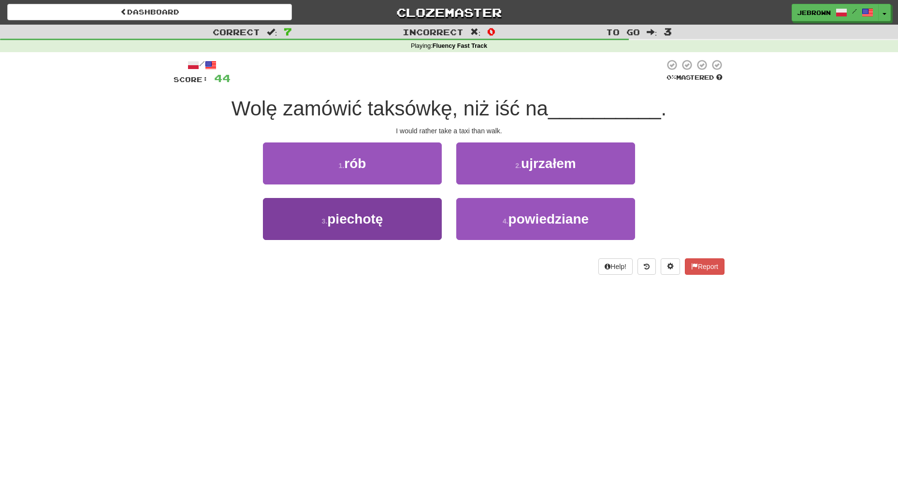
click at [399, 214] on button "3 . piechotę" at bounding box center [352, 219] width 179 height 42
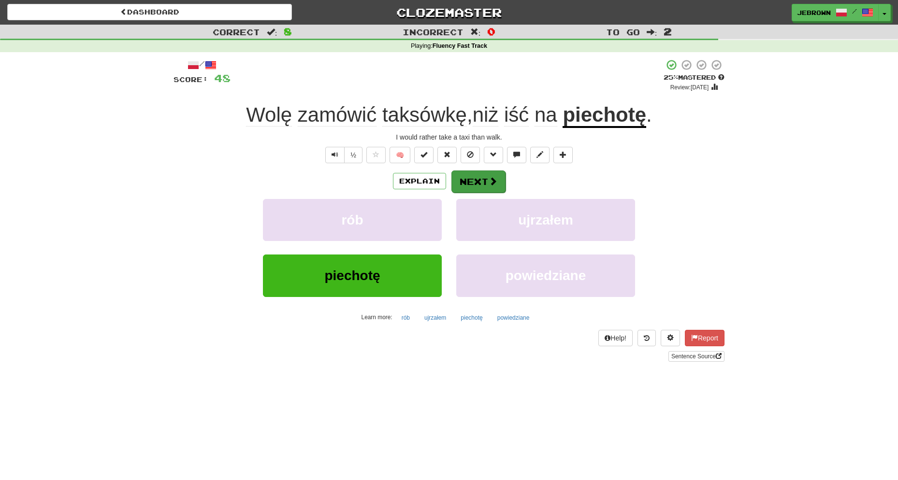
click at [484, 175] on button "Next" at bounding box center [478, 182] width 54 height 22
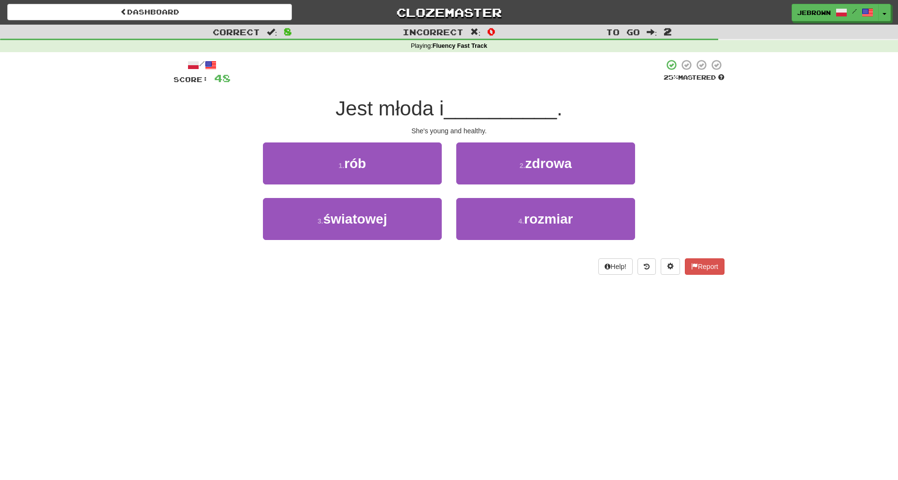
click at [537, 168] on span "zdrowa" at bounding box center [548, 163] width 46 height 15
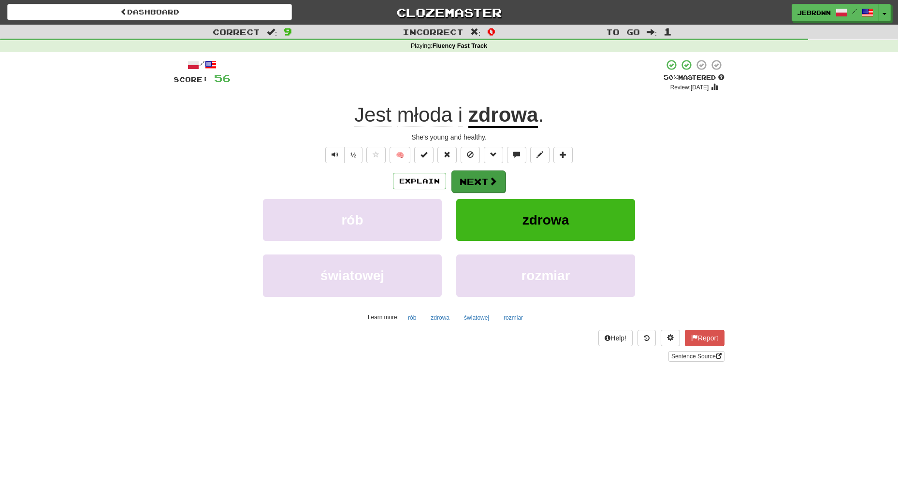
click at [462, 179] on button "Next" at bounding box center [478, 182] width 54 height 22
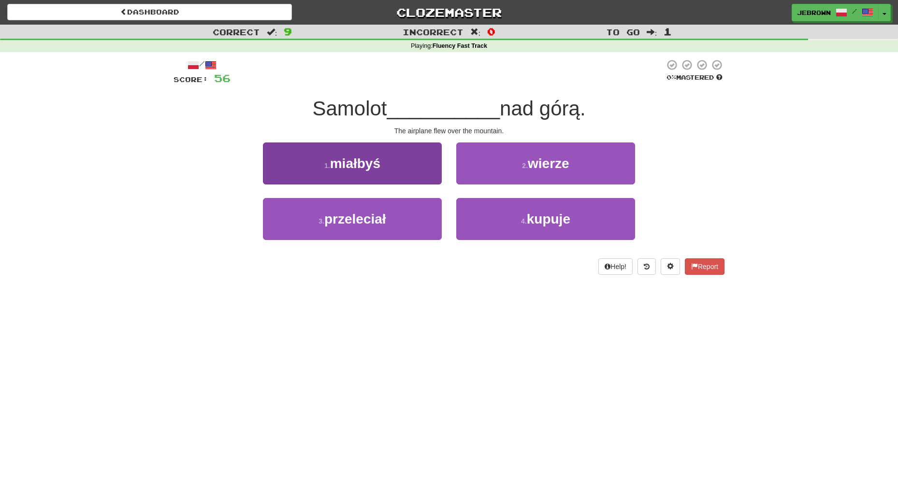
click at [400, 217] on button "3 . przeleciał" at bounding box center [352, 219] width 179 height 42
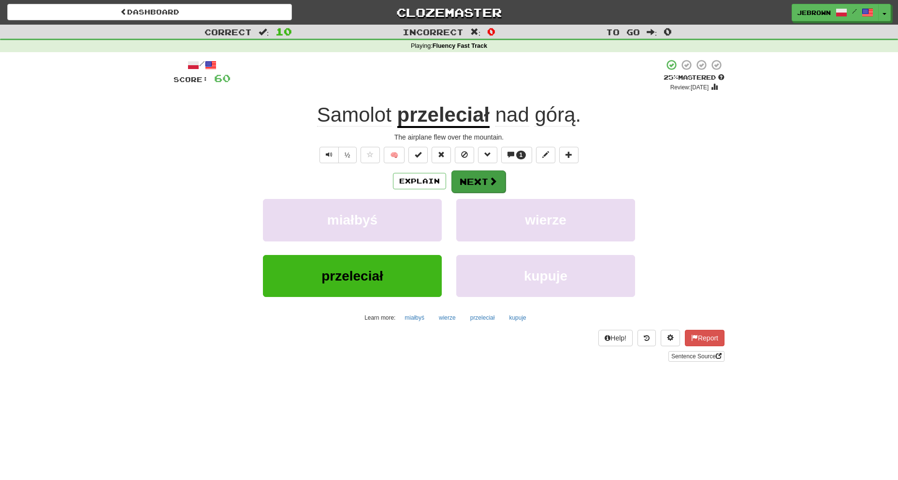
click at [479, 180] on button "Next" at bounding box center [478, 182] width 54 height 22
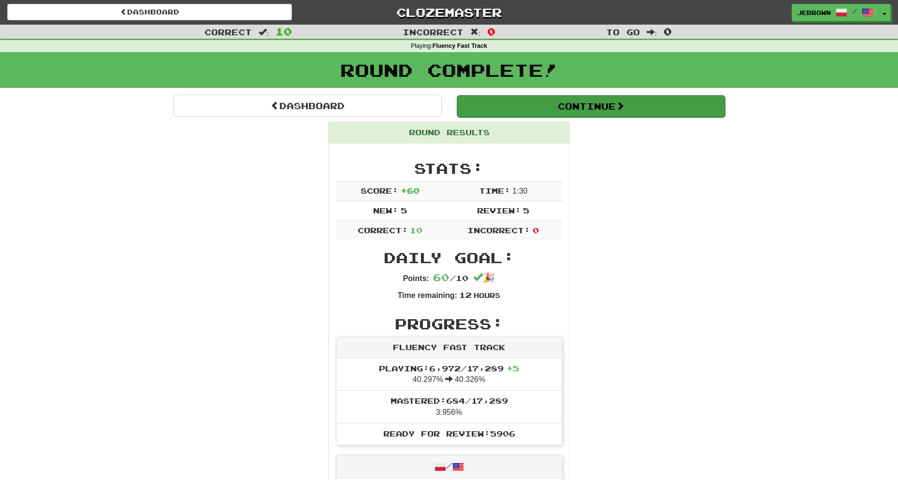
click at [522, 102] on button "Continue" at bounding box center [591, 106] width 268 height 22
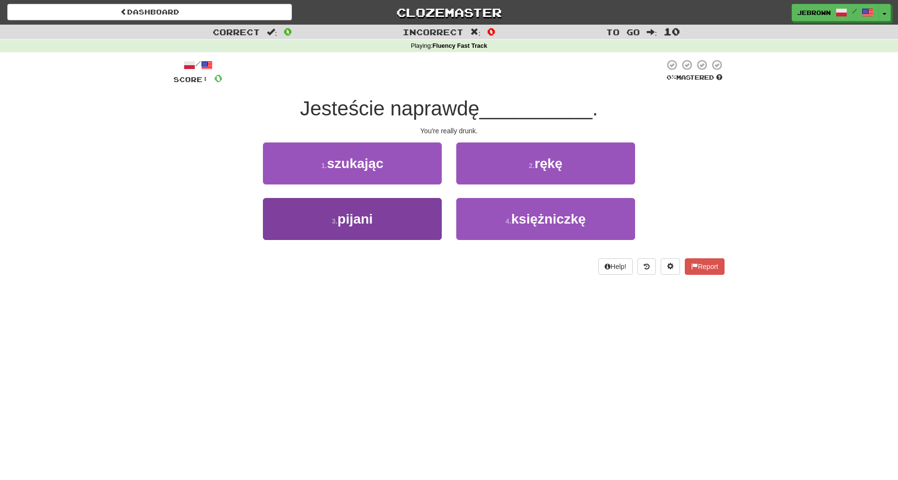
click at [400, 213] on button "3 . pijani" at bounding box center [352, 219] width 179 height 42
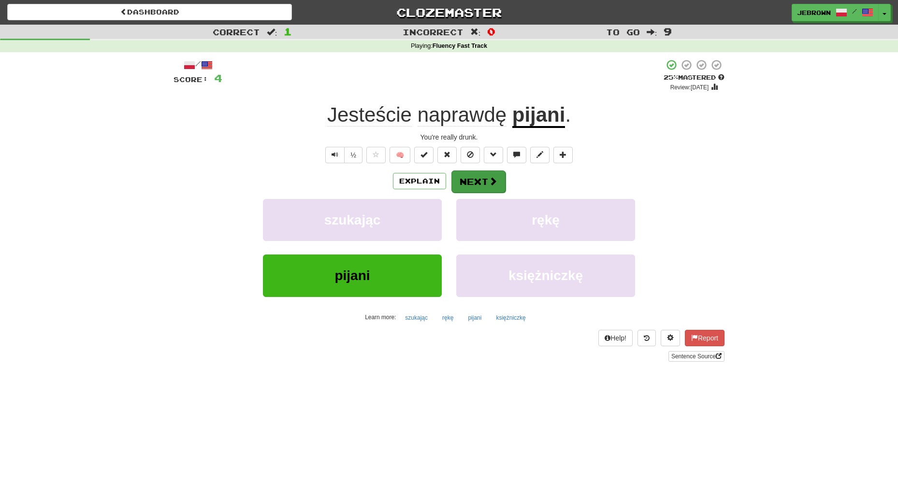
click at [475, 179] on button "Next" at bounding box center [478, 182] width 54 height 22
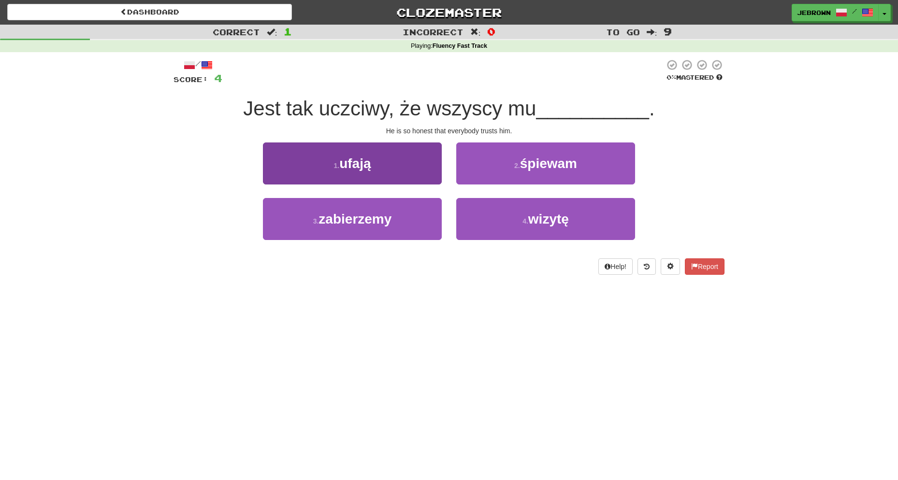
click at [419, 164] on button "1 . ufają" at bounding box center [352, 164] width 179 height 42
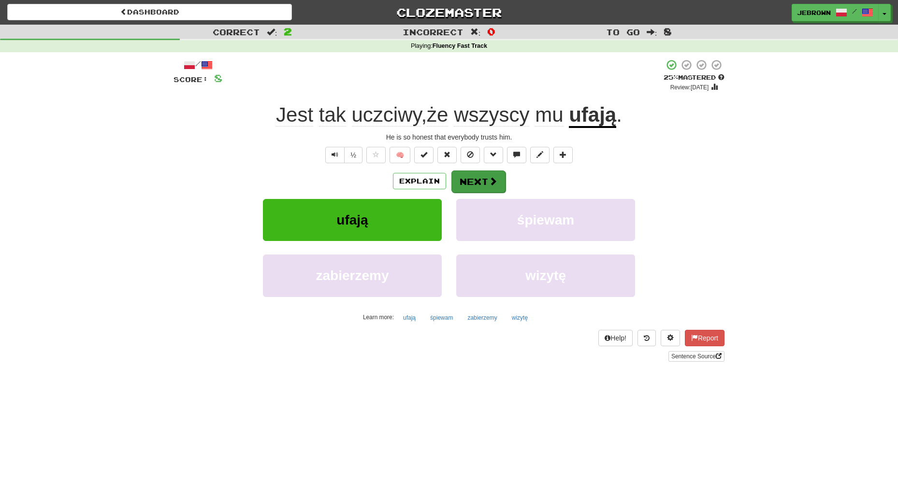
click at [480, 179] on button "Next" at bounding box center [478, 182] width 54 height 22
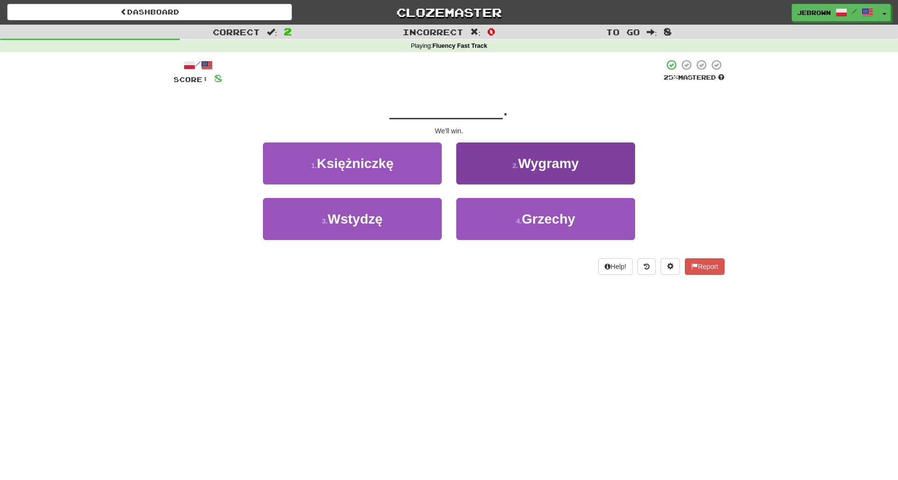
click at [508, 170] on button "2 . Wygramy" at bounding box center [545, 164] width 179 height 42
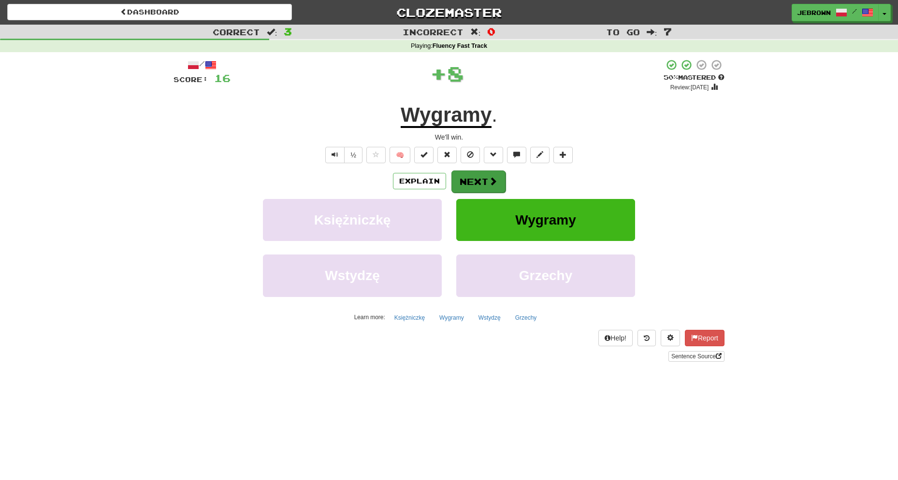
click at [479, 181] on button "Next" at bounding box center [478, 182] width 54 height 22
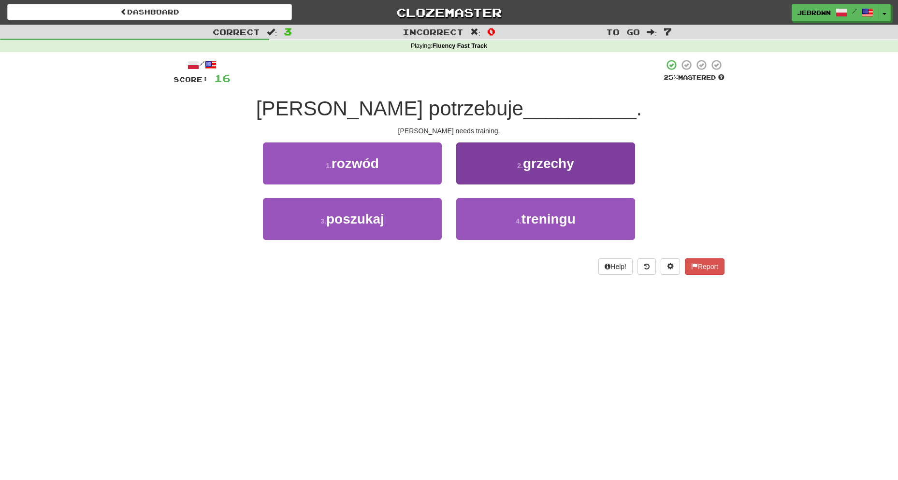
click at [537, 218] on span "treningu" at bounding box center [549, 219] width 54 height 15
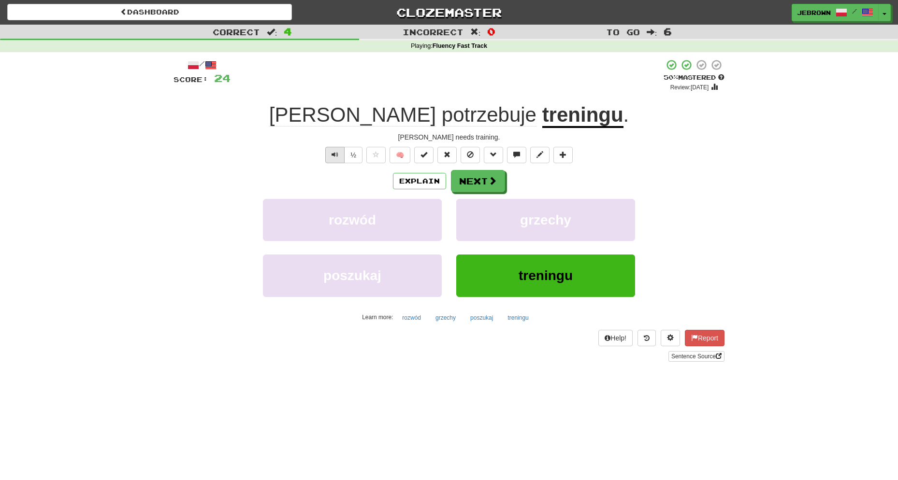
click at [333, 152] on span "Text-to-speech controls" at bounding box center [335, 154] width 7 height 7
click at [479, 182] on button "Next" at bounding box center [478, 182] width 54 height 22
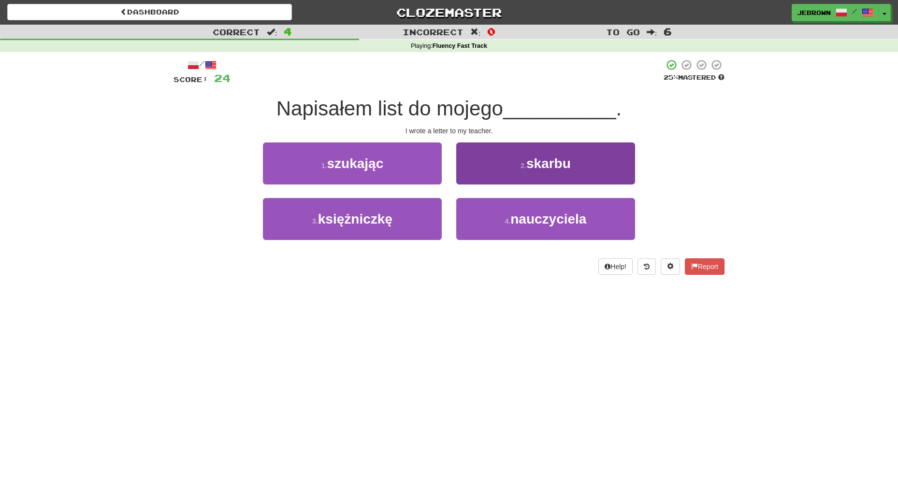
click at [561, 222] on span "nauczyciela" at bounding box center [548, 219] width 76 height 15
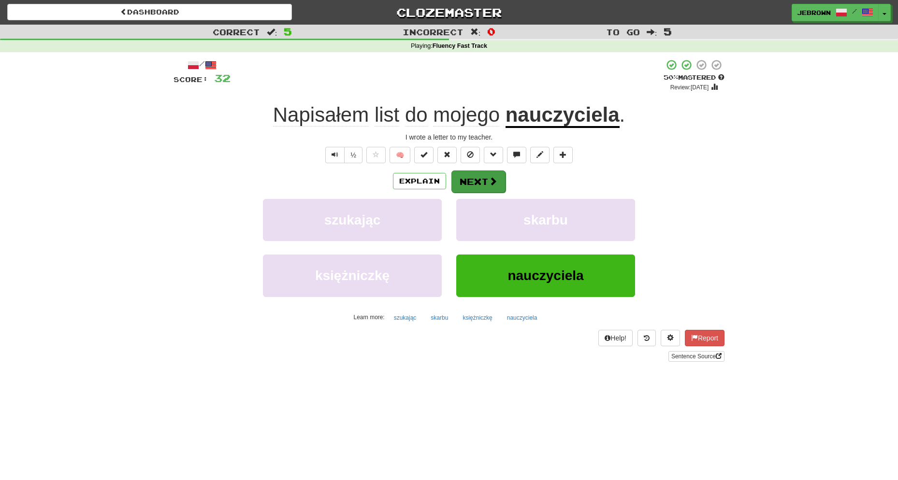
click at [483, 182] on button "Next" at bounding box center [478, 182] width 54 height 22
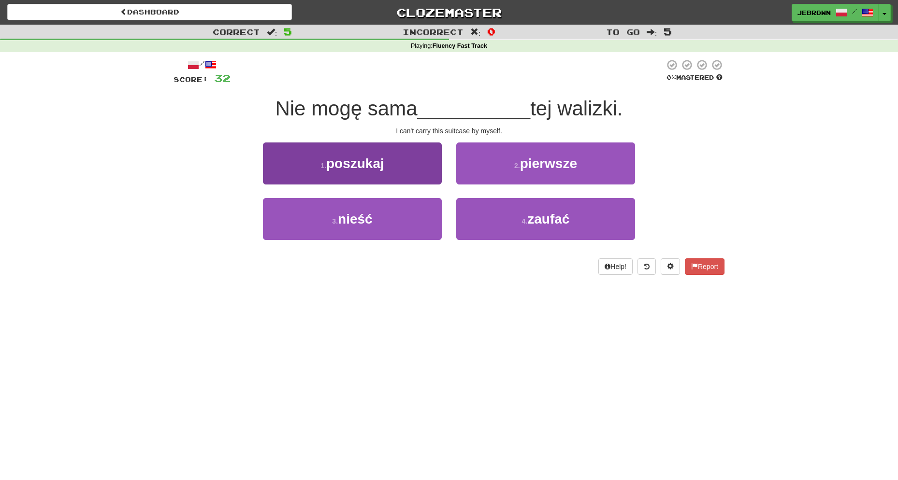
click at [370, 231] on button "3 . nieść" at bounding box center [352, 219] width 179 height 42
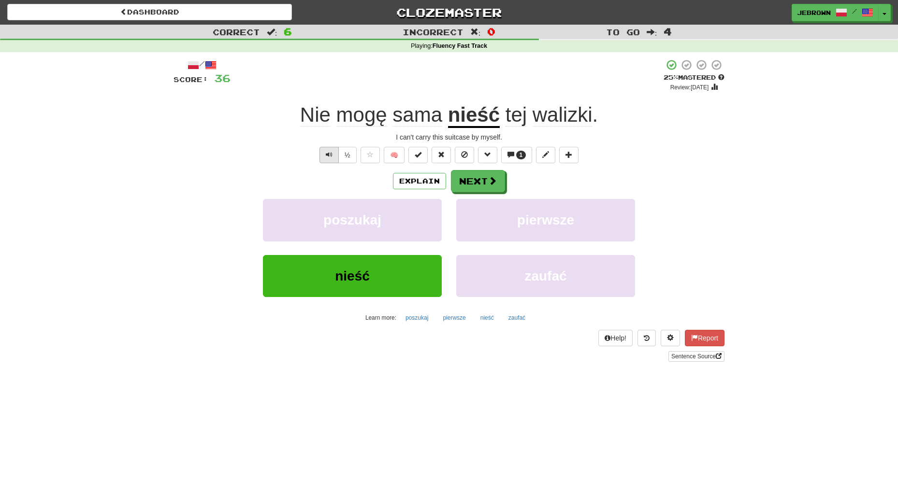
click at [324, 154] on button "Text-to-speech controls" at bounding box center [328, 155] width 19 height 16
click at [486, 176] on button "Next" at bounding box center [478, 182] width 54 height 22
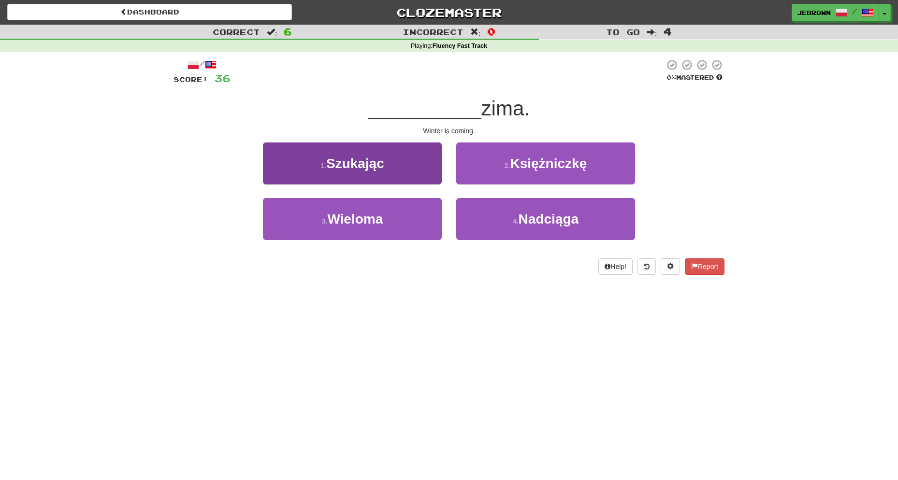
click at [384, 171] on button "1 . Szukając" at bounding box center [352, 164] width 179 height 42
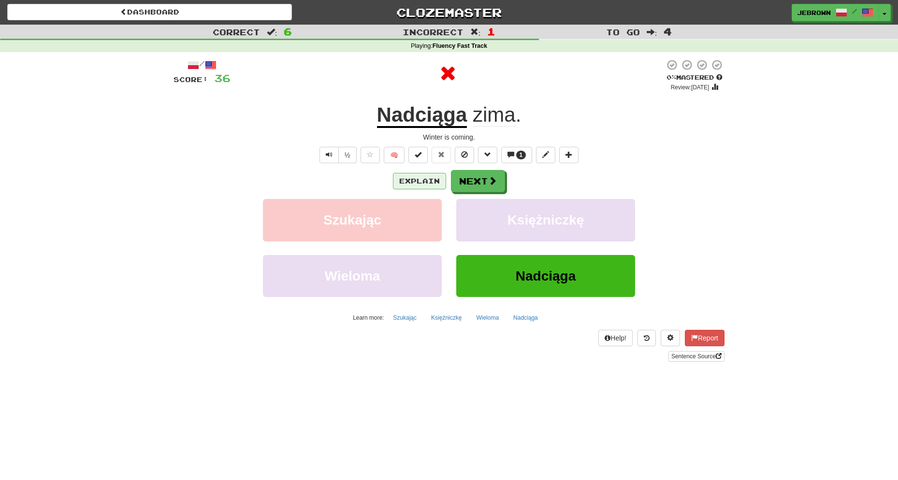
click at [423, 181] on button "Explain" at bounding box center [419, 181] width 53 height 16
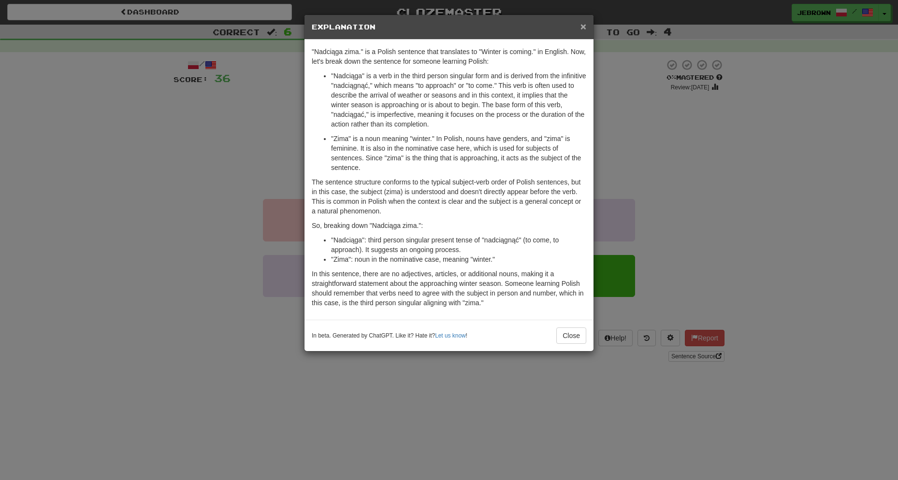
click at [583, 27] on span "×" at bounding box center [583, 26] width 6 height 11
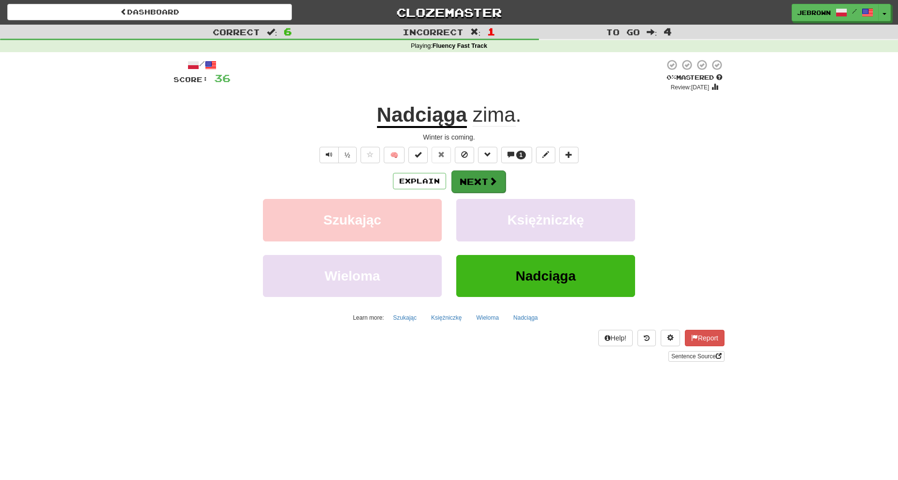
click at [484, 180] on button "Next" at bounding box center [478, 182] width 54 height 22
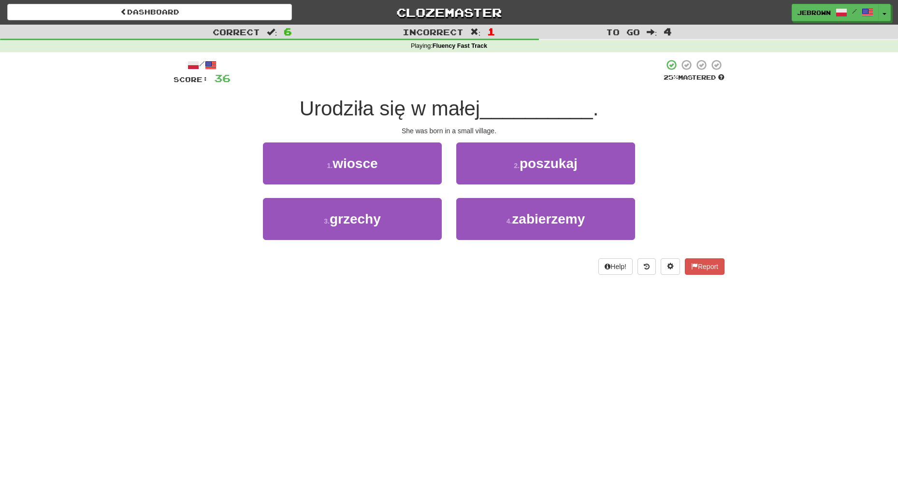
click at [397, 167] on button "1 . wiosce" at bounding box center [352, 164] width 179 height 42
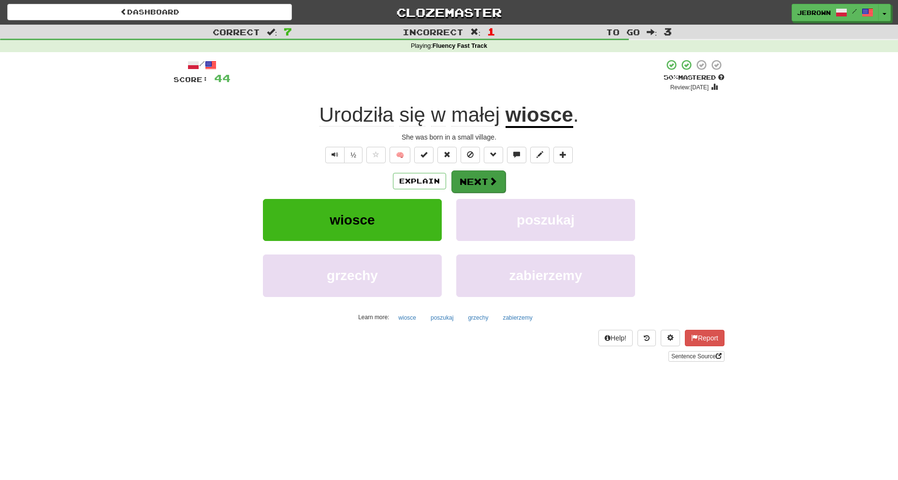
click at [479, 180] on button "Next" at bounding box center [478, 182] width 54 height 22
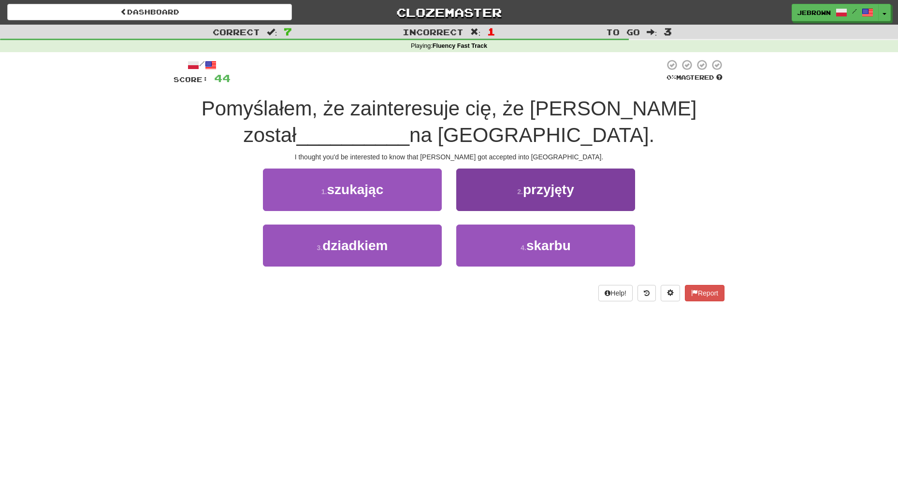
click at [555, 186] on span "przyjęty" at bounding box center [548, 189] width 51 height 15
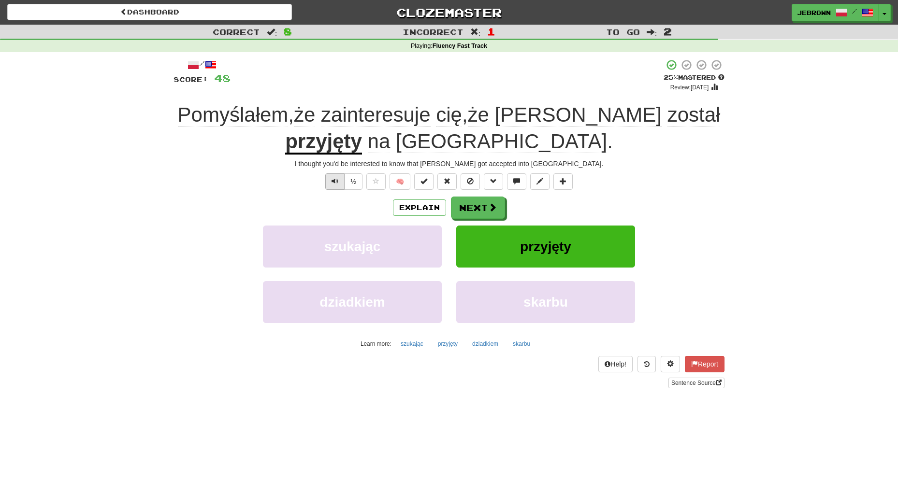
click at [336, 182] on span "Text-to-speech controls" at bounding box center [335, 181] width 7 height 7
click at [478, 206] on button "Next" at bounding box center [478, 208] width 54 height 22
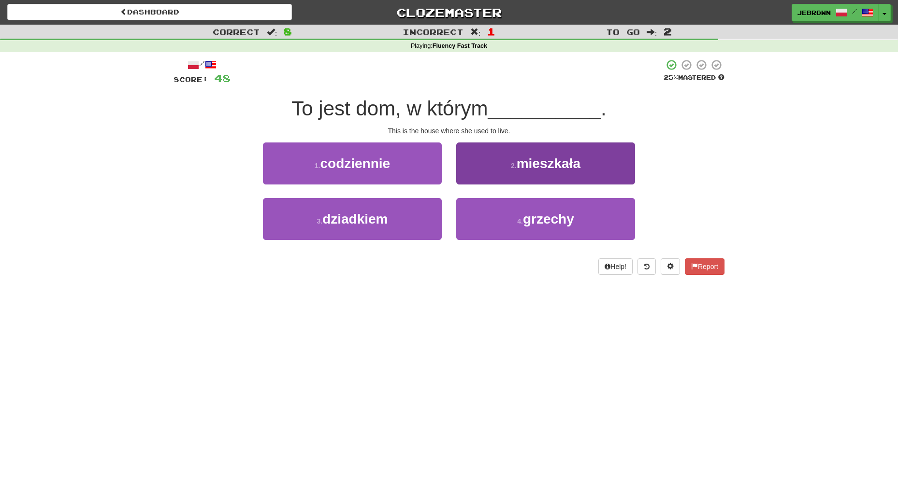
click at [523, 172] on button "2 . mieszkała" at bounding box center [545, 164] width 179 height 42
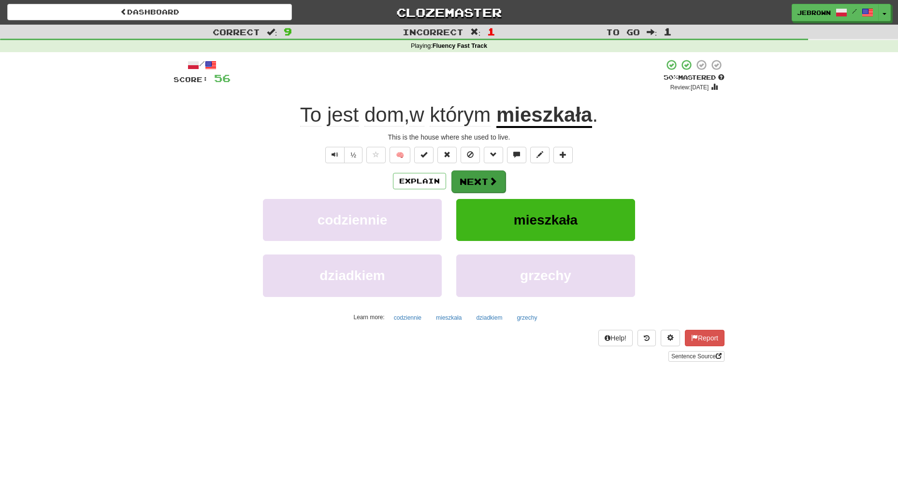
click at [476, 177] on button "Next" at bounding box center [478, 182] width 54 height 22
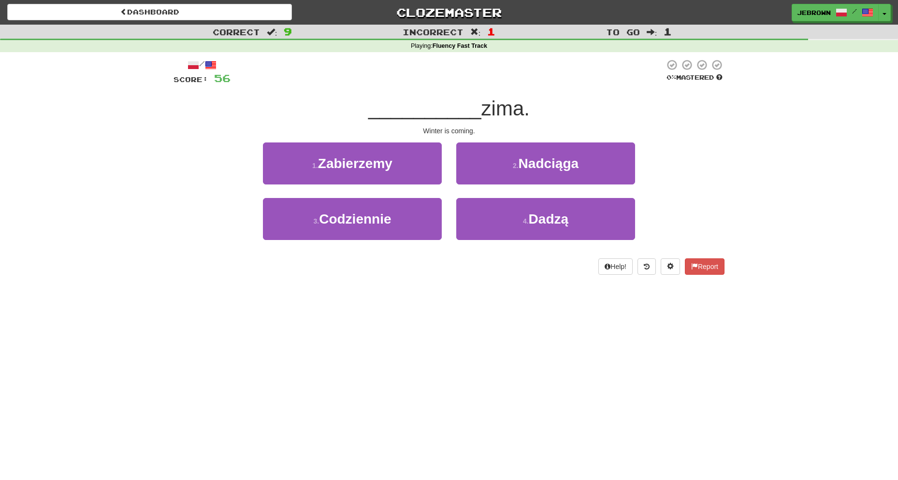
click at [498, 167] on button "2 . Nadciąga" at bounding box center [545, 164] width 179 height 42
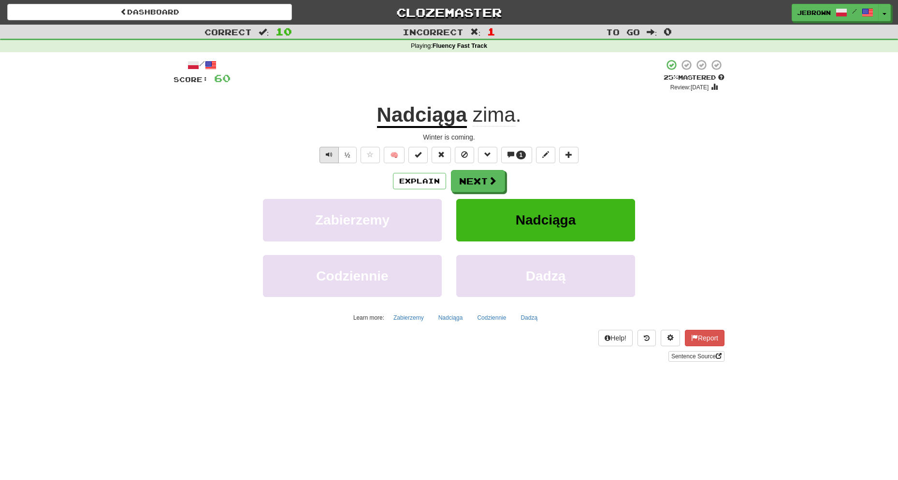
click at [329, 156] on span "Text-to-speech controls" at bounding box center [329, 154] width 7 height 7
click at [479, 180] on button "Next" at bounding box center [478, 181] width 54 height 22
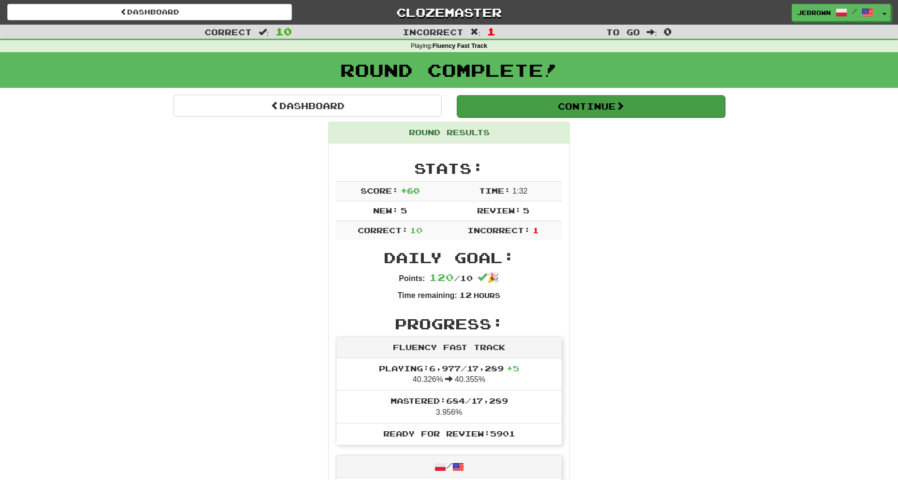
click at [522, 106] on button "Continue" at bounding box center [591, 106] width 268 height 22
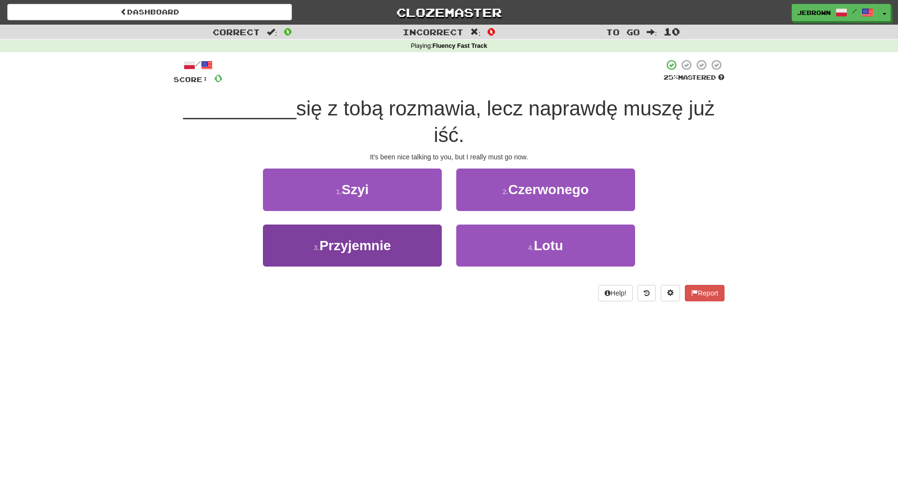
click at [377, 247] on span "Przyjemnie" at bounding box center [355, 245] width 72 height 15
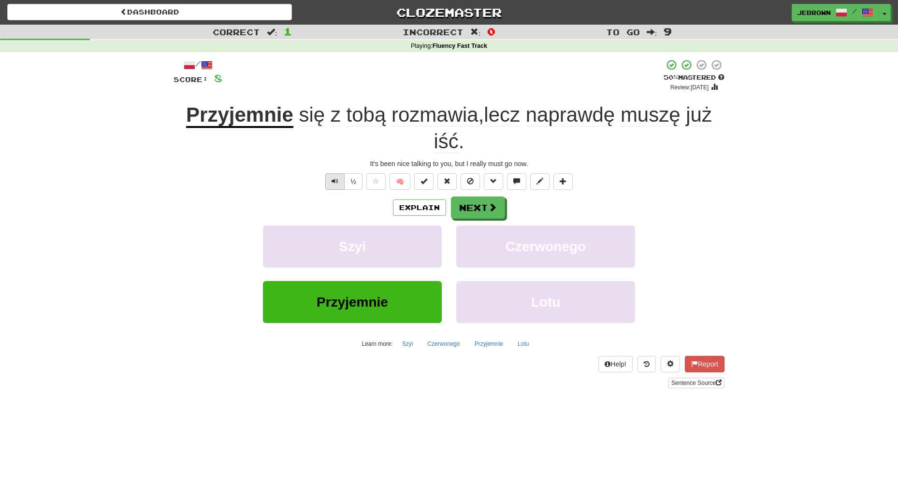
click at [334, 180] on span "Text-to-speech controls" at bounding box center [335, 181] width 7 height 7
click at [468, 206] on button "Next" at bounding box center [478, 208] width 54 height 22
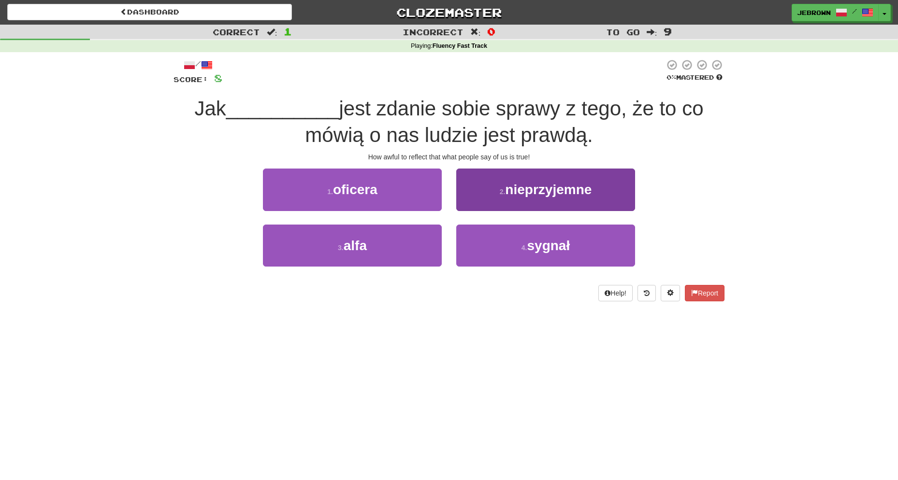
click at [517, 195] on span "nieprzyjemne" at bounding box center [548, 189] width 87 height 15
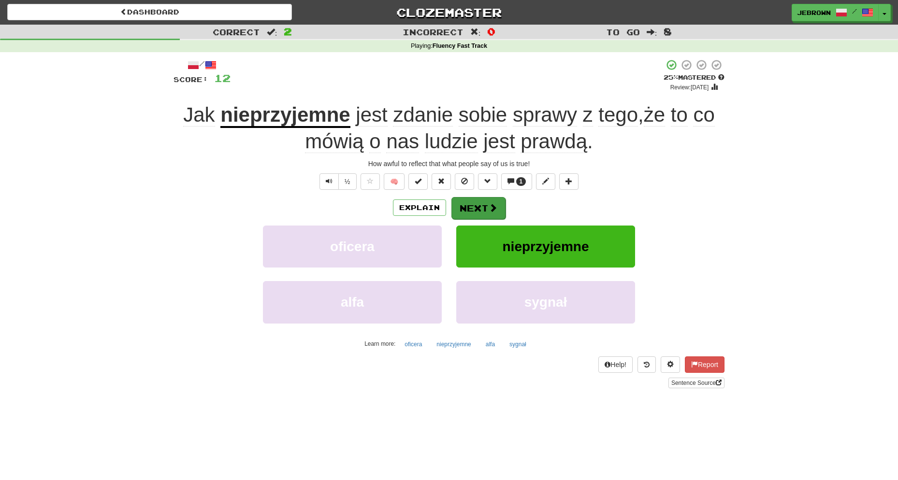
click at [480, 207] on button "Next" at bounding box center [478, 208] width 54 height 22
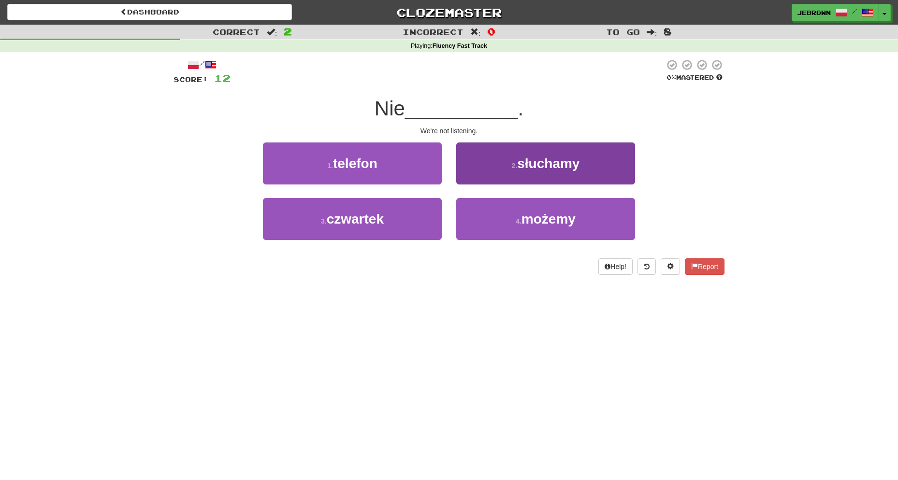
click at [512, 162] on small "2 ." at bounding box center [515, 166] width 6 height 8
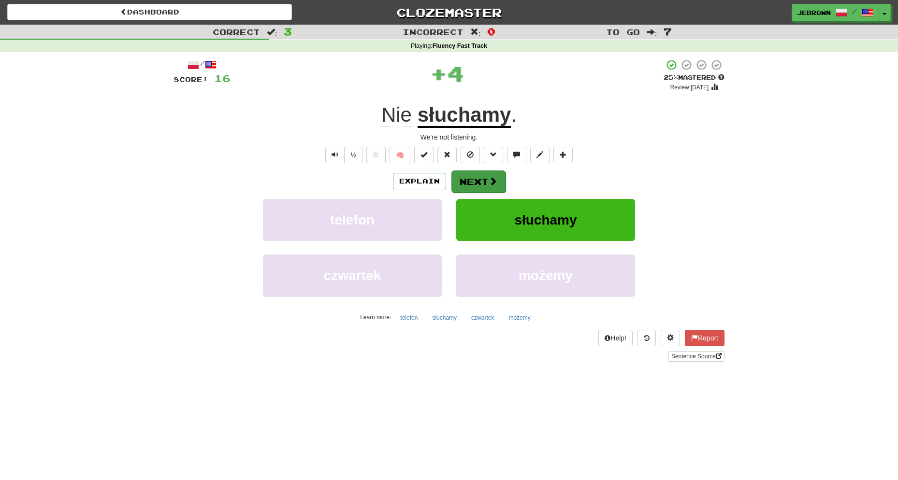
click at [484, 181] on button "Next" at bounding box center [478, 182] width 54 height 22
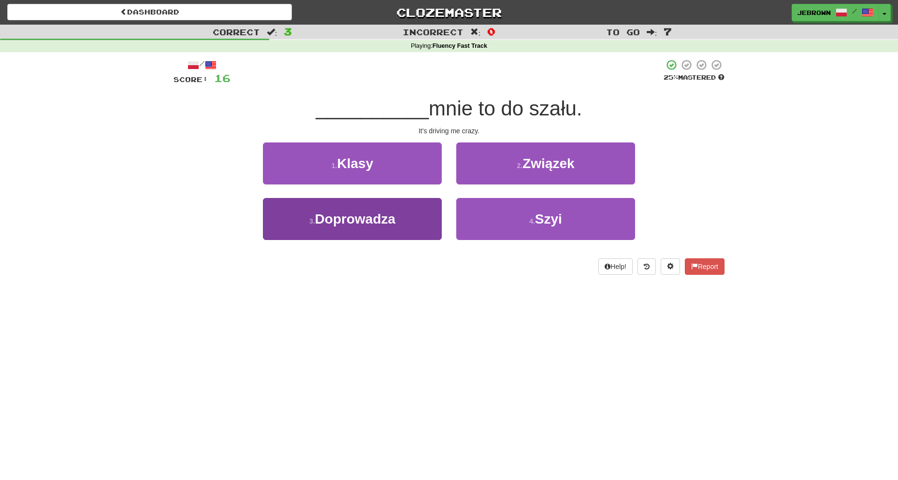
click at [410, 210] on button "3 . Doprowadza" at bounding box center [352, 219] width 179 height 42
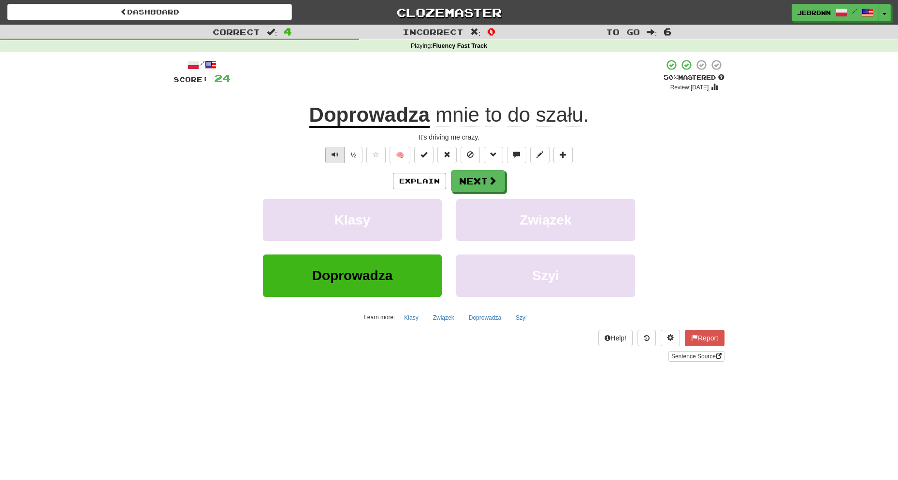
click at [334, 151] on span "Text-to-speech controls" at bounding box center [335, 154] width 7 height 7
click at [479, 173] on button "Next" at bounding box center [478, 182] width 54 height 22
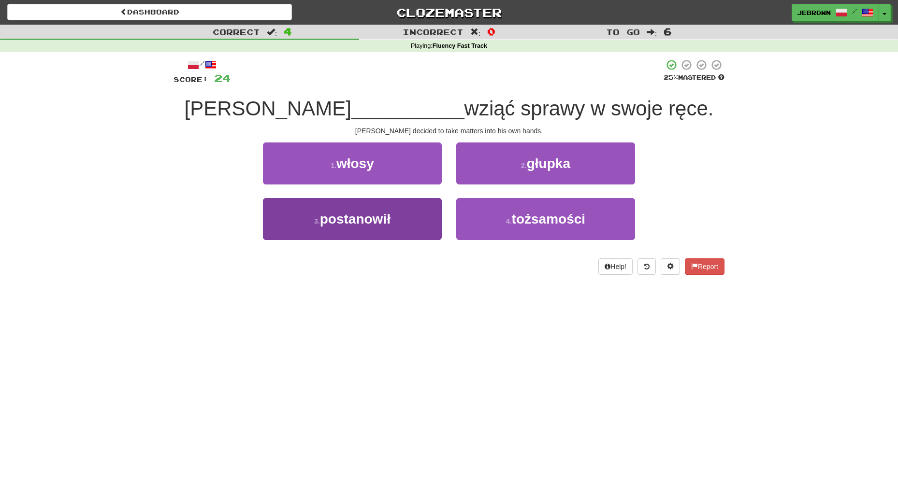
click at [389, 214] on span "postanowił" at bounding box center [355, 219] width 71 height 15
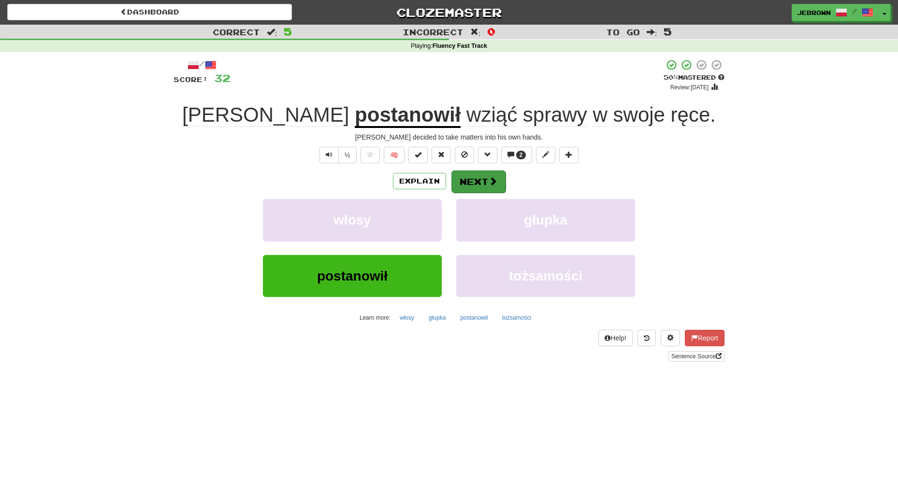
click at [480, 178] on button "Next" at bounding box center [478, 182] width 54 height 22
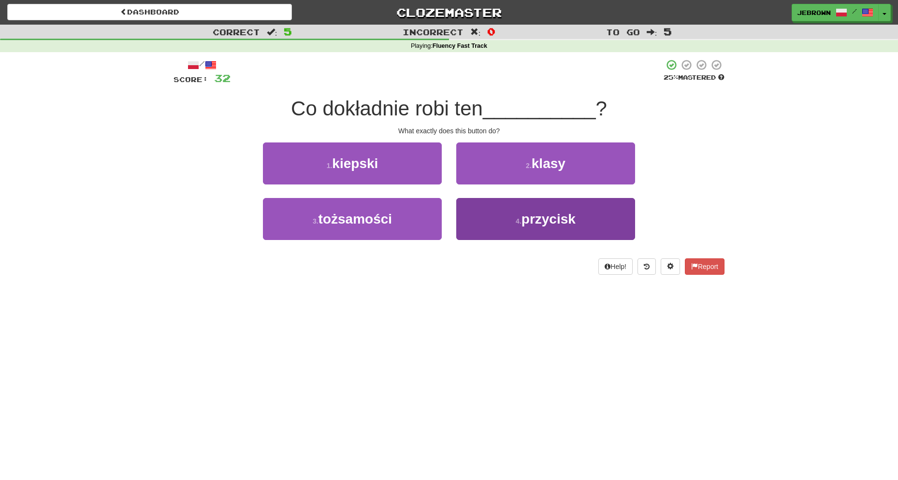
click at [567, 221] on span "przycisk" at bounding box center [549, 219] width 54 height 15
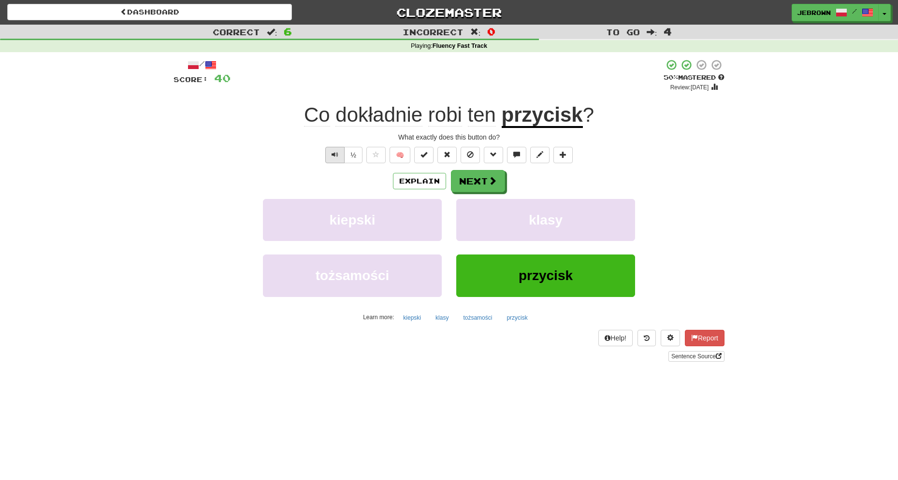
click at [332, 155] on span "Text-to-speech controls" at bounding box center [335, 154] width 7 height 7
click at [485, 183] on button "Next" at bounding box center [478, 182] width 54 height 22
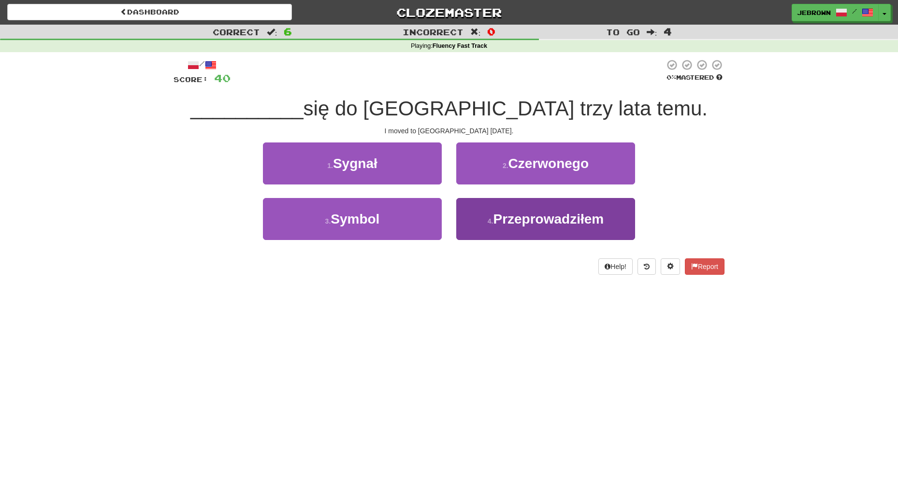
click at [508, 221] on span "Przeprowadziłem" at bounding box center [548, 219] width 111 height 15
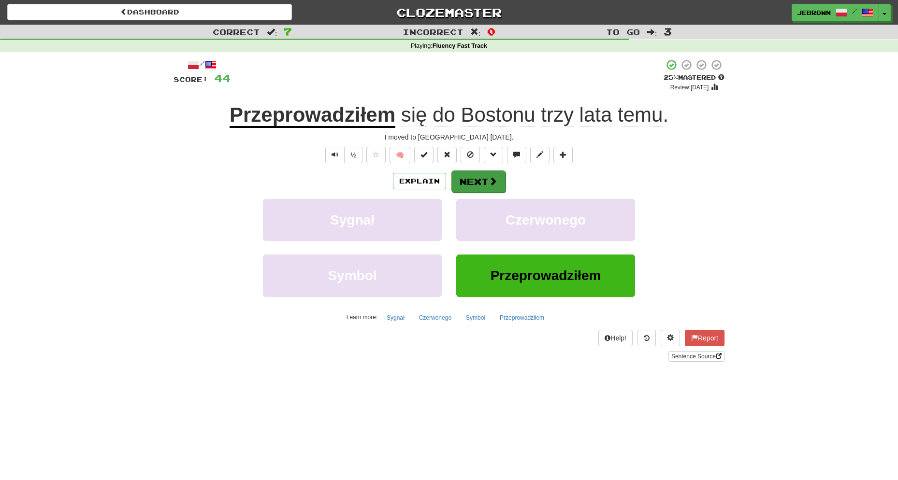
click at [478, 182] on button "Next" at bounding box center [478, 182] width 54 height 22
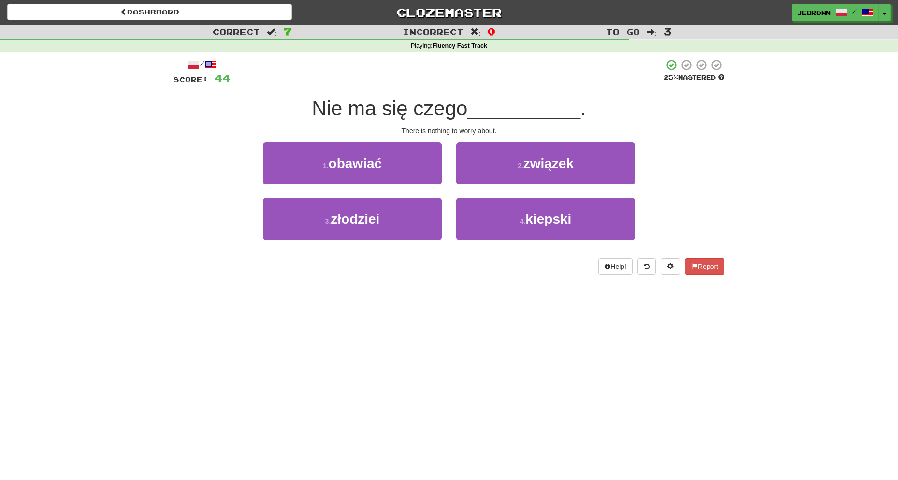
click at [374, 169] on span "obawiać" at bounding box center [355, 163] width 53 height 15
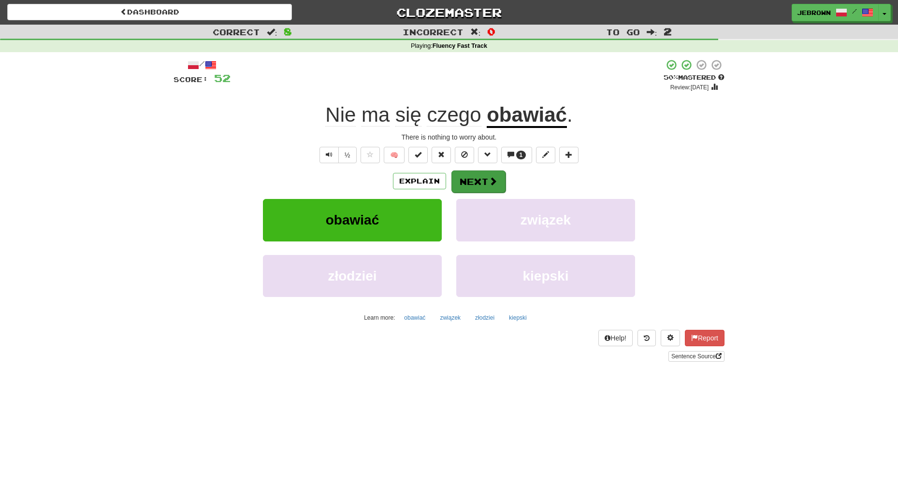
click at [476, 180] on button "Next" at bounding box center [478, 182] width 54 height 22
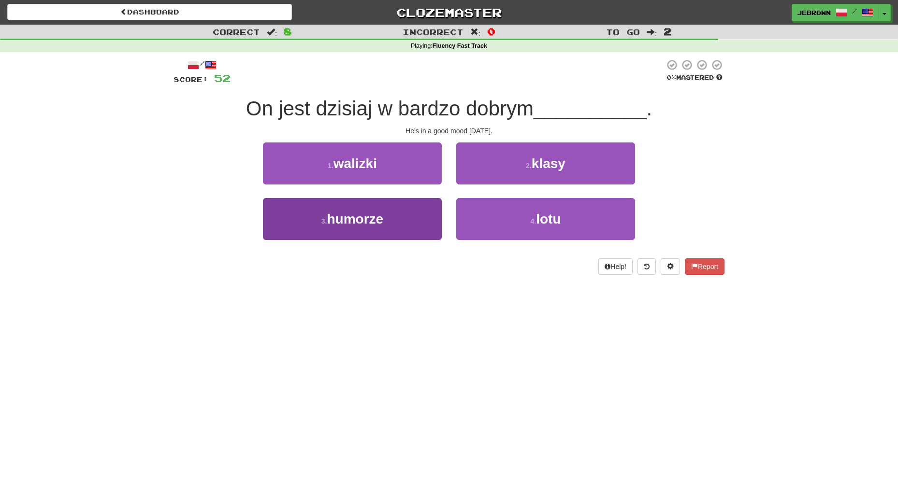
click at [391, 219] on button "3 . humorze" at bounding box center [352, 219] width 179 height 42
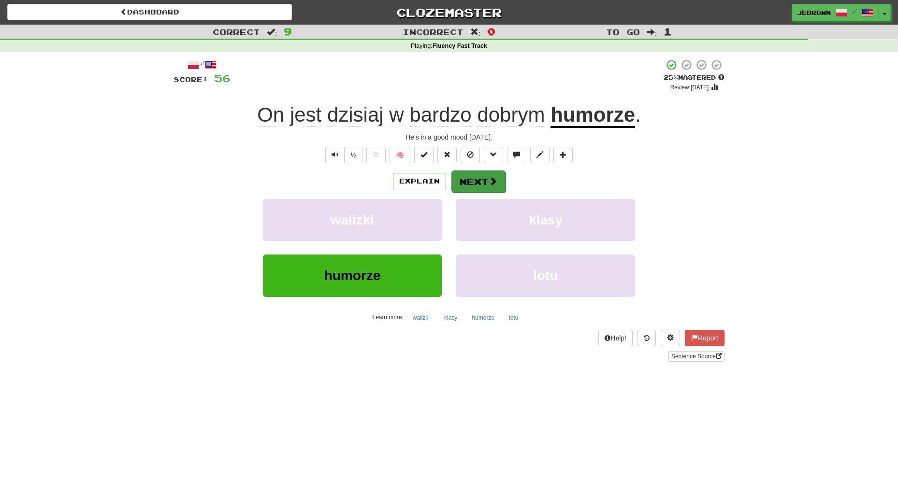
click at [481, 181] on button "Next" at bounding box center [478, 182] width 54 height 22
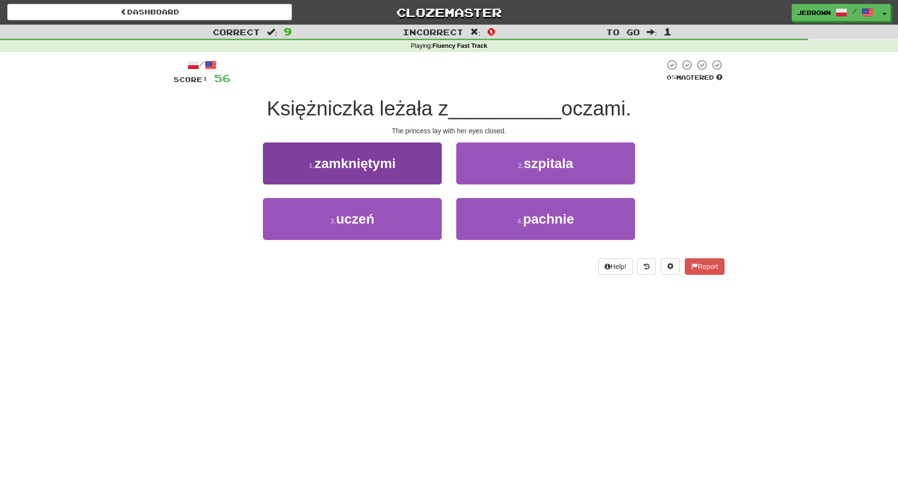
click at [410, 166] on button "1 . zamkniętymi" at bounding box center [352, 164] width 179 height 42
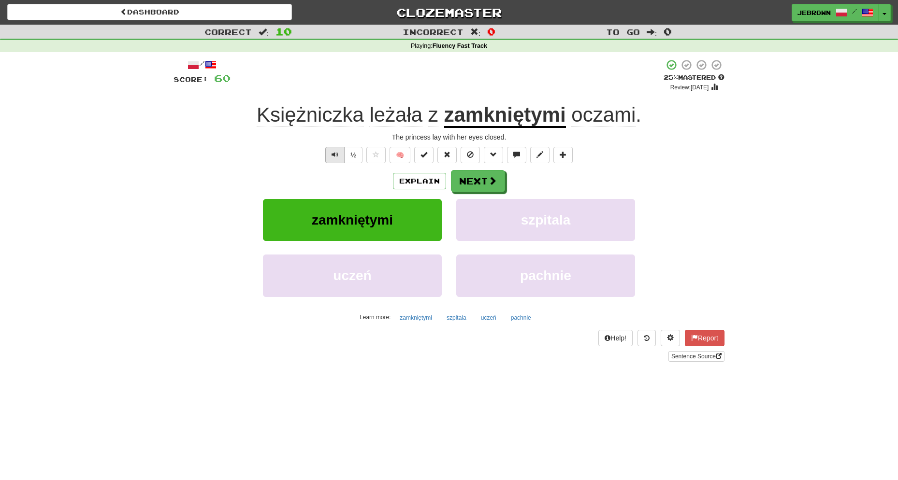
click at [337, 151] on span "Text-to-speech controls" at bounding box center [335, 154] width 7 height 7
click at [342, 154] on button "Text-to-speech controls" at bounding box center [334, 155] width 19 height 16
click at [484, 179] on button "Next" at bounding box center [478, 181] width 54 height 22
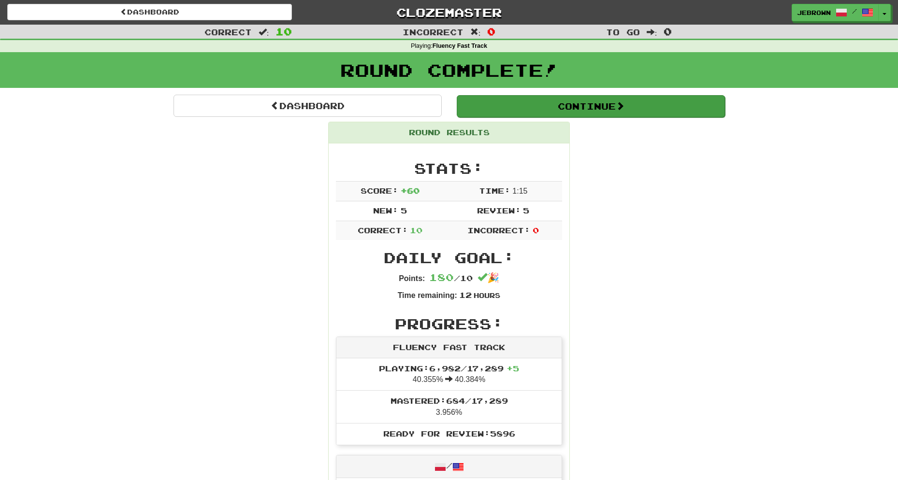
click at [521, 104] on button "Continue" at bounding box center [591, 106] width 268 height 22
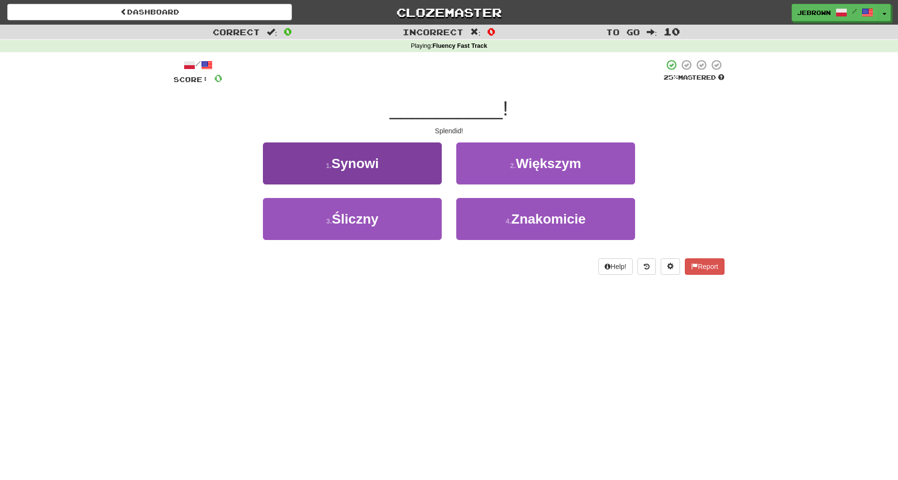
click at [387, 217] on button "3 . Śliczny" at bounding box center [352, 219] width 179 height 42
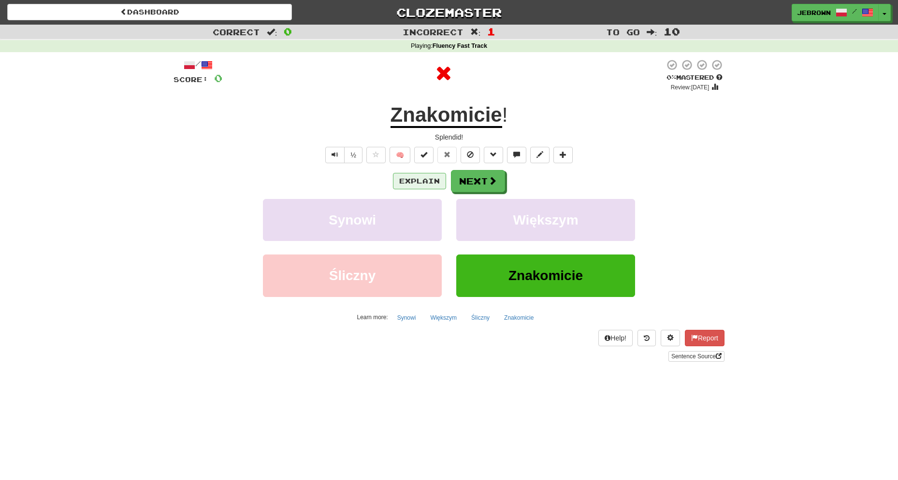
click at [431, 183] on button "Explain" at bounding box center [419, 181] width 53 height 16
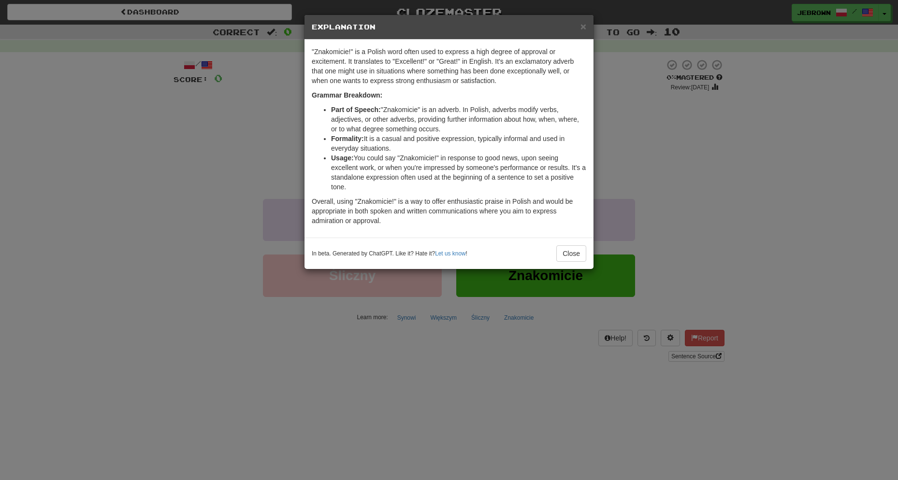
click at [581, 24] on span "×" at bounding box center [583, 26] width 6 height 11
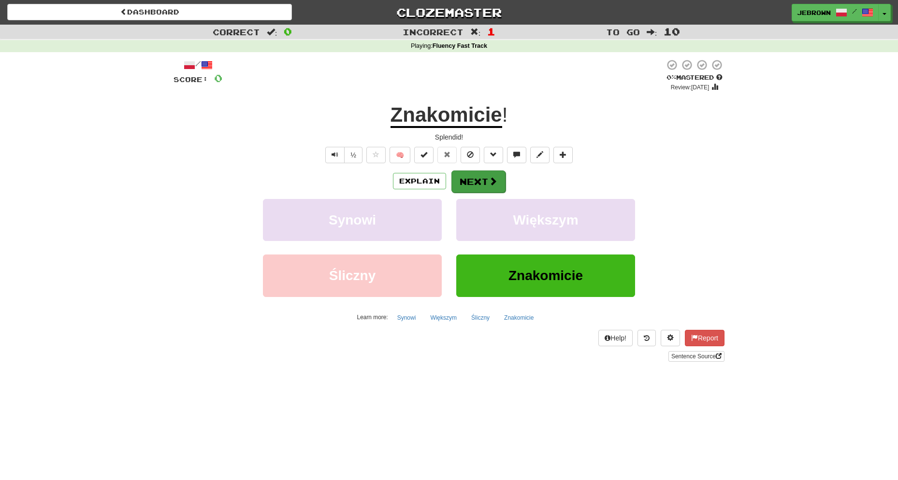
click at [478, 179] on button "Next" at bounding box center [478, 182] width 54 height 22
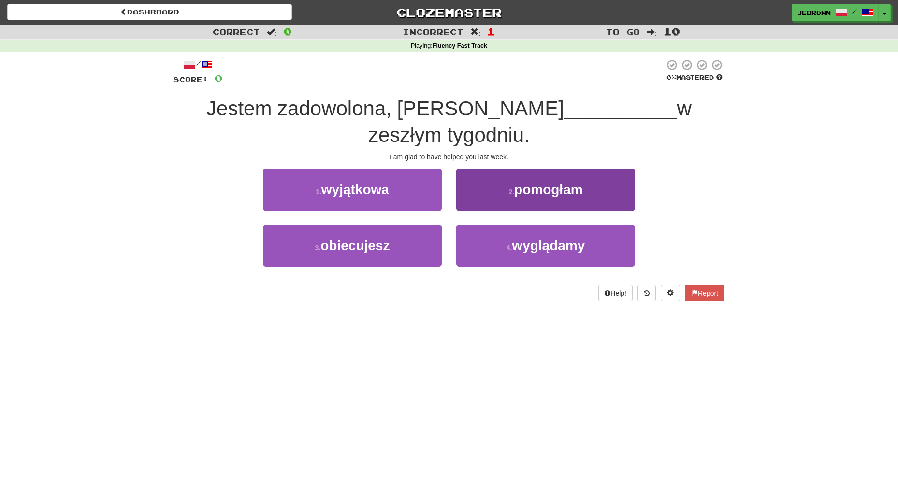
click at [568, 187] on span "pomogłam" at bounding box center [548, 189] width 69 height 15
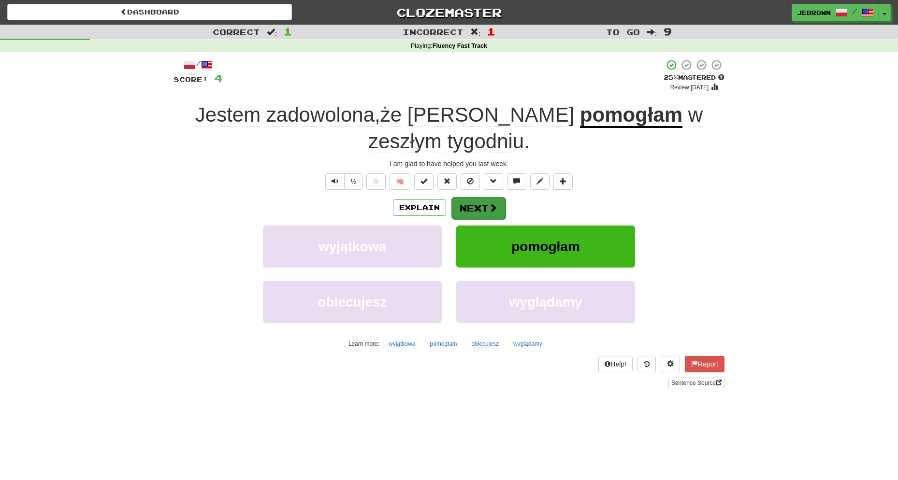
click at [477, 207] on button "Next" at bounding box center [478, 208] width 54 height 22
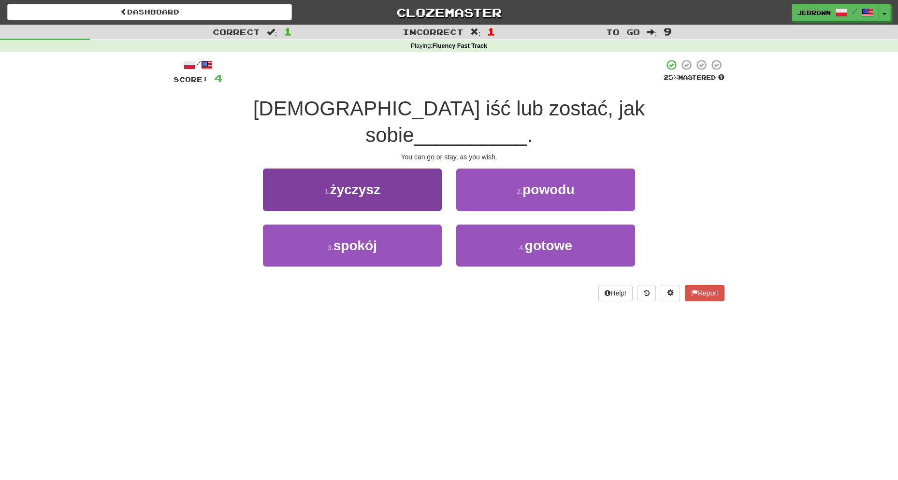
click at [393, 169] on button "1 . życzysz" at bounding box center [352, 190] width 179 height 42
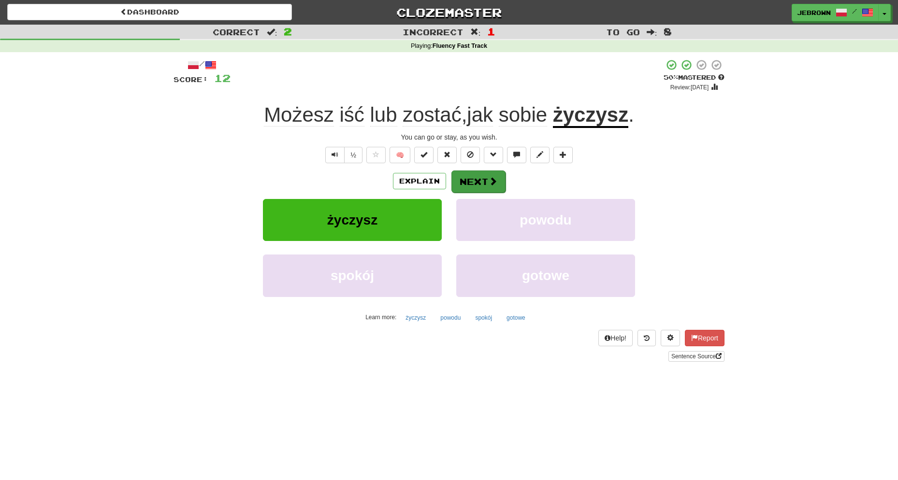
click at [478, 180] on button "Next" at bounding box center [478, 182] width 54 height 22
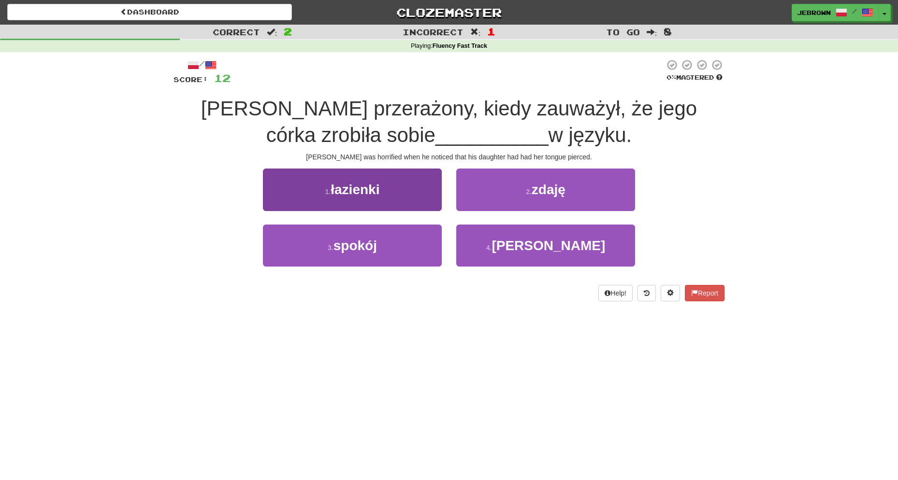
click at [400, 187] on button "1 . łazienki" at bounding box center [352, 190] width 179 height 42
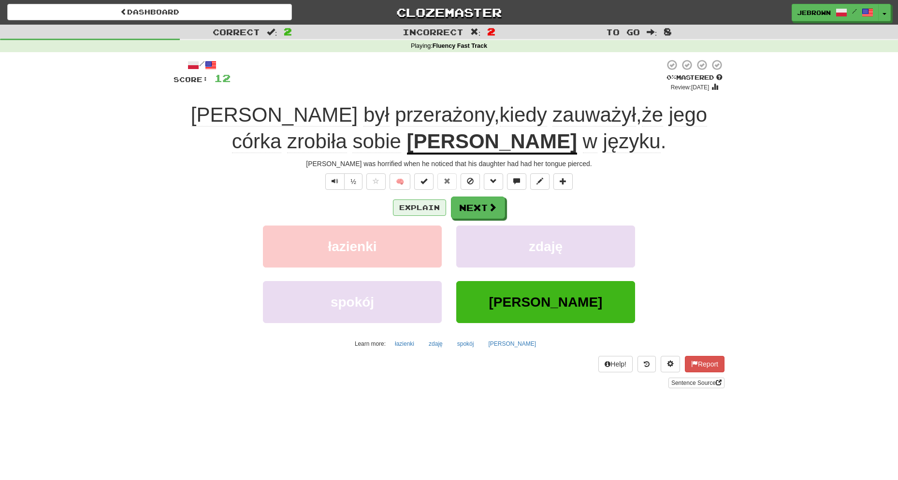
click at [424, 205] on button "Explain" at bounding box center [419, 208] width 53 height 16
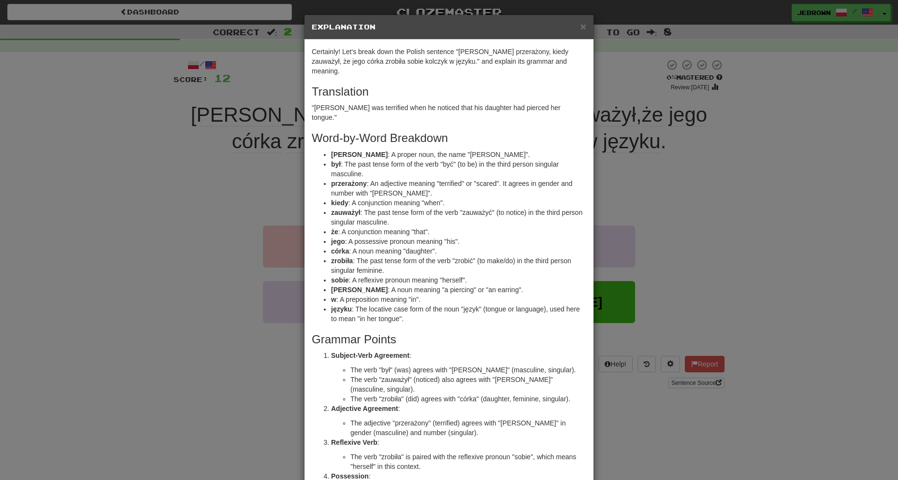
click at [582, 23] on span "×" at bounding box center [583, 26] width 6 height 11
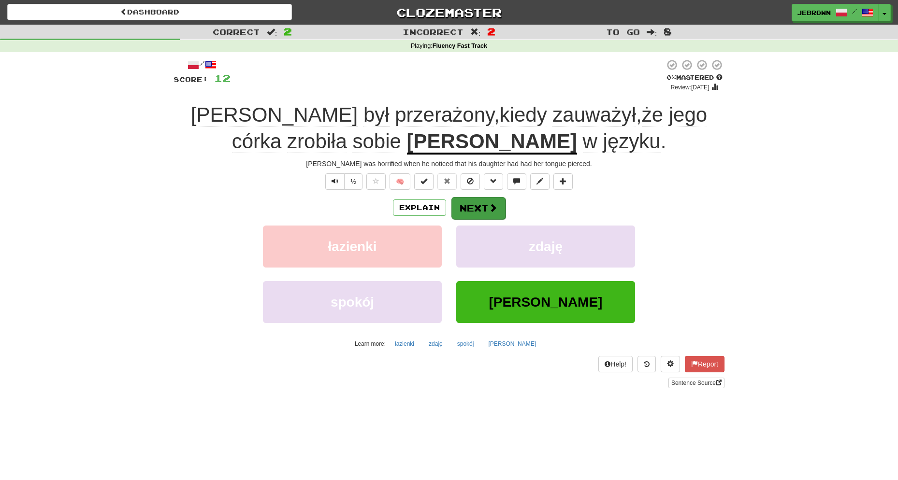
click at [489, 201] on button "Next" at bounding box center [478, 208] width 54 height 22
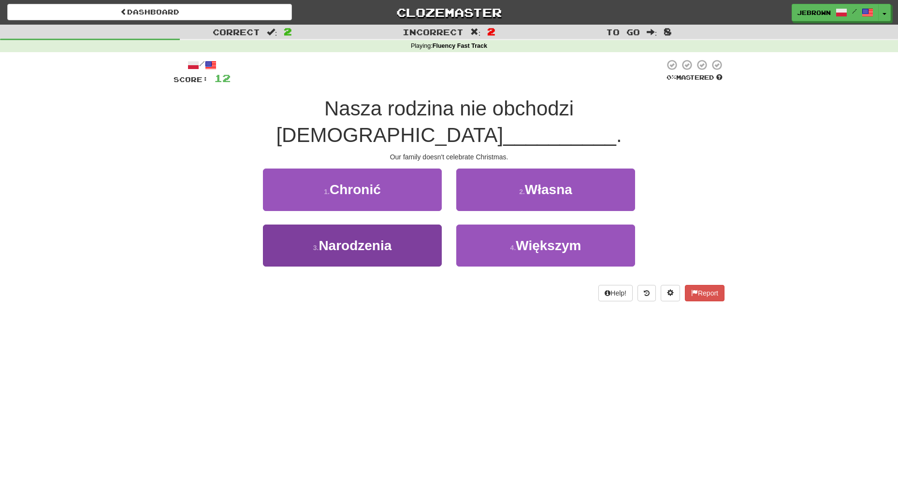
click at [402, 225] on button "3 . Narodzenia" at bounding box center [352, 246] width 179 height 42
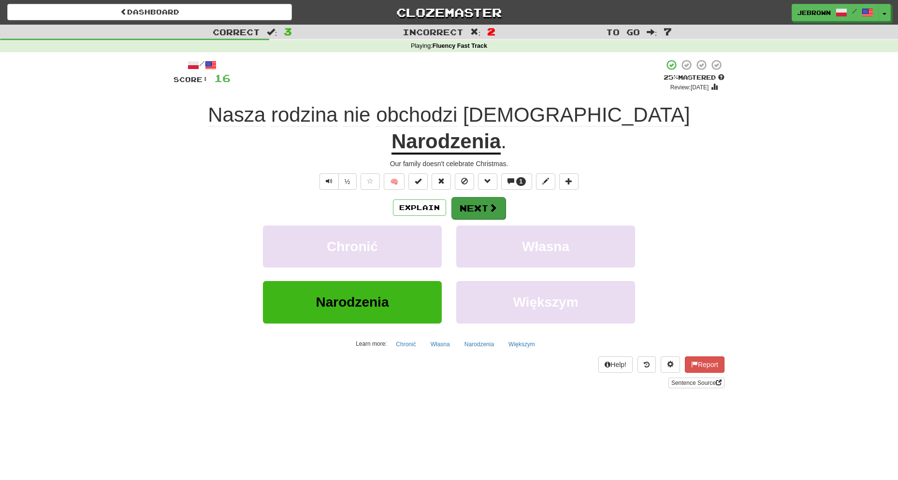
click at [480, 197] on button "Next" at bounding box center [478, 208] width 54 height 22
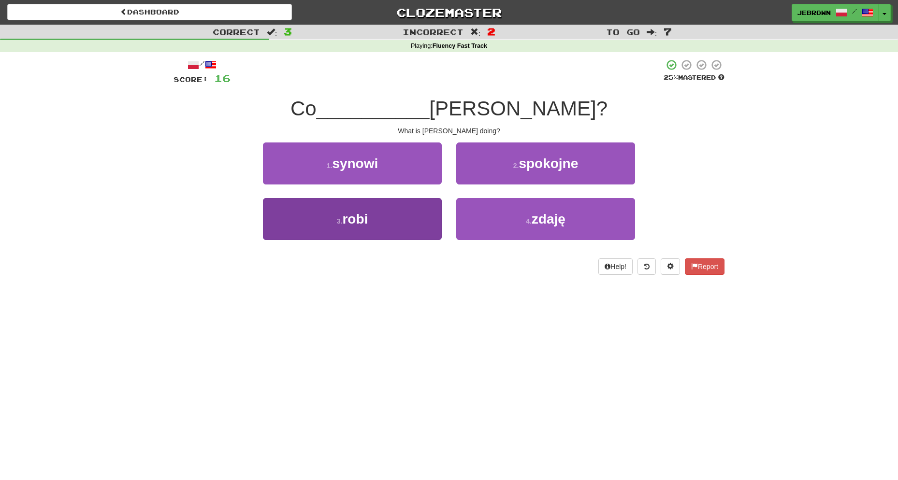
click at [387, 217] on button "3 . robi" at bounding box center [352, 219] width 179 height 42
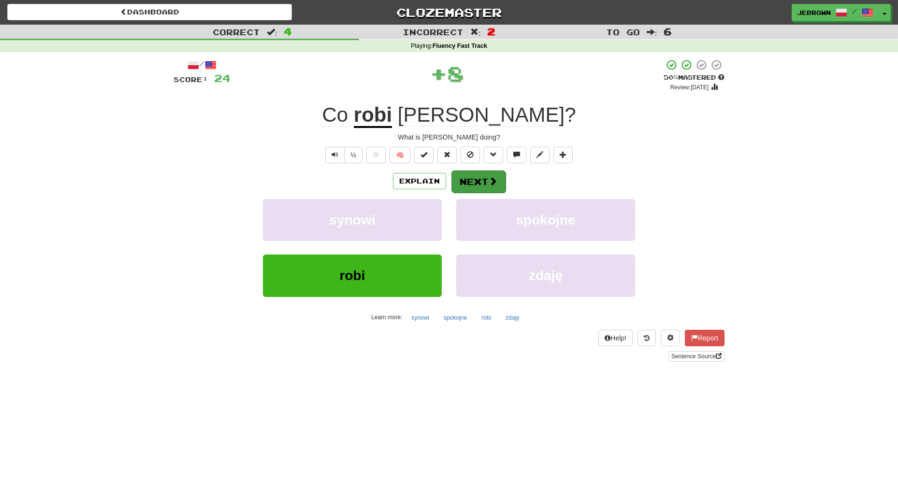
click at [477, 178] on button "Next" at bounding box center [478, 182] width 54 height 22
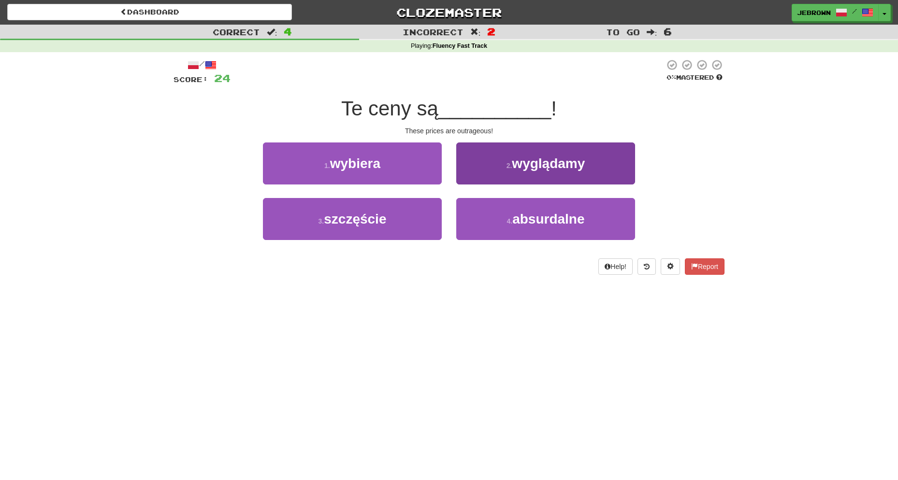
click at [565, 223] on span "absurdalne" at bounding box center [548, 219] width 72 height 15
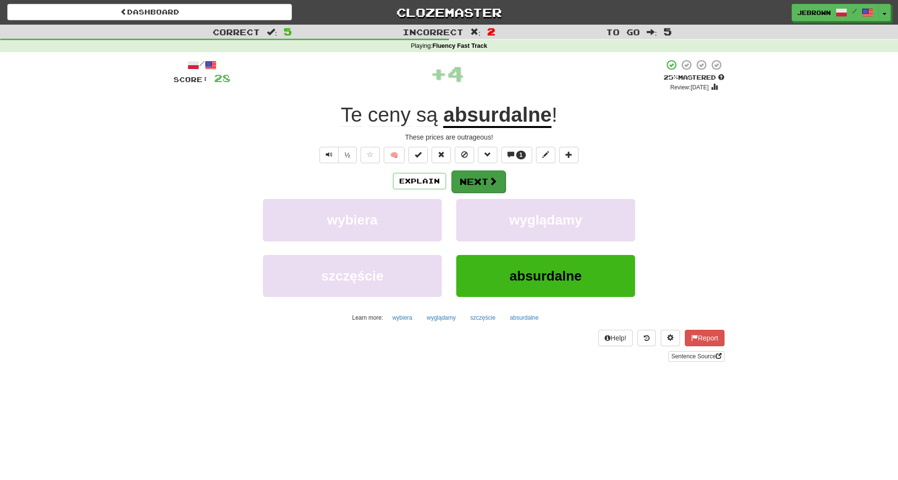
click at [480, 182] on button "Next" at bounding box center [478, 182] width 54 height 22
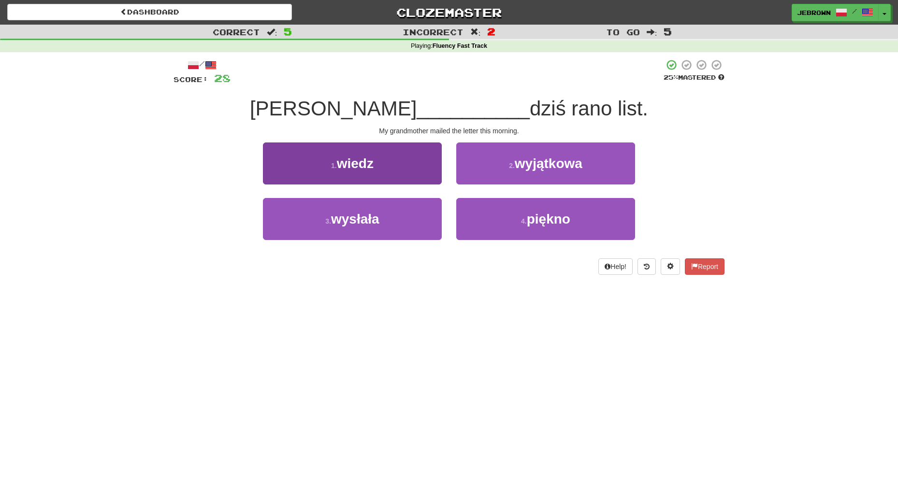
click at [396, 218] on button "3 . wysłała" at bounding box center [352, 219] width 179 height 42
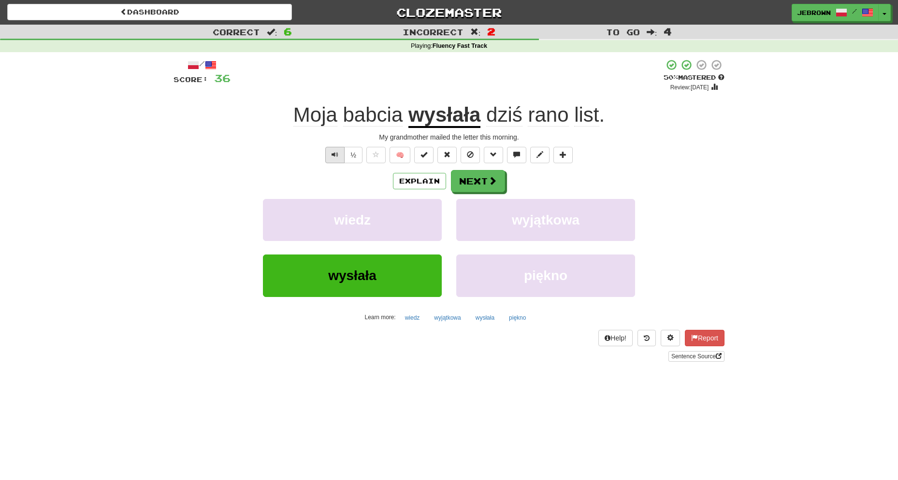
click at [334, 152] on span "Text-to-speech controls" at bounding box center [335, 154] width 7 height 7
click at [494, 181] on span at bounding box center [493, 181] width 9 height 9
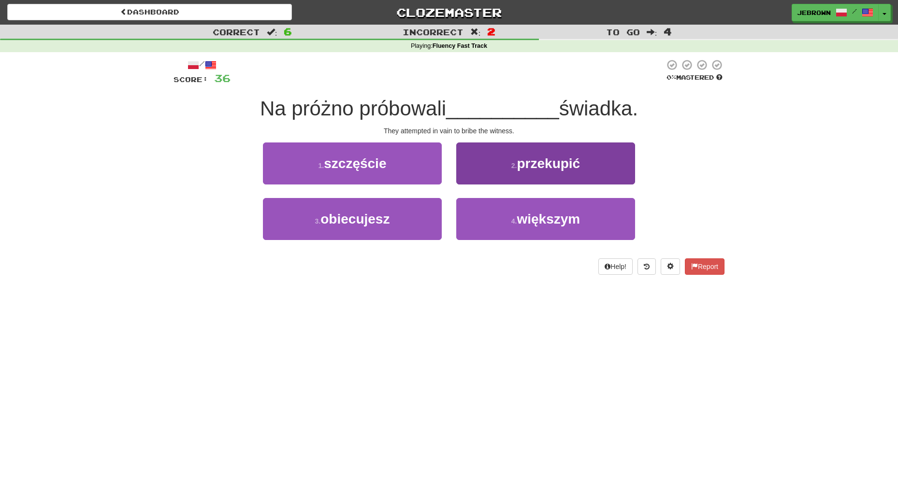
click at [544, 164] on span "przekupić" at bounding box center [548, 163] width 63 height 15
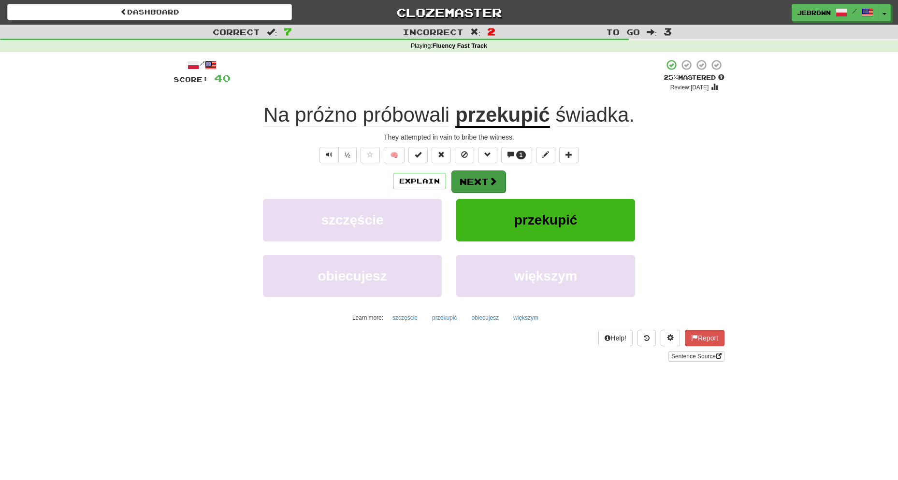
click at [486, 178] on button "Next" at bounding box center [478, 182] width 54 height 22
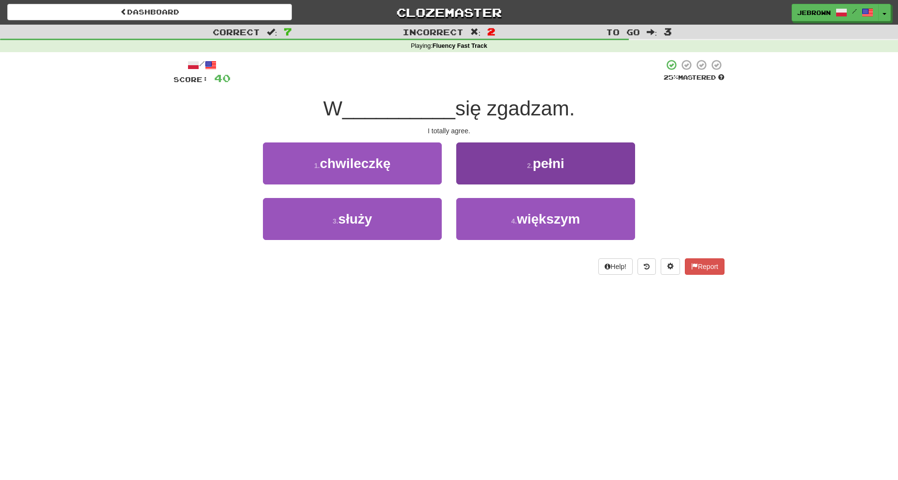
click at [511, 167] on button "2 . pełni" at bounding box center [545, 164] width 179 height 42
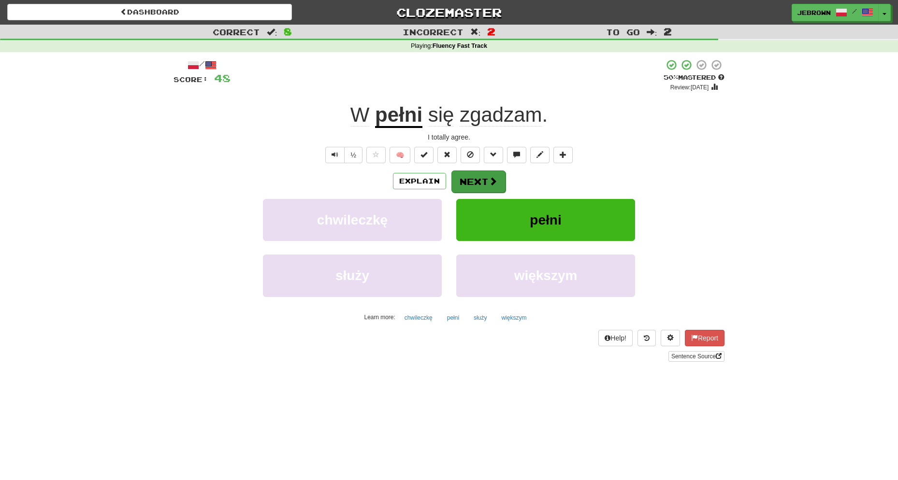
click at [479, 177] on button "Next" at bounding box center [478, 182] width 54 height 22
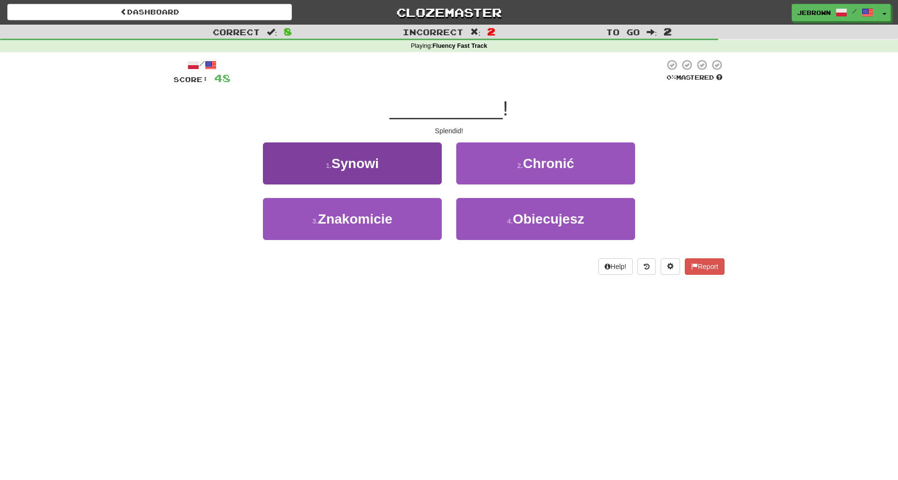
click at [403, 219] on button "3 . Znakomicie" at bounding box center [352, 219] width 179 height 42
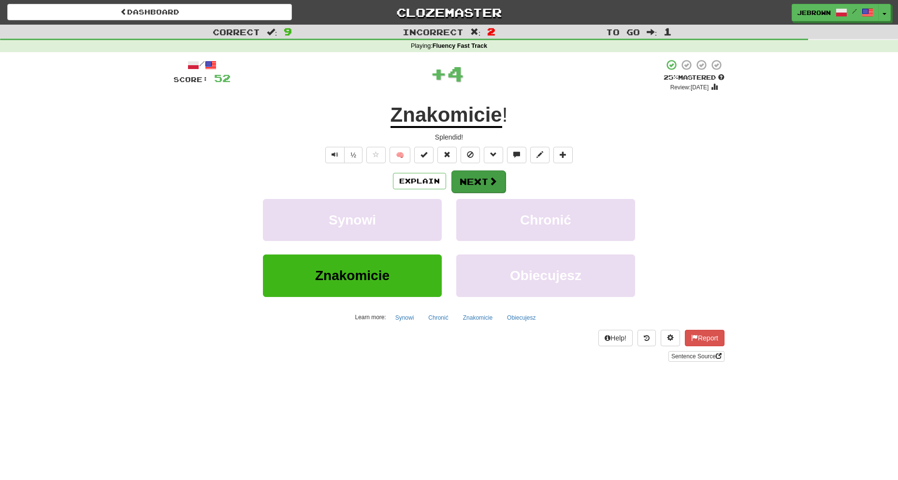
click at [481, 182] on button "Next" at bounding box center [478, 182] width 54 height 22
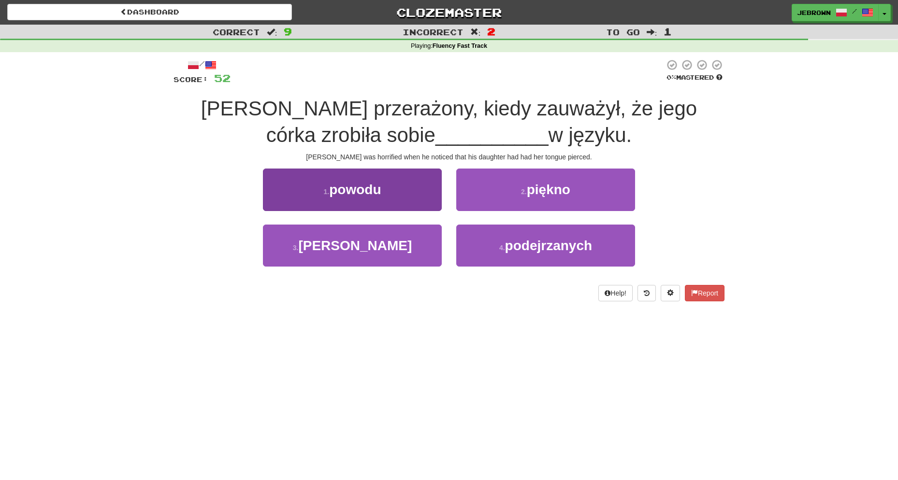
click at [363, 247] on span "kolczyk" at bounding box center [355, 245] width 114 height 15
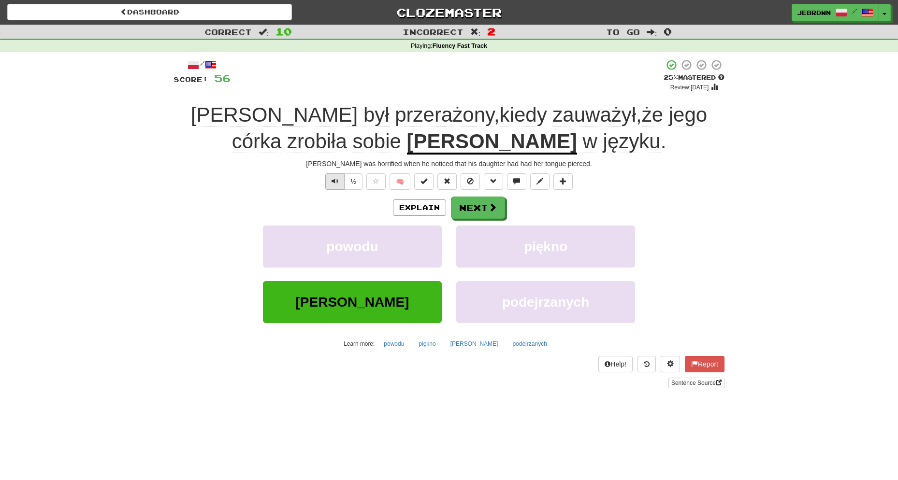
click at [337, 178] on span "Text-to-speech controls" at bounding box center [335, 181] width 7 height 7
click at [488, 207] on button "Next" at bounding box center [478, 208] width 54 height 22
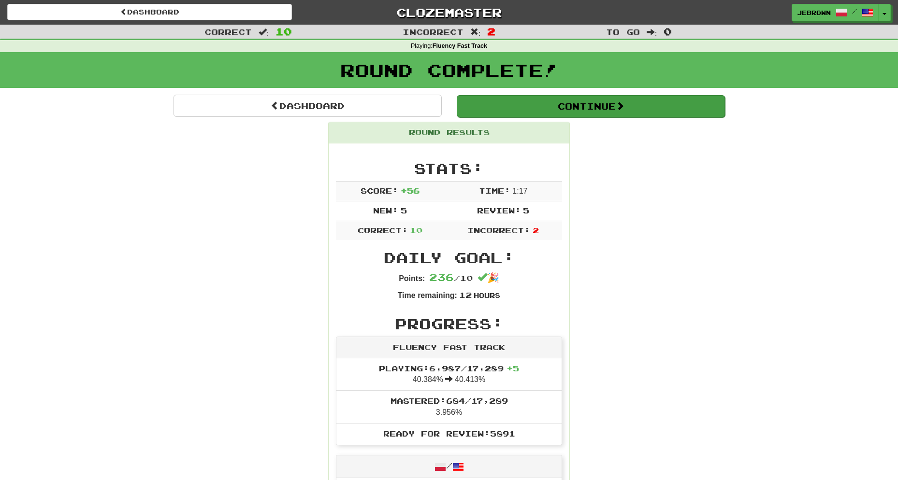
click at [492, 104] on button "Continue" at bounding box center [591, 106] width 268 height 22
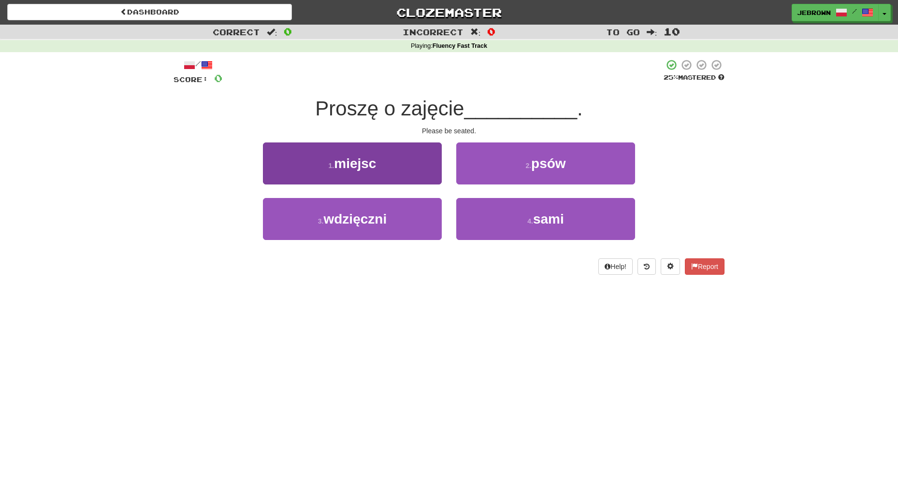
click at [394, 162] on button "1 . miejsc" at bounding box center [352, 164] width 179 height 42
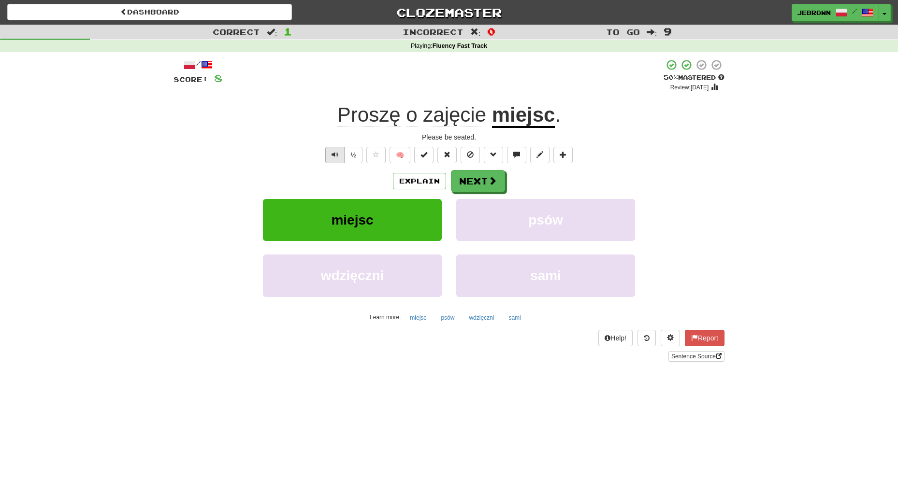
click at [335, 154] on span "Text-to-speech controls" at bounding box center [335, 154] width 7 height 7
click at [484, 180] on button "Next" at bounding box center [478, 182] width 54 height 22
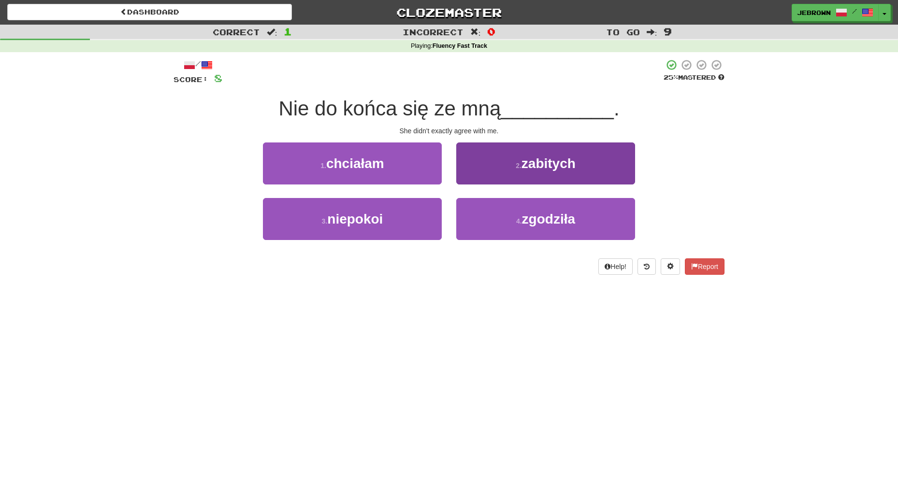
click at [558, 215] on span "zgodziła" at bounding box center [548, 219] width 53 height 15
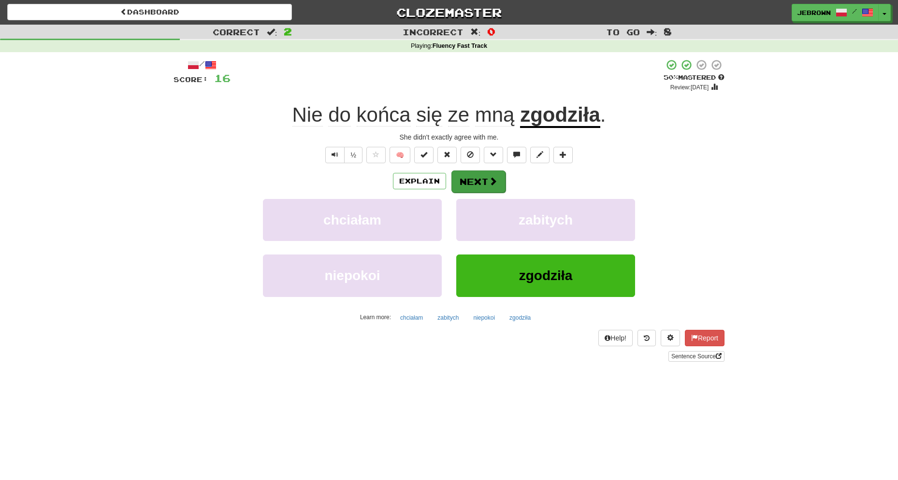
click at [480, 175] on button "Next" at bounding box center [478, 182] width 54 height 22
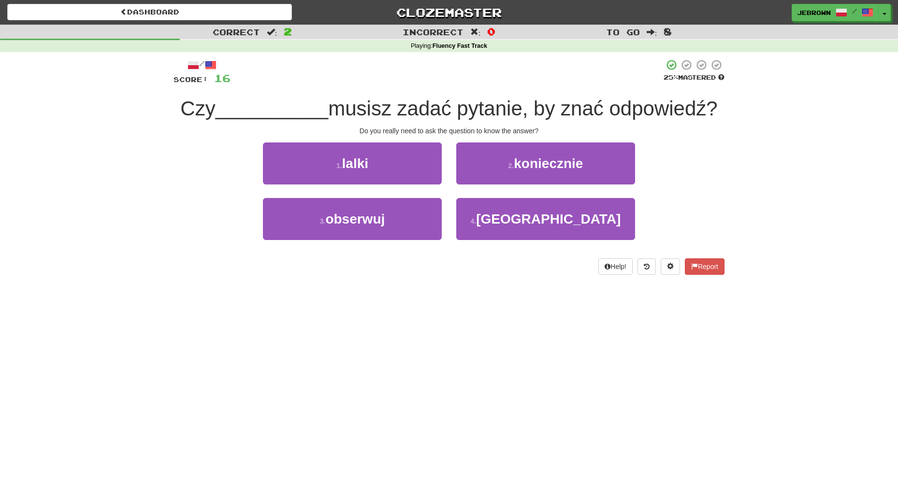
click at [521, 164] on span "koniecznie" at bounding box center [548, 163] width 69 height 15
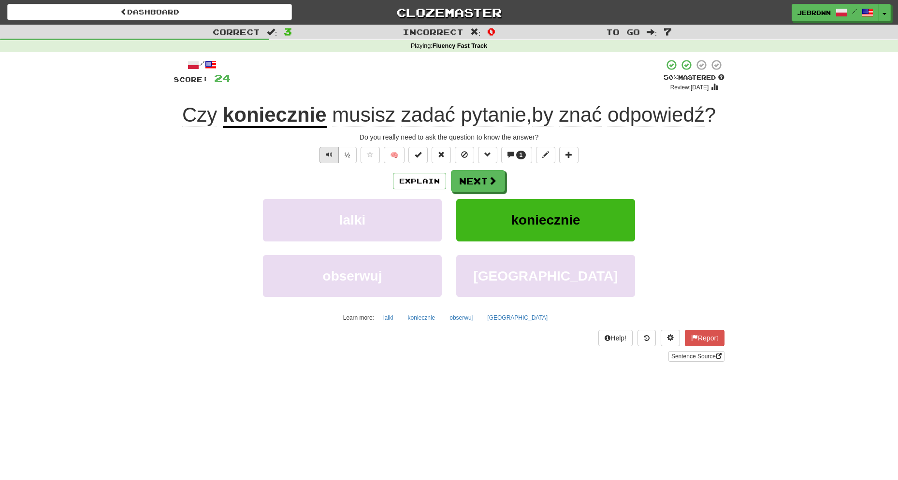
click at [326, 153] on span "Text-to-speech controls" at bounding box center [329, 154] width 7 height 7
click at [481, 179] on button "Next" at bounding box center [478, 182] width 54 height 22
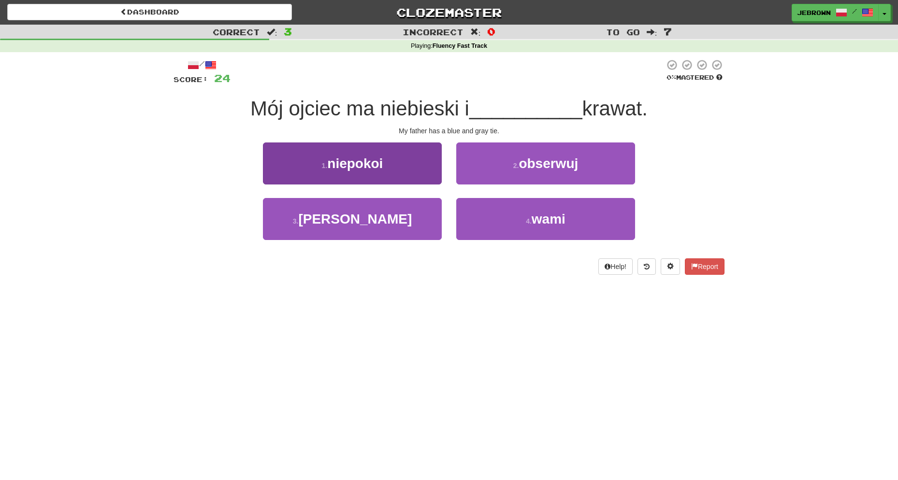
click at [405, 207] on button "3 . szary" at bounding box center [352, 219] width 179 height 42
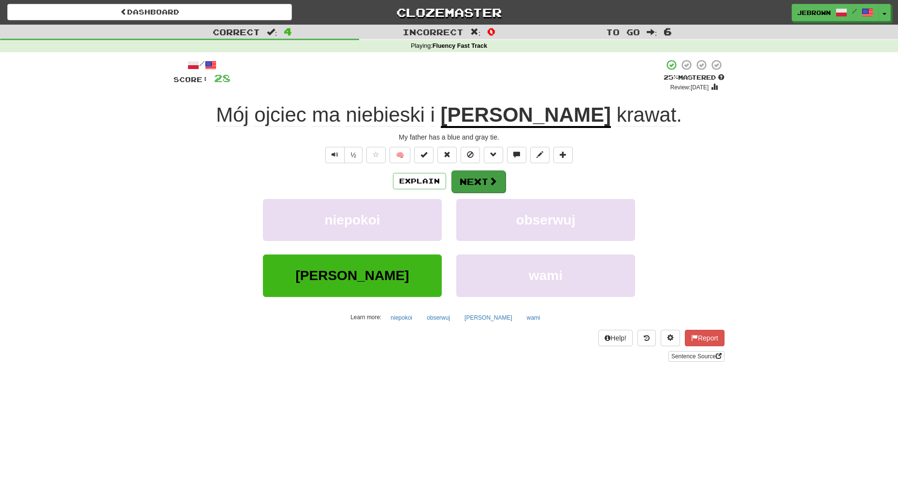
click at [485, 182] on button "Next" at bounding box center [478, 182] width 54 height 22
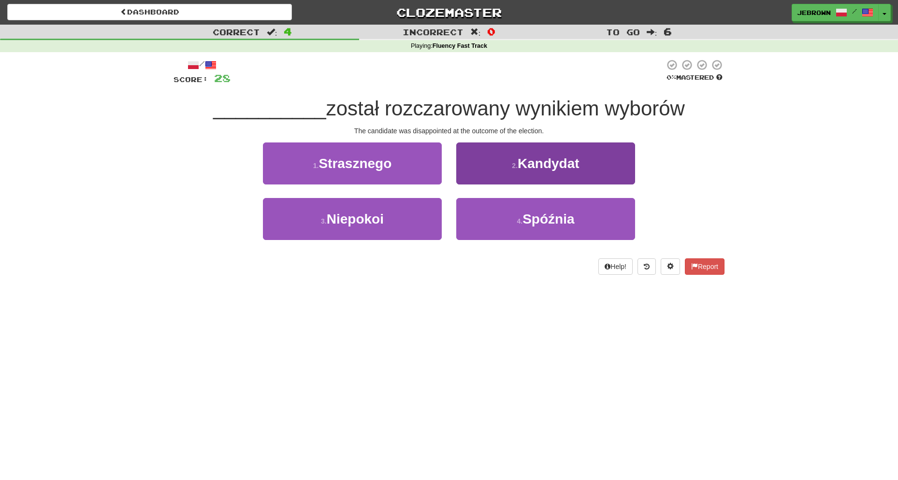
click at [520, 158] on span "Kandydat" at bounding box center [549, 163] width 62 height 15
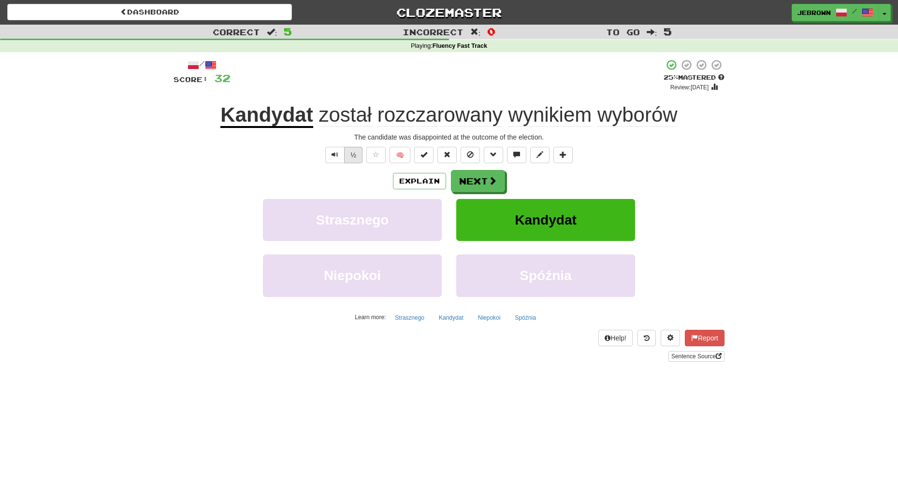
click at [353, 156] on button "½" at bounding box center [353, 155] width 18 height 16
click at [478, 178] on button "Next" at bounding box center [478, 182] width 54 height 22
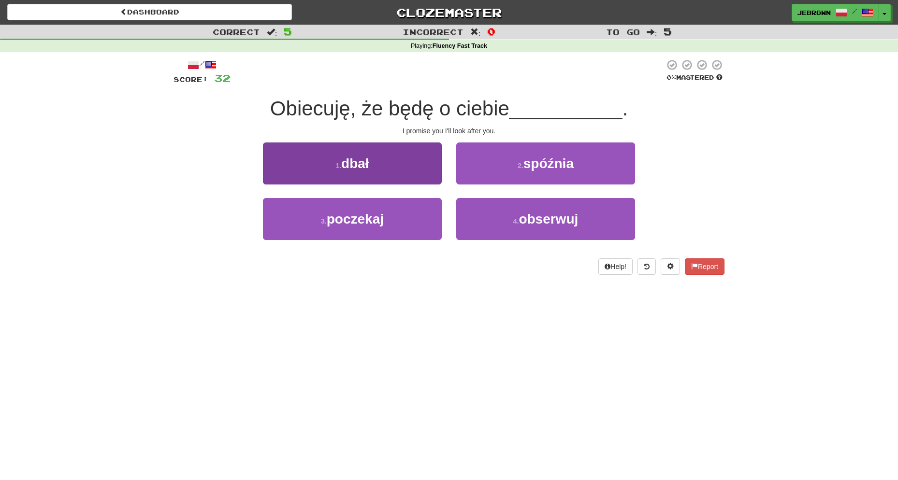
click at [376, 166] on button "1 . dbał" at bounding box center [352, 164] width 179 height 42
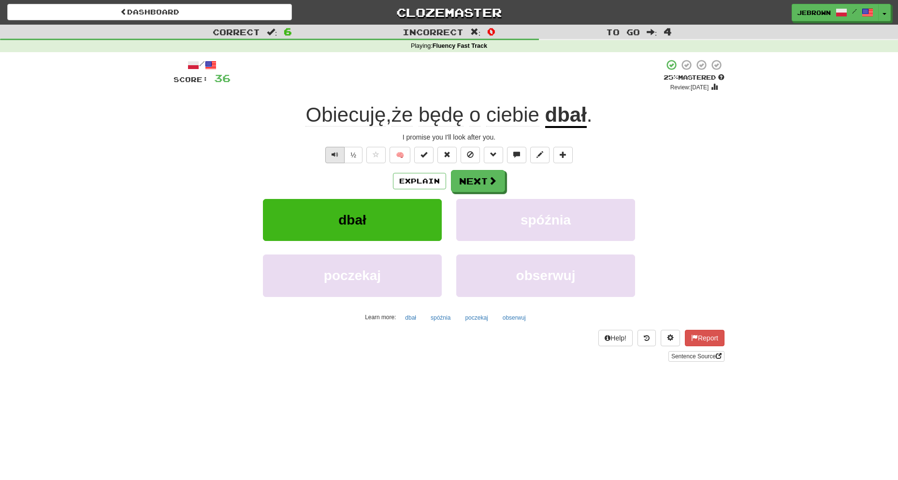
click at [333, 153] on span "Text-to-speech controls" at bounding box center [335, 154] width 7 height 7
click at [489, 181] on span at bounding box center [493, 181] width 9 height 9
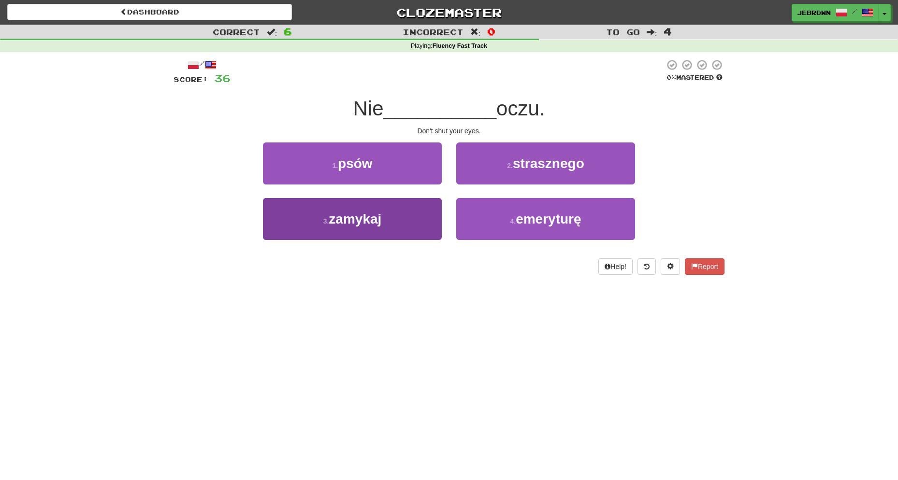
click at [393, 217] on button "3 . zamykaj" at bounding box center [352, 219] width 179 height 42
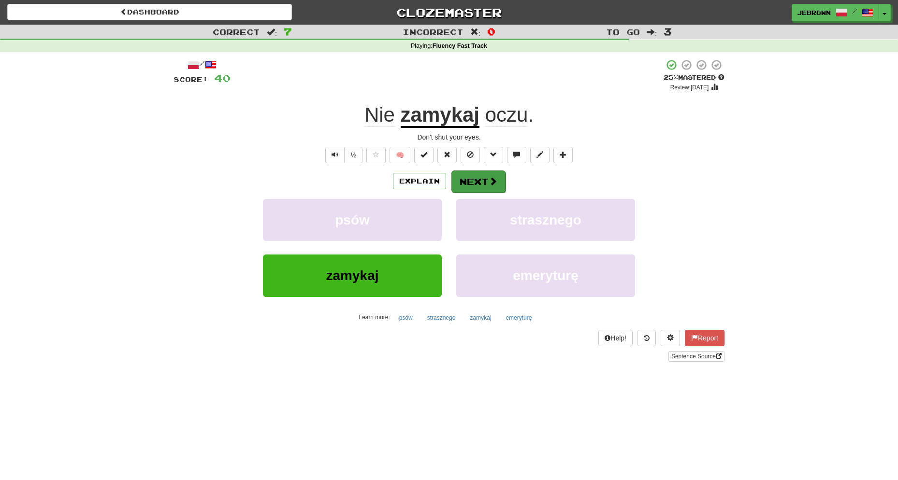
click at [484, 181] on button "Next" at bounding box center [478, 182] width 54 height 22
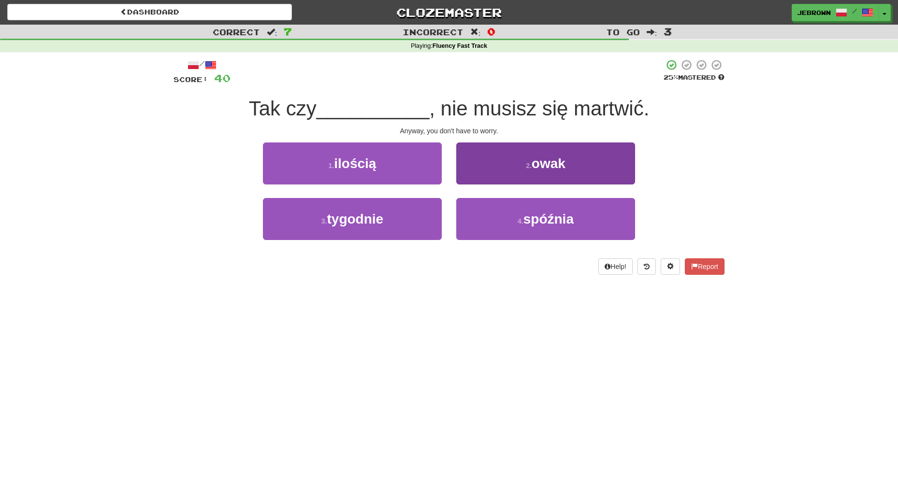
click at [558, 162] on span "owak" at bounding box center [549, 163] width 34 height 15
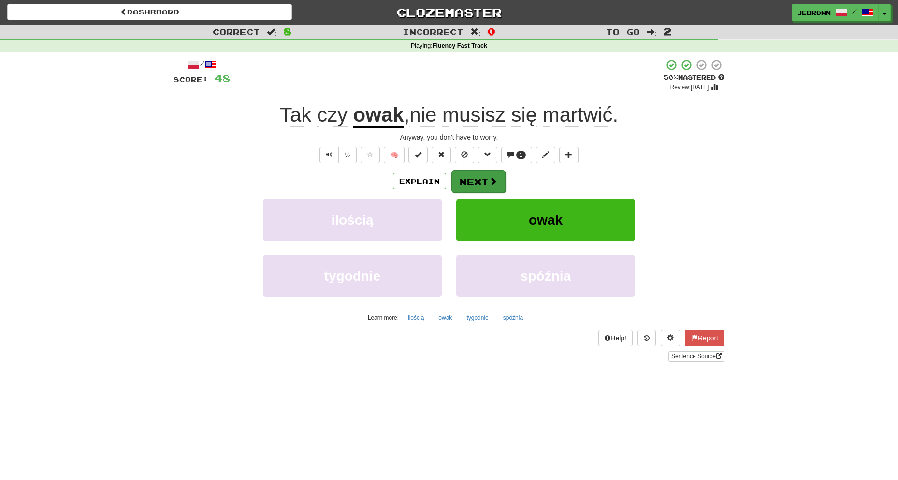
click at [477, 180] on button "Next" at bounding box center [478, 182] width 54 height 22
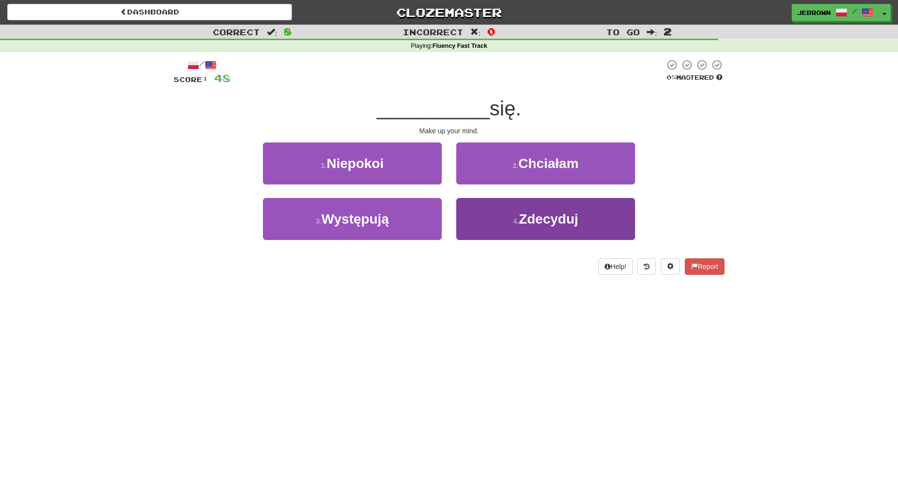
click at [506, 213] on button "4 . Zdecyduj" at bounding box center [545, 219] width 179 height 42
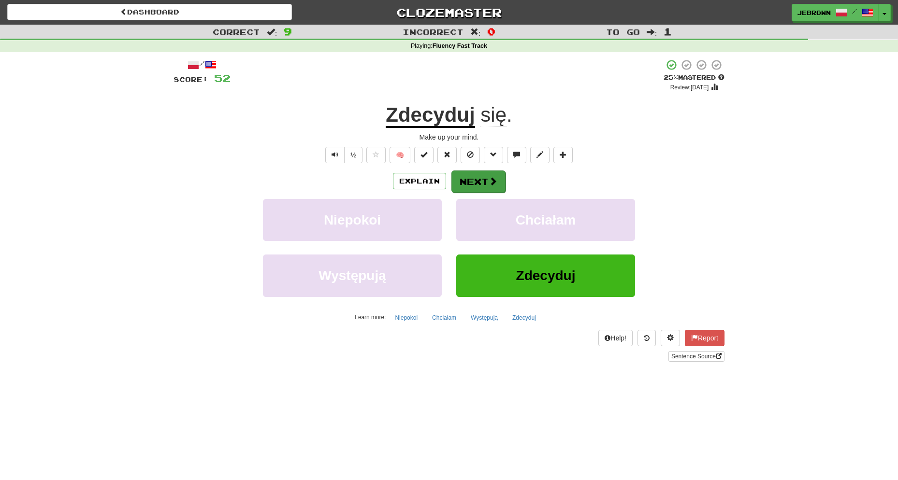
click at [479, 184] on button "Next" at bounding box center [478, 182] width 54 height 22
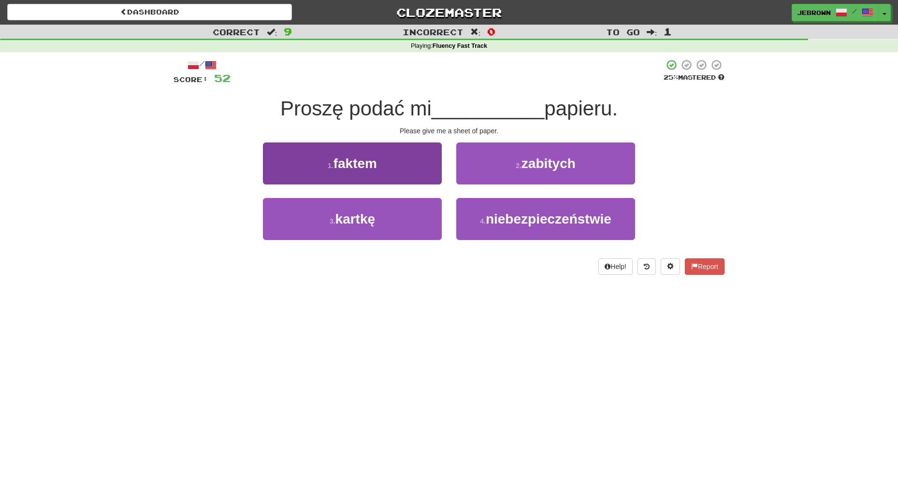
click at [399, 217] on button "3 . kartkę" at bounding box center [352, 219] width 179 height 42
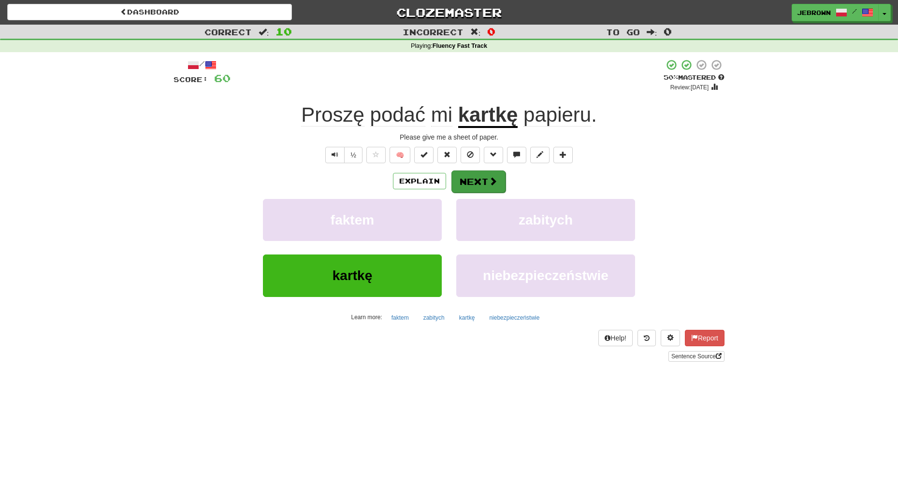
click at [477, 181] on button "Next" at bounding box center [478, 182] width 54 height 22
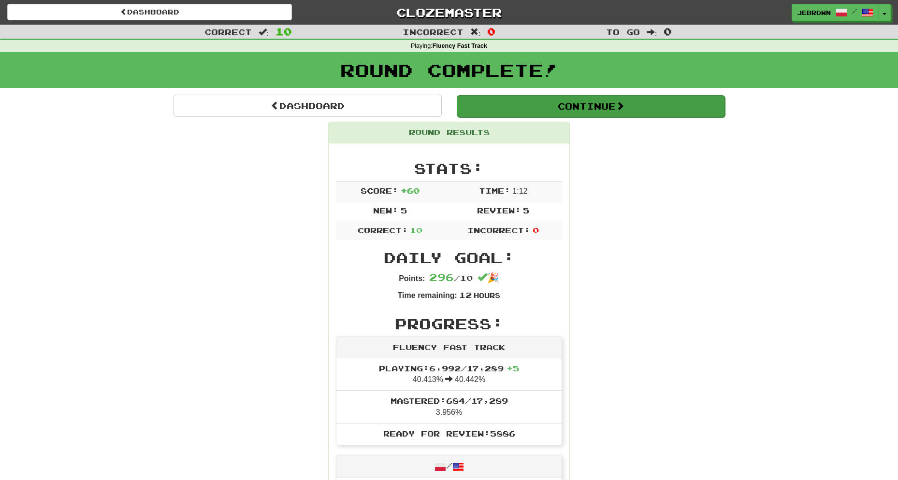
click at [485, 104] on button "Continue" at bounding box center [591, 106] width 268 height 22
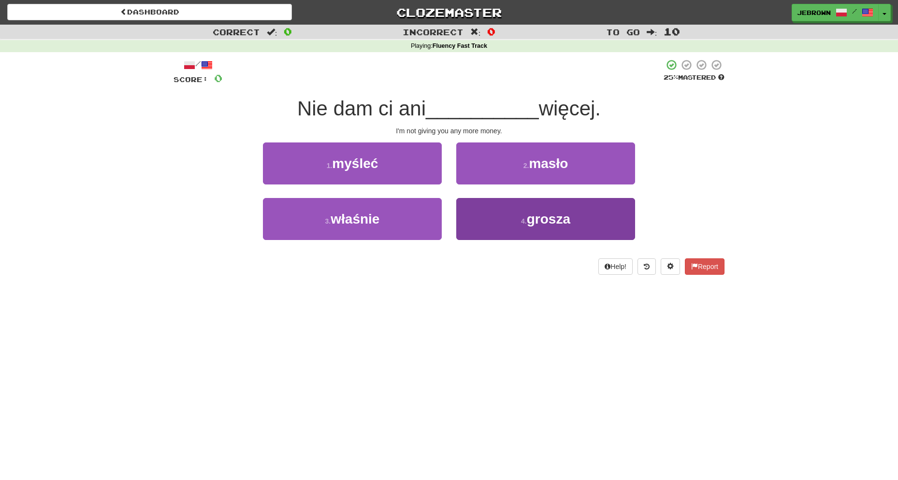
click at [551, 220] on span "grosza" at bounding box center [549, 219] width 44 height 15
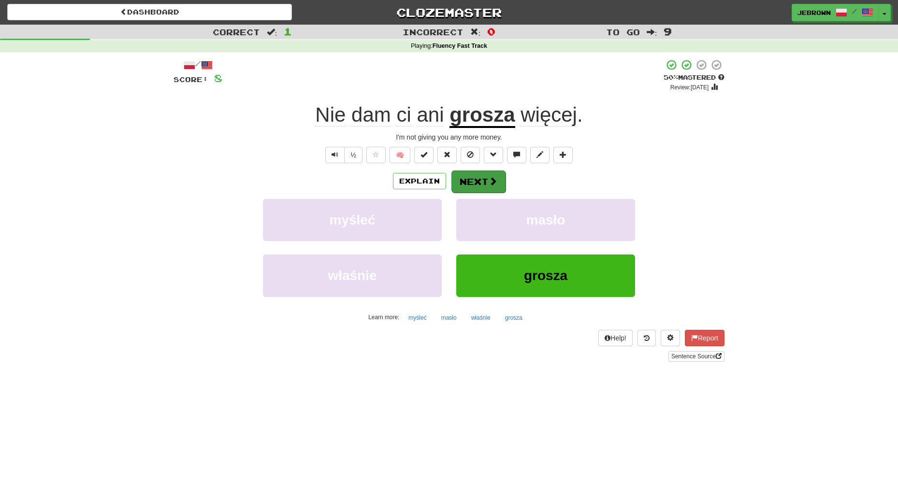
click at [486, 177] on button "Next" at bounding box center [478, 182] width 54 height 22
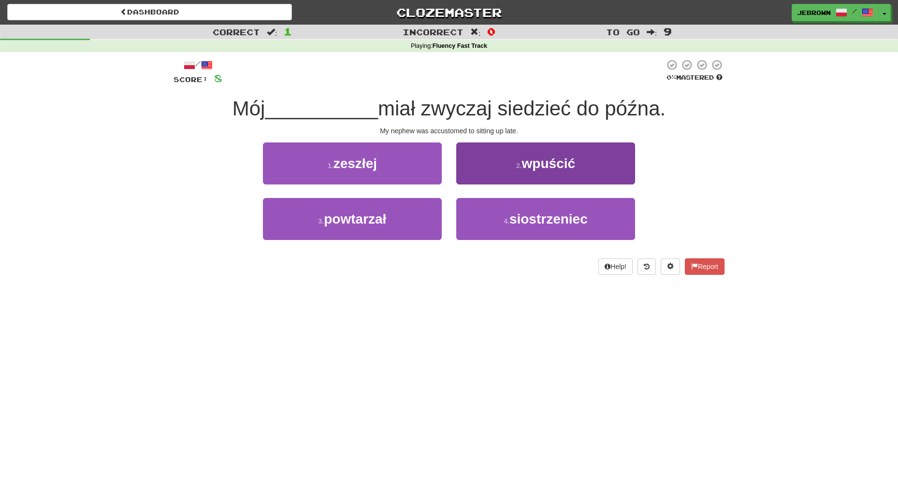
click at [552, 221] on span "siostrzeniec" at bounding box center [548, 219] width 78 height 15
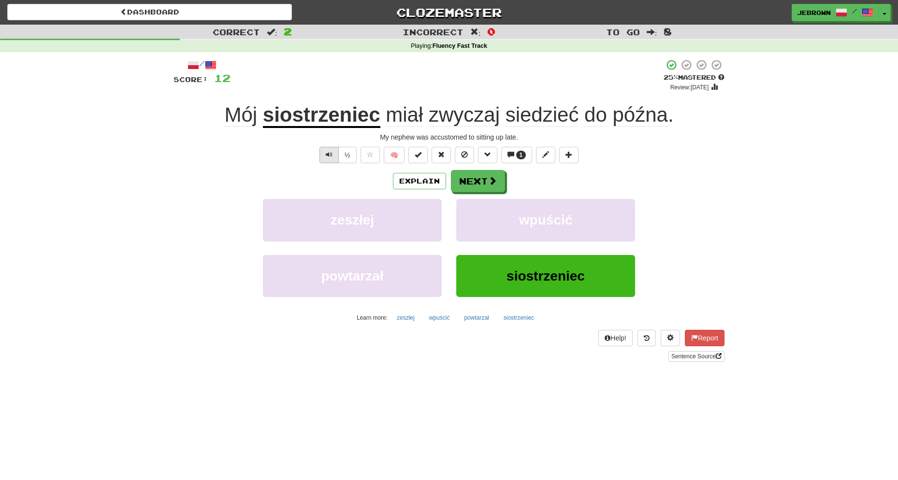
click at [329, 154] on span "Text-to-speech controls" at bounding box center [329, 154] width 7 height 7
click at [486, 179] on button "Next" at bounding box center [478, 181] width 54 height 22
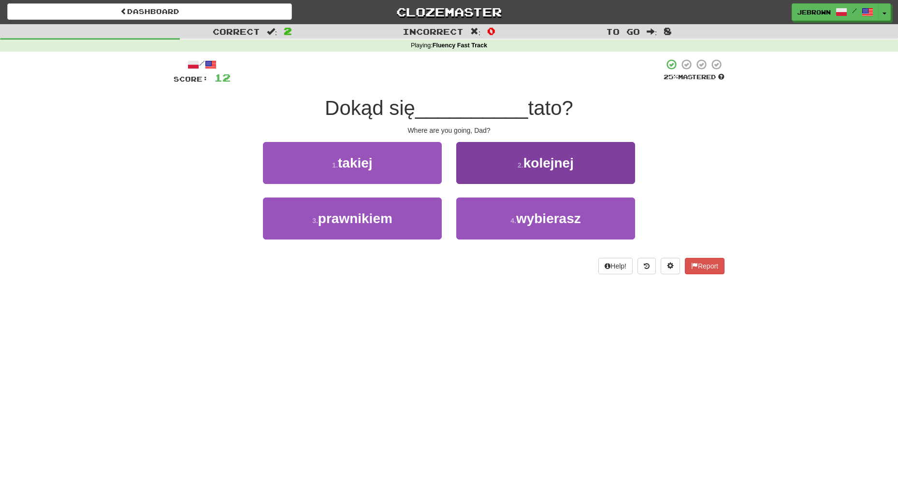
scroll to position [0, 0]
click at [557, 219] on span "wybierasz" at bounding box center [548, 218] width 65 height 15
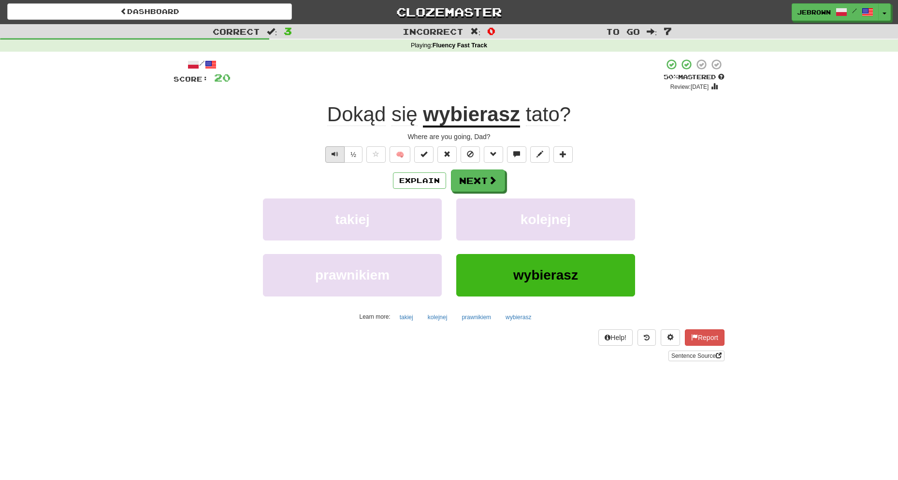
click at [336, 153] on span "Text-to-speech controls" at bounding box center [335, 154] width 7 height 7
click at [486, 180] on button "Next" at bounding box center [478, 181] width 54 height 22
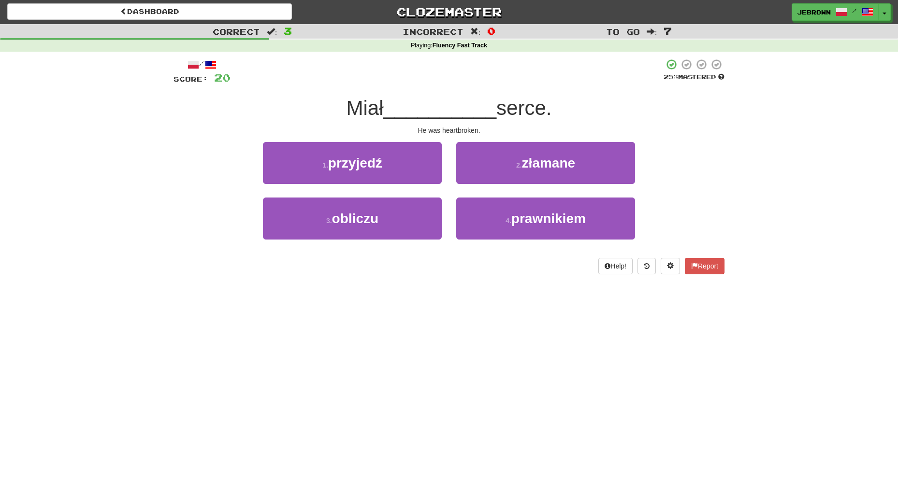
click at [548, 167] on span "złamane" at bounding box center [549, 163] width 54 height 15
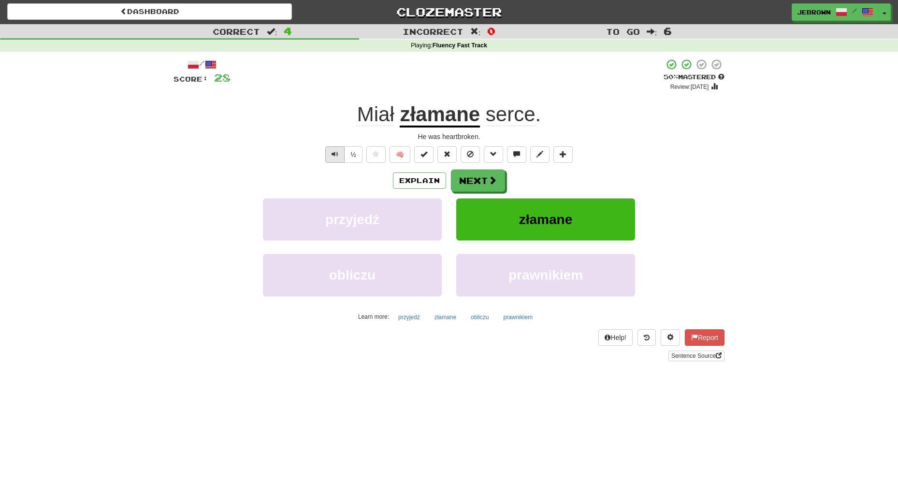
click at [331, 155] on button "Text-to-speech controls" at bounding box center [334, 154] width 19 height 16
click at [483, 176] on button "Next" at bounding box center [478, 181] width 54 height 22
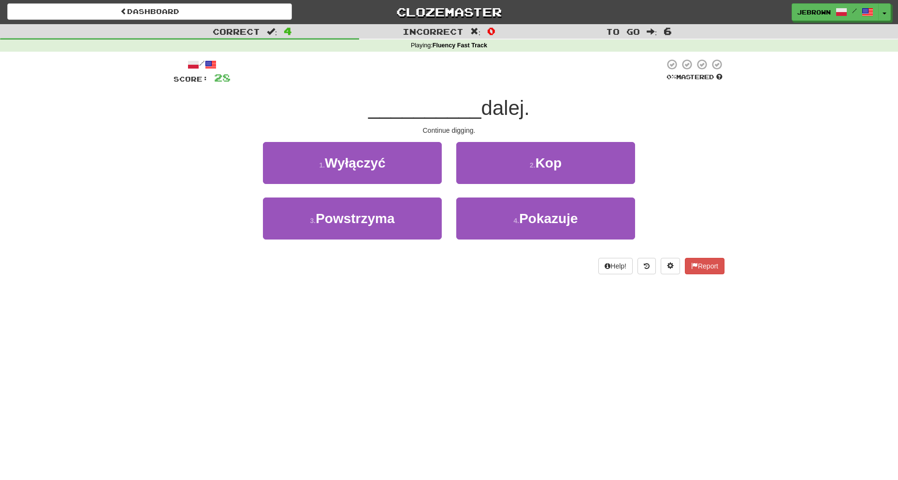
click at [532, 163] on small "2 ." at bounding box center [533, 165] width 6 height 8
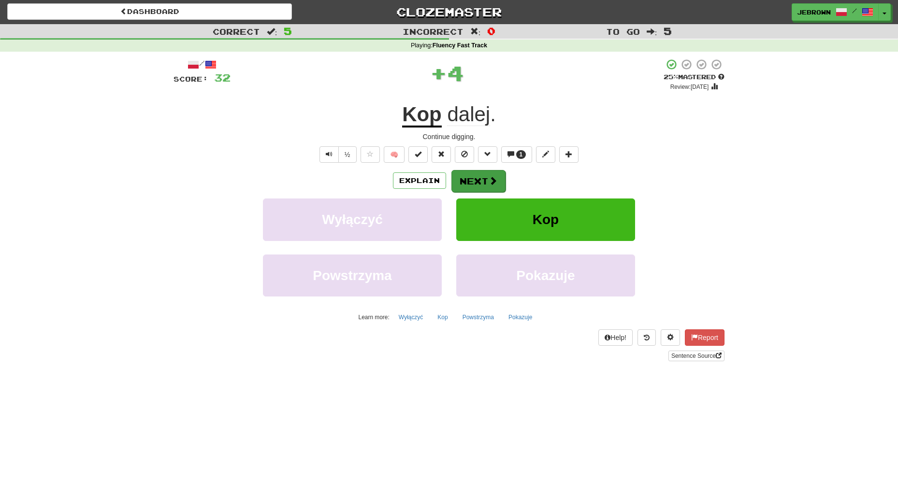
click at [474, 179] on button "Next" at bounding box center [478, 181] width 54 height 22
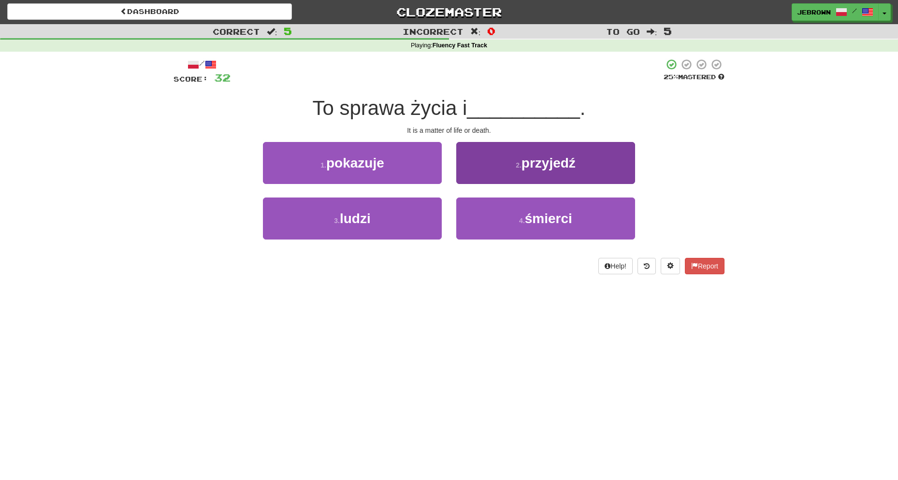
click at [546, 219] on span "śmierci" at bounding box center [548, 218] width 47 height 15
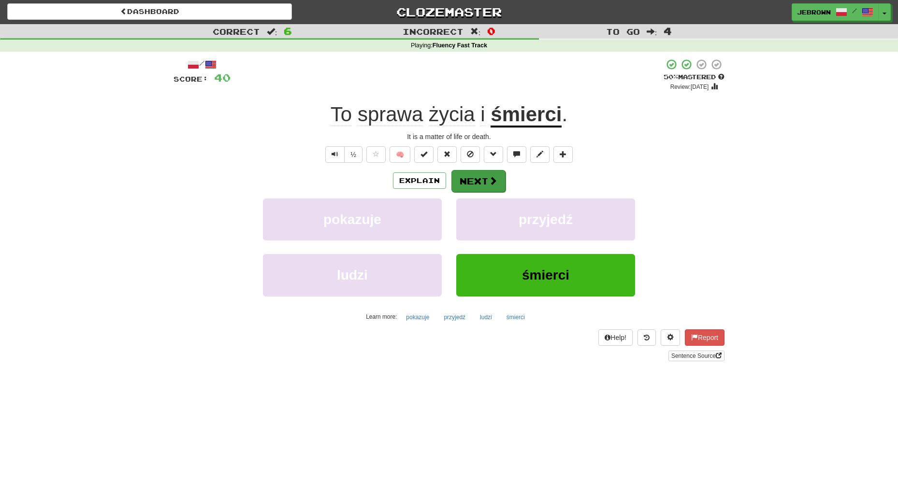
click at [479, 182] on button "Next" at bounding box center [478, 181] width 54 height 22
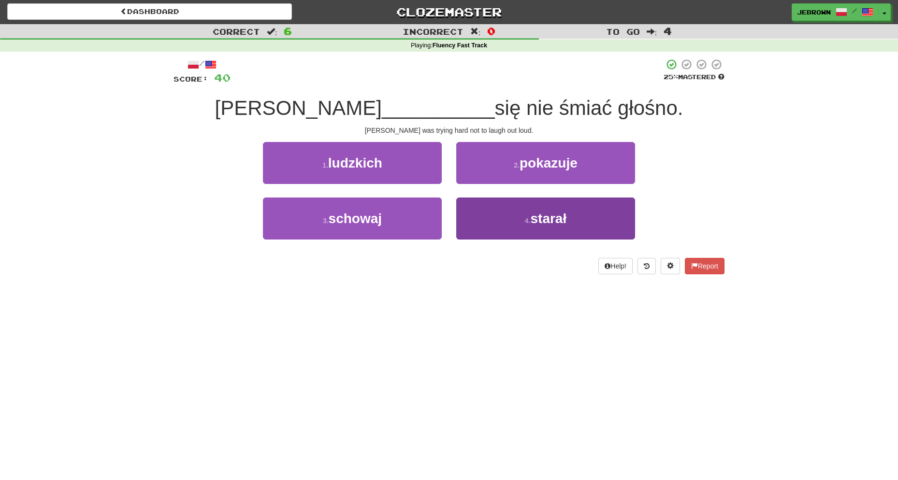
click at [555, 220] on span "starał" at bounding box center [548, 218] width 36 height 15
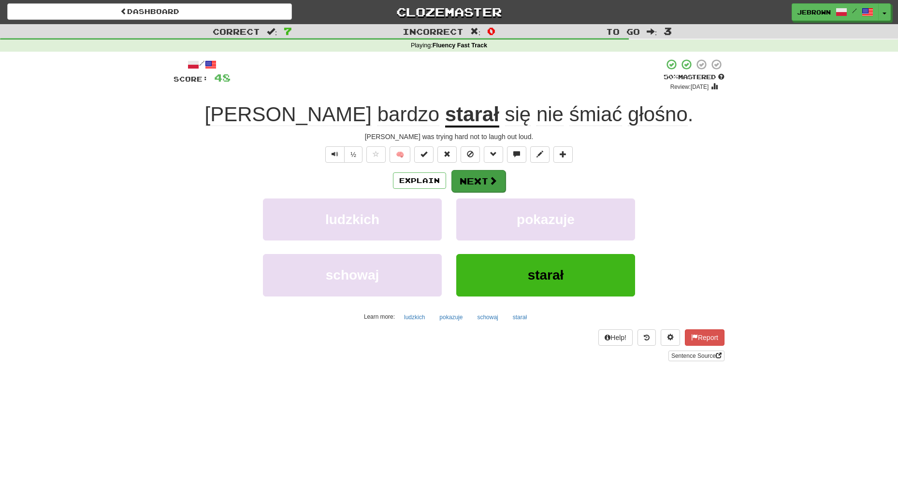
click at [485, 182] on button "Next" at bounding box center [478, 181] width 54 height 22
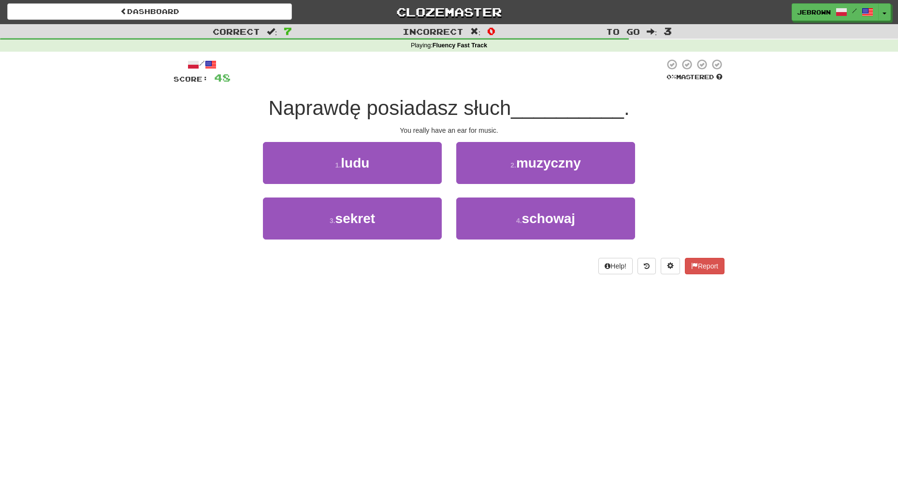
click at [558, 166] on span "muzyczny" at bounding box center [548, 163] width 65 height 15
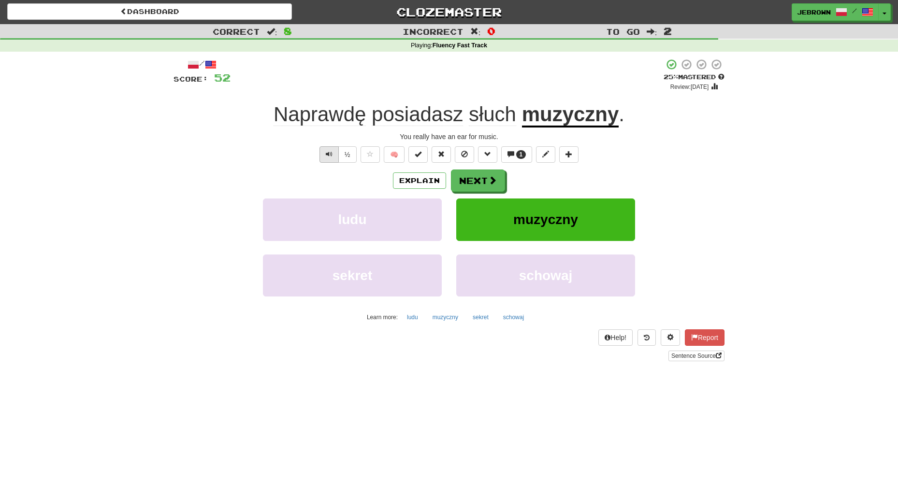
click at [328, 156] on span "Text-to-speech controls" at bounding box center [329, 154] width 7 height 7
click at [480, 174] on button "Next" at bounding box center [478, 181] width 54 height 22
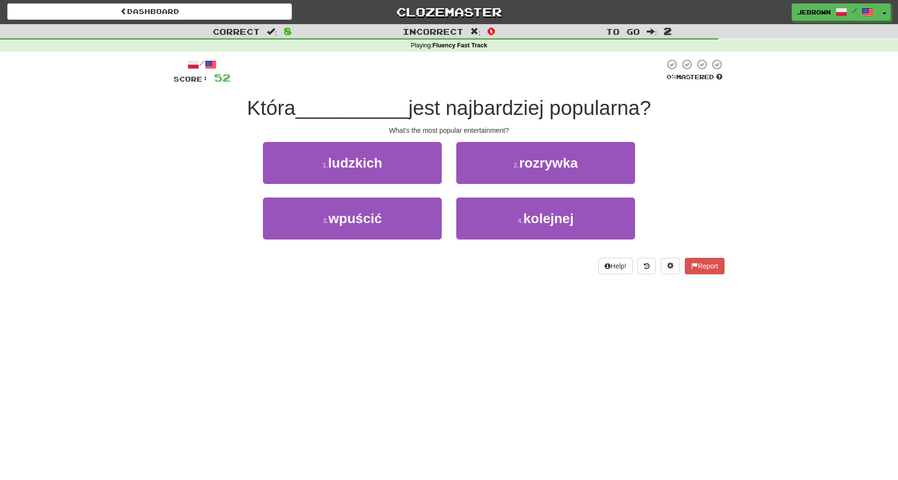
click at [529, 167] on span "rozrywka" at bounding box center [548, 163] width 58 height 15
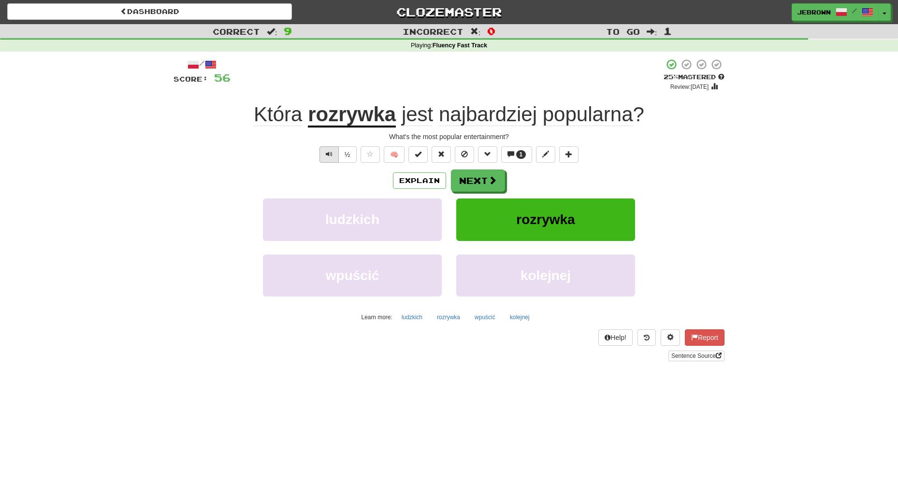
click at [329, 152] on span "Text-to-speech controls" at bounding box center [329, 154] width 7 height 7
click at [481, 182] on button "Next" at bounding box center [478, 181] width 54 height 22
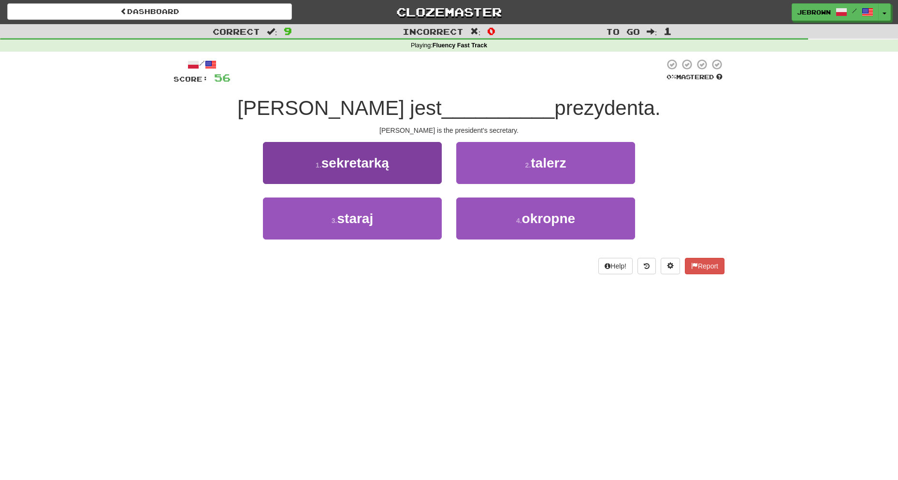
click at [370, 166] on span "sekretarką" at bounding box center [355, 163] width 68 height 15
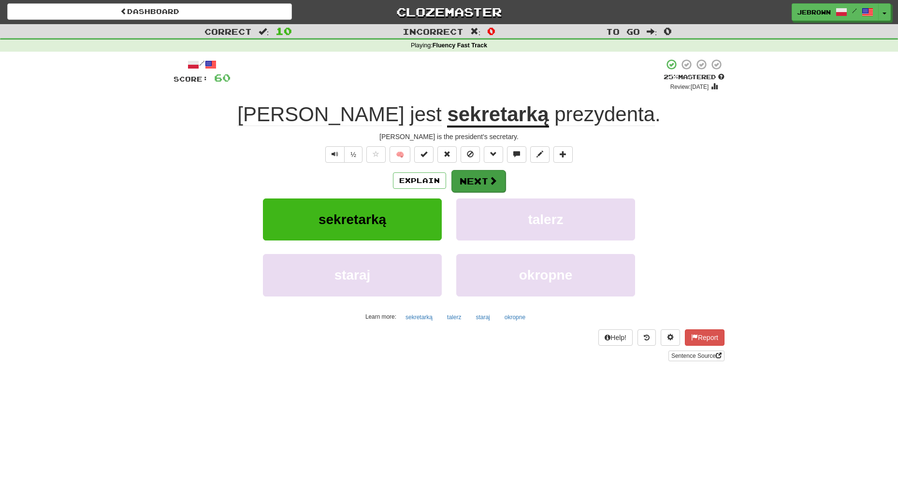
click at [479, 183] on button "Next" at bounding box center [478, 181] width 54 height 22
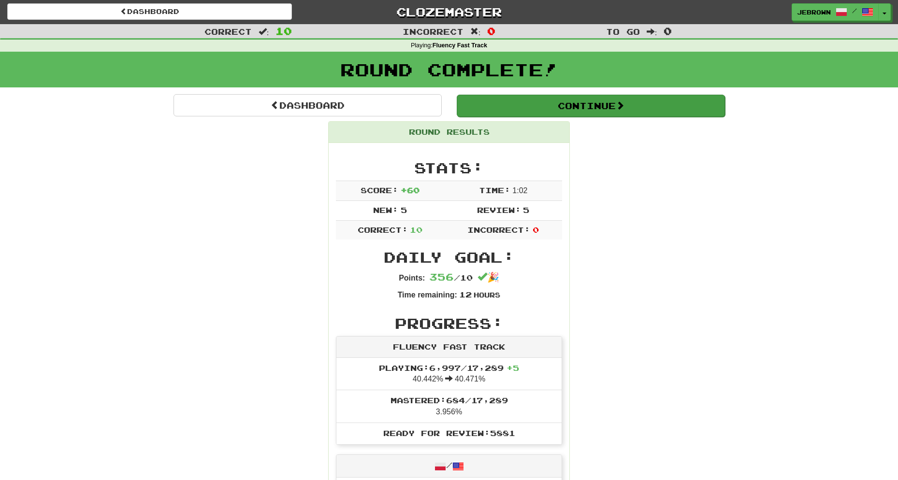
click at [501, 106] on button "Continue" at bounding box center [591, 106] width 268 height 22
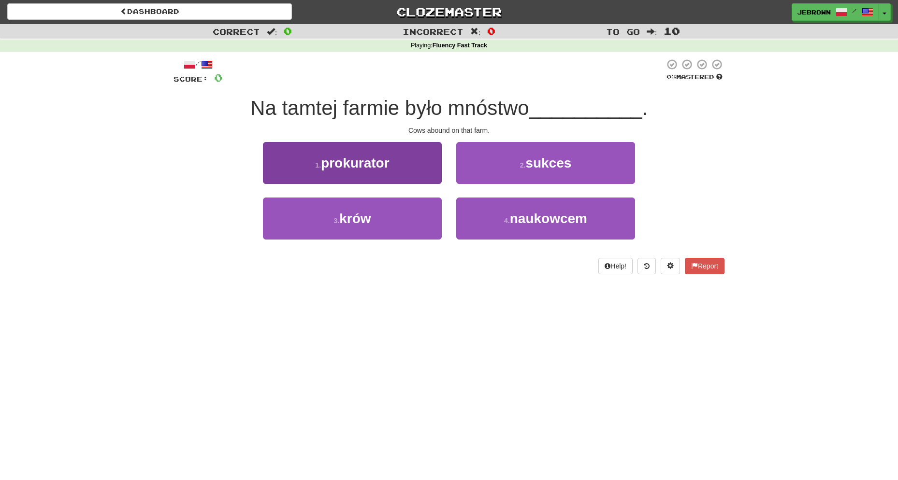
click at [392, 213] on button "3 . krów" at bounding box center [352, 219] width 179 height 42
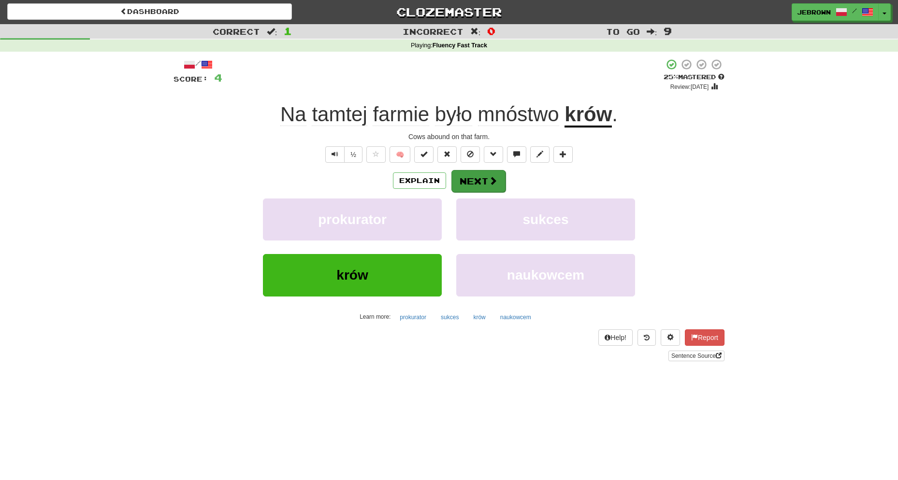
click at [476, 182] on button "Next" at bounding box center [478, 181] width 54 height 22
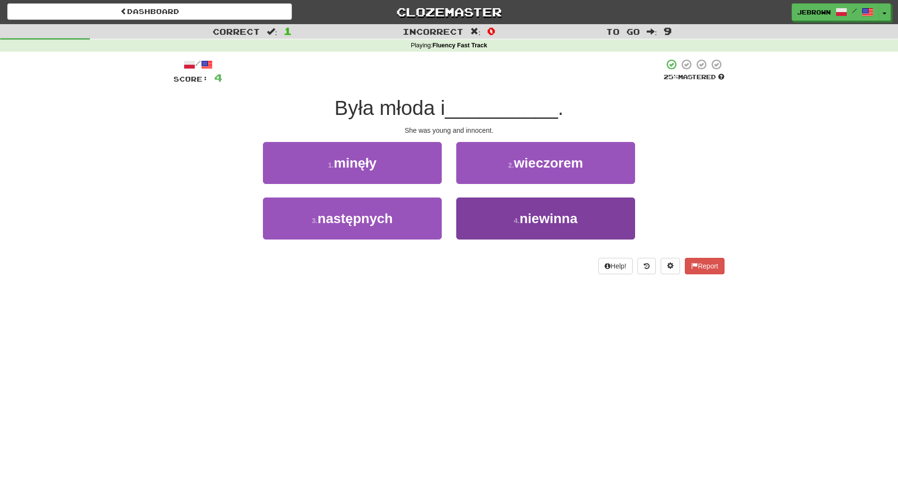
click at [554, 221] on span "niewinna" at bounding box center [549, 218] width 58 height 15
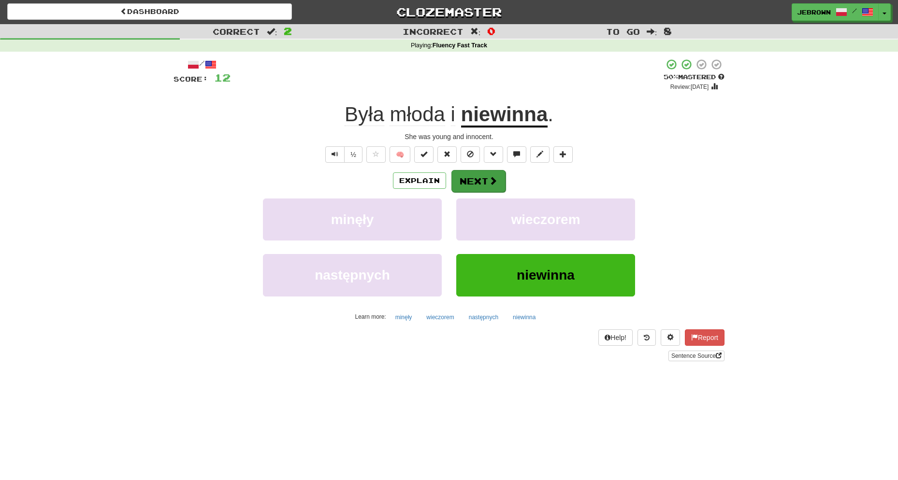
click at [477, 179] on button "Next" at bounding box center [478, 181] width 54 height 22
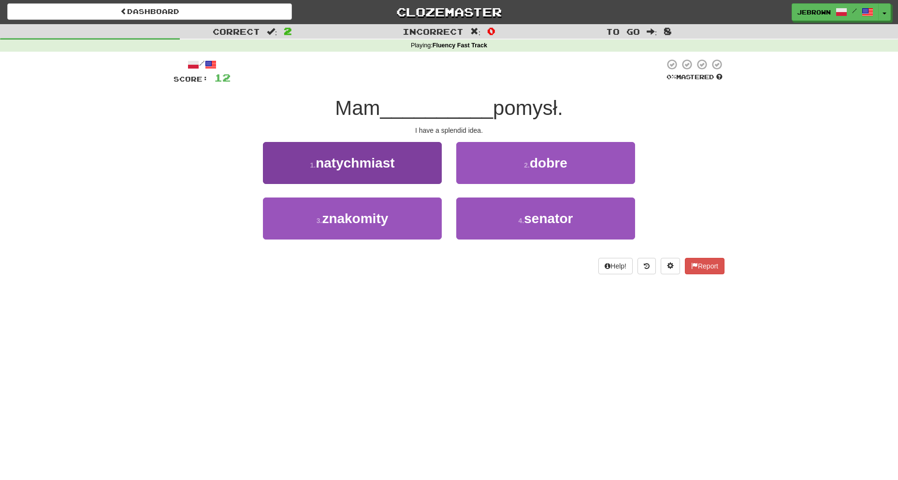
click at [413, 220] on button "3 . znakomity" at bounding box center [352, 219] width 179 height 42
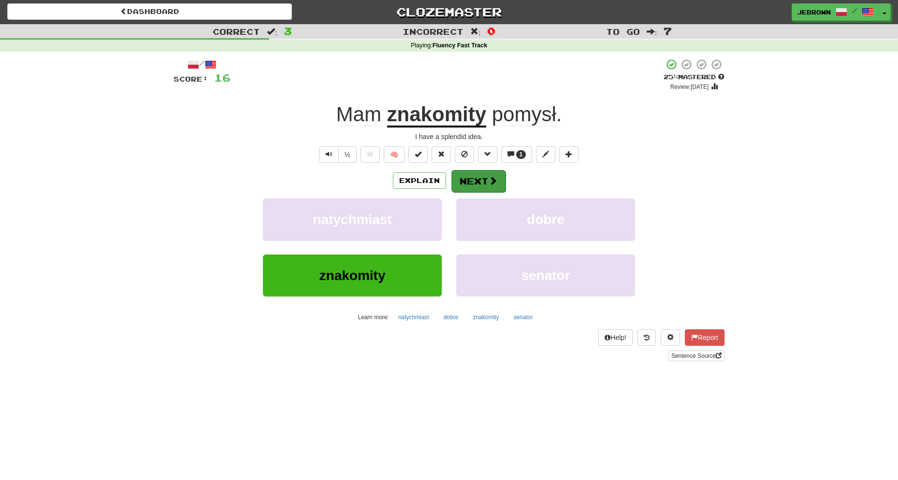
click at [479, 181] on button "Next" at bounding box center [478, 181] width 54 height 22
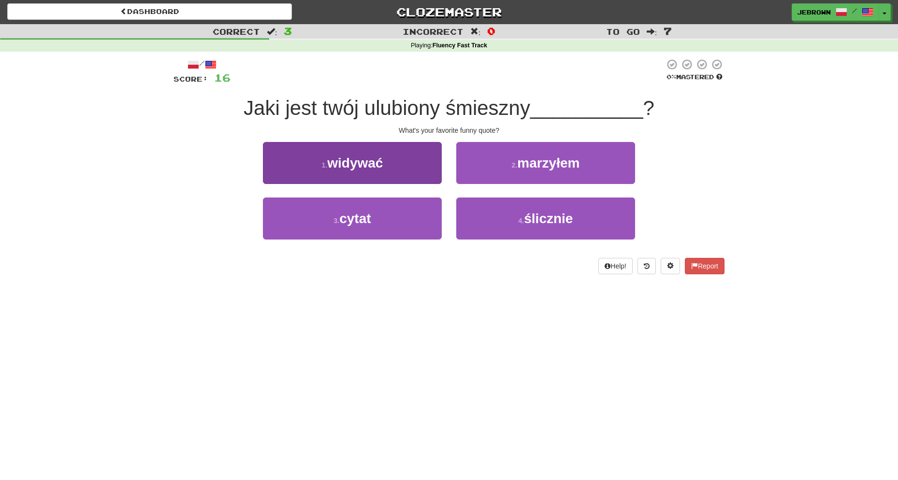
click at [389, 221] on button "3 . cytat" at bounding box center [352, 219] width 179 height 42
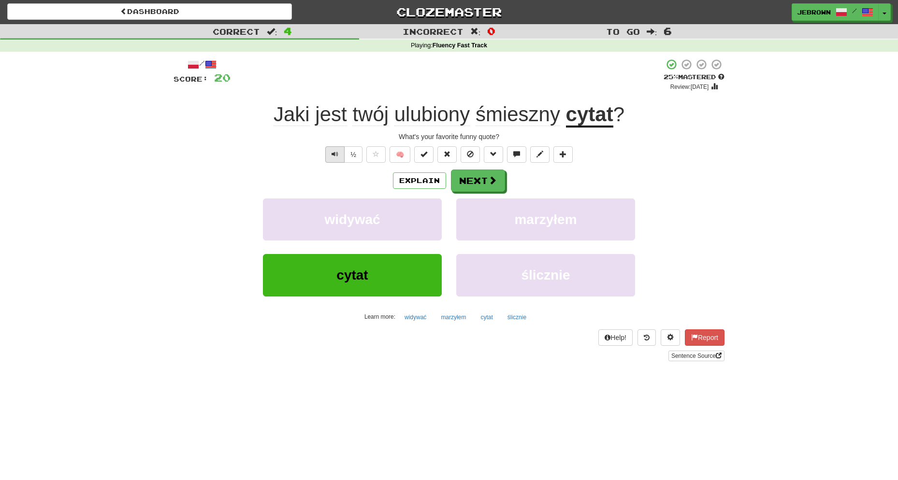
click at [336, 154] on span "Text-to-speech controls" at bounding box center [335, 154] width 7 height 7
click at [485, 179] on button "Next" at bounding box center [478, 181] width 54 height 22
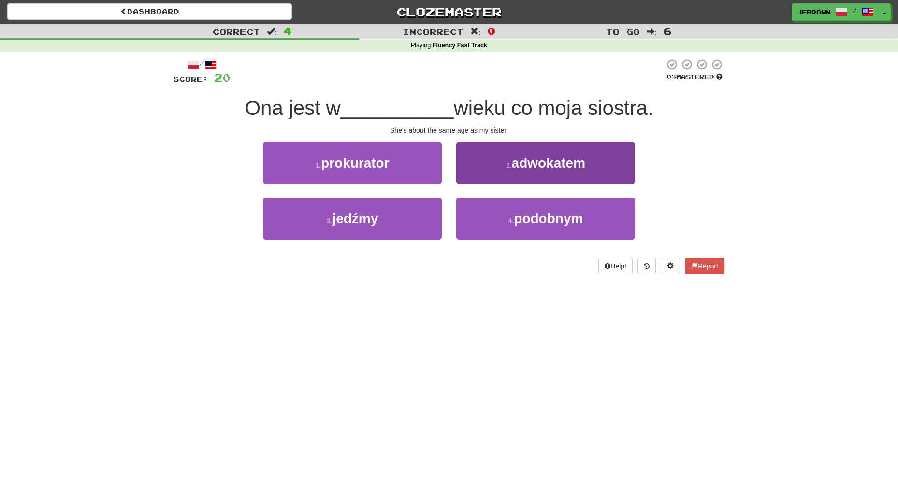
click at [551, 215] on span "podobnym" at bounding box center [548, 218] width 69 height 15
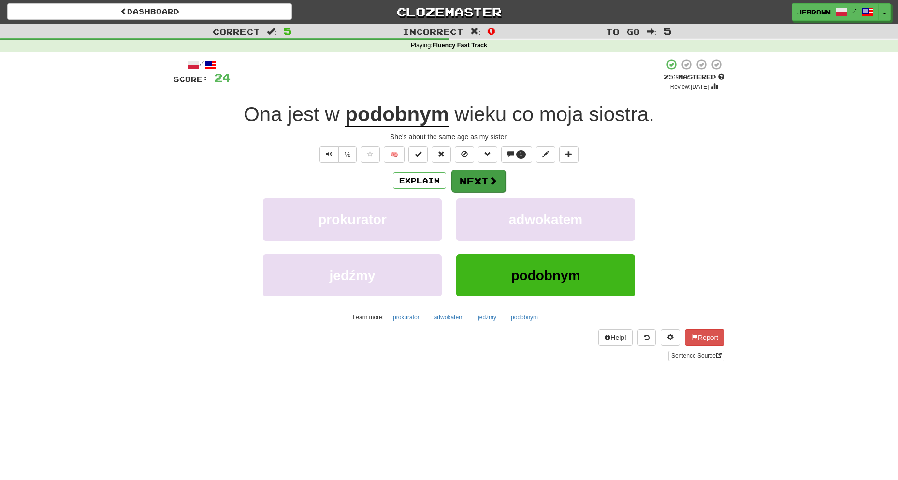
click at [467, 181] on button "Next" at bounding box center [478, 181] width 54 height 22
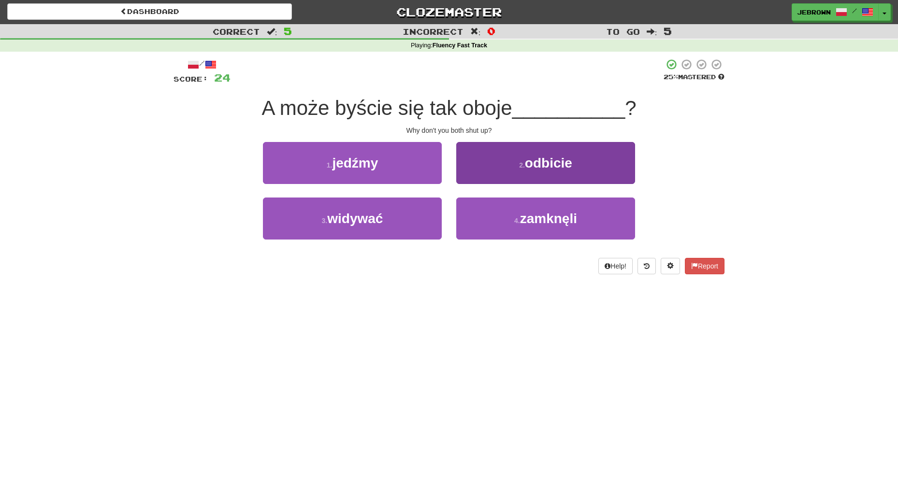
click at [559, 220] on span "zamknęli" at bounding box center [548, 218] width 57 height 15
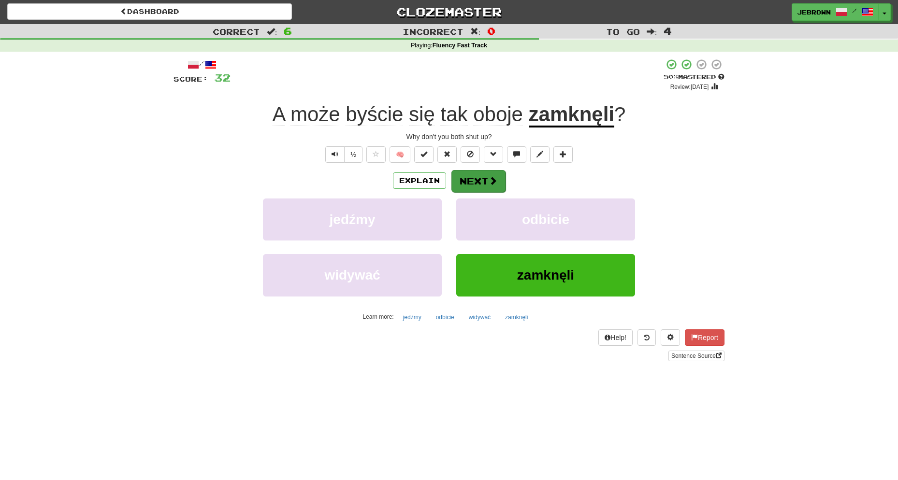
click at [483, 180] on button "Next" at bounding box center [478, 181] width 54 height 22
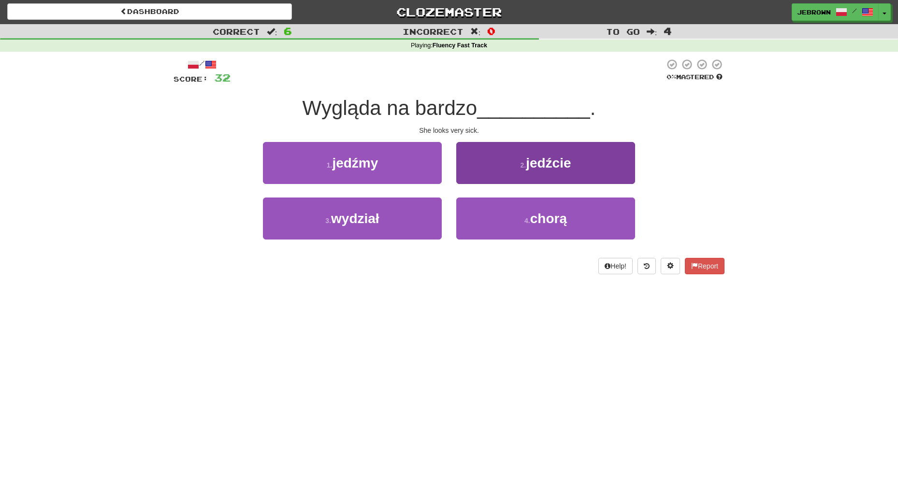
click at [556, 220] on span "chorą" at bounding box center [548, 218] width 37 height 15
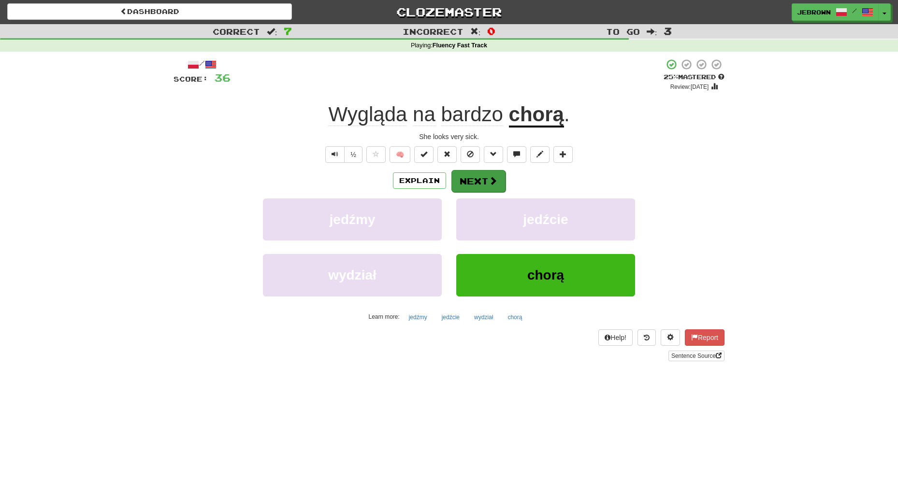
click at [469, 181] on button "Next" at bounding box center [478, 181] width 54 height 22
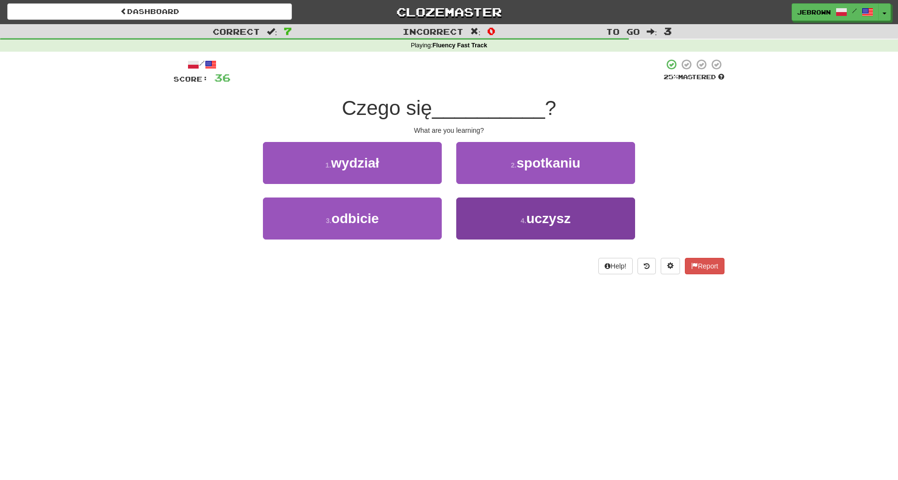
click at [537, 219] on span "uczysz" at bounding box center [548, 218] width 44 height 15
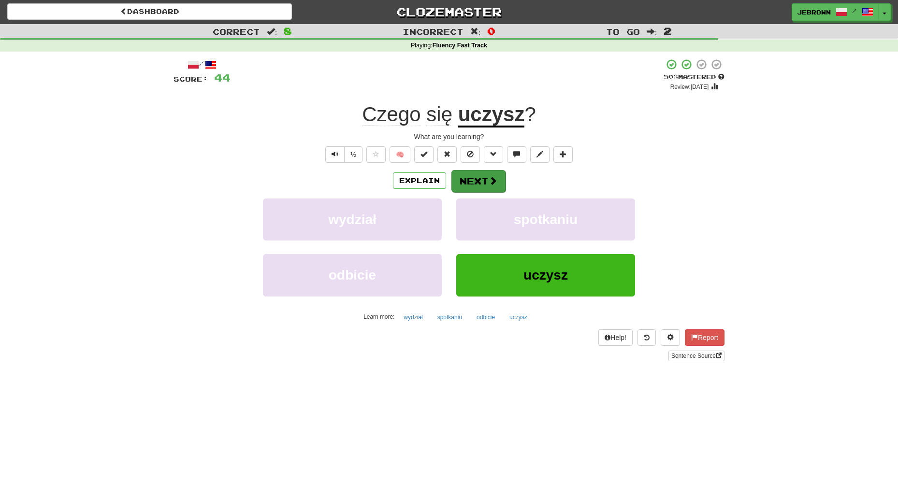
click at [479, 181] on button "Next" at bounding box center [478, 181] width 54 height 22
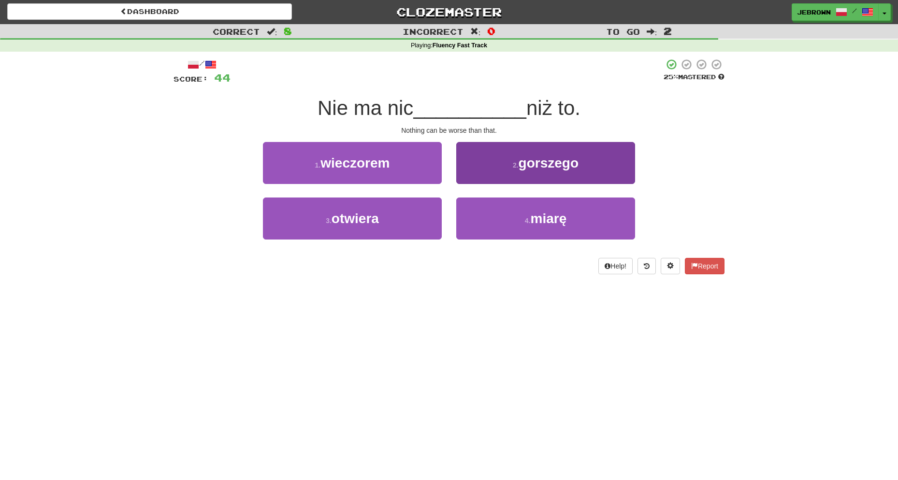
click at [536, 171] on button "2 . gorszego" at bounding box center [545, 163] width 179 height 42
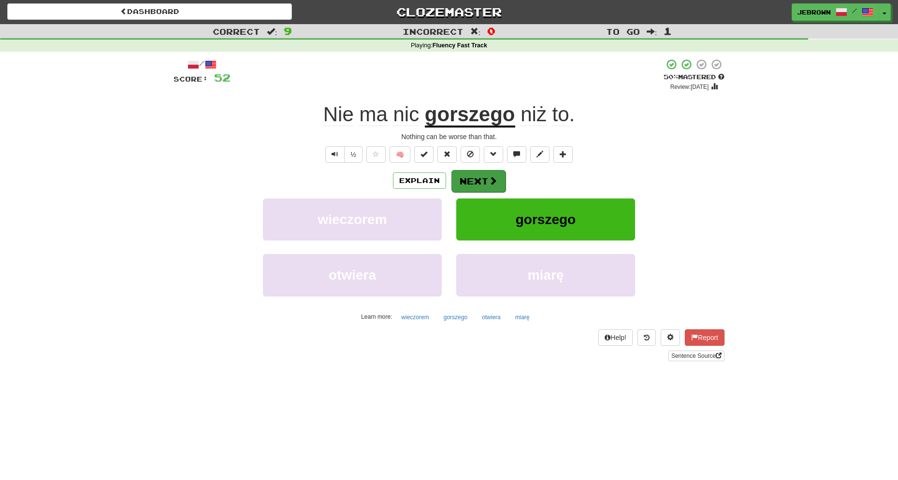
click at [484, 178] on button "Next" at bounding box center [478, 181] width 54 height 22
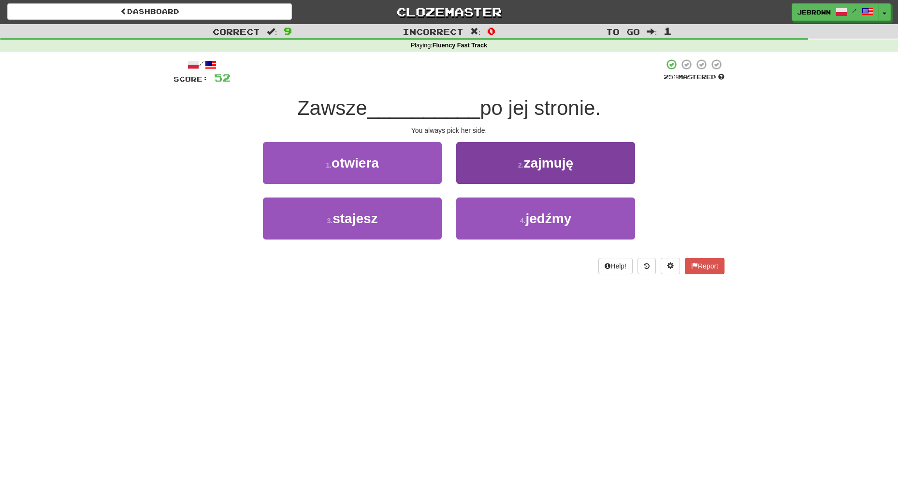
click at [532, 171] on button "2 . zajmuję" at bounding box center [545, 163] width 179 height 42
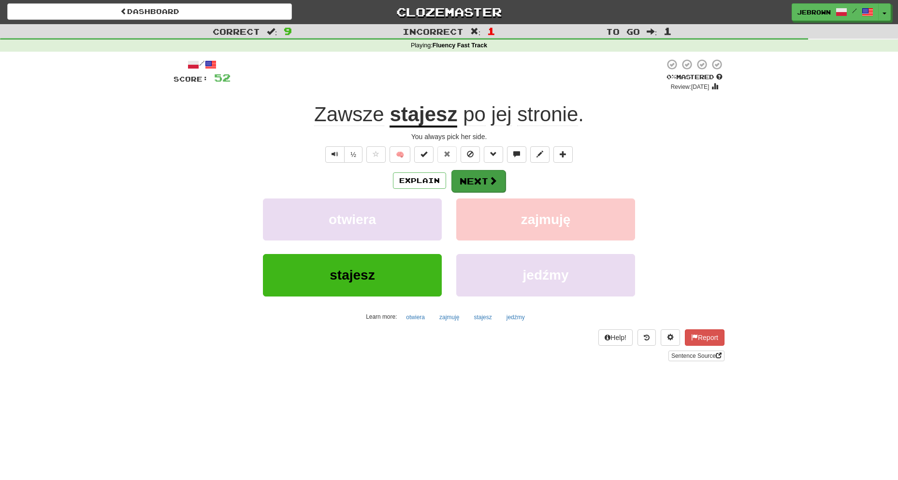
click at [474, 181] on button "Next" at bounding box center [478, 181] width 54 height 22
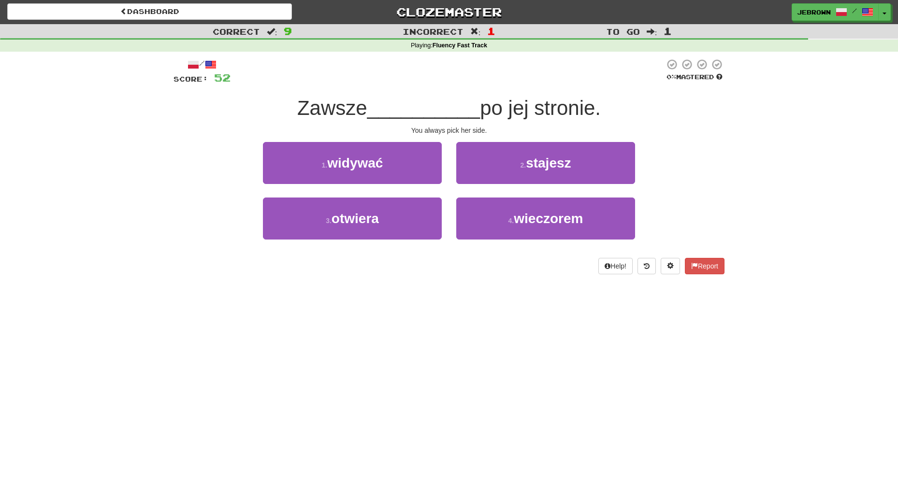
click at [554, 162] on span "stajesz" at bounding box center [548, 163] width 45 height 15
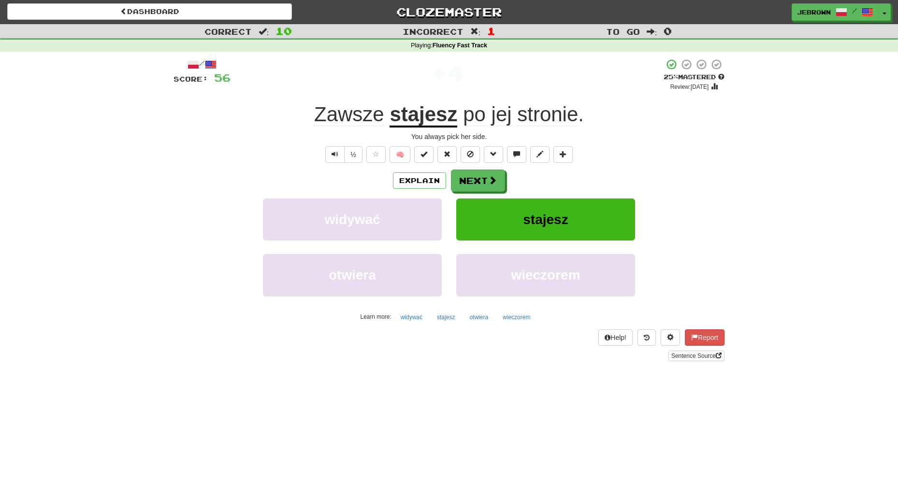
click at [489, 179] on span at bounding box center [492, 180] width 9 height 9
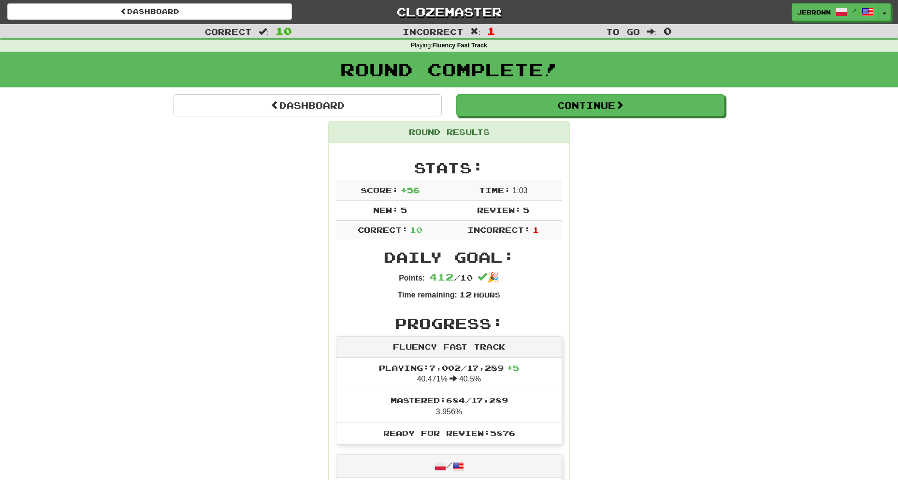
click at [492, 107] on button "Continue" at bounding box center [590, 105] width 268 height 22
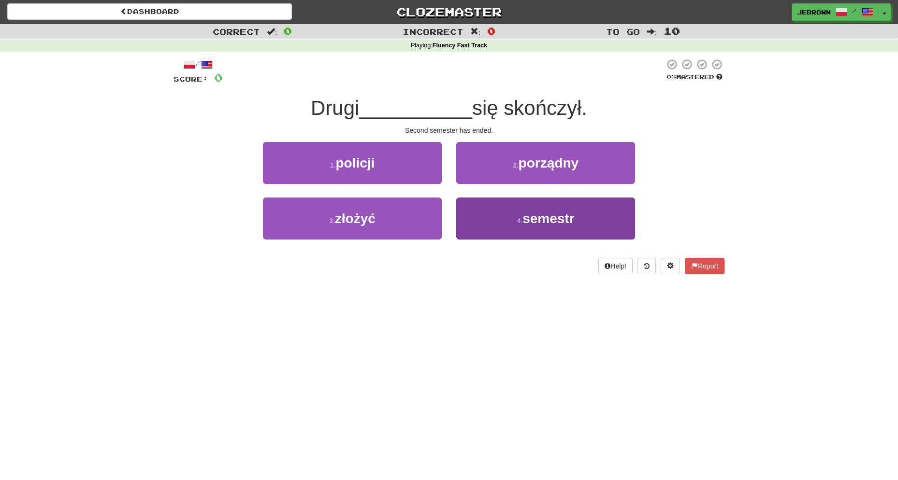
click at [526, 212] on span "semestr" at bounding box center [548, 218] width 52 height 15
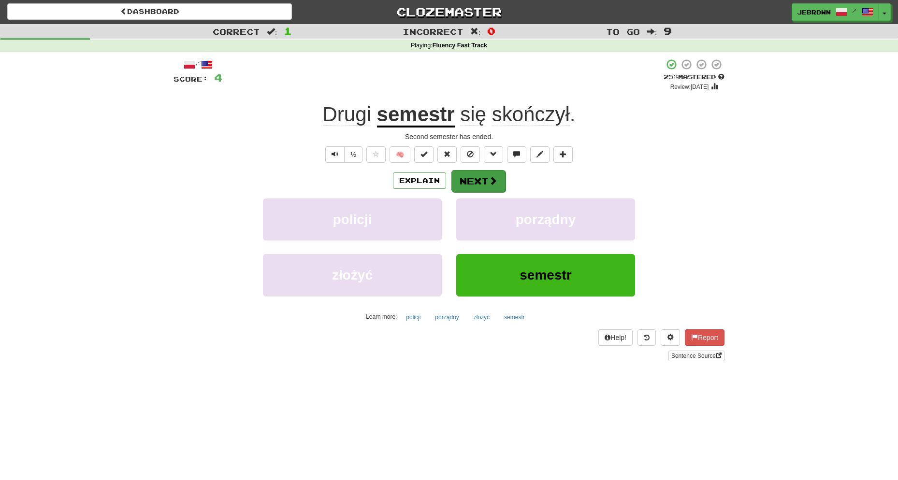
click at [471, 177] on button "Next" at bounding box center [478, 181] width 54 height 22
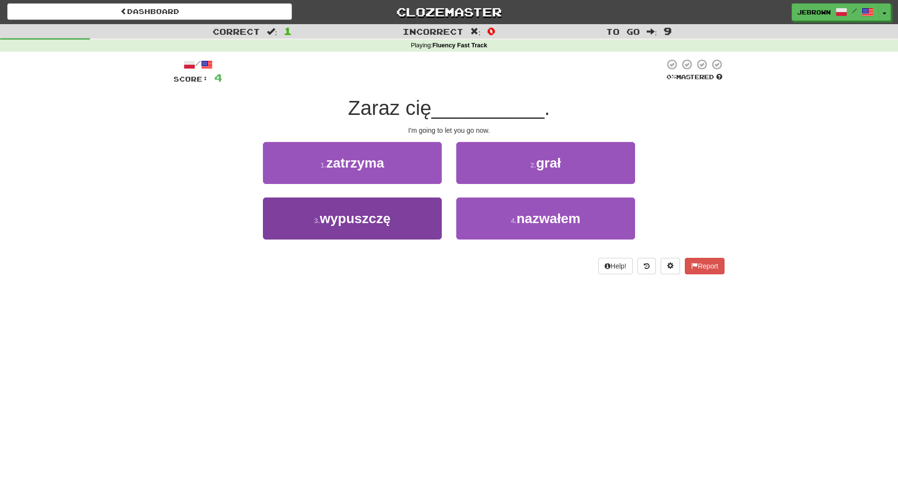
click at [395, 221] on button "3 . wypuszczę" at bounding box center [352, 219] width 179 height 42
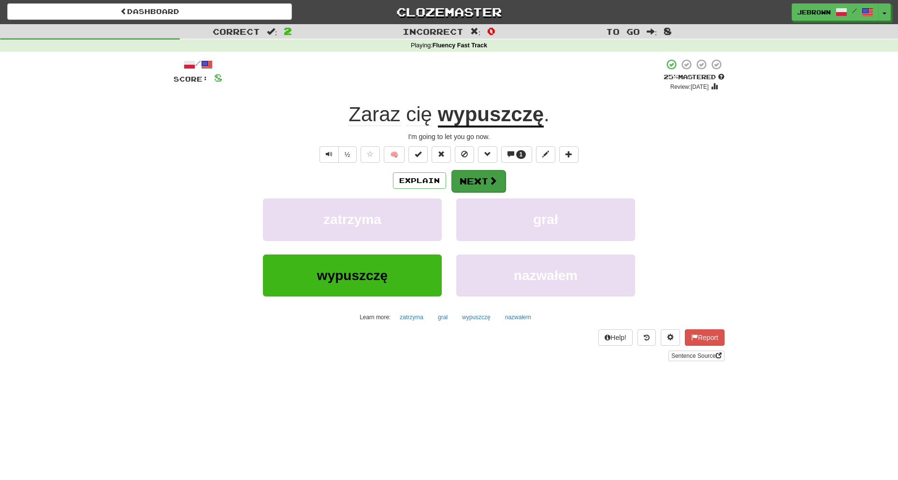
click at [477, 179] on button "Next" at bounding box center [478, 181] width 54 height 22
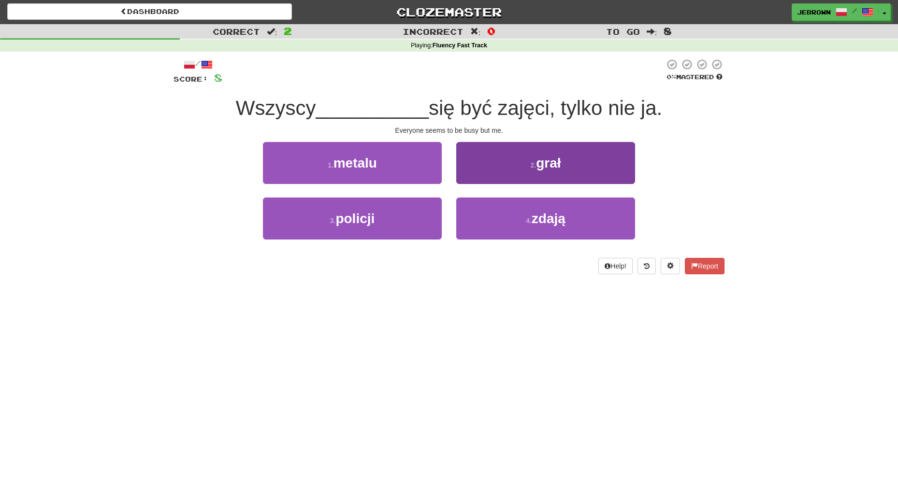
click at [577, 215] on button "4 . zdają" at bounding box center [545, 219] width 179 height 42
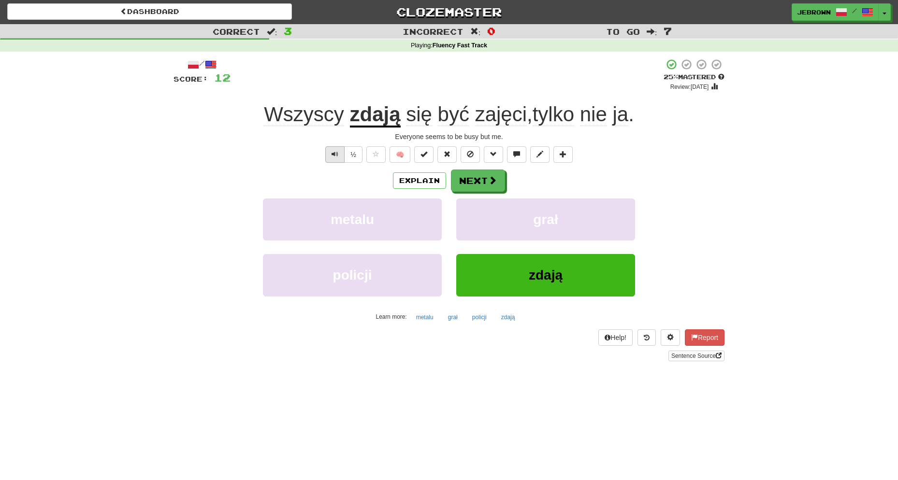
click at [337, 156] on span "Text-to-speech controls" at bounding box center [335, 154] width 7 height 7
click at [483, 179] on button "Next" at bounding box center [478, 181] width 54 height 22
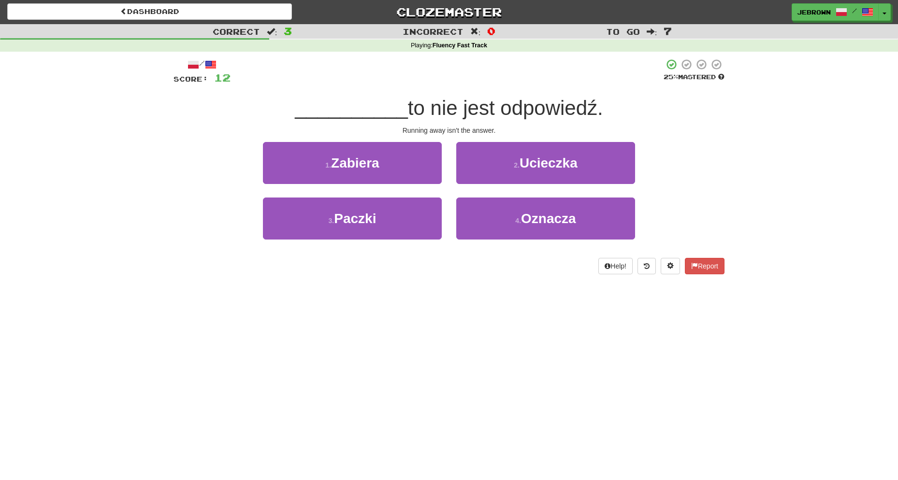
click at [540, 164] on span "Ucieczka" at bounding box center [549, 163] width 58 height 15
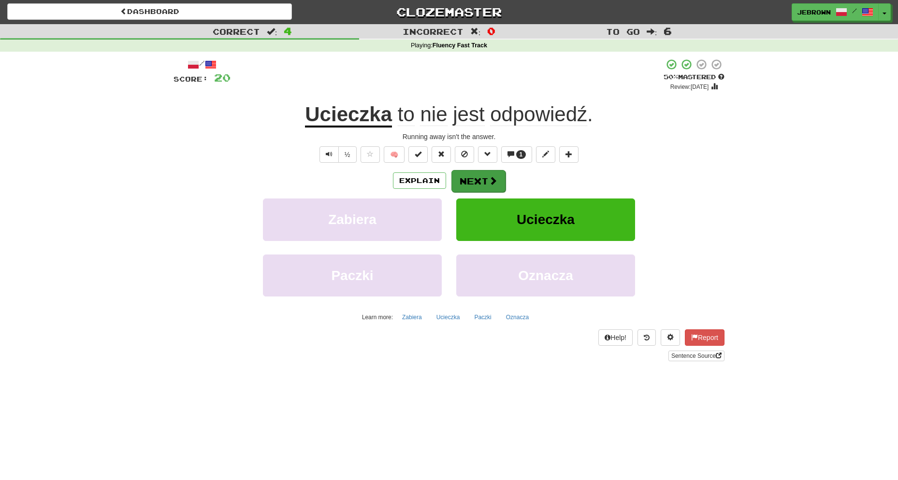
click at [470, 183] on button "Next" at bounding box center [478, 181] width 54 height 22
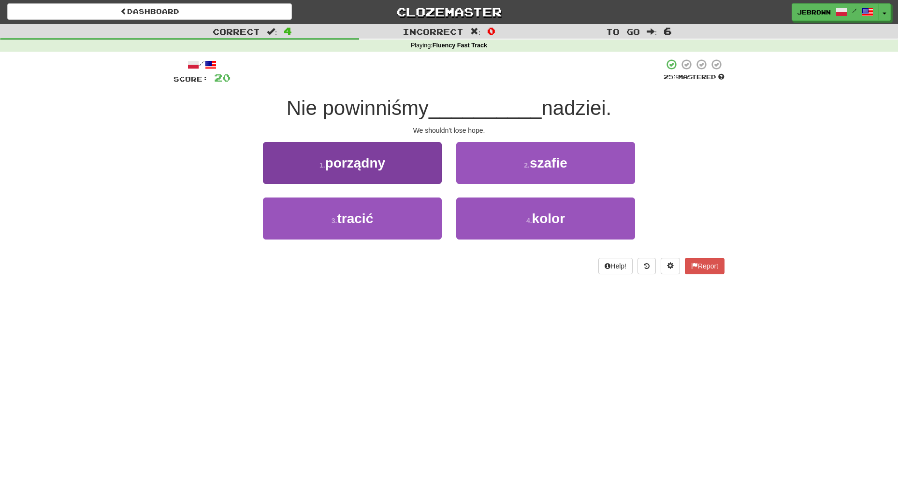
click at [404, 212] on button "3 . tracić" at bounding box center [352, 219] width 179 height 42
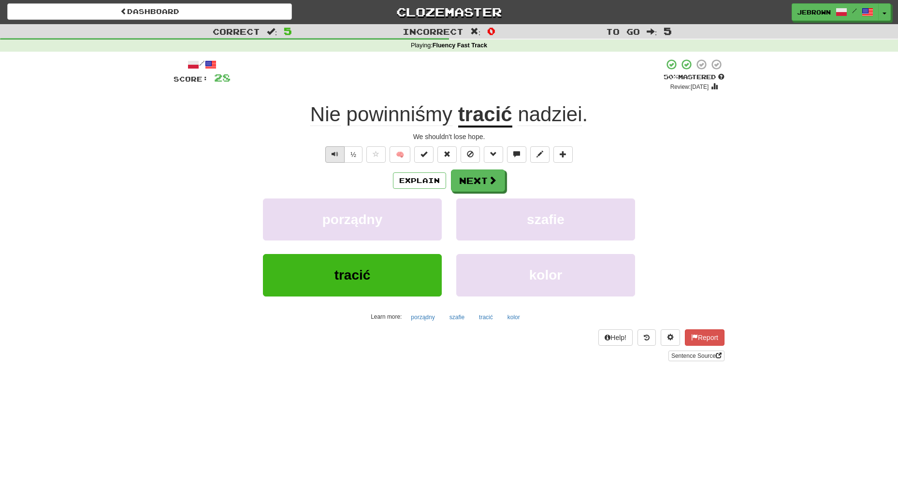
click at [333, 156] on span "Text-to-speech controls" at bounding box center [335, 154] width 7 height 7
click at [482, 179] on button "Next" at bounding box center [478, 181] width 54 height 22
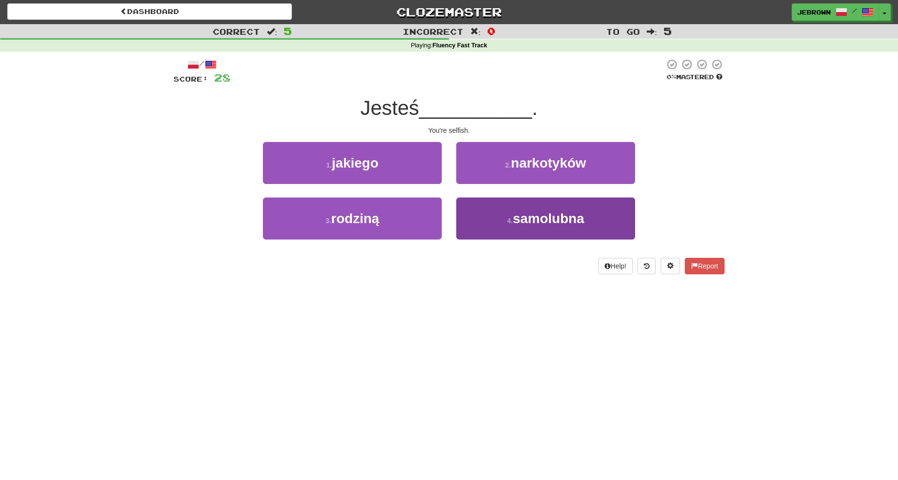
click at [559, 221] on span "samolubna" at bounding box center [549, 218] width 72 height 15
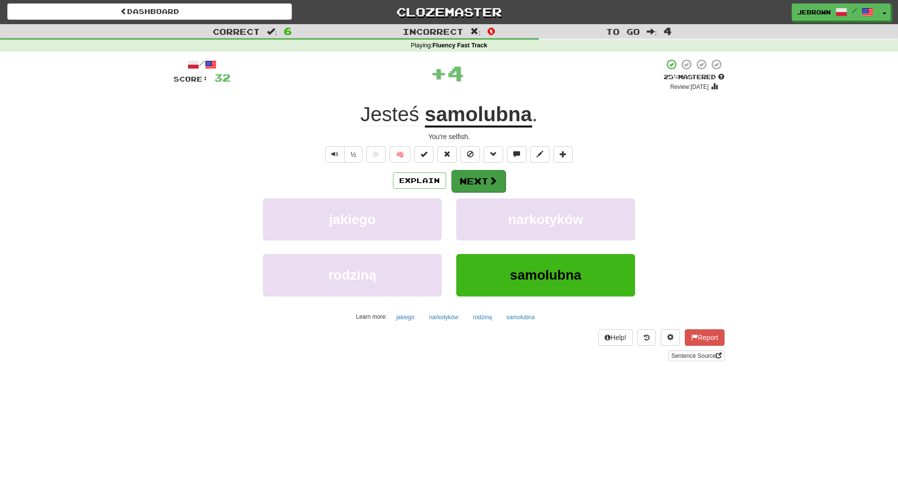
click at [480, 178] on button "Next" at bounding box center [478, 181] width 54 height 22
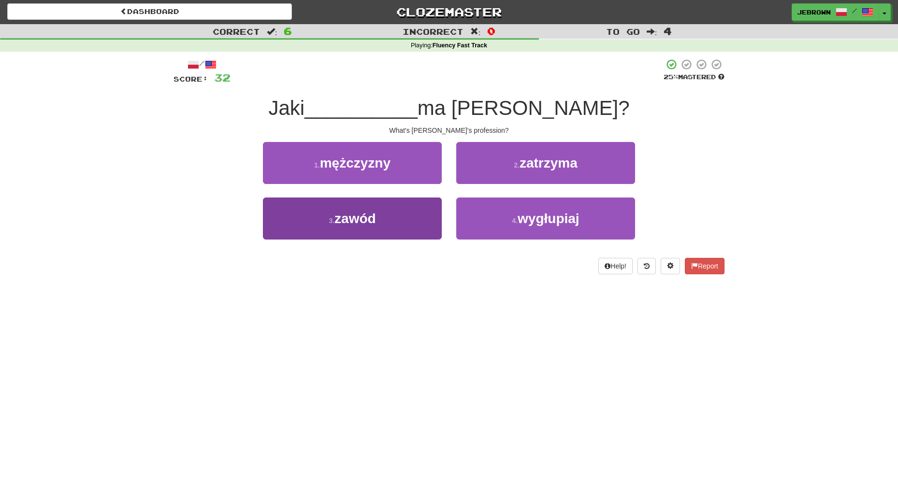
click at [398, 218] on button "3 . zawód" at bounding box center [352, 219] width 179 height 42
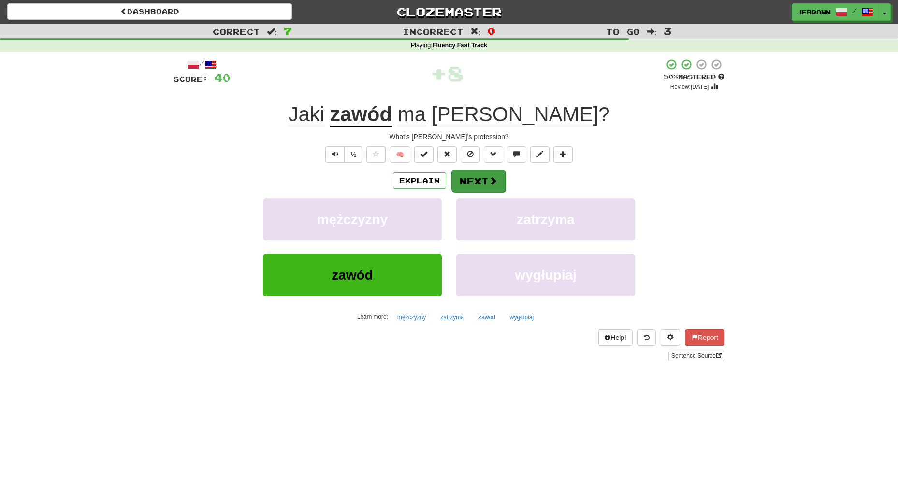
click at [480, 179] on button "Next" at bounding box center [478, 181] width 54 height 22
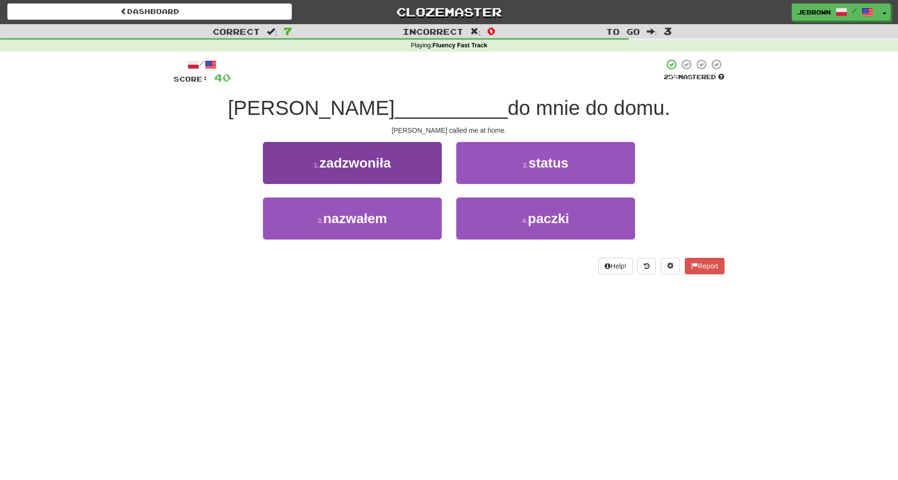
click at [397, 167] on button "1 . zadzwoniła" at bounding box center [352, 163] width 179 height 42
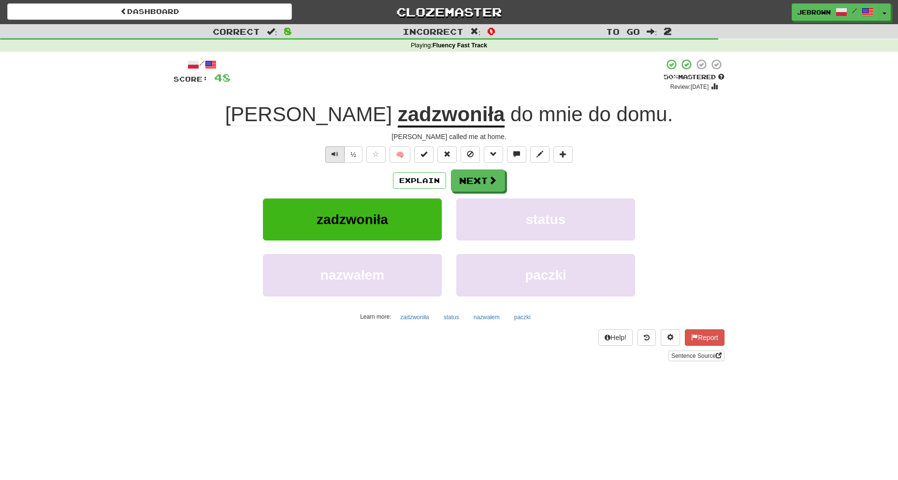
click at [338, 155] on button "Text-to-speech controls" at bounding box center [334, 154] width 19 height 16
click at [499, 179] on button "Next" at bounding box center [478, 181] width 54 height 22
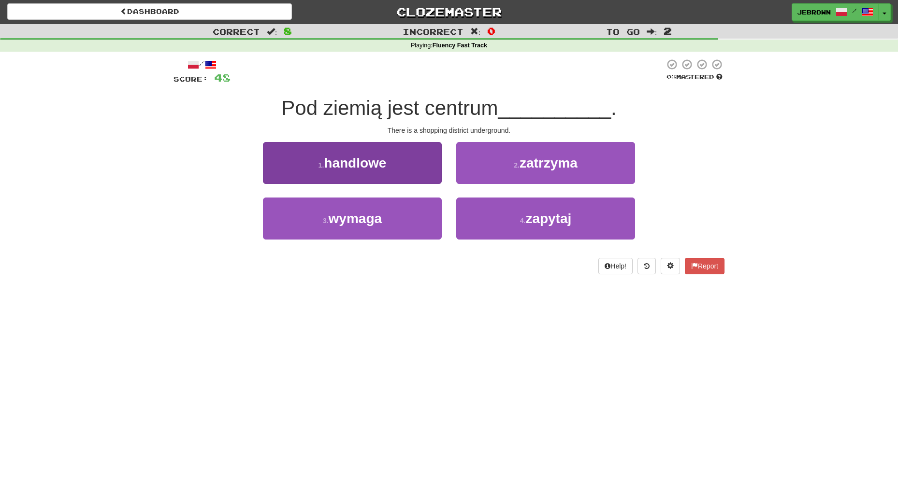
click at [392, 166] on button "1 . handlowe" at bounding box center [352, 163] width 179 height 42
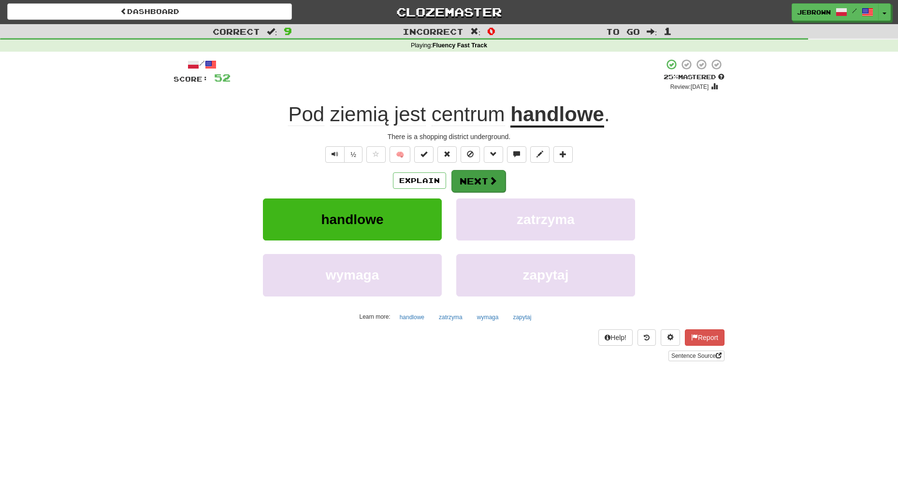
click at [484, 181] on button "Next" at bounding box center [478, 181] width 54 height 22
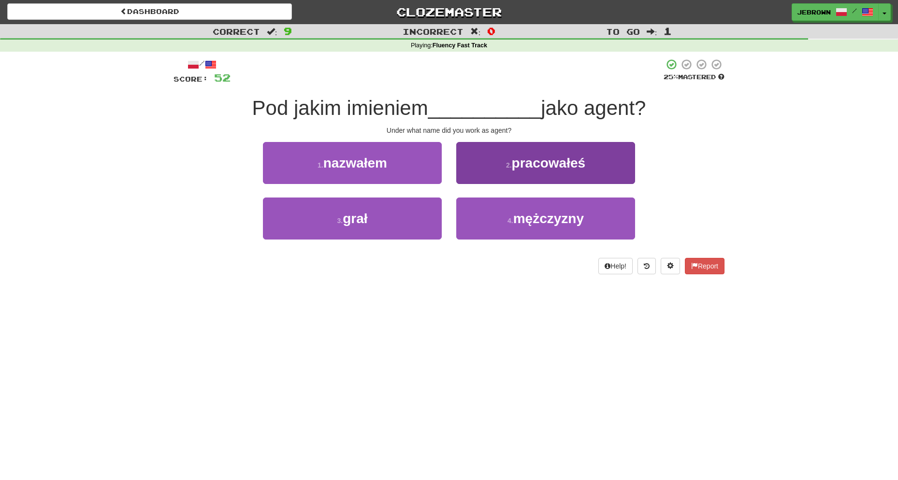
click at [550, 162] on span "pracowałeś" at bounding box center [549, 163] width 74 height 15
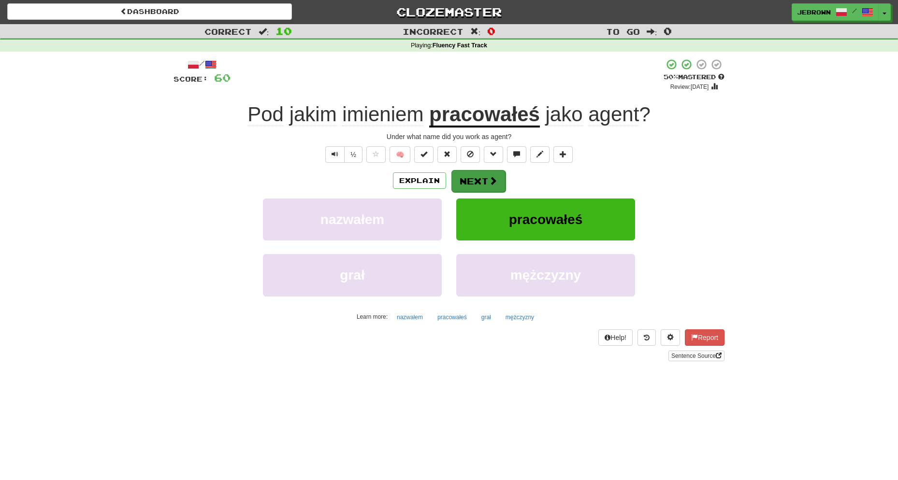
click at [489, 177] on span at bounding box center [493, 180] width 9 height 9
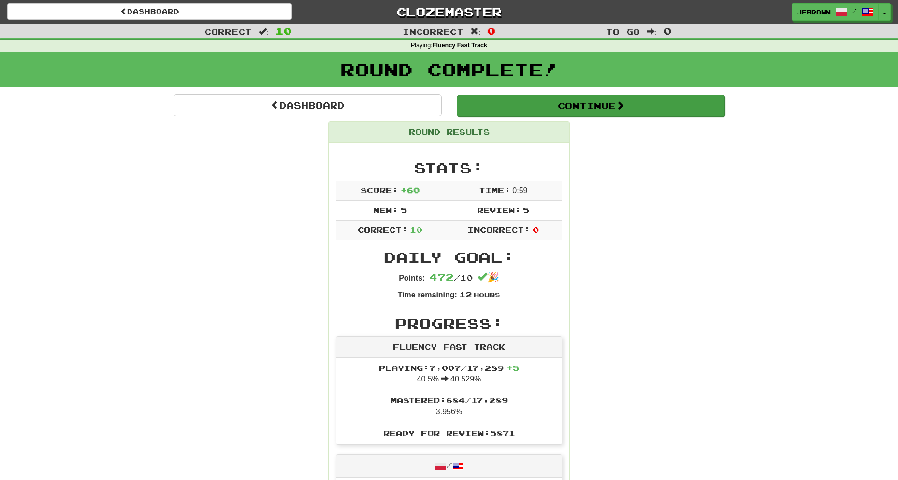
click at [496, 109] on button "Continue" at bounding box center [591, 106] width 268 height 22
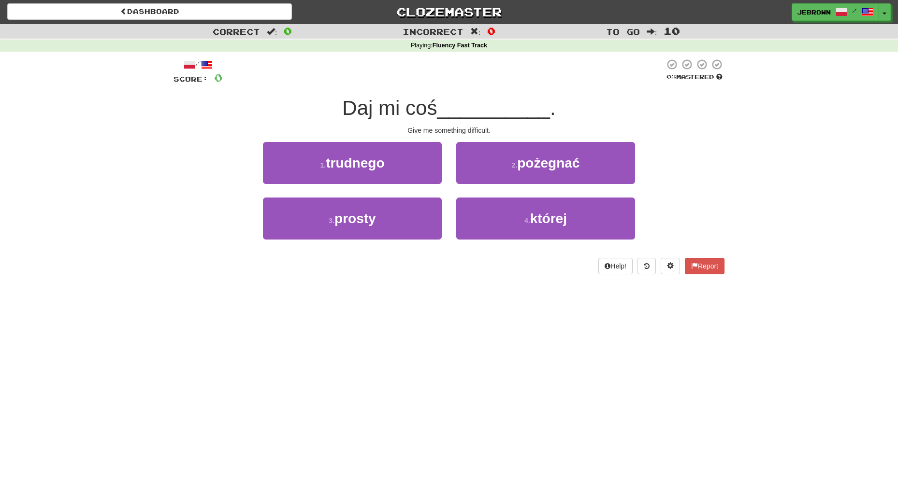
click at [408, 163] on button "1 . trudnego" at bounding box center [352, 163] width 179 height 42
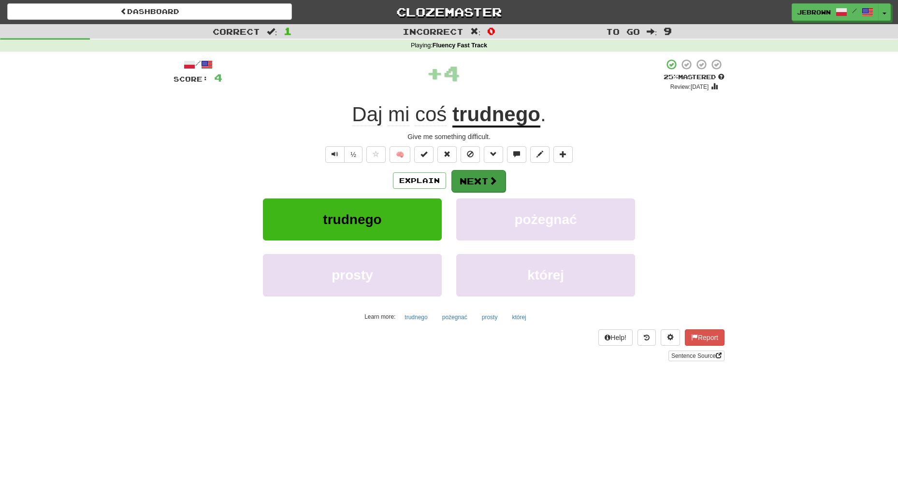
click at [484, 179] on button "Next" at bounding box center [478, 181] width 54 height 22
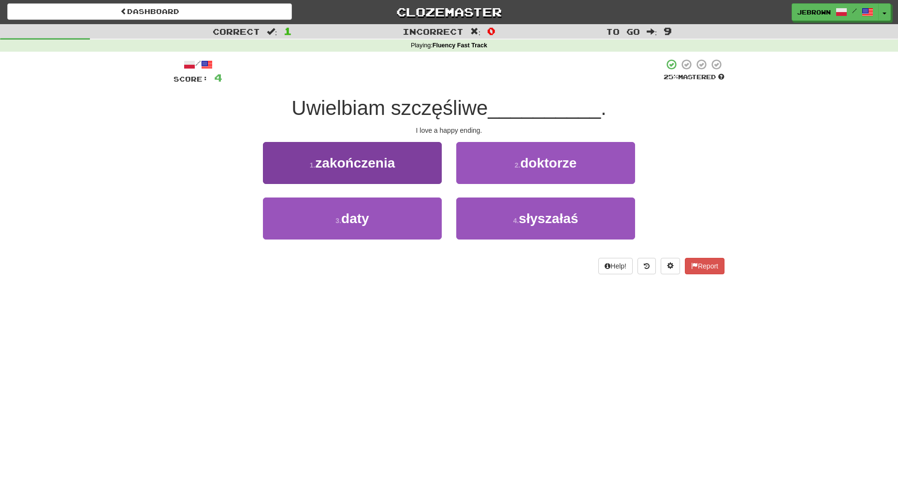
click at [421, 158] on button "1 . zakończenia" at bounding box center [352, 163] width 179 height 42
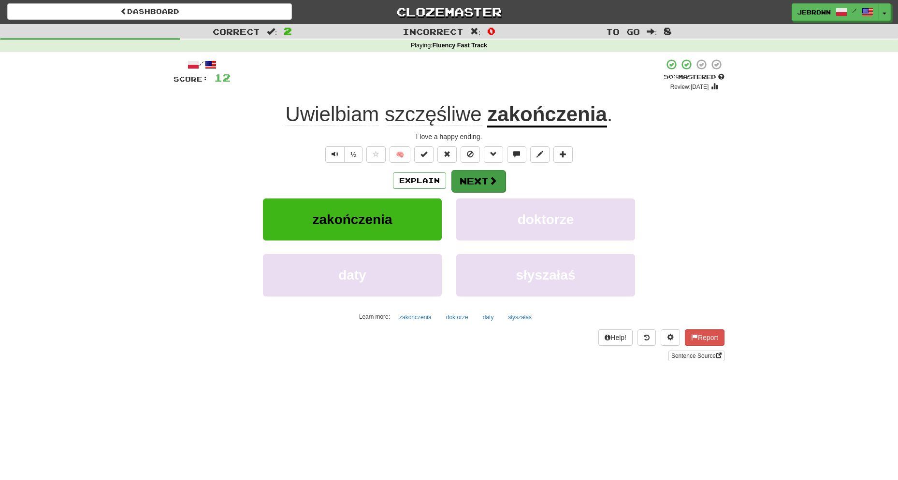
click at [470, 180] on button "Next" at bounding box center [478, 181] width 54 height 22
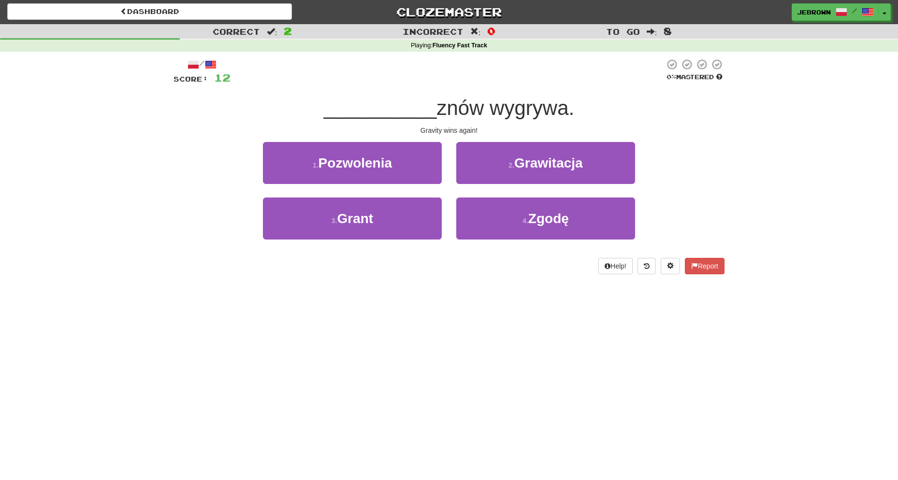
click at [506, 161] on button "2 . Grawitacja" at bounding box center [545, 163] width 179 height 42
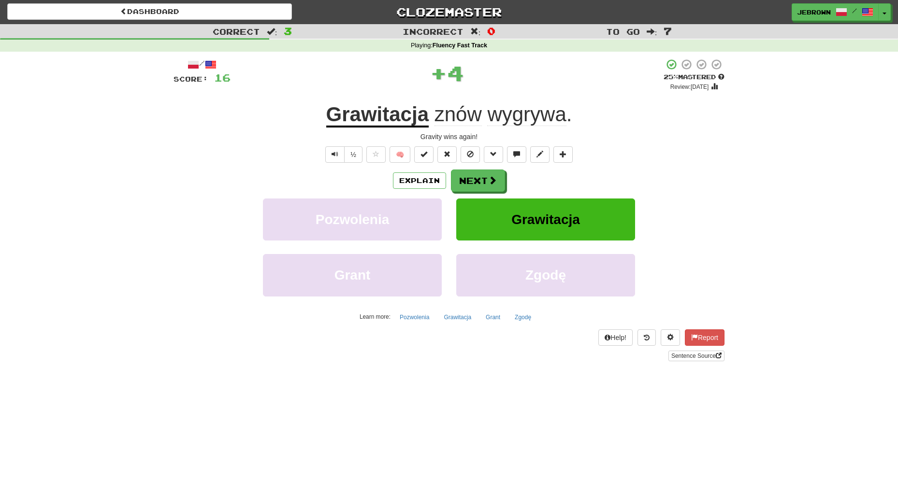
scroll to position [0, 0]
click at [482, 176] on button "Next" at bounding box center [478, 182] width 54 height 22
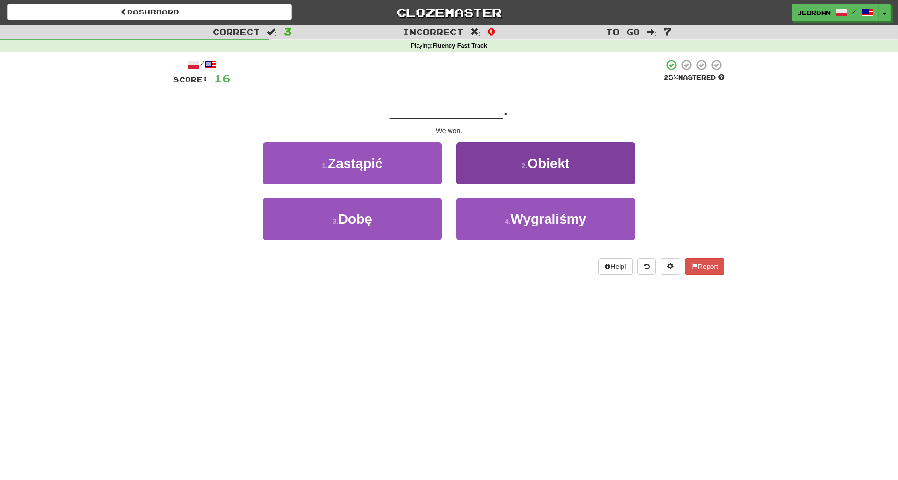
click at [521, 212] on span "Wygraliśmy" at bounding box center [549, 219] width 76 height 15
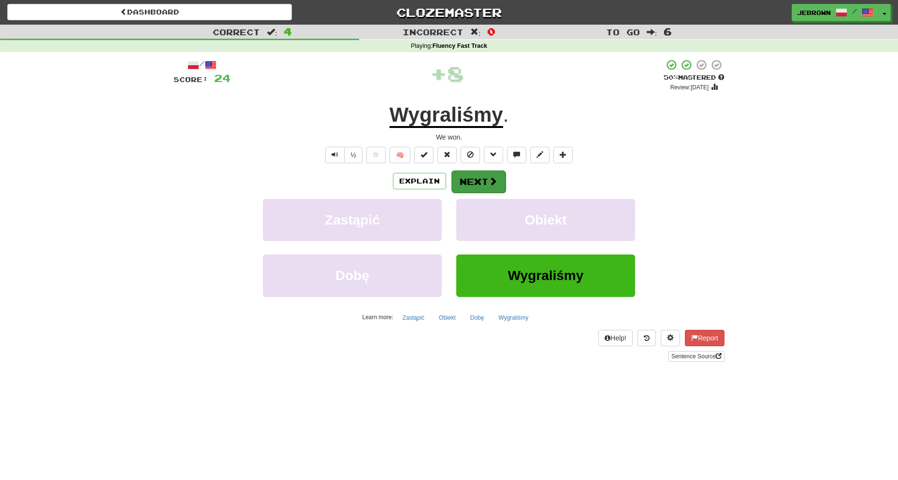
click at [487, 181] on button "Next" at bounding box center [478, 182] width 54 height 22
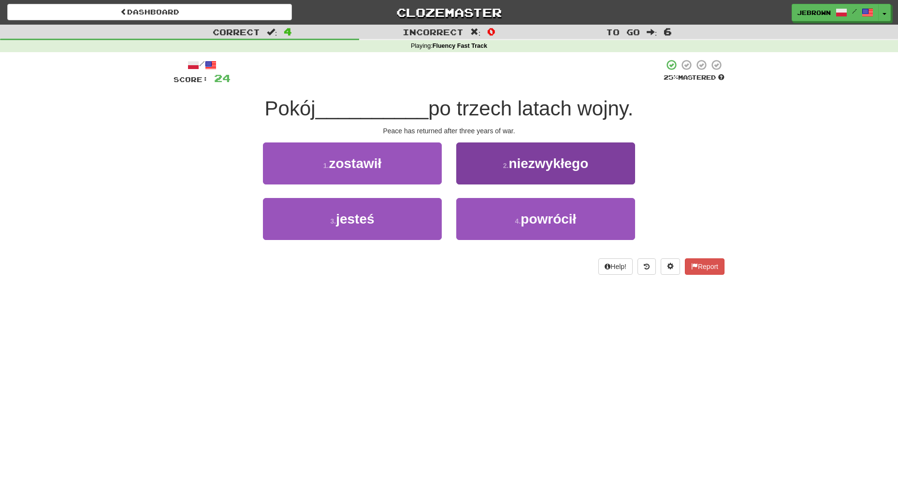
click at [545, 213] on span "powrócił" at bounding box center [549, 219] width 56 height 15
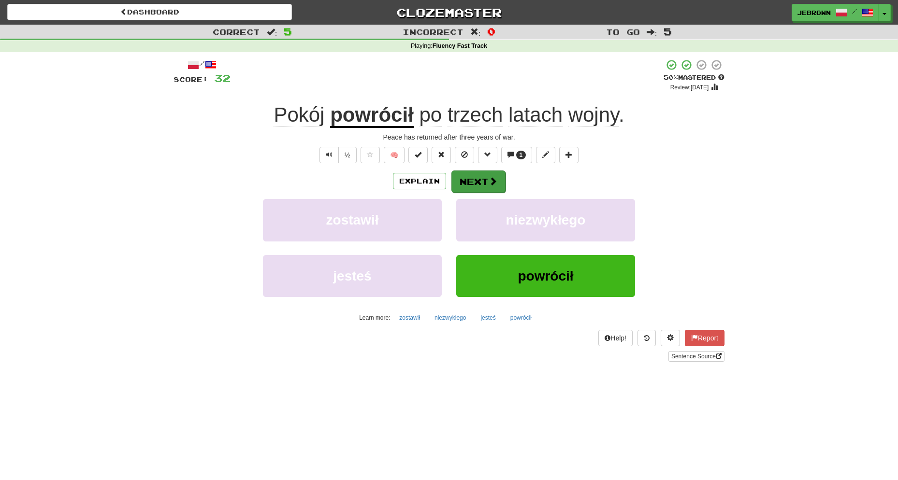
click at [478, 180] on button "Next" at bounding box center [478, 182] width 54 height 22
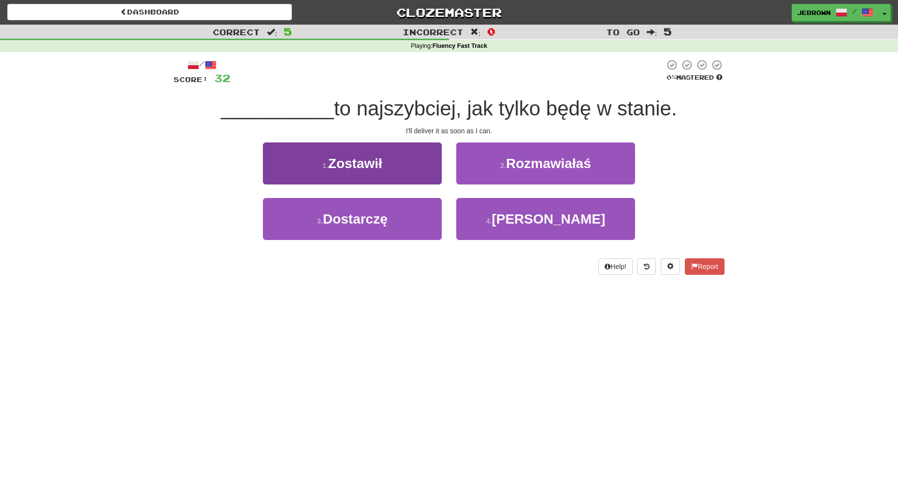
scroll to position [0, 0]
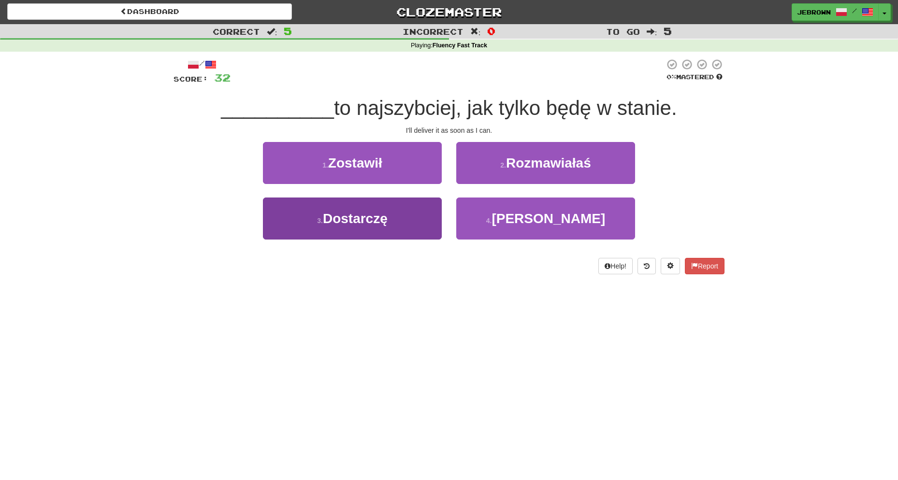
click at [396, 218] on button "3 . Dostarczę" at bounding box center [352, 219] width 179 height 42
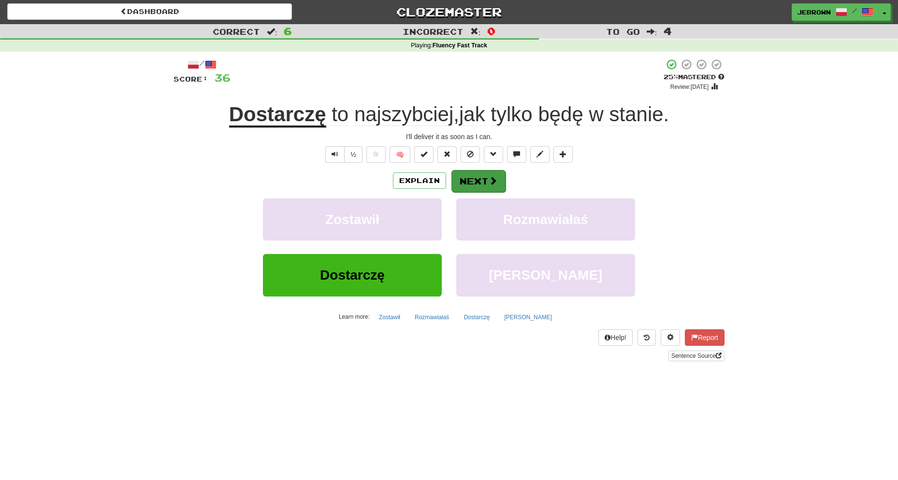
click at [490, 180] on span at bounding box center [493, 180] width 9 height 9
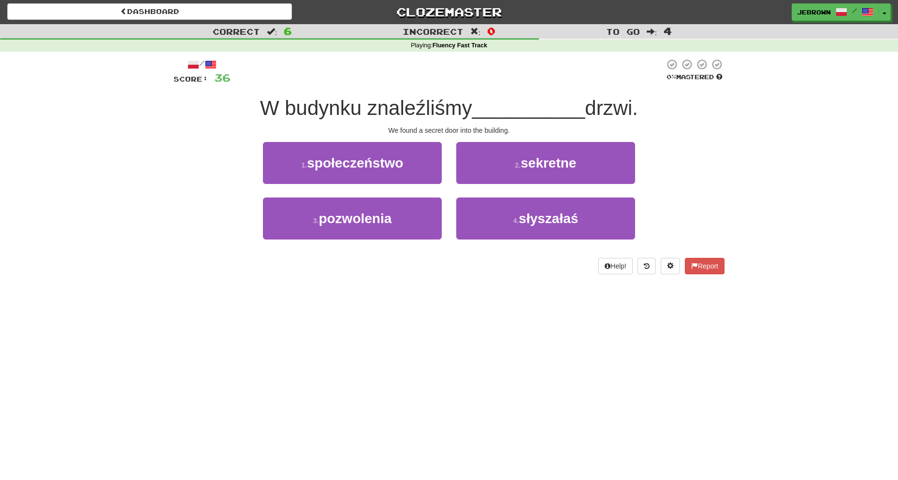
scroll to position [1, 0]
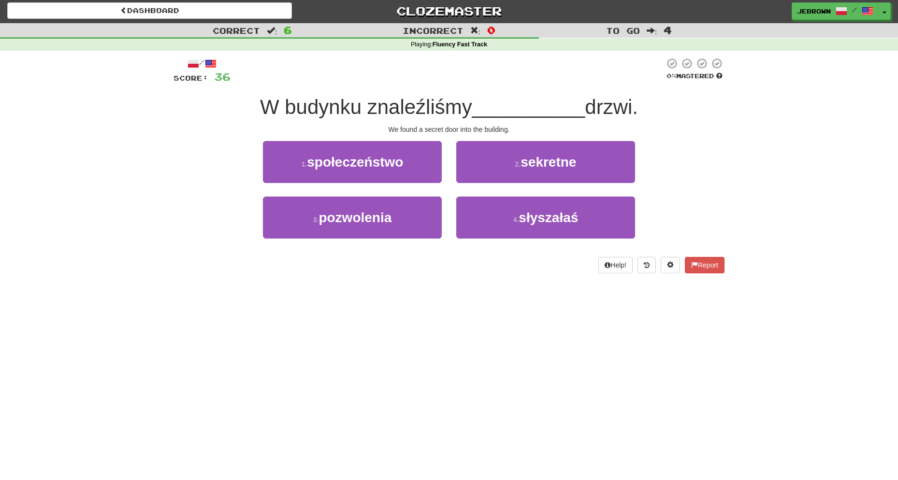
click at [540, 161] on span "sekretne" at bounding box center [549, 162] width 56 height 15
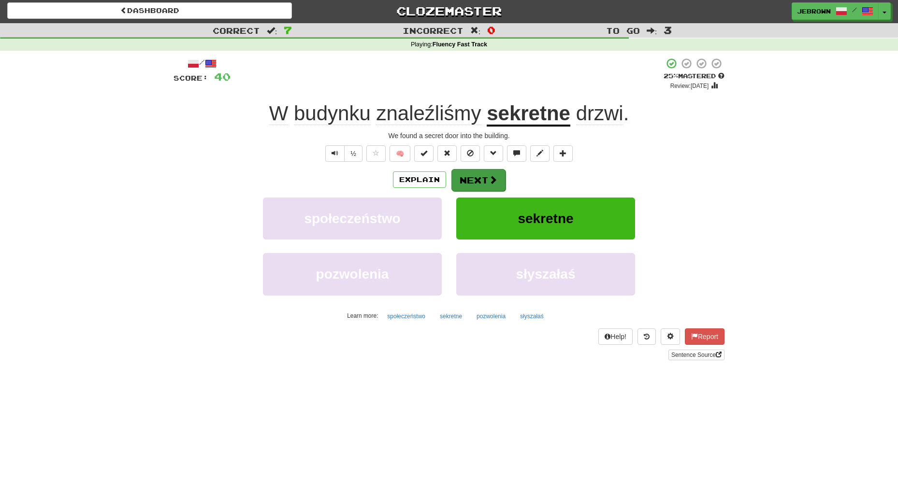
click at [489, 180] on span at bounding box center [493, 179] width 9 height 9
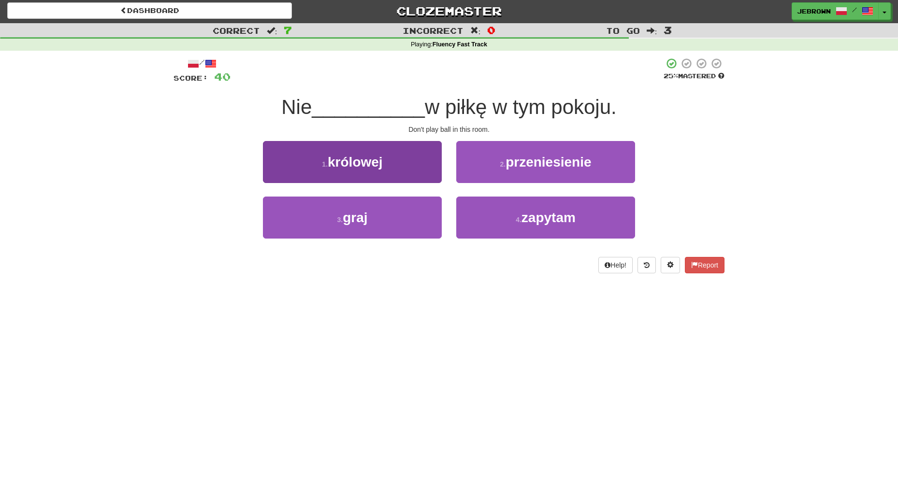
click at [400, 220] on button "3 . graj" at bounding box center [352, 218] width 179 height 42
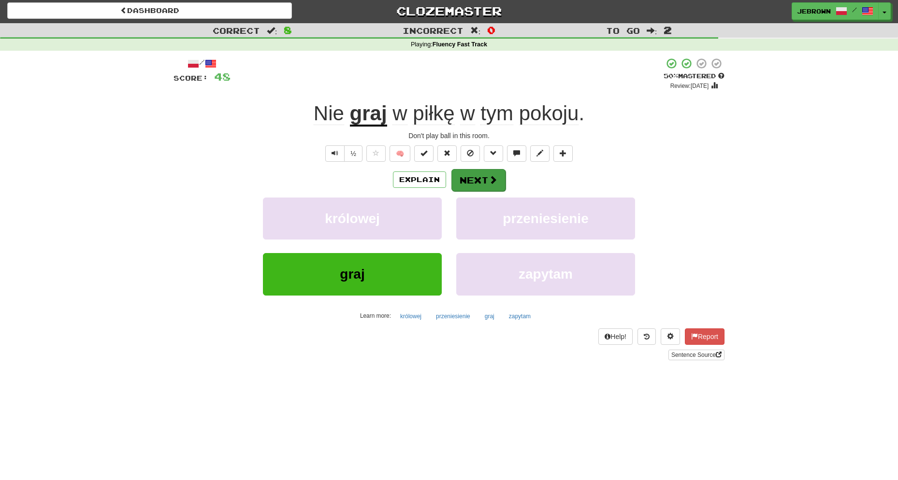
click at [476, 180] on button "Next" at bounding box center [478, 180] width 54 height 22
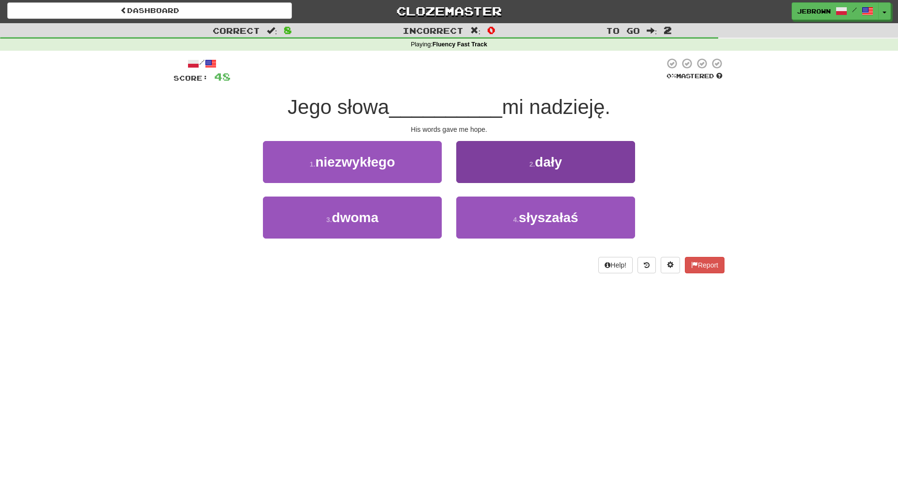
click at [558, 170] on button "2 . dały" at bounding box center [545, 162] width 179 height 42
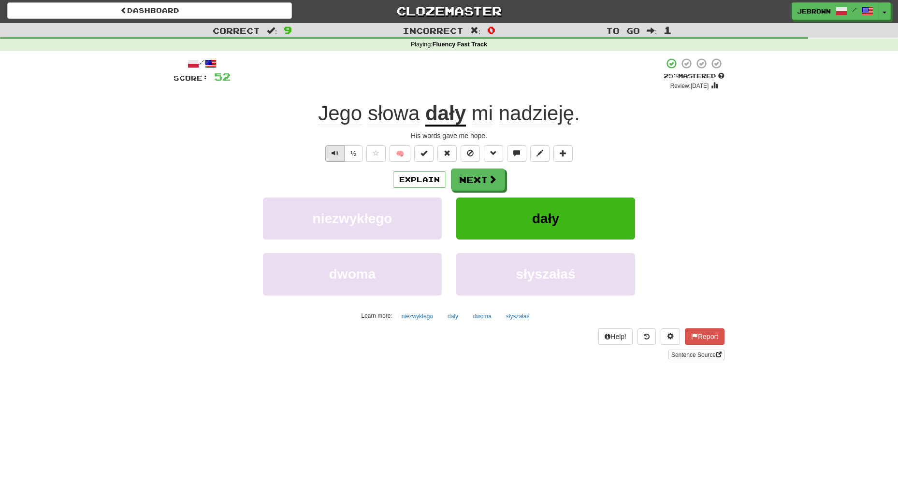
click at [335, 151] on span "Text-to-speech controls" at bounding box center [335, 153] width 7 height 7
click at [483, 180] on button "Next" at bounding box center [478, 180] width 54 height 22
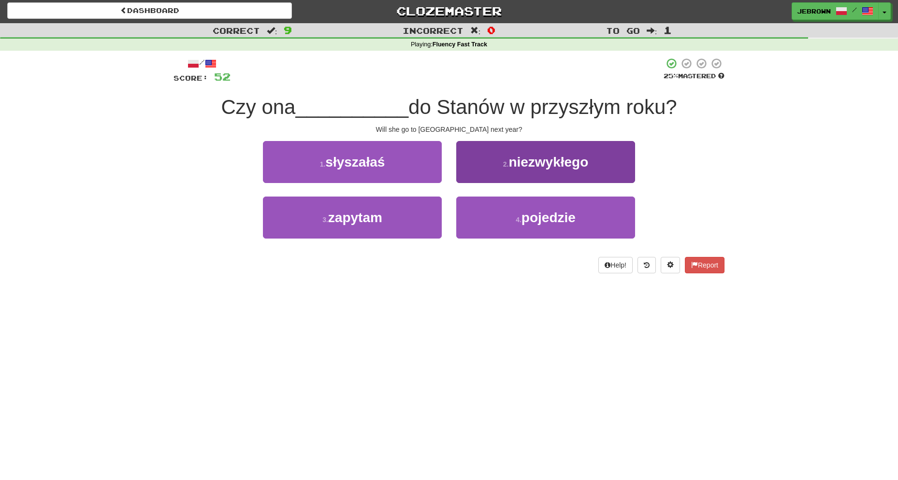
click at [546, 216] on span "pojedzie" at bounding box center [549, 217] width 54 height 15
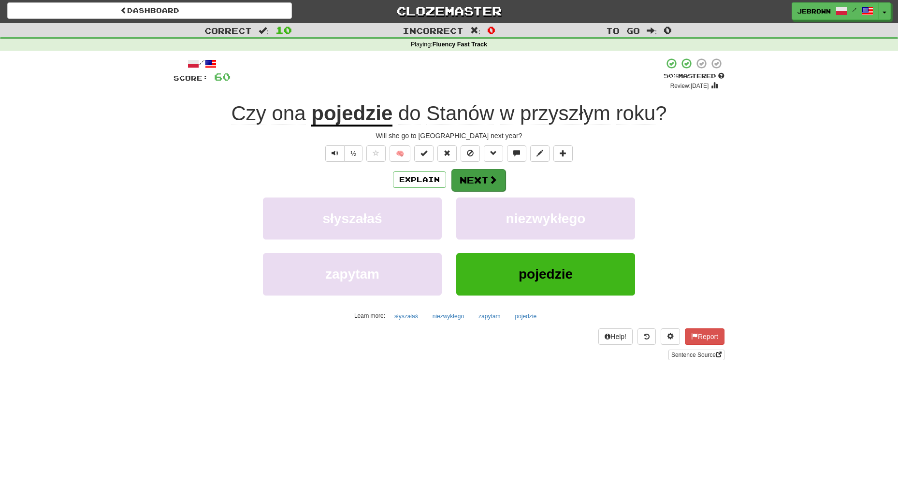
click at [477, 172] on button "Next" at bounding box center [478, 180] width 54 height 22
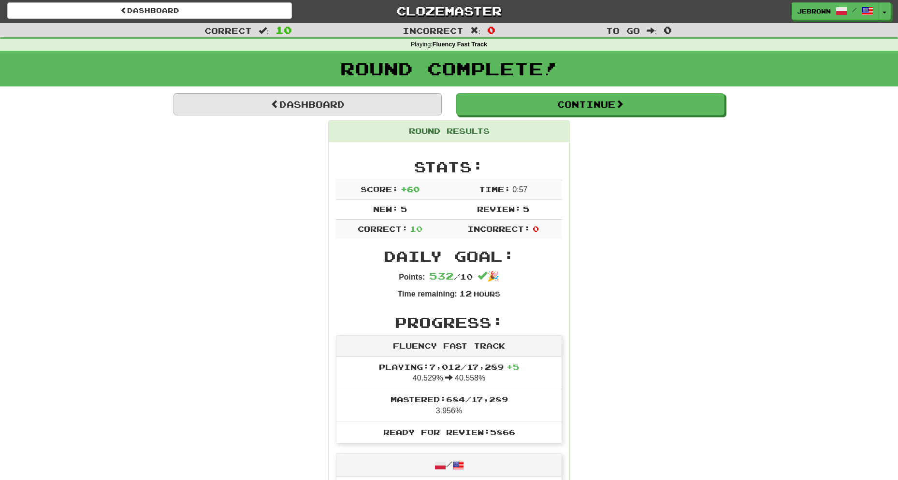
click at [348, 101] on link "Dashboard" at bounding box center [308, 104] width 268 height 22
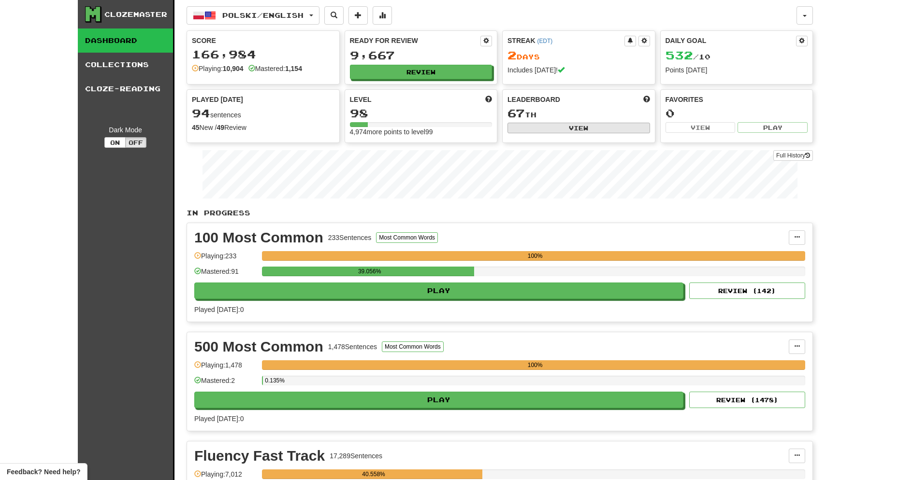
click at [602, 129] on button "View" at bounding box center [579, 128] width 143 height 11
select select "**********"
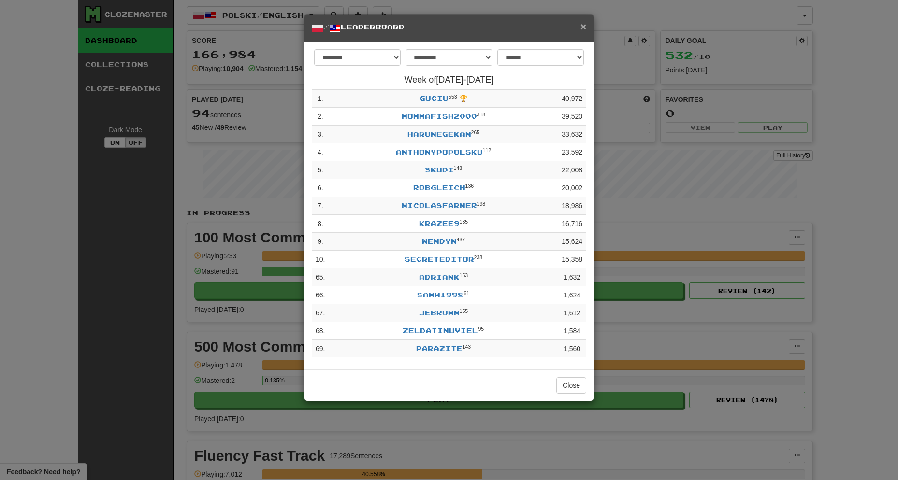
click at [583, 25] on span "×" at bounding box center [583, 26] width 6 height 11
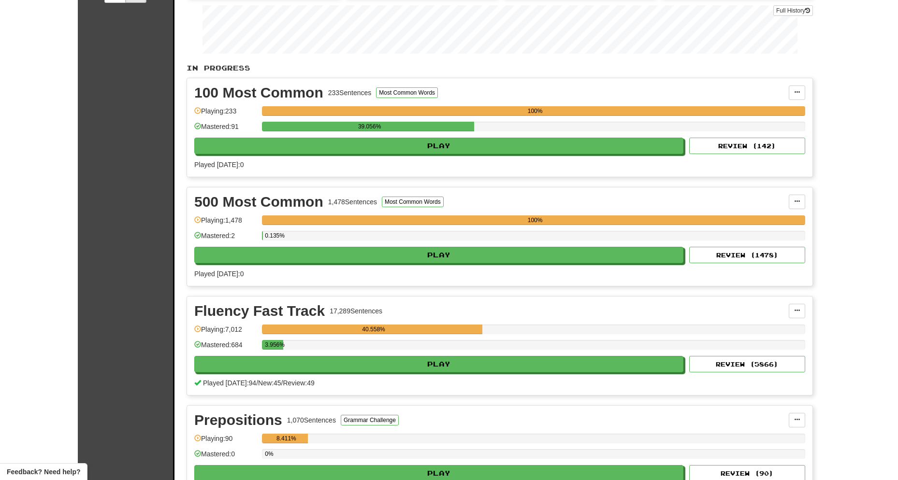
scroll to position [145, 0]
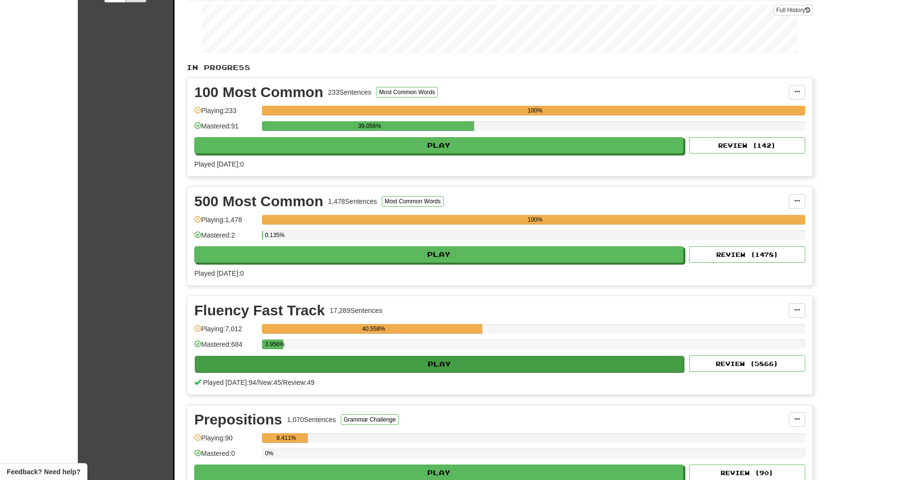
click at [435, 363] on button "Play" at bounding box center [439, 364] width 489 height 16
select select "**"
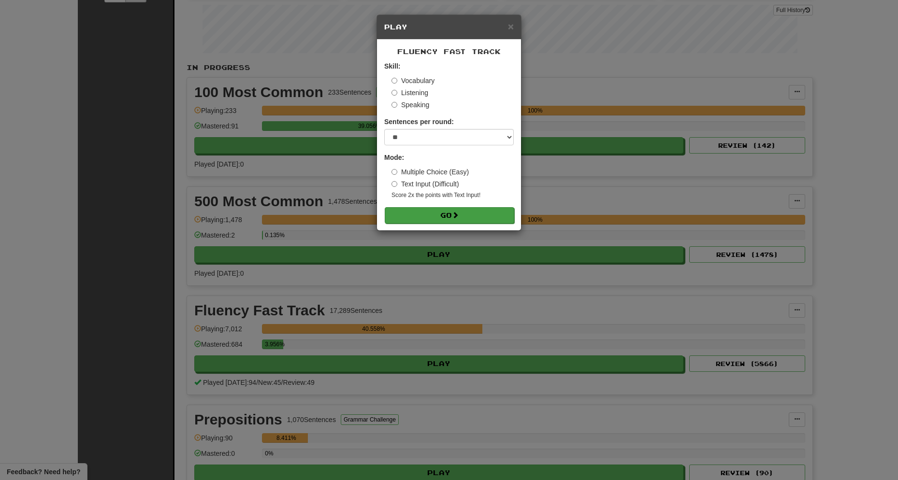
click at [434, 215] on button "Go" at bounding box center [450, 215] width 130 height 16
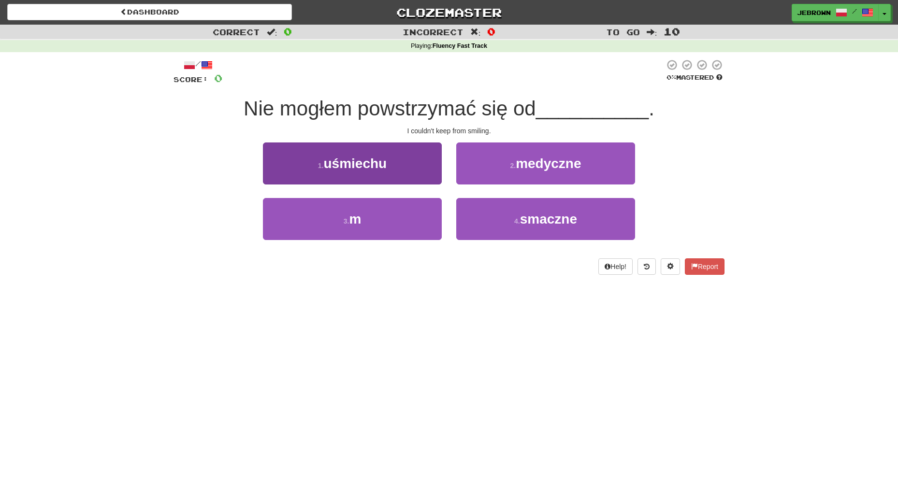
click at [404, 169] on button "1 . uśmiechu" at bounding box center [352, 164] width 179 height 42
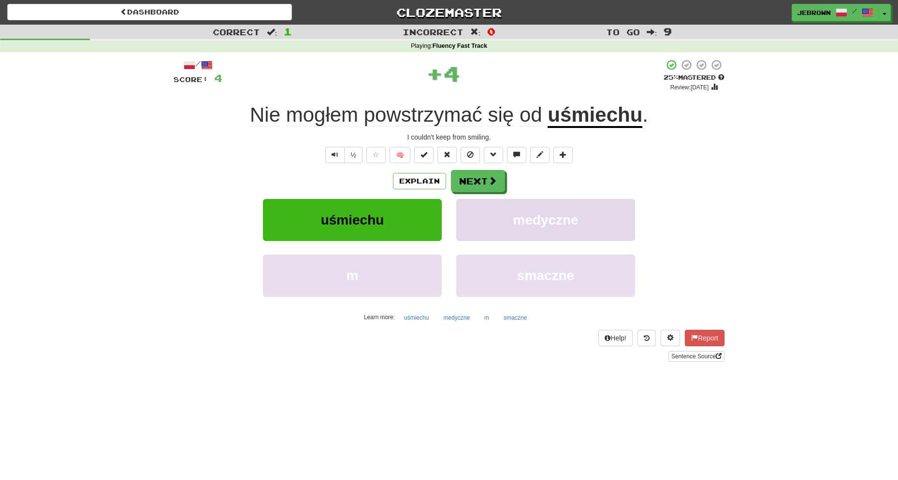
scroll to position [1, 0]
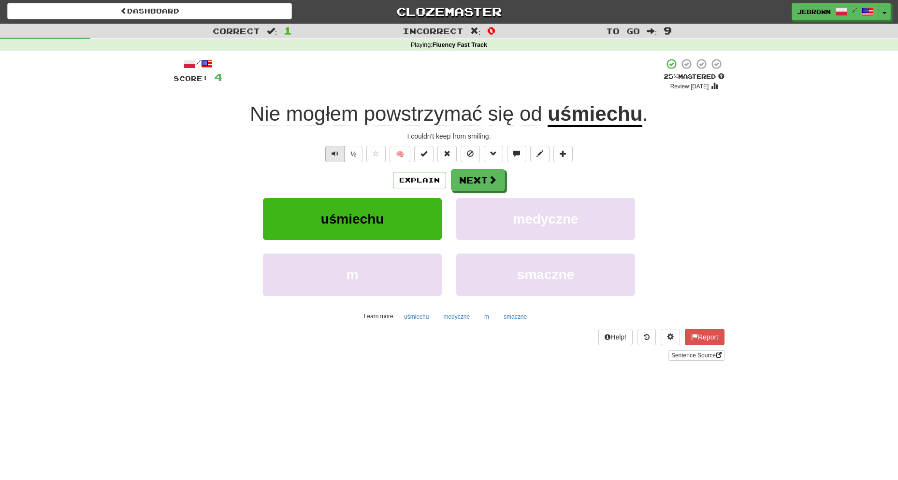
click at [332, 154] on span "Text-to-speech controls" at bounding box center [335, 153] width 7 height 7
click at [492, 184] on span at bounding box center [493, 180] width 9 height 9
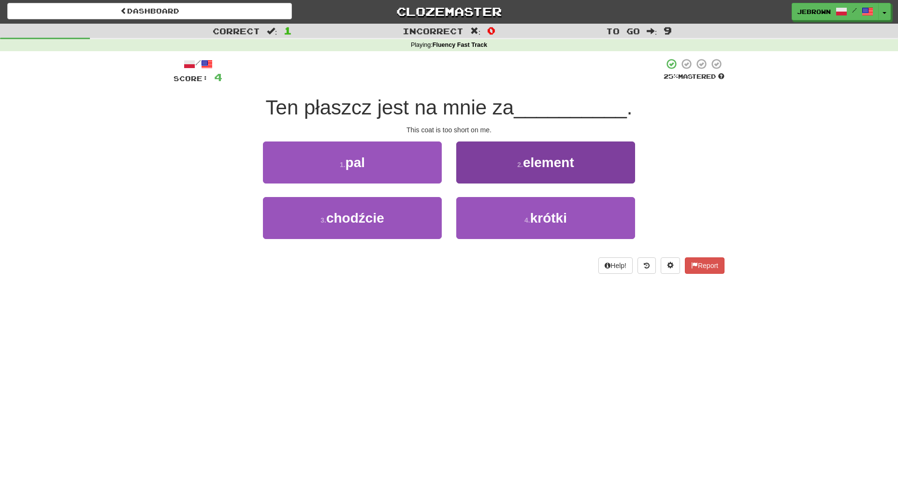
click at [527, 213] on button "4 . krótki" at bounding box center [545, 218] width 179 height 42
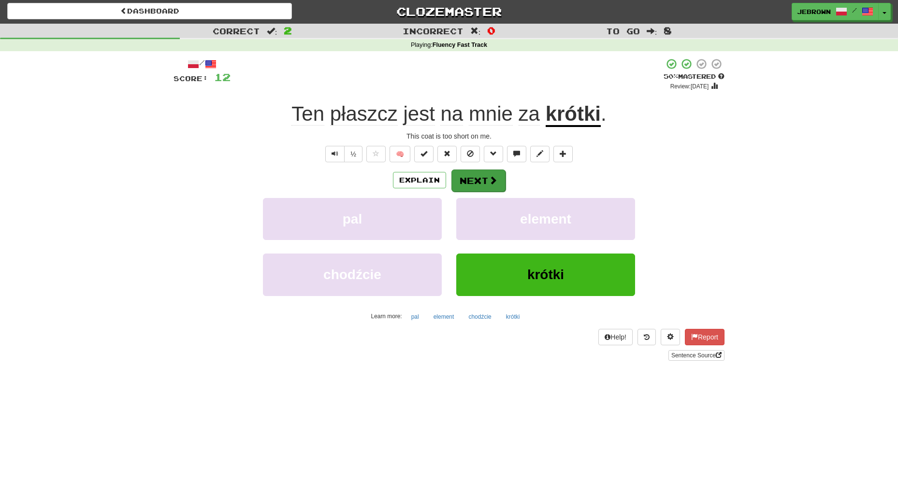
click at [484, 180] on button "Next" at bounding box center [478, 181] width 54 height 22
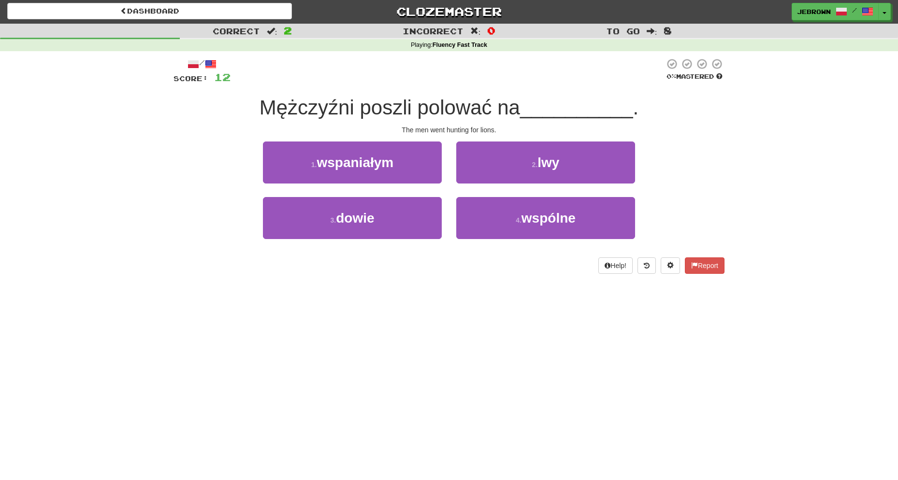
click at [551, 165] on span "lwy" at bounding box center [548, 162] width 22 height 15
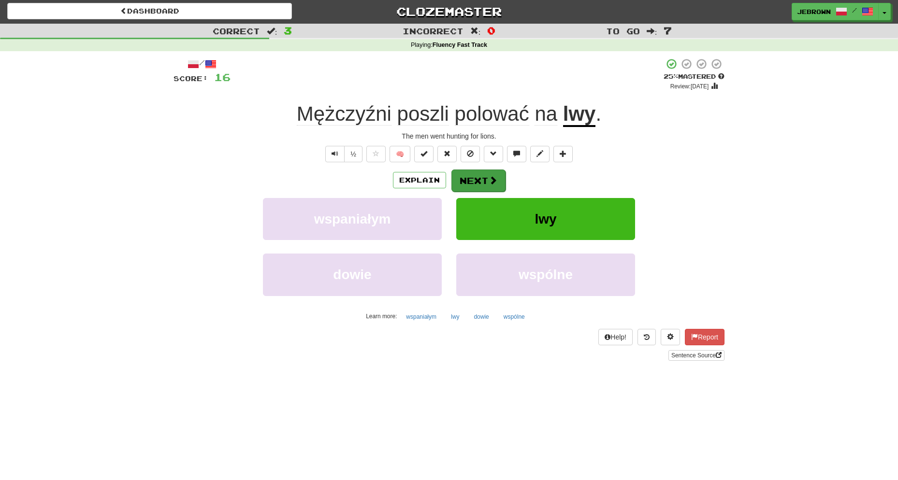
click at [479, 180] on button "Next" at bounding box center [478, 181] width 54 height 22
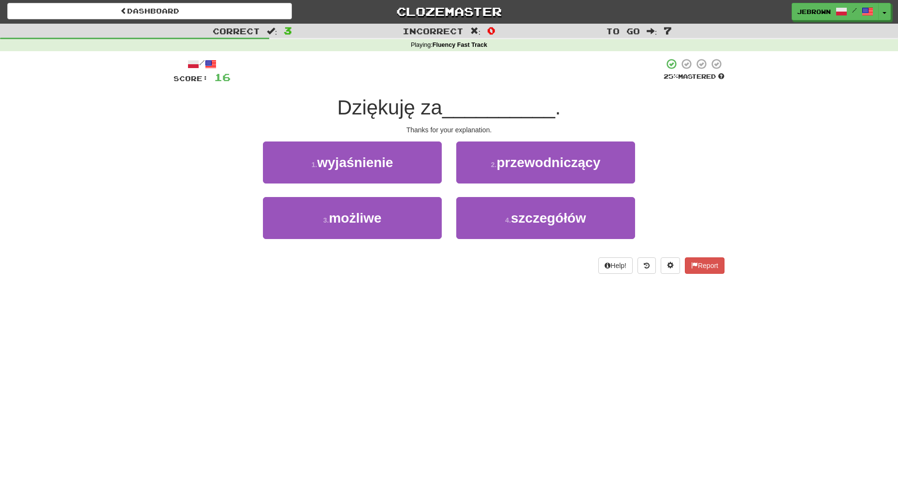
click at [414, 164] on button "1 . wyjaśnienie" at bounding box center [352, 163] width 179 height 42
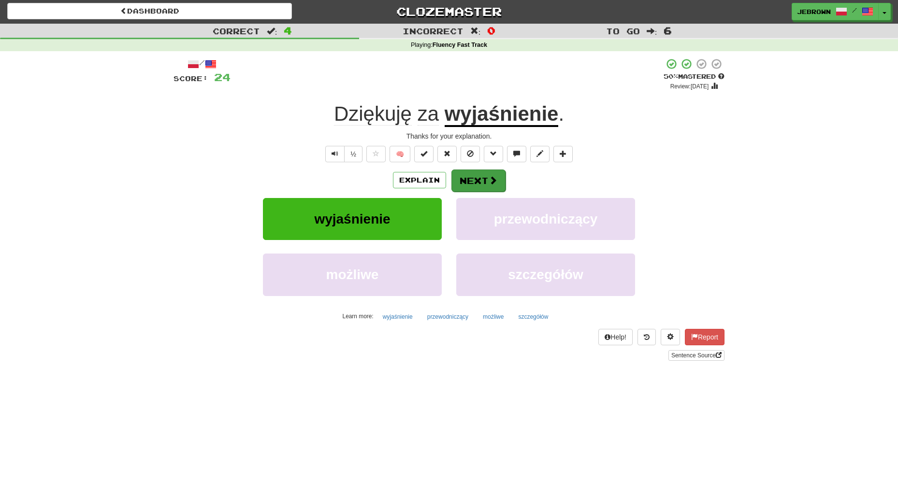
click at [491, 183] on span at bounding box center [493, 180] width 9 height 9
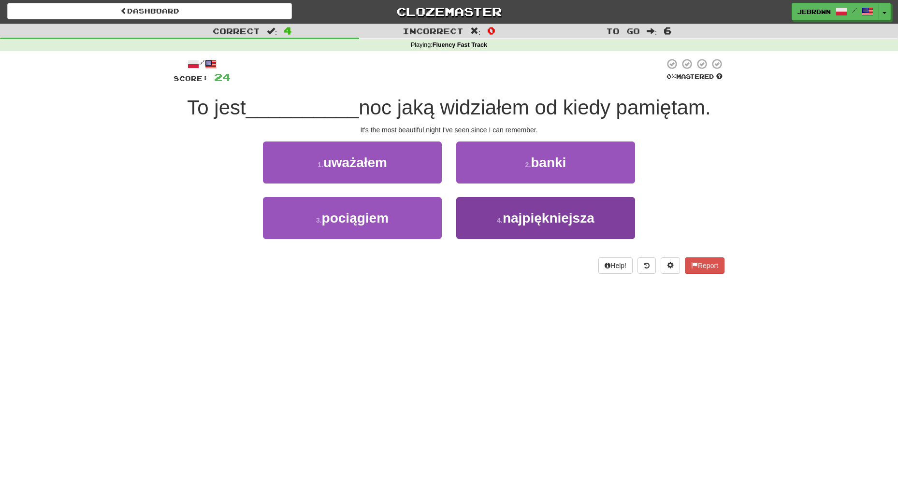
click at [582, 219] on span "najpiękniejsza" at bounding box center [549, 218] width 92 height 15
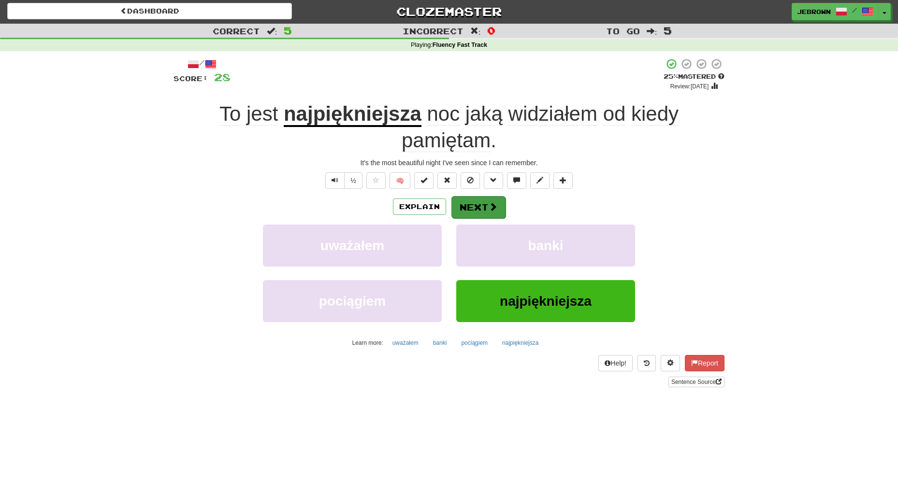
click at [476, 201] on button "Next" at bounding box center [478, 207] width 54 height 22
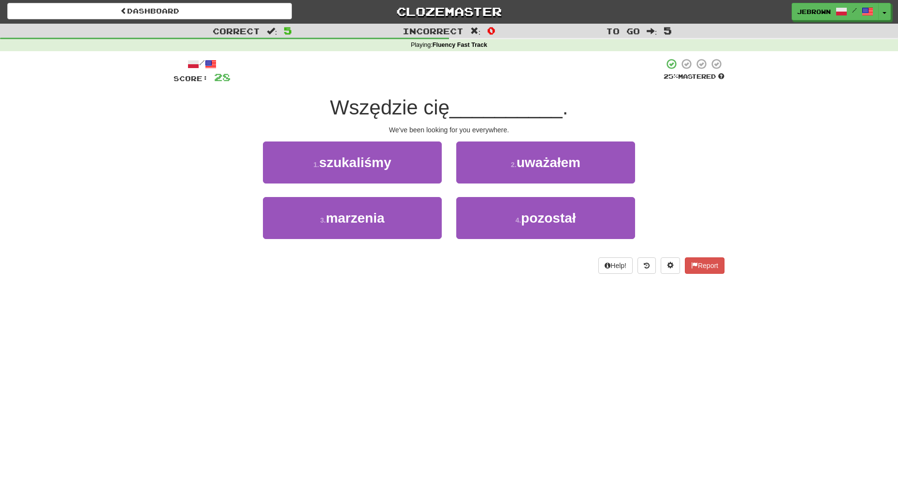
click at [402, 163] on button "1 . szukaliśmy" at bounding box center [352, 163] width 179 height 42
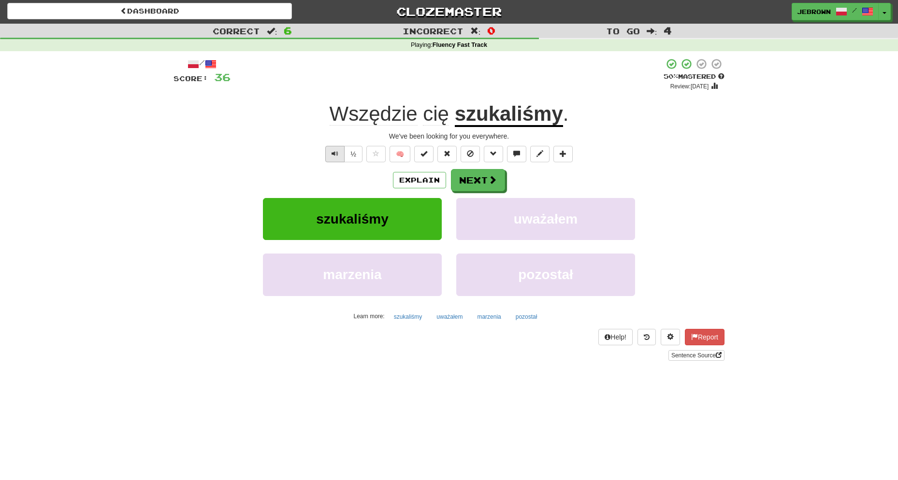
click at [333, 152] on span "Text-to-speech controls" at bounding box center [335, 153] width 7 height 7
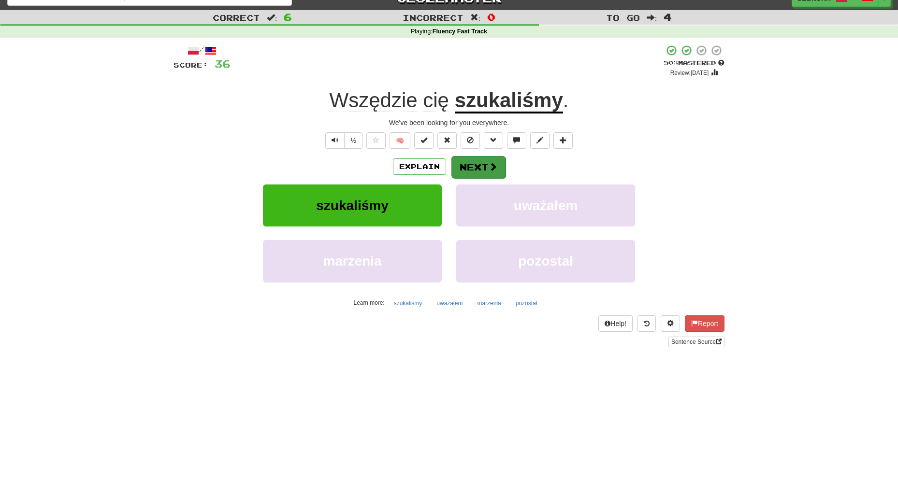
click at [467, 171] on button "Next" at bounding box center [478, 167] width 54 height 22
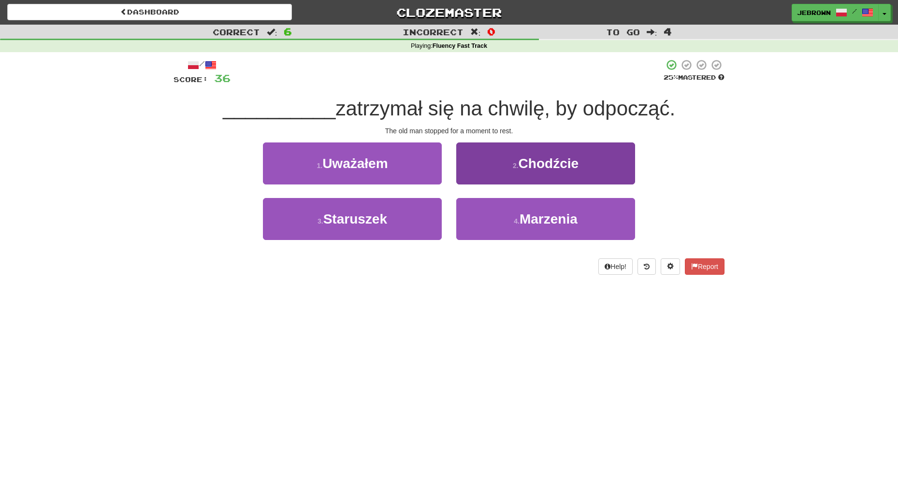
scroll to position [0, 0]
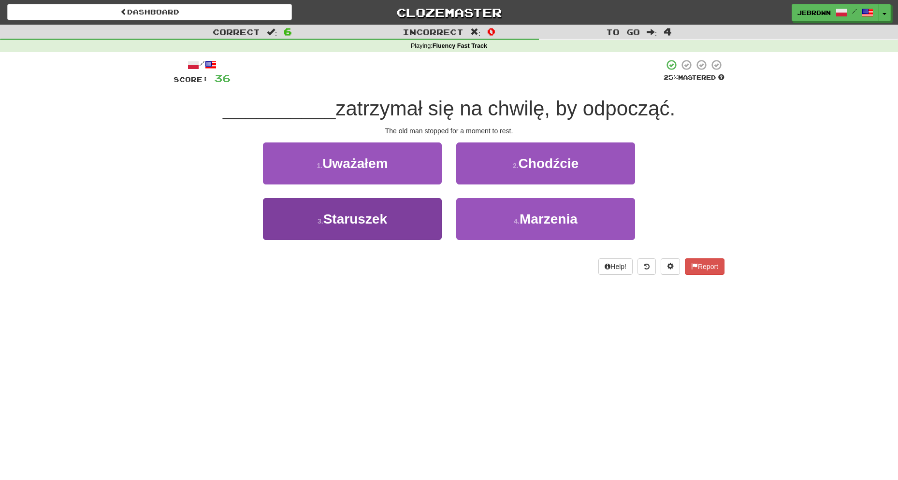
click at [393, 207] on button "3 . [GEOGRAPHIC_DATA]" at bounding box center [352, 219] width 179 height 42
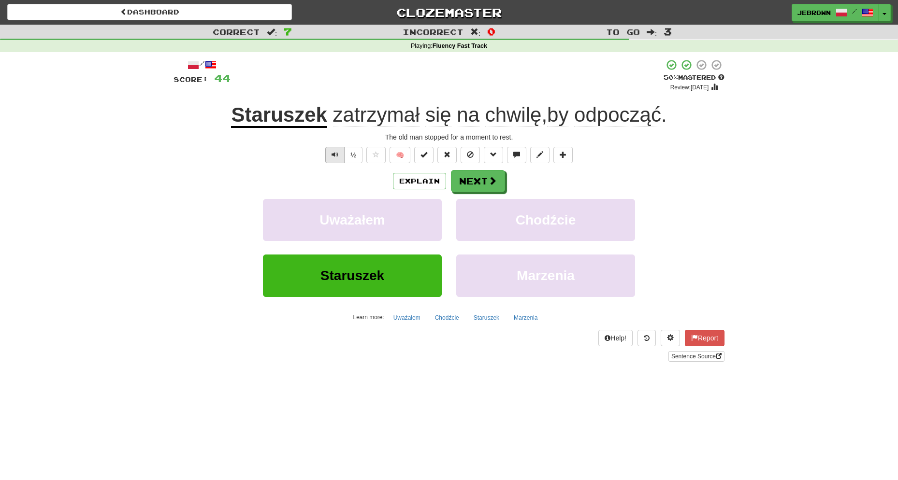
click at [333, 153] on span "Text-to-speech controls" at bounding box center [335, 154] width 7 height 7
click at [490, 185] on button "Next" at bounding box center [478, 182] width 54 height 22
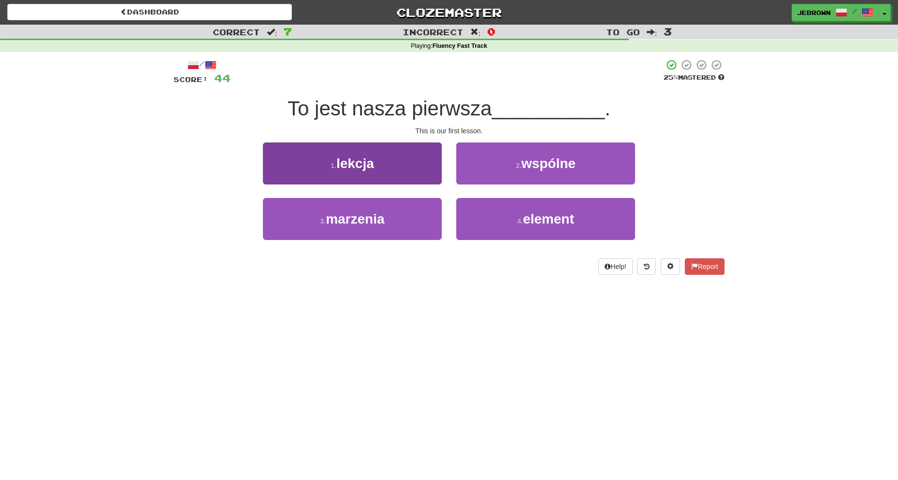
click at [380, 169] on button "1 . lekcja" at bounding box center [352, 164] width 179 height 42
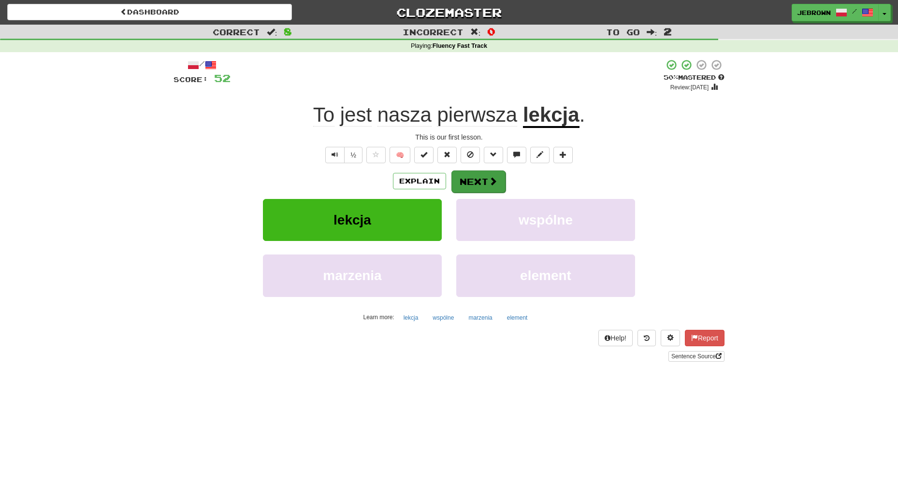
click at [480, 179] on button "Next" at bounding box center [478, 182] width 54 height 22
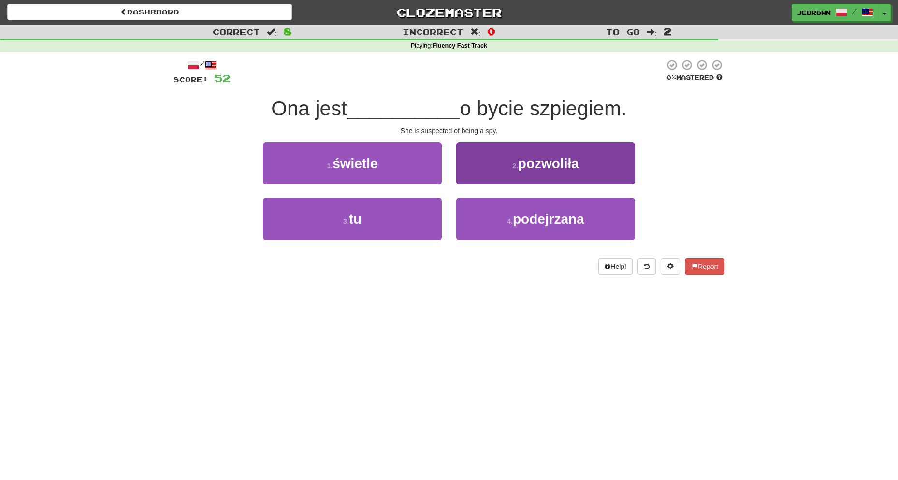
click at [510, 221] on small "4 ." at bounding box center [510, 222] width 6 height 8
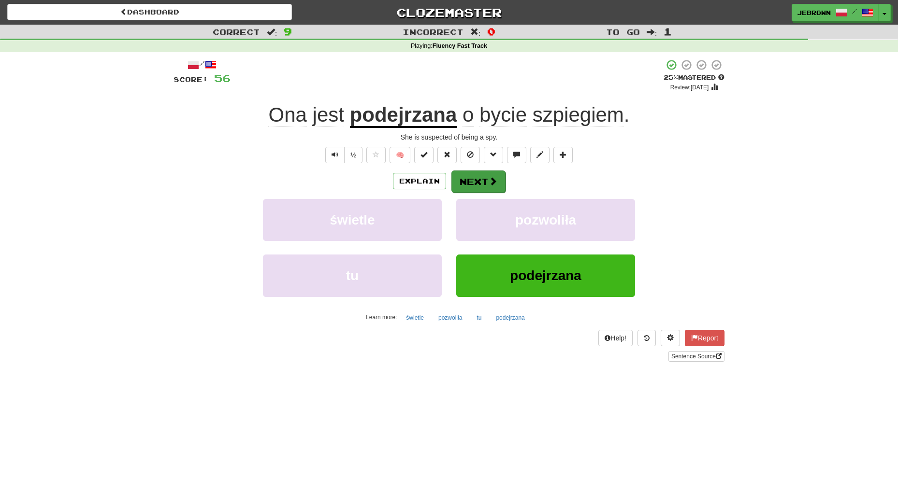
click at [475, 175] on button "Next" at bounding box center [478, 182] width 54 height 22
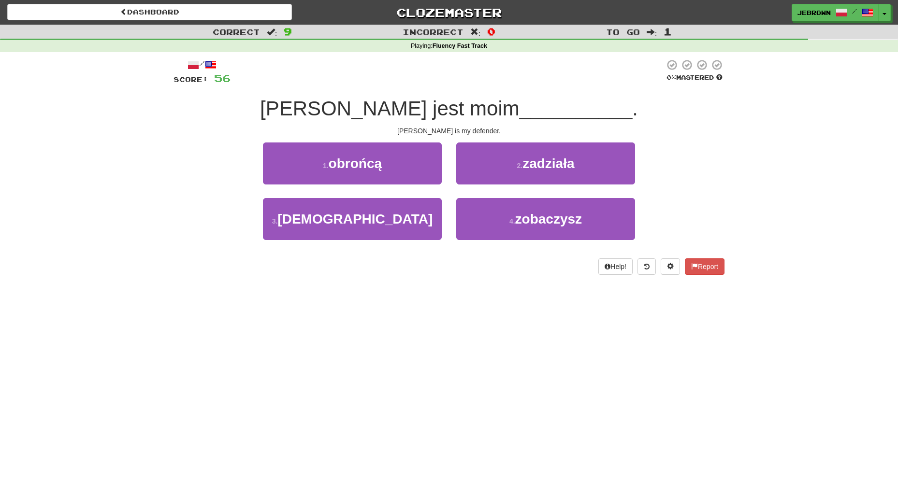
click at [398, 168] on button "1 . obrońcą" at bounding box center [352, 164] width 179 height 42
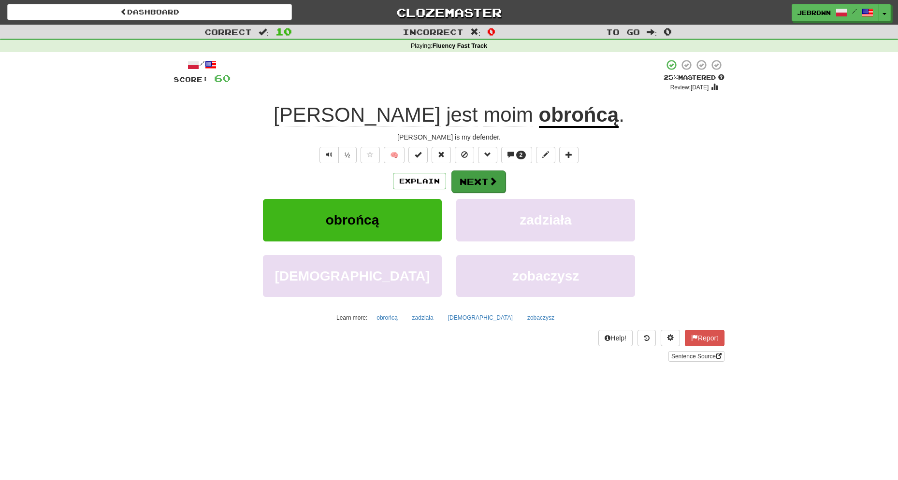
click at [477, 179] on button "Next" at bounding box center [478, 182] width 54 height 22
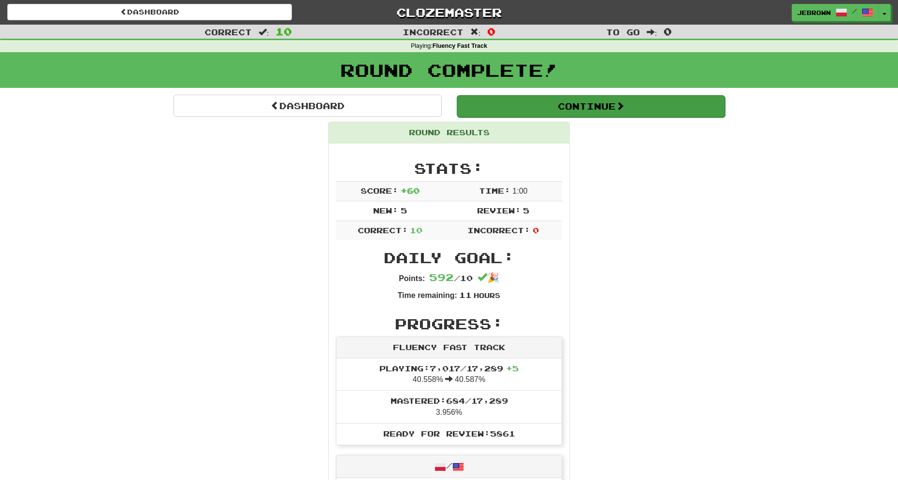
click at [517, 109] on button "Continue" at bounding box center [590, 106] width 268 height 22
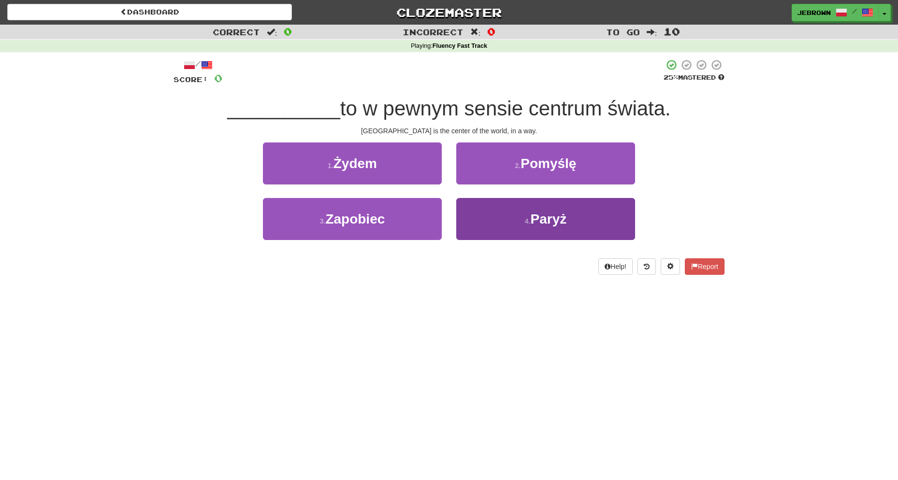
click at [544, 215] on span "Paryż" at bounding box center [548, 219] width 36 height 15
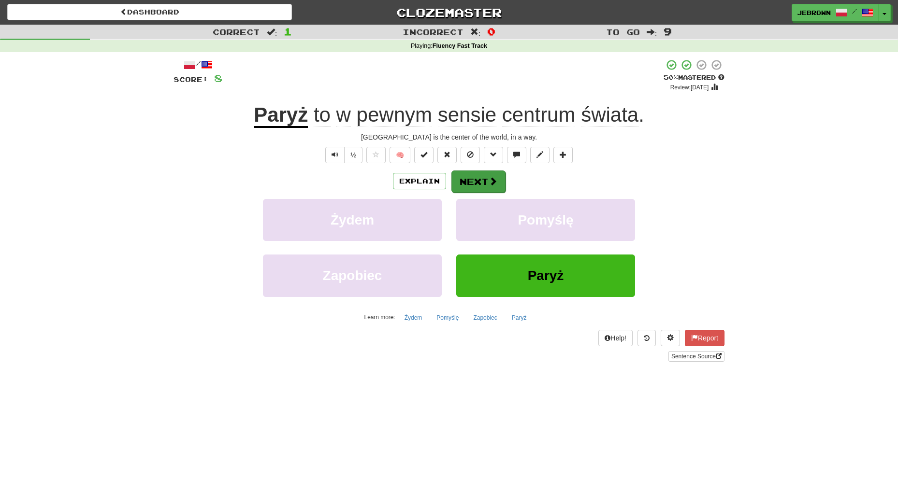
click at [489, 181] on span at bounding box center [493, 181] width 9 height 9
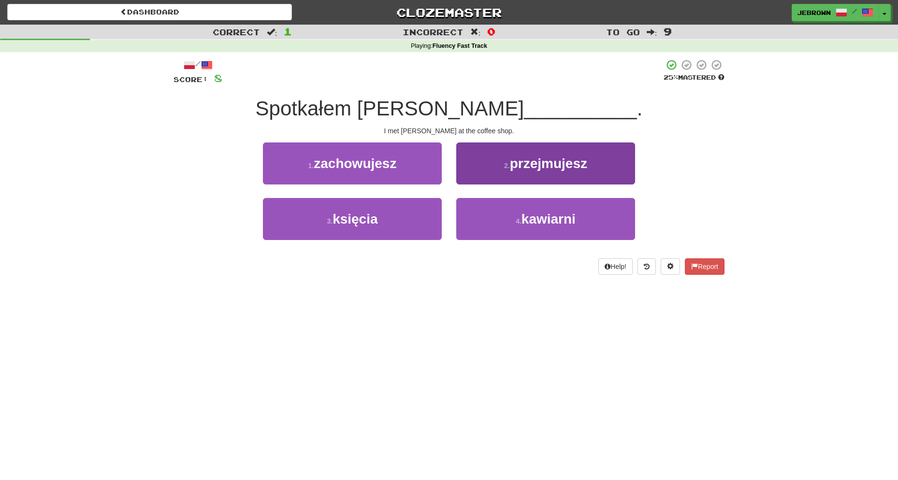
click at [526, 218] on span "kawiarni" at bounding box center [549, 219] width 54 height 15
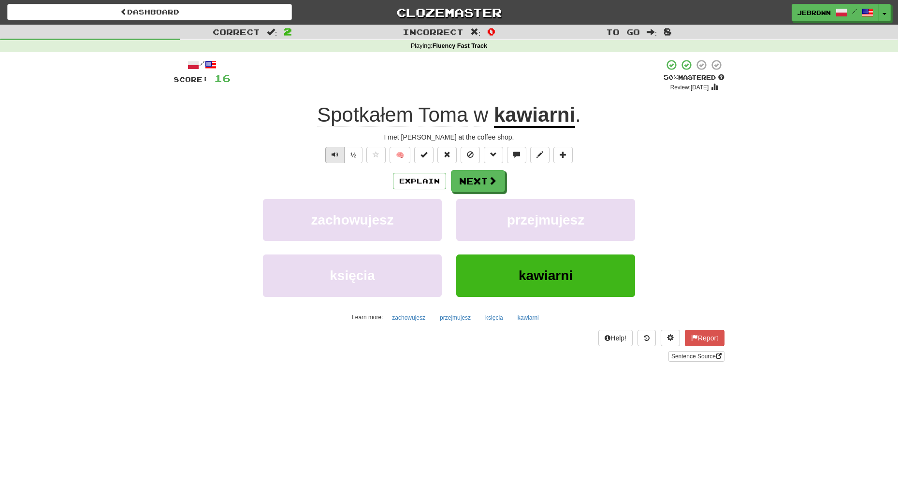
click at [334, 151] on span "Text-to-speech controls" at bounding box center [335, 154] width 7 height 7
click at [479, 181] on button "Next" at bounding box center [478, 182] width 54 height 22
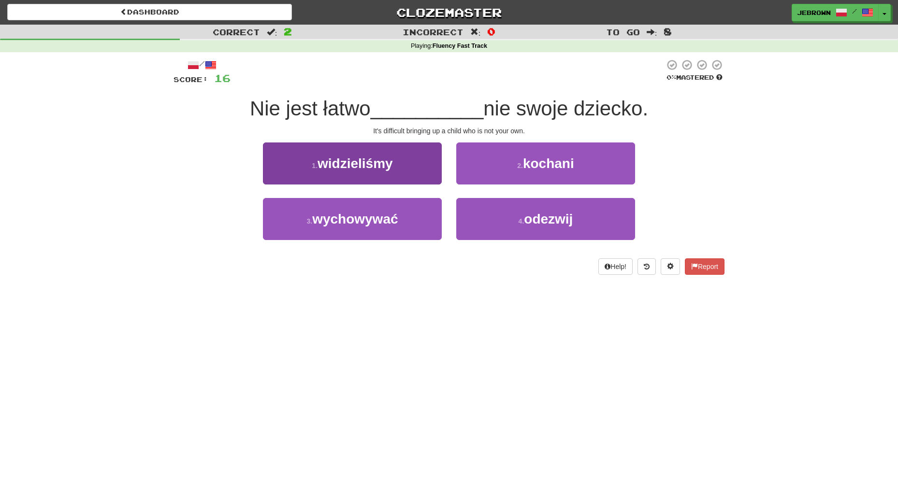
click at [394, 221] on span "wychowywać" at bounding box center [355, 219] width 86 height 15
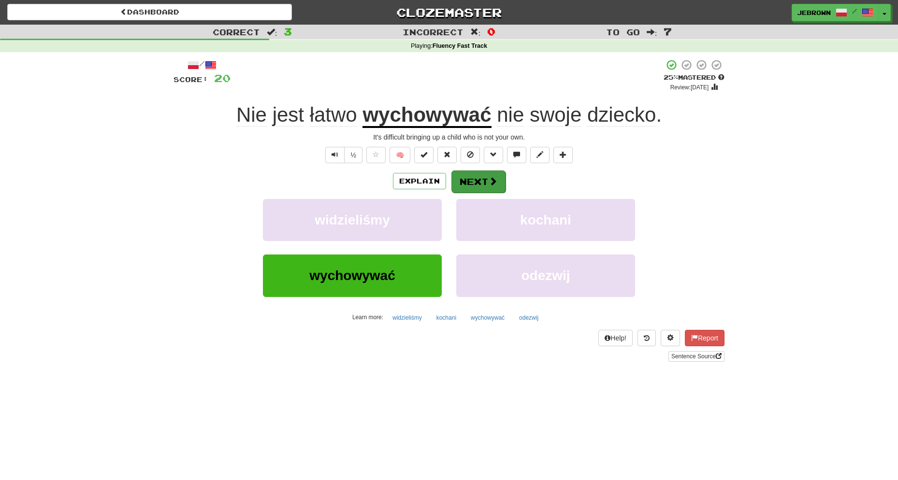
click at [475, 175] on button "Next" at bounding box center [478, 182] width 54 height 22
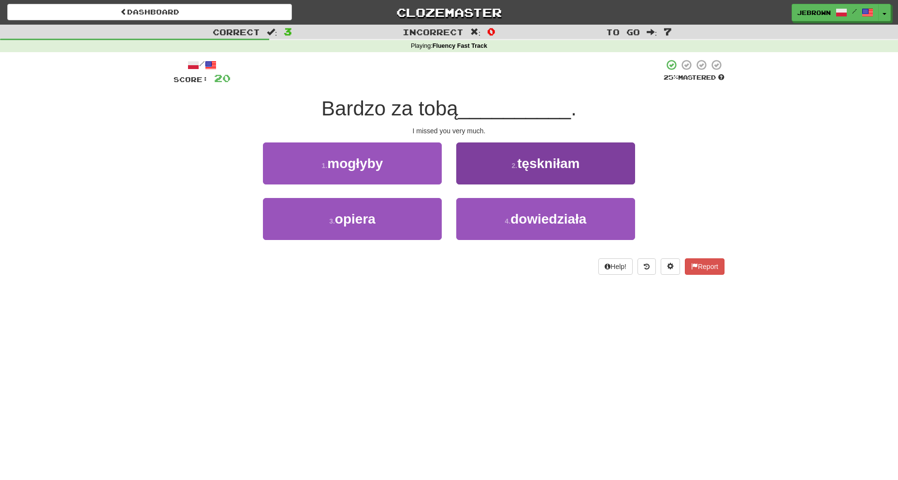
click at [529, 169] on span "tęskniłam" at bounding box center [548, 163] width 62 height 15
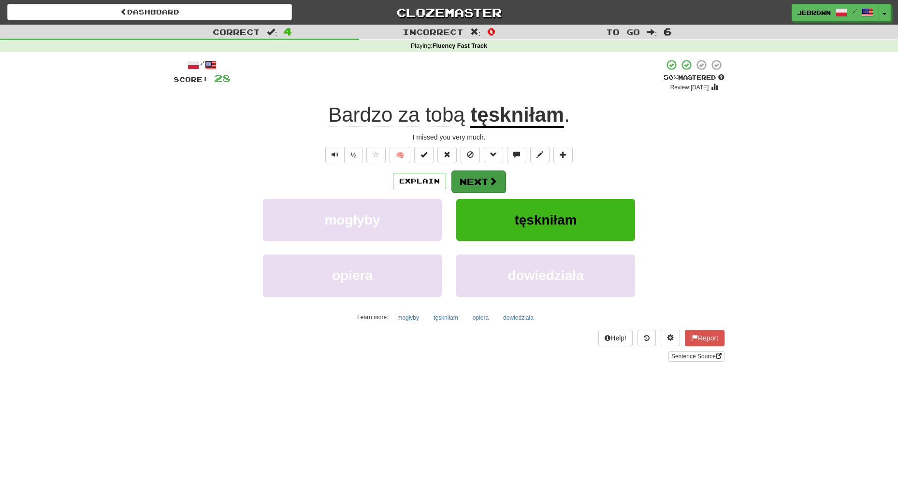
click at [483, 179] on button "Next" at bounding box center [478, 182] width 54 height 22
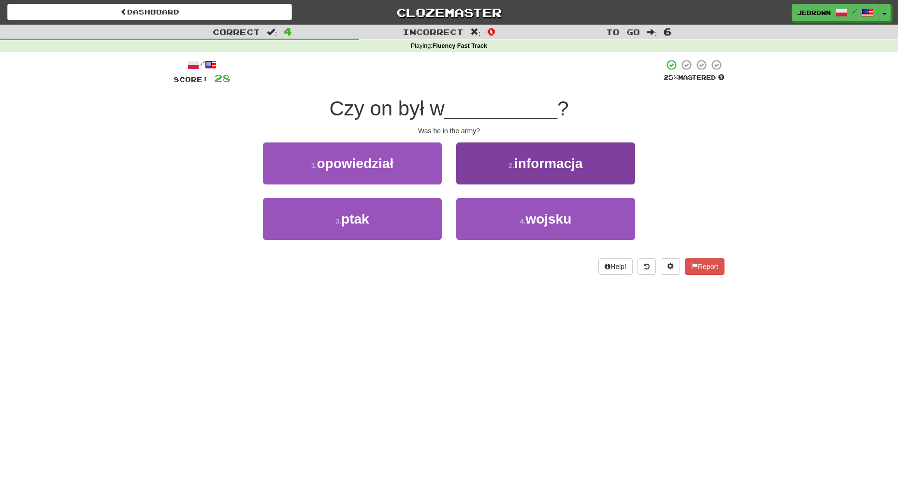
click at [552, 216] on span "wojsku" at bounding box center [548, 219] width 46 height 15
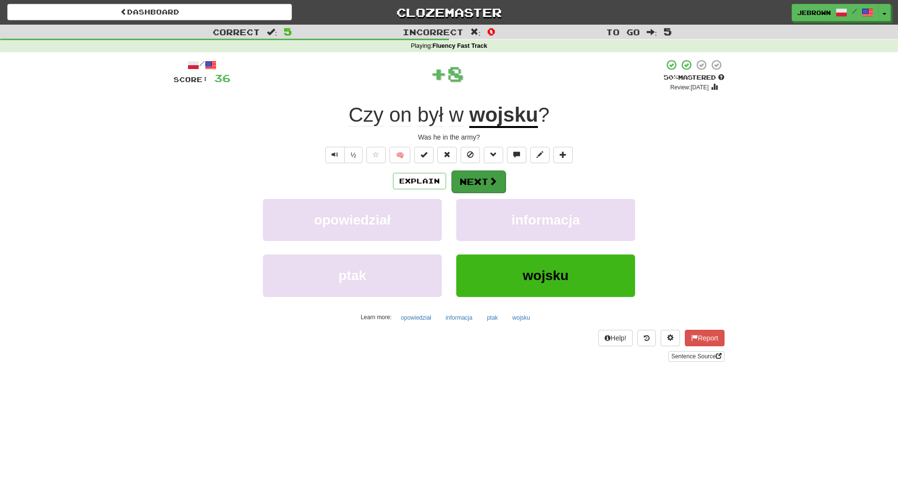
click at [482, 177] on button "Next" at bounding box center [478, 182] width 54 height 22
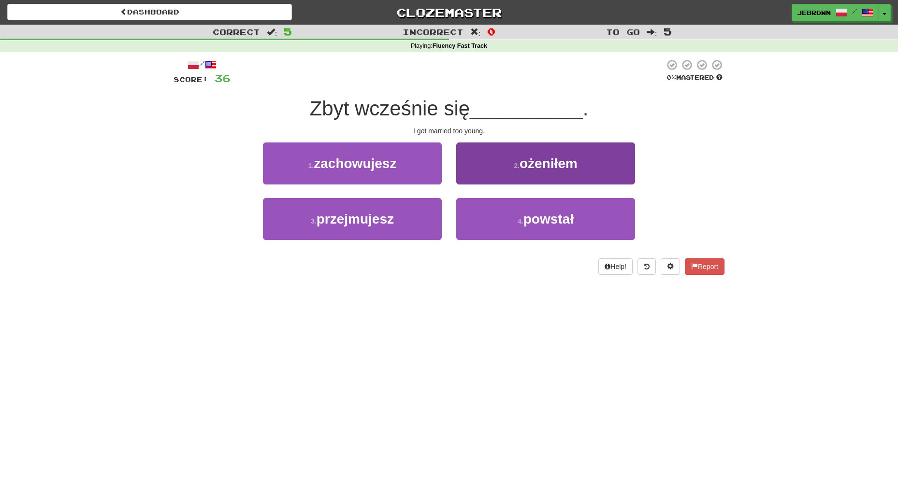
click at [534, 167] on span "ożeniłem" at bounding box center [549, 163] width 58 height 15
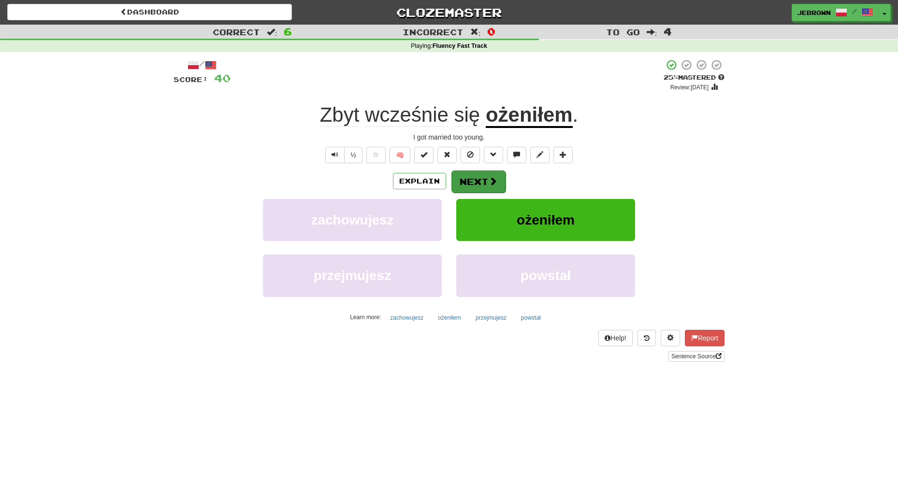
click at [480, 180] on button "Next" at bounding box center [478, 182] width 54 height 22
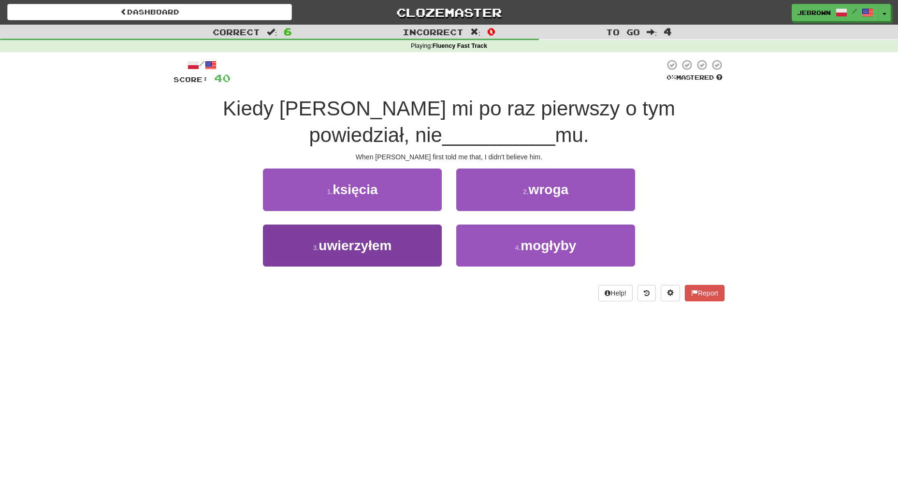
click at [402, 240] on button "3 . uwierzyłem" at bounding box center [352, 246] width 179 height 42
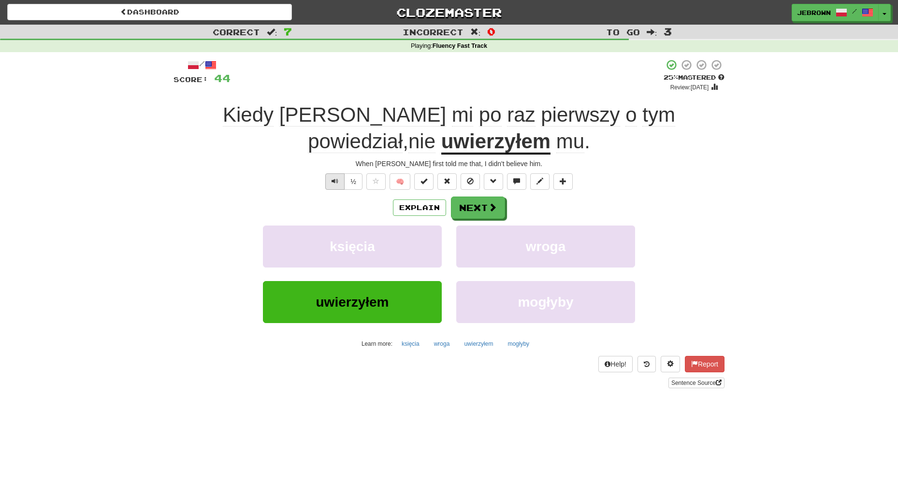
click at [332, 179] on span "Text-to-speech controls" at bounding box center [335, 181] width 7 height 7
click at [468, 206] on button "Next" at bounding box center [478, 208] width 54 height 22
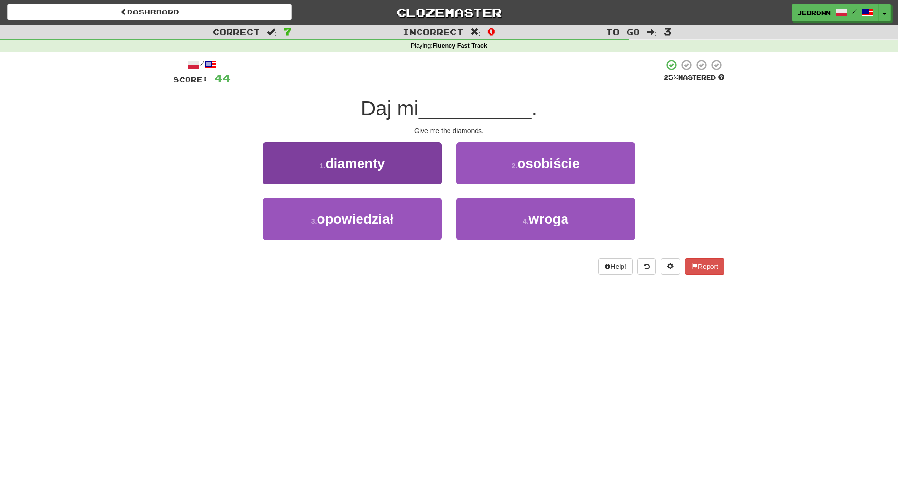
click at [400, 176] on button "1 . diamenty" at bounding box center [352, 164] width 179 height 42
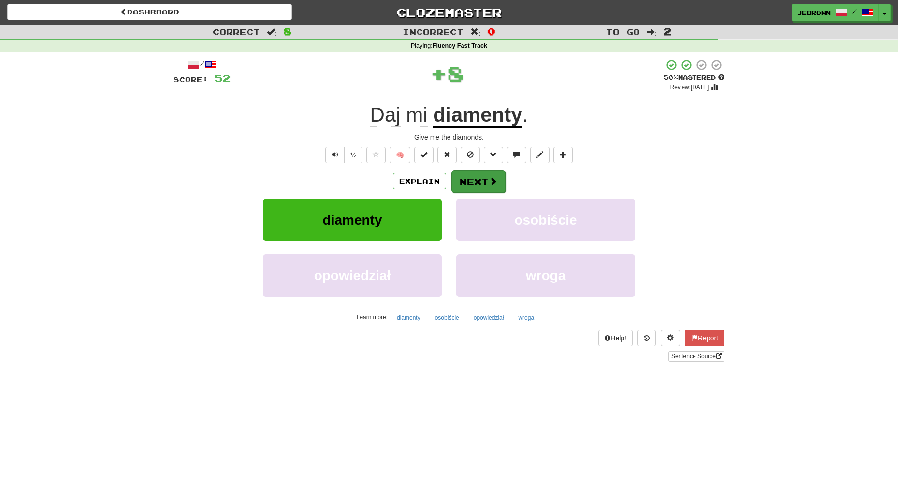
click at [479, 182] on button "Next" at bounding box center [478, 182] width 54 height 22
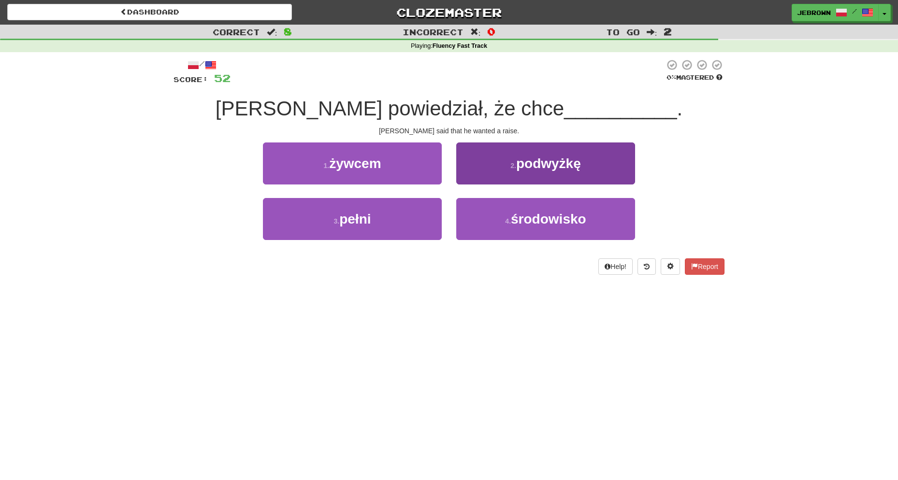
click at [540, 169] on span "podwyżkę" at bounding box center [548, 163] width 65 height 15
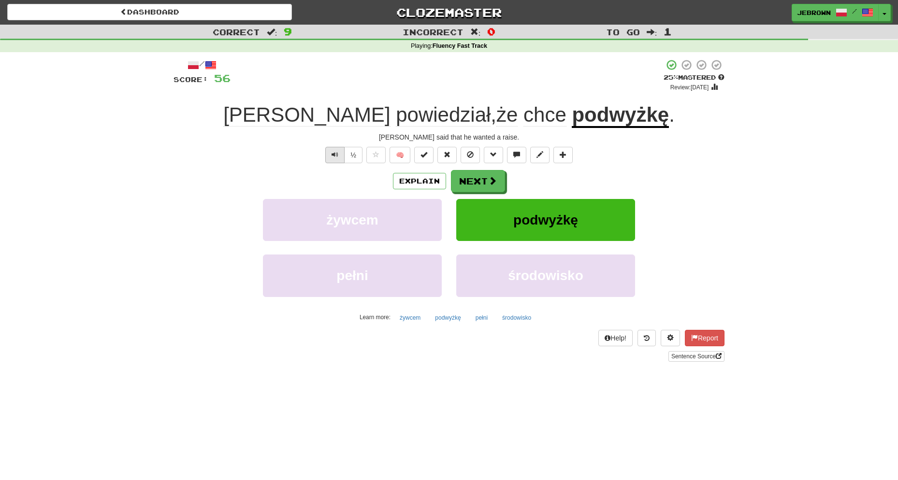
click at [327, 152] on button "Text-to-speech controls" at bounding box center [334, 155] width 19 height 16
click at [487, 187] on button "Next" at bounding box center [478, 182] width 54 height 22
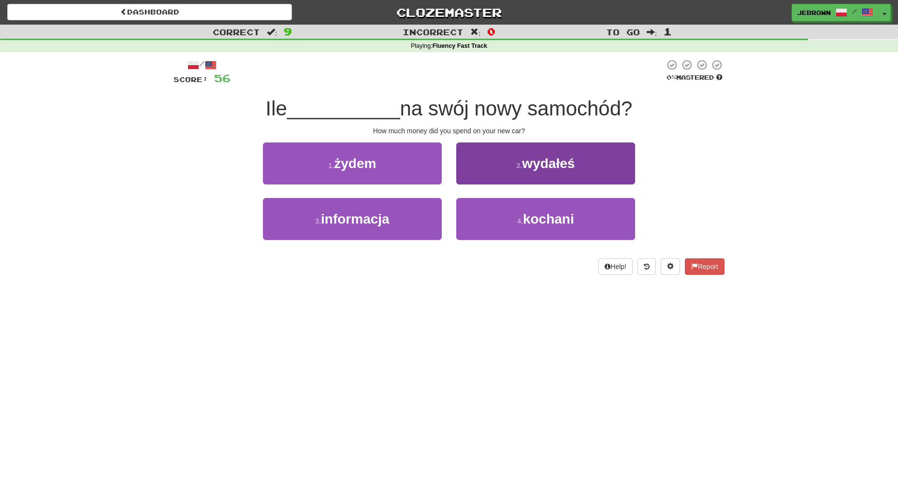
click at [540, 172] on button "2 . wydałeś" at bounding box center [545, 164] width 179 height 42
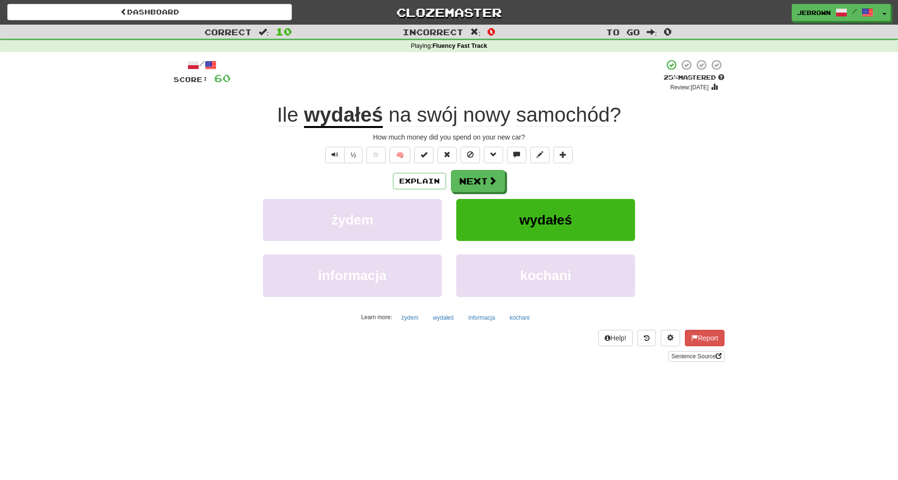
click at [482, 177] on button "Next" at bounding box center [478, 181] width 54 height 22
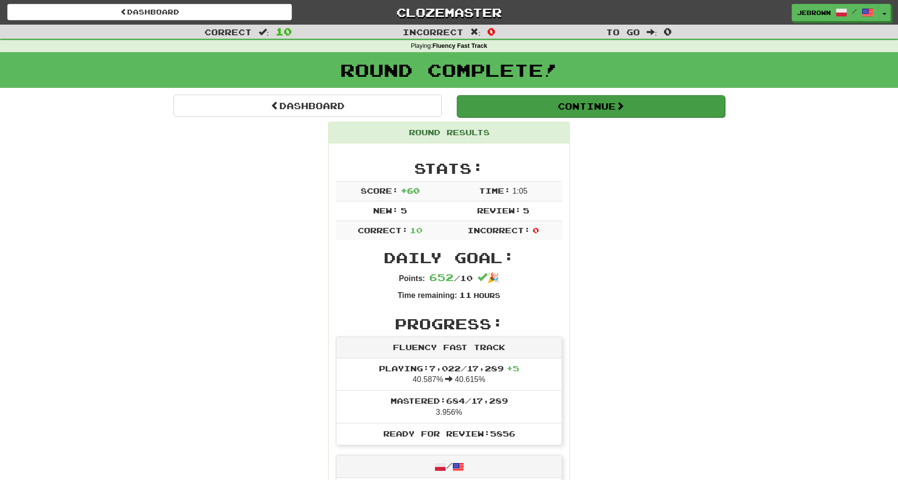
click at [498, 106] on button "Continue" at bounding box center [591, 106] width 268 height 22
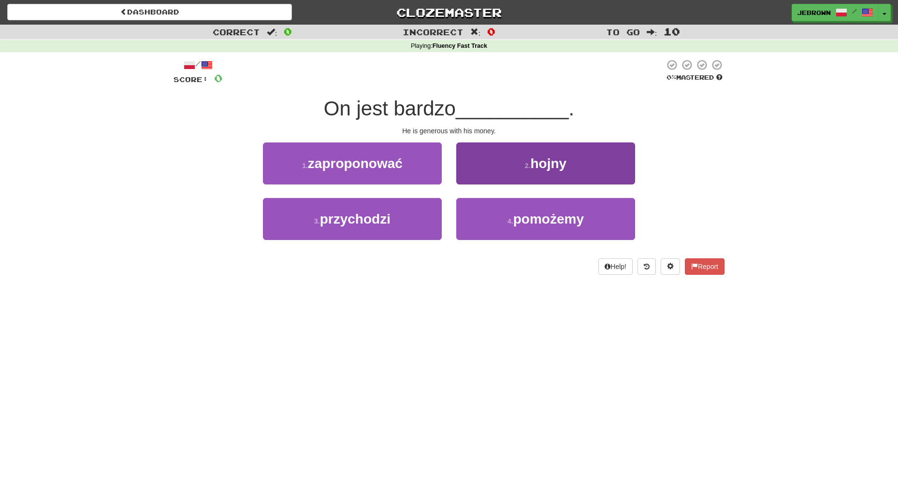
click at [588, 170] on button "2 . hojny" at bounding box center [545, 164] width 179 height 42
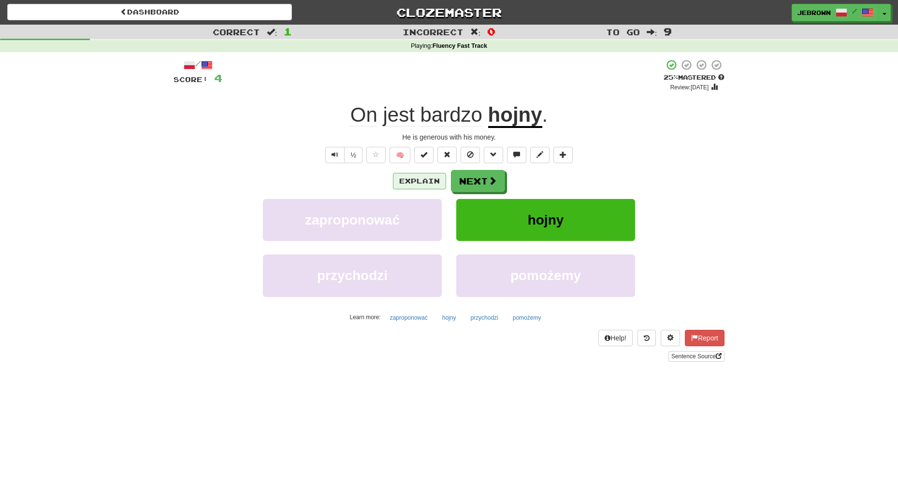
click at [436, 177] on button "Explain" at bounding box center [419, 181] width 53 height 16
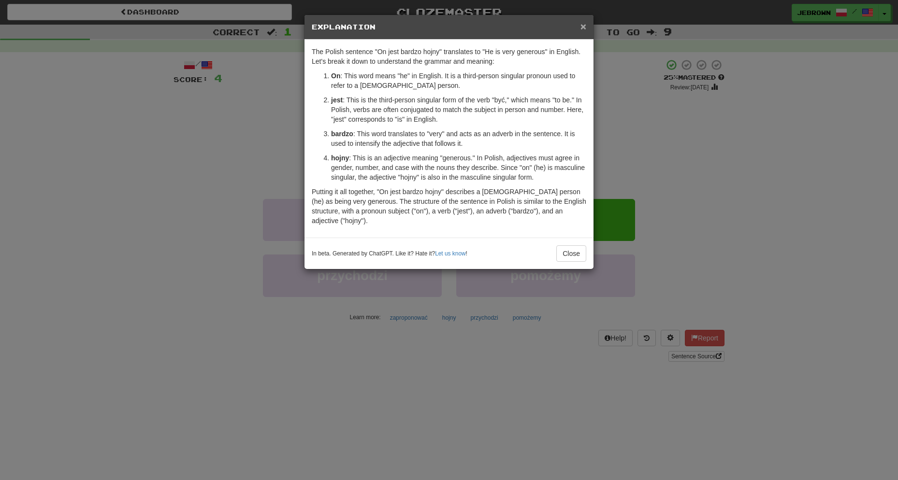
click at [583, 25] on span "×" at bounding box center [583, 26] width 6 height 11
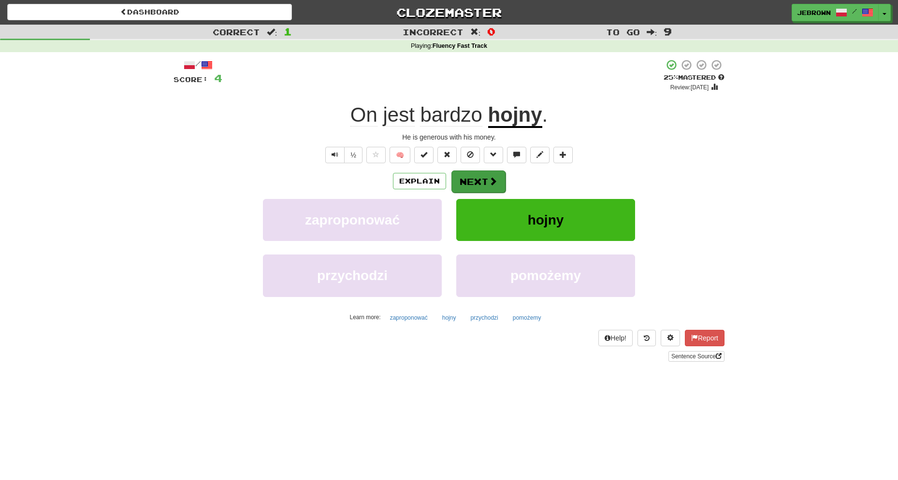
click at [489, 177] on span at bounding box center [493, 181] width 9 height 9
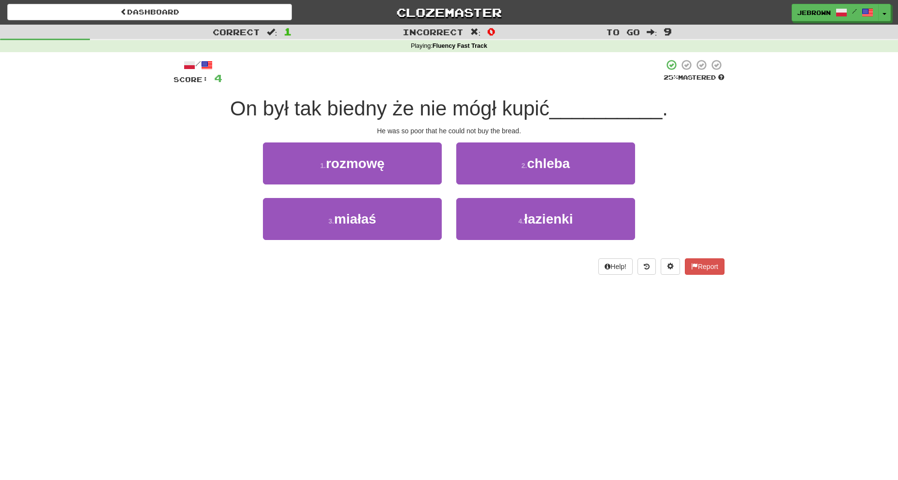
click at [554, 166] on span "chleba" at bounding box center [548, 163] width 43 height 15
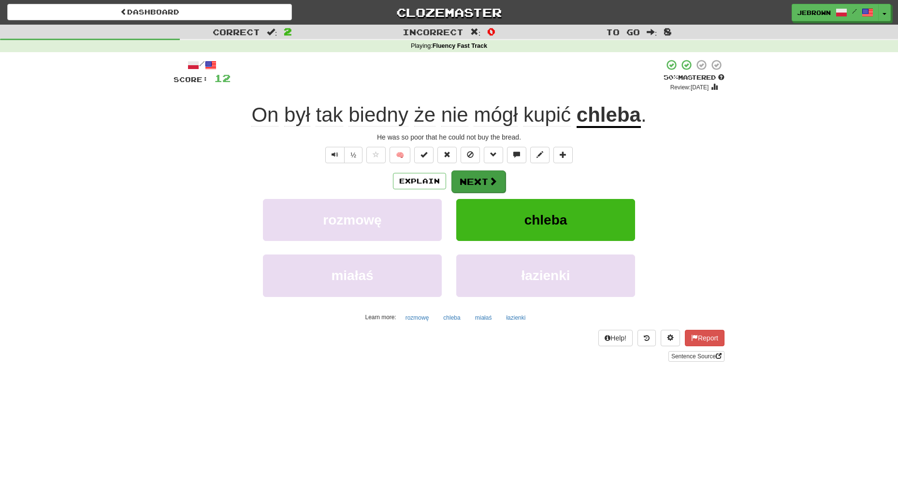
click at [488, 174] on button "Next" at bounding box center [478, 182] width 54 height 22
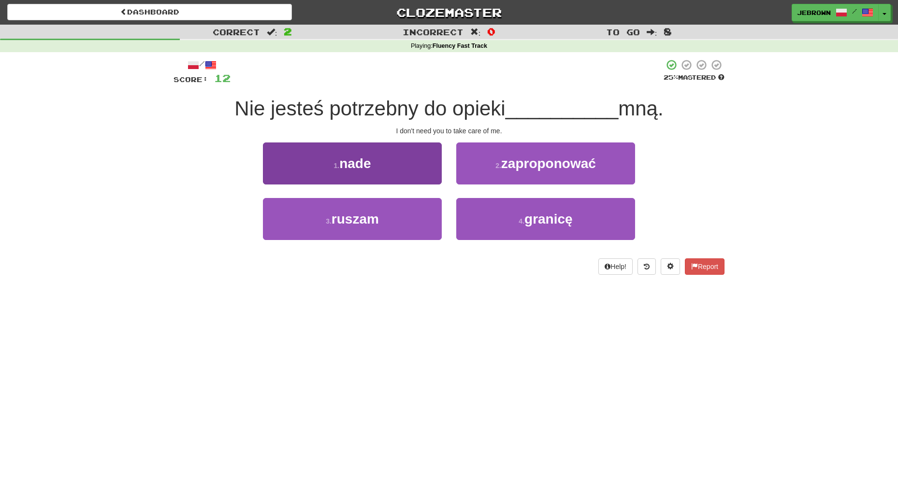
click at [389, 154] on button "1 . nade" at bounding box center [352, 164] width 179 height 42
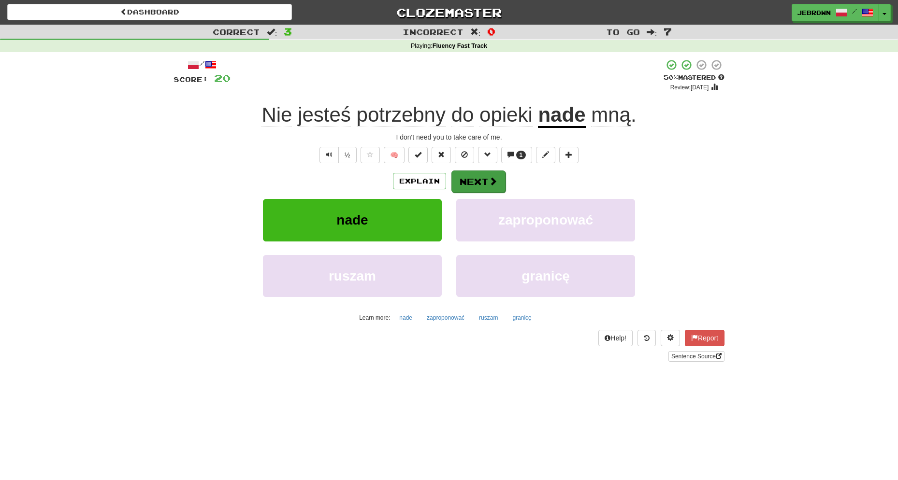
click at [493, 181] on span at bounding box center [493, 181] width 9 height 9
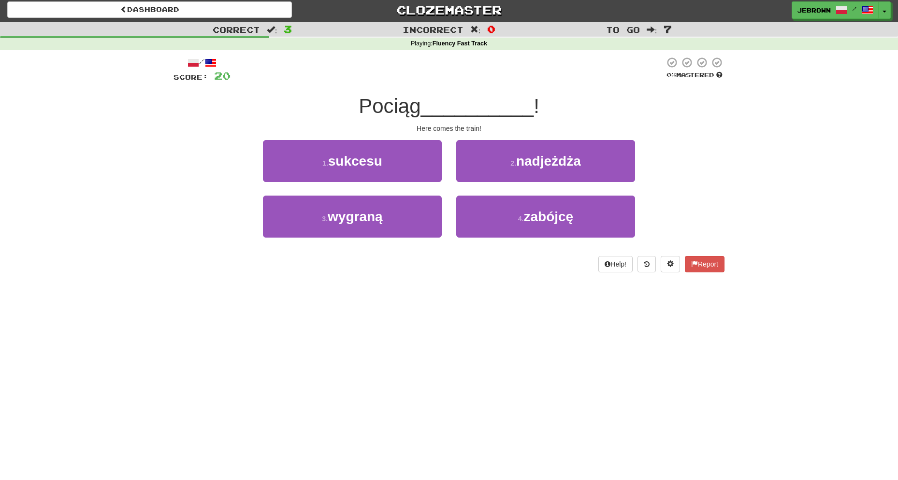
scroll to position [3, 0]
click at [510, 165] on button "2 . nadjeżdża" at bounding box center [545, 161] width 179 height 42
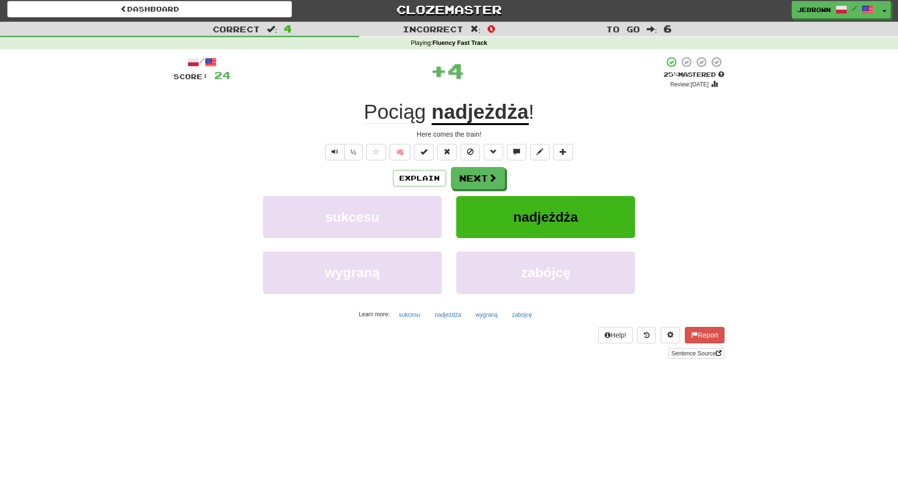
scroll to position [3, 0]
click at [336, 150] on span "Text-to-speech controls" at bounding box center [335, 151] width 7 height 7
click at [479, 179] on button "Next" at bounding box center [478, 179] width 54 height 22
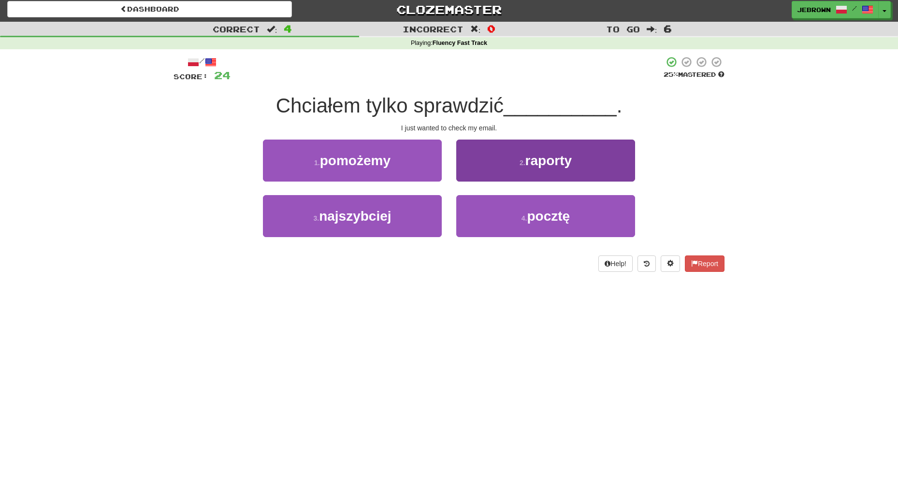
click at [541, 220] on span "pocztę" at bounding box center [548, 216] width 43 height 15
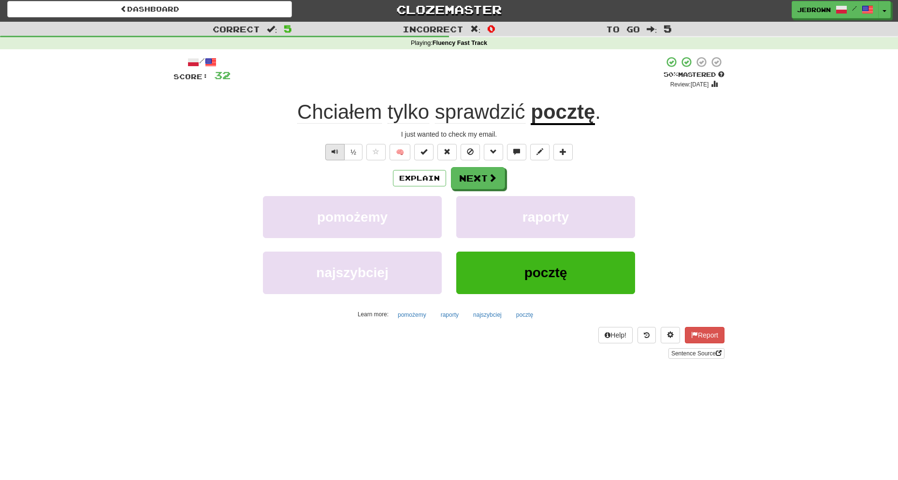
click at [331, 146] on button "Text-to-speech controls" at bounding box center [334, 152] width 19 height 16
click at [489, 177] on span at bounding box center [493, 178] width 9 height 9
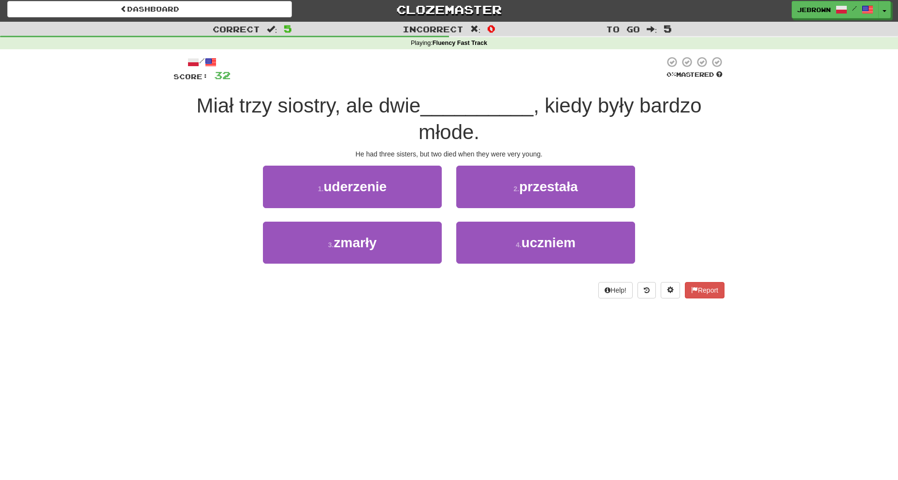
click at [383, 242] on button "3 . zmarły" at bounding box center [352, 243] width 179 height 42
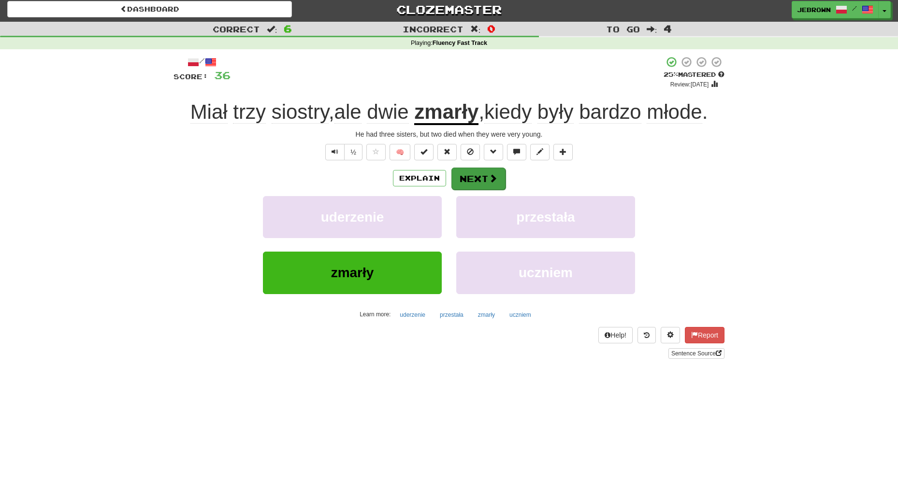
click at [482, 179] on button "Next" at bounding box center [478, 179] width 54 height 22
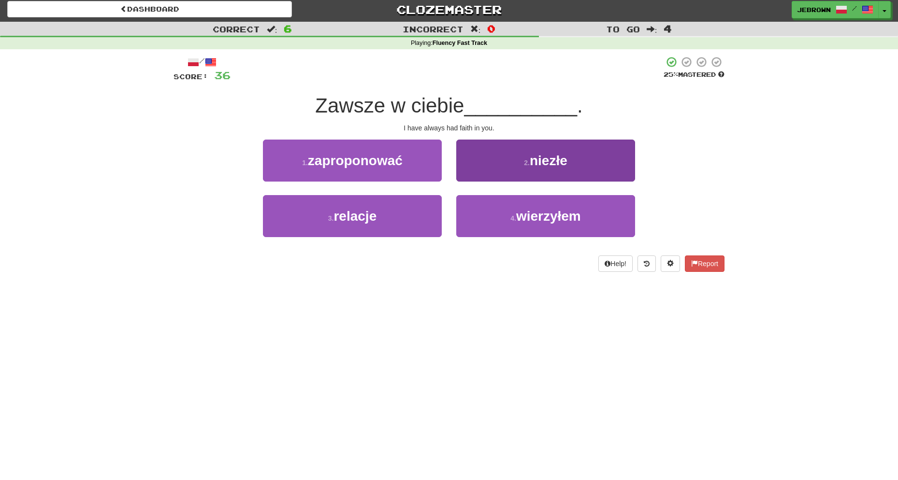
click at [551, 214] on span "wierzyłem" at bounding box center [548, 216] width 65 height 15
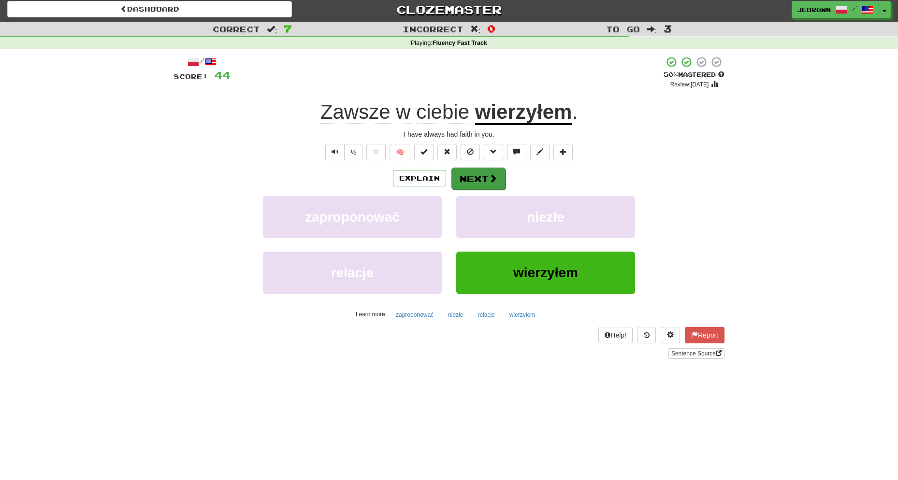
click at [486, 179] on button "Next" at bounding box center [478, 179] width 54 height 22
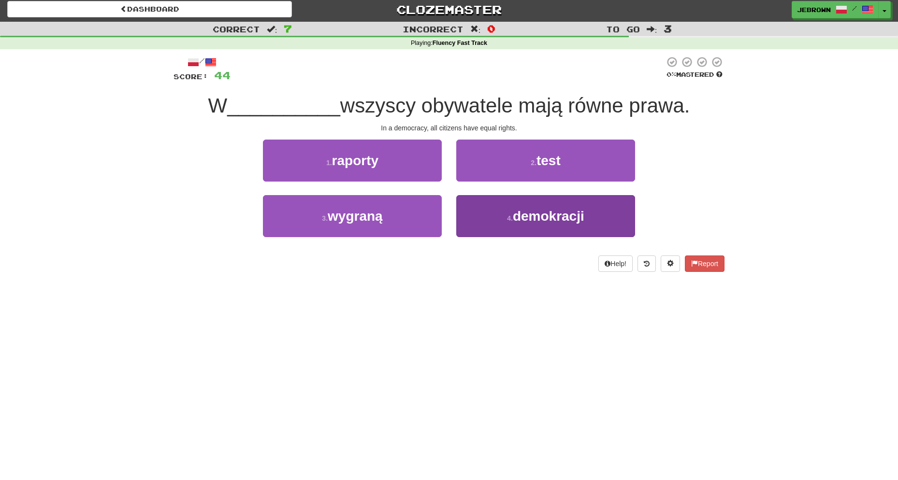
click at [566, 216] on span "demokracji" at bounding box center [549, 216] width 72 height 15
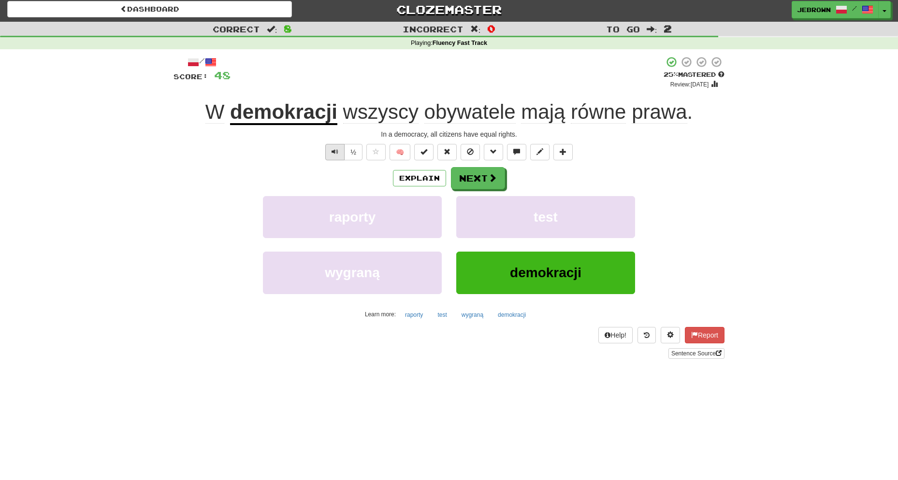
click at [334, 154] on span "Text-to-speech controls" at bounding box center [335, 151] width 7 height 7
click at [484, 176] on button "Next" at bounding box center [478, 179] width 54 height 22
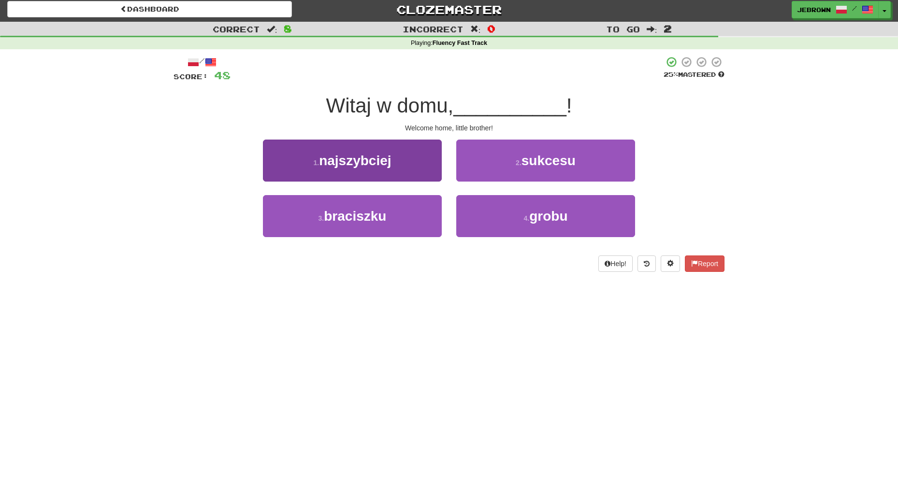
click at [397, 212] on button "3 . braciszku" at bounding box center [352, 216] width 179 height 42
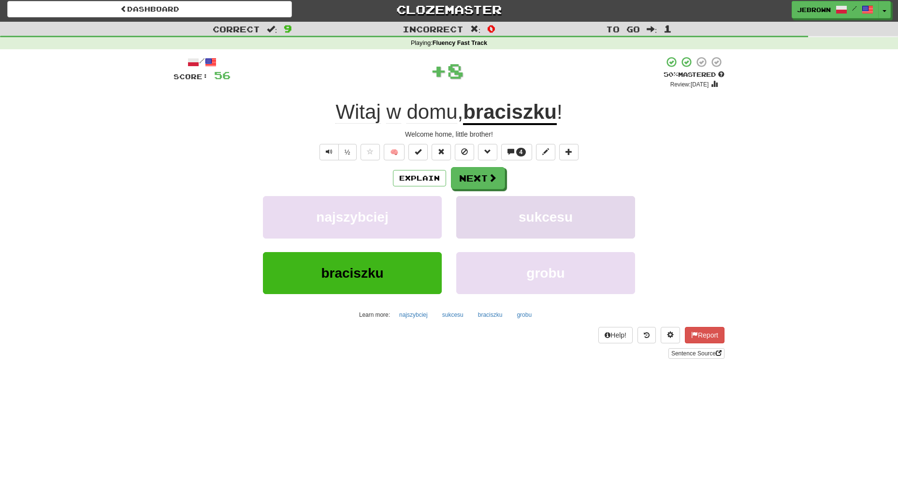
scroll to position [2, 0]
click at [329, 153] on span "Text-to-speech controls" at bounding box center [329, 152] width 7 height 7
click at [470, 176] on button "Next" at bounding box center [478, 179] width 54 height 22
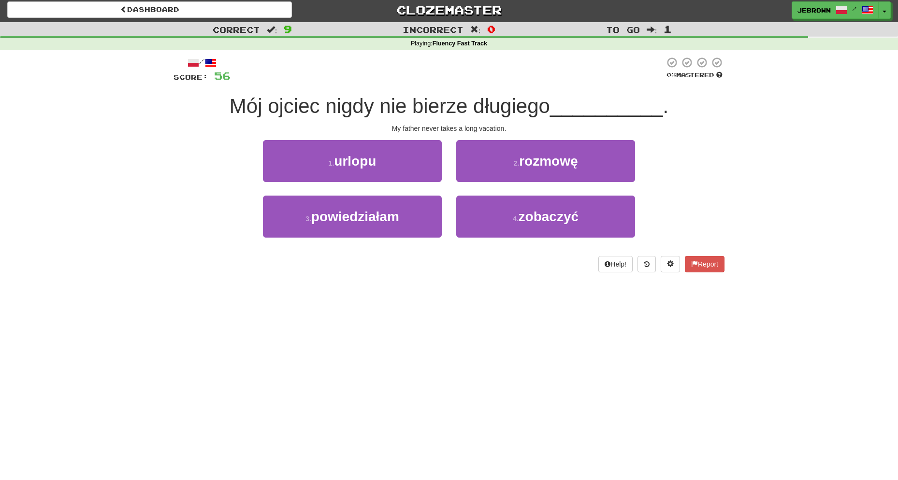
click at [416, 160] on button "1 . urlopu" at bounding box center [352, 161] width 179 height 42
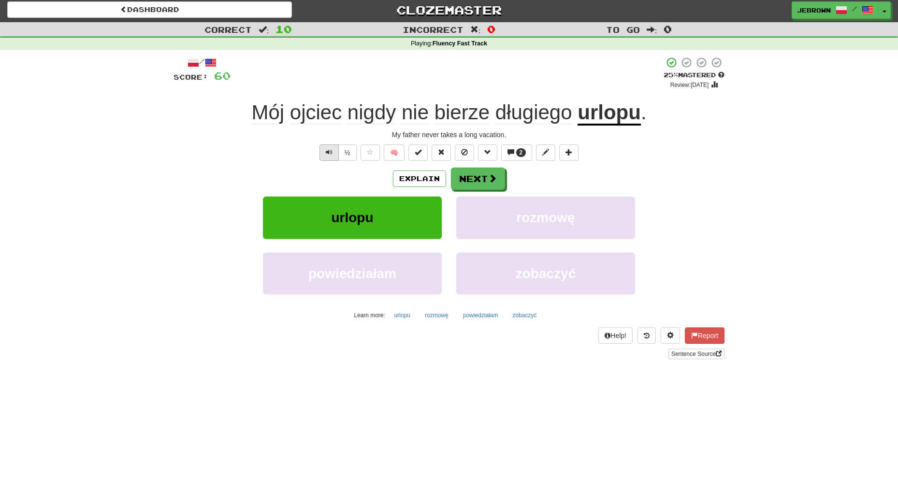
click at [329, 152] on span "Text-to-speech controls" at bounding box center [329, 152] width 7 height 7
click at [483, 179] on button "Next" at bounding box center [478, 179] width 54 height 22
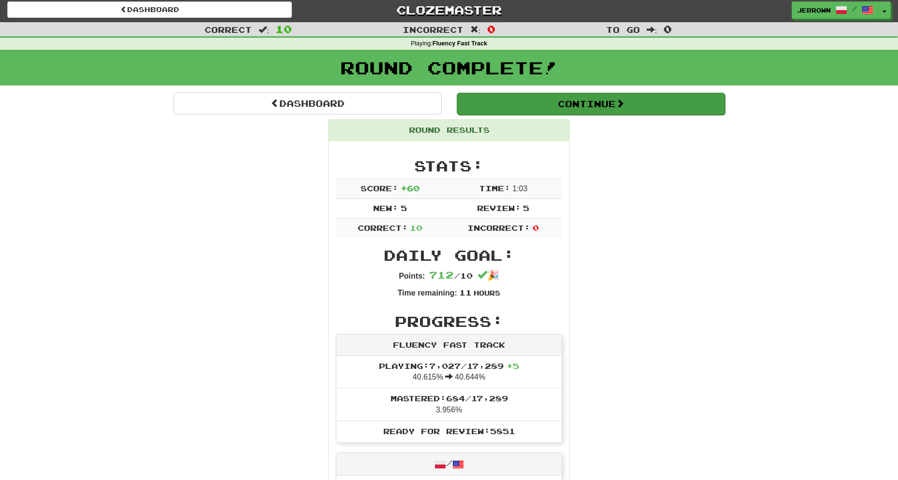
click at [514, 99] on button "Continue" at bounding box center [591, 104] width 268 height 22
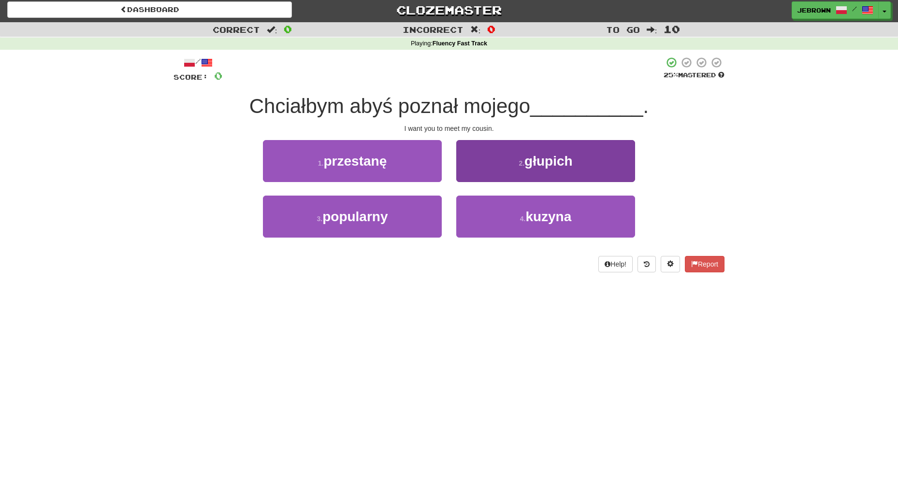
click at [548, 217] on span "kuzyna" at bounding box center [548, 216] width 46 height 15
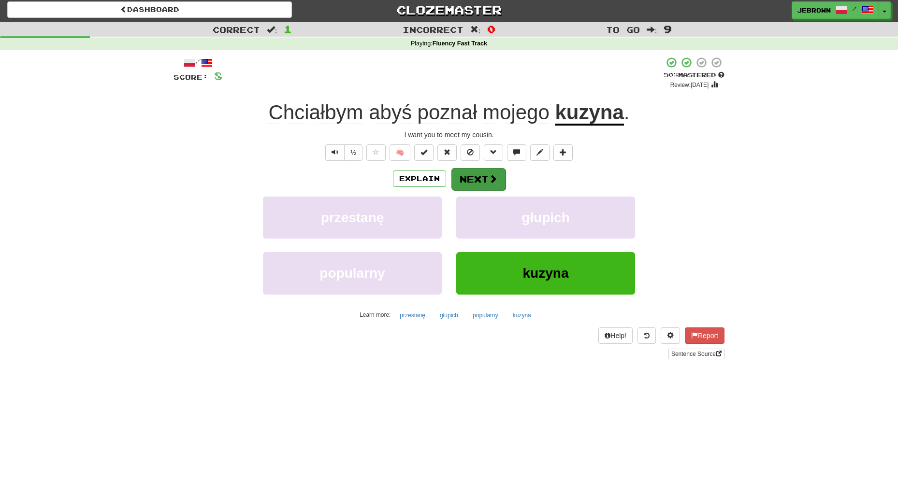
click at [490, 174] on span at bounding box center [493, 178] width 9 height 9
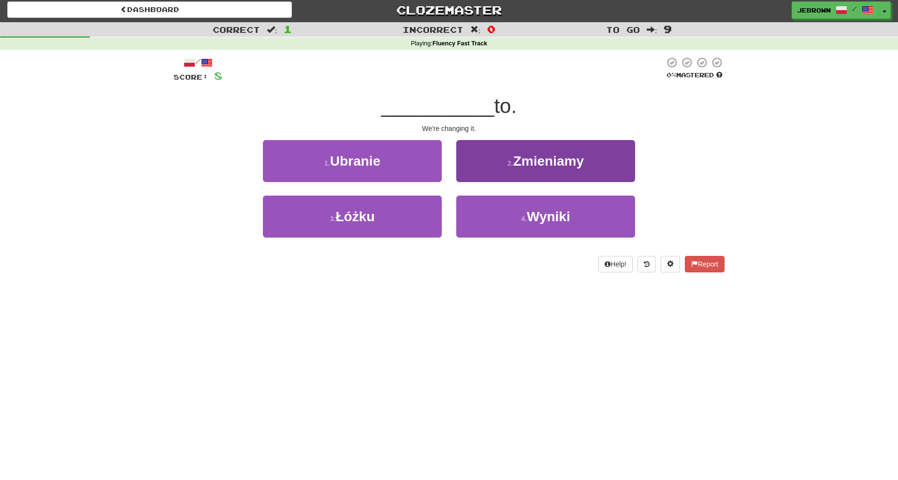
click at [522, 170] on button "2 . Zmieniamy" at bounding box center [545, 161] width 179 height 42
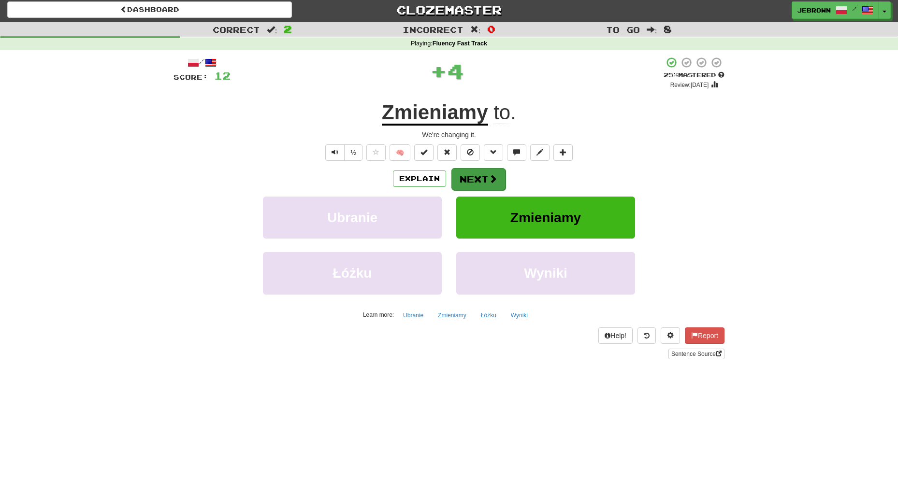
click at [479, 180] on button "Next" at bounding box center [478, 179] width 54 height 22
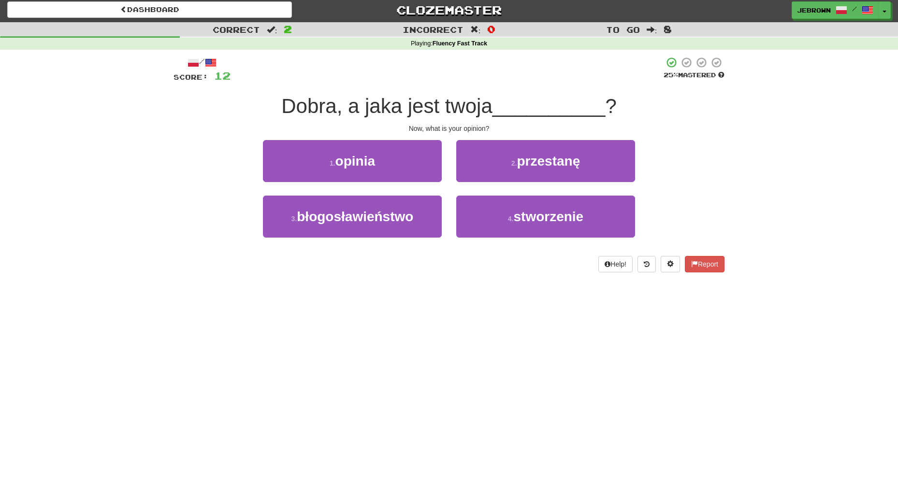
click at [390, 163] on button "1 . opinia" at bounding box center [352, 161] width 179 height 42
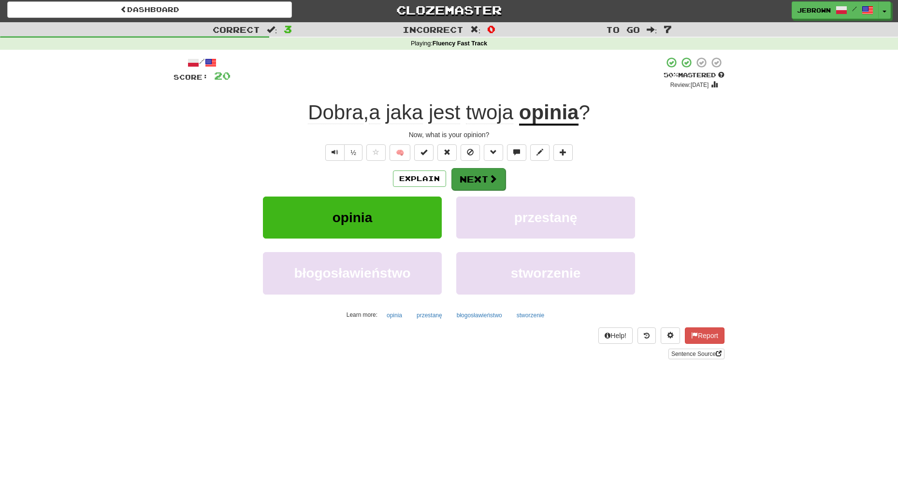
click at [487, 174] on button "Next" at bounding box center [478, 179] width 54 height 22
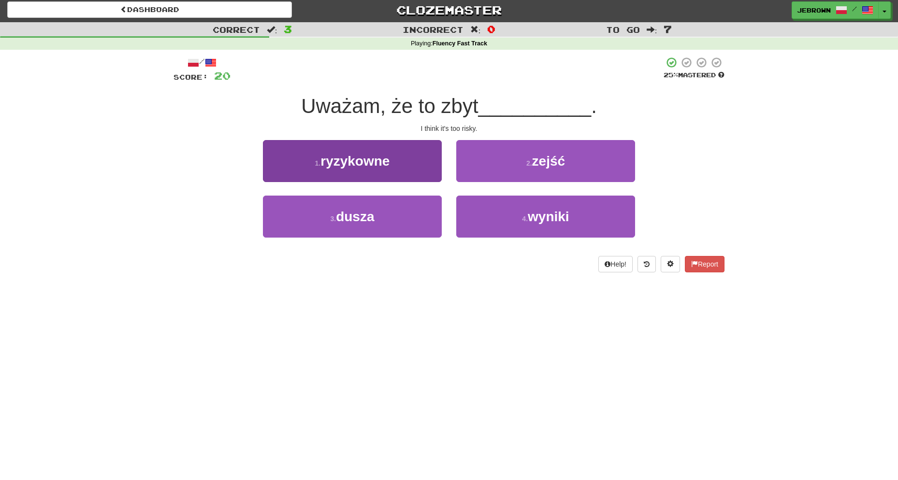
click at [401, 166] on button "1 . ryzykowne" at bounding box center [352, 161] width 179 height 42
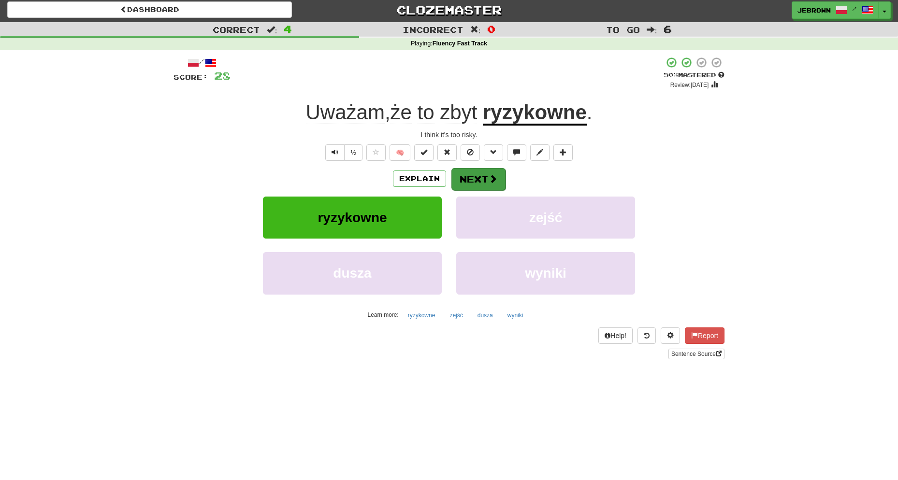
click at [473, 180] on button "Next" at bounding box center [478, 179] width 54 height 22
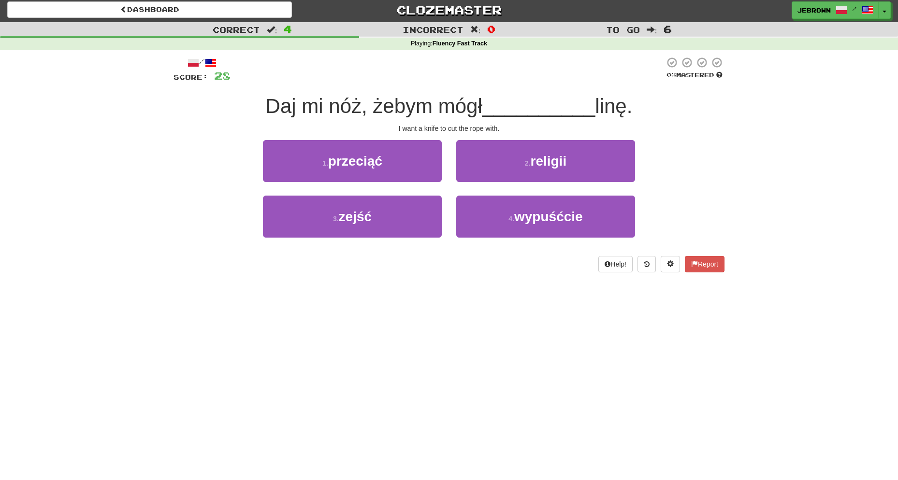
click at [404, 163] on button "1 . przeciąć" at bounding box center [352, 161] width 179 height 42
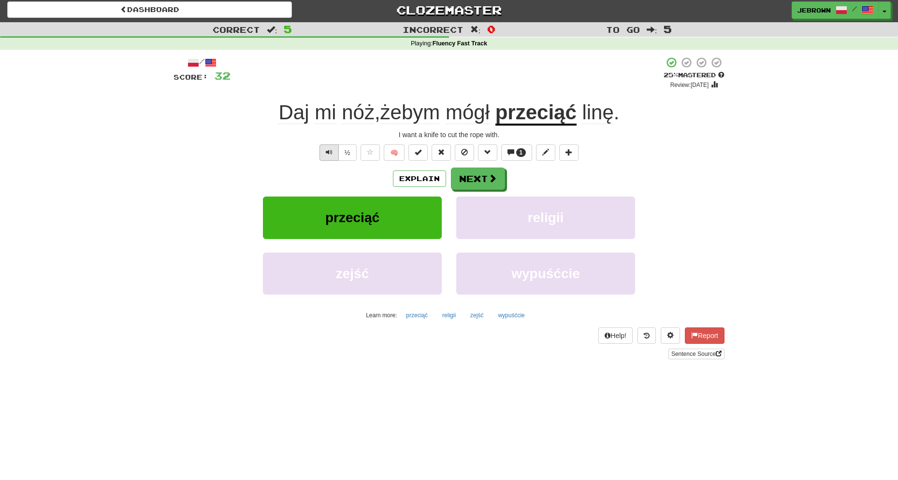
click at [327, 150] on span "Text-to-speech controls" at bounding box center [329, 152] width 7 height 7
click at [464, 178] on button "Next" at bounding box center [478, 179] width 54 height 22
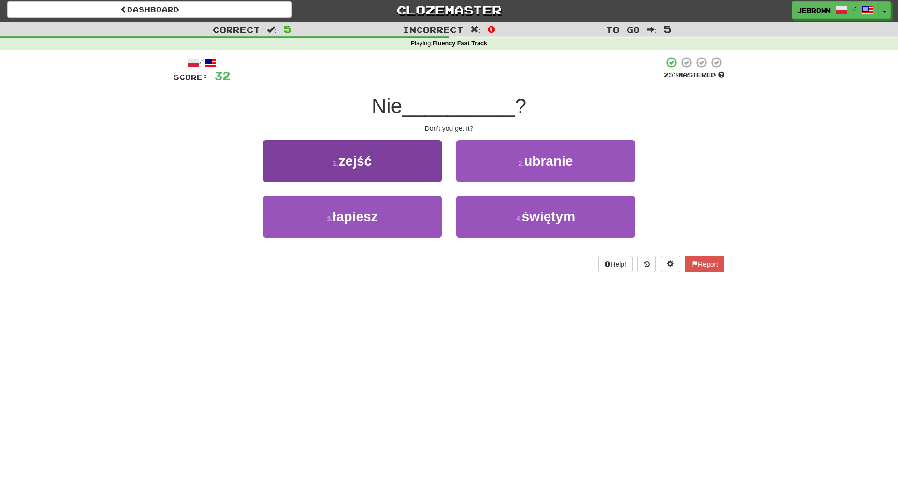
click at [423, 215] on button "3 . łapiesz" at bounding box center [352, 217] width 179 height 42
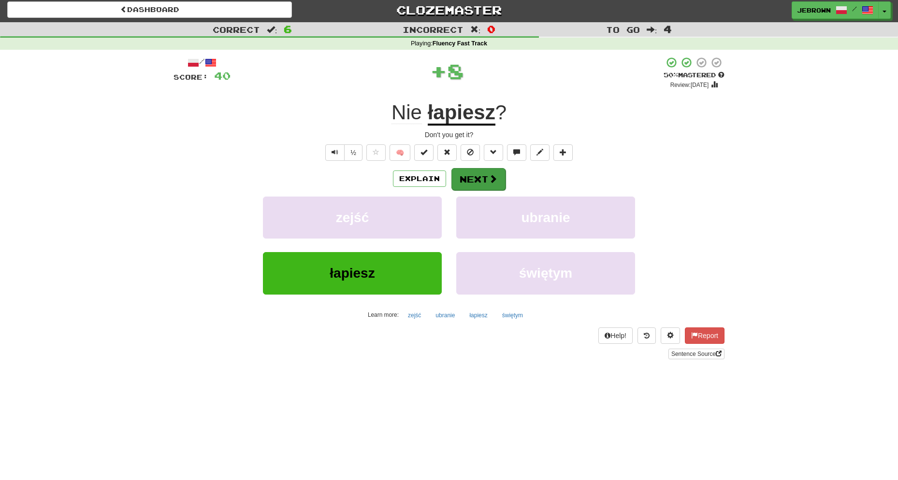
click at [480, 175] on button "Next" at bounding box center [478, 179] width 54 height 22
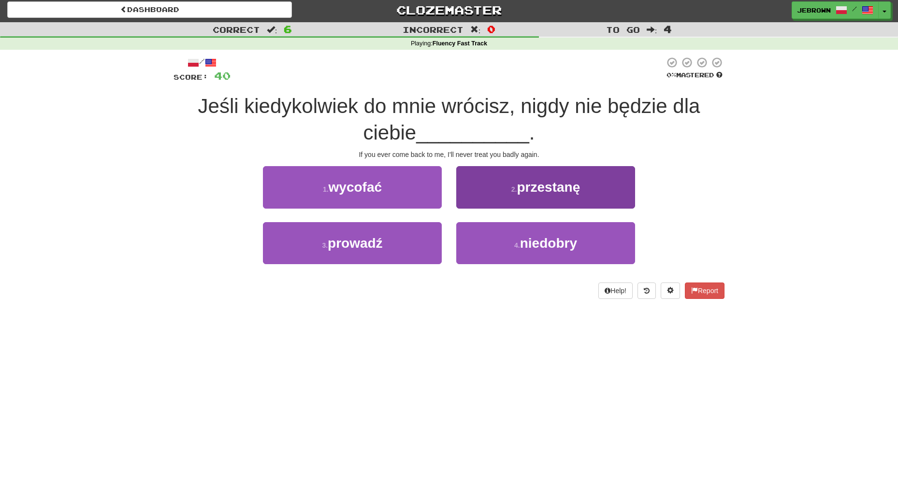
click at [573, 242] on span "niedobry" at bounding box center [548, 243] width 57 height 15
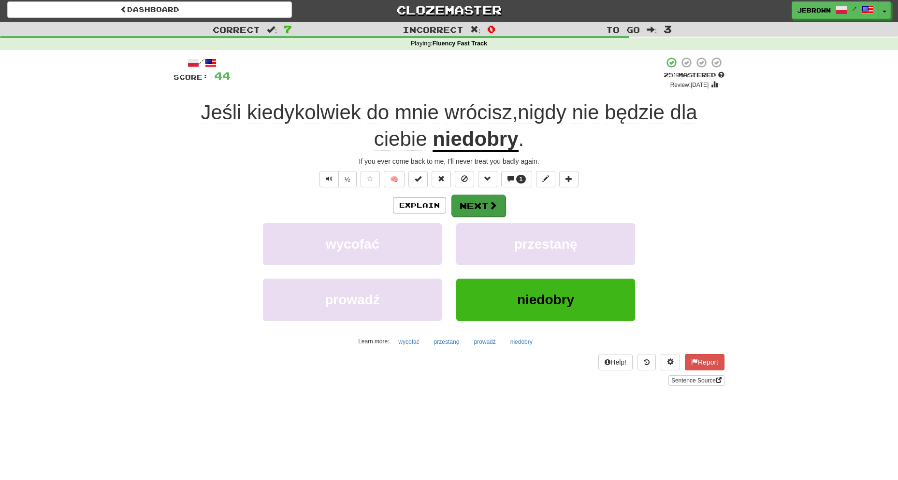
click at [477, 203] on button "Next" at bounding box center [478, 206] width 54 height 22
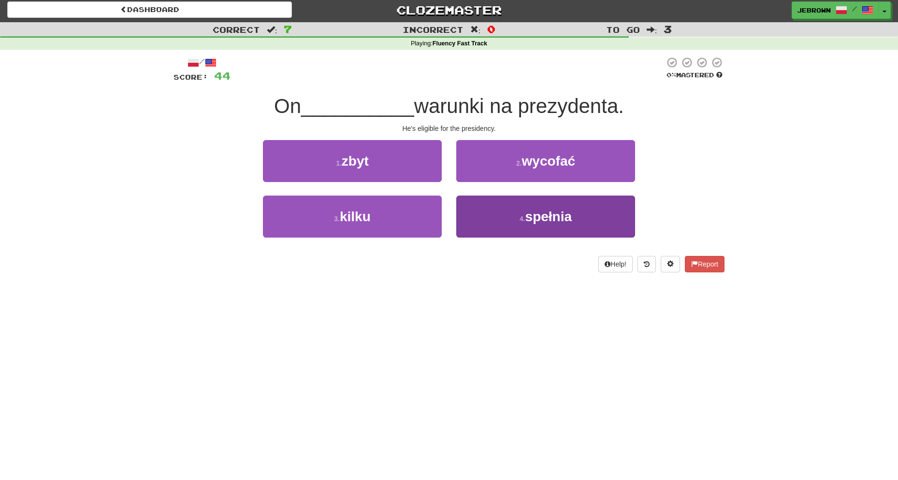
click at [535, 213] on span "spełnia" at bounding box center [548, 216] width 46 height 15
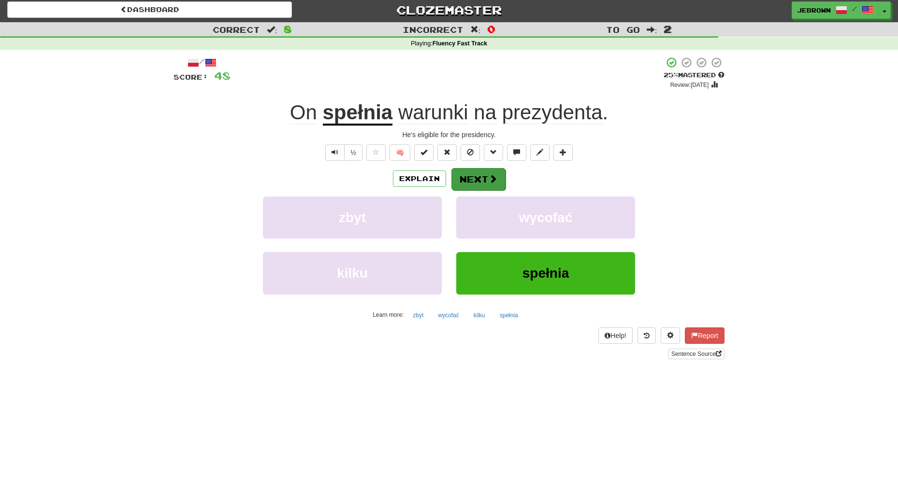
click at [491, 174] on span at bounding box center [493, 178] width 9 height 9
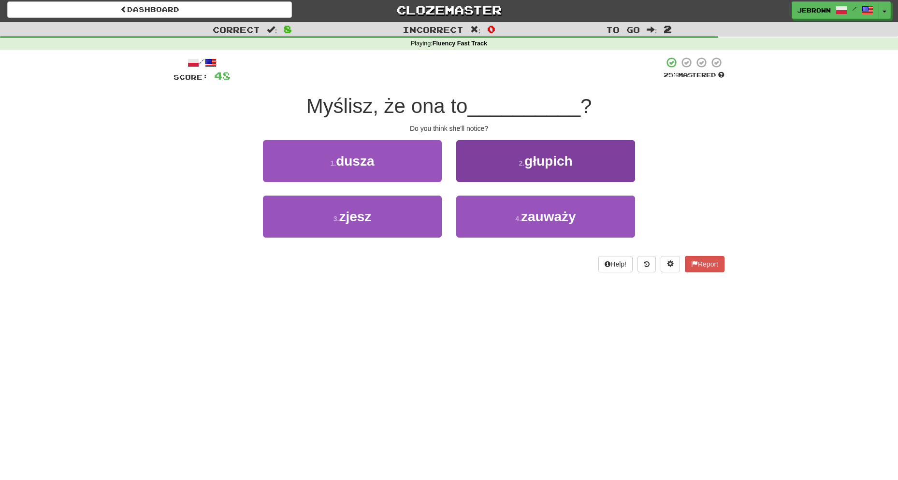
click at [552, 214] on span "zauważy" at bounding box center [548, 216] width 55 height 15
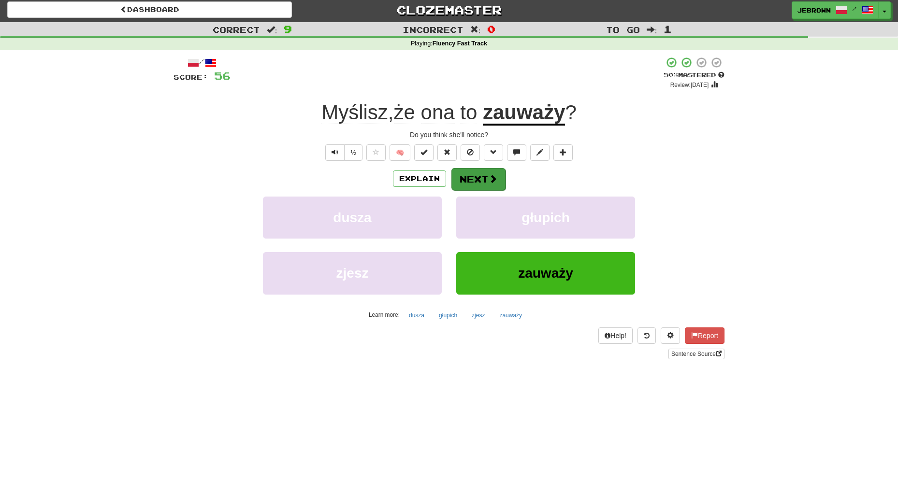
click at [482, 180] on button "Next" at bounding box center [478, 179] width 54 height 22
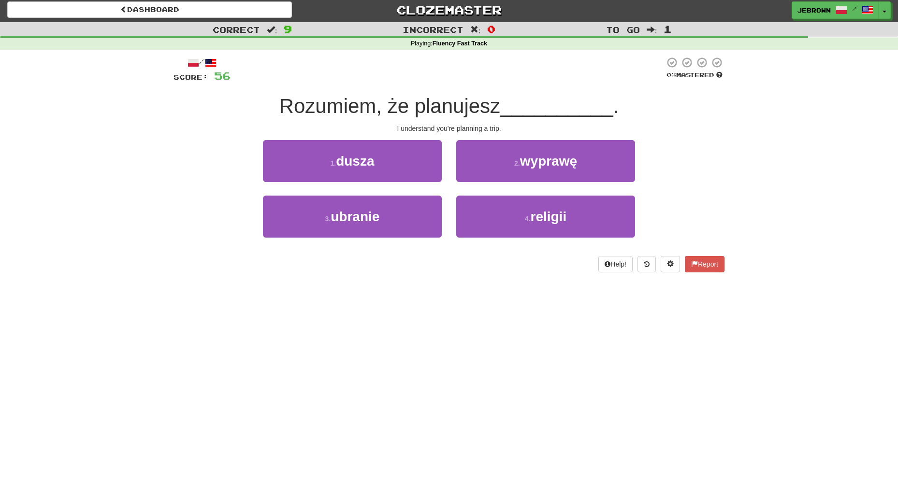
click at [557, 165] on span "wyprawę" at bounding box center [548, 161] width 57 height 15
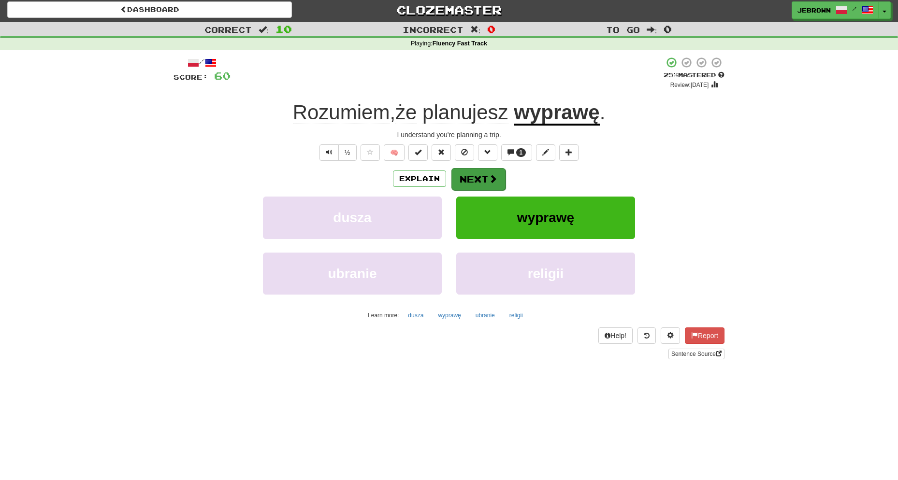
click at [483, 181] on button "Next" at bounding box center [478, 179] width 54 height 22
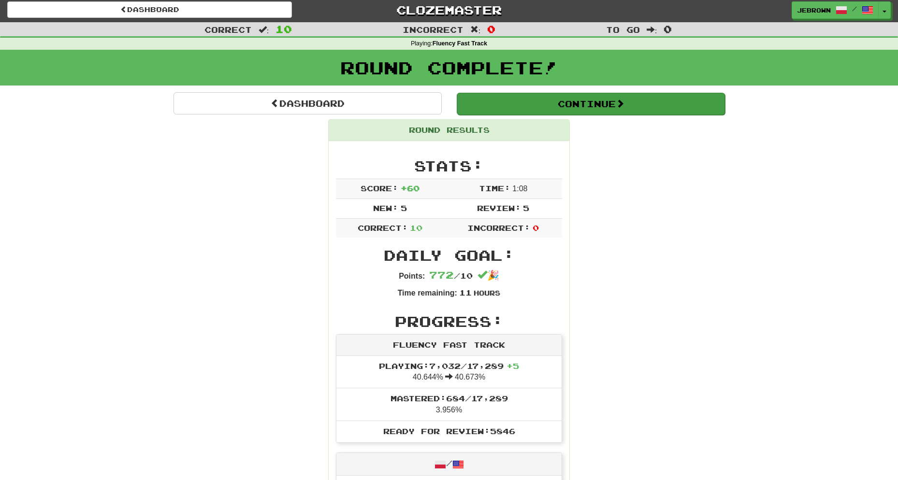
click at [497, 103] on button "Continue" at bounding box center [591, 104] width 268 height 22
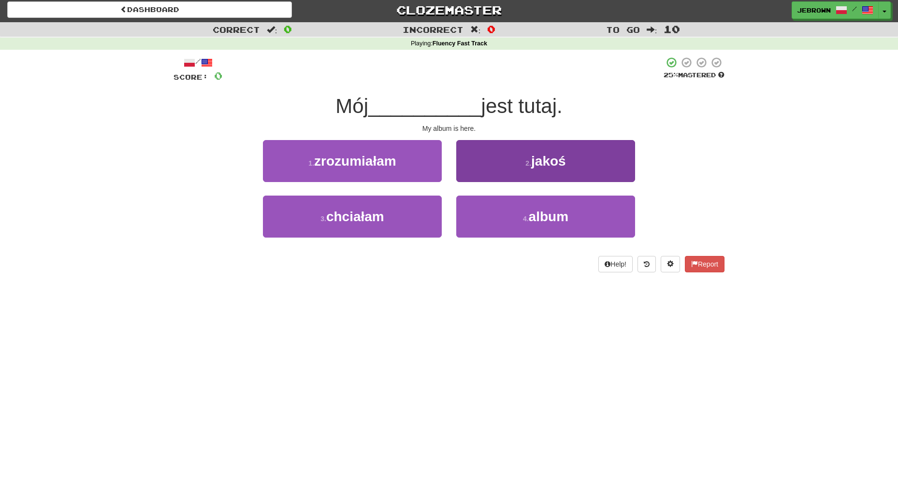
click at [550, 197] on button "4 . album" at bounding box center [545, 217] width 179 height 42
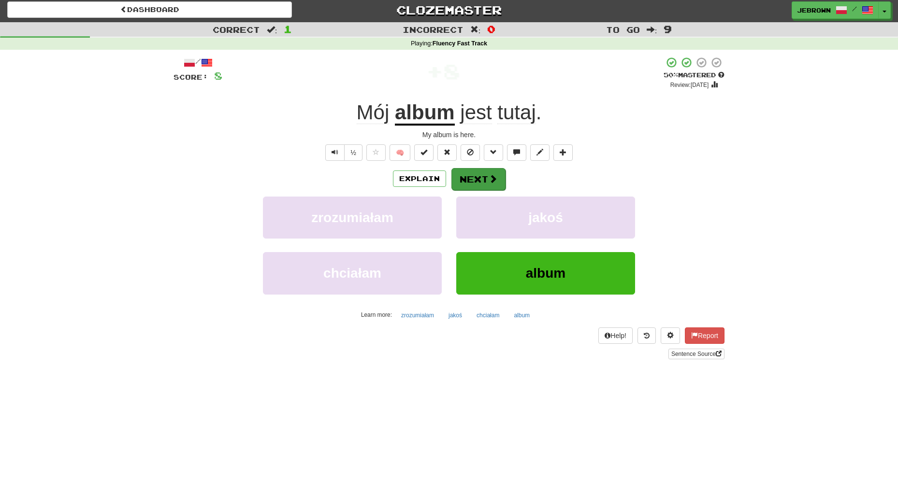
click at [472, 177] on button "Next" at bounding box center [478, 179] width 54 height 22
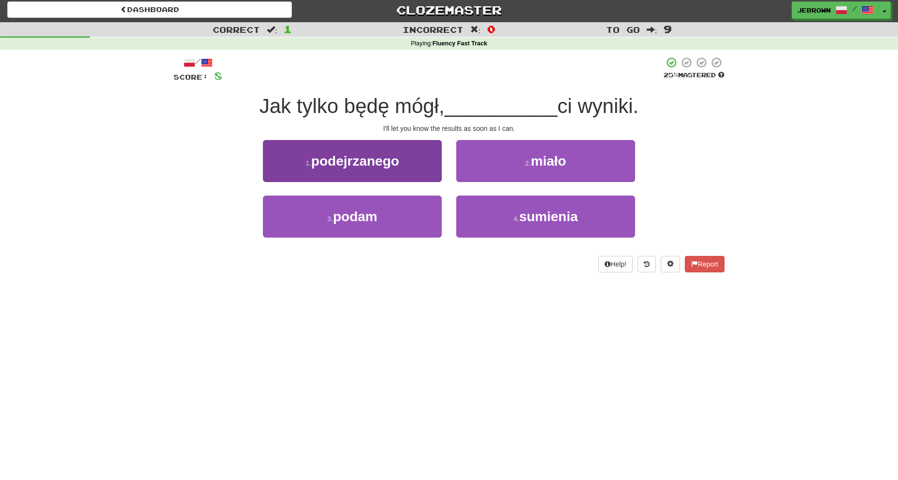
click at [428, 217] on button "3 . podam" at bounding box center [352, 217] width 179 height 42
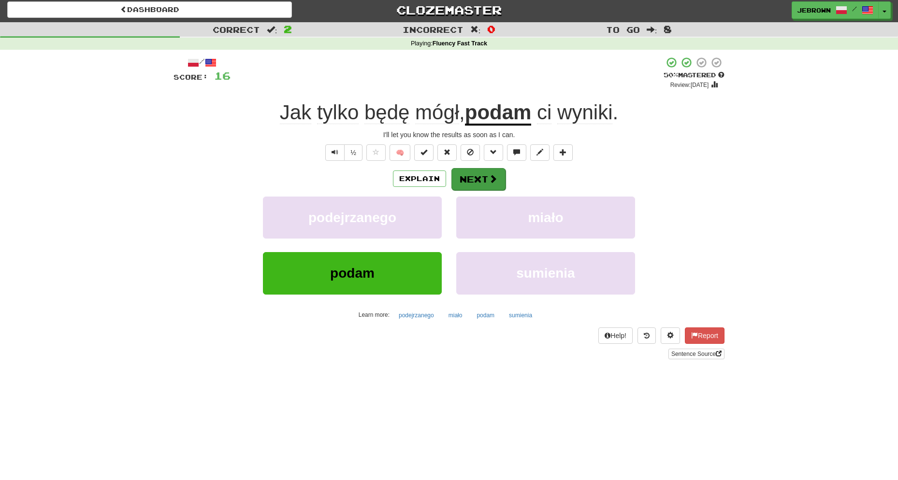
click at [490, 176] on span at bounding box center [493, 178] width 9 height 9
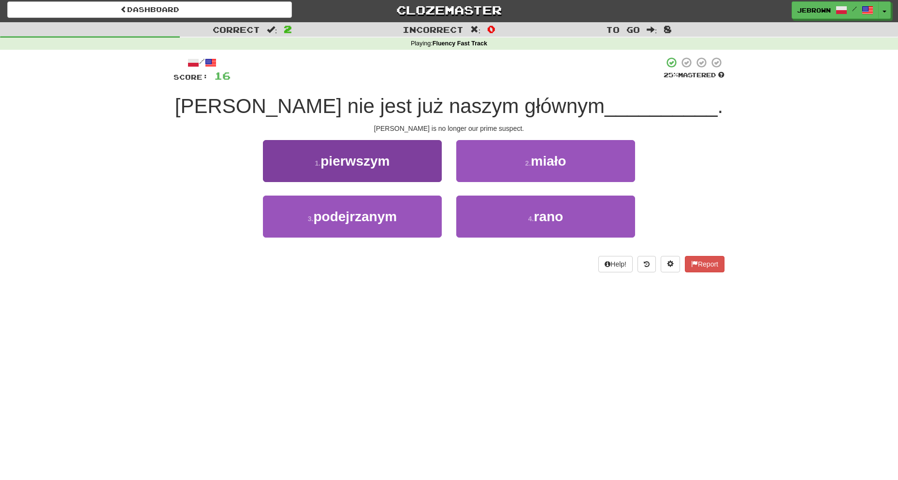
click at [412, 209] on button "3 . podejrzanym" at bounding box center [352, 217] width 179 height 42
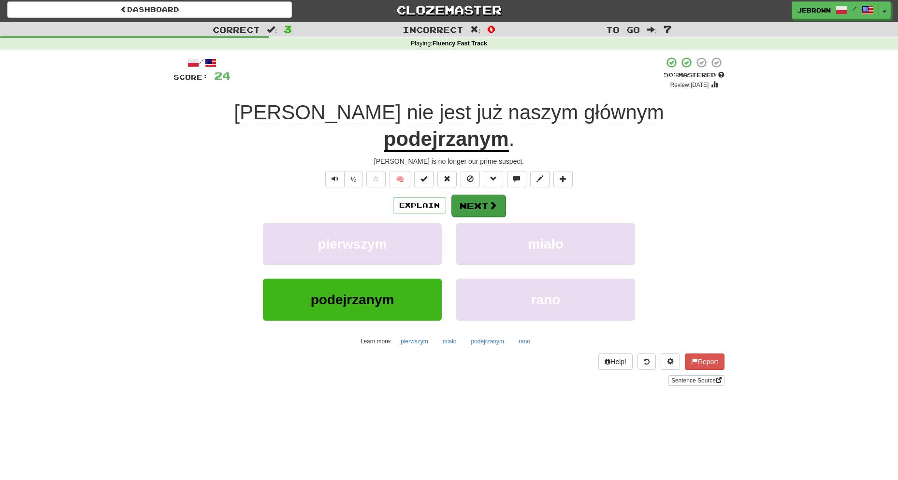
click at [481, 195] on button "Next" at bounding box center [478, 206] width 54 height 22
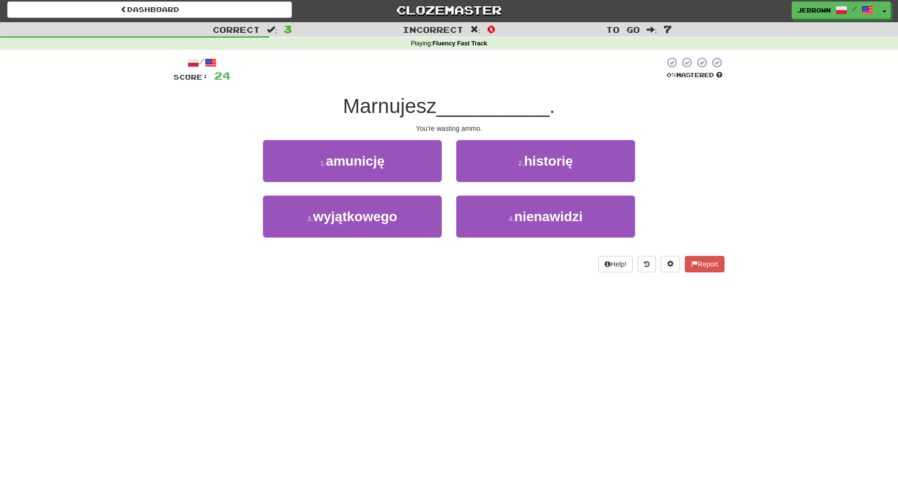
click at [403, 164] on button "1 . amunicję" at bounding box center [352, 161] width 179 height 42
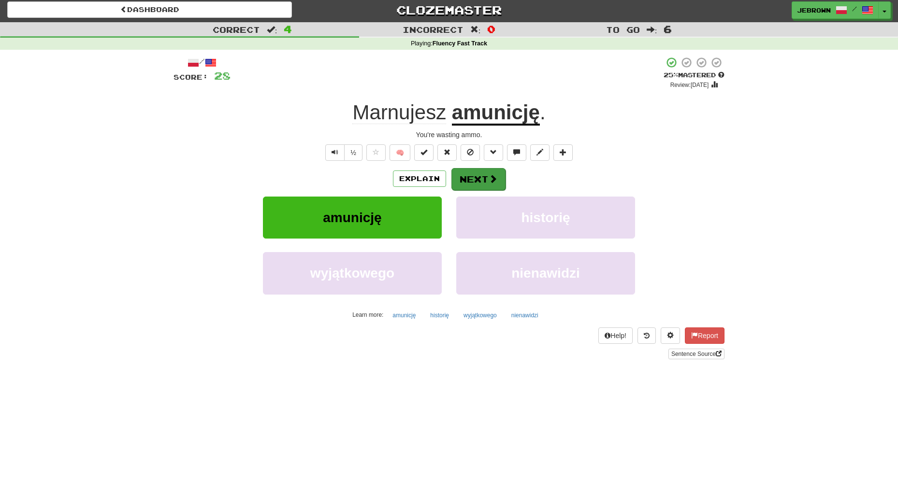
click at [479, 179] on button "Next" at bounding box center [478, 179] width 54 height 22
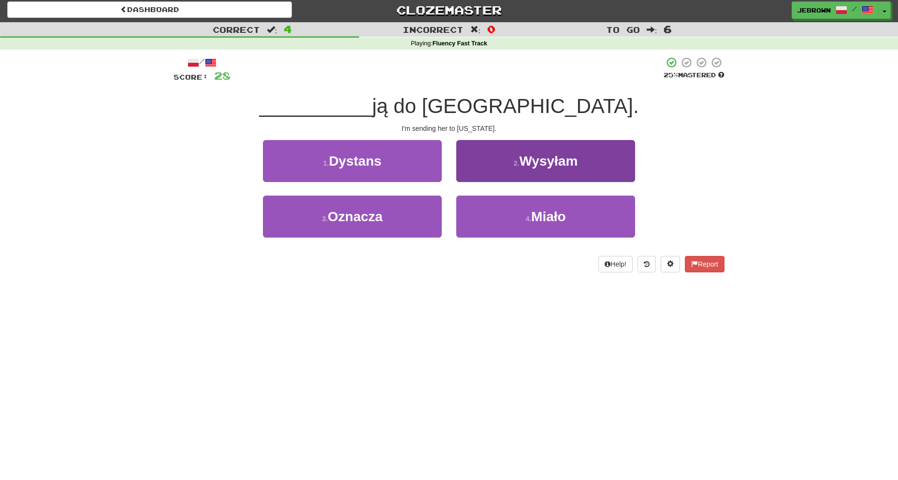
click at [522, 167] on span "Wysyłam" at bounding box center [548, 161] width 58 height 15
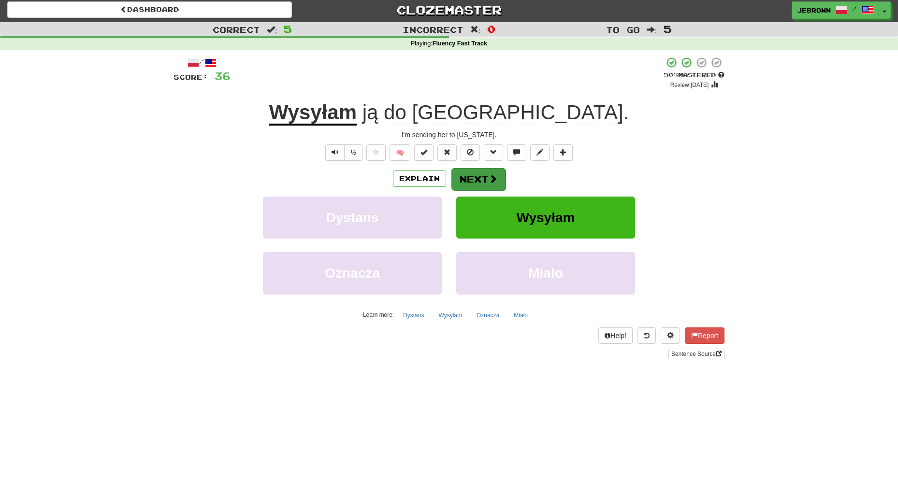
click at [489, 176] on span at bounding box center [493, 178] width 9 height 9
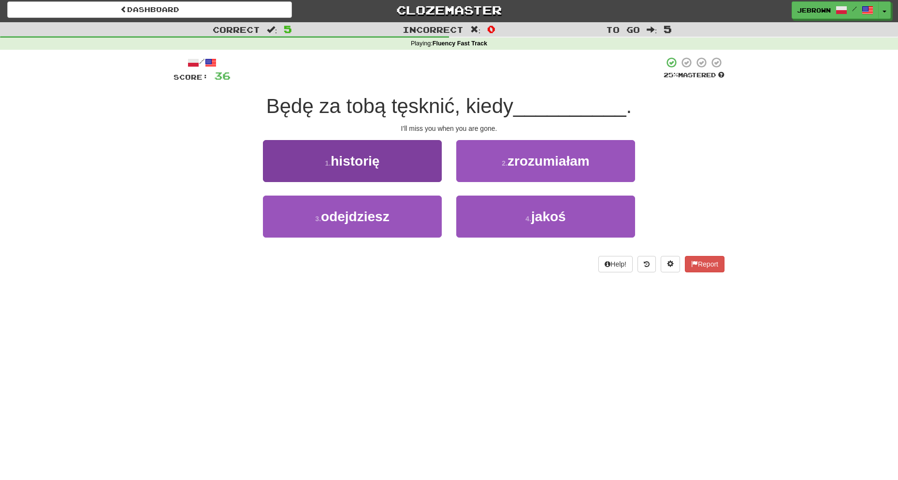
click at [406, 212] on button "3 . odejdziesz" at bounding box center [352, 217] width 179 height 42
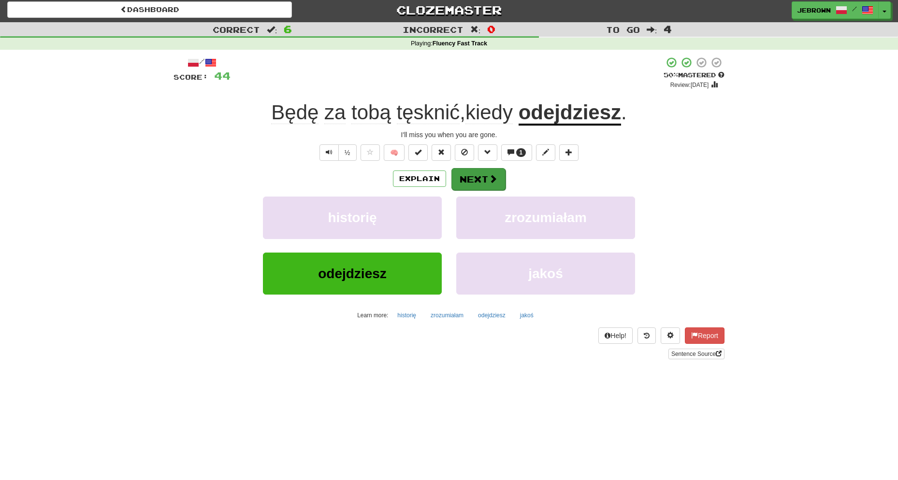
click at [493, 175] on span at bounding box center [493, 178] width 9 height 9
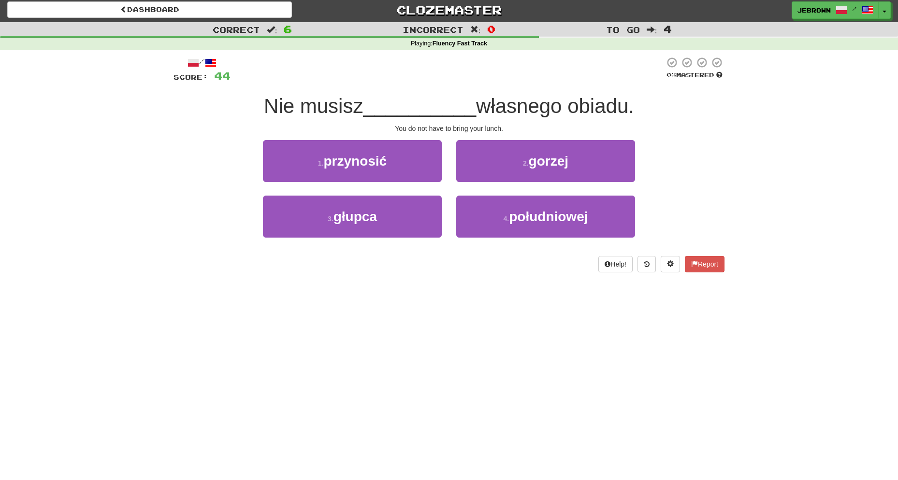
click at [399, 164] on button "1 . przynosić" at bounding box center [352, 161] width 179 height 42
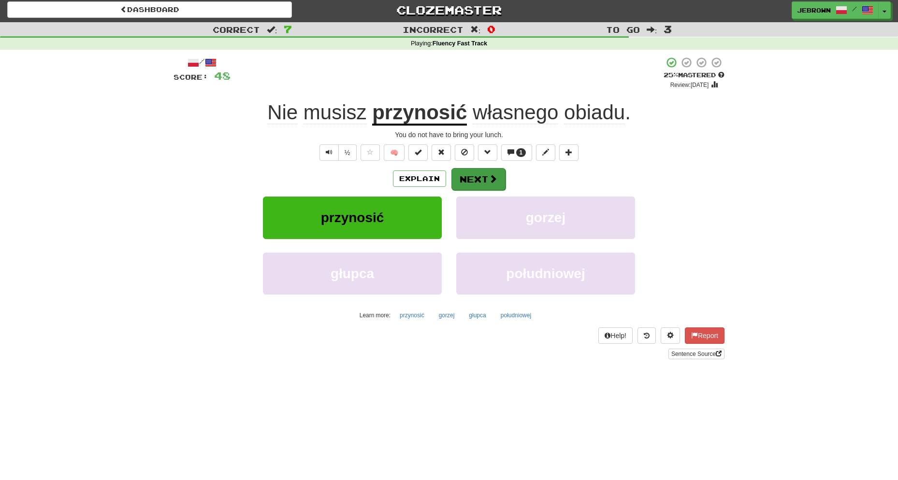
click at [477, 179] on button "Next" at bounding box center [478, 179] width 54 height 22
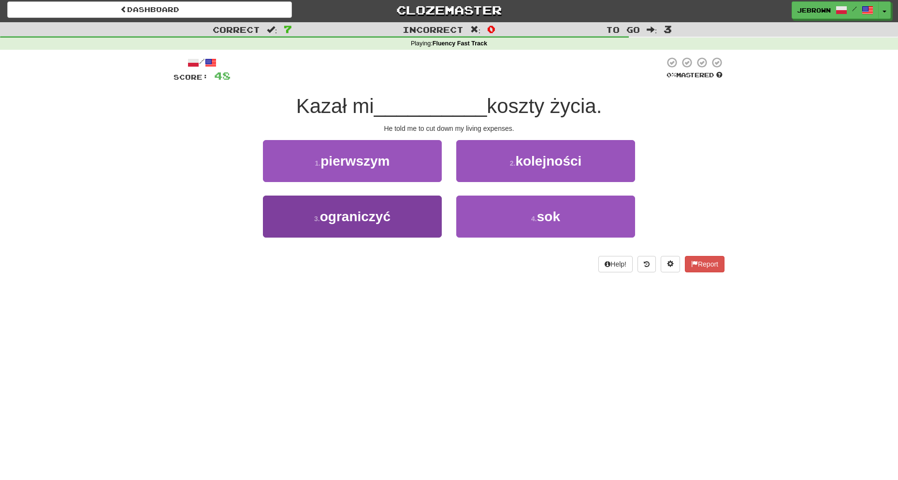
click at [412, 209] on button "3 . ograniczyć" at bounding box center [352, 217] width 179 height 42
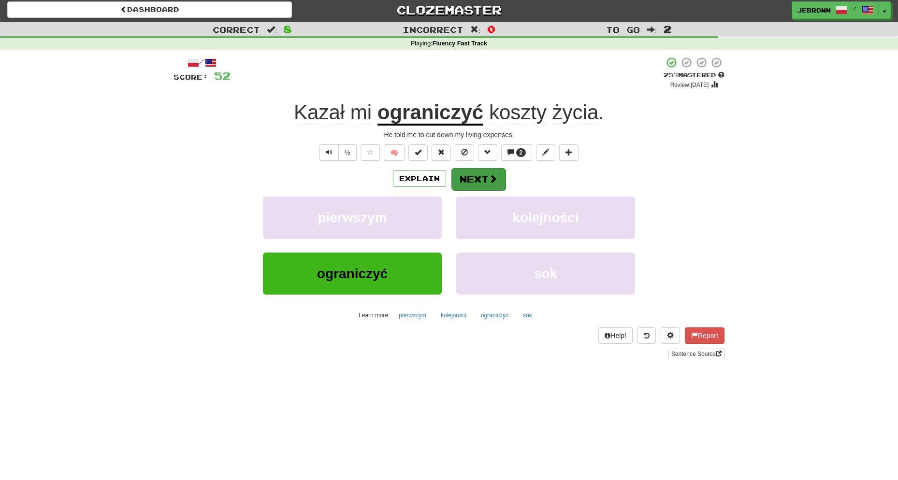
click at [484, 176] on button "Next" at bounding box center [478, 179] width 54 height 22
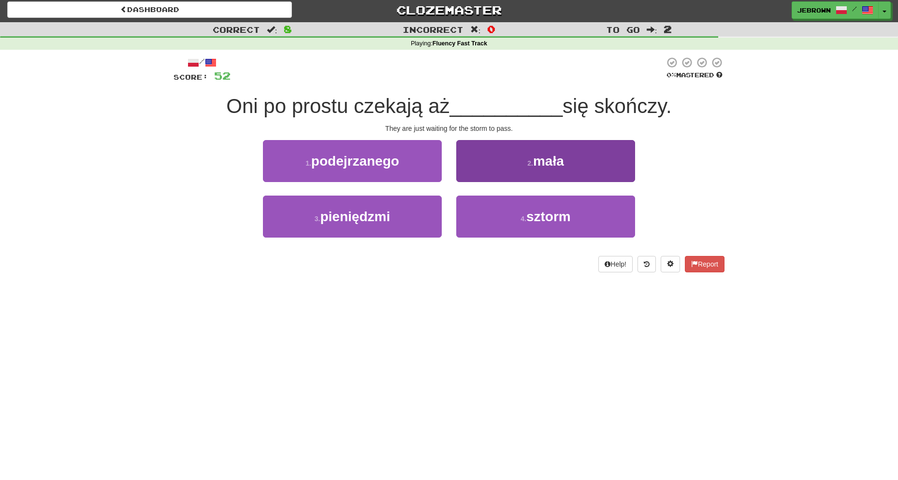
click at [558, 221] on span "sztorm" at bounding box center [548, 216] width 44 height 15
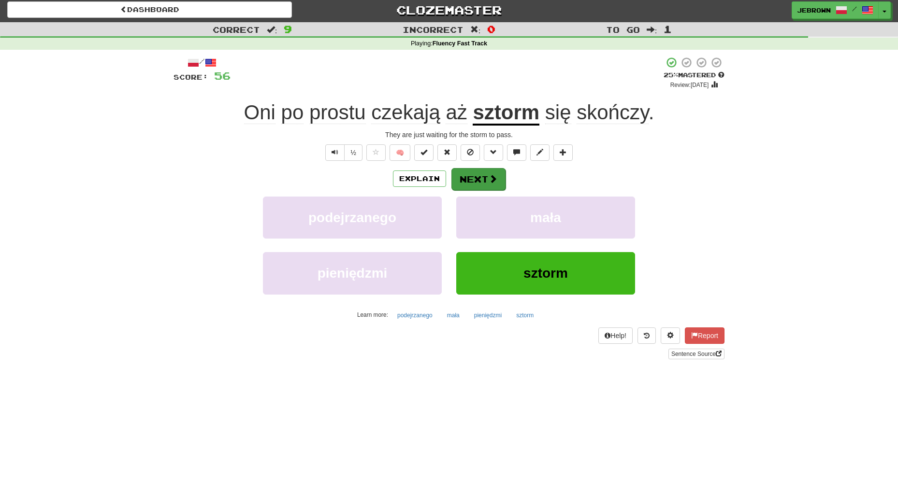
click at [489, 175] on span at bounding box center [493, 178] width 9 height 9
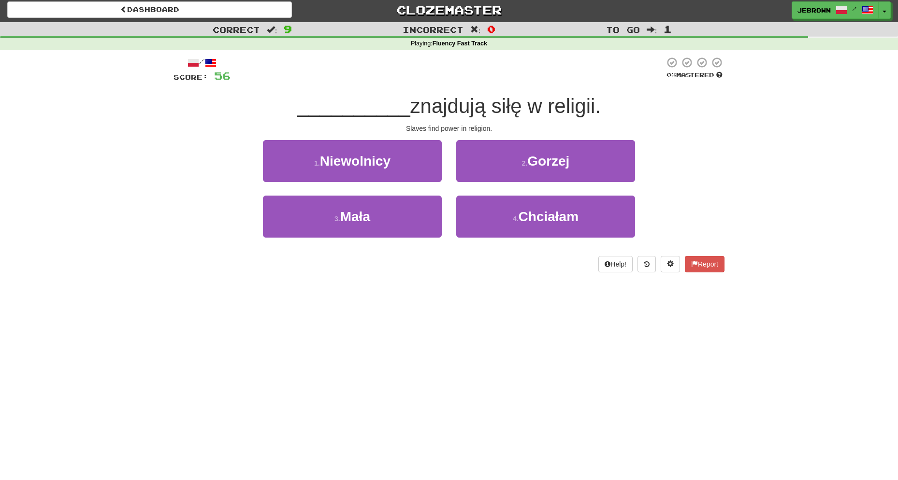
click at [415, 164] on button "1 . [GEOGRAPHIC_DATA]" at bounding box center [352, 161] width 179 height 42
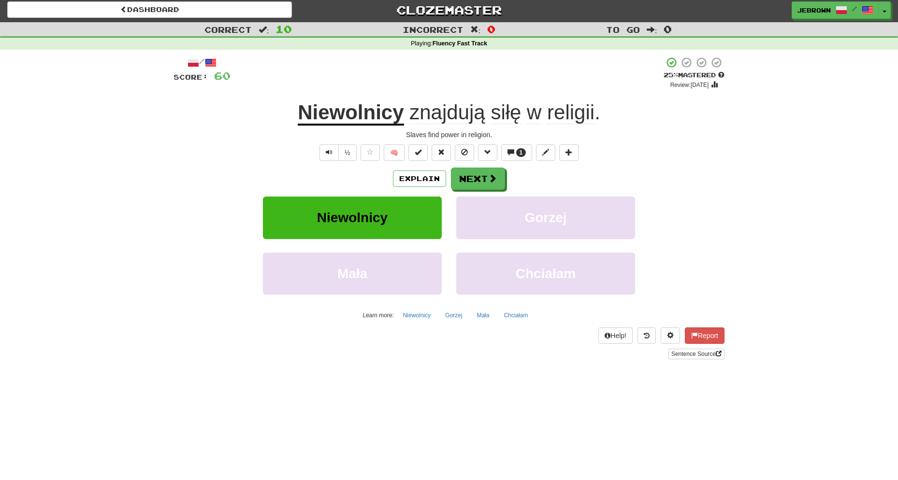
click at [479, 176] on button "Next" at bounding box center [478, 179] width 54 height 22
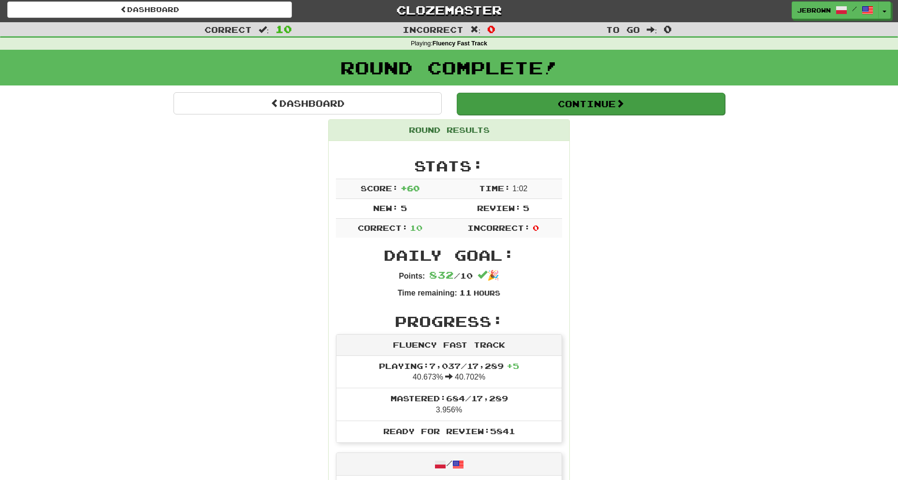
click at [493, 95] on button "Continue" at bounding box center [591, 104] width 268 height 22
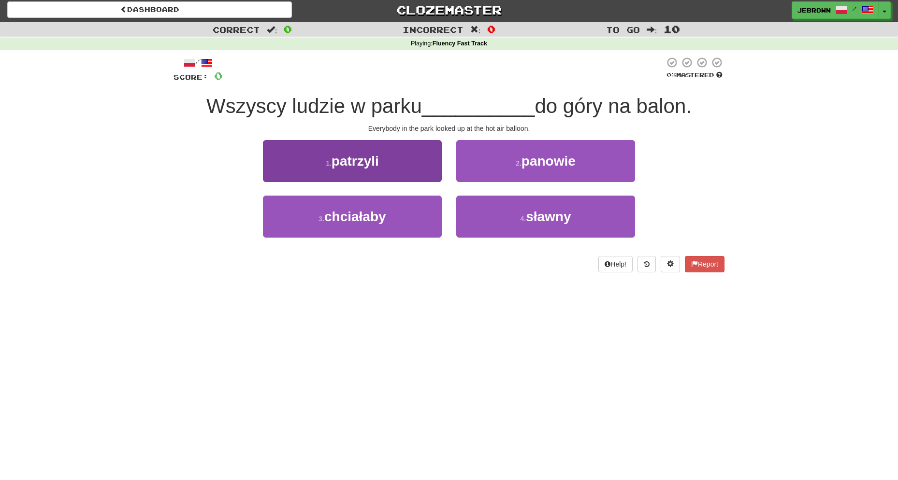
click at [410, 164] on button "1 . patrzyli" at bounding box center [352, 161] width 179 height 42
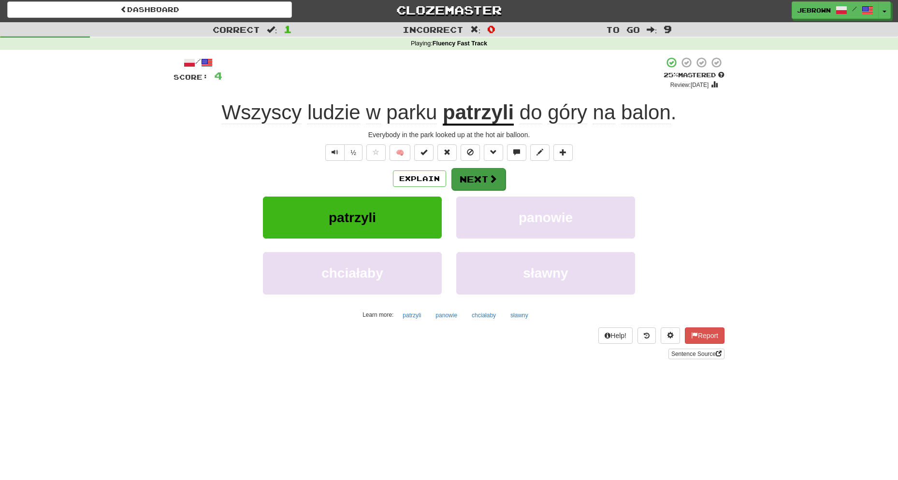
click at [481, 176] on button "Next" at bounding box center [478, 179] width 54 height 22
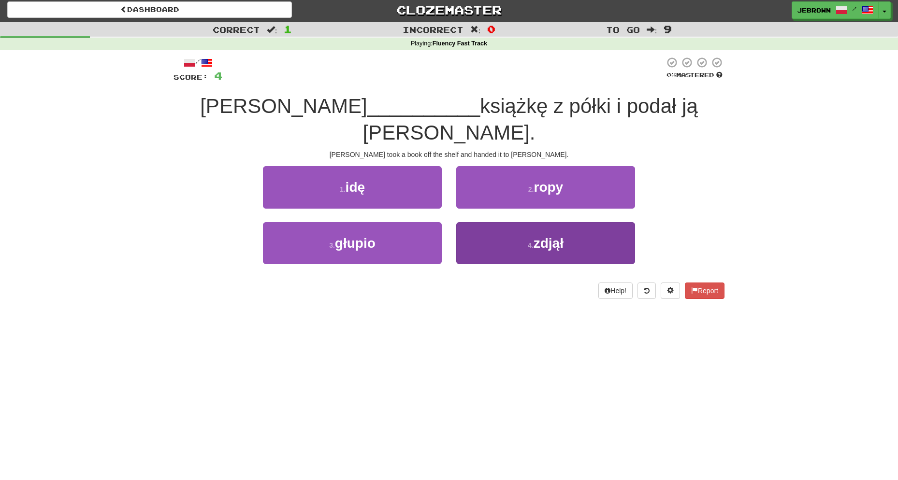
click at [521, 222] on button "4 . zdjął" at bounding box center [545, 243] width 179 height 42
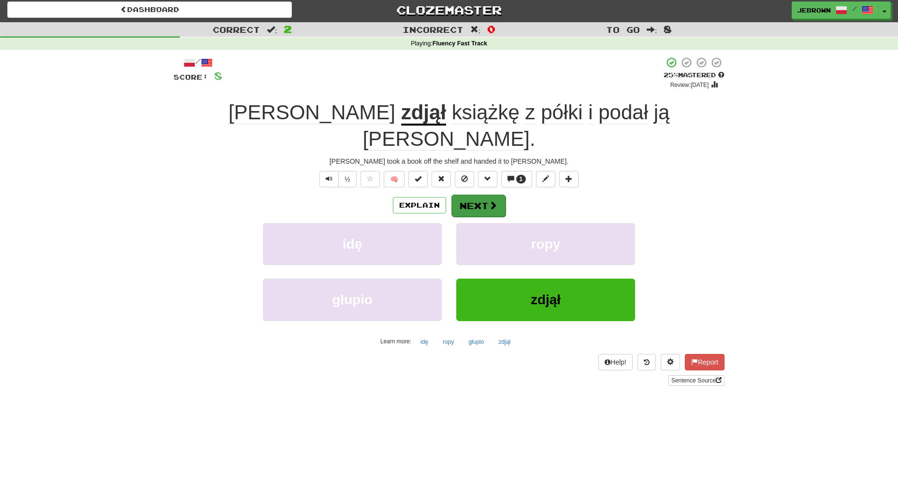
click at [481, 195] on button "Next" at bounding box center [478, 206] width 54 height 22
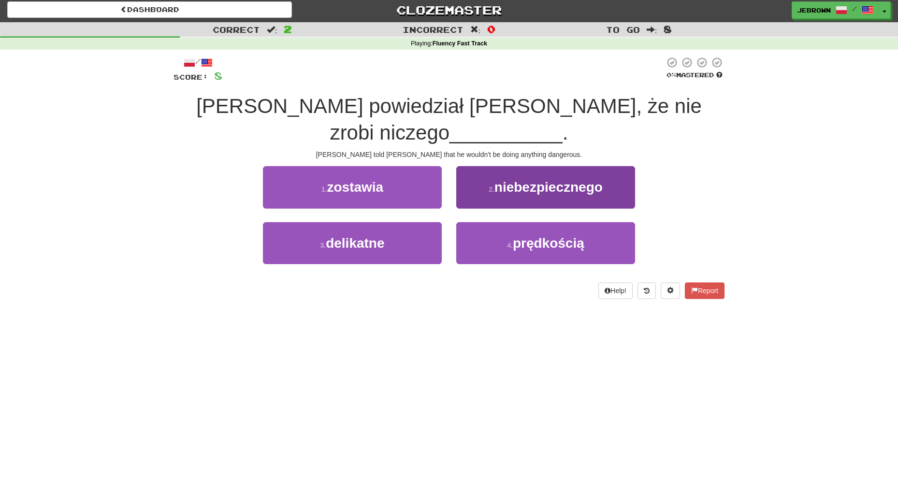
click at [563, 180] on span "niebezpiecznego" at bounding box center [548, 187] width 108 height 15
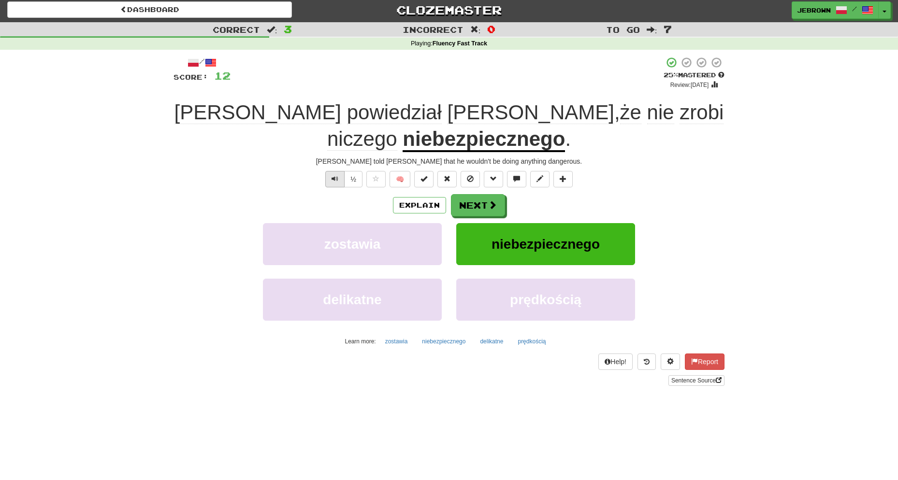
click at [332, 176] on span "Text-to-speech controls" at bounding box center [335, 178] width 7 height 7
click at [484, 202] on button "Next" at bounding box center [478, 206] width 54 height 22
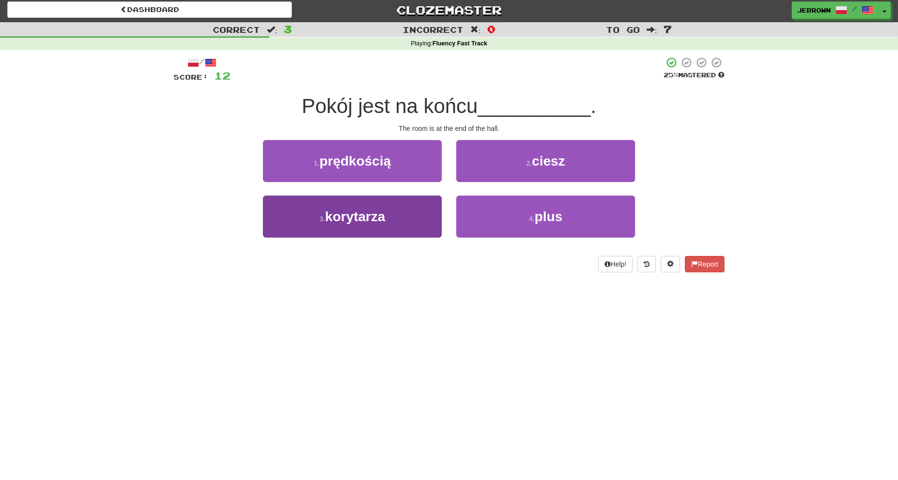
click at [406, 219] on button "3 . korytarza" at bounding box center [352, 217] width 179 height 42
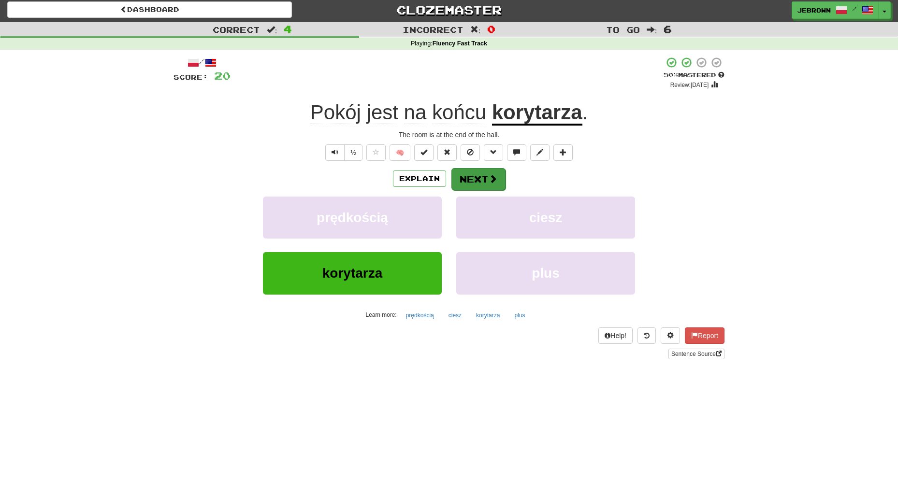
click at [485, 178] on button "Next" at bounding box center [478, 179] width 54 height 22
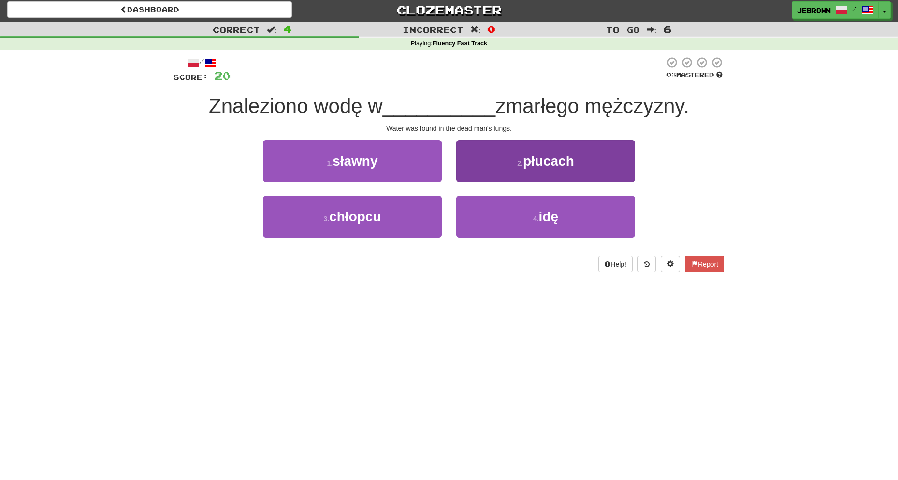
click at [539, 160] on span "płucach" at bounding box center [548, 161] width 51 height 15
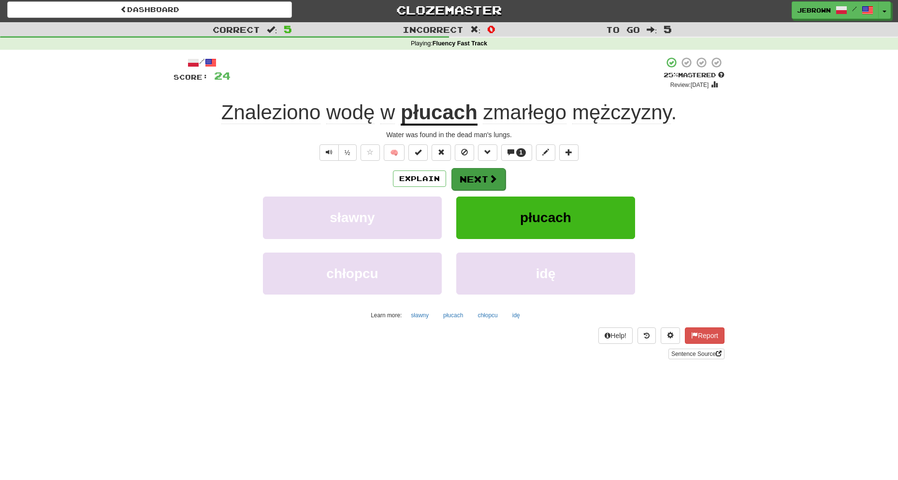
click at [474, 175] on button "Next" at bounding box center [478, 179] width 54 height 22
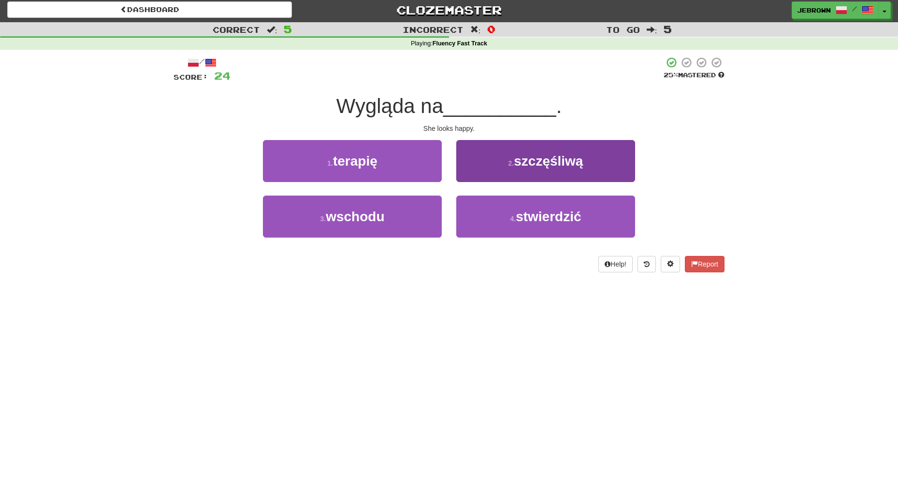
click at [510, 167] on button "2 . szczęśliwą" at bounding box center [545, 161] width 179 height 42
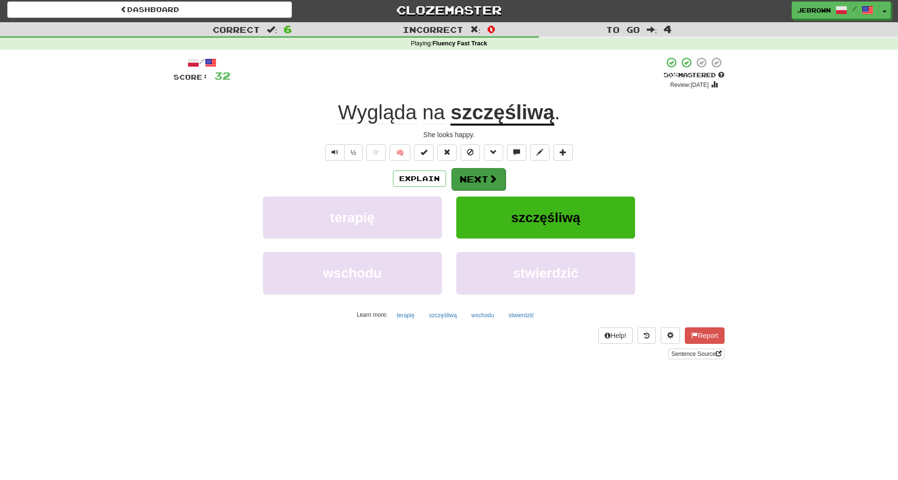
click at [489, 179] on span at bounding box center [493, 178] width 9 height 9
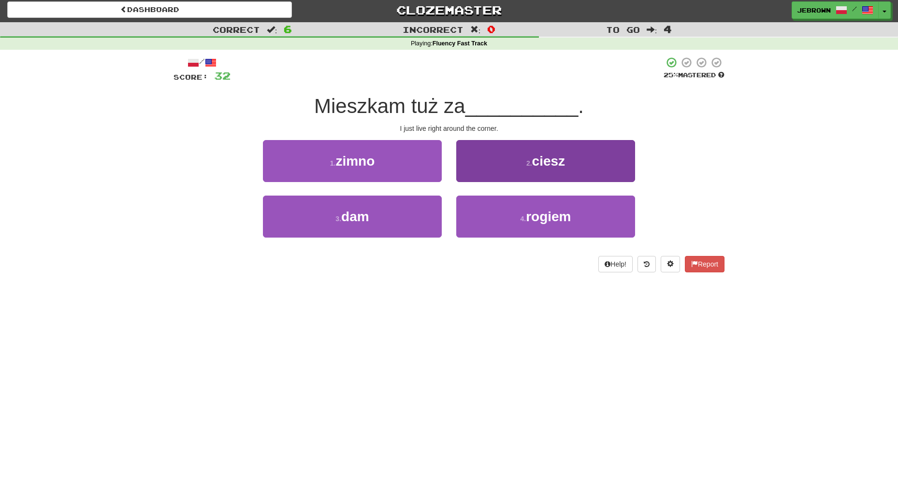
click at [567, 220] on span "rogiem" at bounding box center [548, 216] width 45 height 15
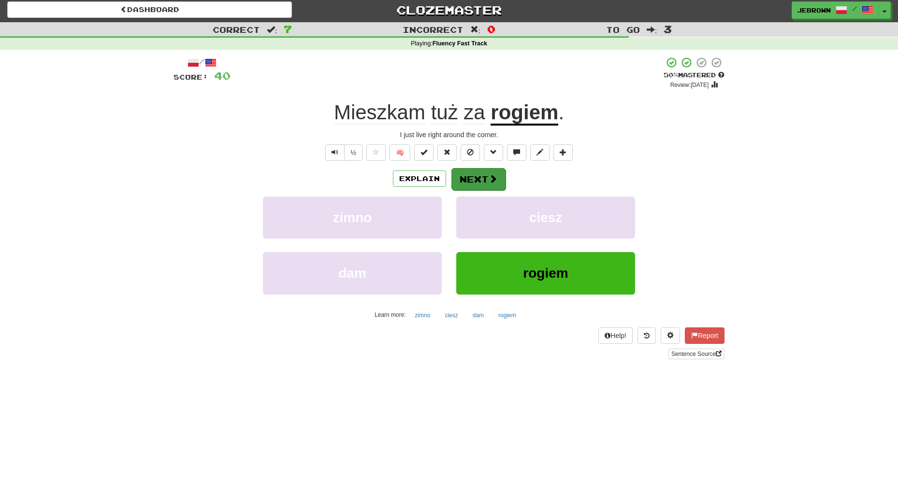
click at [475, 177] on button "Next" at bounding box center [478, 179] width 54 height 22
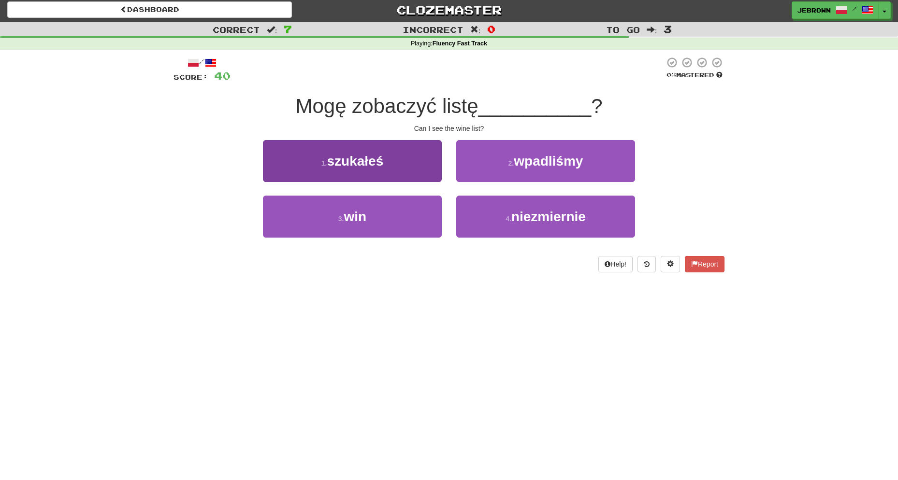
click at [391, 217] on button "3 . win" at bounding box center [352, 217] width 179 height 42
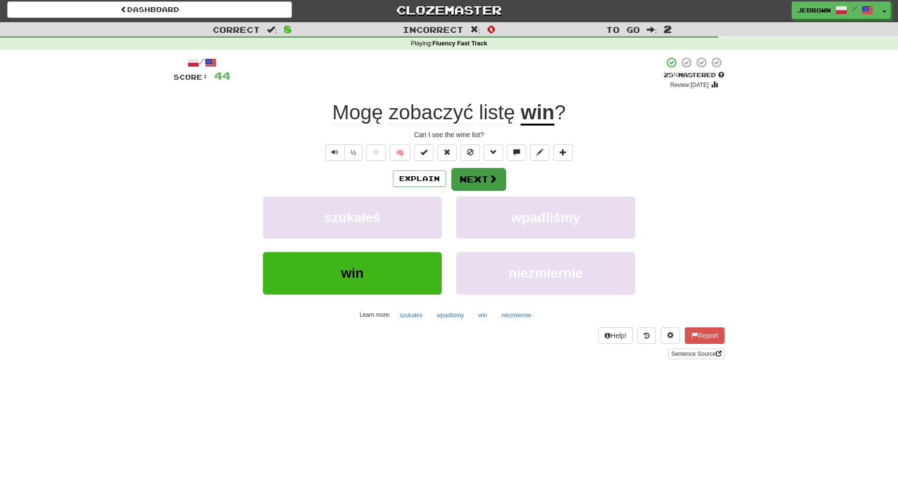
click at [491, 177] on span at bounding box center [493, 178] width 9 height 9
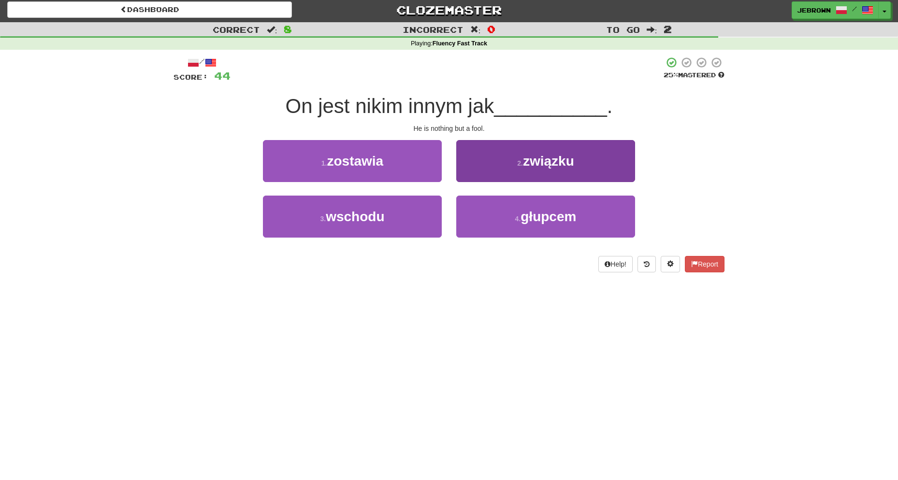
click at [537, 214] on span "głupcem" at bounding box center [549, 216] width 56 height 15
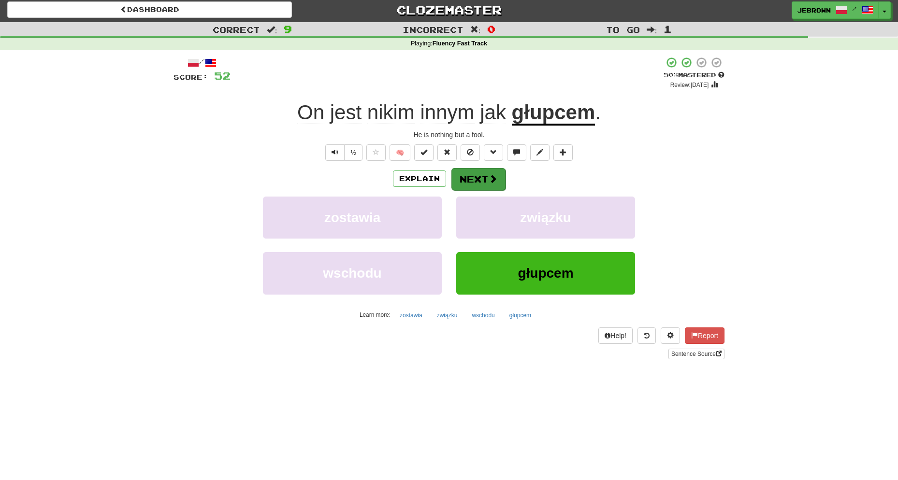
click at [484, 180] on button "Next" at bounding box center [478, 179] width 54 height 22
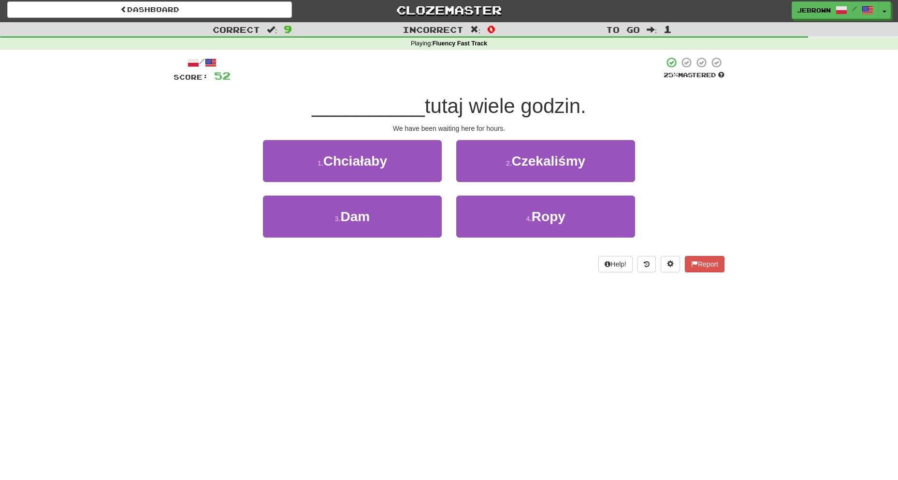
click at [521, 165] on span "Czekaliśmy" at bounding box center [549, 161] width 74 height 15
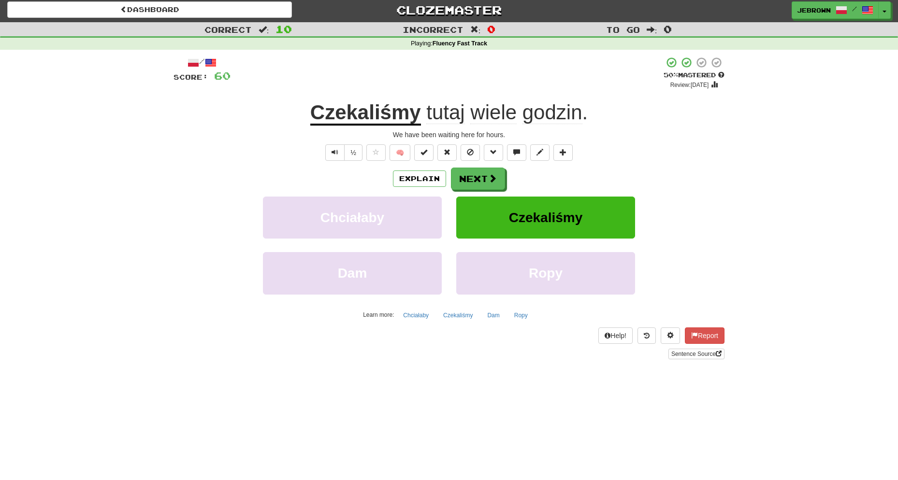
click at [490, 178] on span at bounding box center [492, 178] width 9 height 9
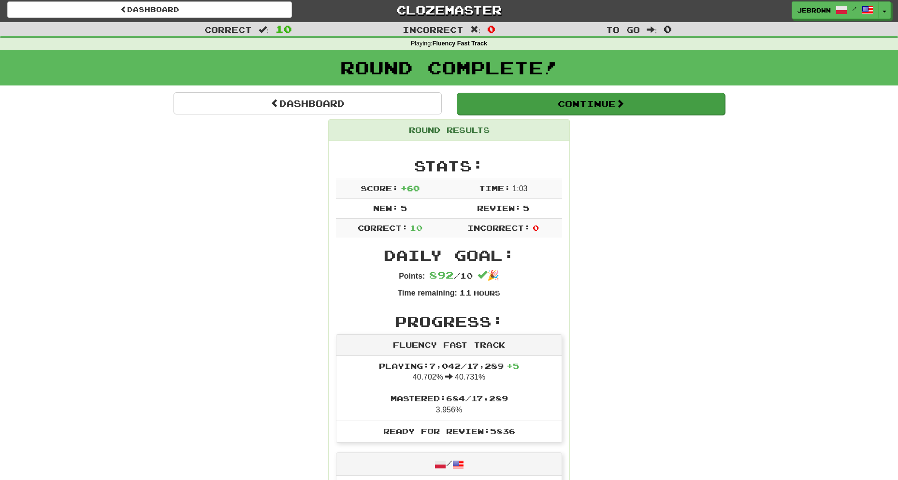
click at [506, 100] on button "Continue" at bounding box center [591, 104] width 268 height 22
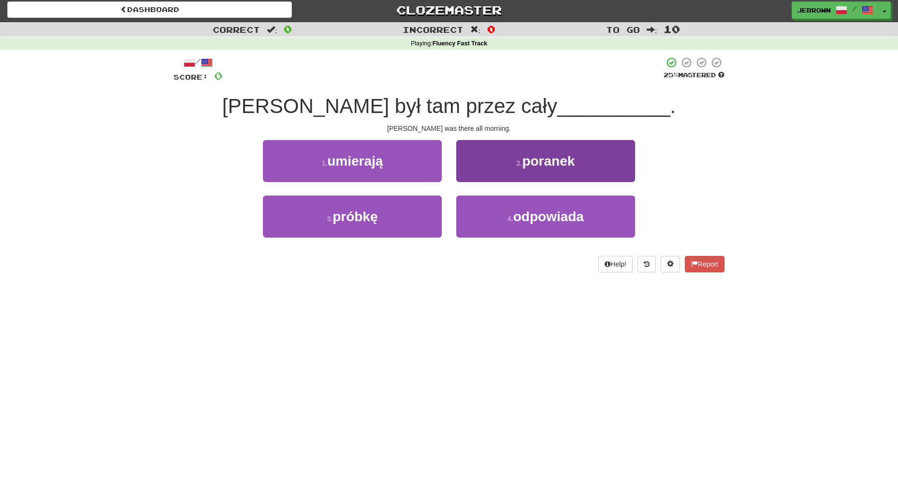
click at [560, 158] on span "poranek" at bounding box center [548, 161] width 53 height 15
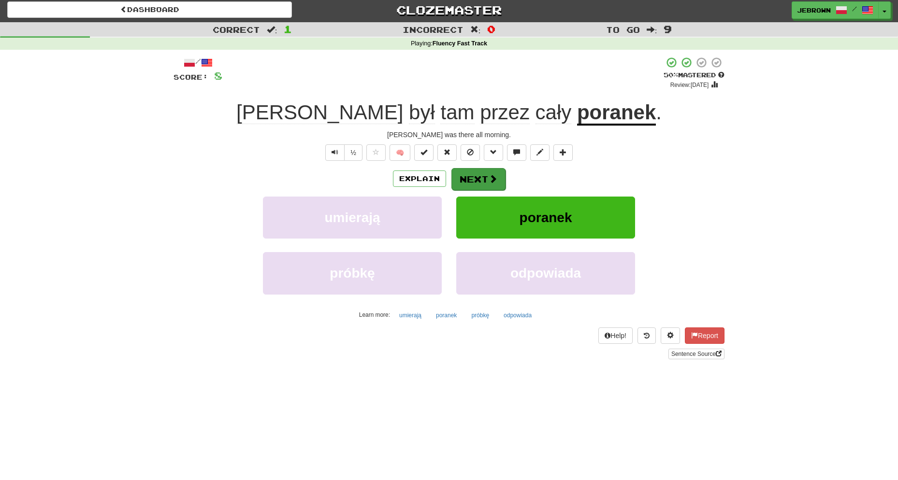
click at [493, 175] on span at bounding box center [493, 178] width 9 height 9
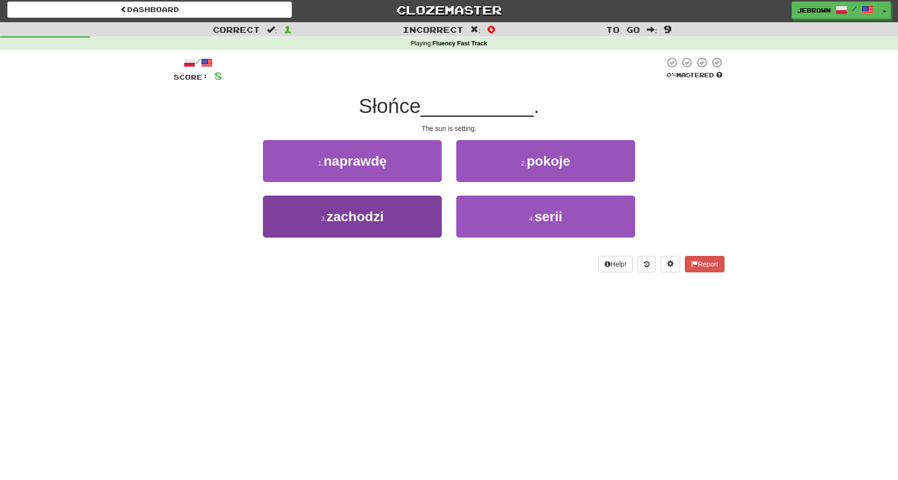
click at [408, 219] on button "3 . zachodzi" at bounding box center [352, 217] width 179 height 42
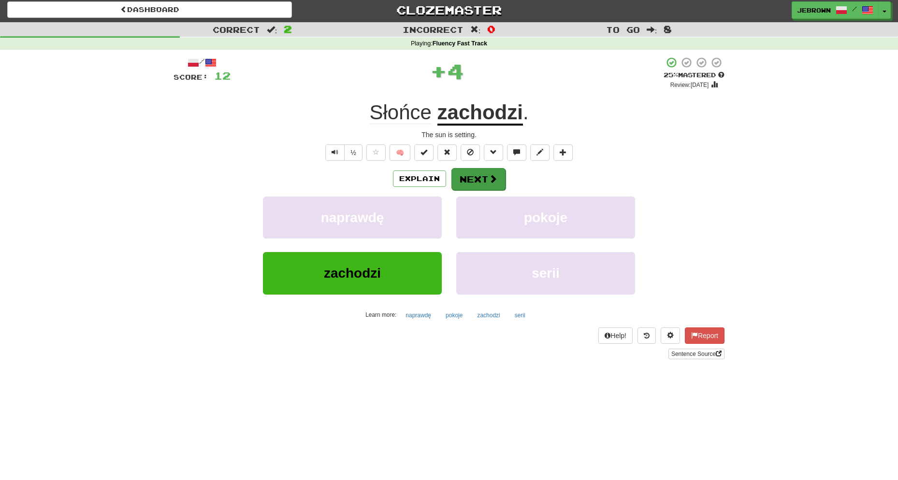
click at [490, 174] on span at bounding box center [493, 178] width 9 height 9
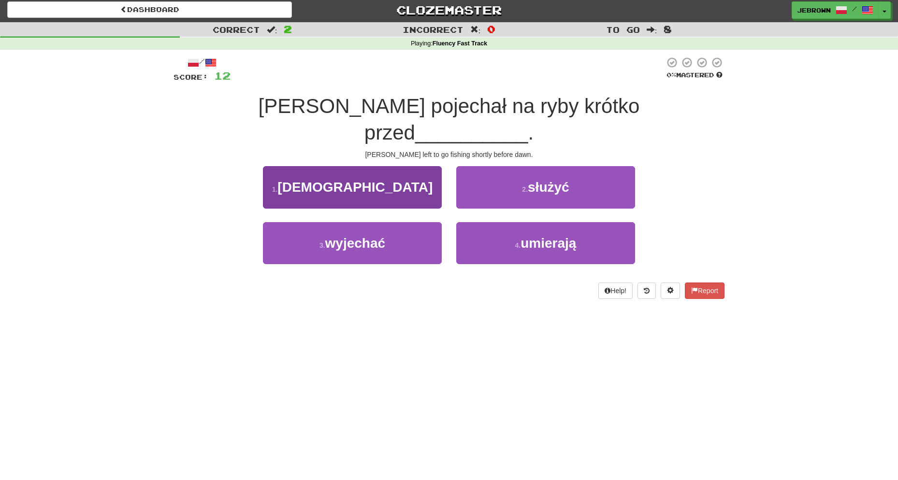
click at [400, 166] on button "1 . świtem" at bounding box center [352, 187] width 179 height 42
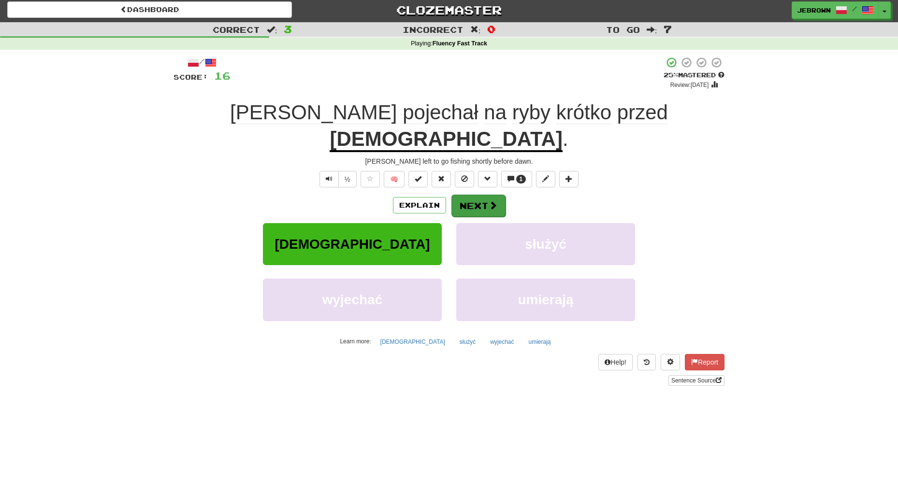
click at [485, 195] on button "Next" at bounding box center [478, 206] width 54 height 22
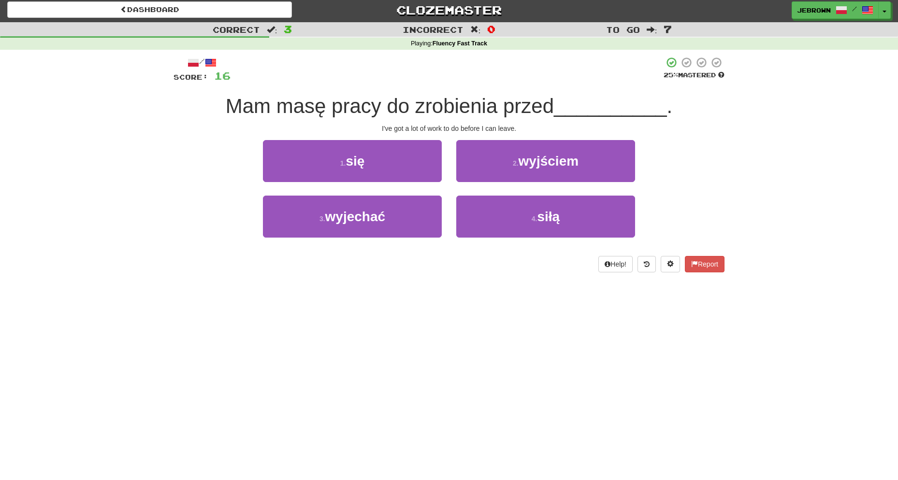
click at [578, 165] on span "wyjściem" at bounding box center [549, 161] width 60 height 15
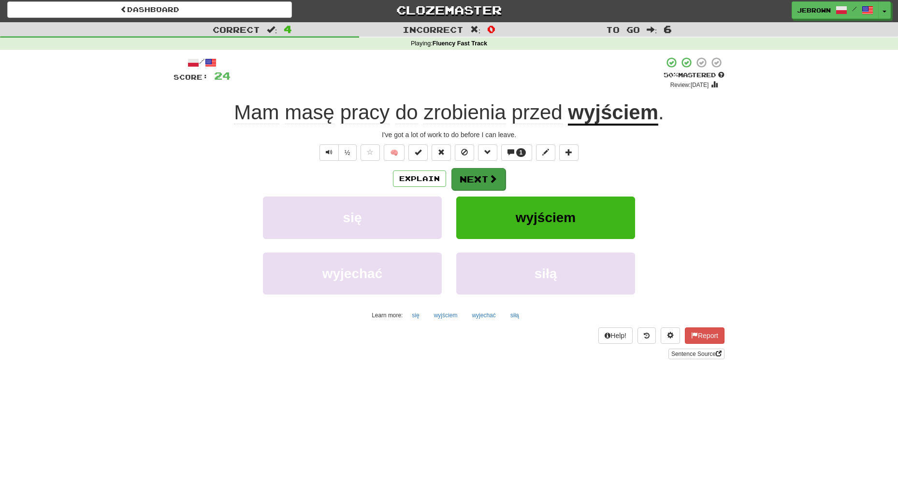
click at [489, 176] on span at bounding box center [493, 178] width 9 height 9
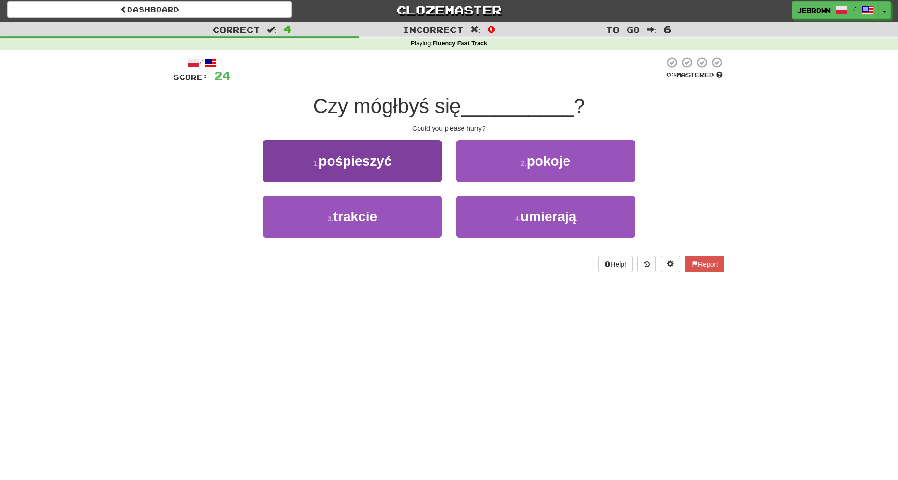
click at [408, 155] on button "1 . pośpieszyć" at bounding box center [352, 161] width 179 height 42
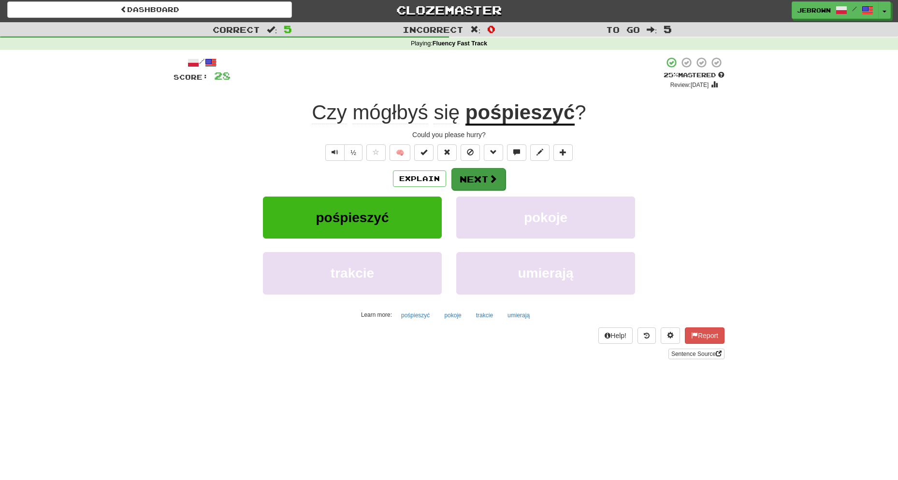
click at [477, 175] on button "Next" at bounding box center [478, 179] width 54 height 22
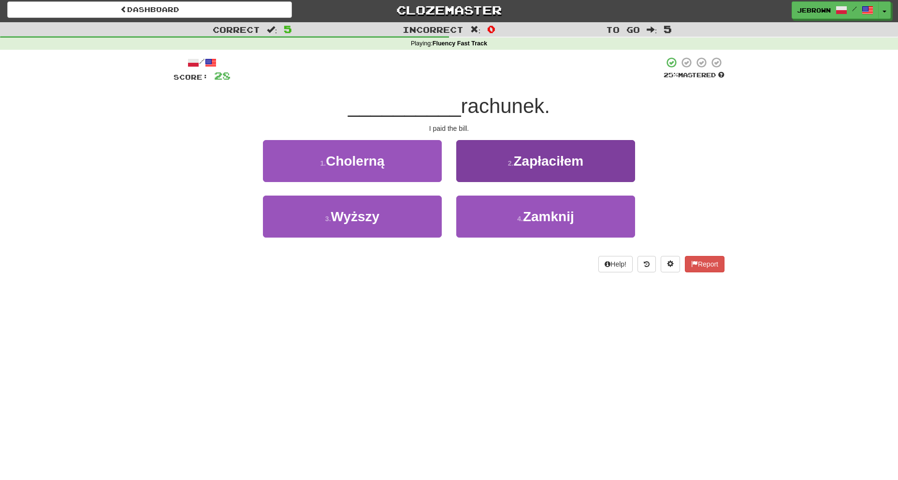
click at [494, 164] on button "2 . Zapłaciłem" at bounding box center [545, 161] width 179 height 42
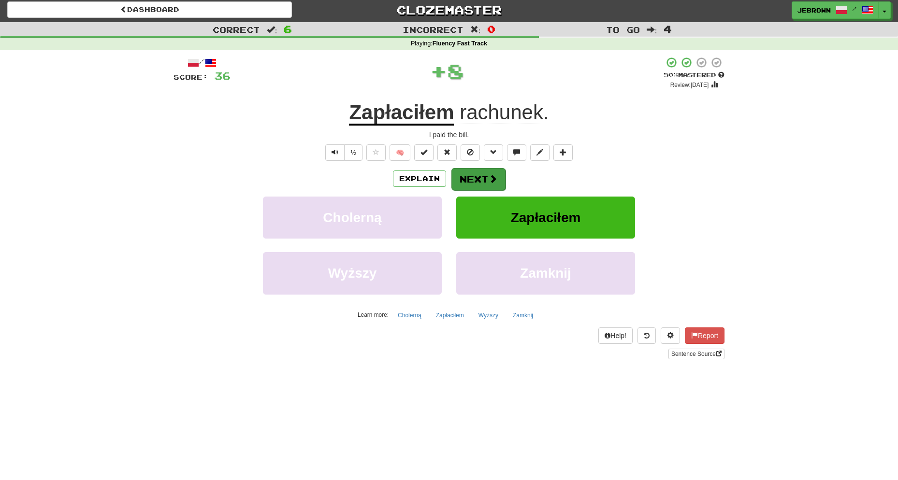
click at [484, 177] on button "Next" at bounding box center [478, 179] width 54 height 22
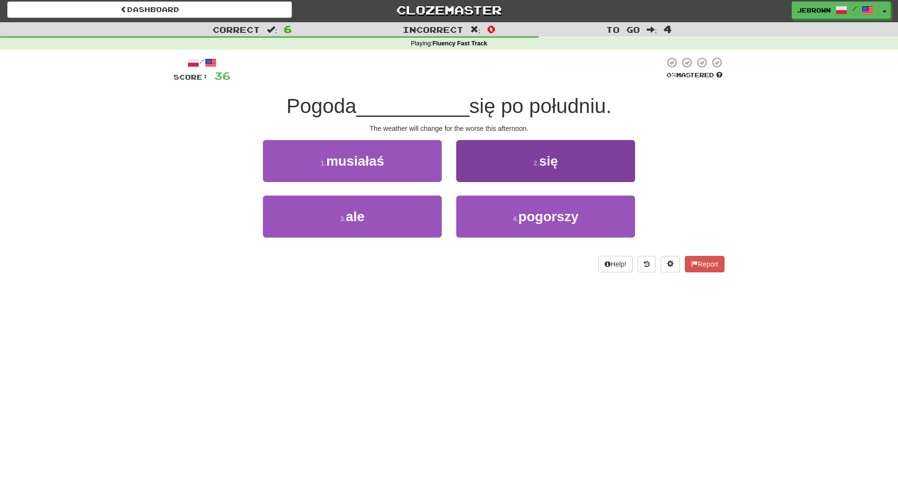
click at [534, 218] on span "pogorszy" at bounding box center [549, 216] width 60 height 15
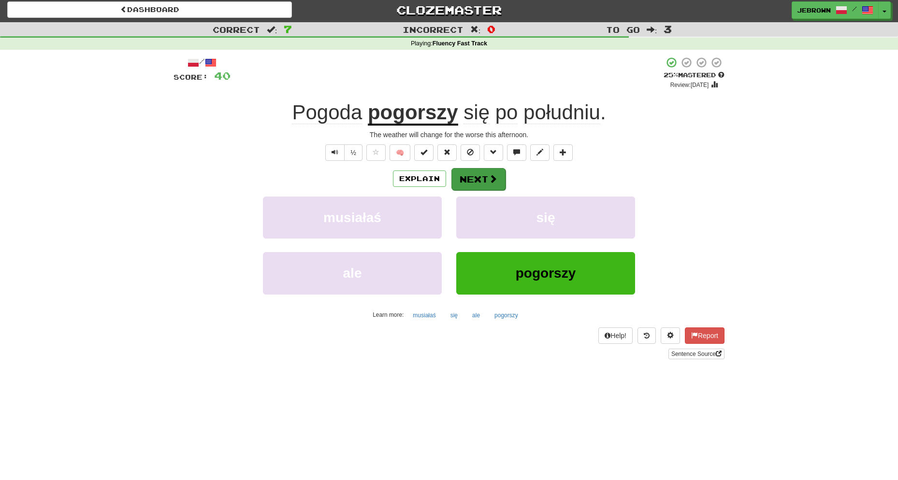
click at [482, 182] on button "Next" at bounding box center [478, 179] width 54 height 22
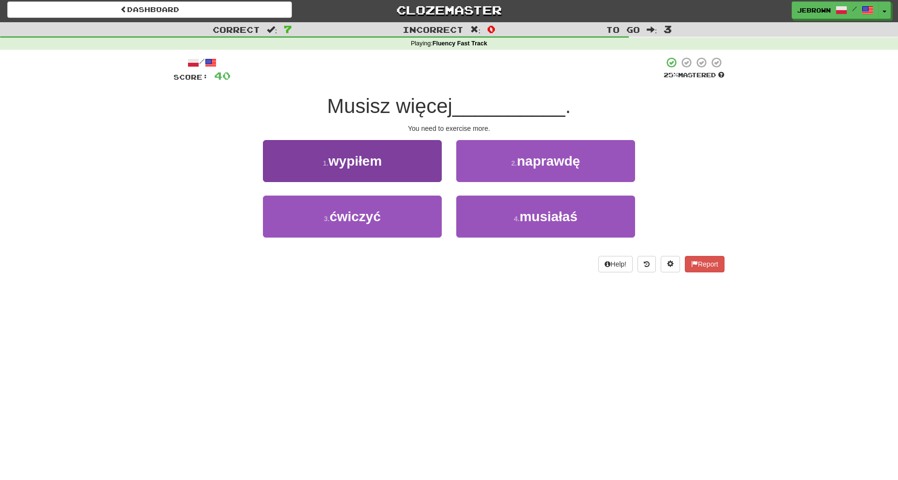
click at [388, 214] on button "3 . ćwiczyć" at bounding box center [352, 217] width 179 height 42
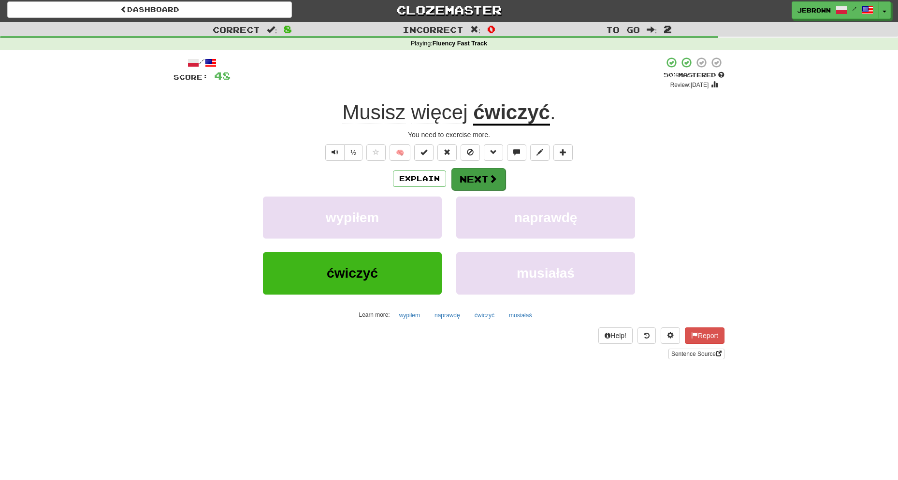
click at [480, 179] on button "Next" at bounding box center [478, 179] width 54 height 22
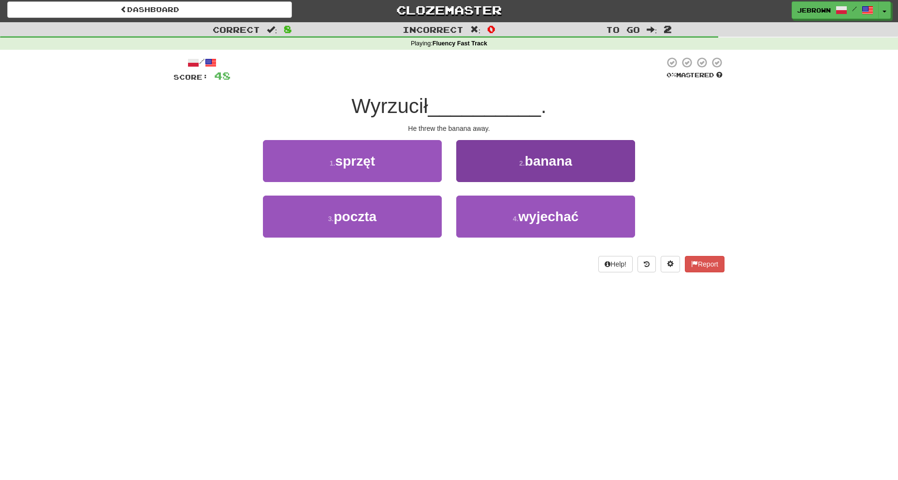
click at [552, 167] on button "2 . banana" at bounding box center [545, 161] width 179 height 42
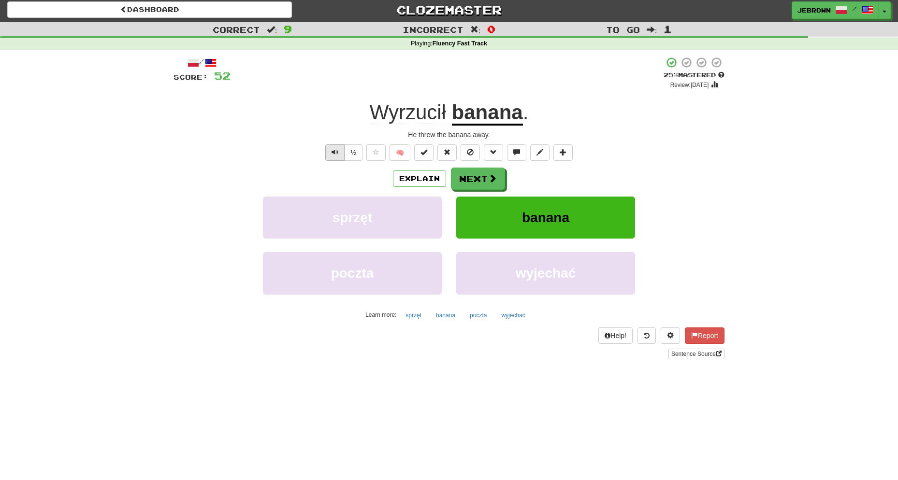
click at [336, 150] on span "Text-to-speech controls" at bounding box center [335, 152] width 7 height 7
click at [482, 179] on button "Next" at bounding box center [478, 179] width 54 height 22
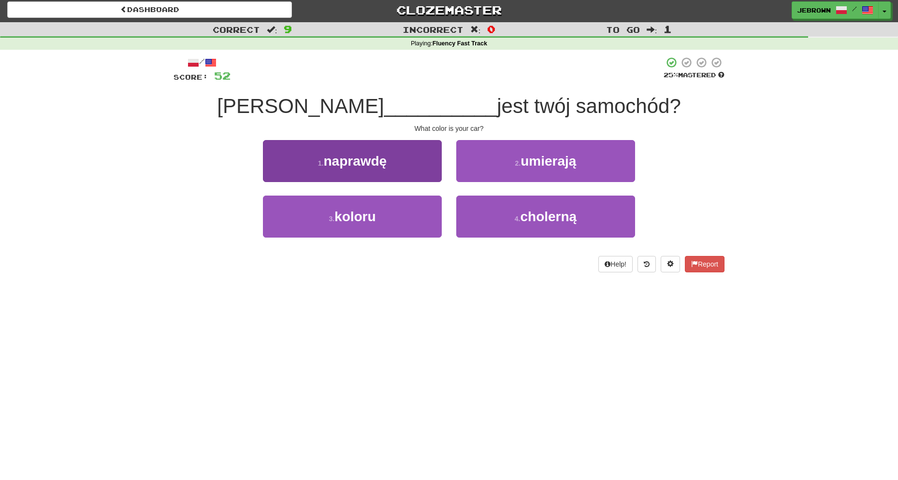
click at [397, 219] on button "3 . koloru" at bounding box center [352, 217] width 179 height 42
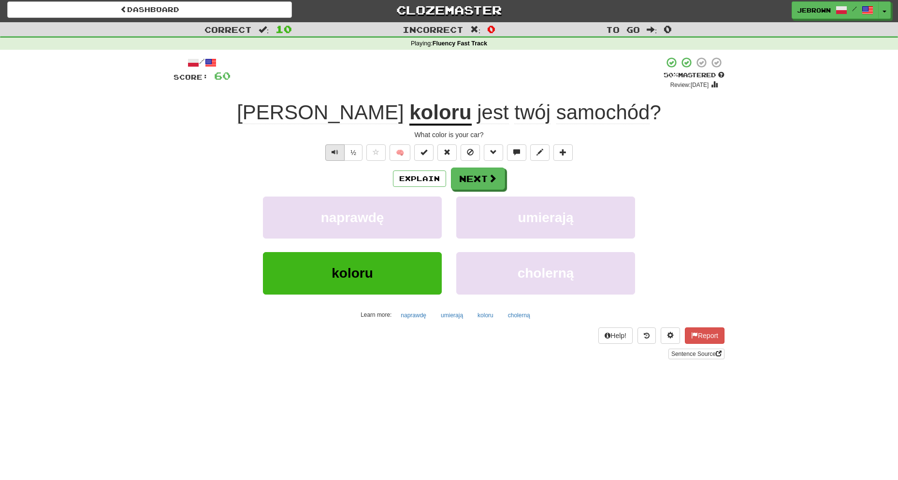
click at [332, 153] on span "Text-to-speech controls" at bounding box center [335, 152] width 7 height 7
click at [484, 177] on button "Next" at bounding box center [478, 179] width 54 height 22
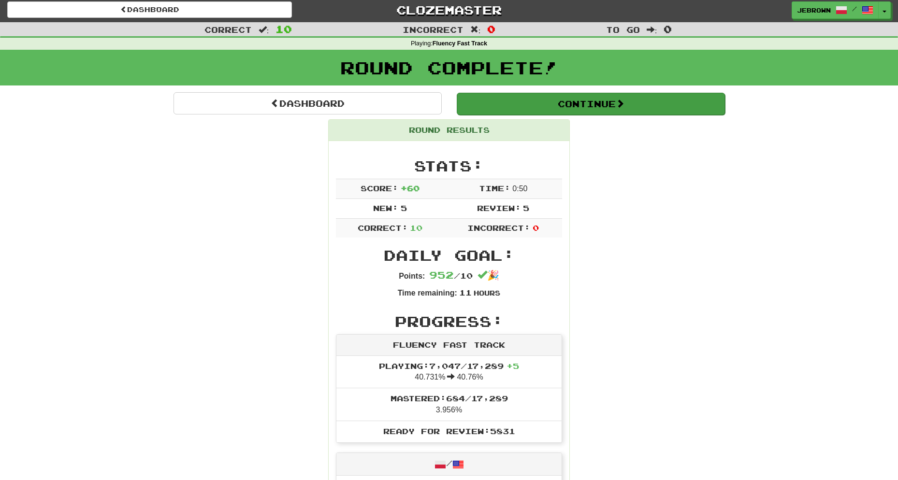
click at [492, 102] on button "Continue" at bounding box center [591, 104] width 268 height 22
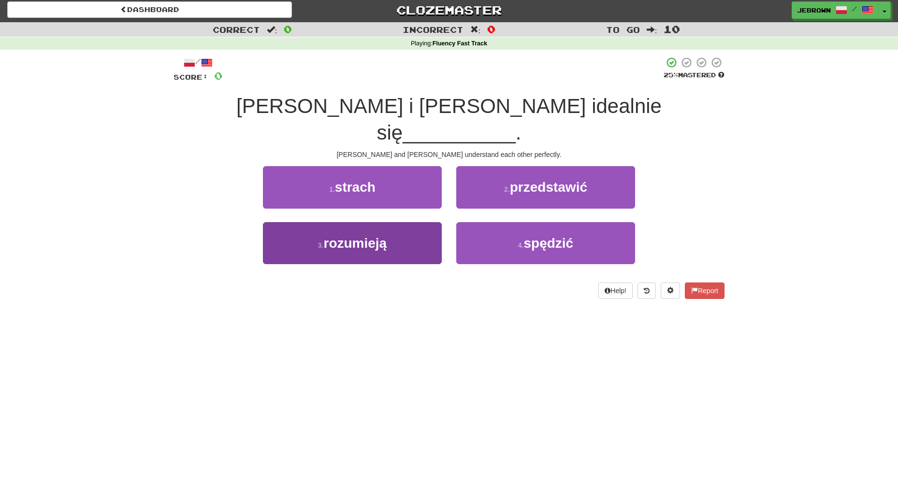
click at [428, 222] on button "3 . rozumieją" at bounding box center [352, 243] width 179 height 42
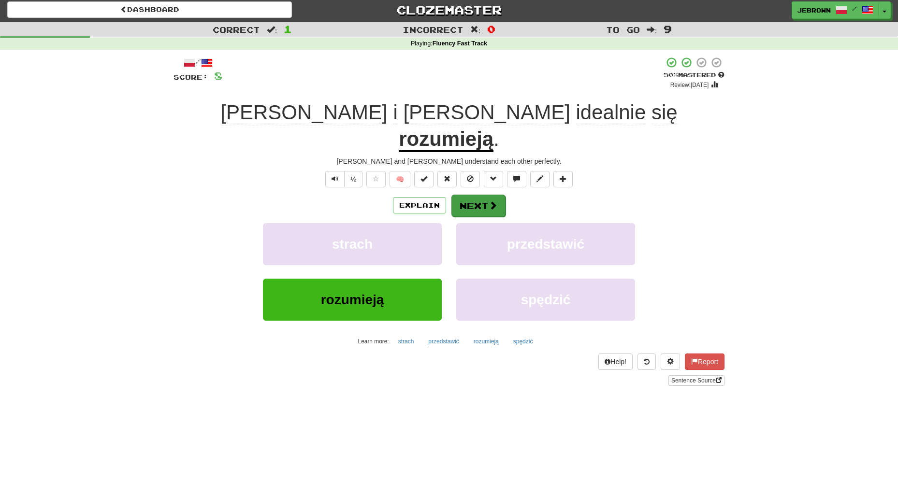
click at [485, 195] on button "Next" at bounding box center [478, 206] width 54 height 22
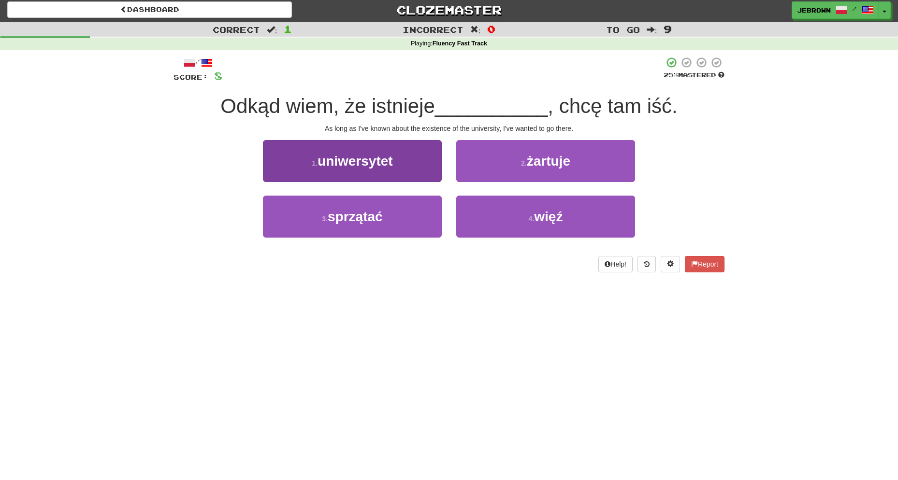
click at [403, 153] on button "1 . uniwersytet" at bounding box center [352, 161] width 179 height 42
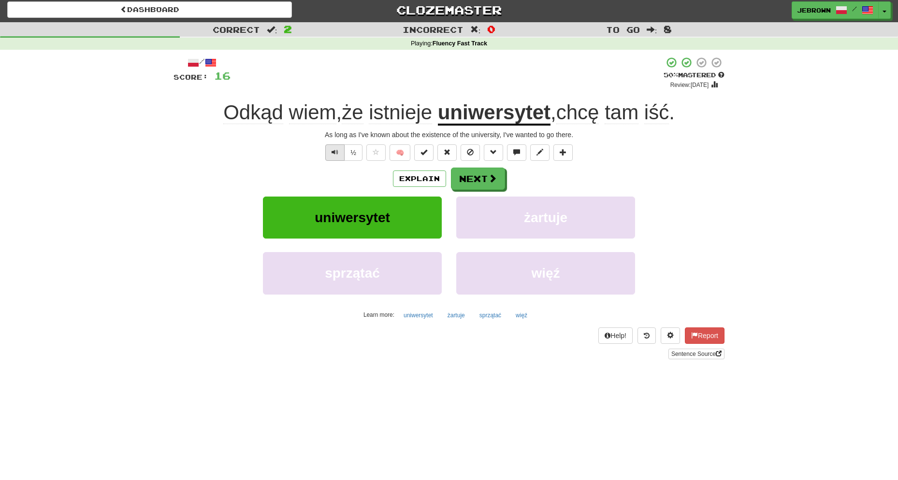
click at [336, 150] on span "Text-to-speech controls" at bounding box center [335, 152] width 7 height 7
click at [491, 177] on span at bounding box center [493, 178] width 9 height 9
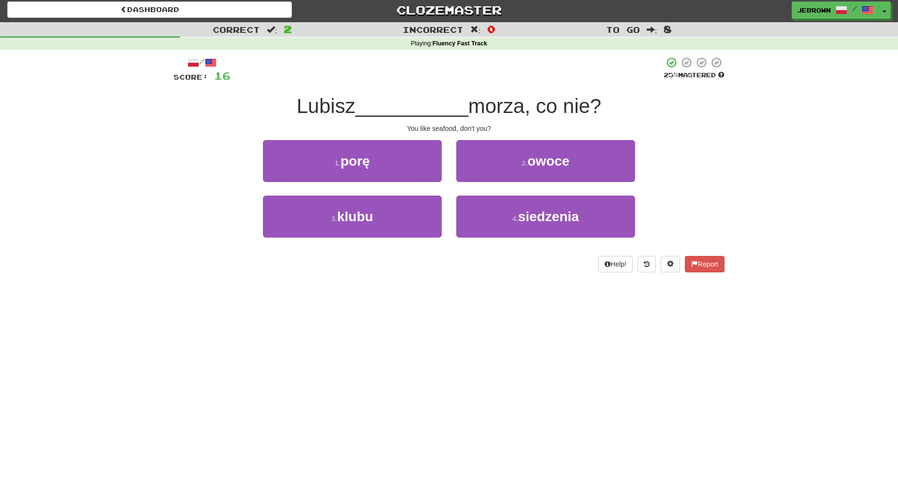
click at [520, 165] on button "2 . owoce" at bounding box center [545, 161] width 179 height 42
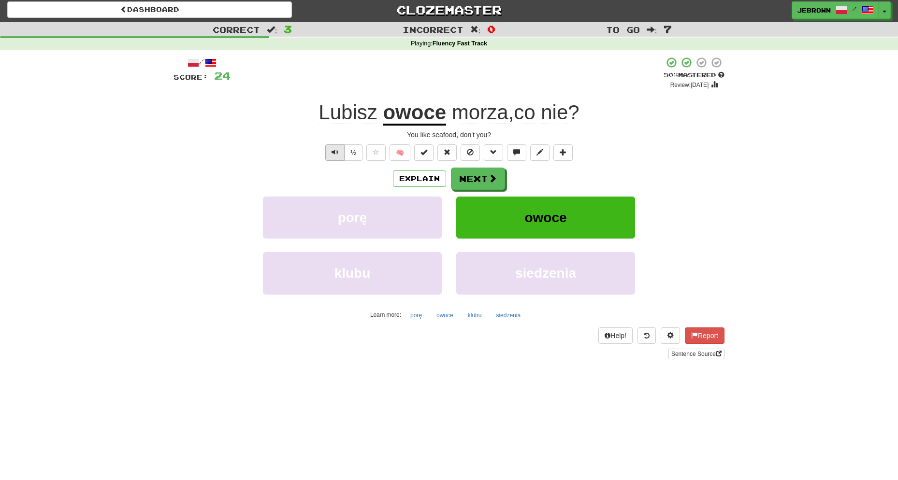
click at [331, 150] on button "Text-to-speech controls" at bounding box center [334, 153] width 19 height 16
click at [483, 177] on button "Next" at bounding box center [478, 179] width 54 height 22
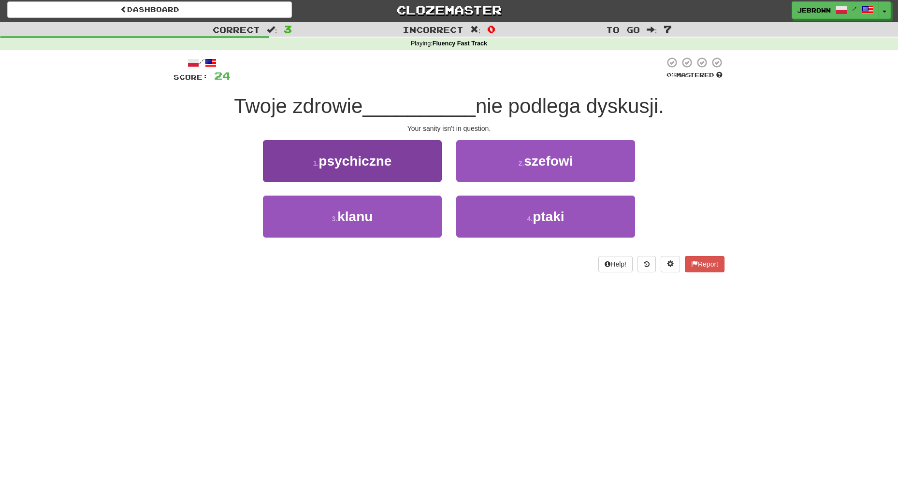
click at [395, 163] on button "1 . psychiczne" at bounding box center [352, 161] width 179 height 42
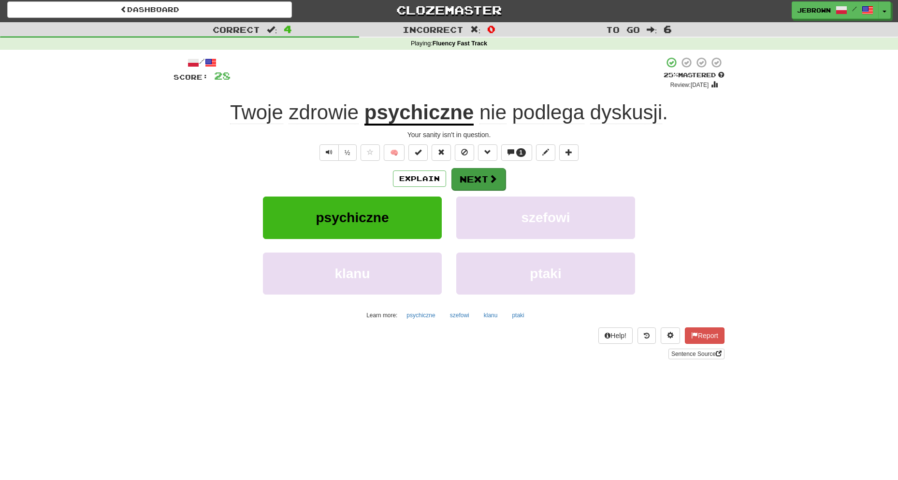
click at [482, 173] on button "Next" at bounding box center [478, 179] width 54 height 22
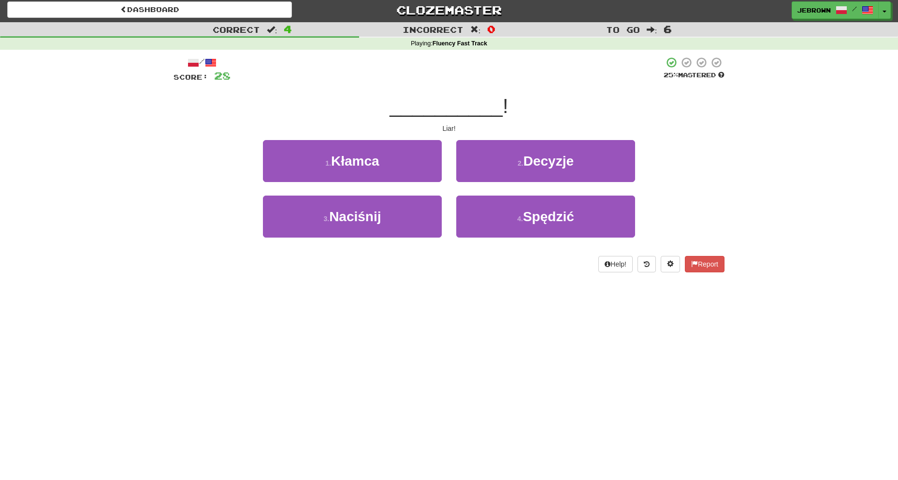
click at [386, 155] on button "1 . Kłamca" at bounding box center [352, 161] width 179 height 42
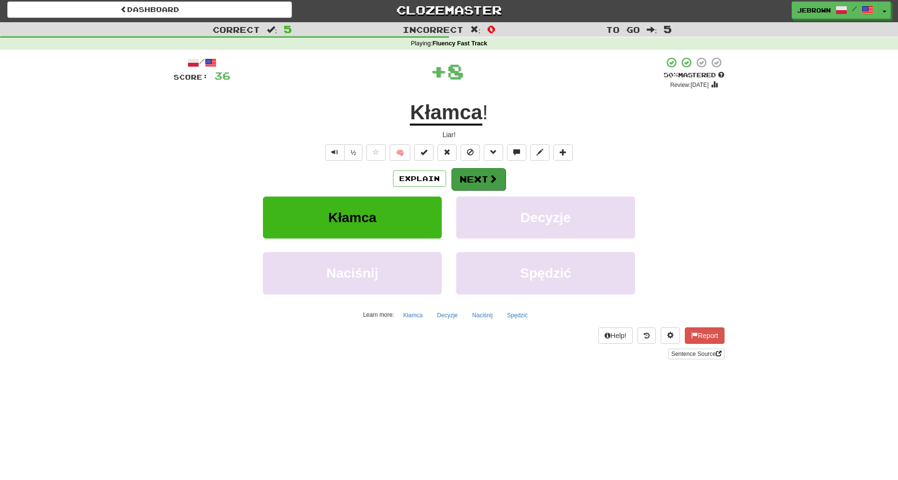
click at [477, 177] on button "Next" at bounding box center [478, 179] width 54 height 22
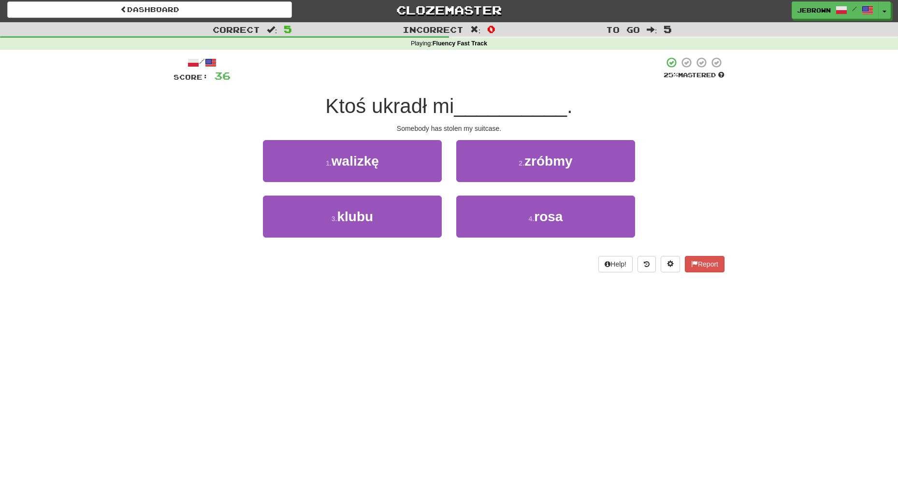
click at [413, 156] on button "1 . walizkę" at bounding box center [352, 161] width 179 height 42
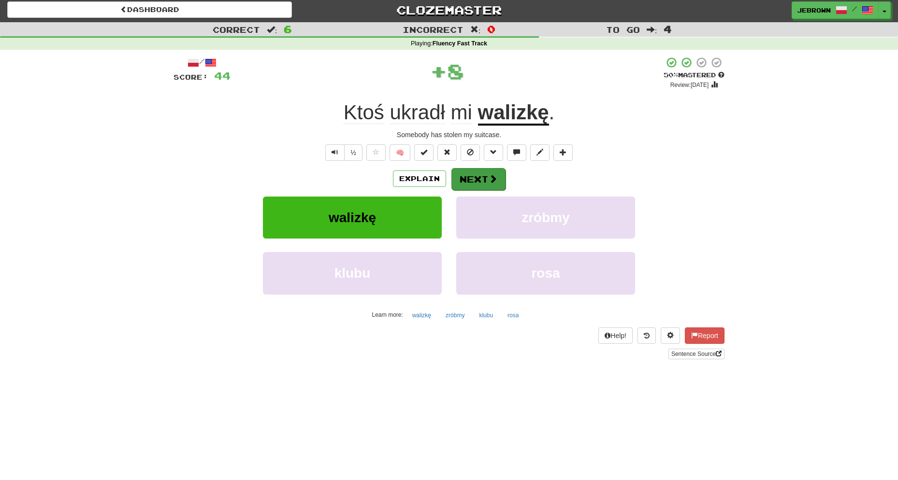
click at [479, 178] on button "Next" at bounding box center [478, 179] width 54 height 22
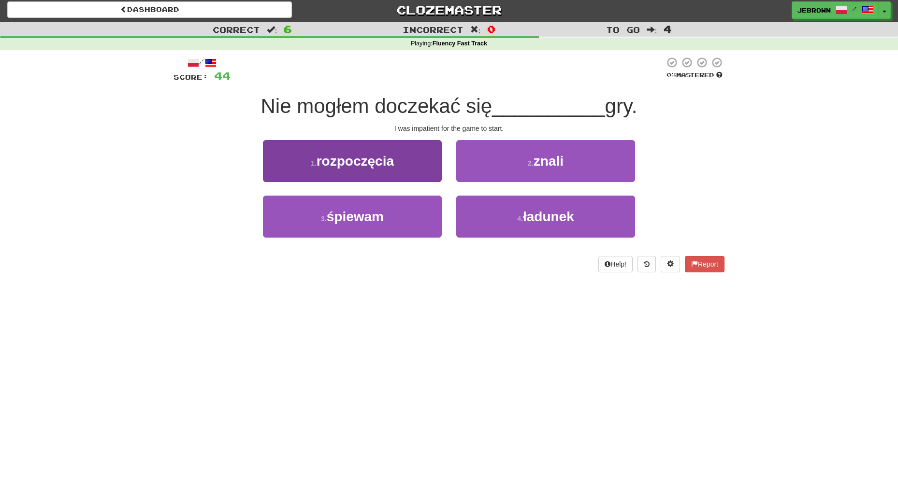
click at [417, 157] on button "1 . rozpoczęcia" at bounding box center [352, 161] width 179 height 42
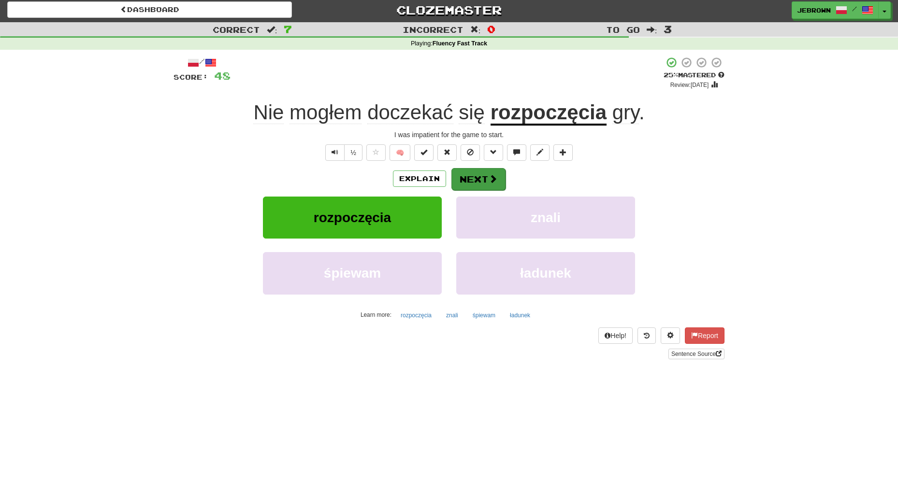
click at [489, 180] on span at bounding box center [493, 178] width 9 height 9
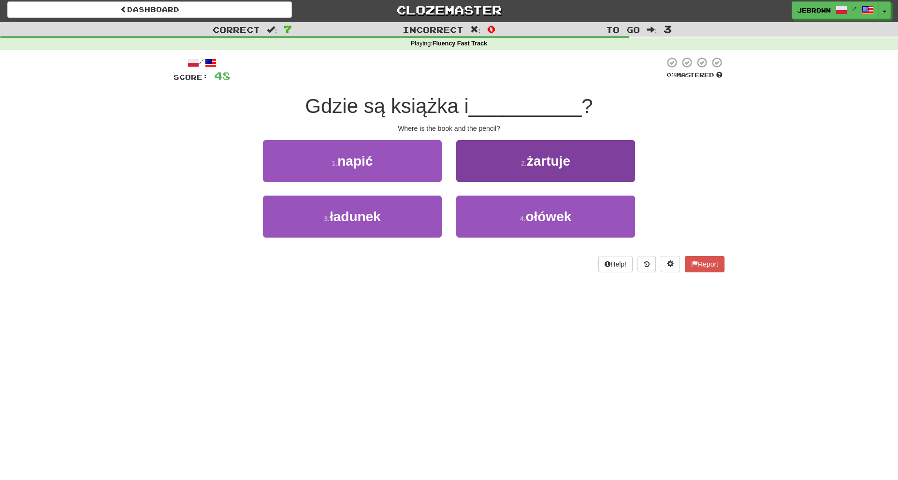
click at [543, 209] on span "ołówek" at bounding box center [548, 216] width 46 height 15
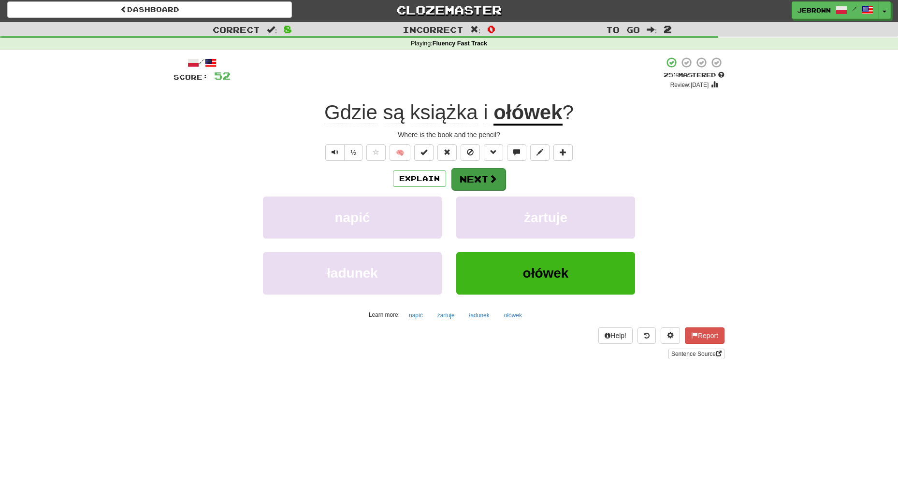
click at [487, 178] on button "Next" at bounding box center [478, 179] width 54 height 22
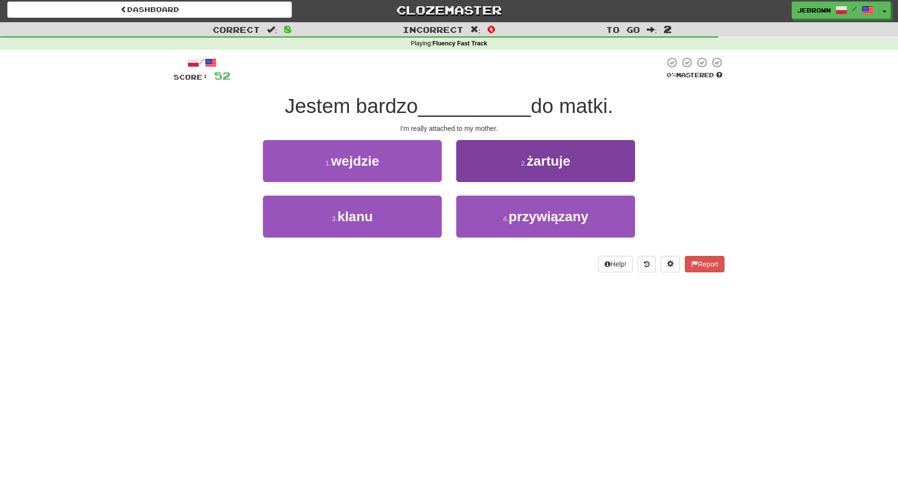
click at [519, 214] on span "przywiązany" at bounding box center [548, 216] width 80 height 15
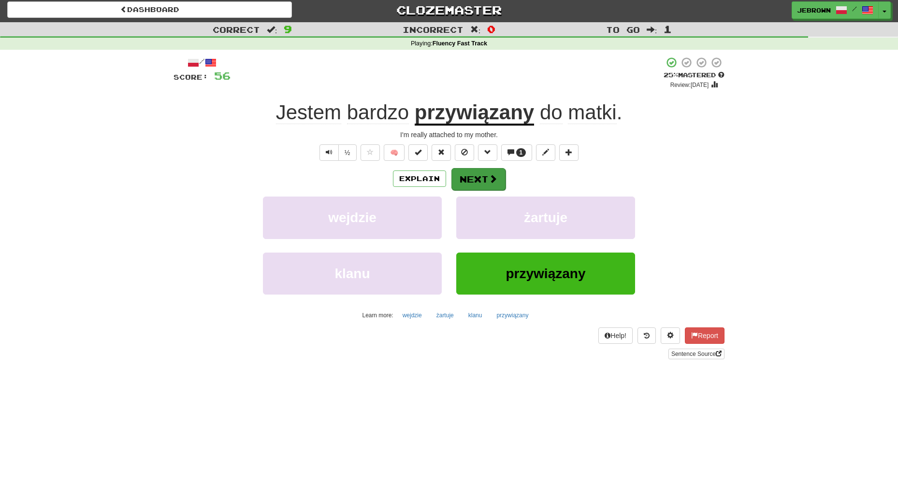
click at [485, 177] on button "Next" at bounding box center [478, 179] width 54 height 22
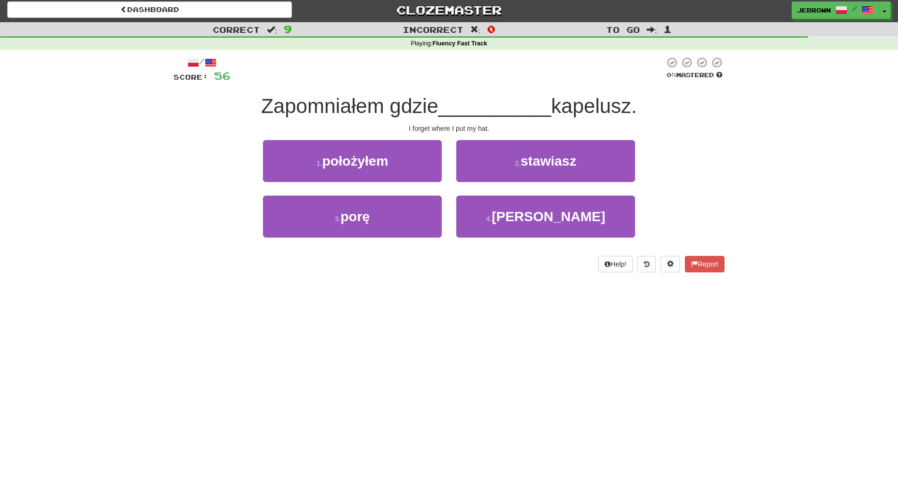
click at [393, 162] on button "1 . położyłem" at bounding box center [352, 161] width 179 height 42
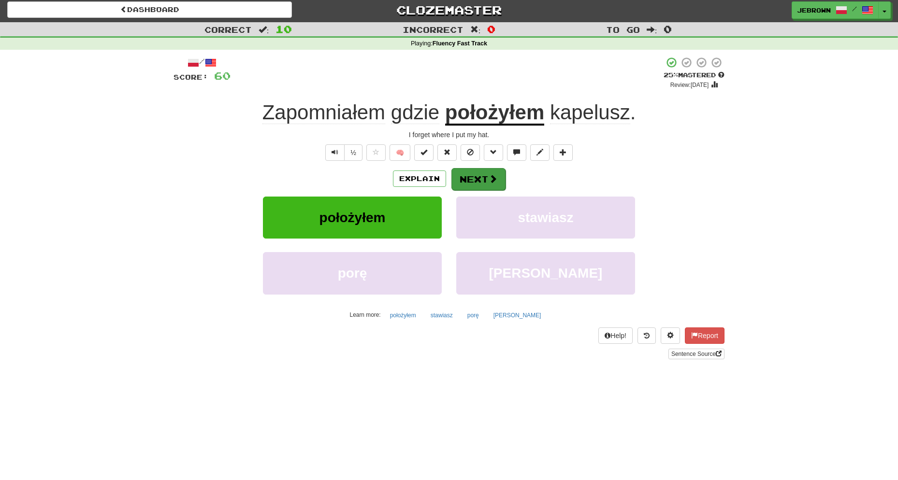
click at [490, 173] on button "Next" at bounding box center [478, 179] width 54 height 22
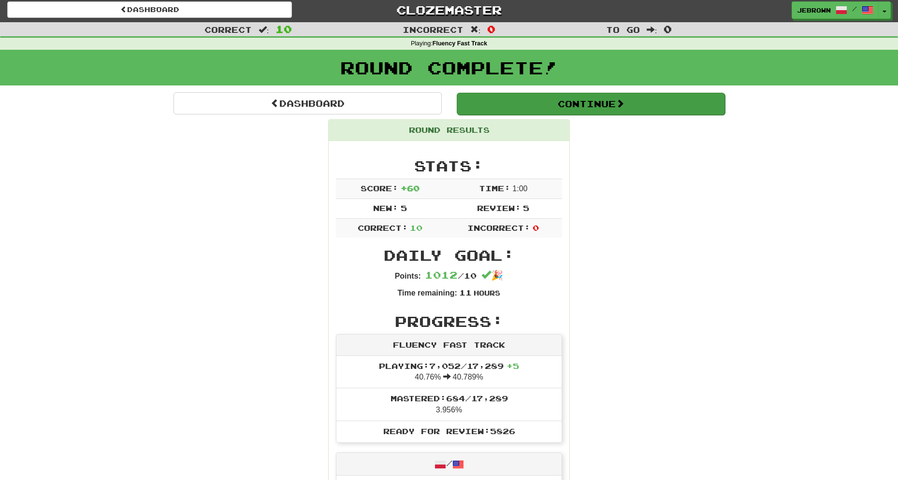
click at [495, 101] on button "Continue" at bounding box center [591, 104] width 268 height 22
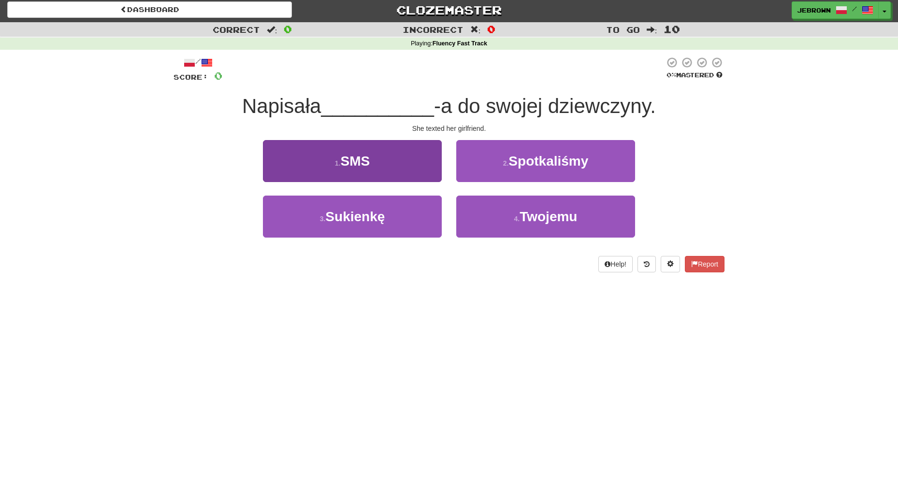
click at [370, 154] on span "SMS" at bounding box center [355, 161] width 29 height 15
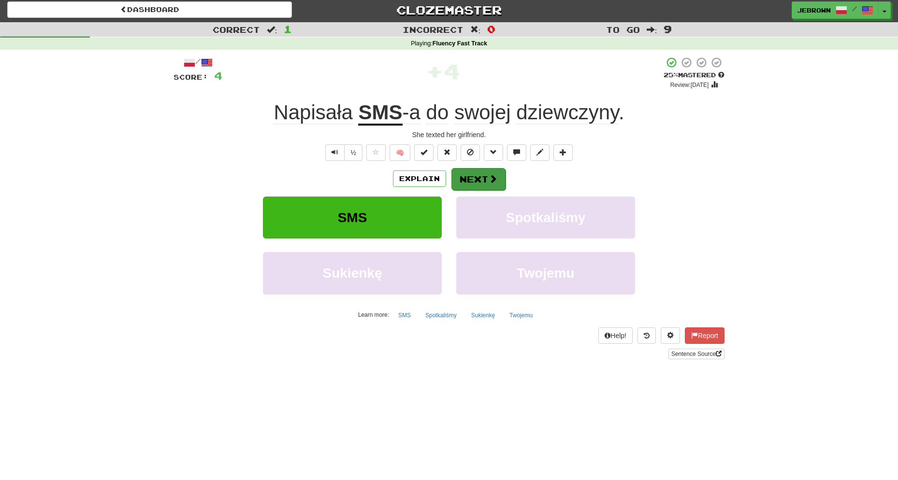
click at [481, 175] on button "Next" at bounding box center [478, 179] width 54 height 22
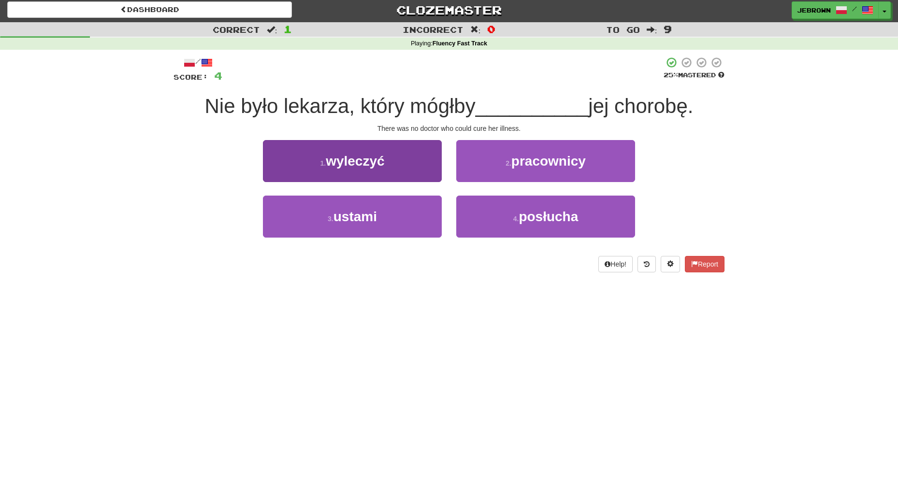
click at [401, 152] on button "1 . wyleczyć" at bounding box center [352, 161] width 179 height 42
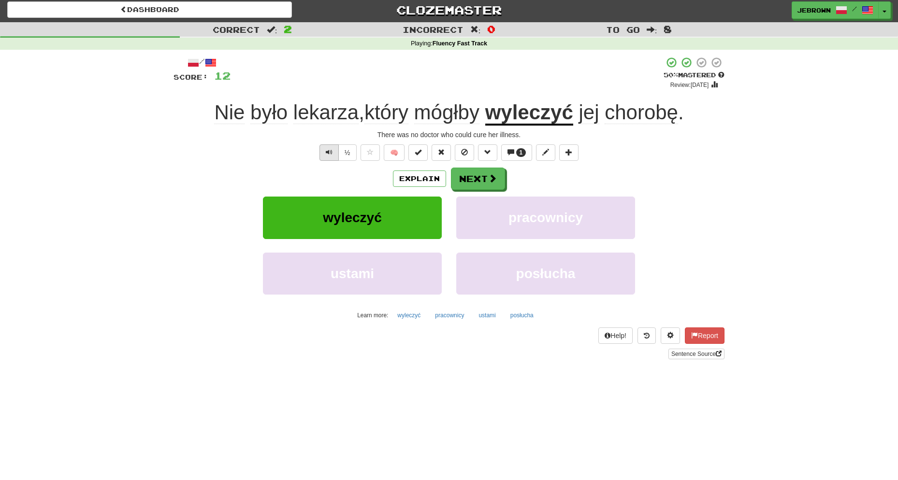
click at [328, 152] on span "Text-to-speech controls" at bounding box center [329, 152] width 7 height 7
click at [485, 179] on button "Next" at bounding box center [478, 179] width 54 height 22
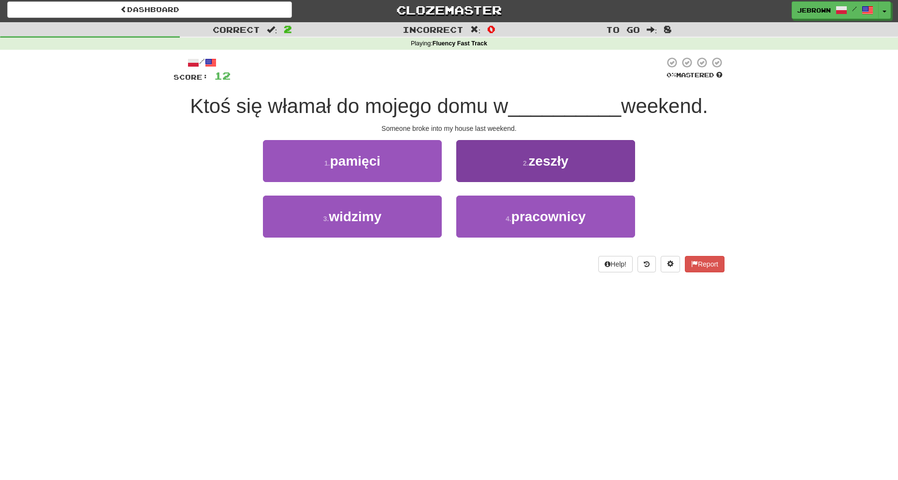
click at [537, 166] on span "zeszły" at bounding box center [549, 161] width 40 height 15
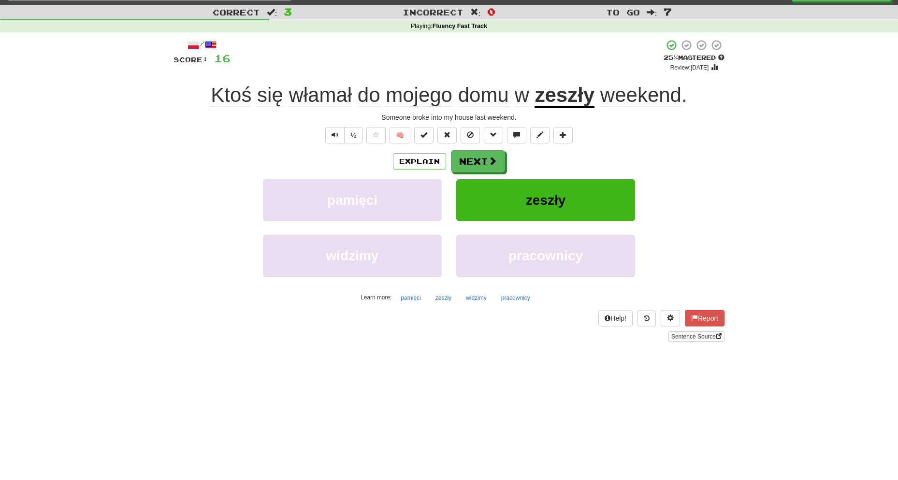
scroll to position [21, 0]
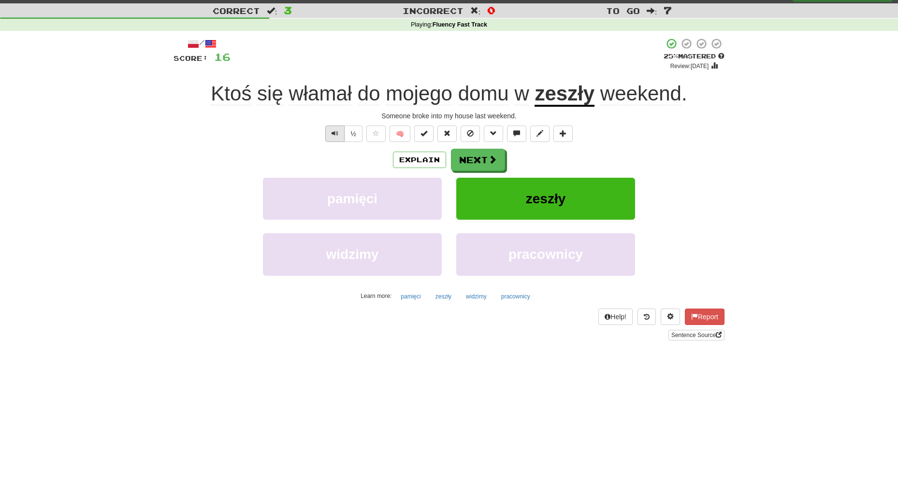
click at [334, 128] on button "Text-to-speech controls" at bounding box center [334, 134] width 19 height 16
click at [484, 156] on button "Next" at bounding box center [478, 160] width 54 height 22
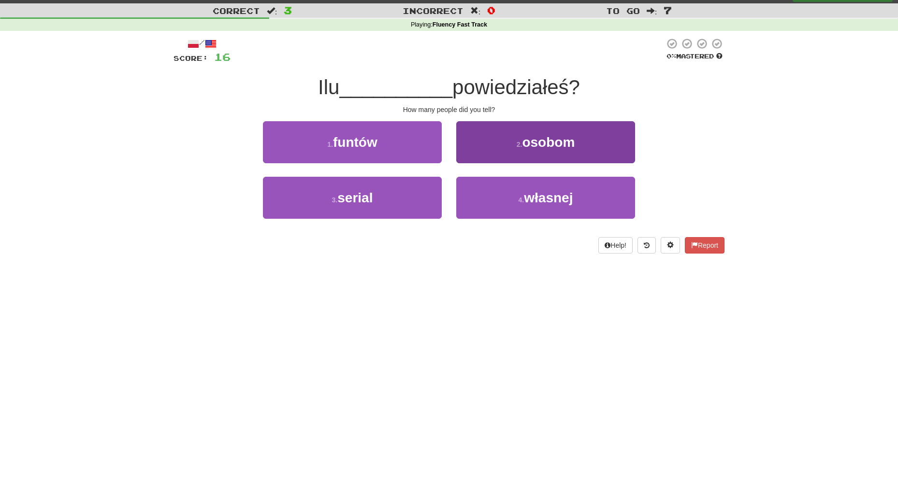
click at [503, 146] on button "2 . osobom" at bounding box center [545, 142] width 179 height 42
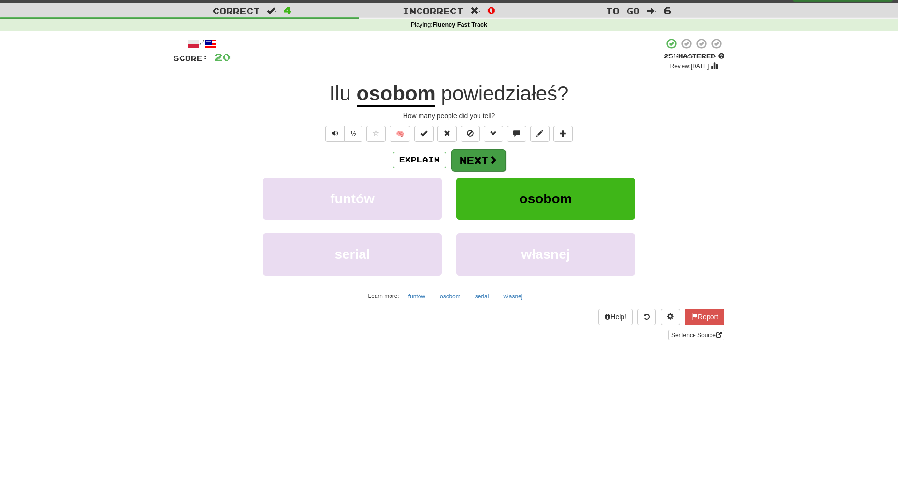
click at [481, 156] on button "Next" at bounding box center [478, 160] width 54 height 22
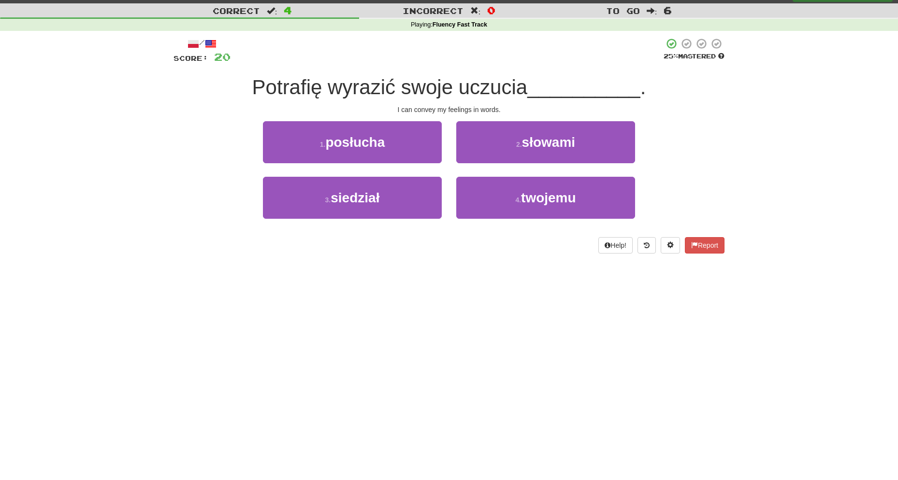
click at [554, 143] on span "słowami" at bounding box center [548, 142] width 53 height 15
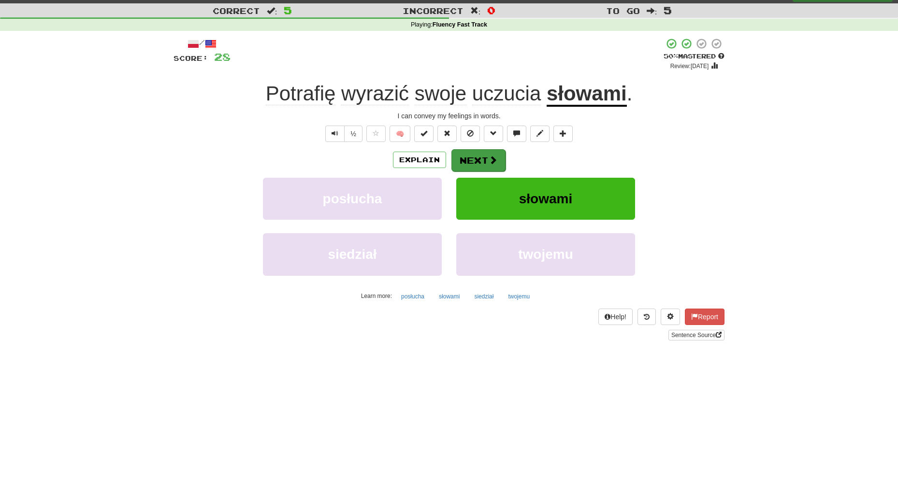
click at [486, 159] on button "Next" at bounding box center [478, 160] width 54 height 22
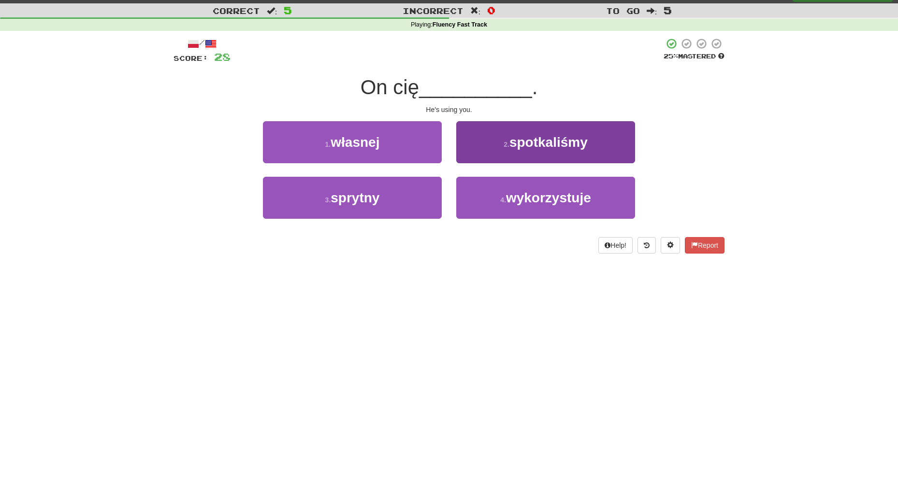
click at [544, 203] on span "wykorzystuje" at bounding box center [548, 197] width 85 height 15
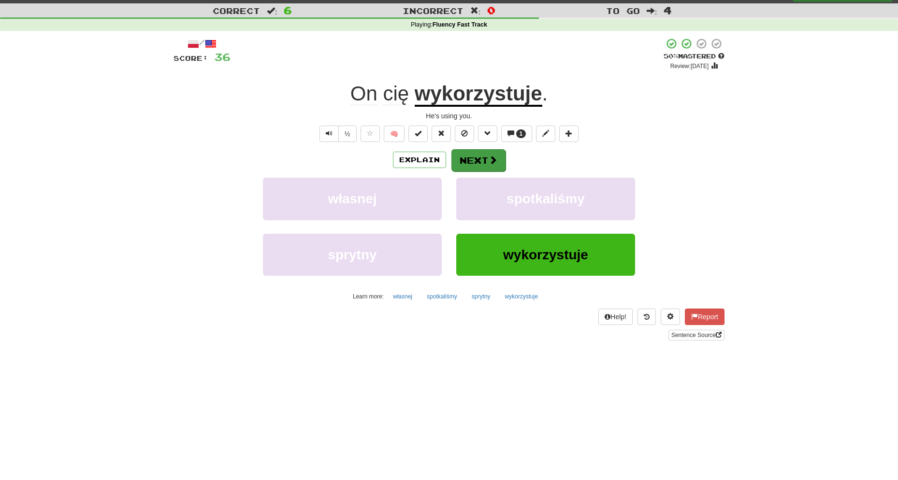
click at [479, 158] on button "Next" at bounding box center [478, 160] width 54 height 22
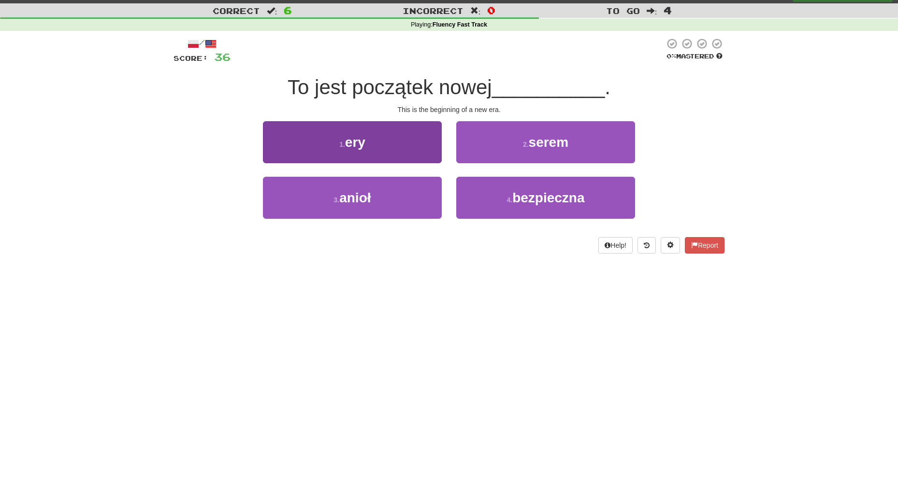
click at [396, 138] on button "1 . ery" at bounding box center [352, 142] width 179 height 42
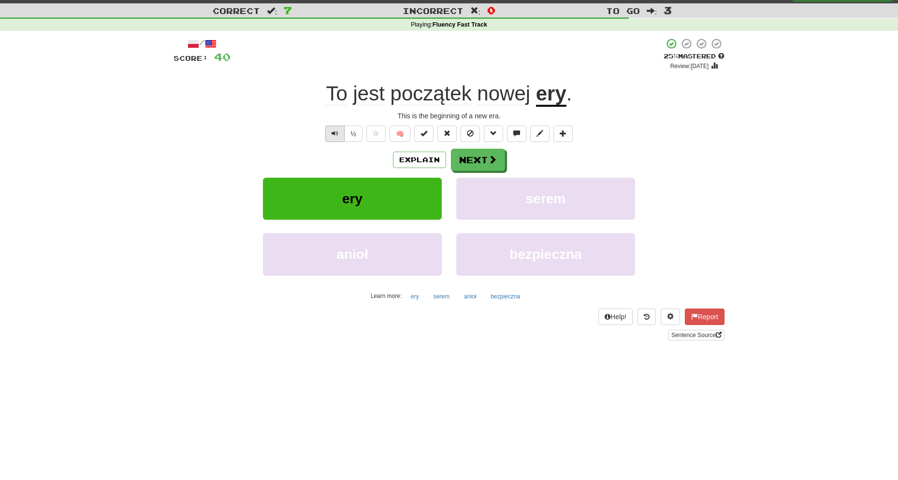
click at [334, 130] on span "Text-to-speech controls" at bounding box center [335, 133] width 7 height 7
click at [481, 162] on button "Next" at bounding box center [478, 160] width 54 height 22
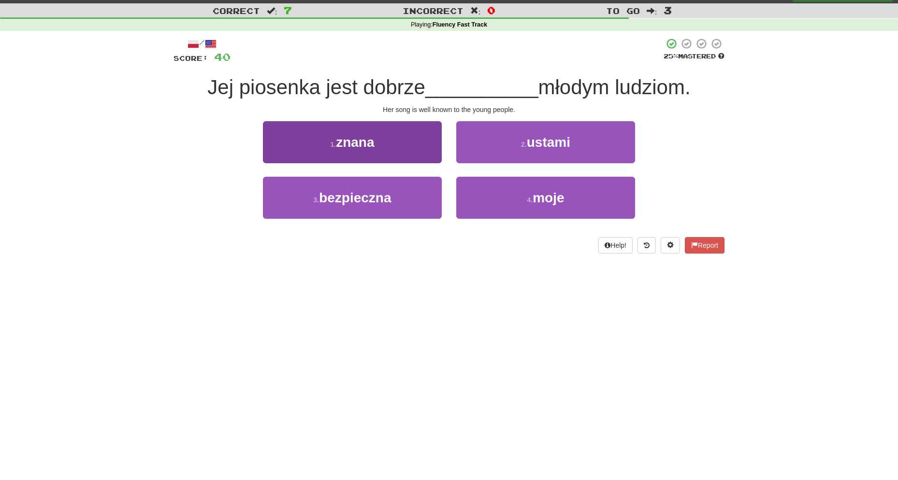
click at [396, 144] on button "1 . znana" at bounding box center [352, 142] width 179 height 42
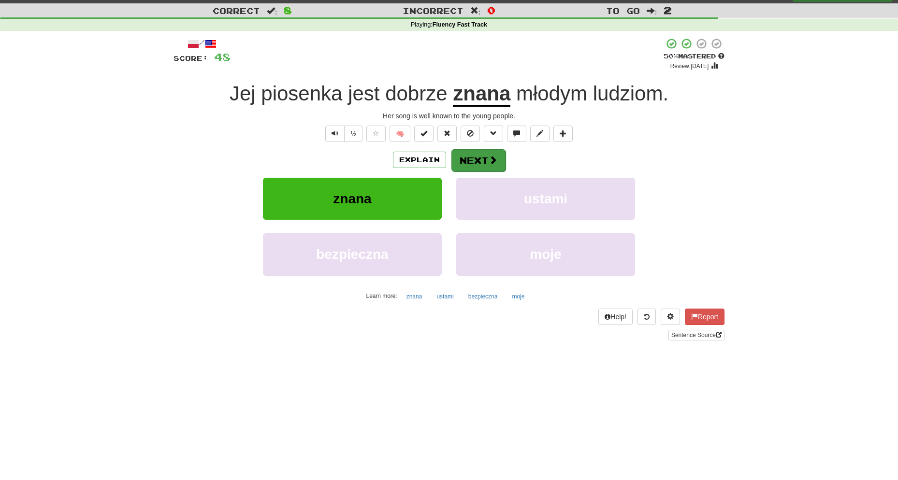
click at [486, 154] on button "Next" at bounding box center [478, 160] width 54 height 22
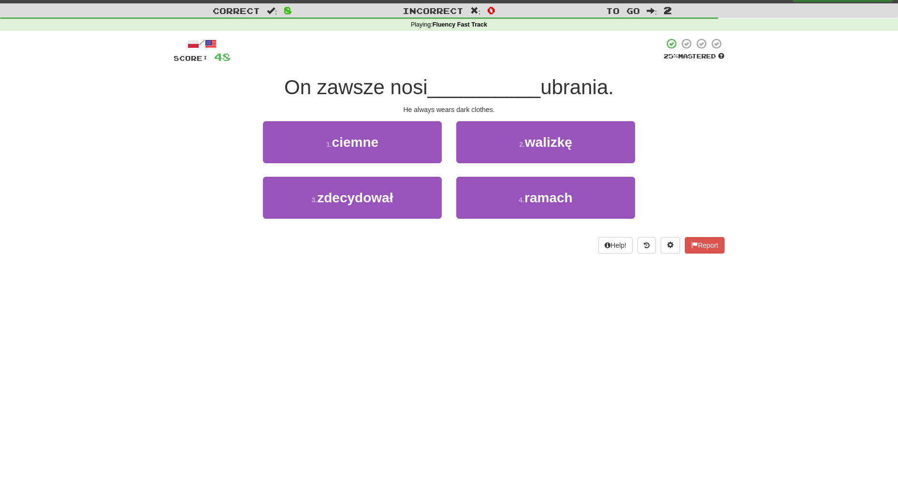
click at [397, 144] on button "1 . ciemne" at bounding box center [352, 142] width 179 height 42
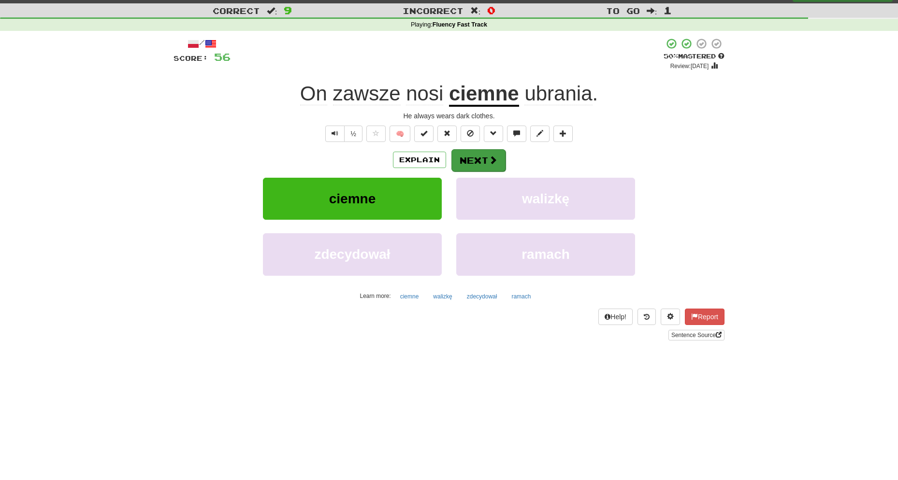
click at [489, 159] on span at bounding box center [493, 160] width 9 height 9
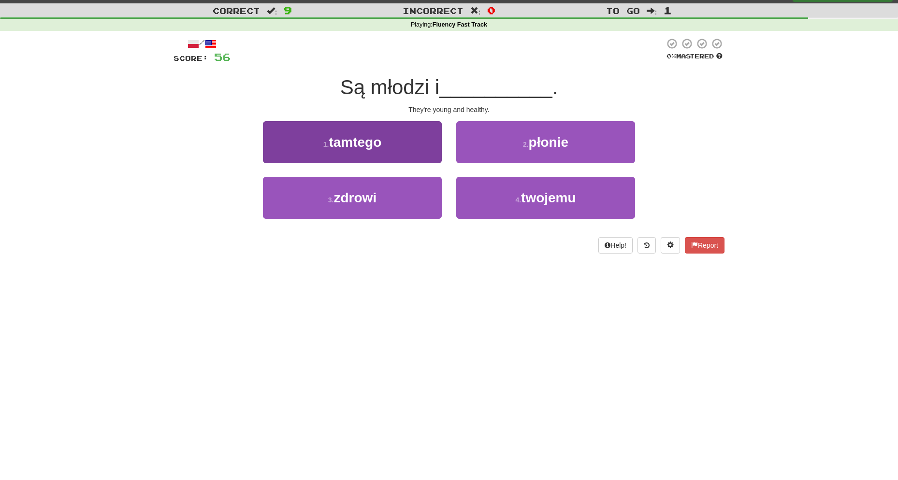
click at [405, 198] on button "3 . zdrowi" at bounding box center [352, 198] width 179 height 42
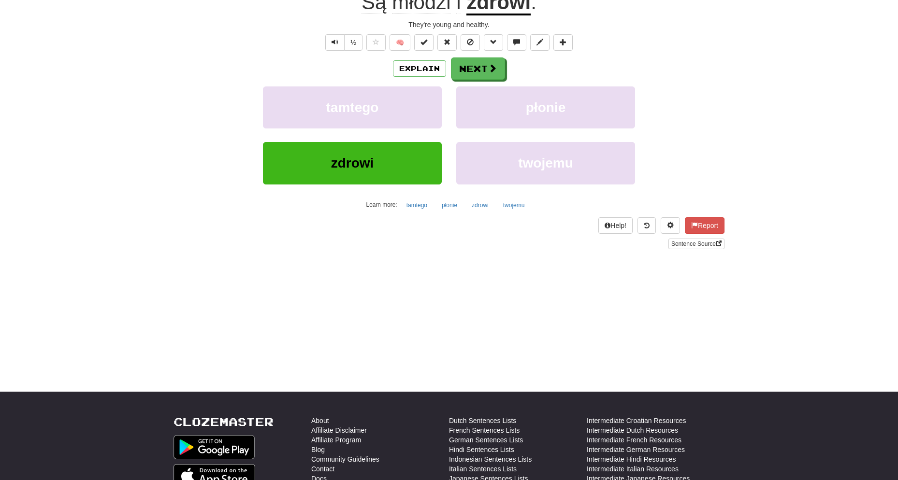
scroll to position [0, 0]
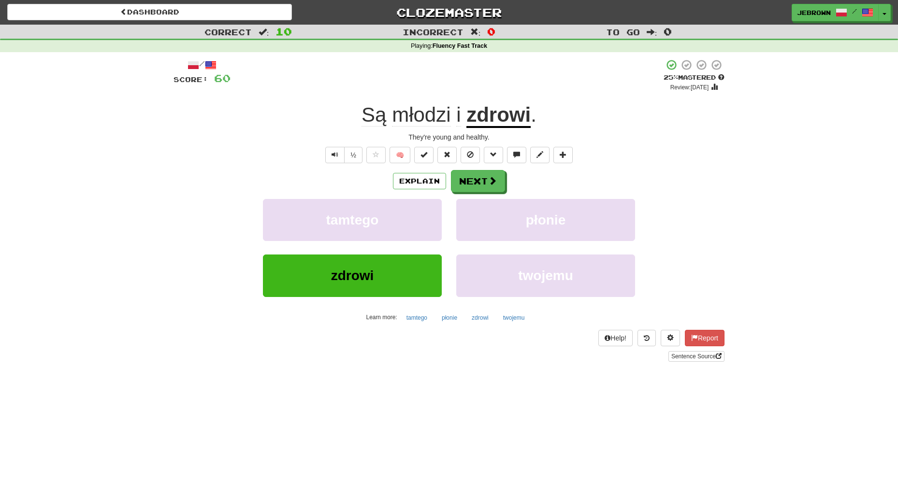
click at [487, 181] on button "Next" at bounding box center [478, 181] width 54 height 22
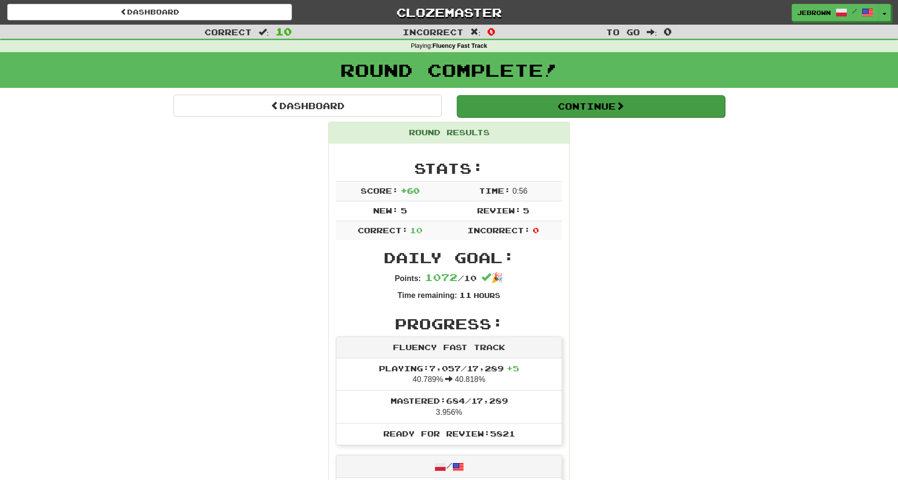
click at [494, 102] on button "Continue" at bounding box center [591, 106] width 268 height 22
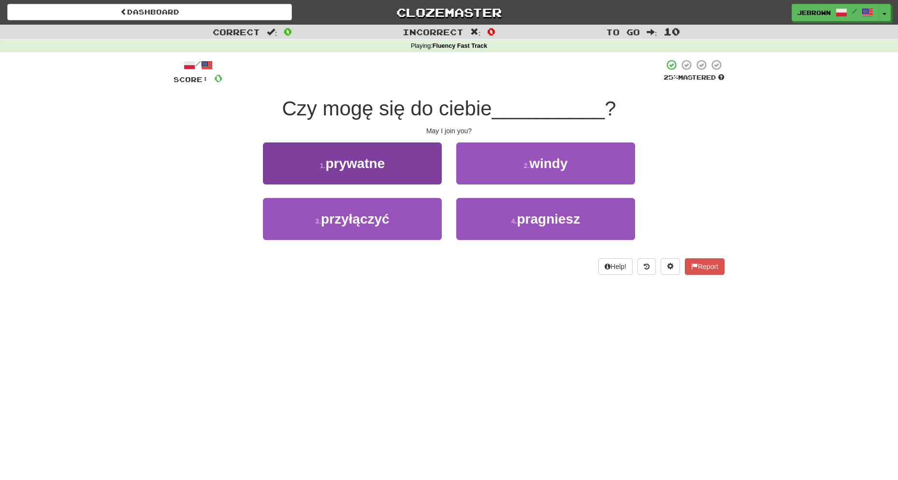
click at [395, 222] on button "3 . przyłączyć" at bounding box center [352, 219] width 179 height 42
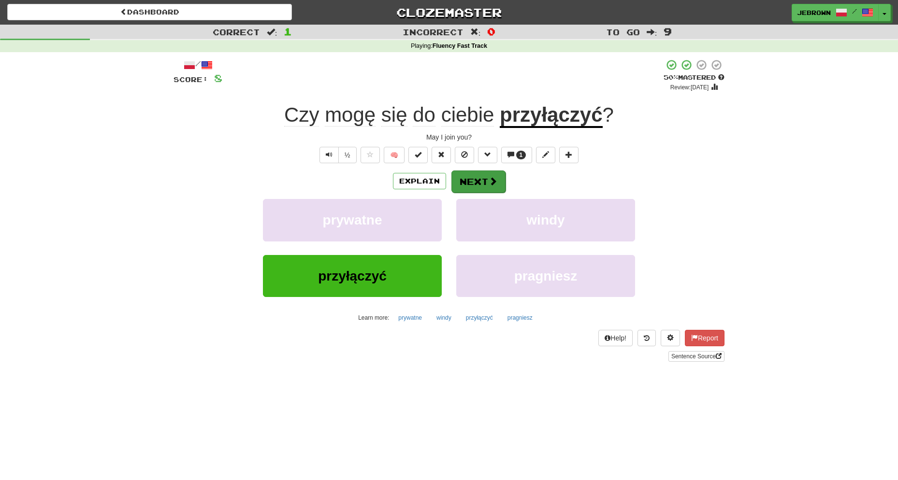
click at [478, 181] on button "Next" at bounding box center [478, 182] width 54 height 22
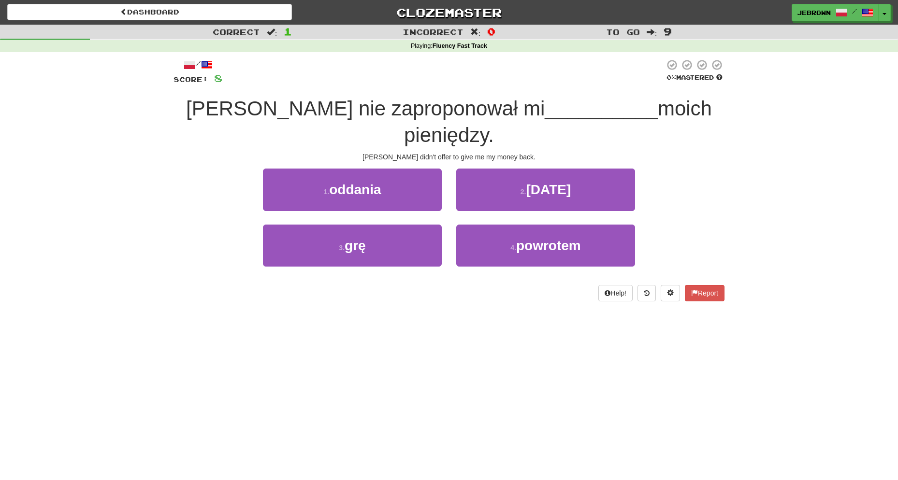
click at [410, 169] on button "1 . oddania" at bounding box center [352, 190] width 179 height 42
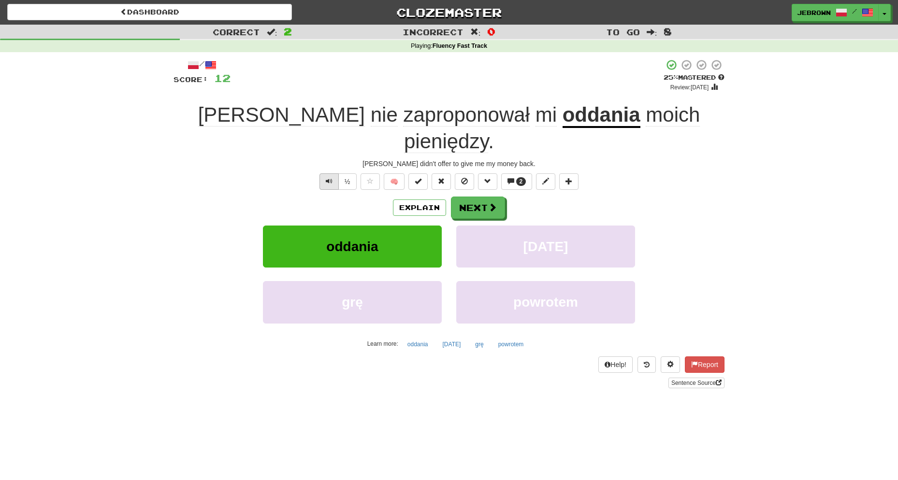
click at [334, 174] on button "Text-to-speech controls" at bounding box center [328, 182] width 19 height 16
click at [474, 197] on button "Next" at bounding box center [478, 208] width 54 height 22
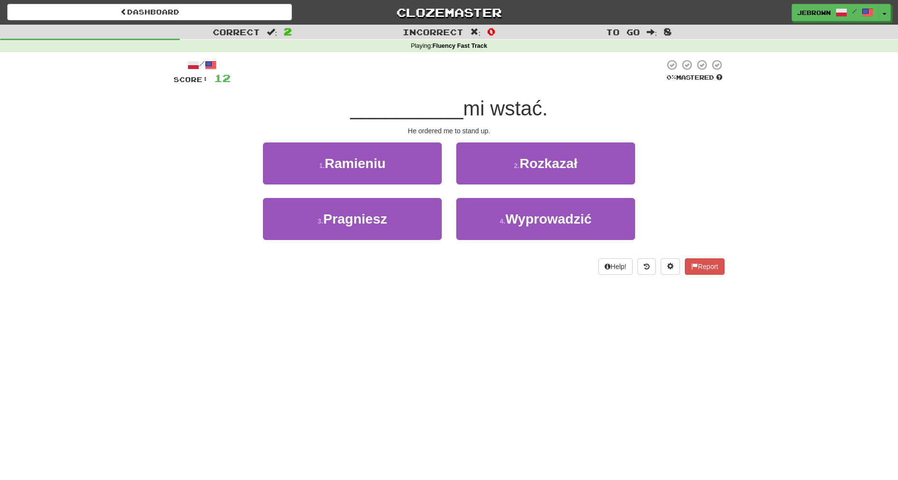
click at [515, 166] on small "2 ." at bounding box center [517, 166] width 6 height 8
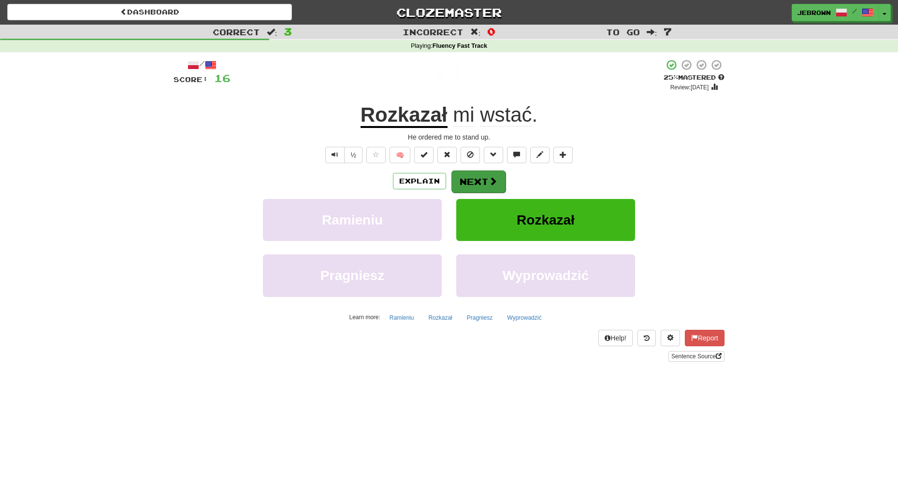
click at [484, 176] on button "Next" at bounding box center [478, 182] width 54 height 22
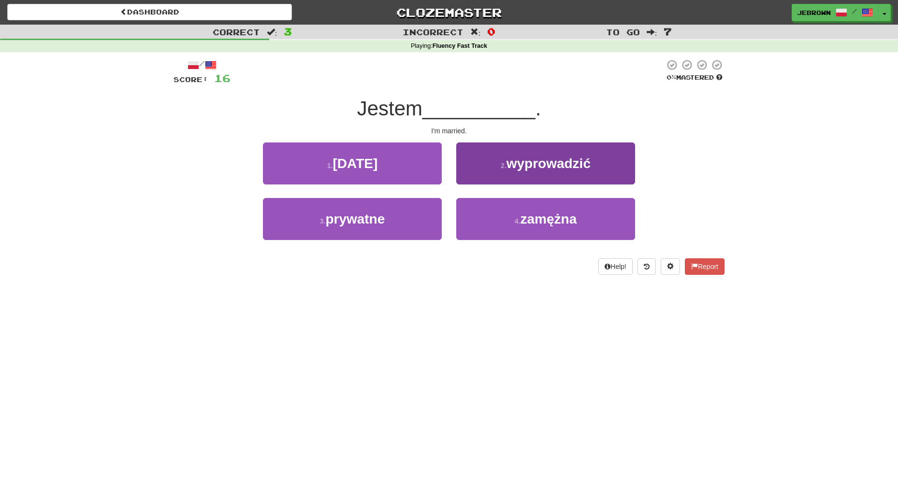
click at [516, 218] on small "4 ." at bounding box center [518, 222] width 6 height 8
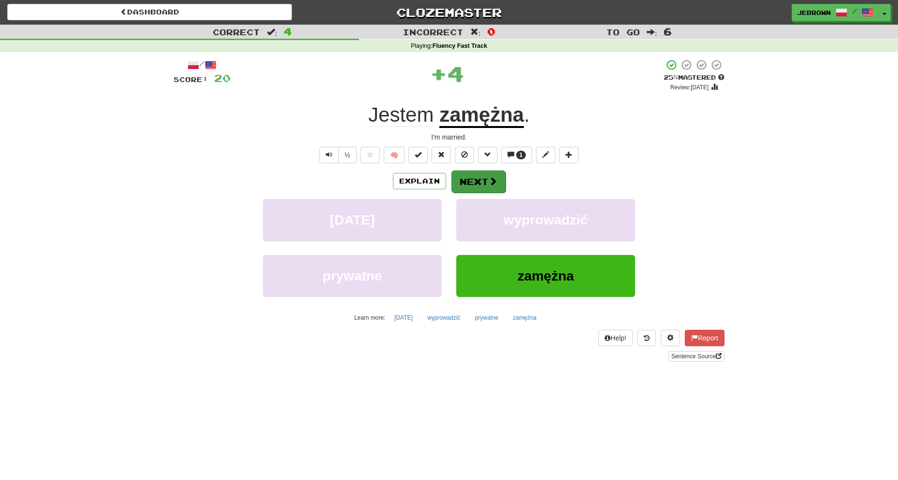
click at [480, 178] on button "Next" at bounding box center [478, 182] width 54 height 22
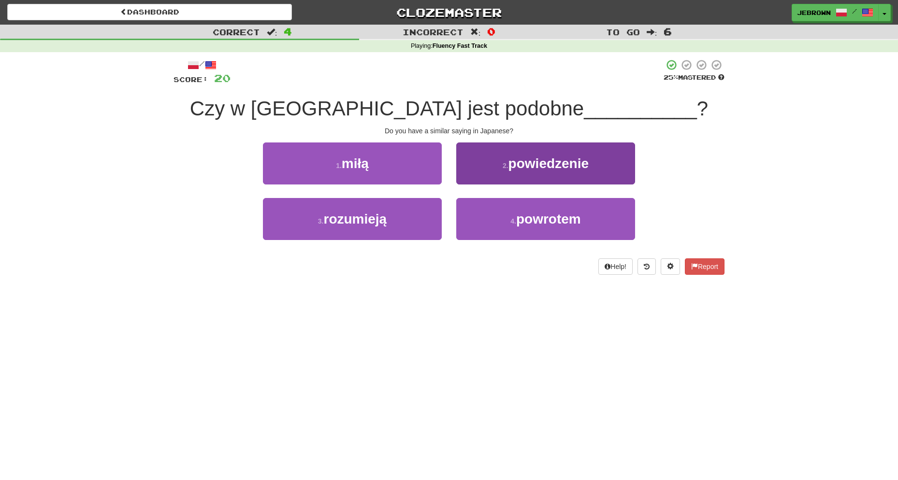
click at [567, 222] on span "powrotem" at bounding box center [548, 219] width 65 height 15
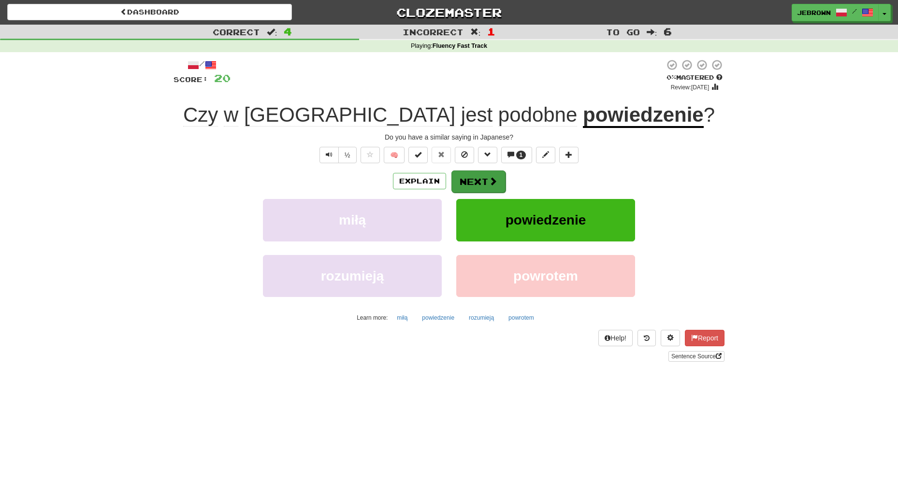
click at [479, 177] on button "Next" at bounding box center [478, 182] width 54 height 22
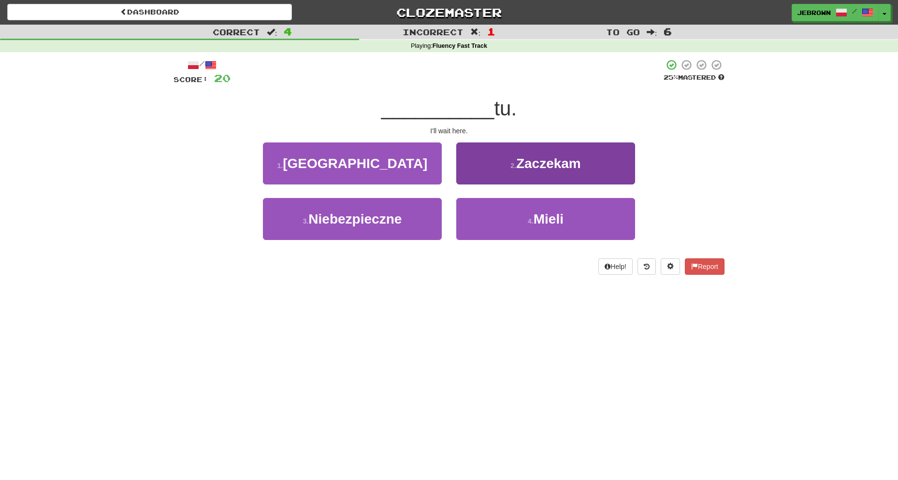
click at [537, 166] on span "Zaczekam" at bounding box center [548, 163] width 65 height 15
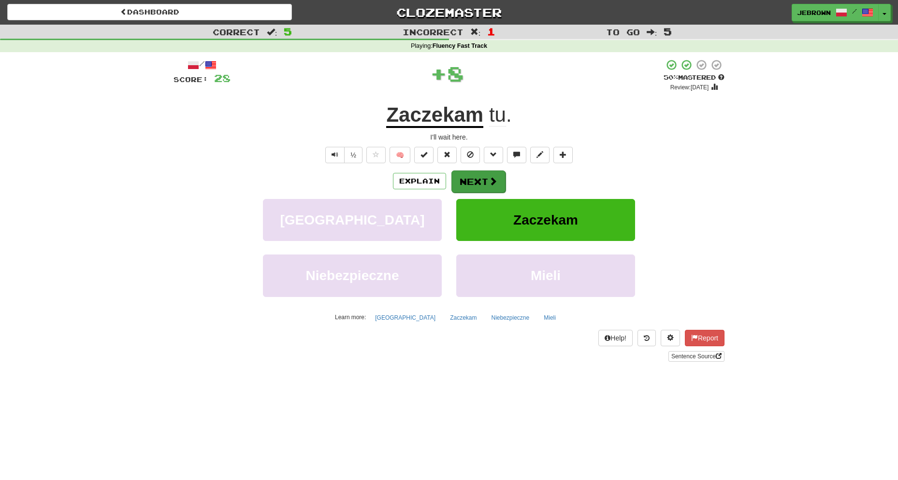
click at [478, 179] on button "Next" at bounding box center [478, 182] width 54 height 22
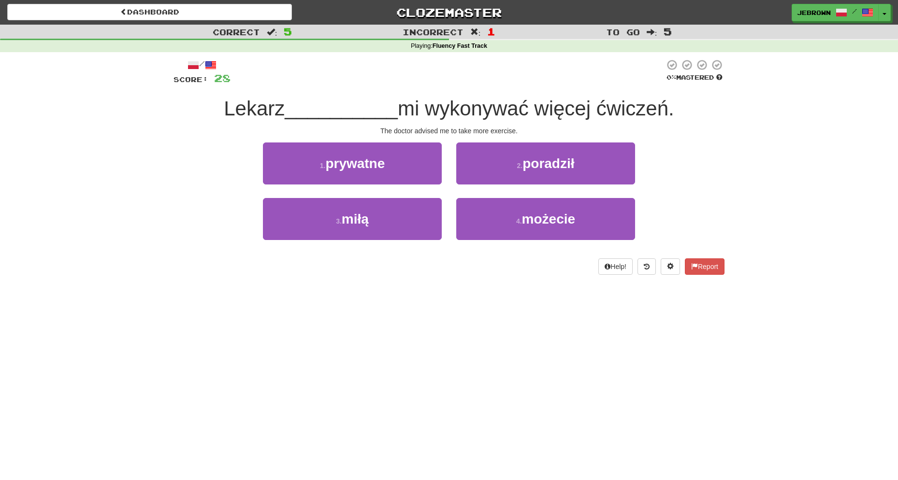
click at [550, 167] on span "poradził" at bounding box center [548, 163] width 52 height 15
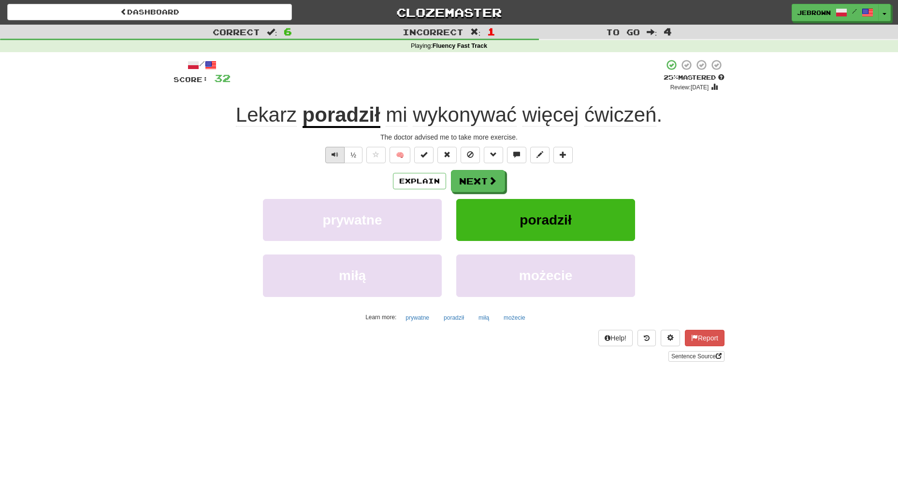
click at [334, 154] on span "Text-to-speech controls" at bounding box center [335, 154] width 7 height 7
click at [479, 178] on button "Next" at bounding box center [478, 182] width 54 height 22
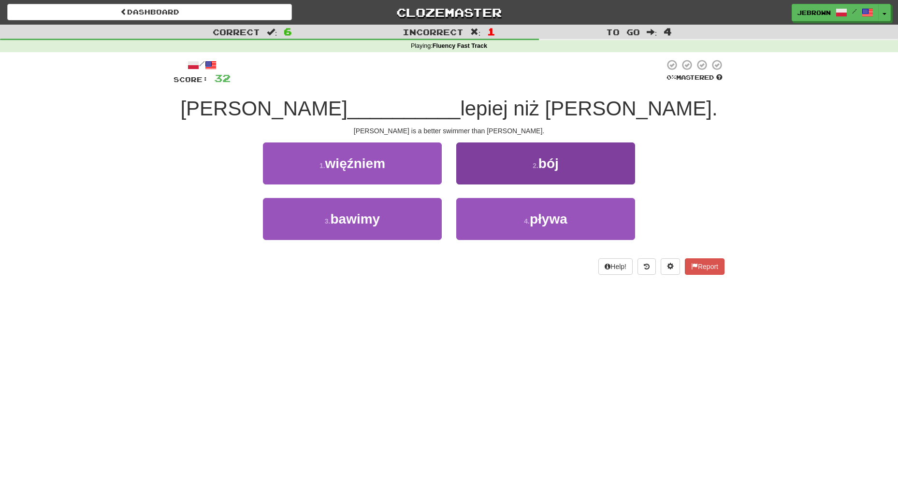
click at [513, 221] on button "4 . pływa" at bounding box center [545, 219] width 179 height 42
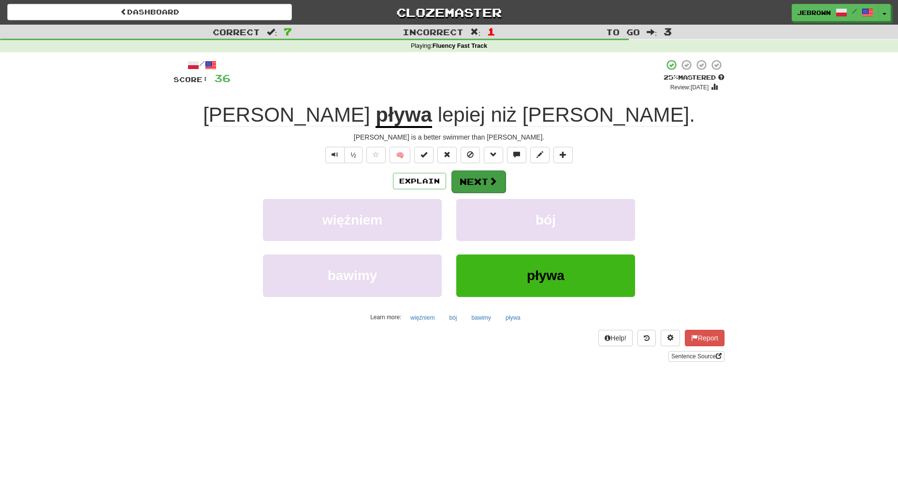
click at [480, 179] on button "Next" at bounding box center [478, 182] width 54 height 22
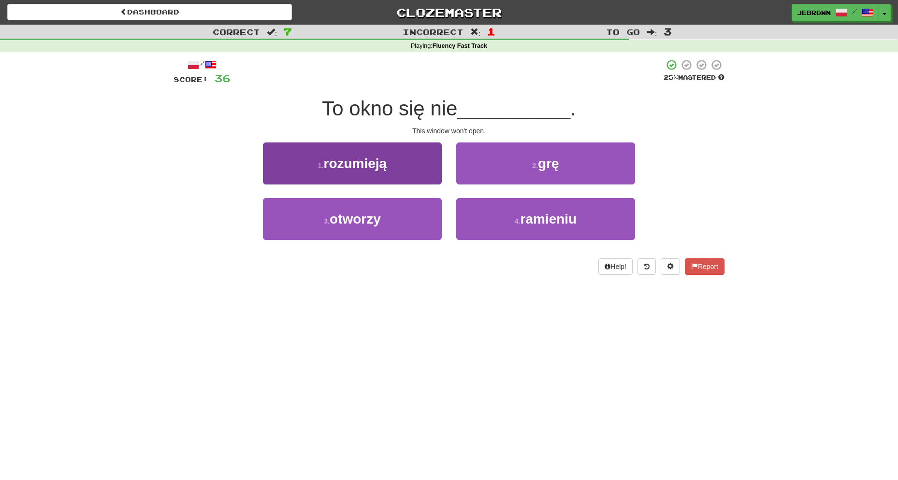
click at [389, 219] on button "3 . otworzy" at bounding box center [352, 219] width 179 height 42
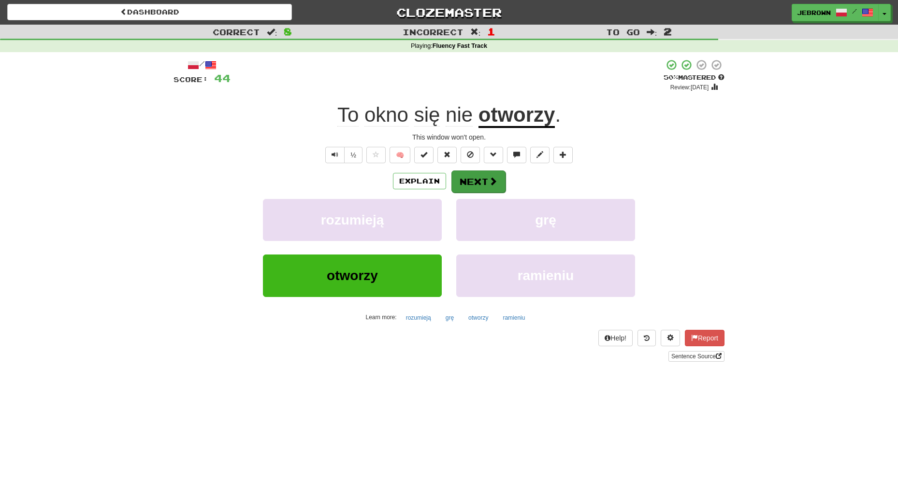
click at [474, 183] on button "Next" at bounding box center [478, 182] width 54 height 22
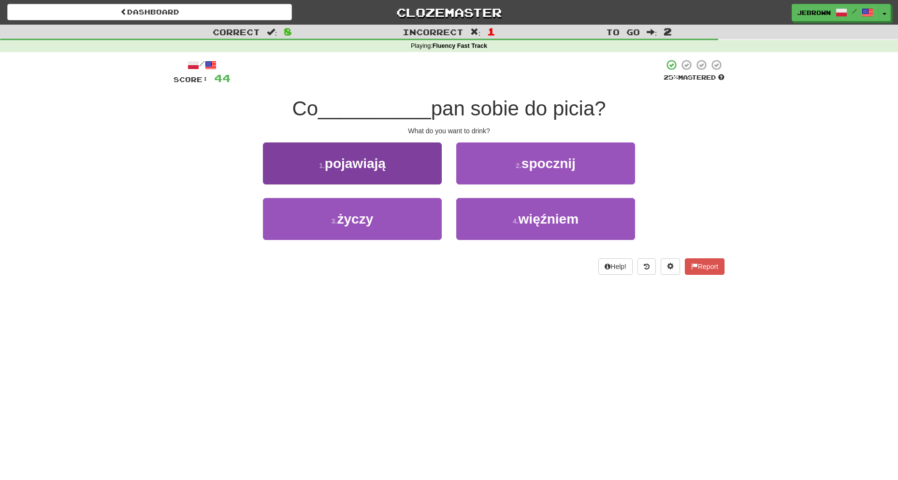
click at [397, 224] on button "3 . życzy" at bounding box center [352, 219] width 179 height 42
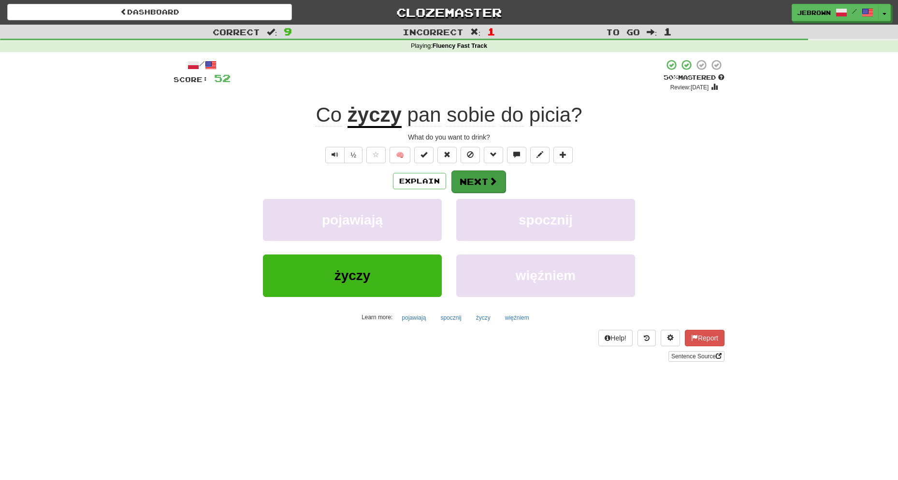
click at [472, 182] on button "Next" at bounding box center [478, 182] width 54 height 22
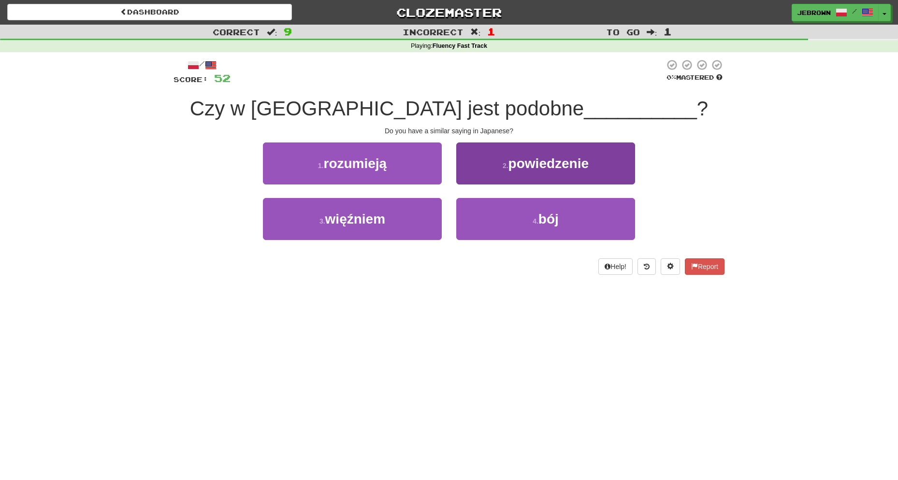
click at [548, 162] on span "powiedzenie" at bounding box center [548, 163] width 80 height 15
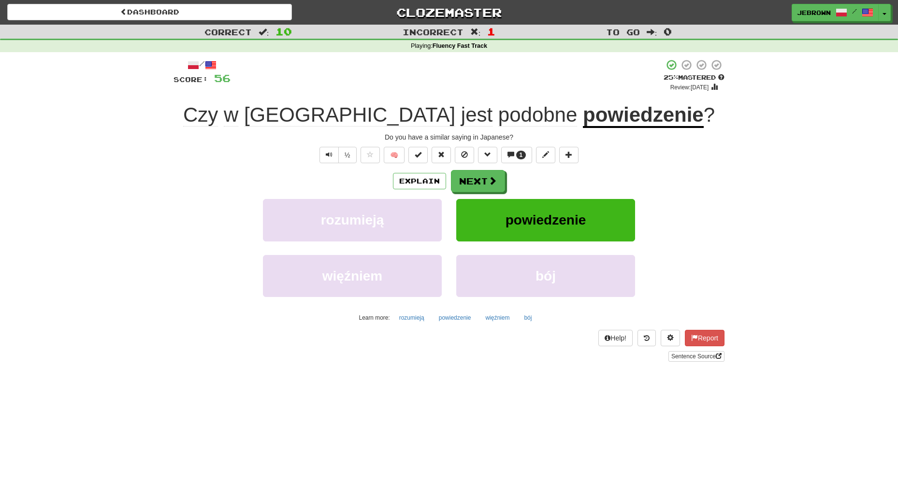
click at [490, 181] on span at bounding box center [492, 180] width 9 height 9
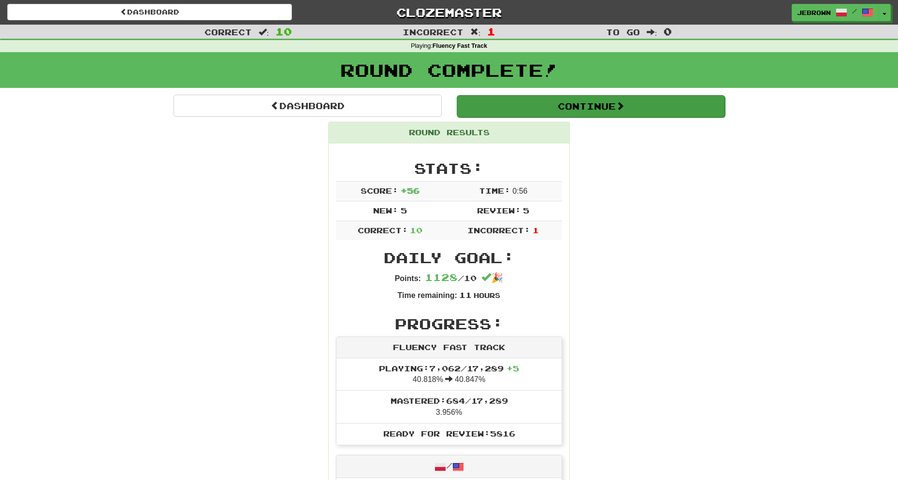
click at [504, 102] on button "Continue" at bounding box center [591, 106] width 268 height 22
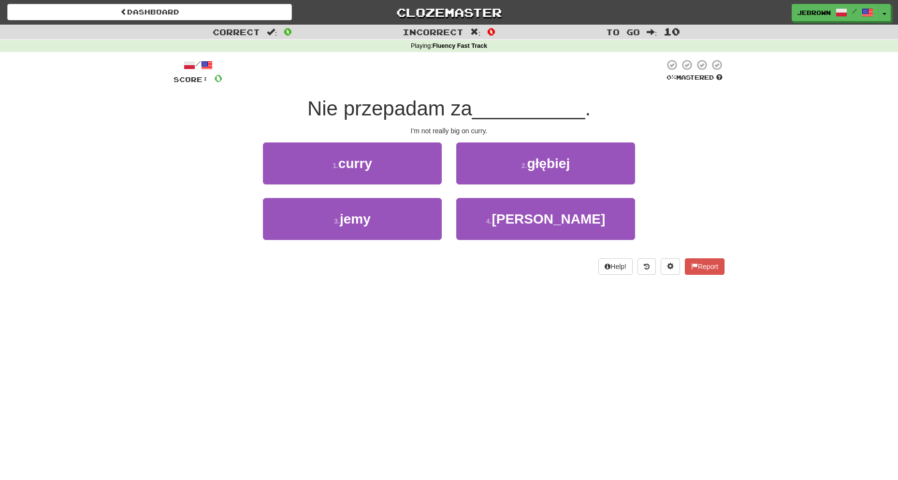
click at [384, 164] on button "1 . curry" at bounding box center [352, 164] width 179 height 42
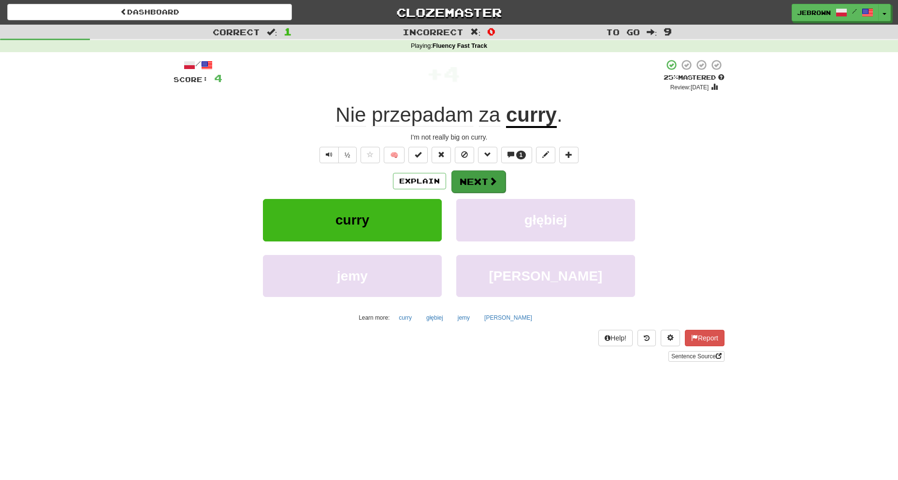
click at [483, 184] on button "Next" at bounding box center [478, 182] width 54 height 22
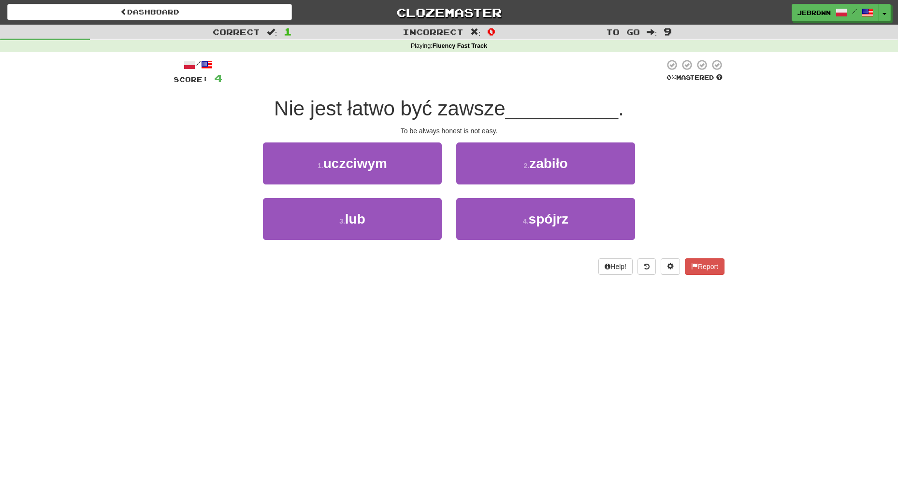
click at [396, 166] on button "1 . uczciwym" at bounding box center [352, 164] width 179 height 42
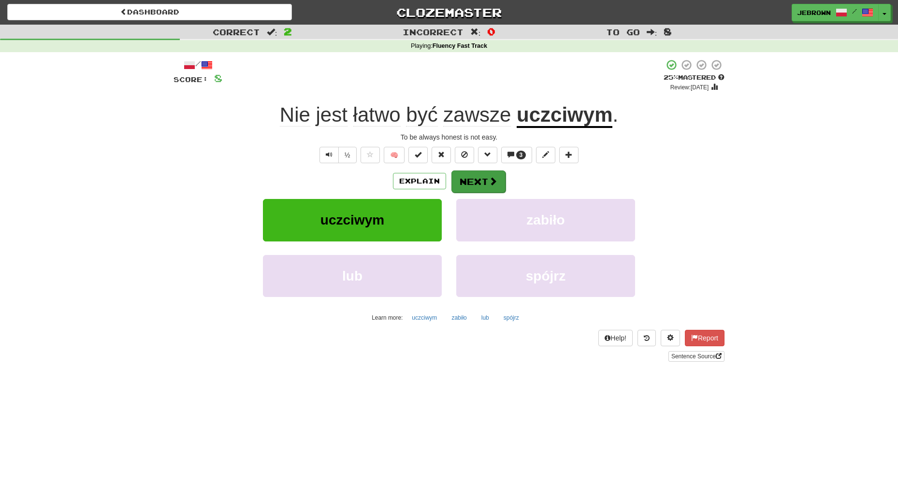
click at [479, 178] on button "Next" at bounding box center [478, 182] width 54 height 22
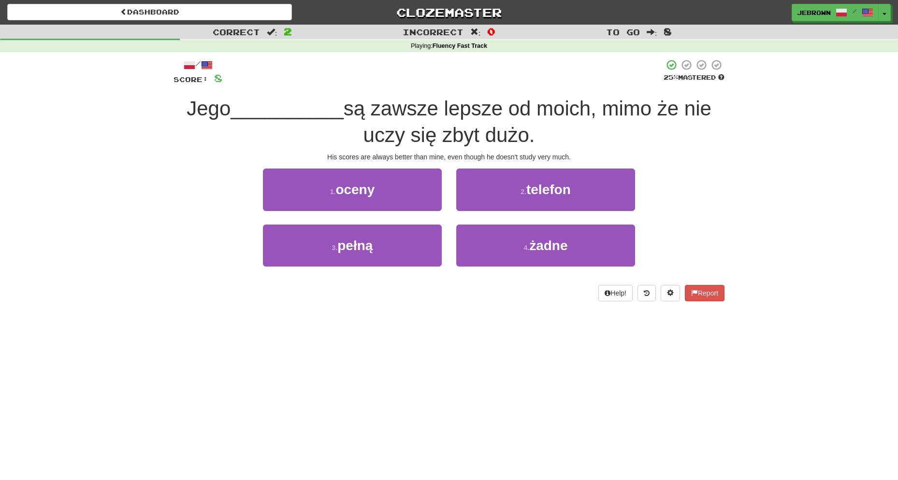
click at [404, 189] on button "1 . oceny" at bounding box center [352, 190] width 179 height 42
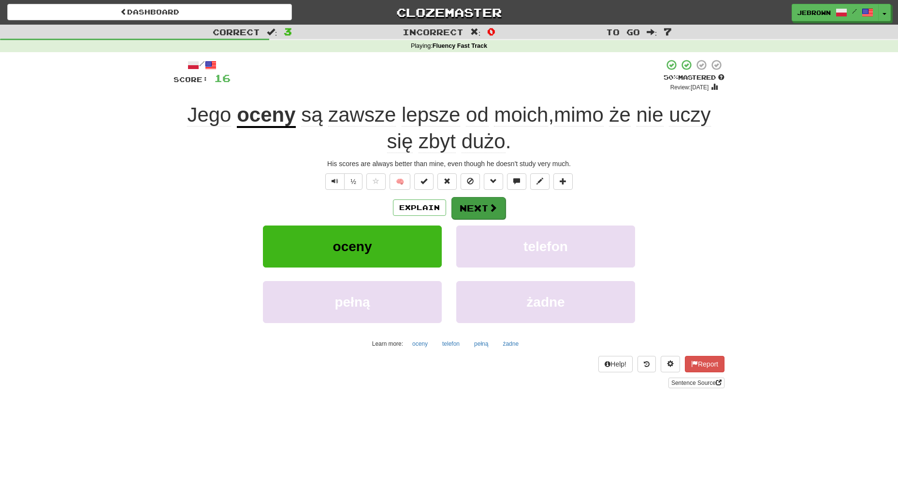
click at [483, 207] on button "Next" at bounding box center [478, 208] width 54 height 22
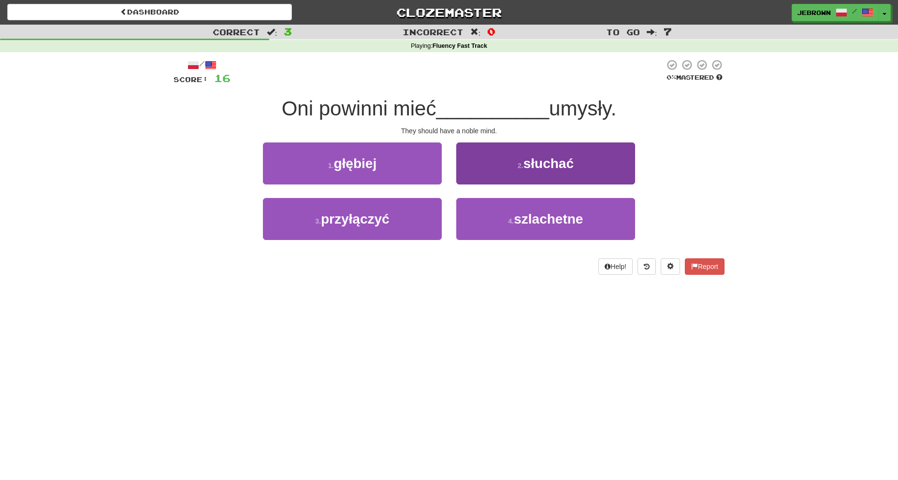
click at [585, 218] on button "4 . szlachetne" at bounding box center [545, 219] width 179 height 42
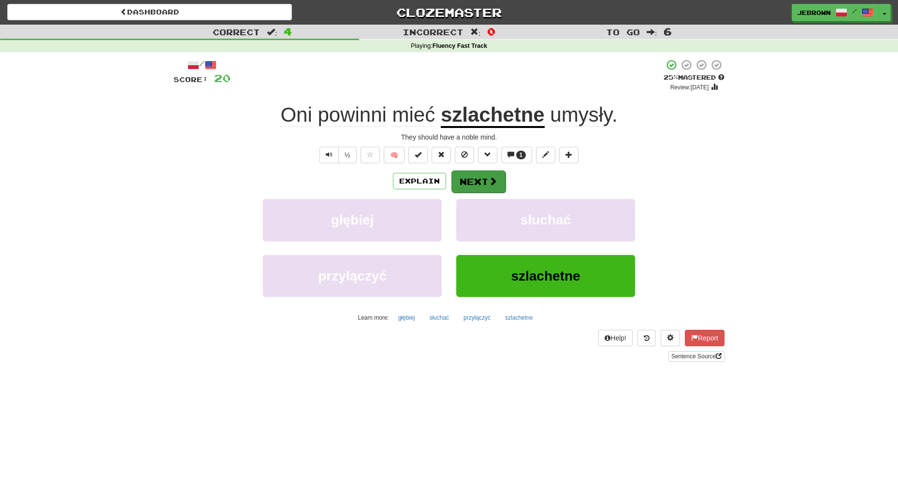
click at [477, 180] on button "Next" at bounding box center [478, 182] width 54 height 22
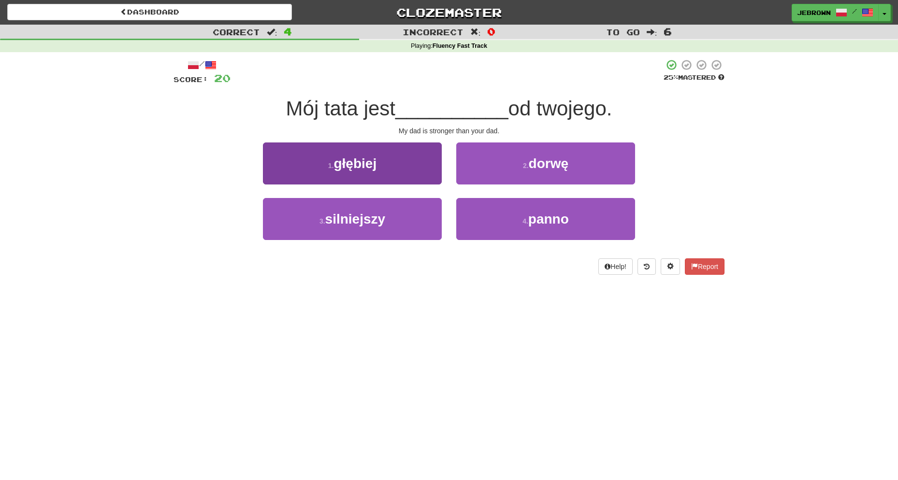
click at [399, 218] on button "3 . silniejszy" at bounding box center [352, 219] width 179 height 42
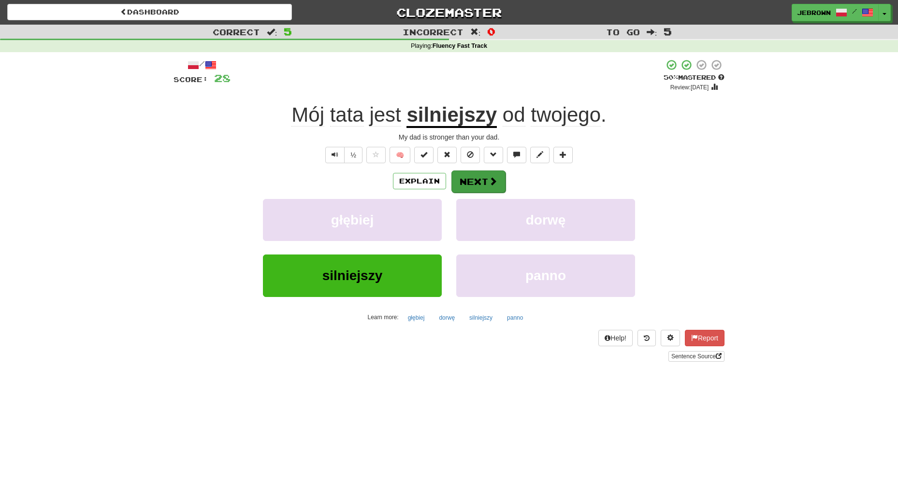
click at [485, 181] on button "Next" at bounding box center [478, 182] width 54 height 22
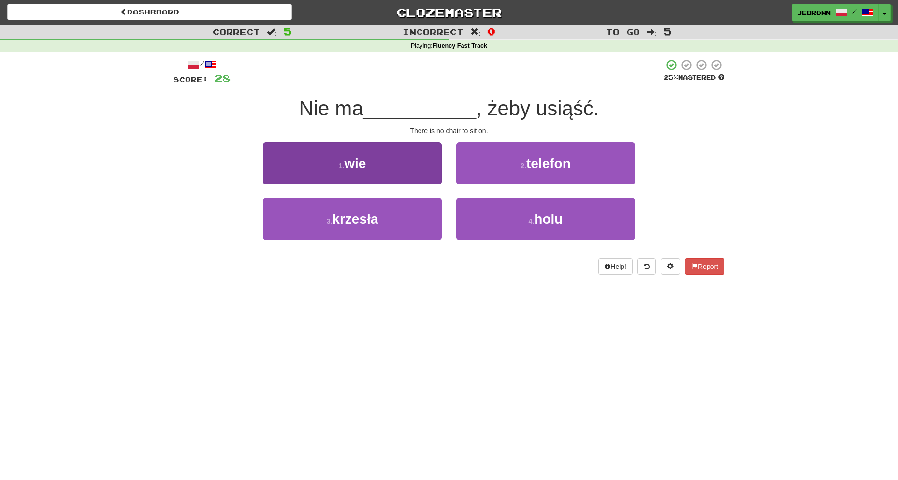
click at [388, 209] on button "3 . krzesła" at bounding box center [352, 219] width 179 height 42
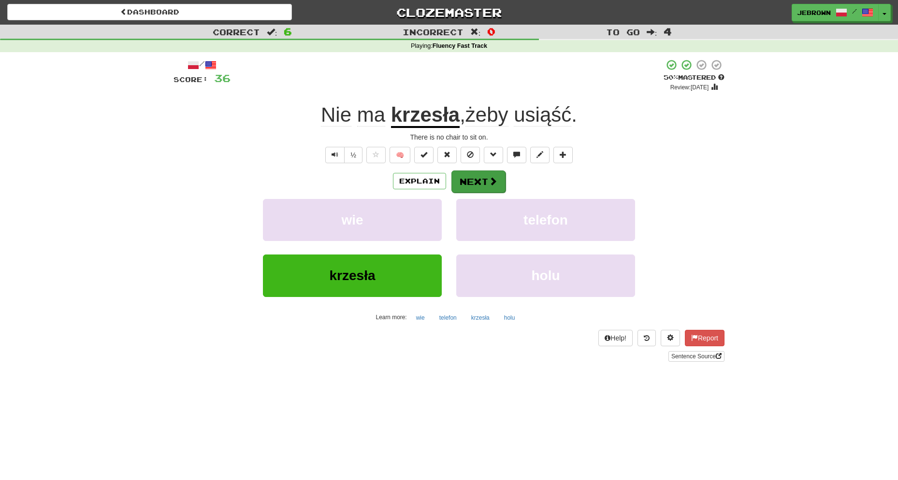
click at [487, 180] on button "Next" at bounding box center [478, 182] width 54 height 22
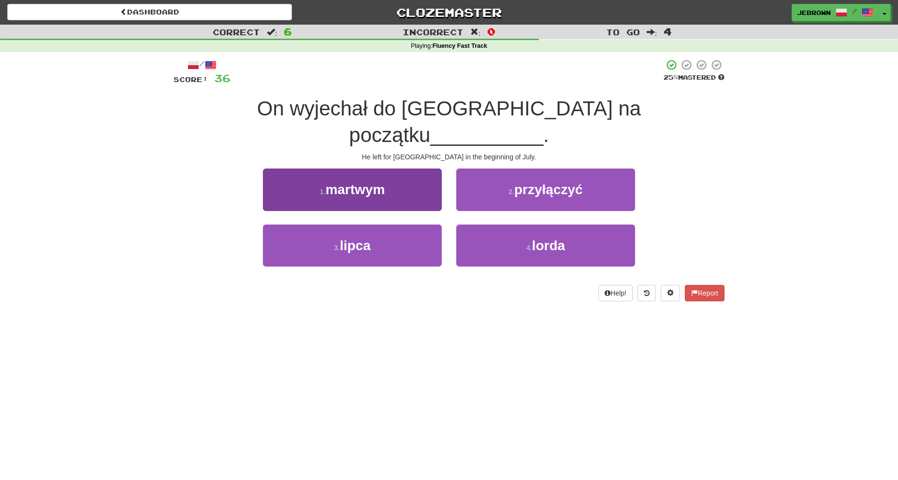
click at [392, 225] on button "3 . lipca" at bounding box center [352, 246] width 179 height 42
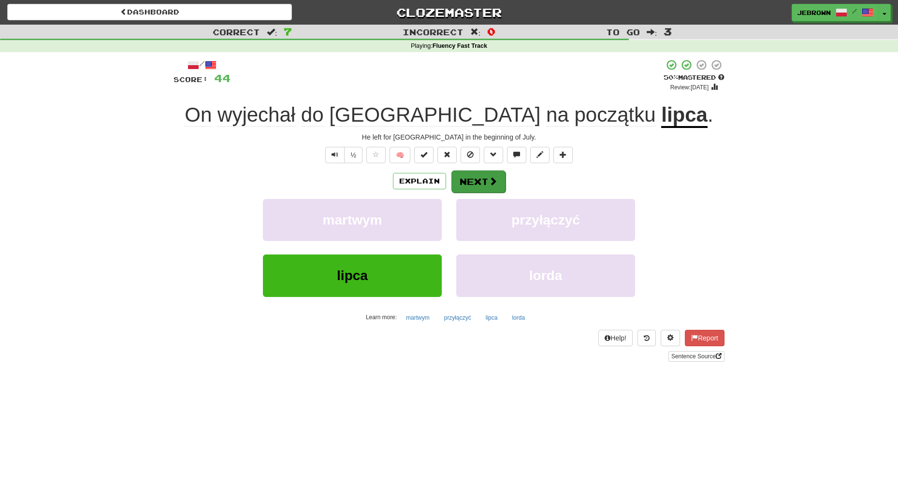
click at [483, 182] on button "Next" at bounding box center [478, 182] width 54 height 22
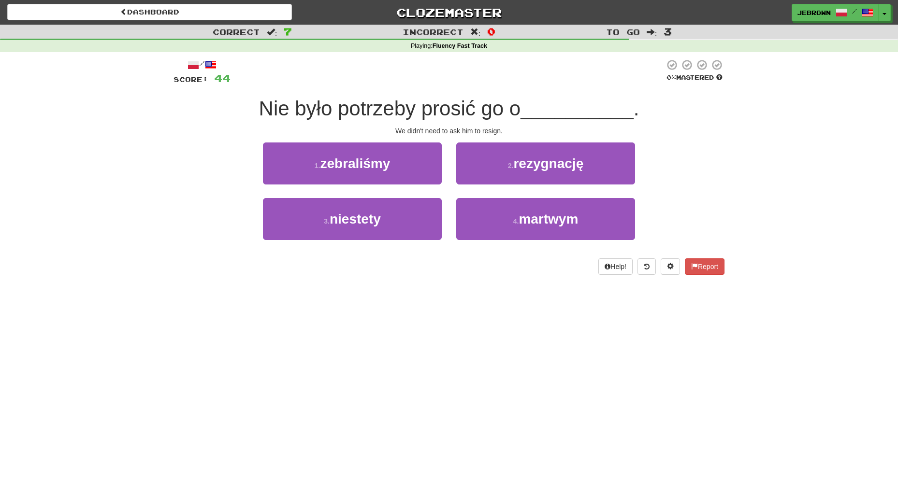
click at [536, 167] on span "rezygnację" at bounding box center [548, 163] width 70 height 15
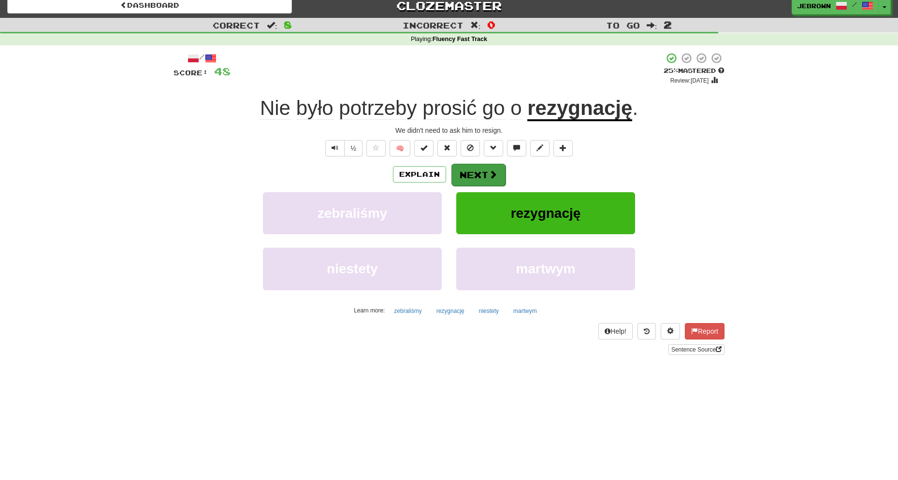
scroll to position [7, 0]
click at [482, 171] on button "Next" at bounding box center [478, 175] width 54 height 22
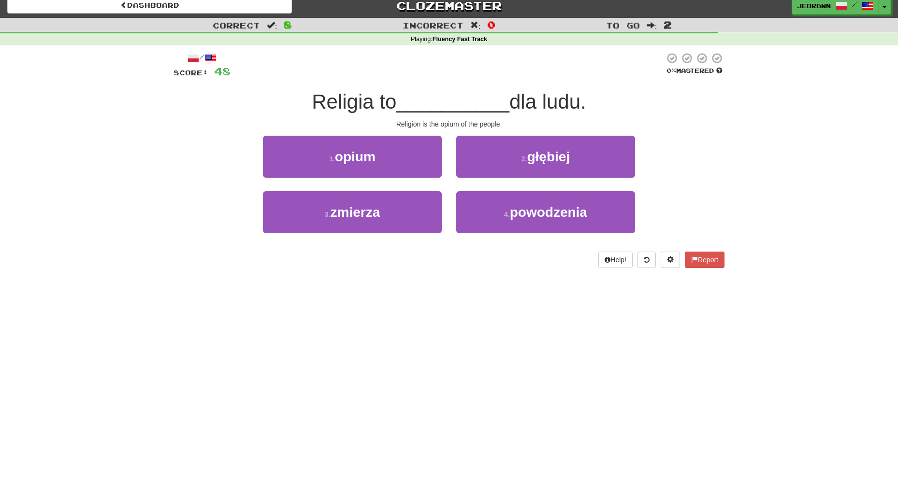
scroll to position [7, 0]
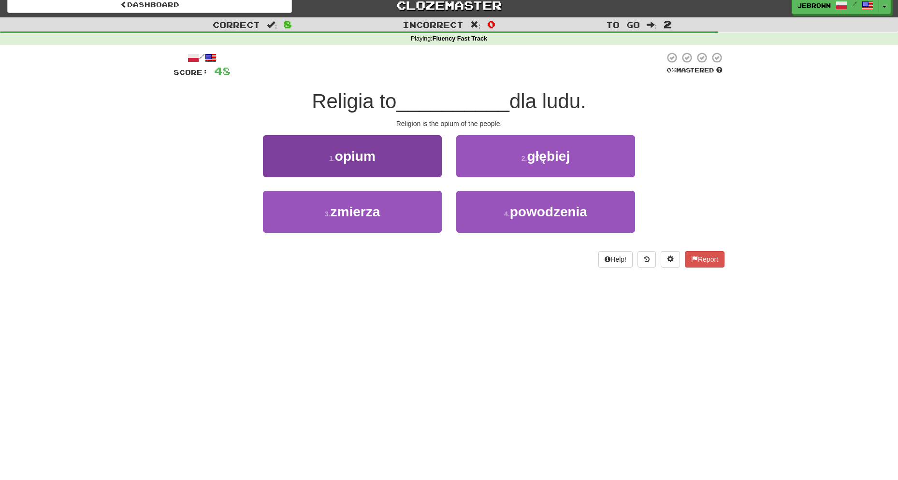
click at [394, 148] on button "1 . opium" at bounding box center [352, 156] width 179 height 42
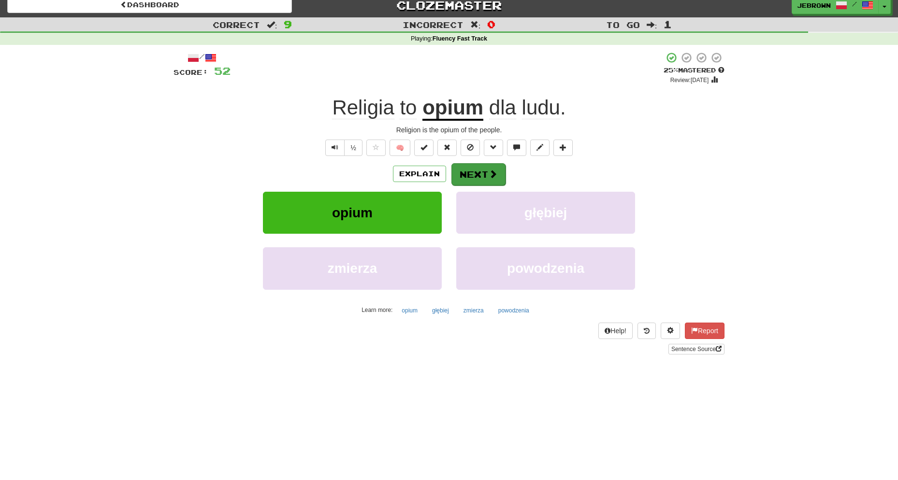
click at [479, 174] on button "Next" at bounding box center [478, 174] width 54 height 22
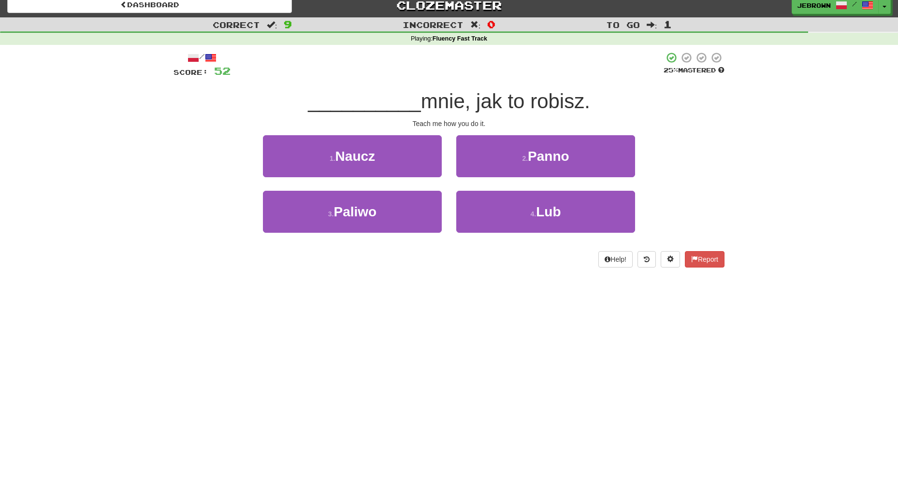
click at [395, 159] on button "1 . Naucz" at bounding box center [352, 156] width 179 height 42
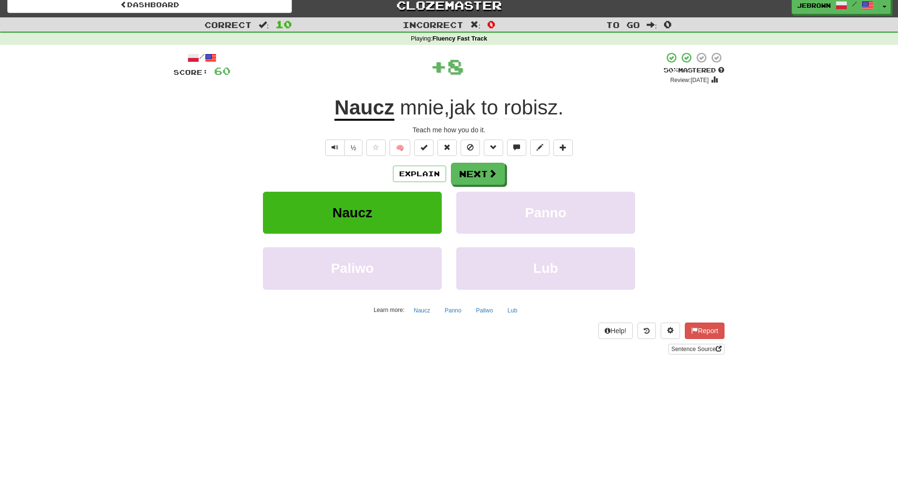
click at [489, 174] on span at bounding box center [492, 173] width 9 height 9
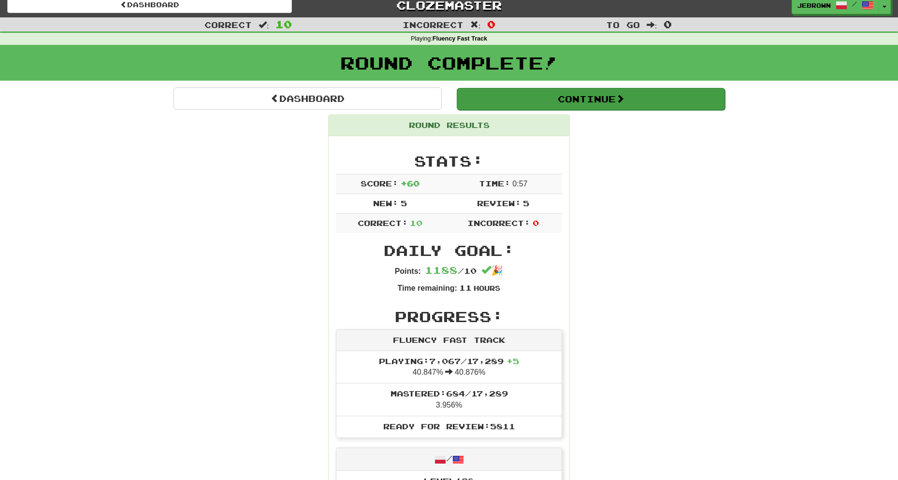
click at [524, 98] on button "Continue" at bounding box center [591, 99] width 268 height 22
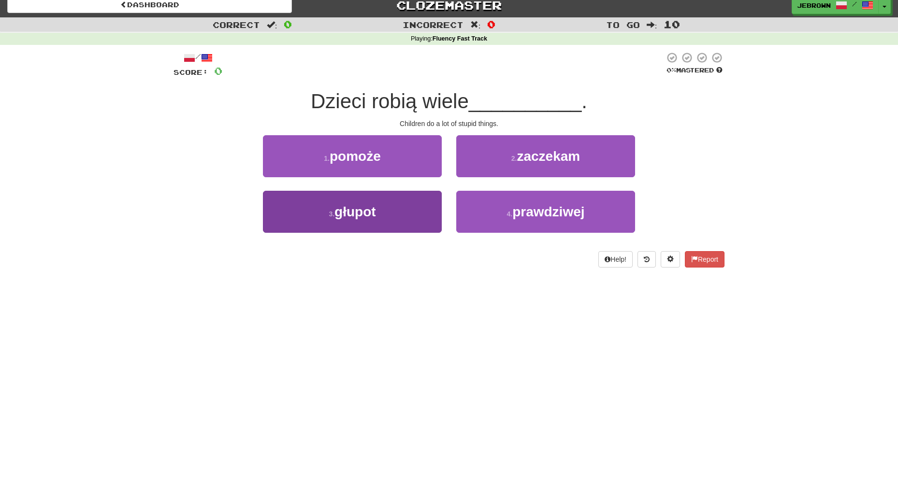
click at [390, 212] on button "3 . głupot" at bounding box center [352, 212] width 179 height 42
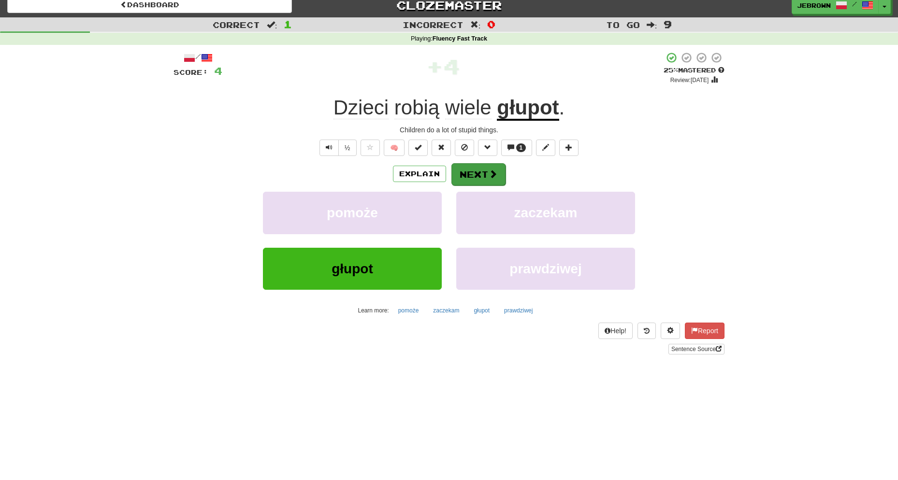
click at [489, 174] on span at bounding box center [493, 174] width 9 height 9
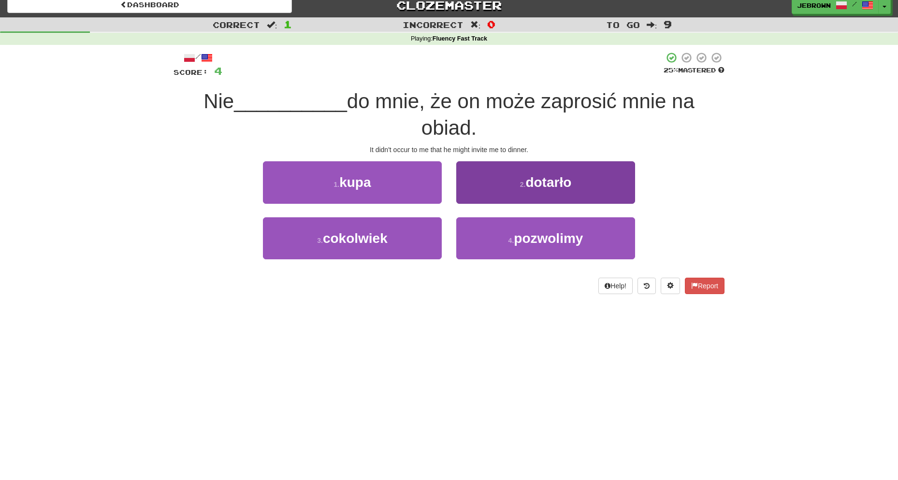
click at [540, 185] on span "dotarło" at bounding box center [548, 182] width 46 height 15
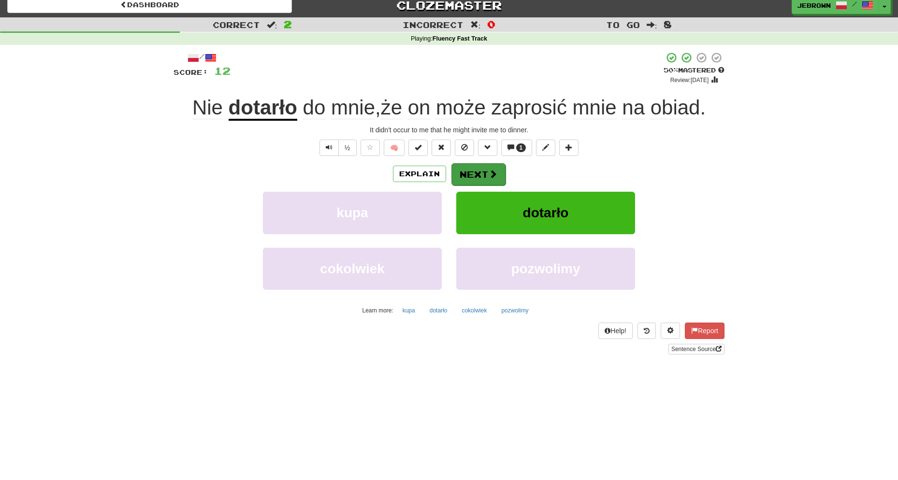
click at [489, 174] on span at bounding box center [493, 174] width 9 height 9
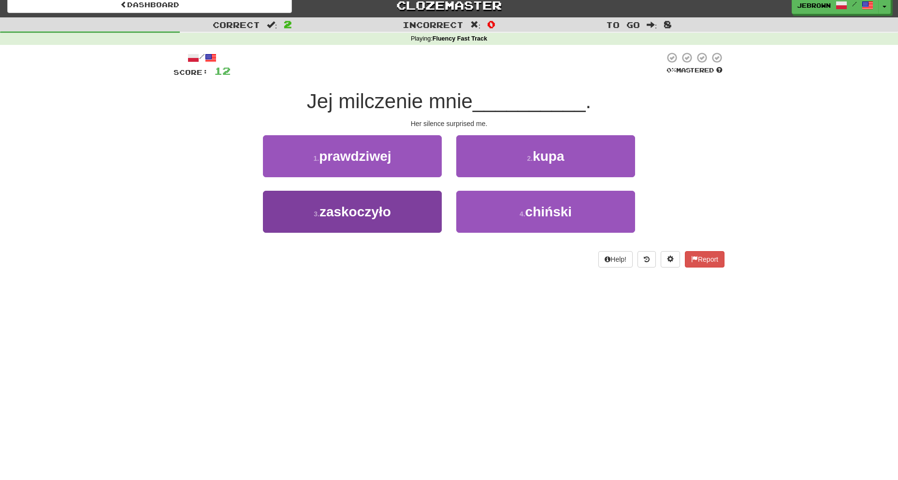
click at [395, 210] on button "3 . zaskoczyło" at bounding box center [352, 212] width 179 height 42
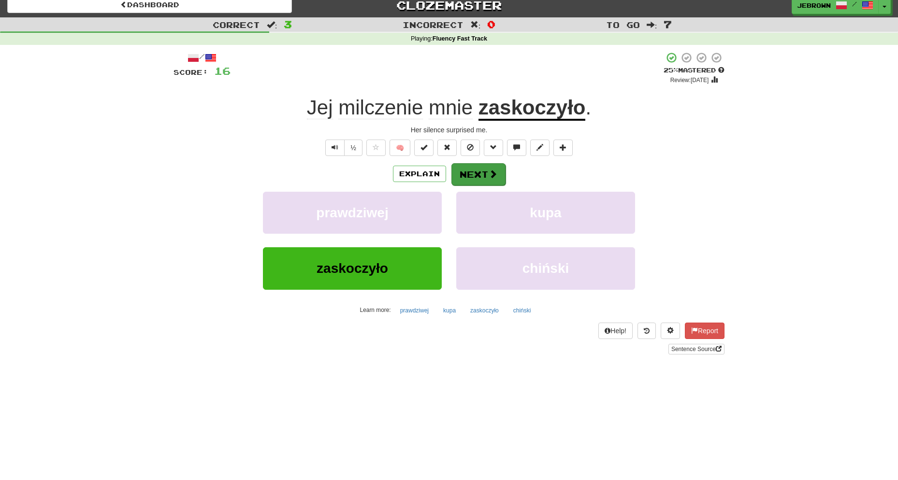
click at [483, 173] on button "Next" at bounding box center [478, 174] width 54 height 22
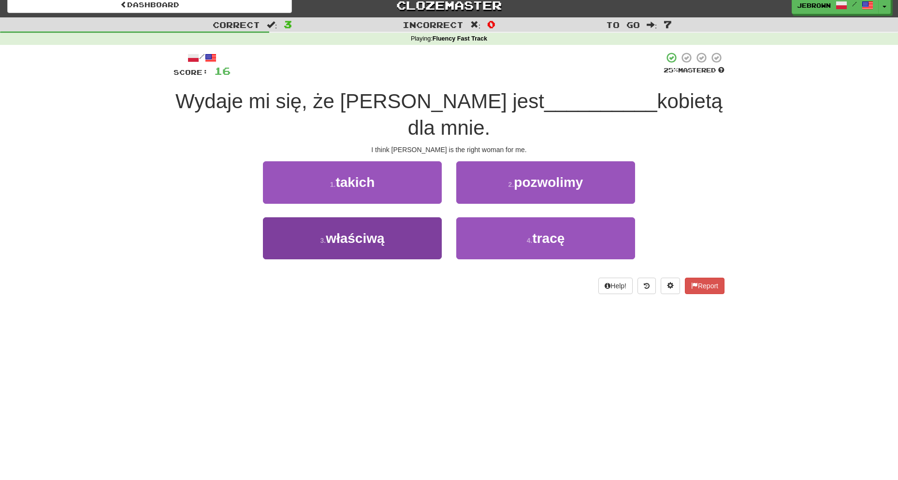
click at [396, 218] on button "3 . właściwą" at bounding box center [352, 239] width 179 height 42
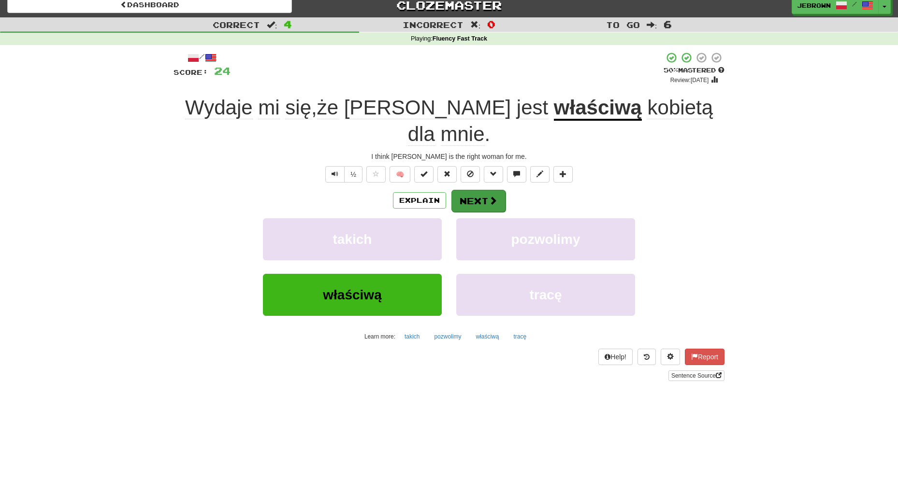
click at [485, 190] on button "Next" at bounding box center [478, 201] width 54 height 22
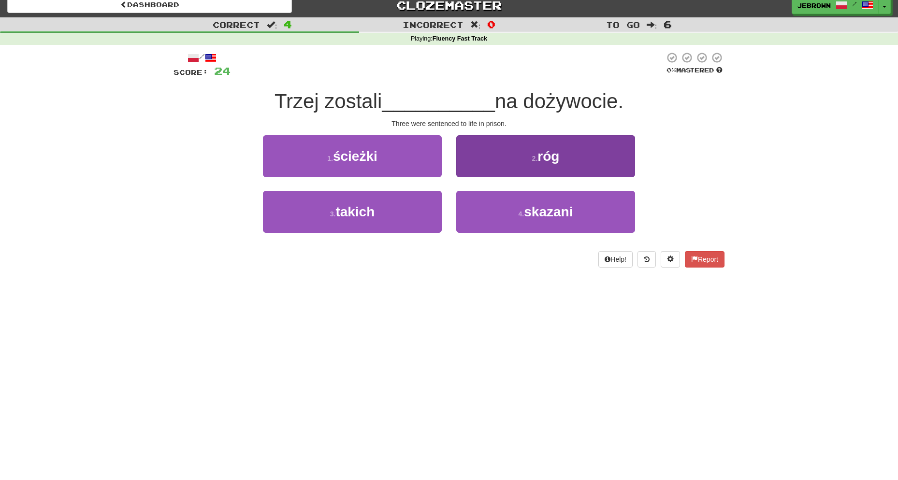
click at [548, 215] on span "skazani" at bounding box center [548, 211] width 49 height 15
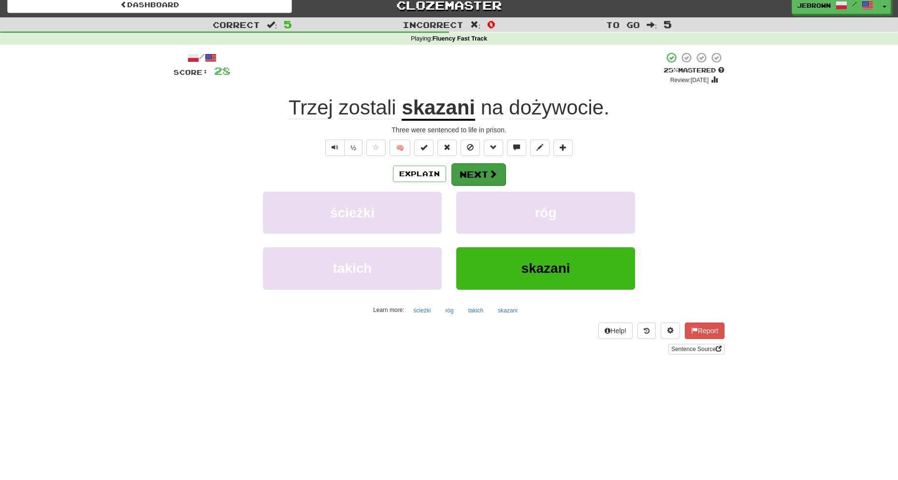
click at [491, 171] on span at bounding box center [493, 174] width 9 height 9
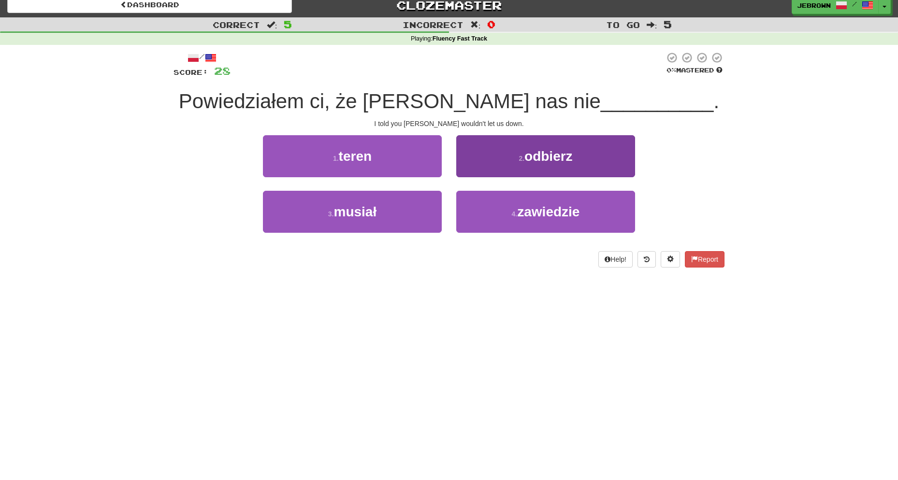
click at [570, 215] on span "zawiedzie" at bounding box center [548, 211] width 62 height 15
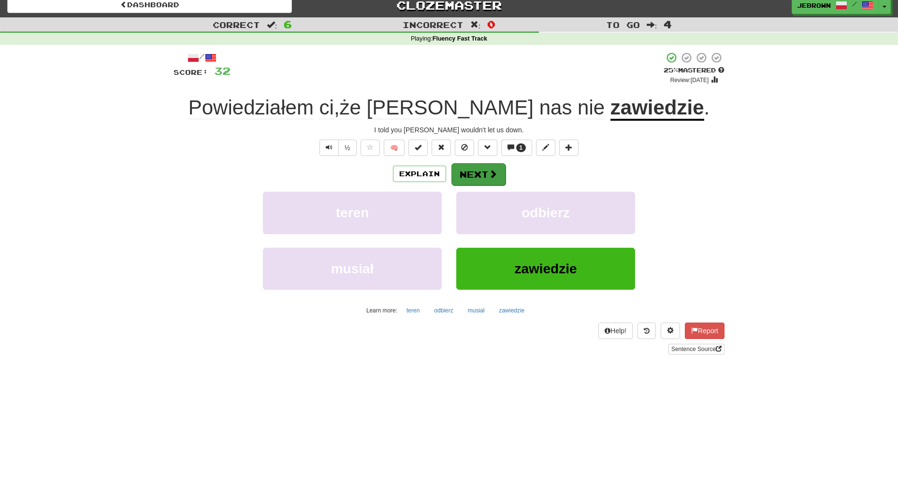
click at [481, 174] on button "Next" at bounding box center [478, 174] width 54 height 22
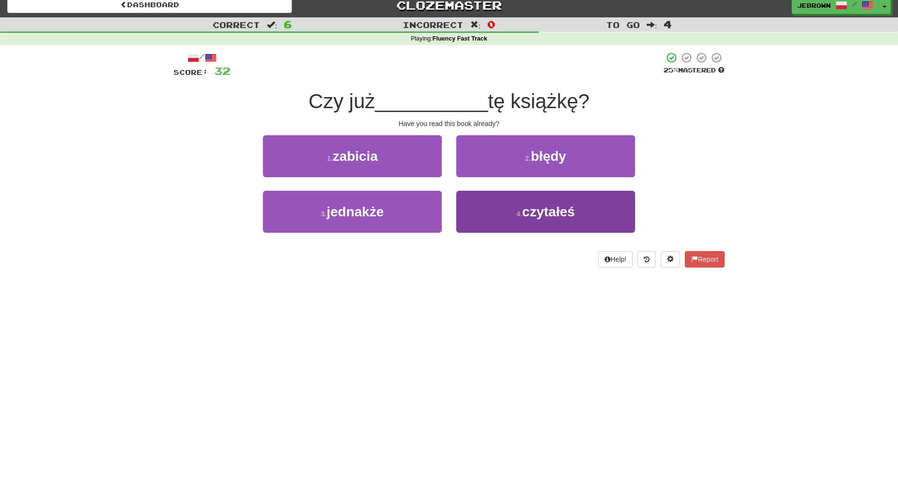
click at [542, 210] on span "czytałeś" at bounding box center [548, 211] width 53 height 15
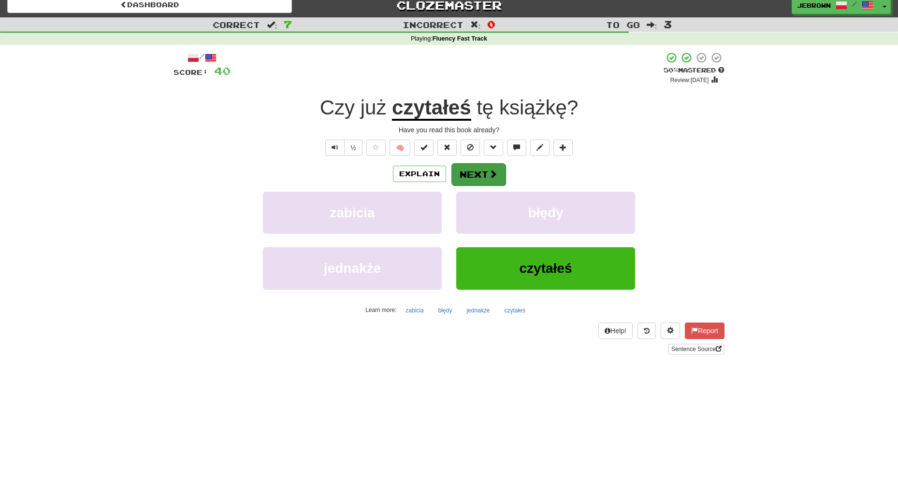
click at [482, 172] on button "Next" at bounding box center [478, 174] width 54 height 22
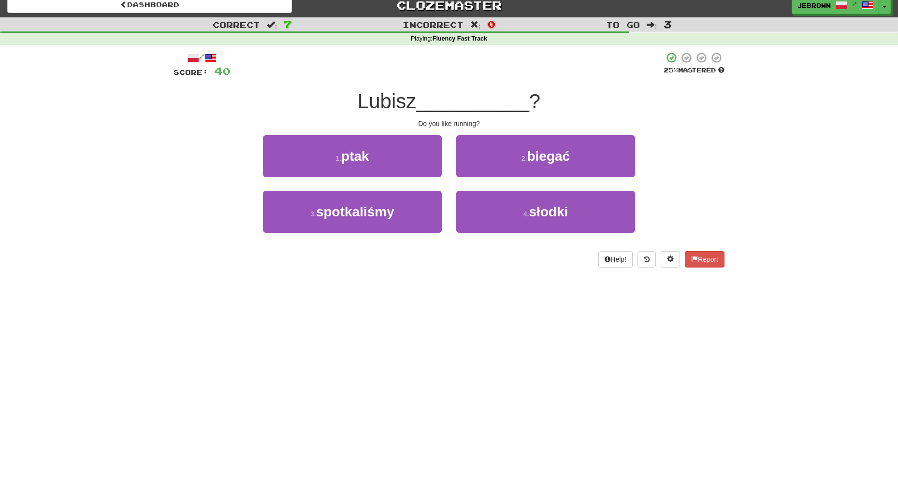
click at [546, 155] on span "biegać" at bounding box center [548, 156] width 43 height 15
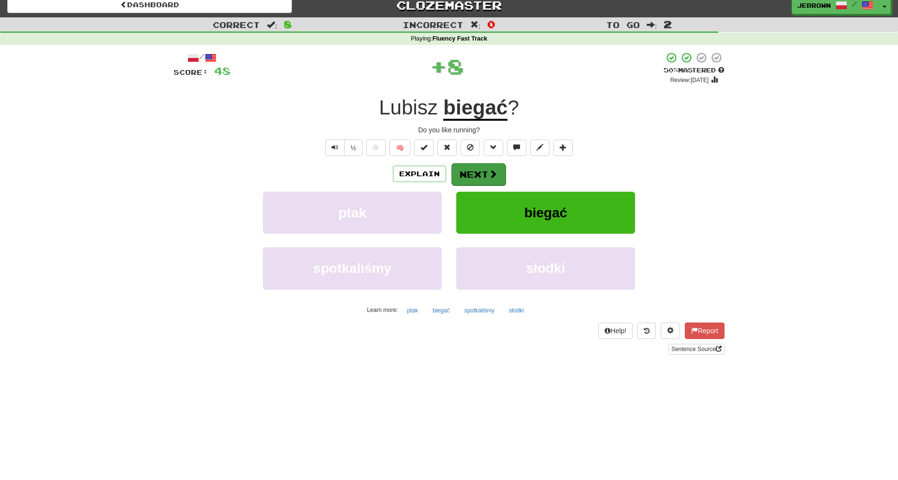
click at [484, 174] on button "Next" at bounding box center [478, 174] width 54 height 22
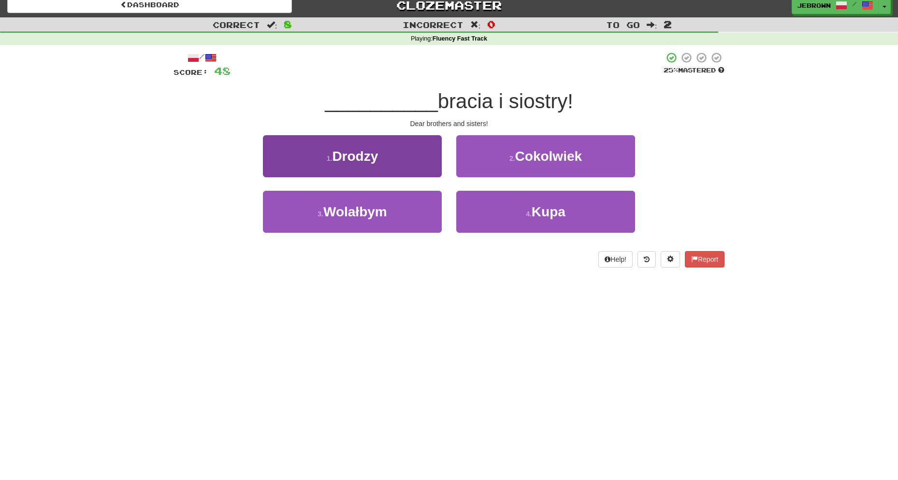
click at [403, 157] on button "1 . Drodzy" at bounding box center [352, 156] width 179 height 42
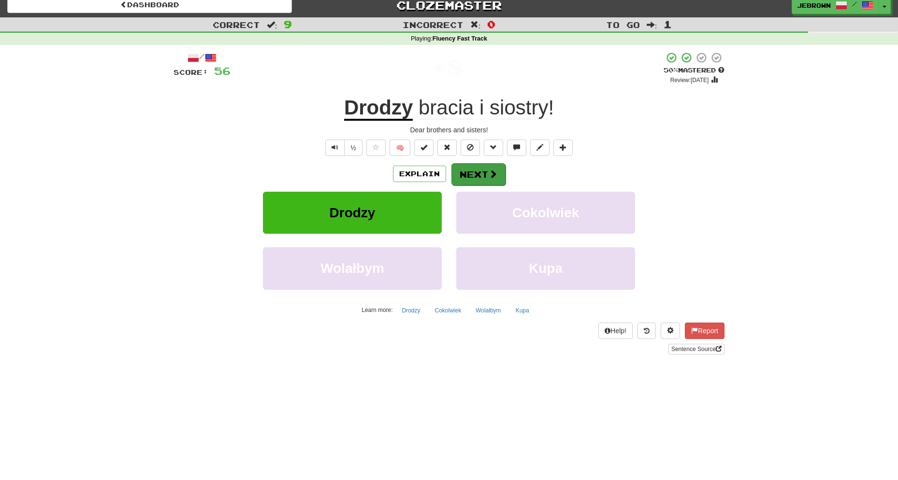
click at [481, 173] on button "Next" at bounding box center [478, 174] width 54 height 22
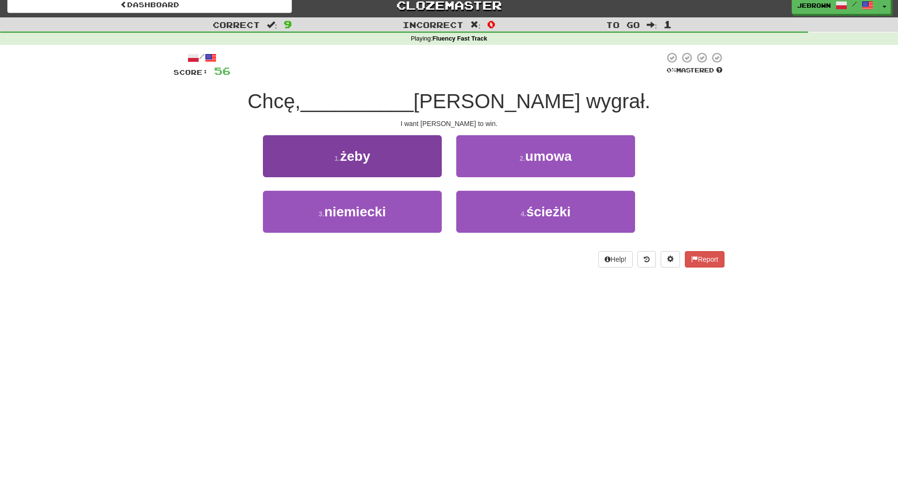
click at [389, 157] on button "1 . żeby" at bounding box center [352, 156] width 179 height 42
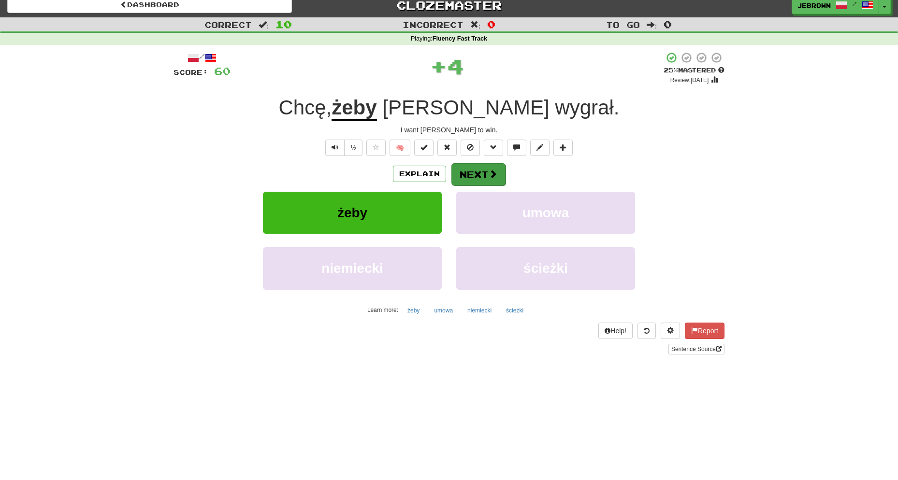
click at [487, 170] on button "Next" at bounding box center [478, 174] width 54 height 22
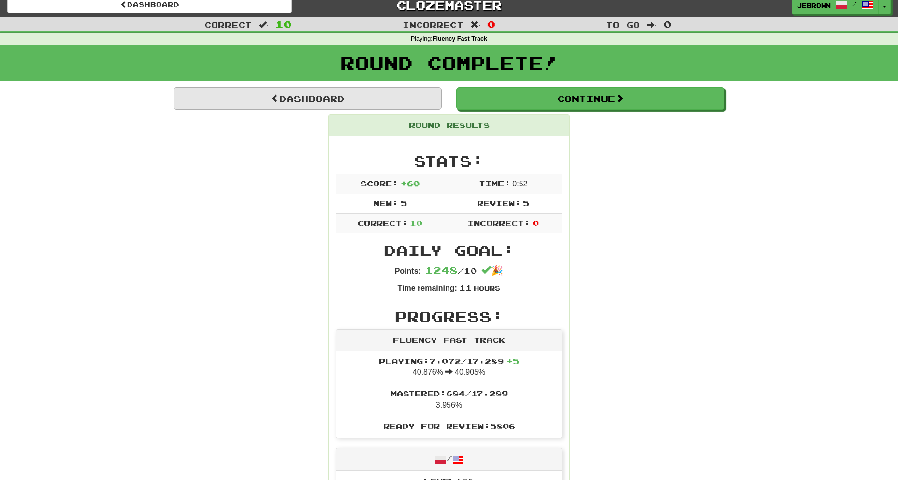
click at [385, 95] on link "Dashboard" at bounding box center [308, 98] width 268 height 22
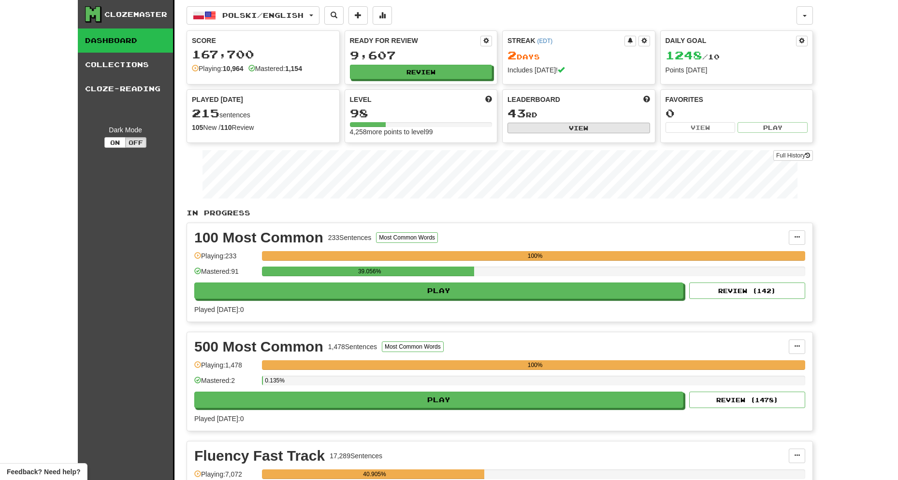
click at [564, 127] on button "View" at bounding box center [579, 128] width 143 height 11
select select "**********"
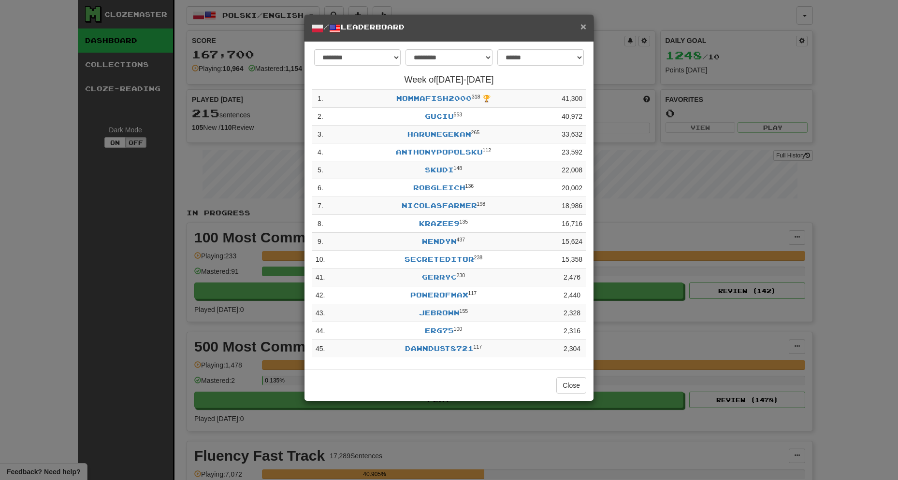
click at [584, 26] on span "×" at bounding box center [583, 26] width 6 height 11
